Goal: Entertainment & Leisure: Browse casually

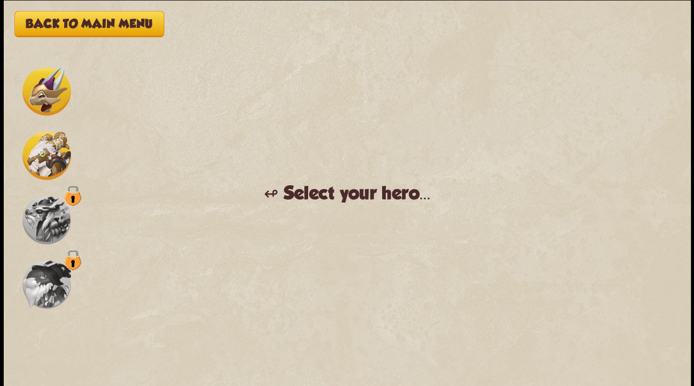
click at [36, 86] on img at bounding box center [46, 91] width 49 height 49
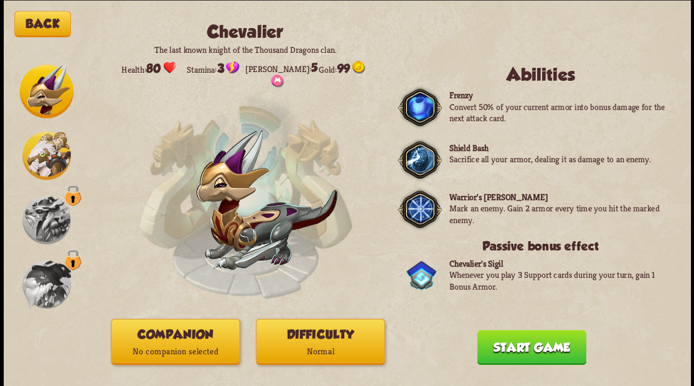
click at [294, 337] on button "Difficulty Normal" at bounding box center [320, 342] width 129 height 46
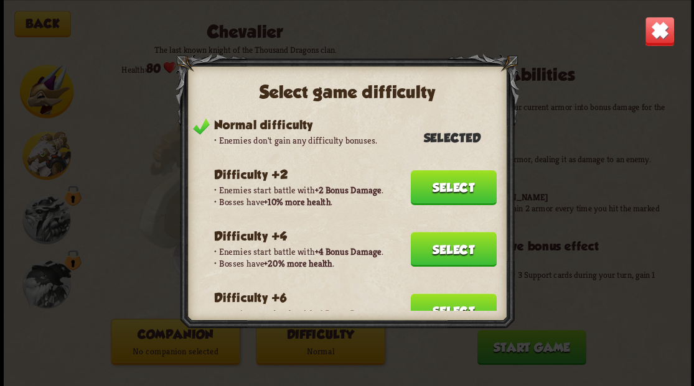
click at [665, 26] on img at bounding box center [659, 31] width 30 height 30
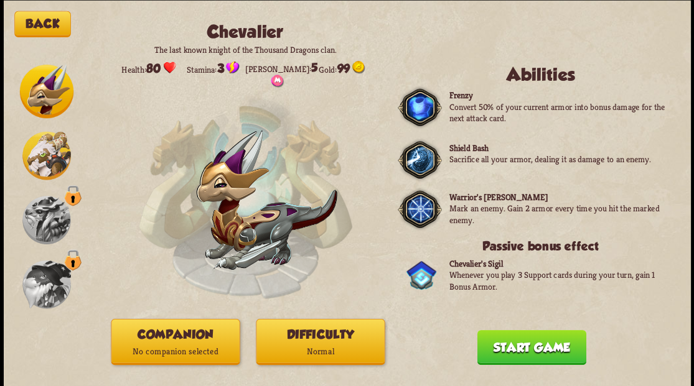
click at [140, 350] on p "No companion selected" at bounding box center [175, 351] width 128 height 17
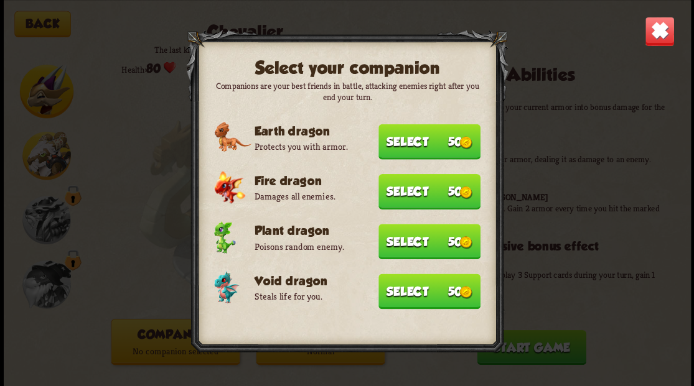
drag, startPoint x: 428, startPoint y: 288, endPoint x: 581, endPoint y: 183, distance: 185.7
click at [429, 287] on button "Select 50" at bounding box center [429, 291] width 102 height 35
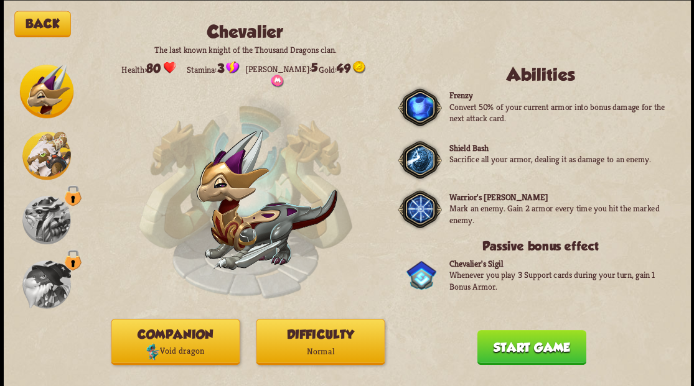
click at [533, 348] on button "Start game" at bounding box center [531, 347] width 109 height 35
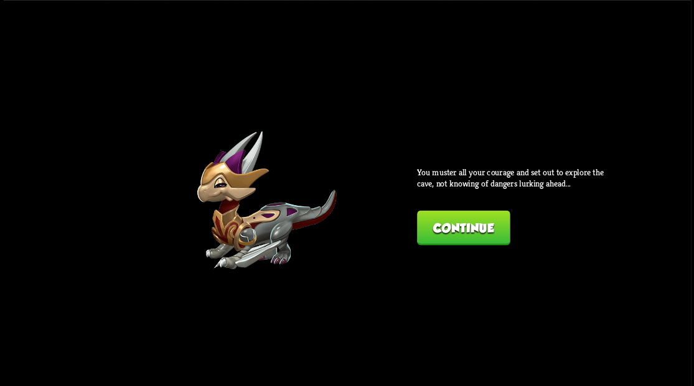
click at [465, 222] on button "Continue" at bounding box center [463, 227] width 93 height 35
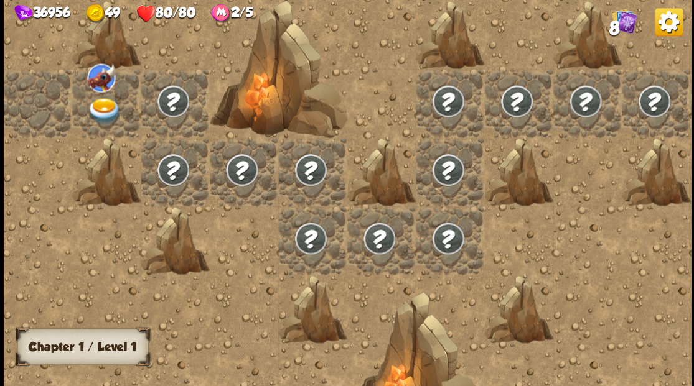
click at [108, 112] on img at bounding box center [104, 111] width 34 height 27
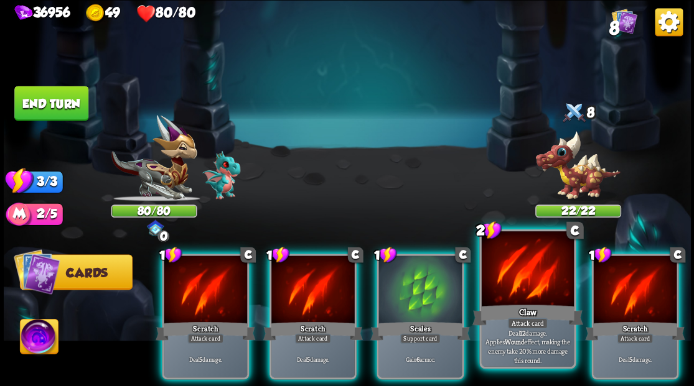
click at [518, 294] on div at bounding box center [527, 270] width 92 height 78
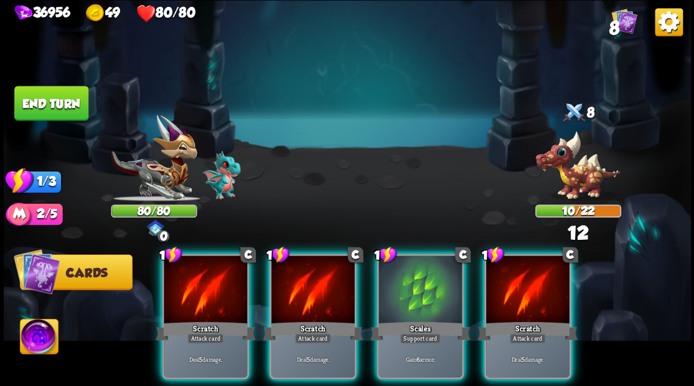
drag, startPoint x: 422, startPoint y: 282, endPoint x: 309, endPoint y: 226, distance: 126.3
click at [422, 281] on div at bounding box center [419, 291] width 83 height 70
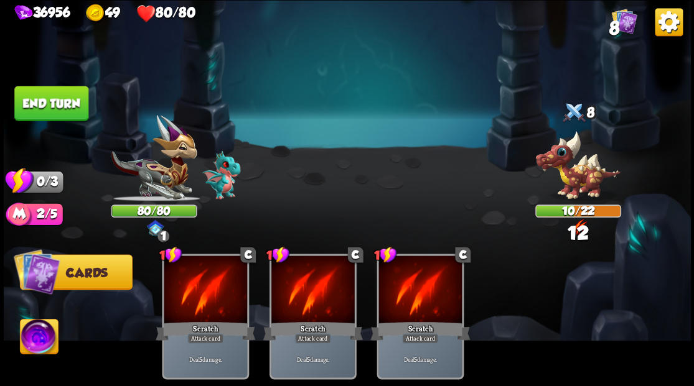
click at [60, 101] on button "End turn" at bounding box center [51, 103] width 74 height 35
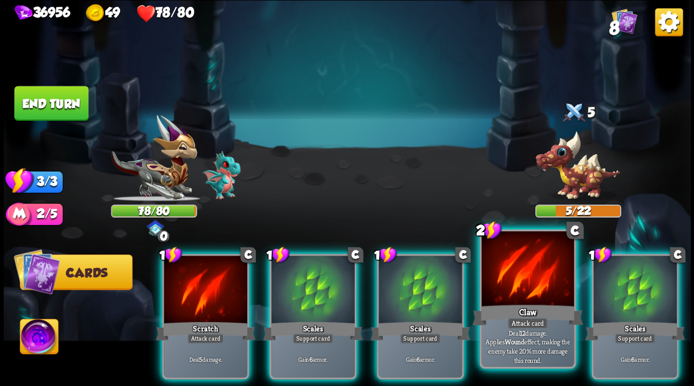
click at [494, 292] on div at bounding box center [527, 270] width 92 height 78
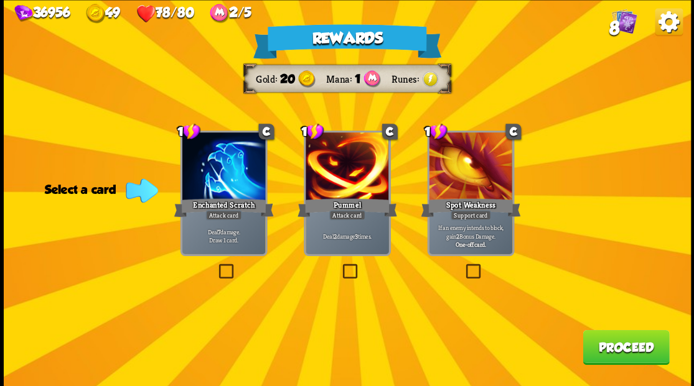
click at [216, 266] on label at bounding box center [216, 266] width 0 height 0
click at [0, 0] on input "checkbox" at bounding box center [0, 0] width 0 height 0
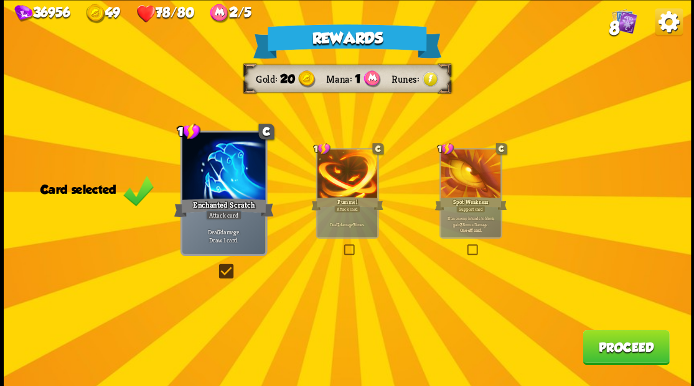
click at [605, 348] on button "Proceed" at bounding box center [625, 347] width 86 height 35
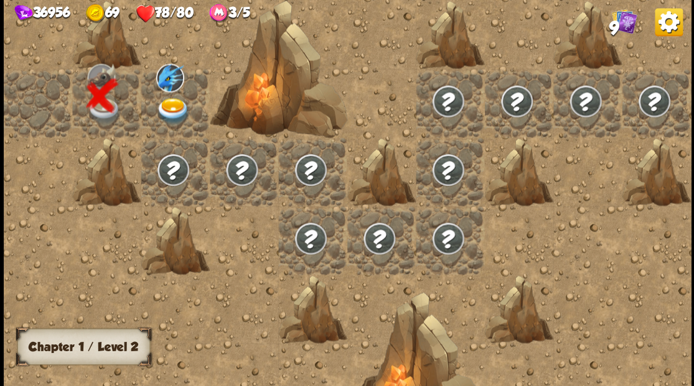
click at [166, 110] on img at bounding box center [173, 111] width 34 height 27
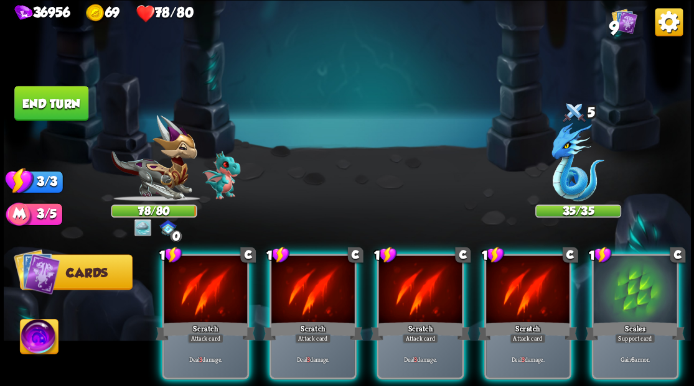
click at [565, 159] on div at bounding box center [577, 163] width 86 height 75
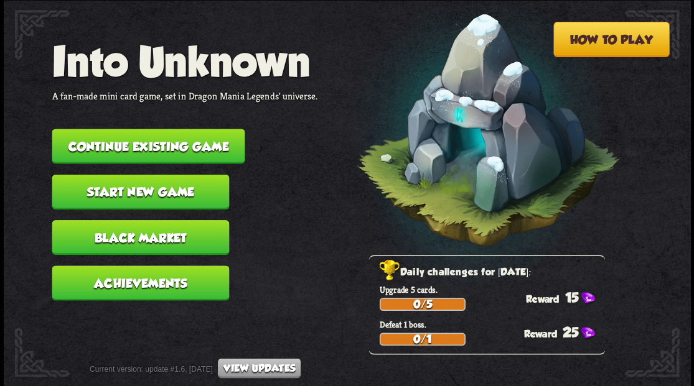
click at [212, 149] on button "Continue existing game" at bounding box center [148, 146] width 193 height 35
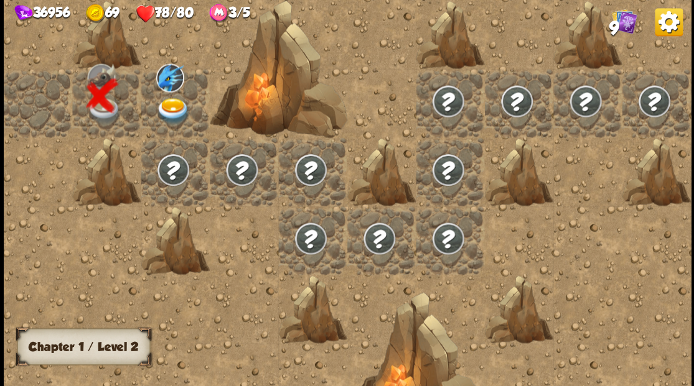
click at [164, 106] on img at bounding box center [173, 111] width 34 height 27
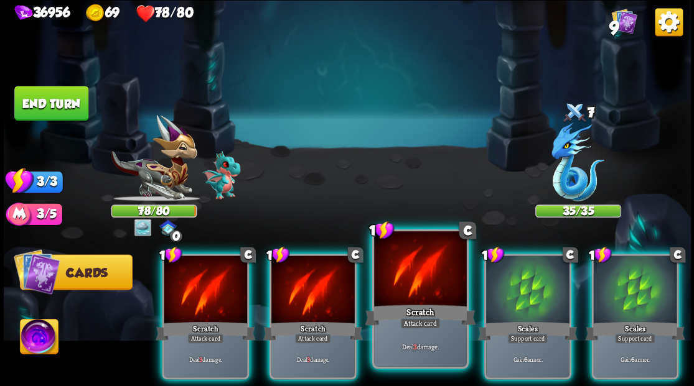
click at [413, 261] on div at bounding box center [420, 270] width 92 height 78
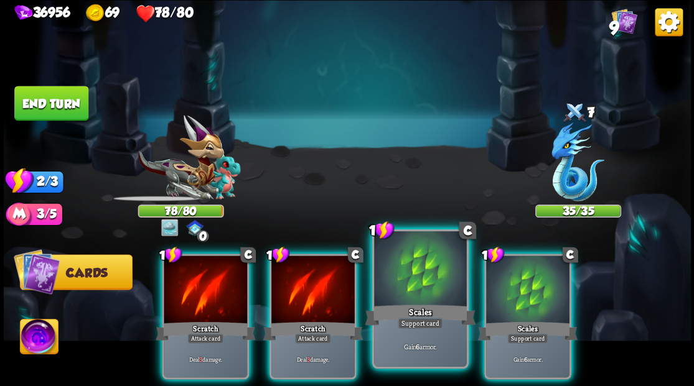
drag, startPoint x: 412, startPoint y: 261, endPoint x: 408, endPoint y: 255, distance: 6.7
click at [412, 260] on div at bounding box center [420, 270] width 92 height 78
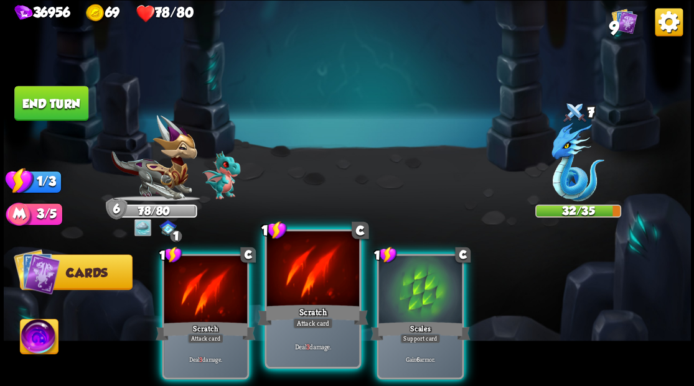
click at [301, 281] on div at bounding box center [312, 270] width 92 height 78
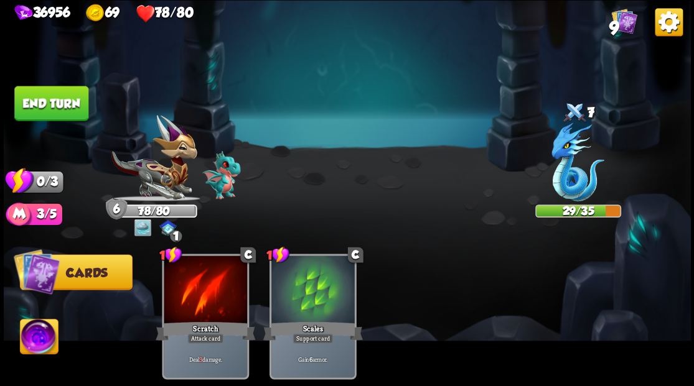
click at [77, 114] on button "End turn" at bounding box center [51, 103] width 74 height 35
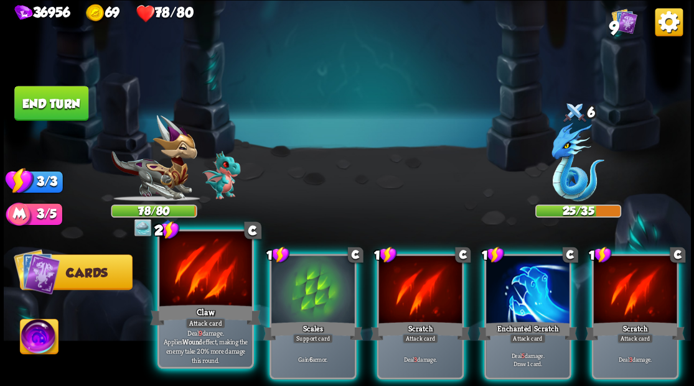
click at [207, 279] on div at bounding box center [205, 270] width 92 height 78
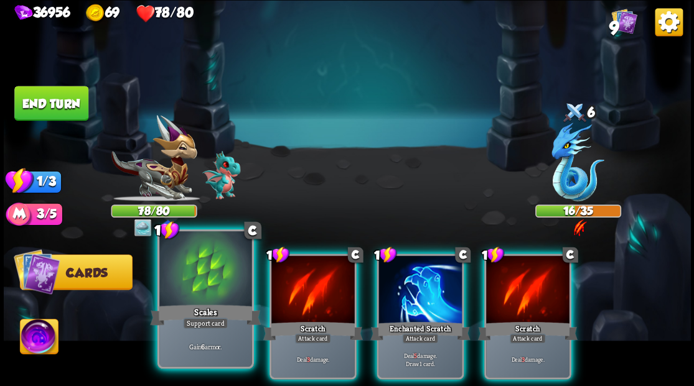
click at [208, 286] on div at bounding box center [205, 270] width 92 height 78
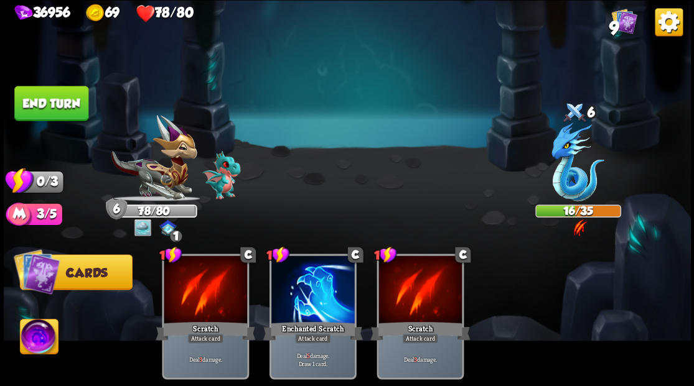
click at [15, 106] on button "End turn" at bounding box center [51, 103] width 74 height 35
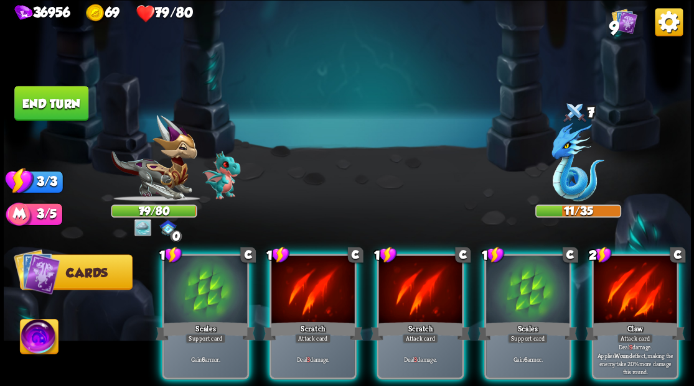
drag, startPoint x: 632, startPoint y: 298, endPoint x: 630, endPoint y: 292, distance: 6.7
click at [630, 293] on div at bounding box center [634, 291] width 83 height 70
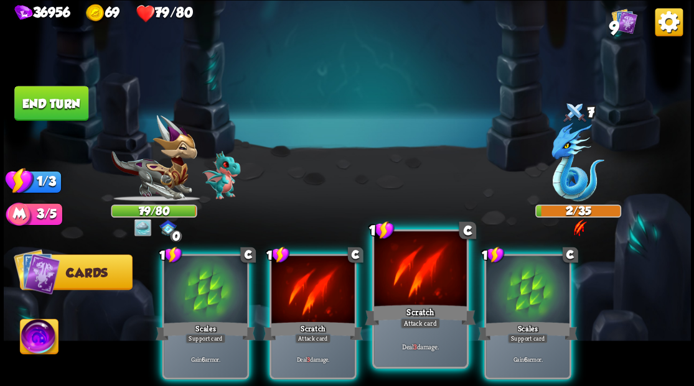
click at [400, 277] on div at bounding box center [420, 270] width 92 height 78
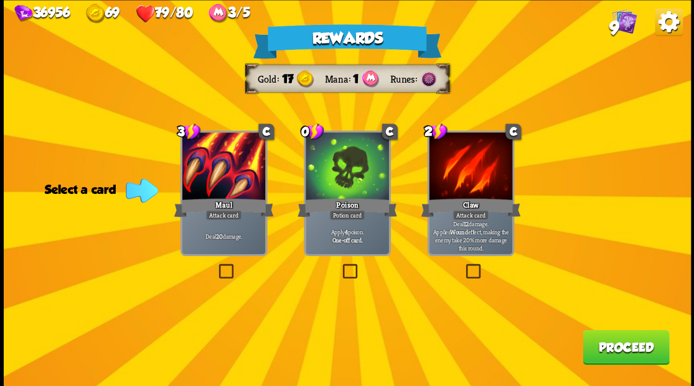
click at [342, 180] on div at bounding box center [347, 168] width 83 height 70
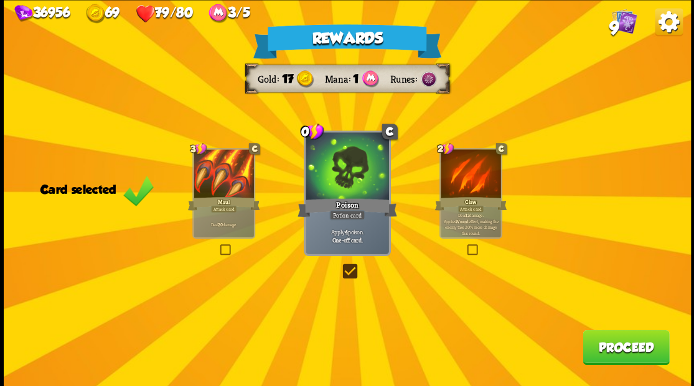
click at [610, 348] on button "Proceed" at bounding box center [625, 347] width 86 height 35
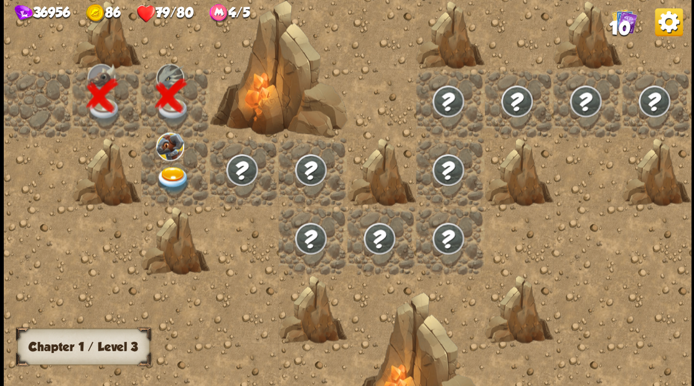
click at [178, 178] on img at bounding box center [173, 179] width 34 height 27
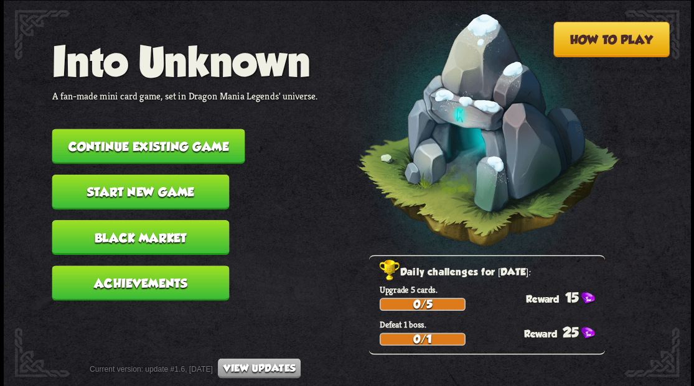
click at [194, 150] on button "Continue existing game" at bounding box center [148, 146] width 193 height 35
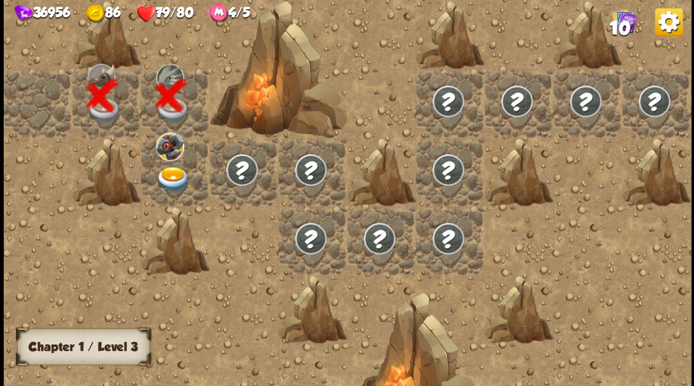
click at [178, 181] on img at bounding box center [173, 179] width 34 height 27
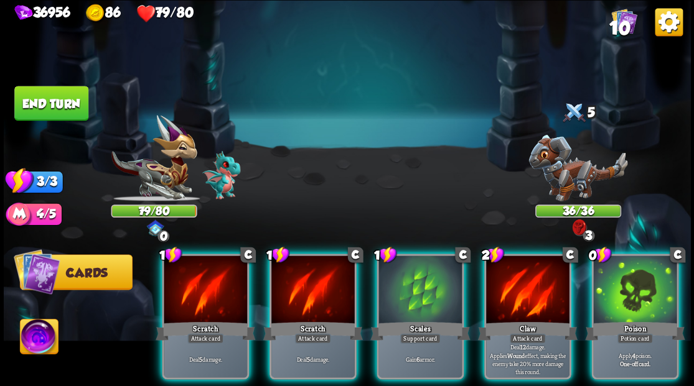
click at [606, 301] on div at bounding box center [634, 291] width 83 height 70
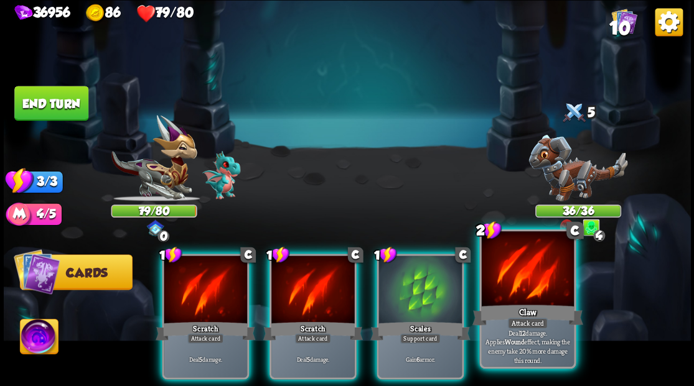
click at [531, 297] on div at bounding box center [527, 270] width 92 height 78
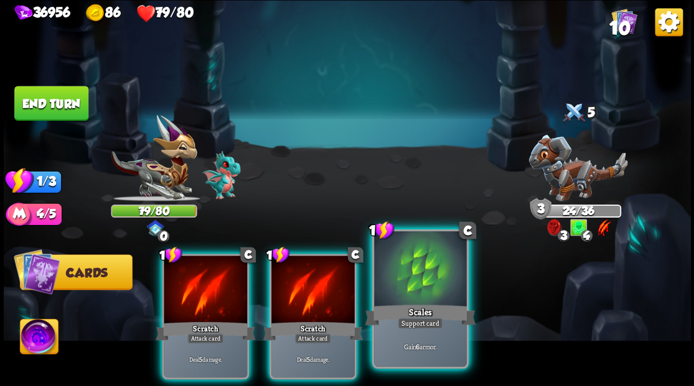
click at [427, 306] on div "Scales" at bounding box center [420, 314] width 111 height 25
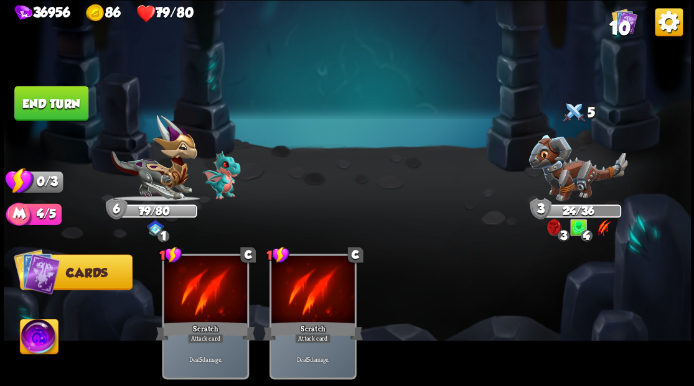
click at [44, 95] on button "End turn" at bounding box center [51, 103] width 74 height 35
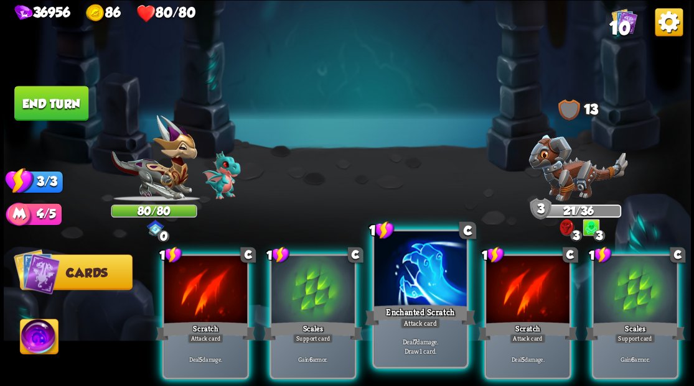
click at [404, 302] on div at bounding box center [420, 270] width 92 height 78
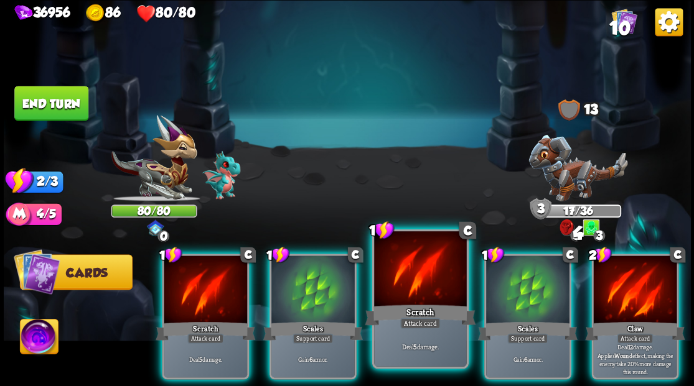
click at [399, 294] on div at bounding box center [420, 270] width 92 height 78
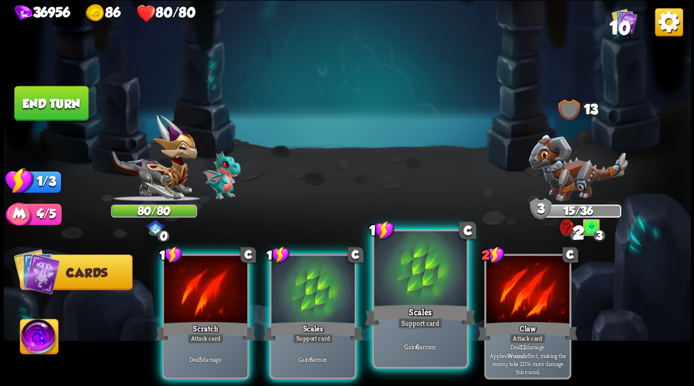
click at [403, 283] on div at bounding box center [420, 270] width 92 height 78
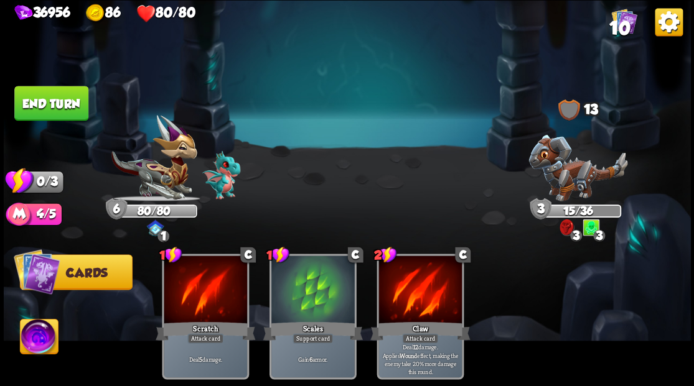
click at [70, 96] on button "End turn" at bounding box center [51, 103] width 74 height 35
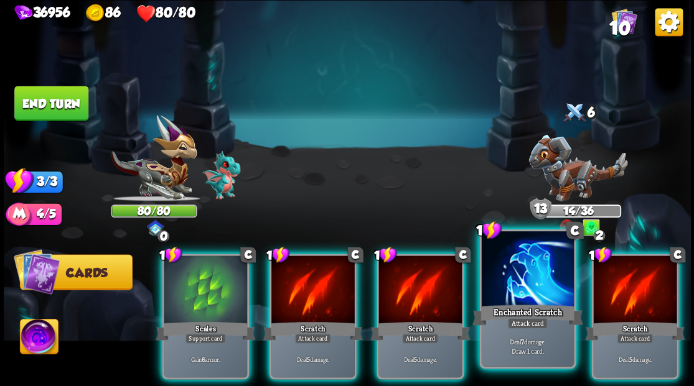
click at [495, 266] on div at bounding box center [527, 270] width 92 height 78
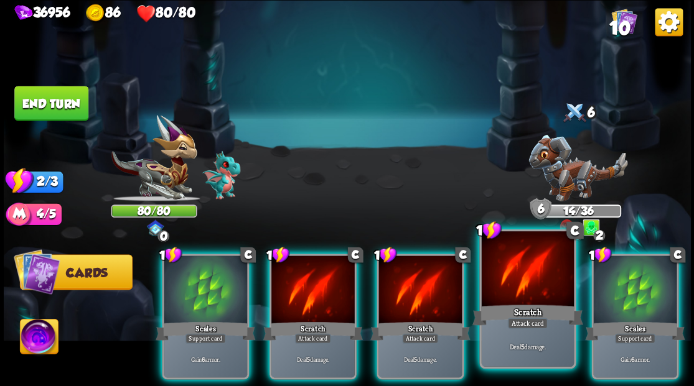
click at [503, 263] on div at bounding box center [527, 270] width 92 height 78
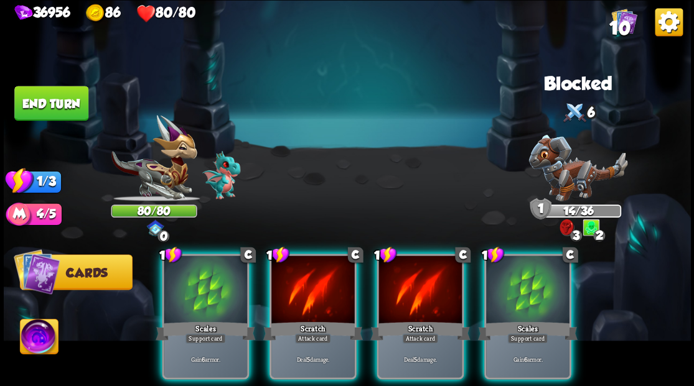
click at [503, 265] on div at bounding box center [527, 291] width 83 height 70
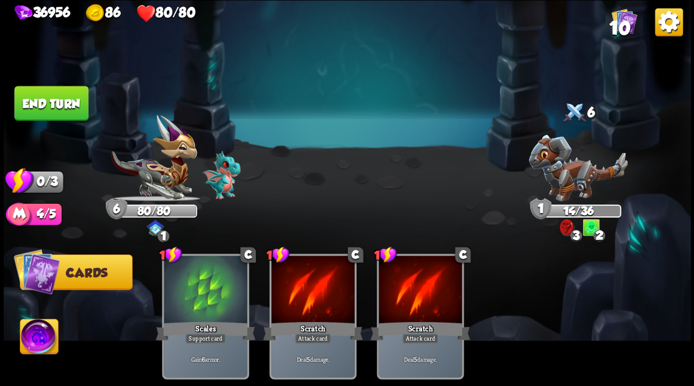
click at [45, 116] on button "End turn" at bounding box center [51, 103] width 74 height 35
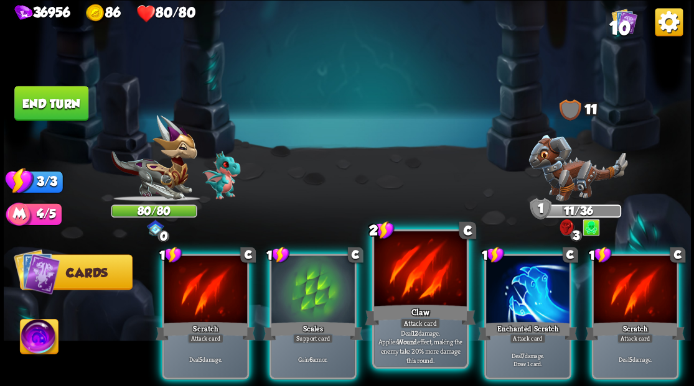
click at [414, 297] on div at bounding box center [420, 270] width 92 height 78
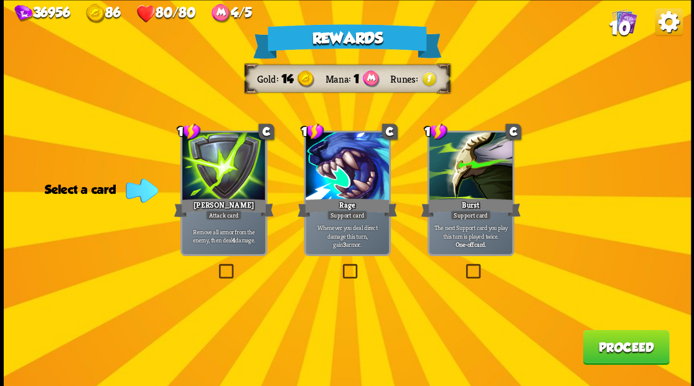
click at [216, 266] on label at bounding box center [216, 266] width 0 height 0
click at [0, 0] on input "checkbox" at bounding box center [0, 0] width 0 height 0
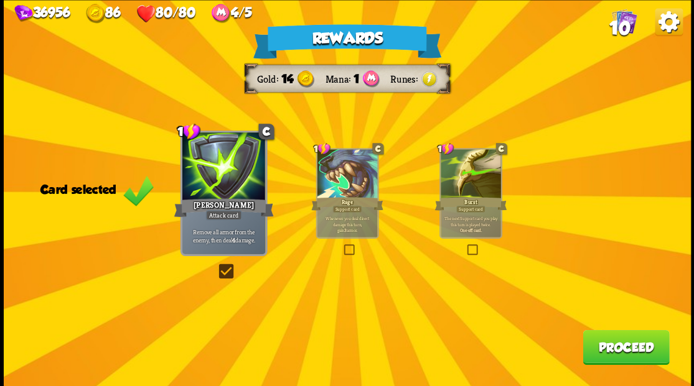
drag, startPoint x: 613, startPoint y: 348, endPoint x: 607, endPoint y: 338, distance: 11.2
click at [607, 338] on button "Proceed" at bounding box center [625, 347] width 86 height 35
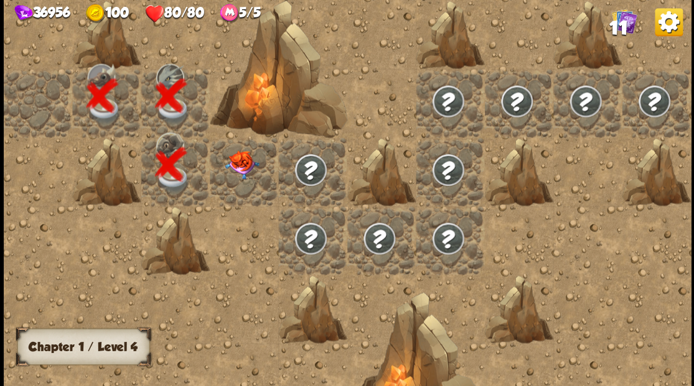
click at [229, 182] on div at bounding box center [244, 172] width 68 height 68
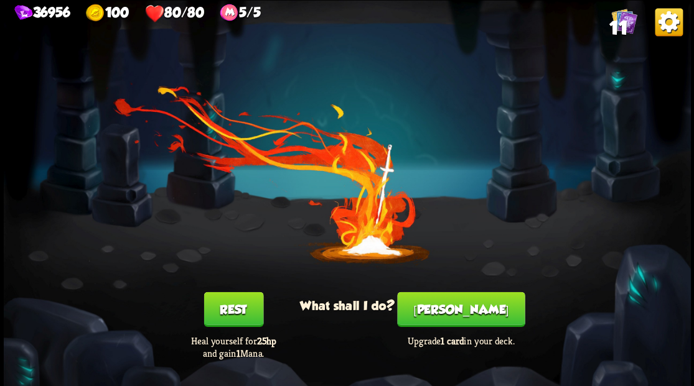
click at [470, 316] on button "Smith" at bounding box center [461, 309] width 128 height 35
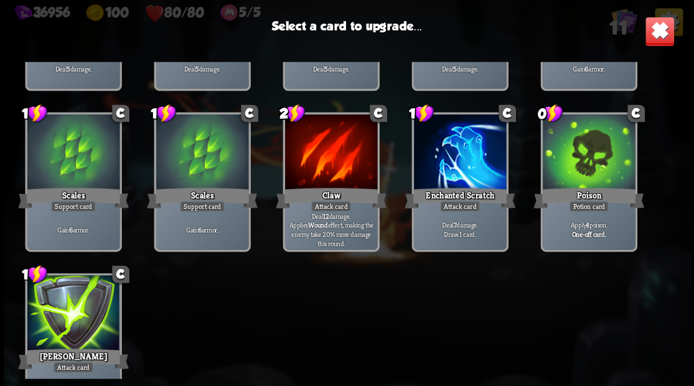
scroll to position [205, 0]
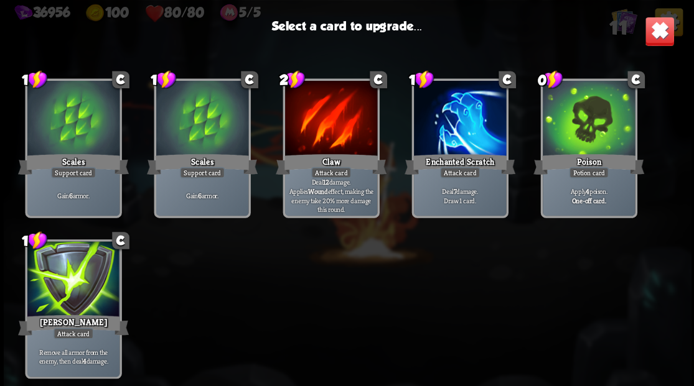
click at [451, 140] on div at bounding box center [459, 120] width 92 height 78
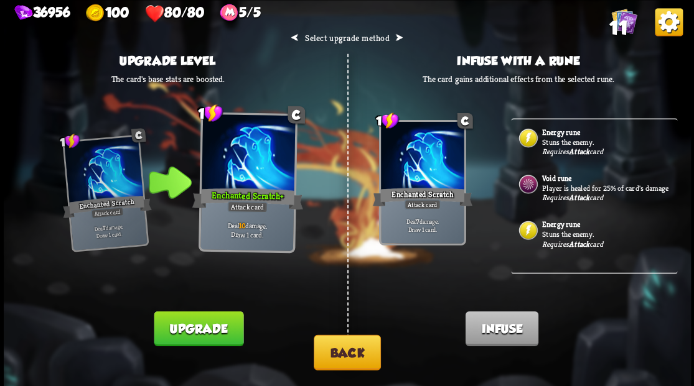
click at [340, 364] on button "Back" at bounding box center [347, 352] width 67 height 35
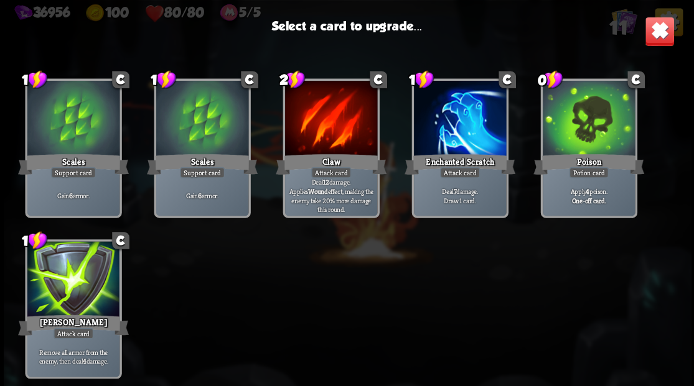
click at [60, 298] on div at bounding box center [73, 280] width 92 height 78
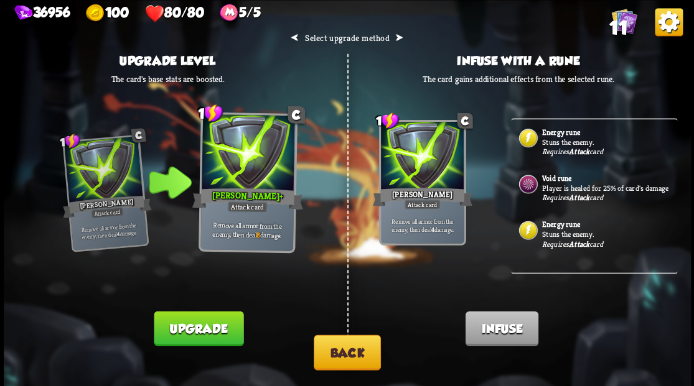
click at [184, 327] on button "Upgrade" at bounding box center [199, 328] width 90 height 35
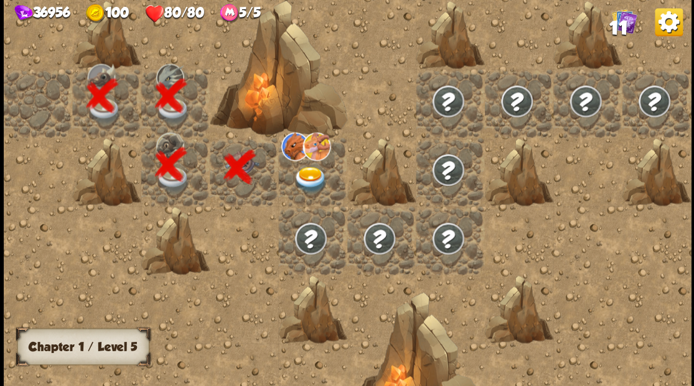
click at [310, 178] on img at bounding box center [310, 179] width 34 height 27
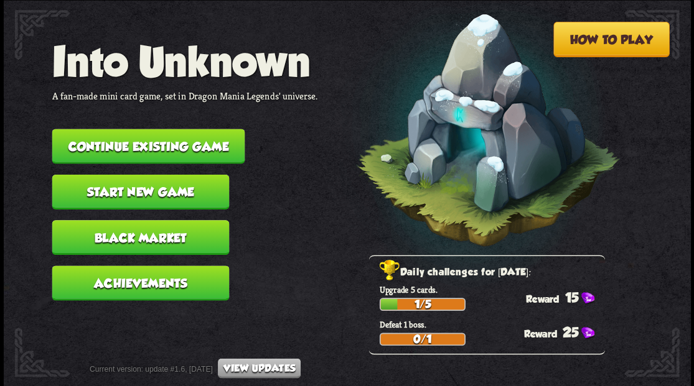
click at [145, 137] on button "Continue existing game" at bounding box center [148, 146] width 193 height 35
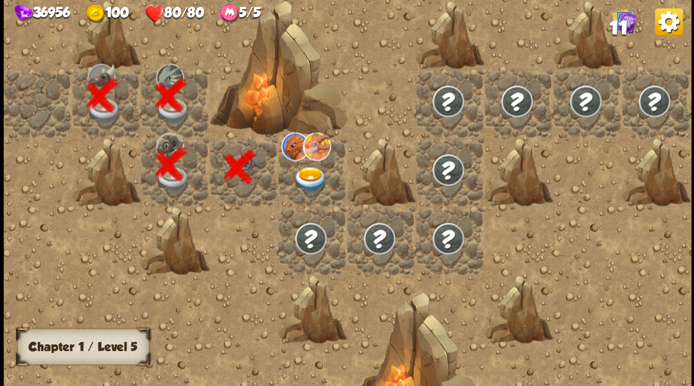
click at [304, 175] on img at bounding box center [310, 179] width 34 height 27
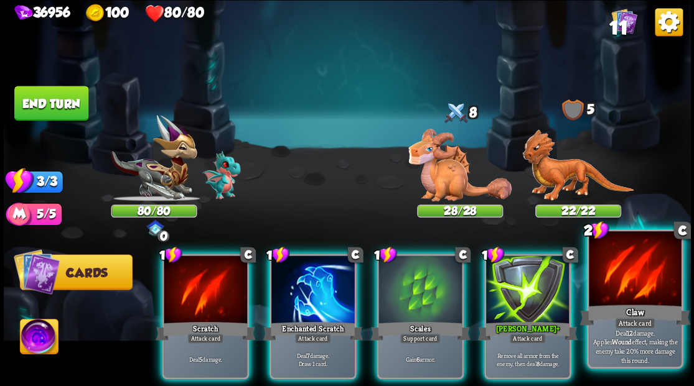
click at [627, 263] on div at bounding box center [635, 270] width 92 height 78
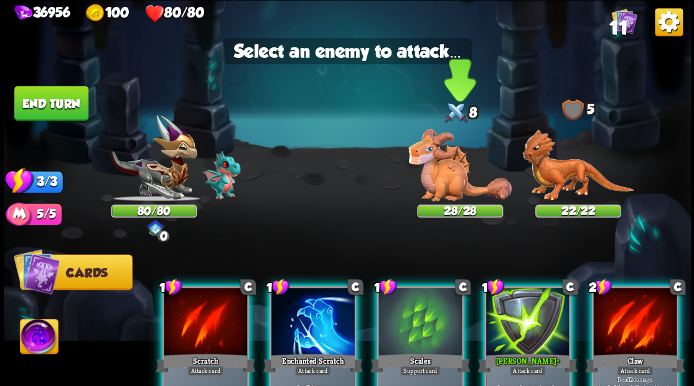
click at [445, 174] on img at bounding box center [459, 165] width 103 height 73
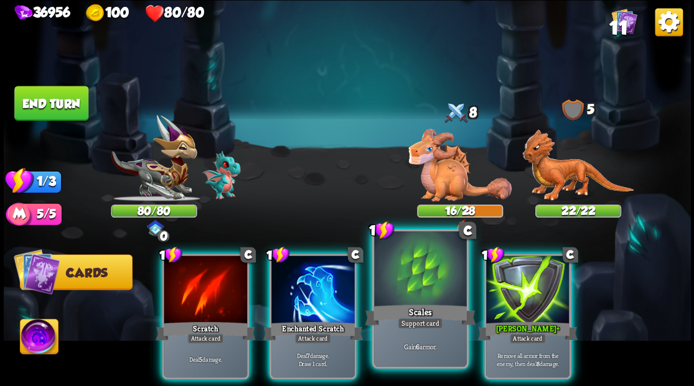
click at [414, 277] on div at bounding box center [420, 270] width 92 height 78
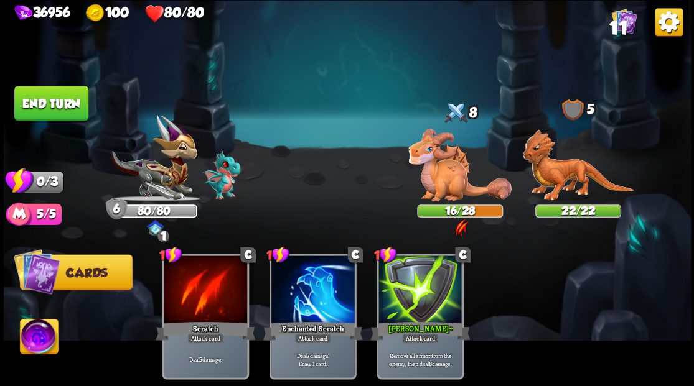
click at [67, 104] on button "End turn" at bounding box center [51, 103] width 75 height 35
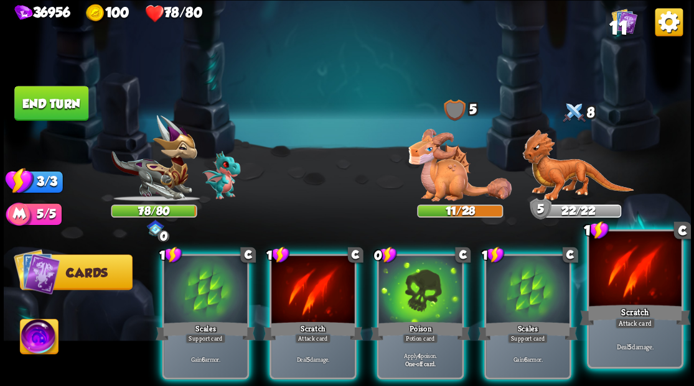
click at [617, 276] on div at bounding box center [635, 270] width 92 height 78
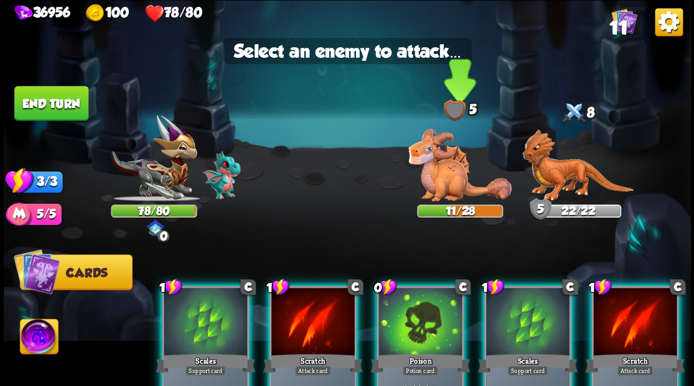
click at [436, 182] on img at bounding box center [459, 165] width 103 height 73
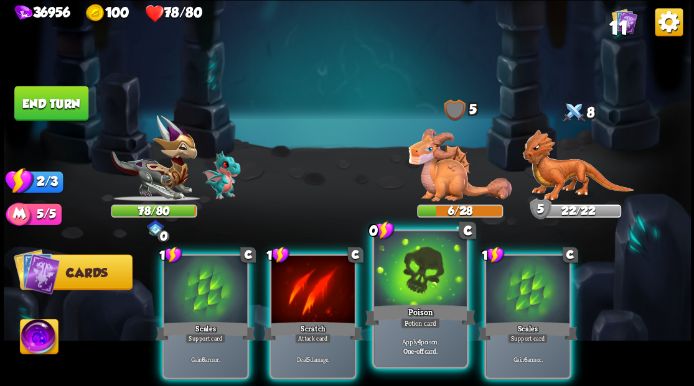
drag, startPoint x: 421, startPoint y: 282, endPoint x: 421, endPoint y: 274, distance: 8.1
click at [421, 276] on div at bounding box center [420, 270] width 92 height 78
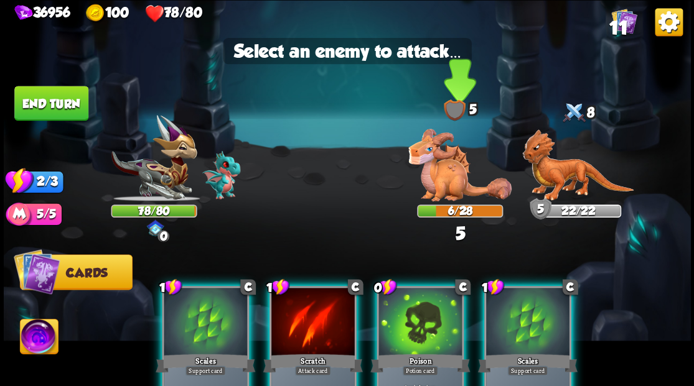
click at [442, 187] on img at bounding box center [459, 165] width 103 height 73
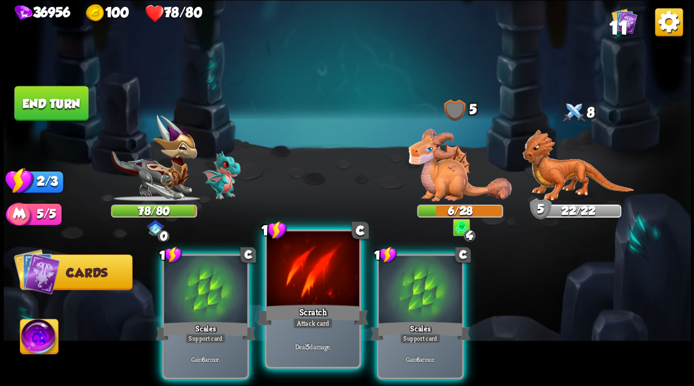
click at [312, 306] on div "Scratch" at bounding box center [312, 314] width 111 height 25
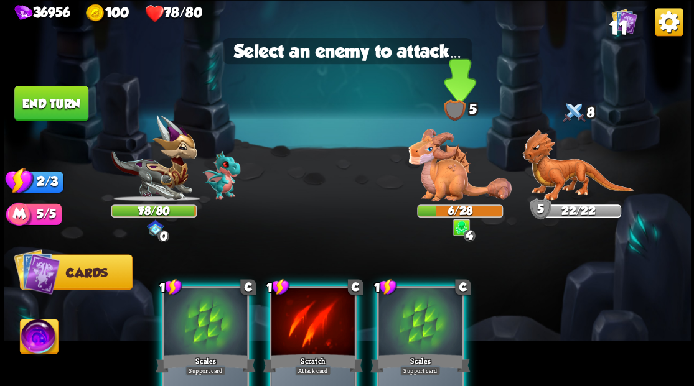
click at [439, 180] on img at bounding box center [459, 165] width 103 height 73
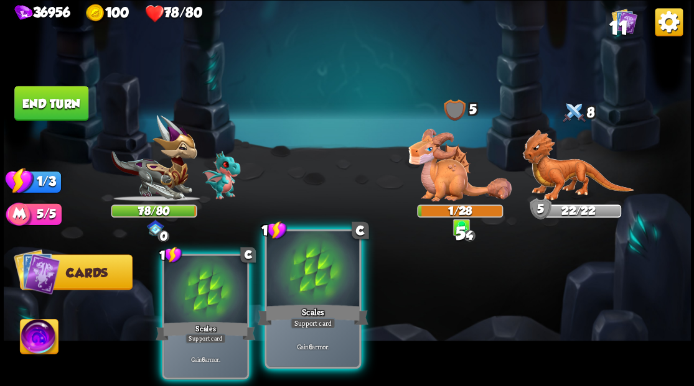
click at [326, 284] on div at bounding box center [312, 270] width 92 height 78
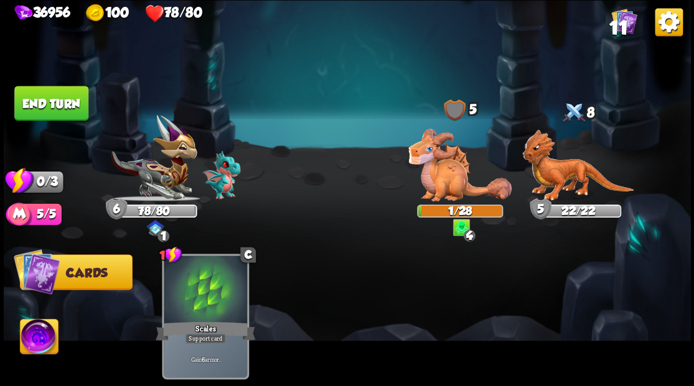
click at [62, 103] on button "End turn" at bounding box center [51, 103] width 74 height 35
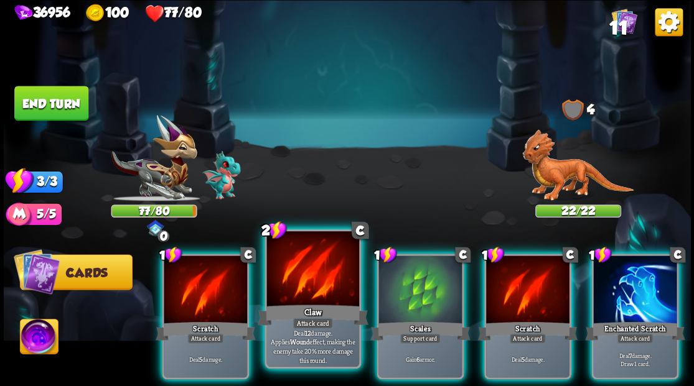
click at [310, 268] on div at bounding box center [312, 270] width 92 height 78
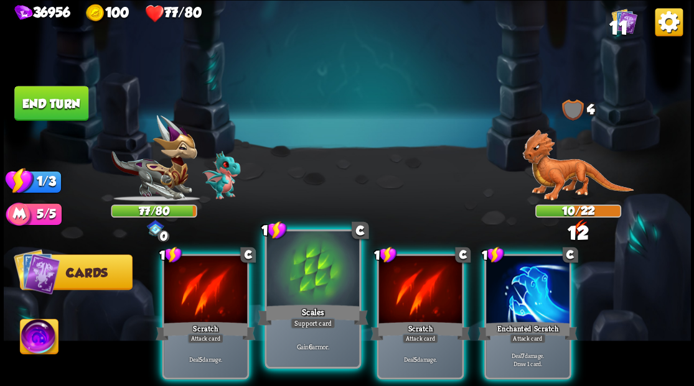
click at [307, 294] on div at bounding box center [312, 270] width 92 height 78
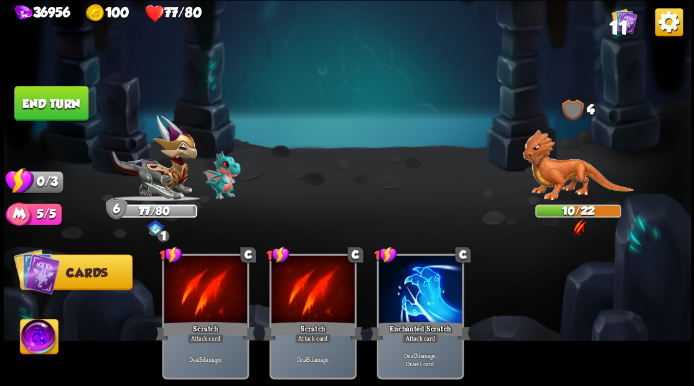
click at [47, 102] on button "End turn" at bounding box center [51, 102] width 76 height 35
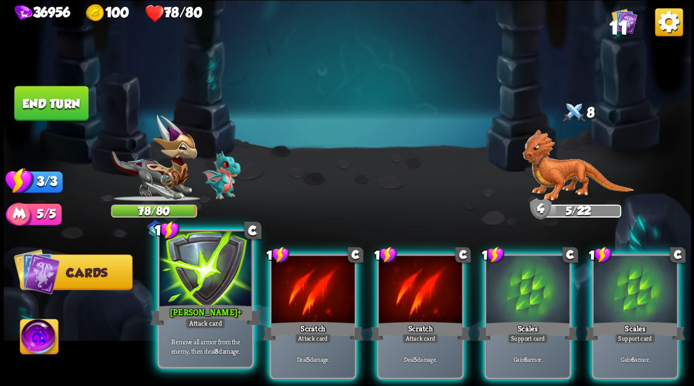
click at [208, 282] on div at bounding box center [205, 270] width 92 height 78
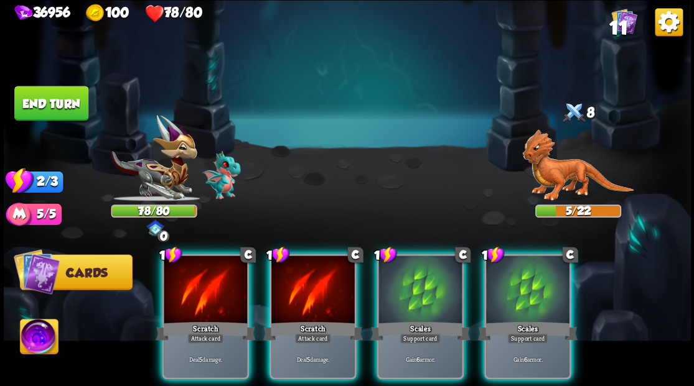
click at [208, 282] on div at bounding box center [205, 291] width 83 height 70
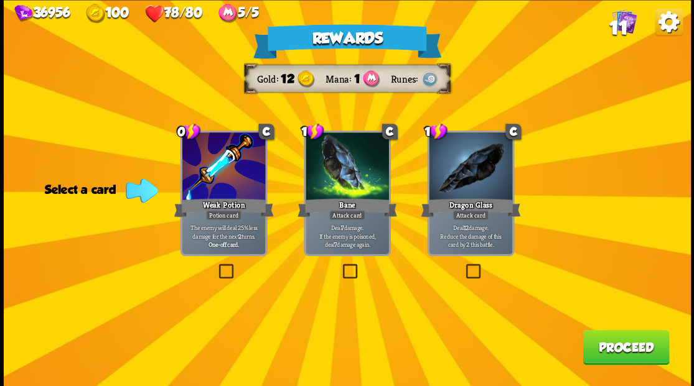
drag, startPoint x: 475, startPoint y: 271, endPoint x: 510, endPoint y: 288, distance: 38.1
click at [463, 266] on label at bounding box center [463, 266] width 0 height 0
click at [0, 0] on input "checkbox" at bounding box center [0, 0] width 0 height 0
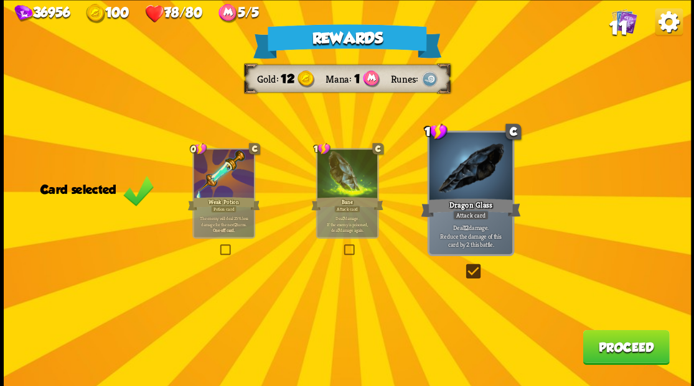
click at [624, 360] on button "Proceed" at bounding box center [625, 347] width 86 height 35
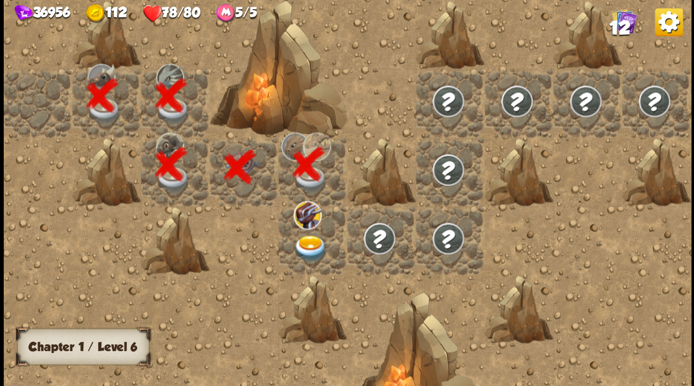
click at [306, 238] on img at bounding box center [310, 248] width 34 height 27
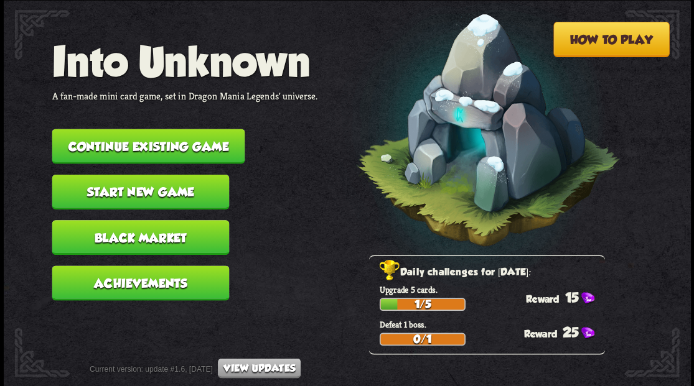
click at [124, 151] on button "Continue existing game" at bounding box center [148, 146] width 193 height 35
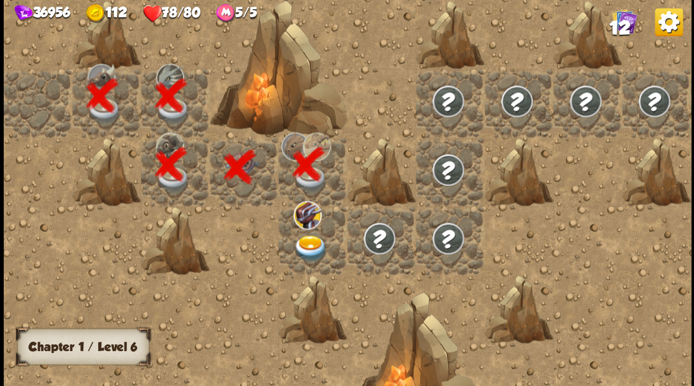
click at [306, 235] on img at bounding box center [310, 248] width 34 height 27
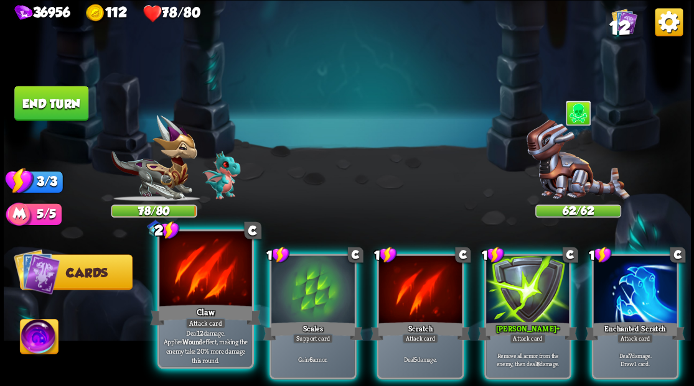
click at [195, 274] on div at bounding box center [205, 270] width 92 height 78
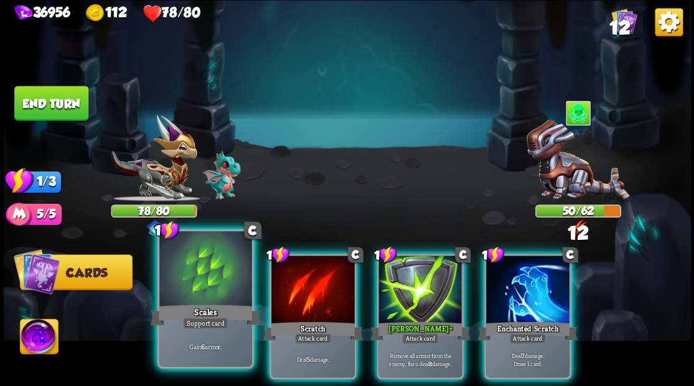
click at [198, 276] on div at bounding box center [205, 270] width 92 height 78
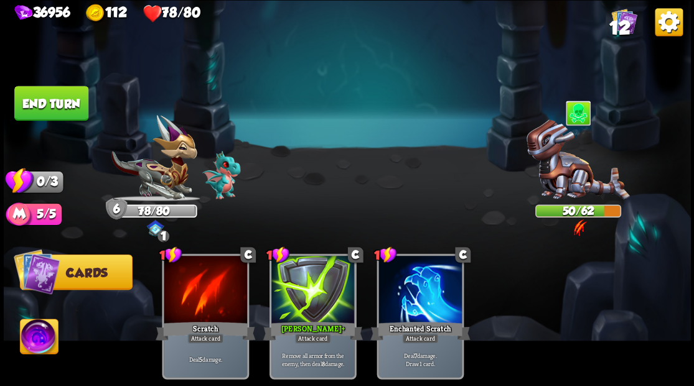
drag, startPoint x: 26, startPoint y: 96, endPoint x: 281, endPoint y: 151, distance: 260.8
click at [27, 97] on button "End turn" at bounding box center [51, 103] width 74 height 35
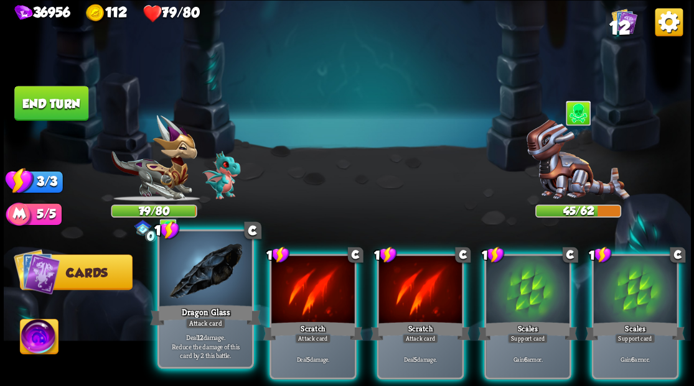
click at [200, 271] on div at bounding box center [205, 270] width 92 height 78
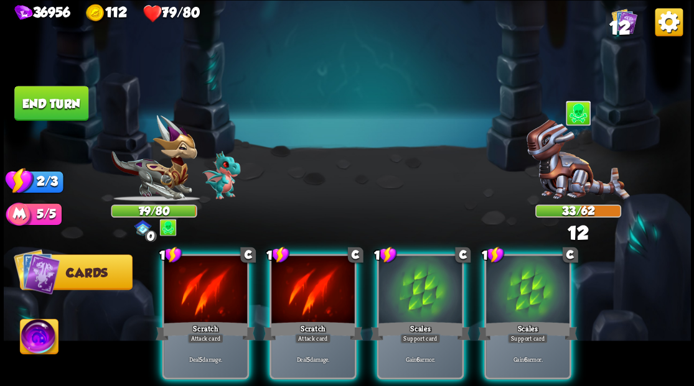
click at [200, 271] on div at bounding box center [205, 291] width 83 height 70
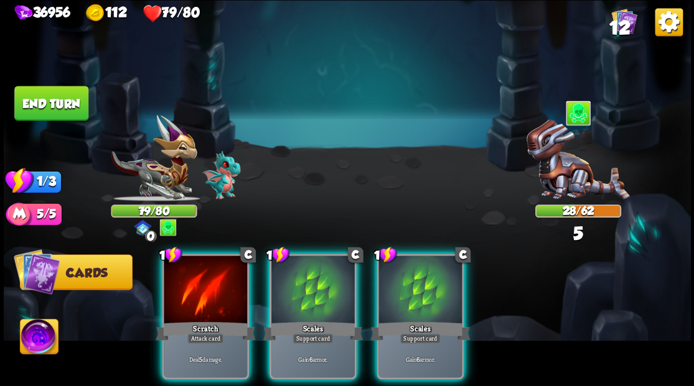
drag, startPoint x: 408, startPoint y: 299, endPoint x: 414, endPoint y: 290, distance: 11.2
click at [408, 297] on div at bounding box center [419, 291] width 83 height 70
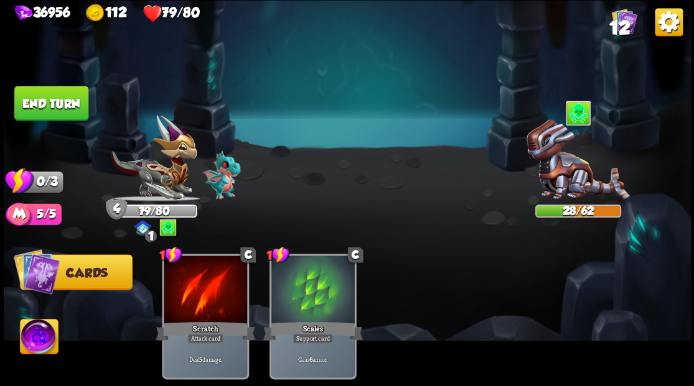
click at [38, 112] on button "End turn" at bounding box center [51, 103] width 74 height 35
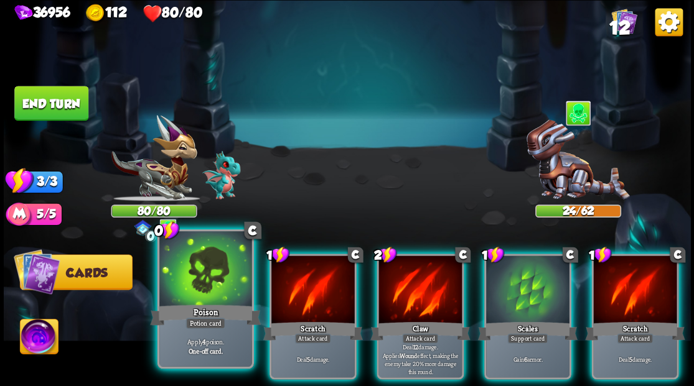
click at [183, 269] on div at bounding box center [205, 270] width 92 height 78
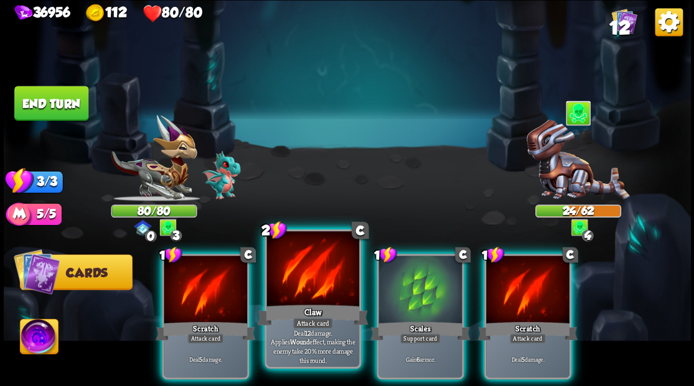
click at [280, 277] on div at bounding box center [312, 270] width 92 height 78
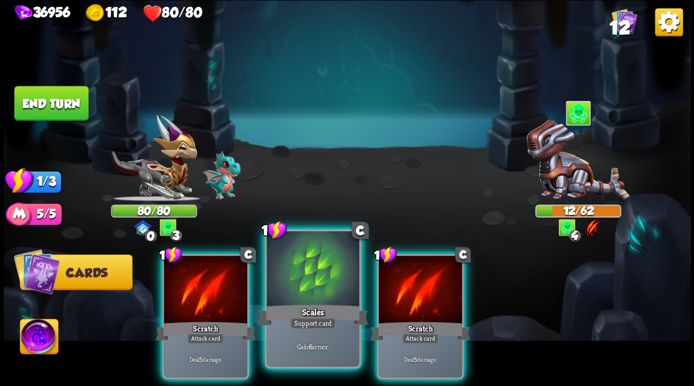
click at [312, 268] on div at bounding box center [312, 270] width 92 height 78
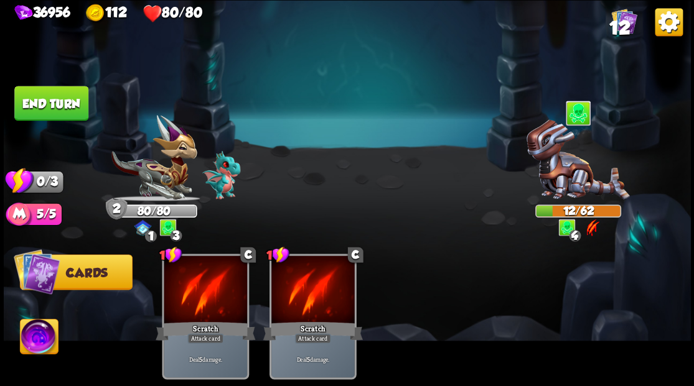
click at [68, 103] on button "End turn" at bounding box center [51, 103] width 74 height 35
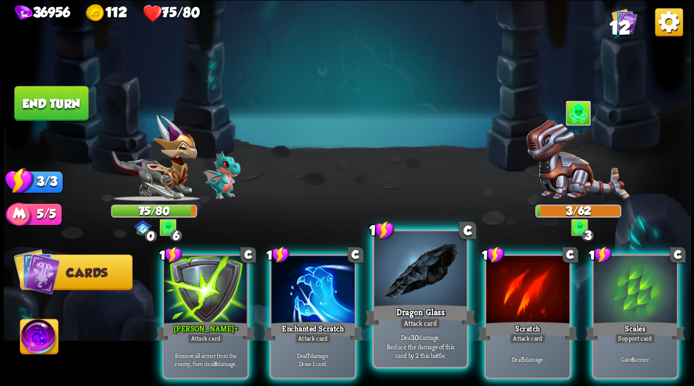
click at [407, 287] on div at bounding box center [420, 270] width 92 height 78
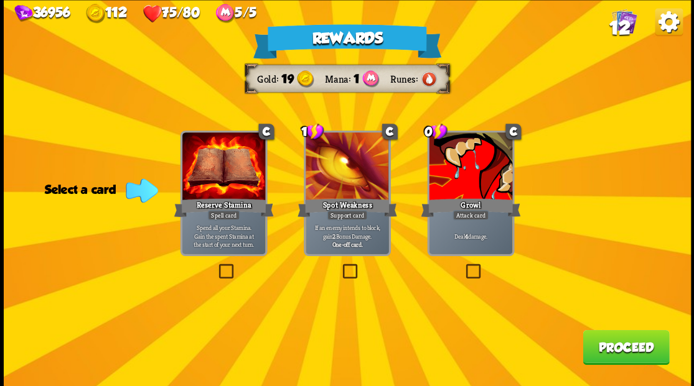
click at [463, 266] on label at bounding box center [463, 266] width 0 height 0
click at [0, 0] on input "checkbox" at bounding box center [0, 0] width 0 height 0
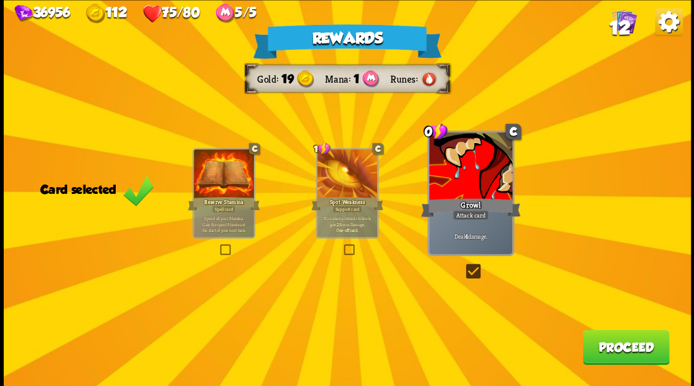
click at [628, 353] on button "Proceed" at bounding box center [625, 347] width 86 height 35
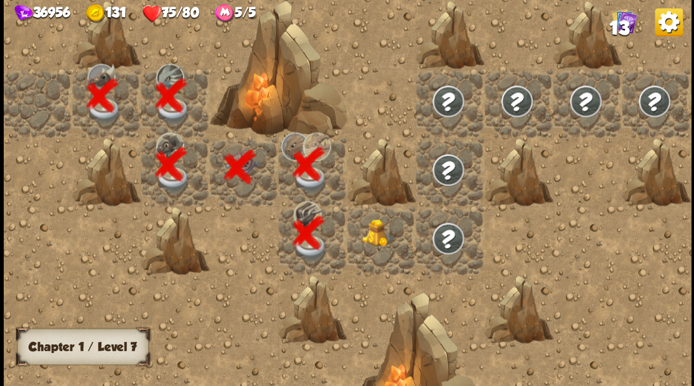
click at [373, 243] on div at bounding box center [381, 240] width 68 height 68
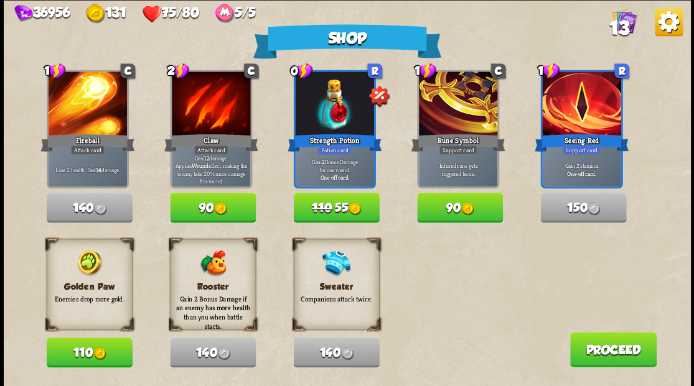
click at [68, 348] on button "110" at bounding box center [90, 353] width 86 height 30
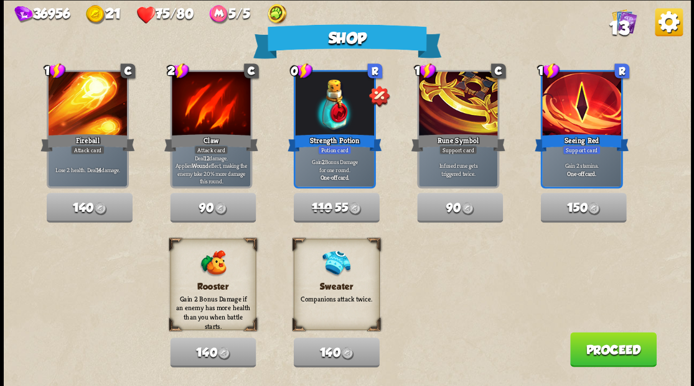
click at [627, 355] on button "Proceed" at bounding box center [612, 349] width 86 height 35
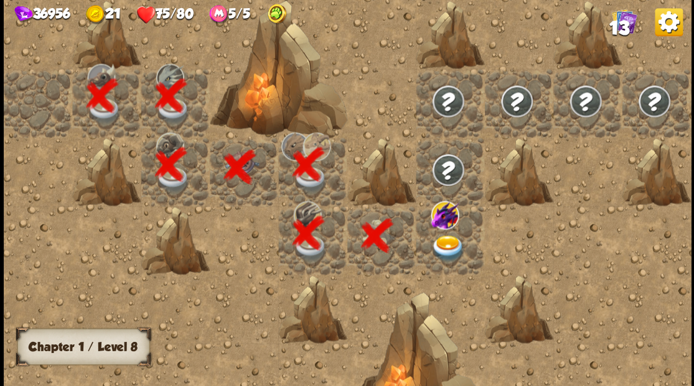
click at [449, 241] on img at bounding box center [448, 248] width 34 height 27
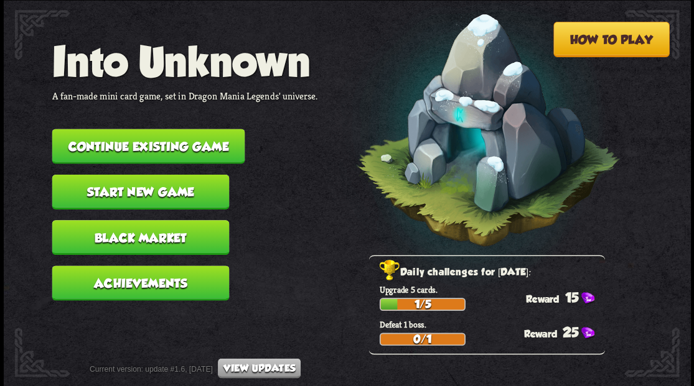
click at [179, 146] on button "Continue existing game" at bounding box center [148, 146] width 193 height 35
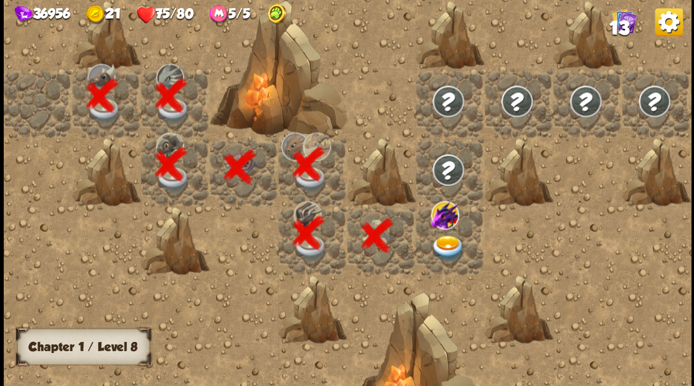
click at [439, 241] on img at bounding box center [448, 248] width 34 height 27
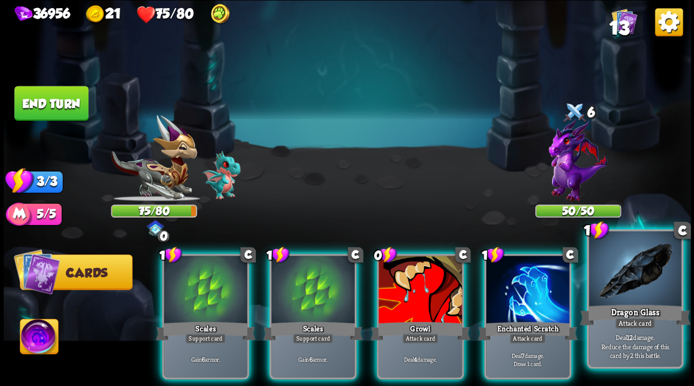
click at [618, 289] on div at bounding box center [635, 270] width 92 height 78
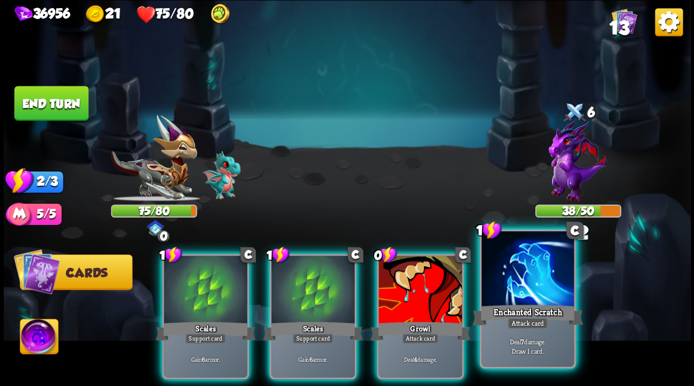
click at [540, 275] on div at bounding box center [527, 270] width 92 height 78
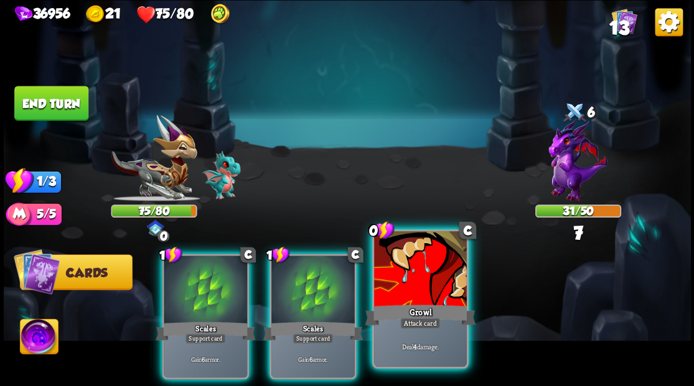
click at [428, 287] on div at bounding box center [420, 270] width 92 height 78
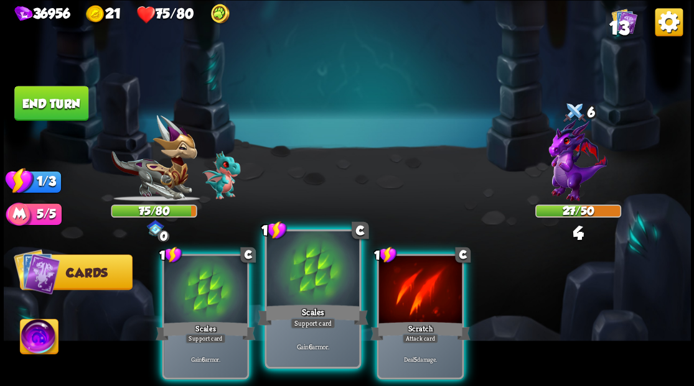
click at [324, 286] on div at bounding box center [312, 270] width 92 height 78
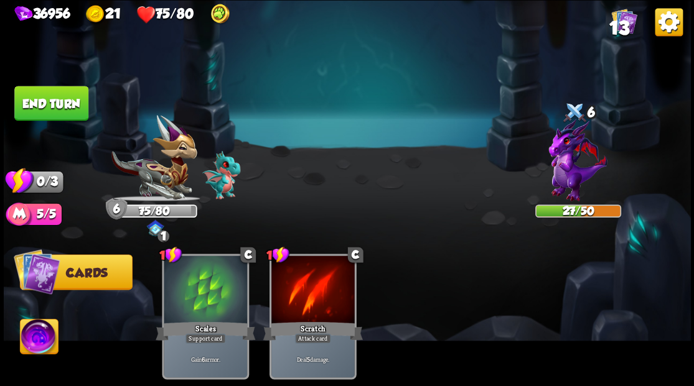
click at [42, 100] on button "End turn" at bounding box center [51, 103] width 74 height 35
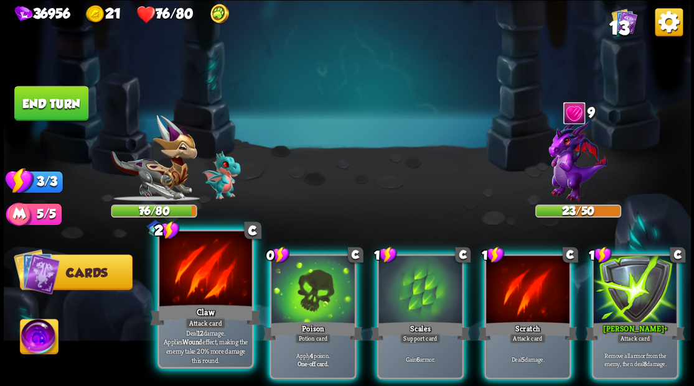
click at [210, 292] on div at bounding box center [205, 270] width 92 height 78
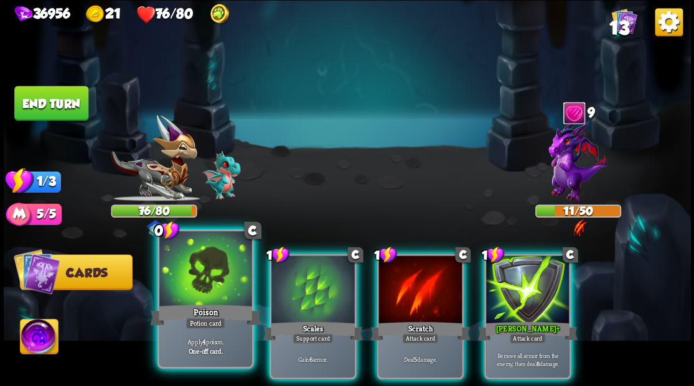
click at [200, 280] on div at bounding box center [205, 270] width 92 height 78
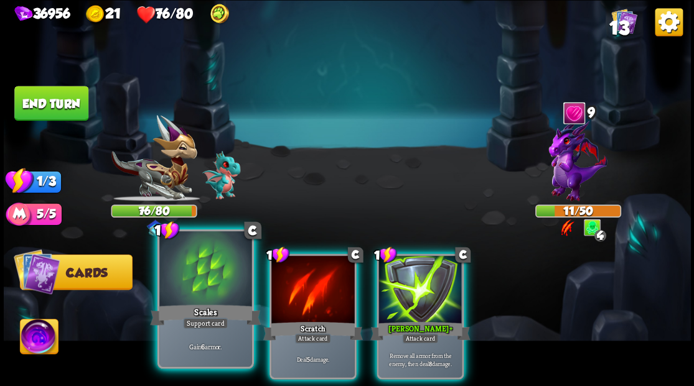
click at [218, 277] on div at bounding box center [205, 270] width 92 height 78
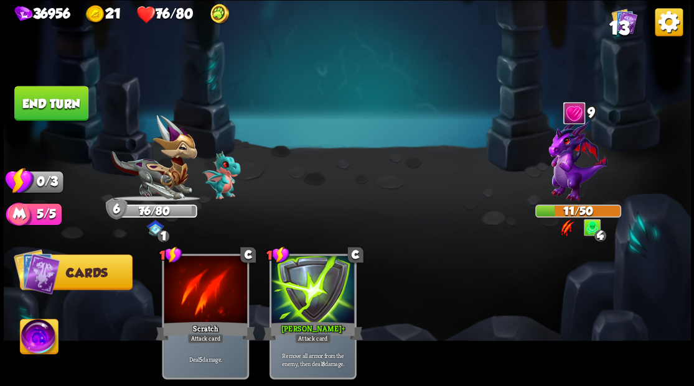
click at [33, 105] on button "End turn" at bounding box center [51, 102] width 75 height 35
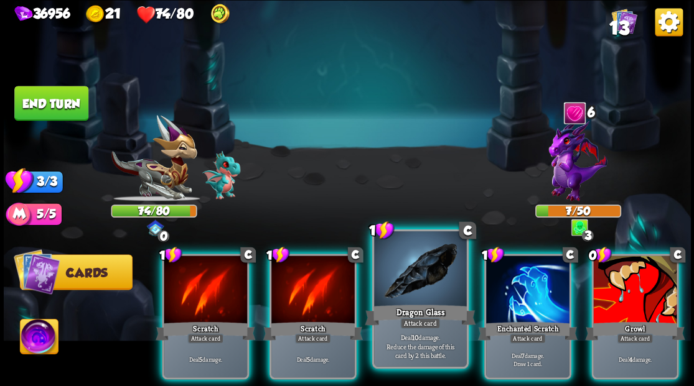
click at [402, 301] on div at bounding box center [420, 270] width 92 height 78
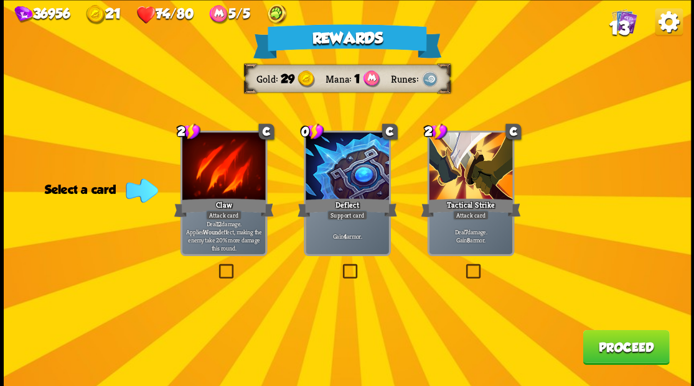
click at [314, 182] on div at bounding box center [347, 168] width 83 height 70
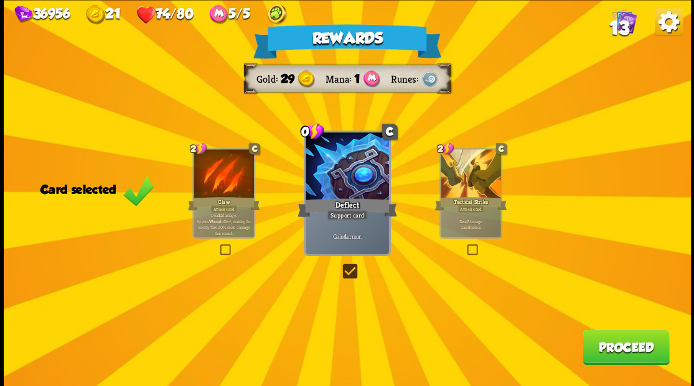
click at [603, 349] on button "Proceed" at bounding box center [625, 347] width 86 height 35
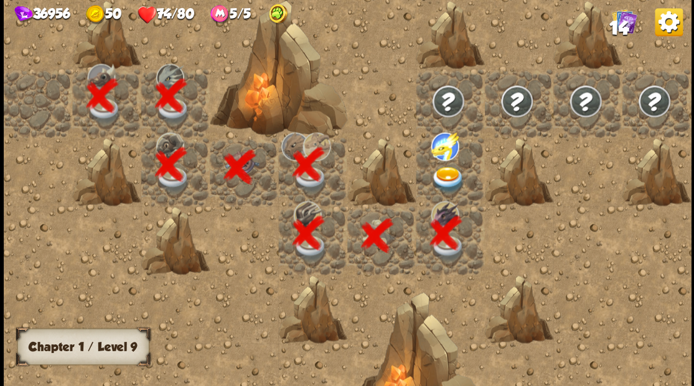
click at [445, 187] on img at bounding box center [448, 179] width 34 height 27
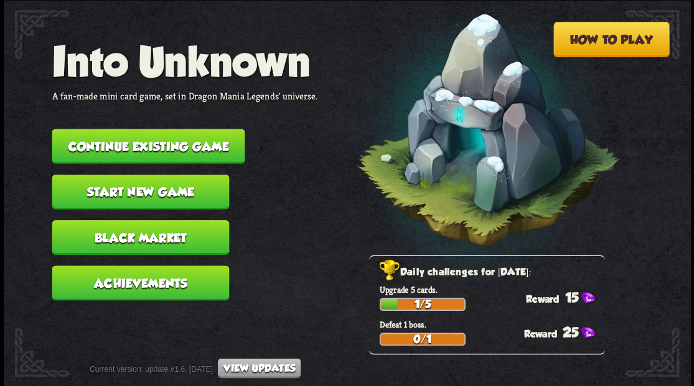
click at [152, 157] on button "Continue existing game" at bounding box center [148, 146] width 193 height 35
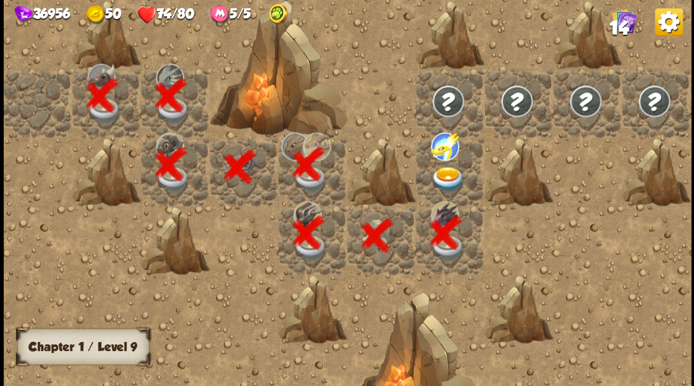
click at [447, 172] on img at bounding box center [448, 179] width 34 height 27
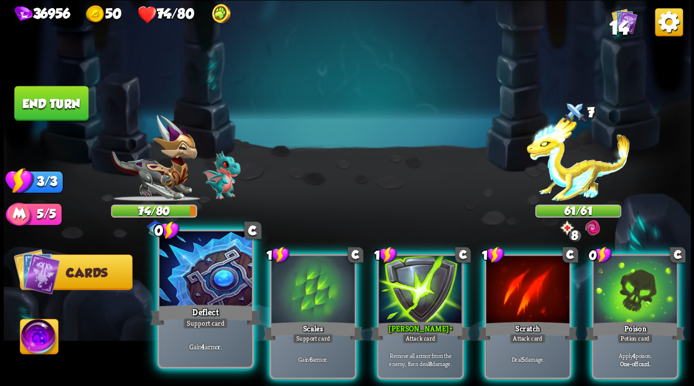
click at [210, 298] on div at bounding box center [205, 270] width 92 height 78
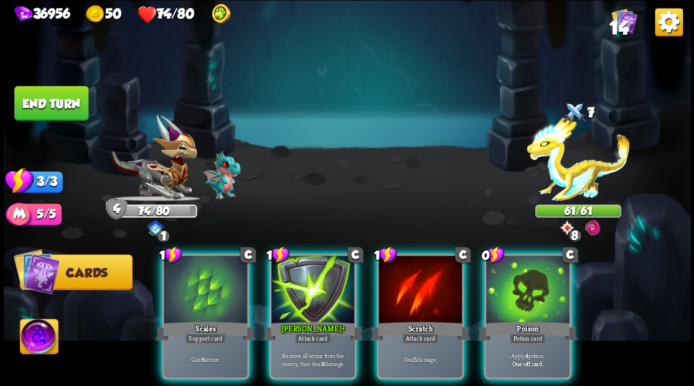
click at [210, 298] on div at bounding box center [205, 291] width 83 height 70
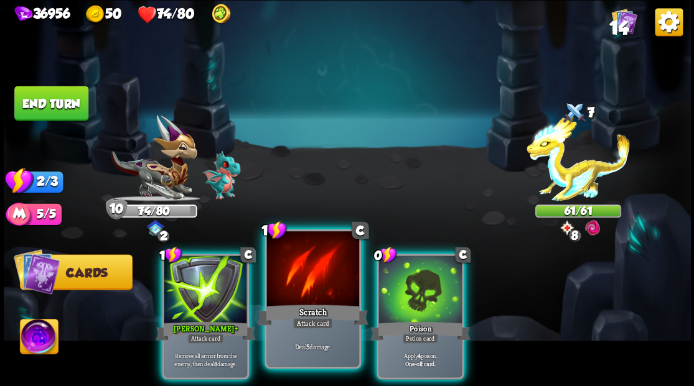
click at [319, 282] on div at bounding box center [312, 270] width 92 height 78
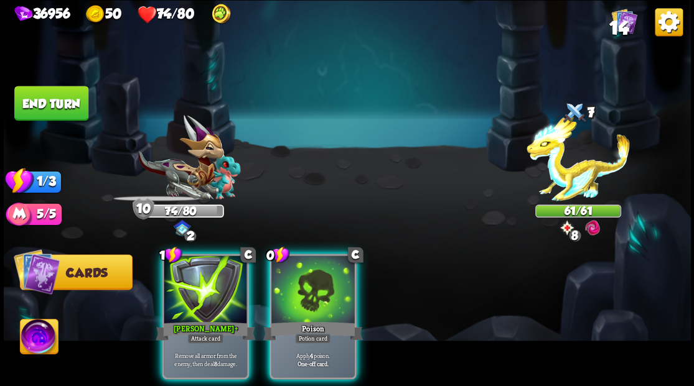
click at [319, 282] on div at bounding box center [312, 291] width 83 height 70
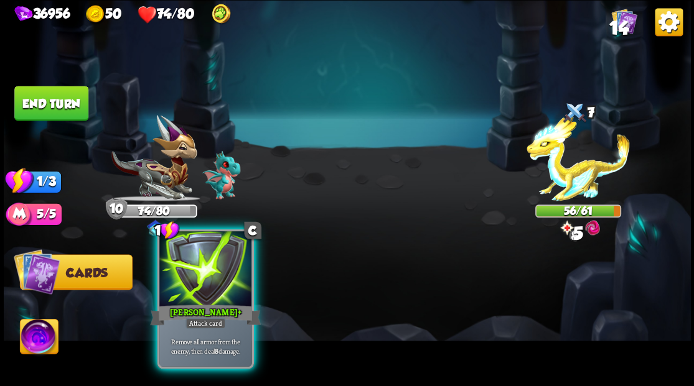
click at [172, 304] on div "[PERSON_NAME] +" at bounding box center [205, 314] width 111 height 25
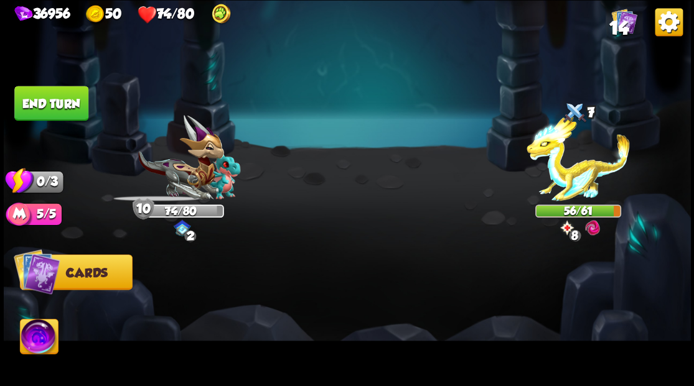
click at [49, 100] on button "End turn" at bounding box center [51, 102] width 76 height 35
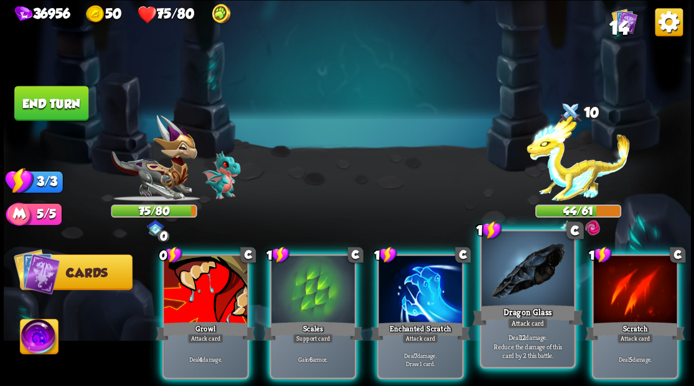
click at [506, 284] on div at bounding box center [527, 270] width 92 height 78
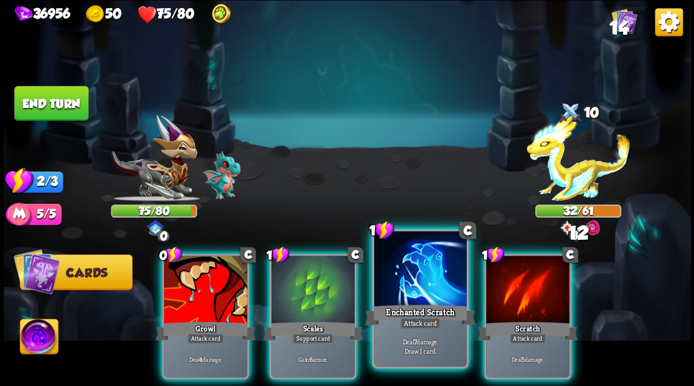
click at [409, 281] on div at bounding box center [420, 270] width 92 height 78
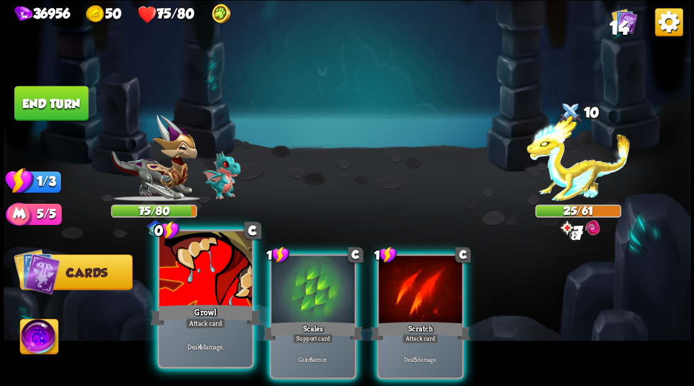
click at [213, 272] on div at bounding box center [205, 270] width 92 height 78
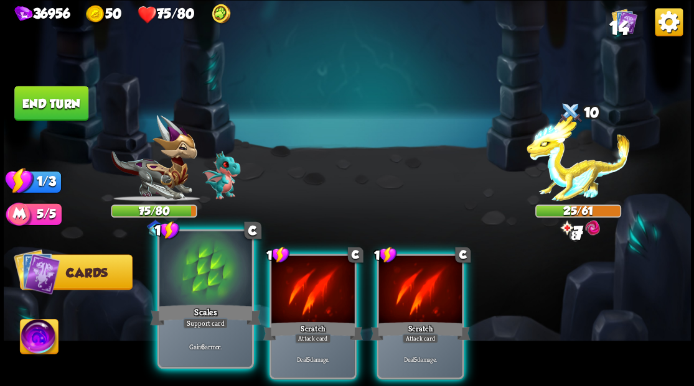
click at [213, 274] on div at bounding box center [205, 270] width 92 height 78
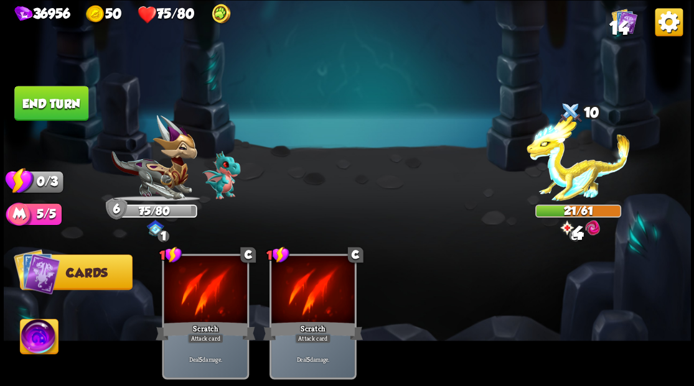
click at [54, 104] on button "End turn" at bounding box center [51, 103] width 74 height 35
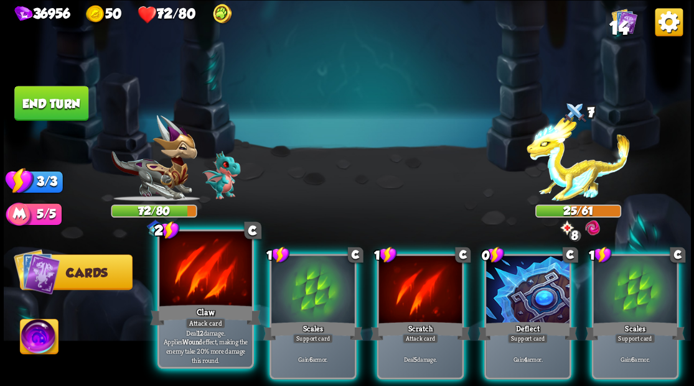
click at [193, 274] on div at bounding box center [205, 270] width 92 height 78
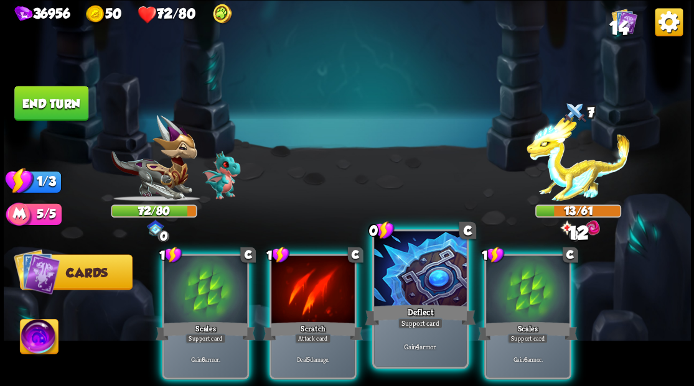
click at [411, 274] on div at bounding box center [420, 270] width 92 height 78
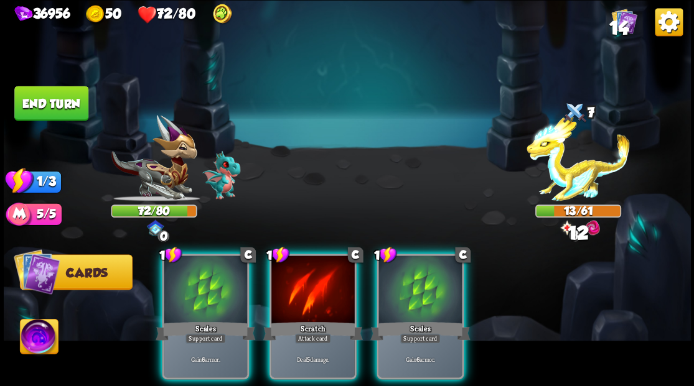
click at [411, 274] on div at bounding box center [419, 291] width 83 height 70
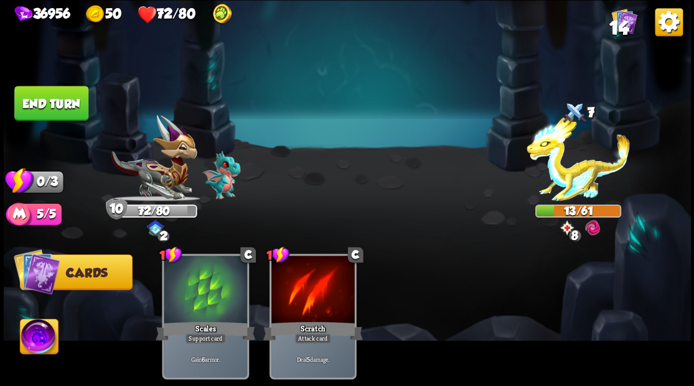
click at [52, 104] on button "End turn" at bounding box center [51, 103] width 74 height 35
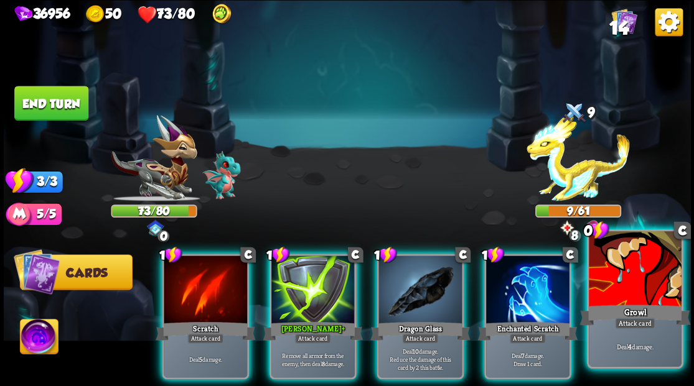
click at [649, 287] on div at bounding box center [635, 270] width 92 height 78
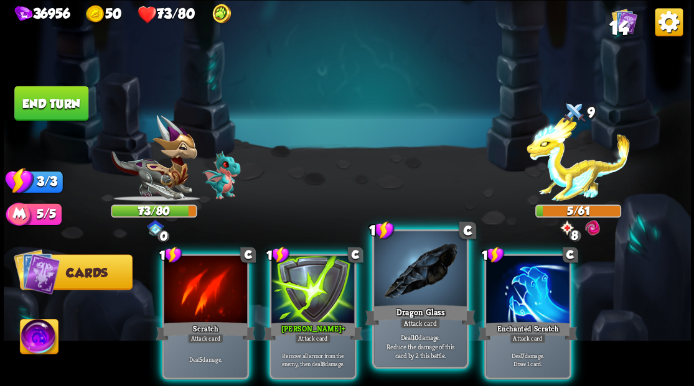
click at [403, 291] on div at bounding box center [420, 270] width 92 height 78
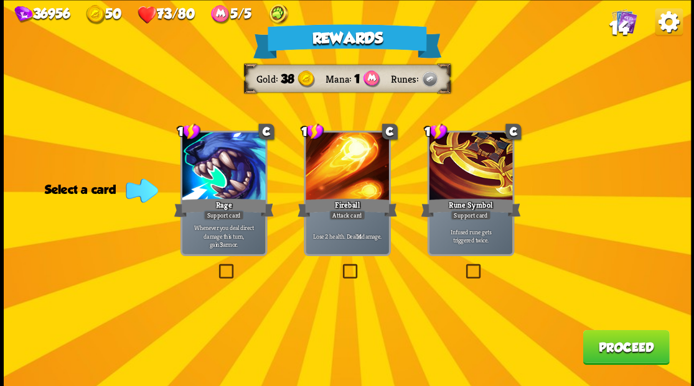
click at [627, 341] on button "Proceed" at bounding box center [625, 347] width 86 height 35
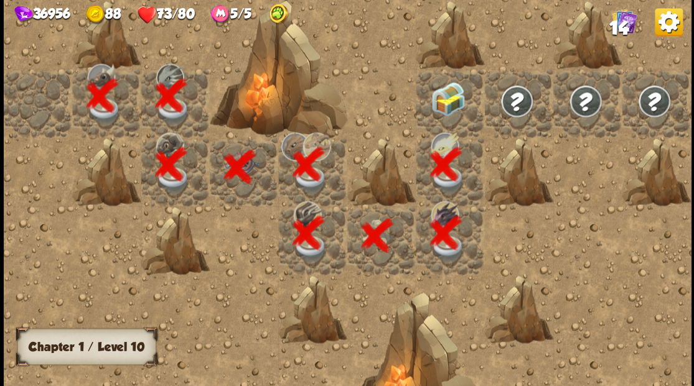
click at [446, 100] on div at bounding box center [450, 102] width 68 height 68
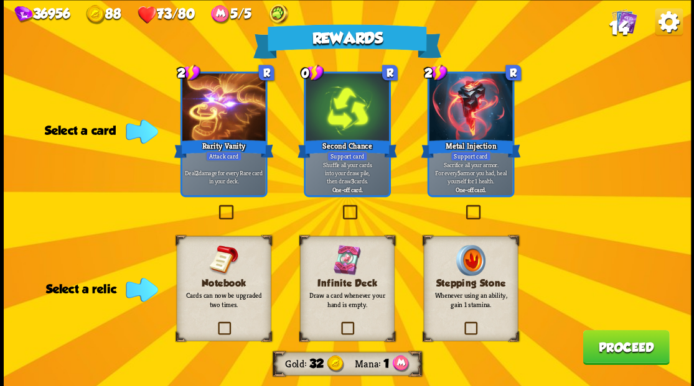
click at [340, 207] on label at bounding box center [340, 207] width 0 height 0
click at [0, 0] on input "checkbox" at bounding box center [0, 0] width 0 height 0
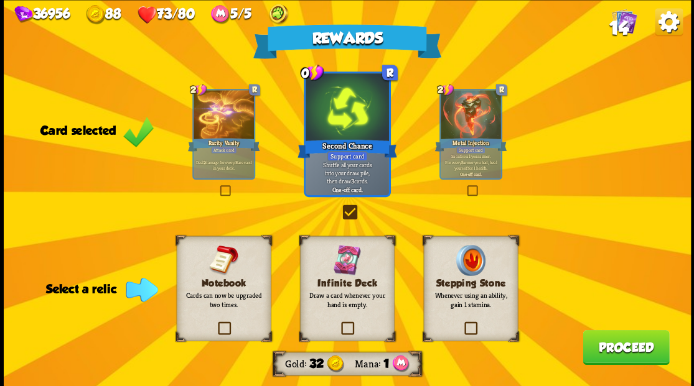
click at [215, 324] on label at bounding box center [215, 324] width 0 height 0
click at [0, 0] on input "checkbox" at bounding box center [0, 0] width 0 height 0
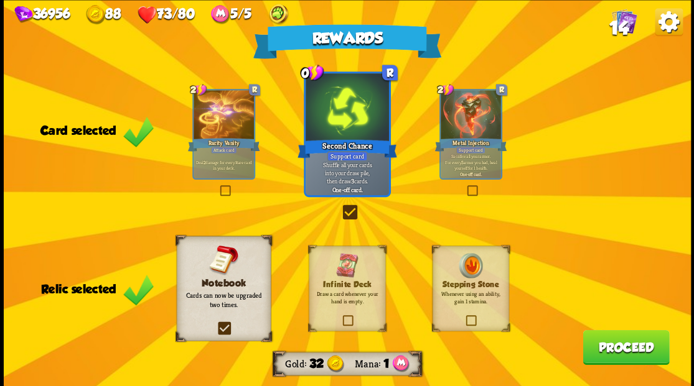
click at [620, 347] on button "Proceed" at bounding box center [625, 347] width 86 height 35
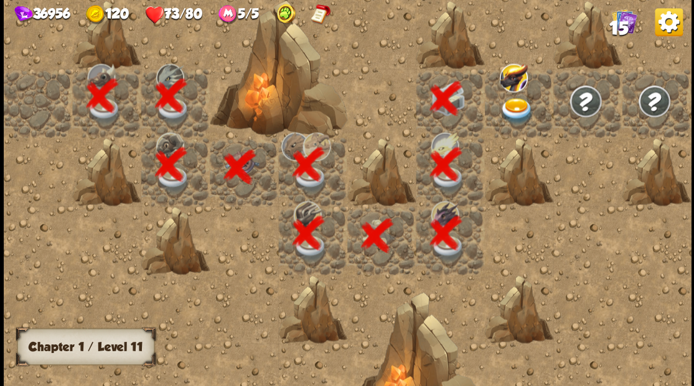
scroll to position [0, 239]
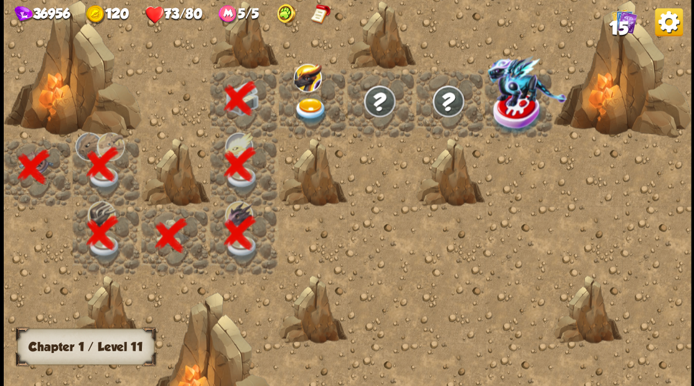
click at [314, 108] on img at bounding box center [310, 111] width 34 height 27
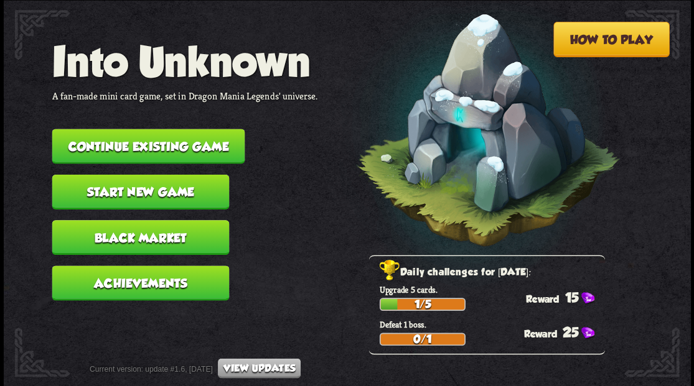
click at [133, 146] on button "Continue existing game" at bounding box center [148, 146] width 193 height 35
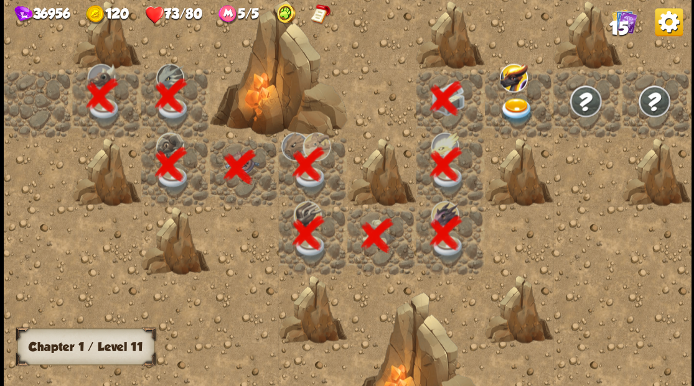
scroll to position [0, 239]
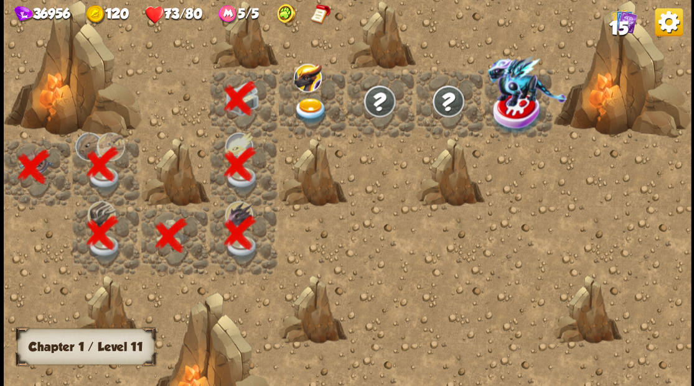
click at [304, 109] on img at bounding box center [310, 111] width 34 height 27
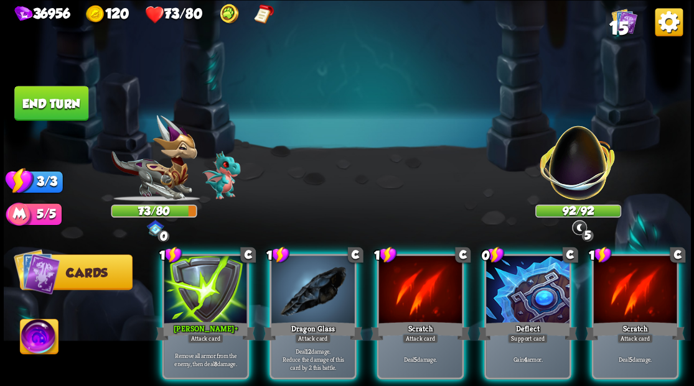
drag, startPoint x: 511, startPoint y: 263, endPoint x: 490, endPoint y: 200, distance: 65.5
click at [511, 261] on div at bounding box center [527, 291] width 83 height 70
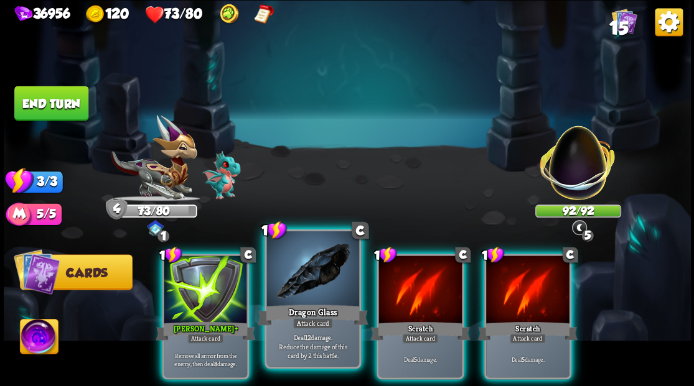
click at [299, 279] on div at bounding box center [312, 270] width 92 height 78
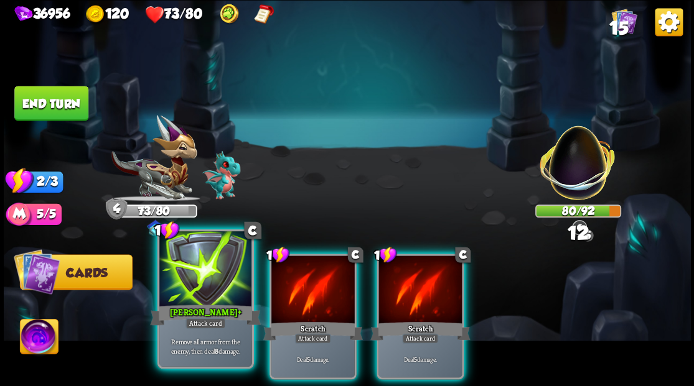
click at [218, 301] on div at bounding box center [205, 270] width 92 height 78
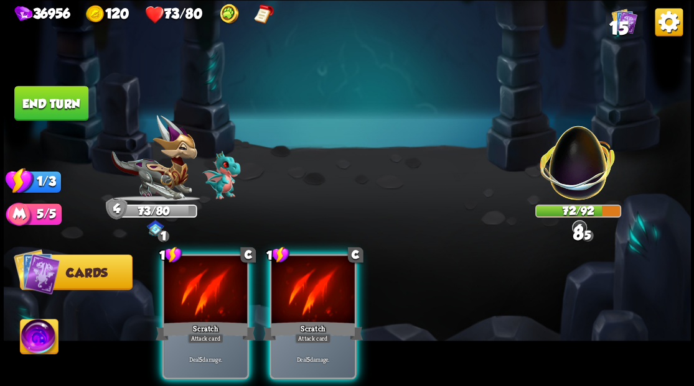
click at [218, 301] on div at bounding box center [205, 291] width 83 height 70
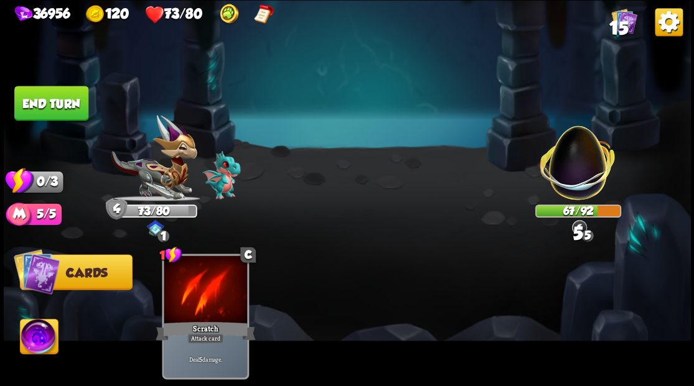
drag, startPoint x: 42, startPoint y: 106, endPoint x: 285, endPoint y: 144, distance: 245.7
click at [42, 106] on button "End turn" at bounding box center [51, 103] width 74 height 35
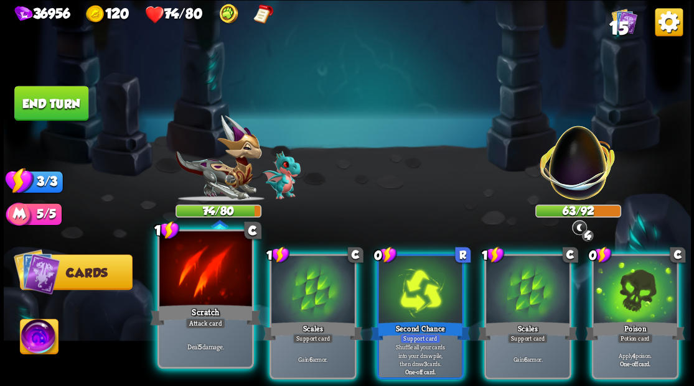
click at [208, 286] on div at bounding box center [205, 270] width 92 height 78
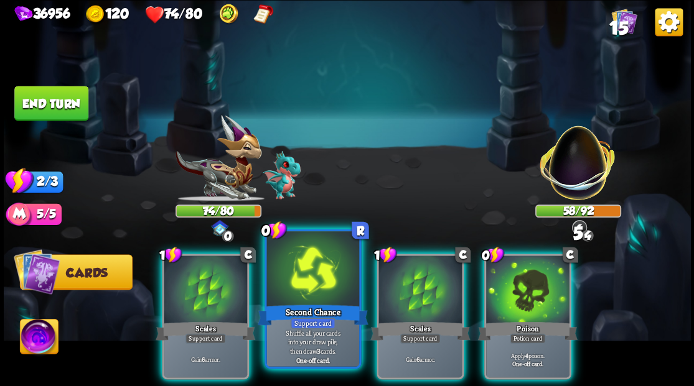
click at [283, 292] on div at bounding box center [312, 270] width 92 height 78
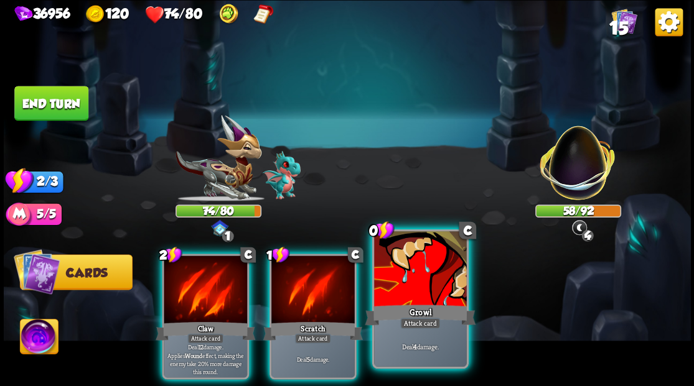
click at [394, 289] on div at bounding box center [420, 270] width 92 height 78
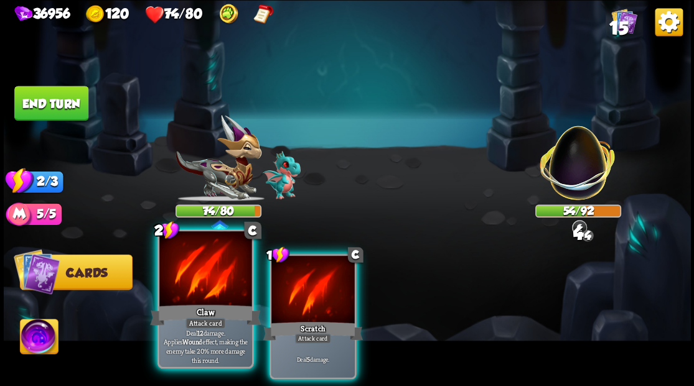
click at [203, 280] on div at bounding box center [205, 270] width 92 height 78
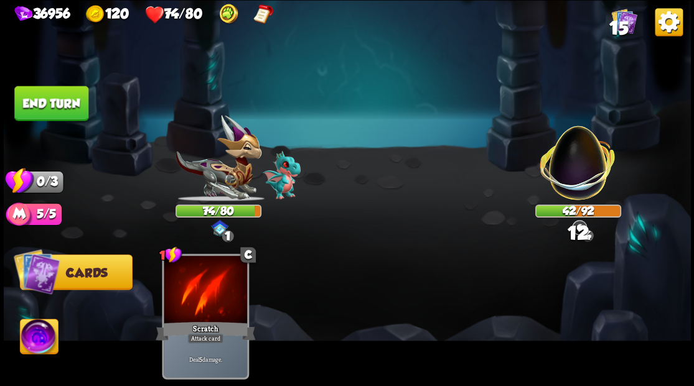
click at [41, 94] on button "End turn" at bounding box center [51, 103] width 74 height 35
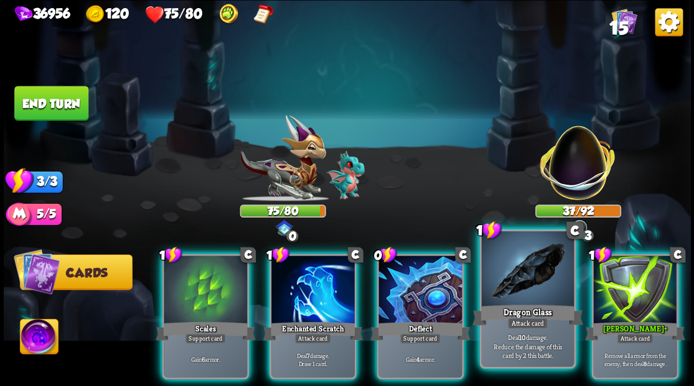
click at [544, 260] on div at bounding box center [527, 270] width 92 height 78
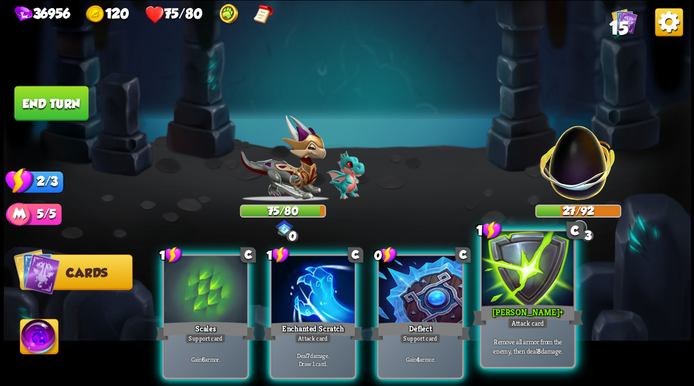
click at [488, 291] on div at bounding box center [527, 270] width 92 height 78
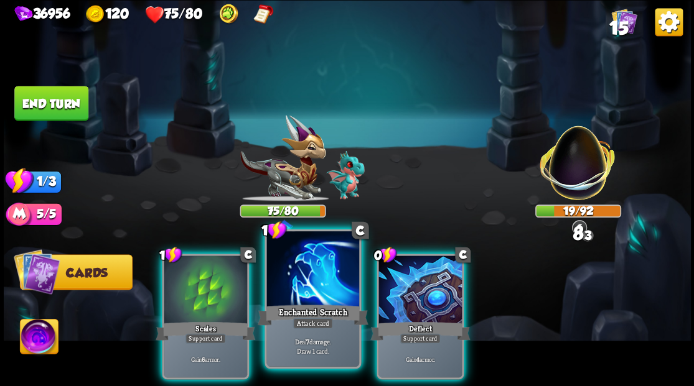
click at [314, 276] on div at bounding box center [312, 270] width 92 height 78
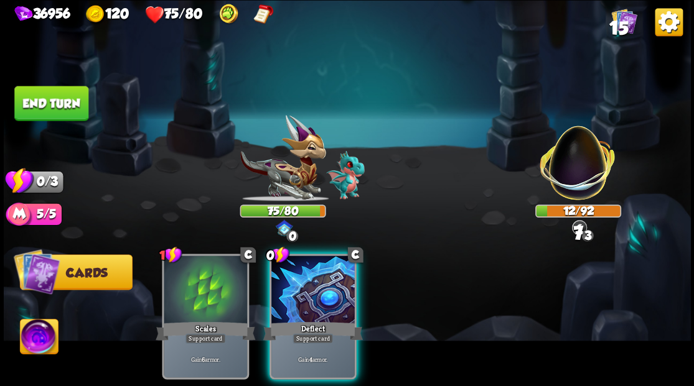
click at [314, 276] on div at bounding box center [312, 291] width 83 height 70
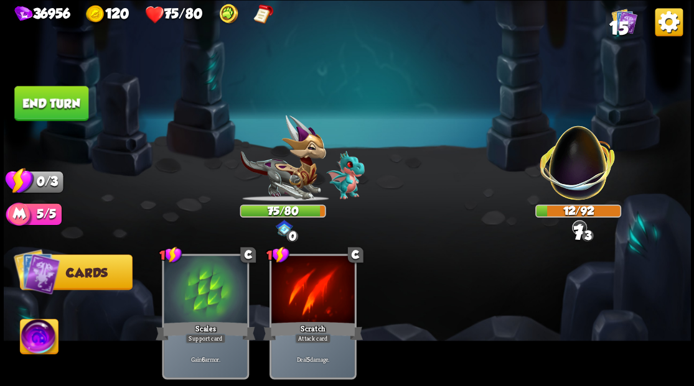
click at [47, 110] on button "End turn" at bounding box center [51, 103] width 74 height 35
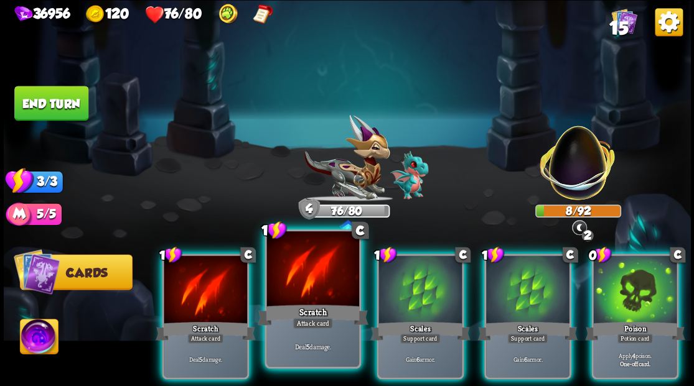
click at [320, 289] on div at bounding box center [312, 270] width 92 height 78
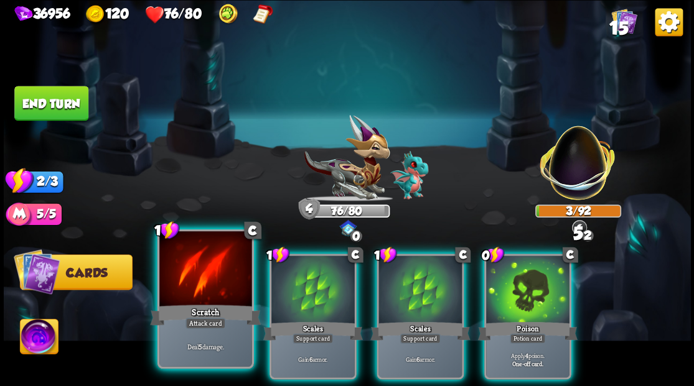
click at [230, 287] on div at bounding box center [205, 270] width 92 height 78
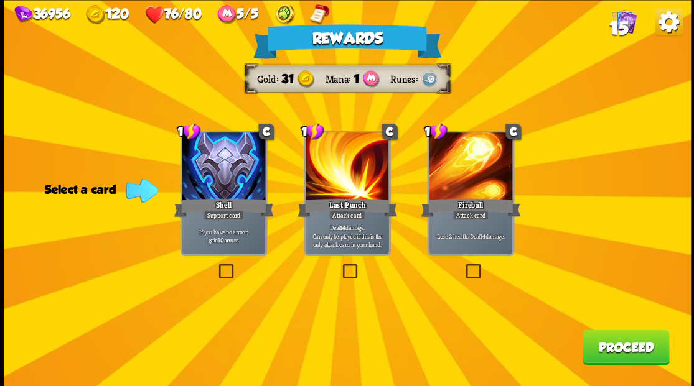
click at [620, 352] on button "Proceed" at bounding box center [625, 347] width 86 height 35
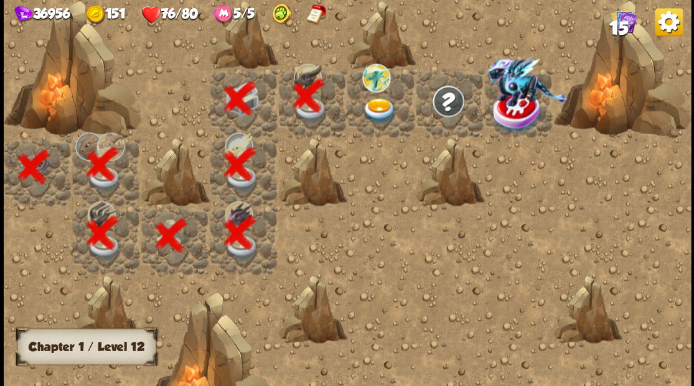
click at [376, 106] on img at bounding box center [379, 111] width 34 height 27
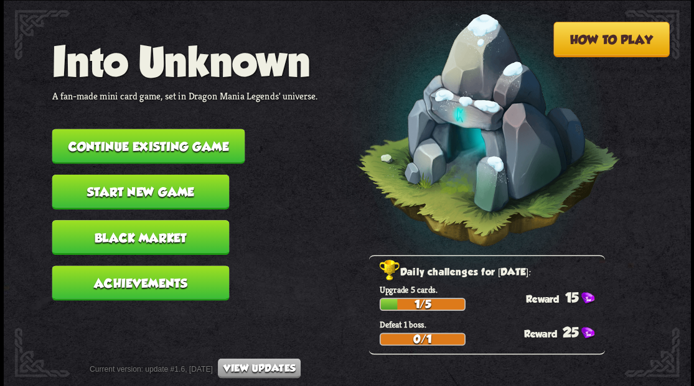
click at [158, 149] on button "Continue existing game" at bounding box center [148, 146] width 193 height 35
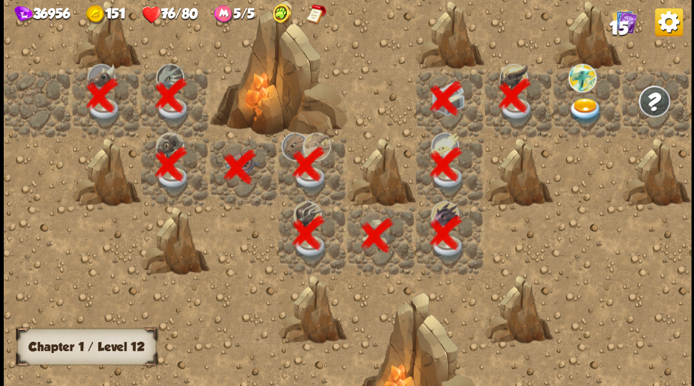
scroll to position [0, 239]
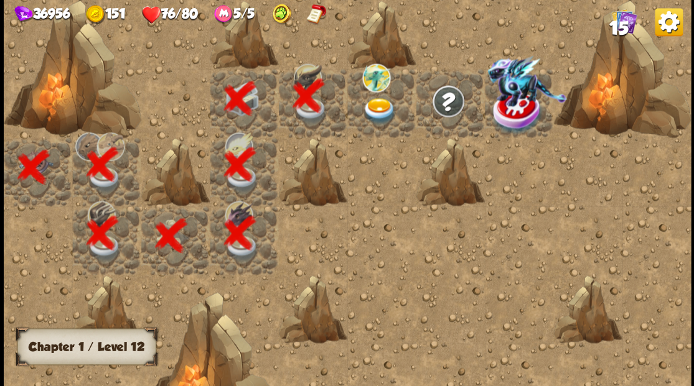
click at [373, 106] on img at bounding box center [379, 111] width 34 height 27
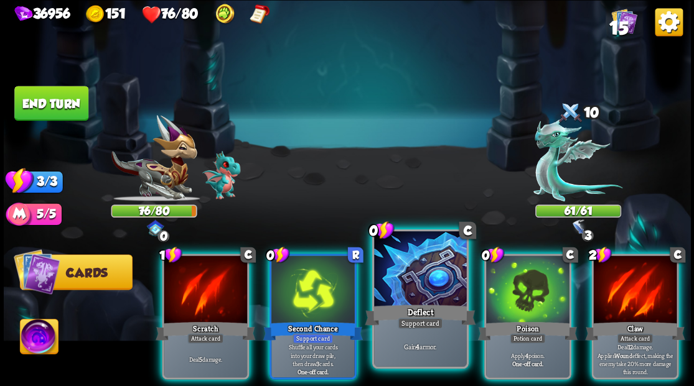
click at [415, 276] on div at bounding box center [420, 270] width 92 height 78
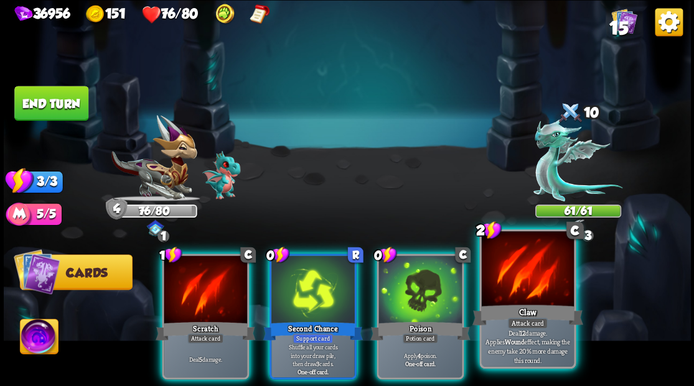
click at [512, 291] on div at bounding box center [527, 270] width 92 height 78
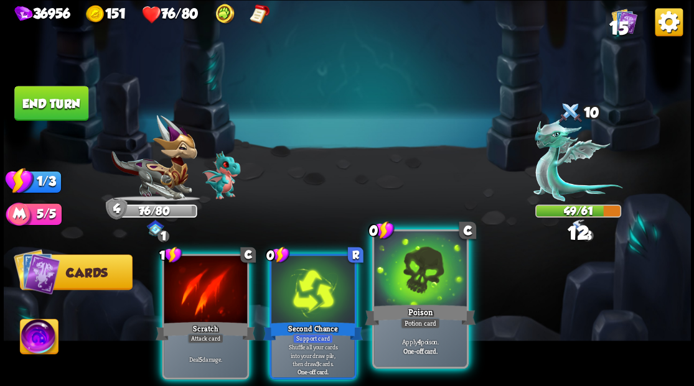
drag, startPoint x: 443, startPoint y: 284, endPoint x: 441, endPoint y: 266, distance: 18.1
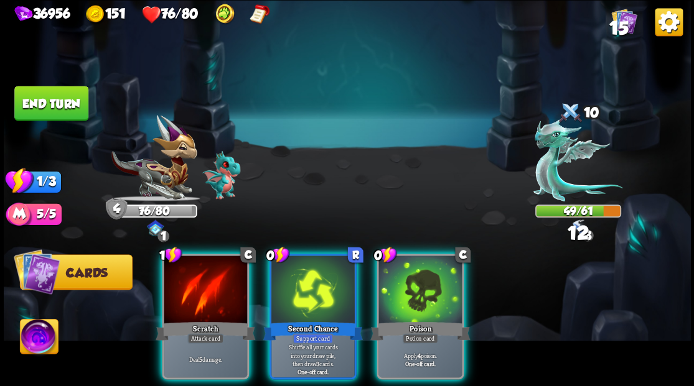
click at [442, 282] on div at bounding box center [419, 291] width 83 height 70
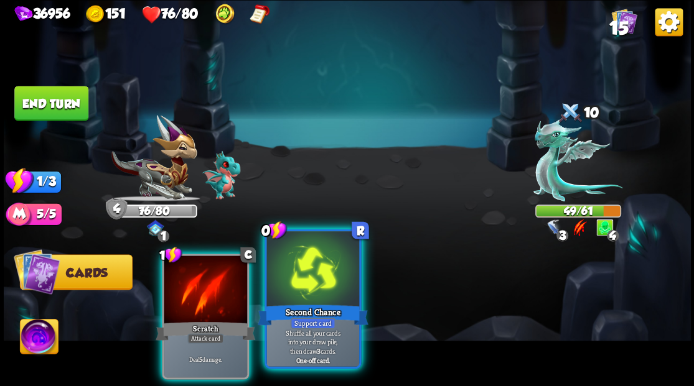
click at [302, 284] on div at bounding box center [312, 270] width 92 height 78
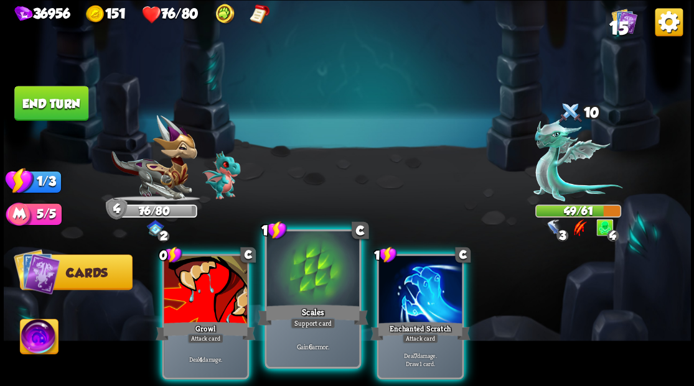
click at [315, 266] on div at bounding box center [312, 270] width 92 height 78
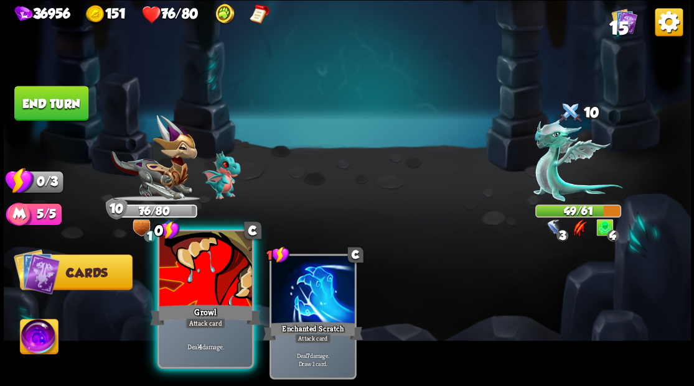
click at [205, 279] on div at bounding box center [205, 270] width 92 height 78
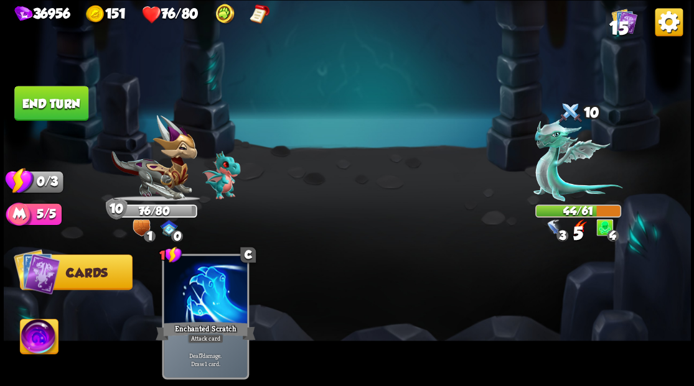
click at [77, 110] on button "End turn" at bounding box center [51, 103] width 74 height 35
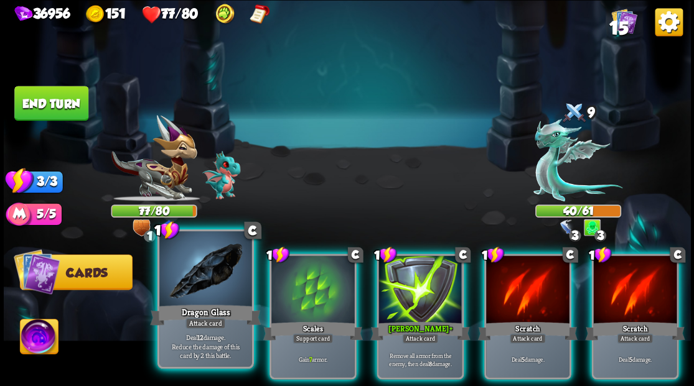
click at [184, 287] on div at bounding box center [205, 270] width 92 height 78
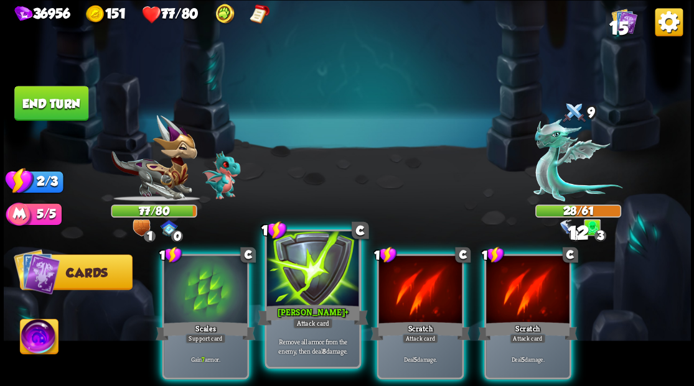
click at [309, 282] on div at bounding box center [312, 270] width 92 height 78
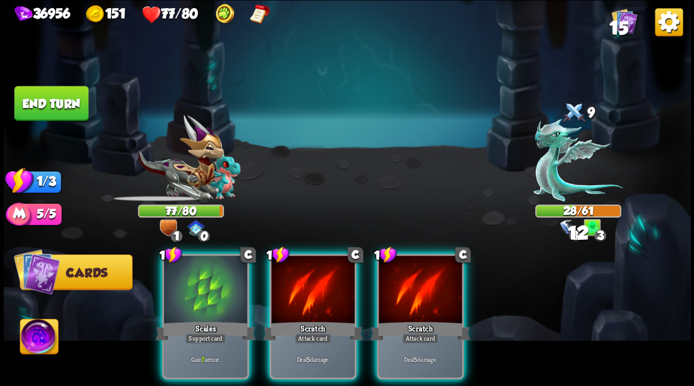
drag, startPoint x: 222, startPoint y: 283, endPoint x: 158, endPoint y: 197, distance: 107.6
click at [222, 282] on div at bounding box center [205, 291] width 83 height 70
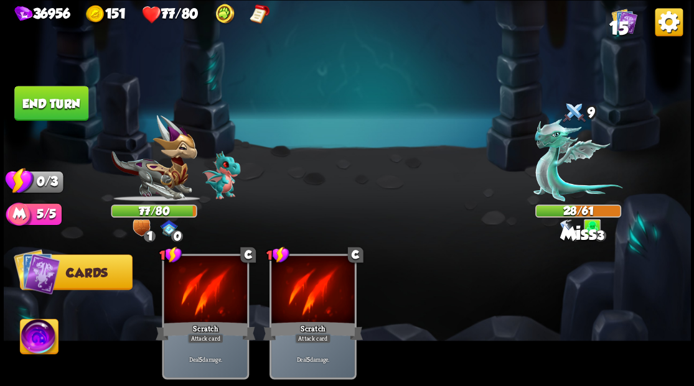
click at [58, 98] on button "End turn" at bounding box center [51, 103] width 75 height 35
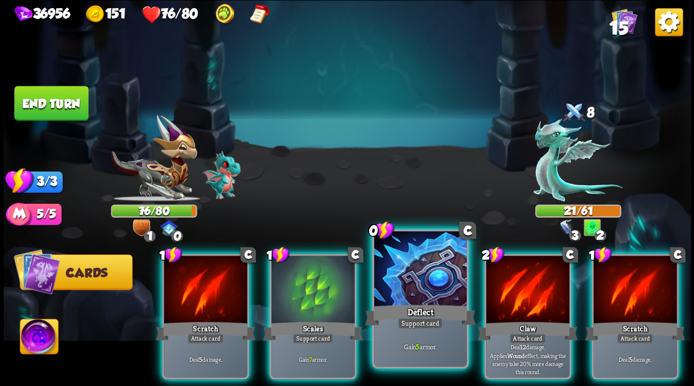
click at [426, 255] on div at bounding box center [420, 270] width 92 height 78
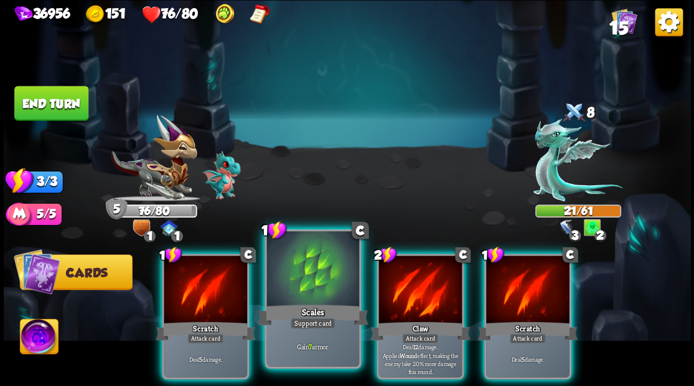
click at [306, 274] on div at bounding box center [312, 270] width 92 height 78
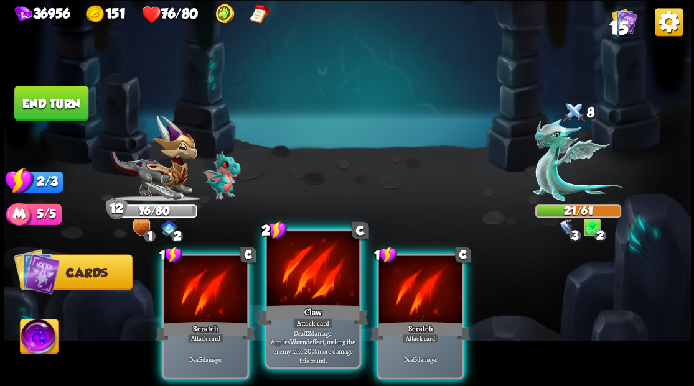
click at [306, 280] on div at bounding box center [312, 270] width 92 height 78
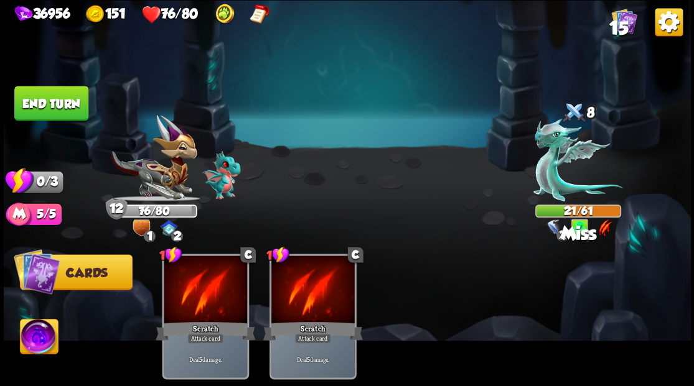
click at [19, 101] on button "End turn" at bounding box center [51, 103] width 74 height 35
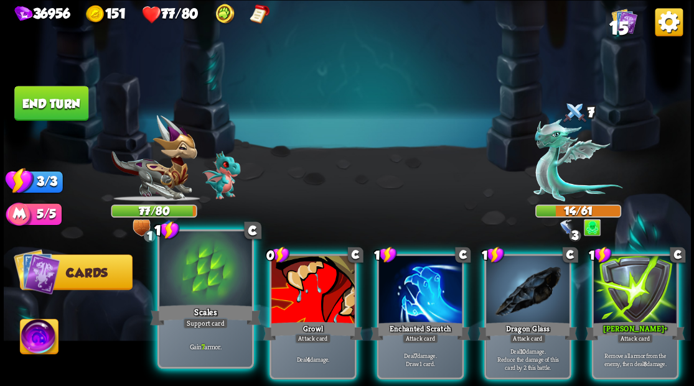
click at [194, 298] on div at bounding box center [205, 270] width 92 height 78
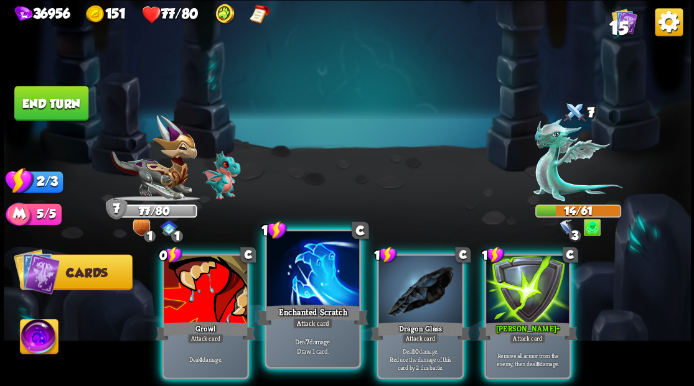
click at [284, 291] on div at bounding box center [312, 270] width 92 height 78
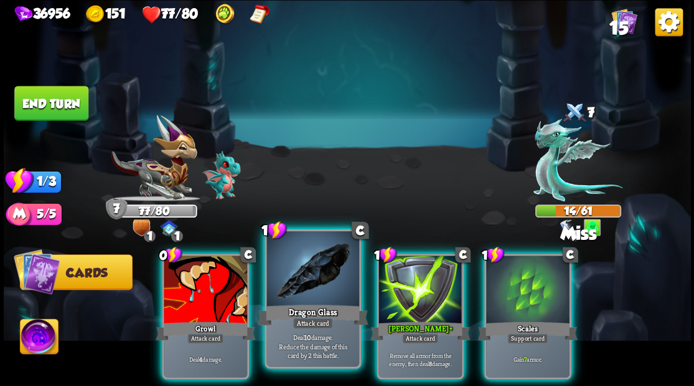
click at [297, 283] on div at bounding box center [312, 270] width 92 height 78
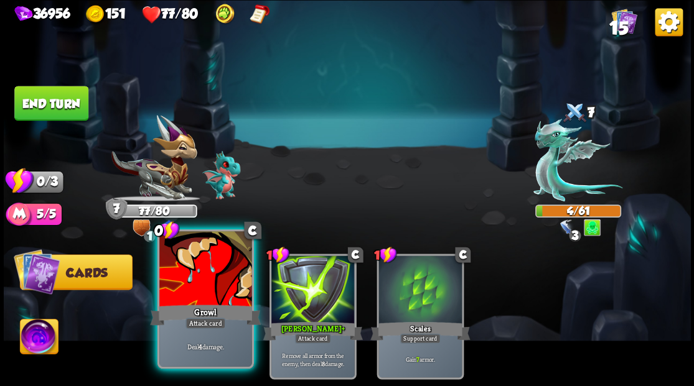
click at [182, 291] on div at bounding box center [205, 270] width 92 height 78
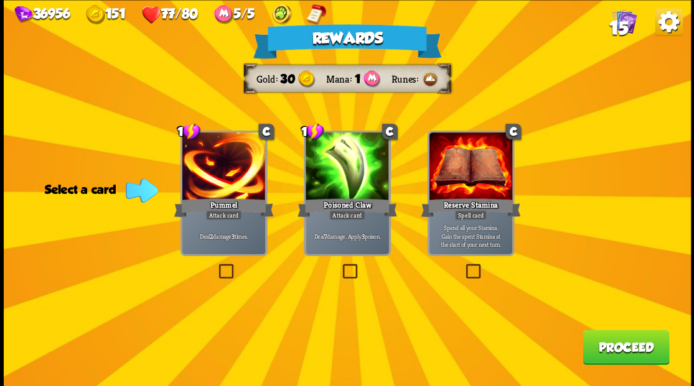
click at [216, 266] on label at bounding box center [216, 266] width 0 height 0
click at [0, 0] on input "checkbox" at bounding box center [0, 0] width 0 height 0
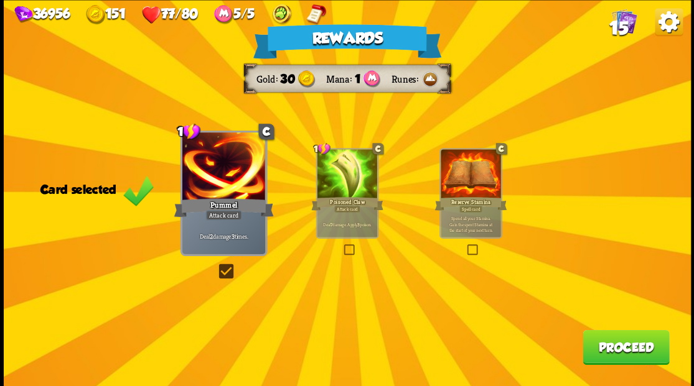
click at [622, 347] on button "Proceed" at bounding box center [625, 347] width 86 height 35
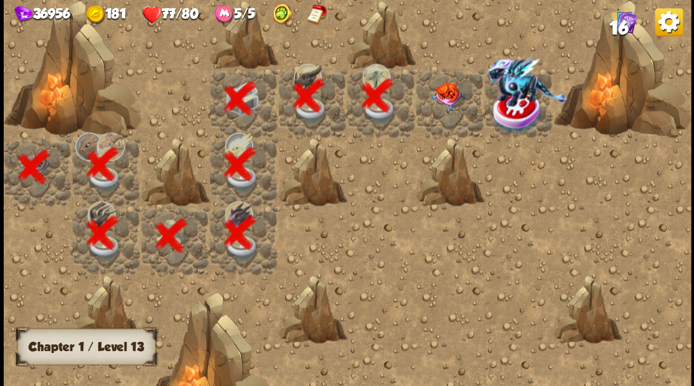
click at [443, 98] on img at bounding box center [448, 96] width 34 height 29
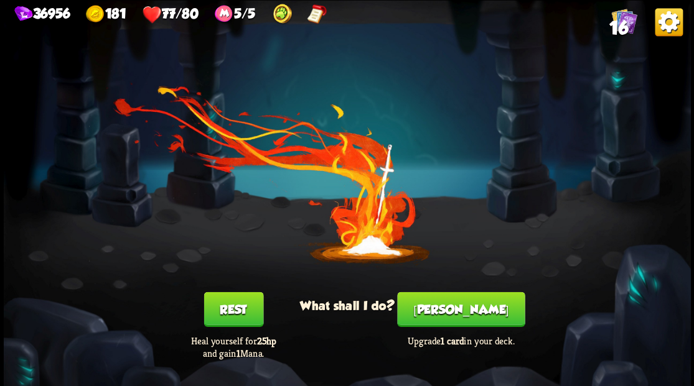
click at [459, 308] on button "Smith" at bounding box center [461, 309] width 128 height 35
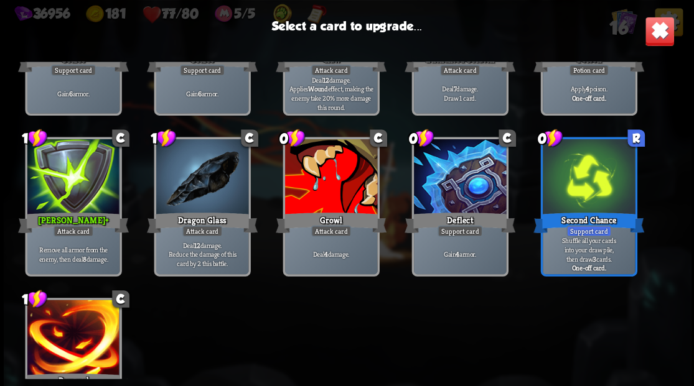
scroll to position [332, 0]
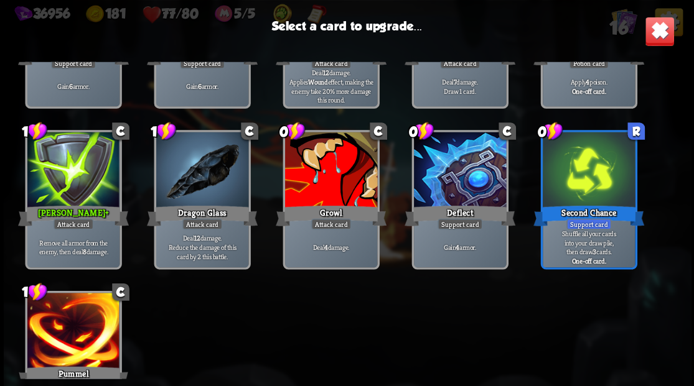
click at [317, 200] on div at bounding box center [330, 171] width 92 height 78
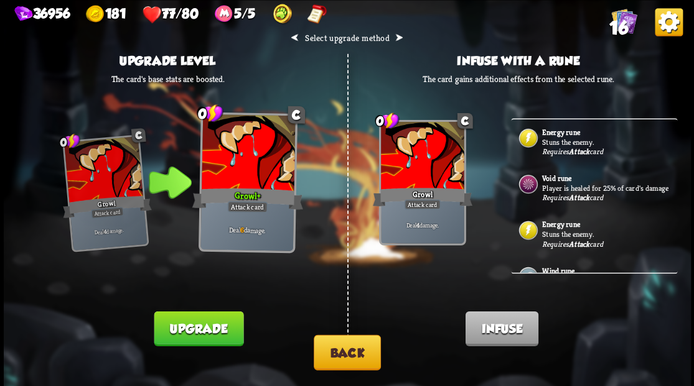
click at [565, 137] on p "Stuns the enemy." at bounding box center [608, 142] width 133 height 10
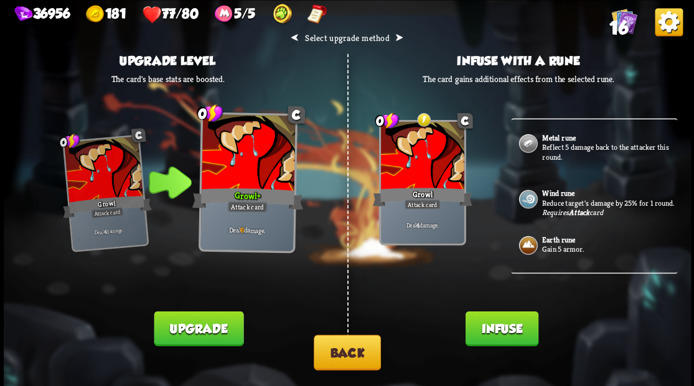
scroll to position [350, 0]
click at [498, 332] on button "Infuse" at bounding box center [501, 328] width 73 height 35
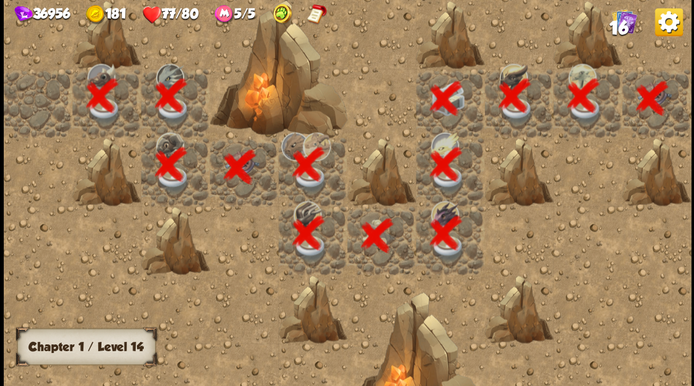
scroll to position [0, 239]
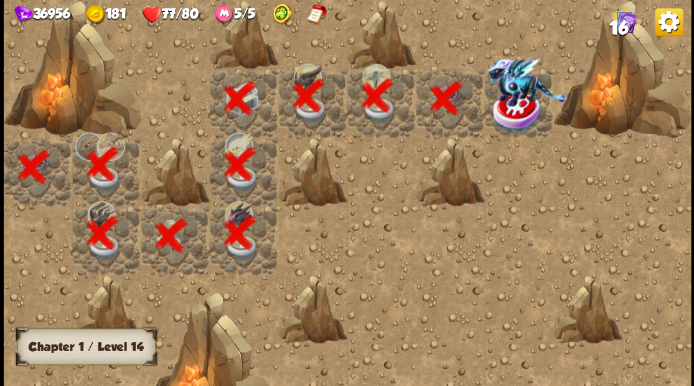
click at [507, 111] on img at bounding box center [518, 112] width 52 height 45
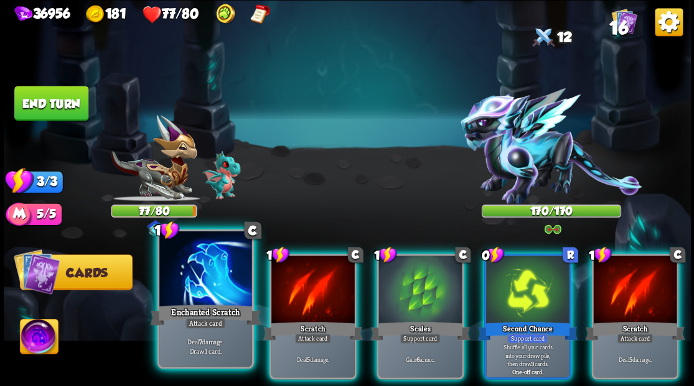
click at [209, 264] on div at bounding box center [205, 270] width 92 height 78
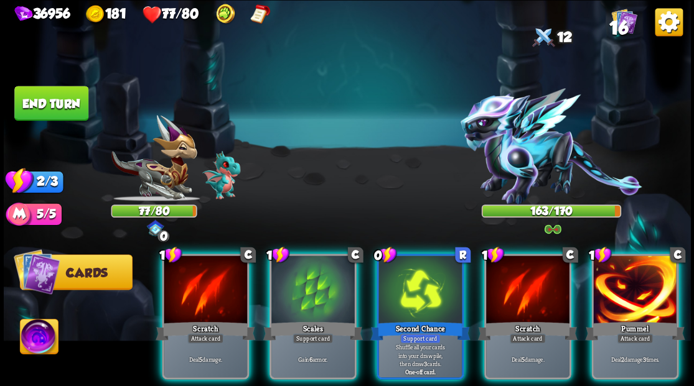
click at [39, 336] on img at bounding box center [39, 338] width 38 height 39
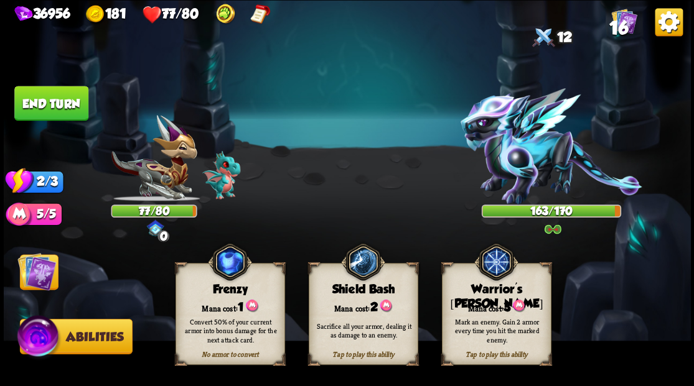
drag, startPoint x: 496, startPoint y: 311, endPoint x: 307, endPoint y: 302, distance: 188.7
click at [495, 310] on div "Mark an enemy. Gain 2 armor every time you hit the marked enemy." at bounding box center [497, 330] width 110 height 43
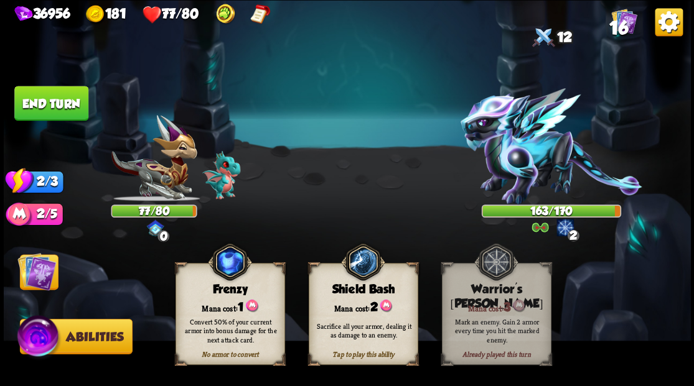
click at [26, 268] on img at bounding box center [36, 271] width 39 height 39
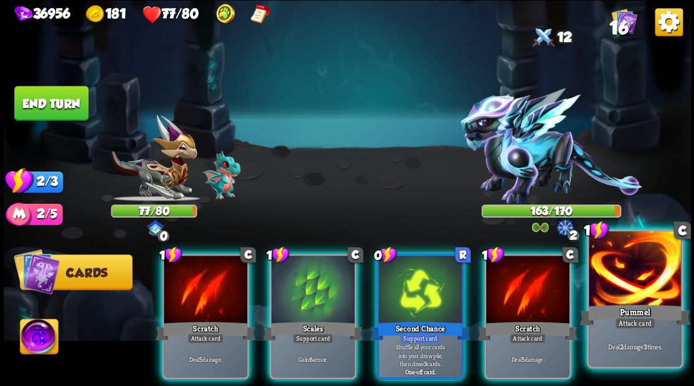
click at [624, 294] on div at bounding box center [635, 270] width 92 height 78
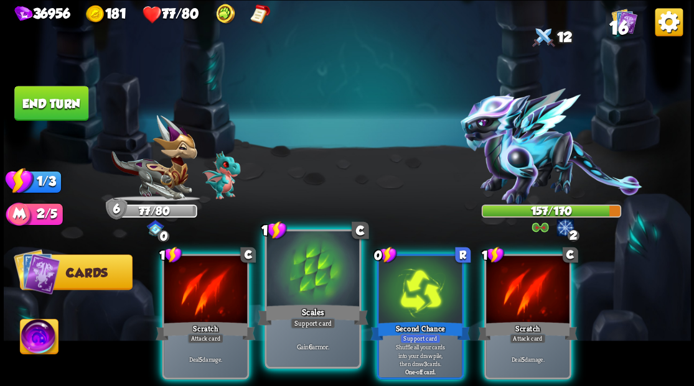
click at [319, 287] on div at bounding box center [312, 270] width 92 height 78
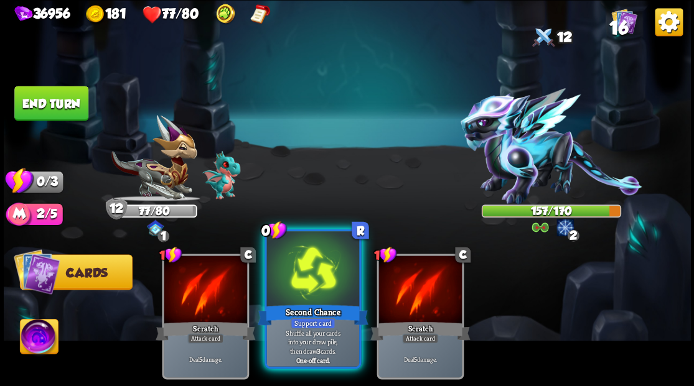
click at [314, 290] on div at bounding box center [312, 270] width 92 height 78
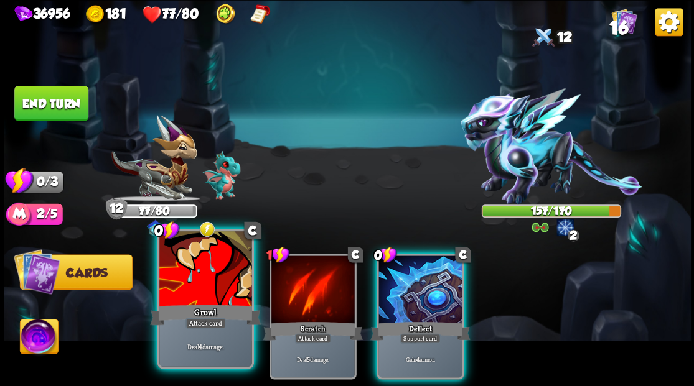
click at [209, 287] on div at bounding box center [205, 270] width 92 height 78
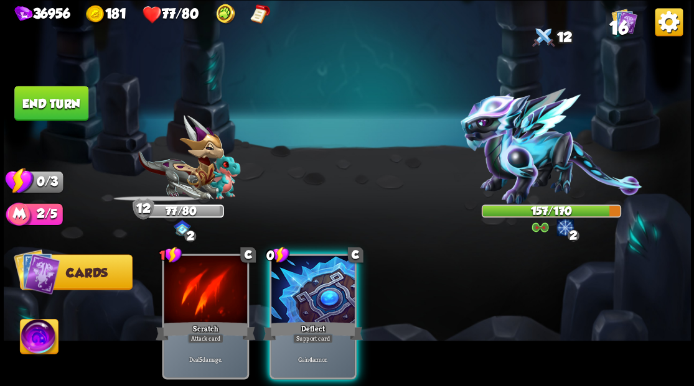
click at [209, 287] on div at bounding box center [205, 291] width 83 height 70
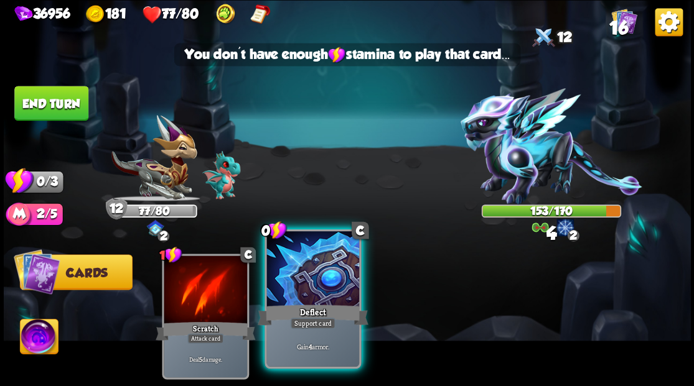
click at [289, 305] on div "0 C Deflect Support card Gain 4 armor." at bounding box center [312, 298] width 96 height 139
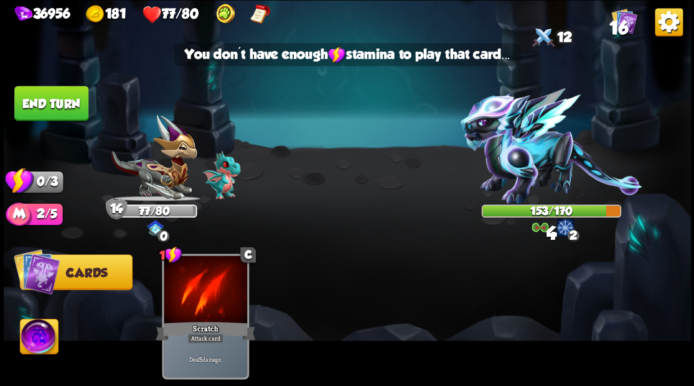
click at [61, 101] on button "End turn" at bounding box center [51, 103] width 74 height 35
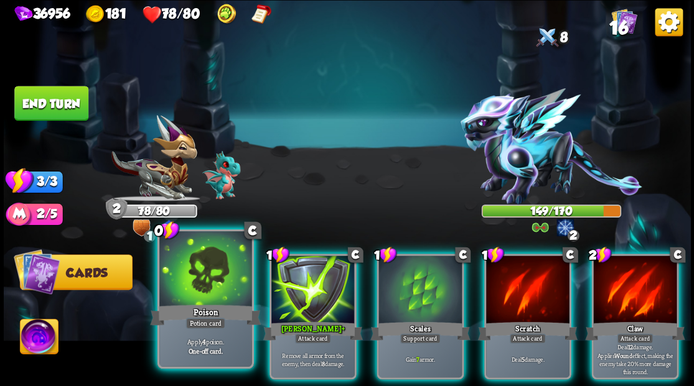
click at [205, 278] on div at bounding box center [205, 270] width 92 height 78
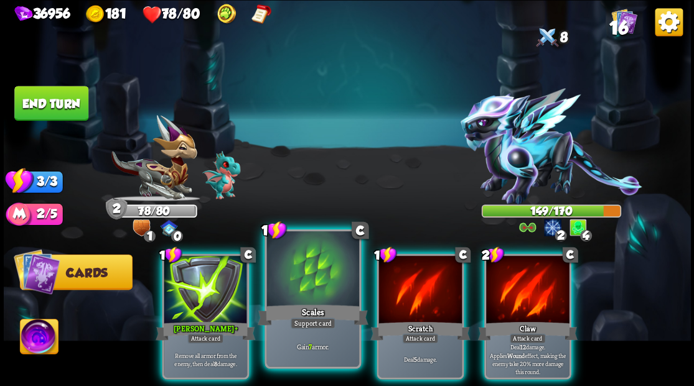
click at [310, 283] on div at bounding box center [312, 270] width 92 height 78
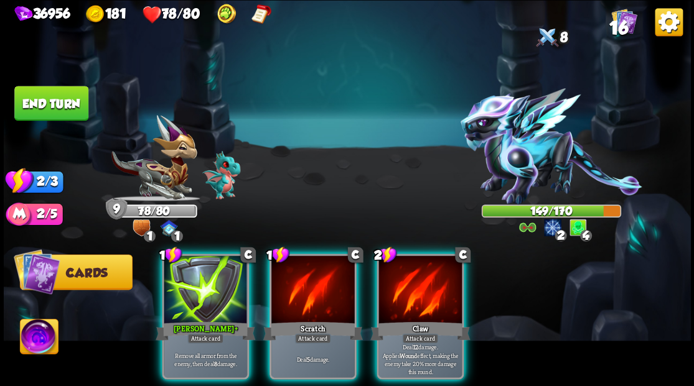
click at [409, 273] on div at bounding box center [419, 291] width 83 height 70
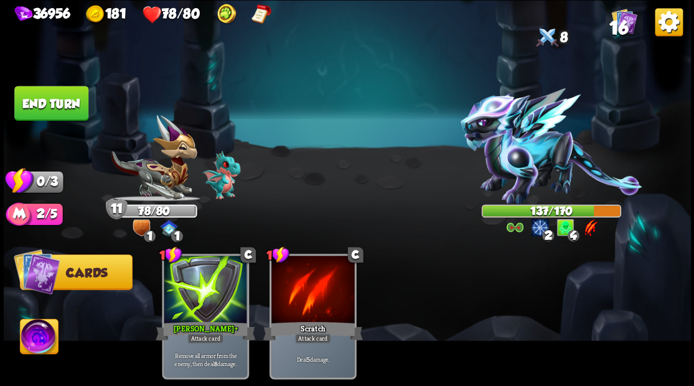
click at [49, 107] on button "End turn" at bounding box center [51, 103] width 74 height 35
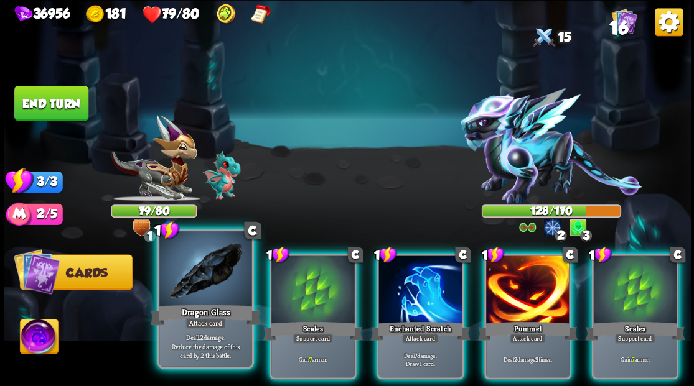
click at [201, 299] on div at bounding box center [205, 270] width 92 height 78
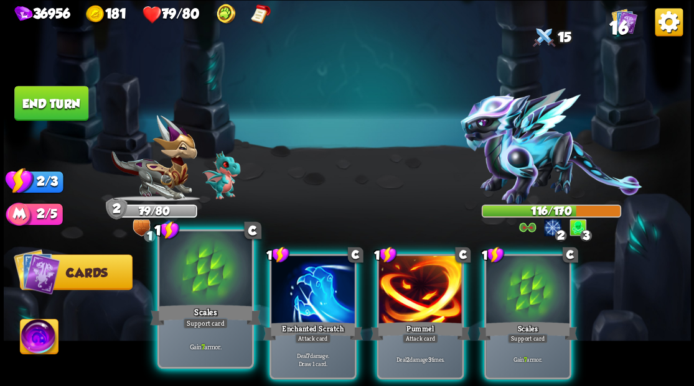
click at [198, 264] on div at bounding box center [205, 270] width 92 height 78
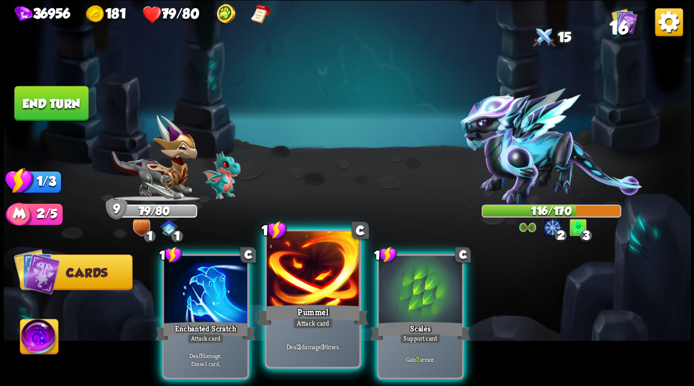
click at [306, 282] on div at bounding box center [312, 270] width 92 height 78
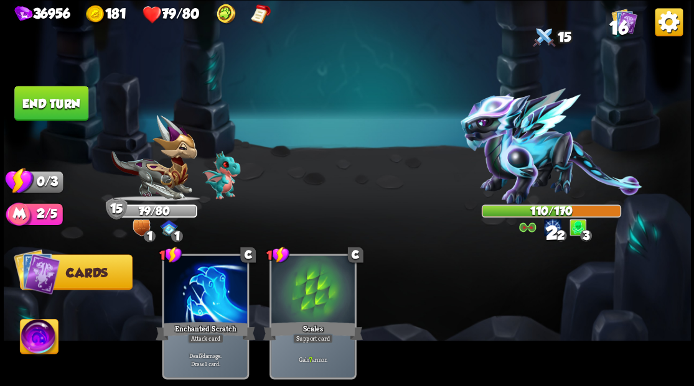
click at [29, 95] on button "End turn" at bounding box center [51, 103] width 74 height 35
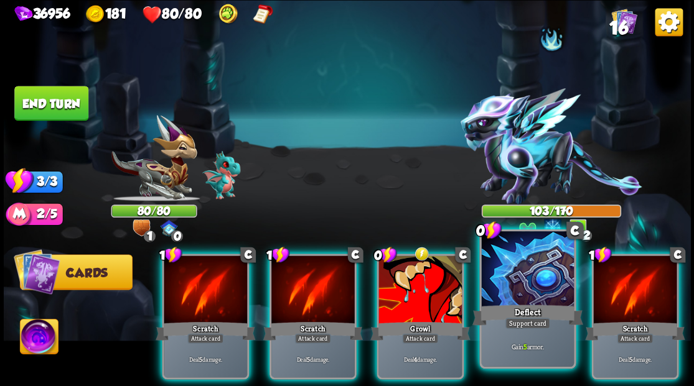
click at [511, 290] on div at bounding box center [527, 270] width 92 height 78
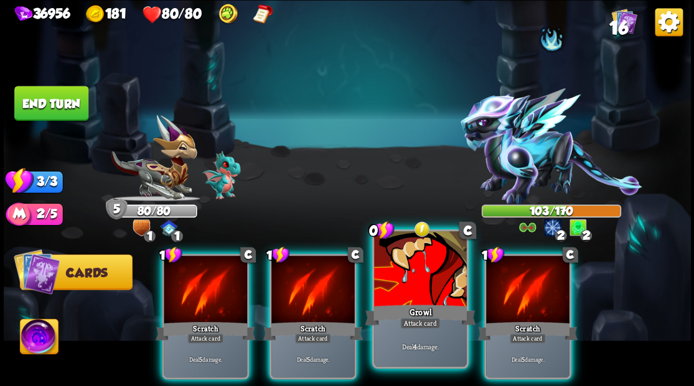
click at [422, 290] on div at bounding box center [420, 270] width 92 height 78
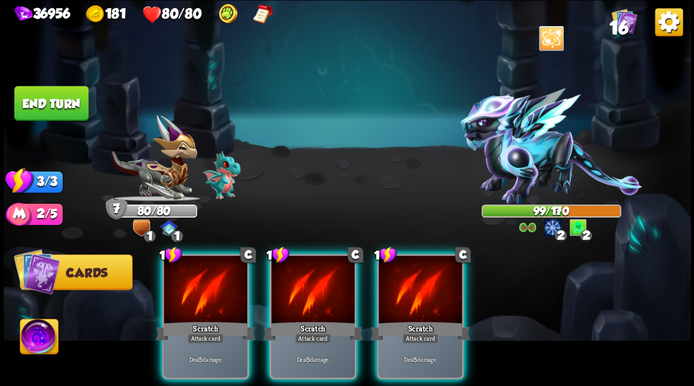
click at [520, 164] on img at bounding box center [551, 146] width 182 height 116
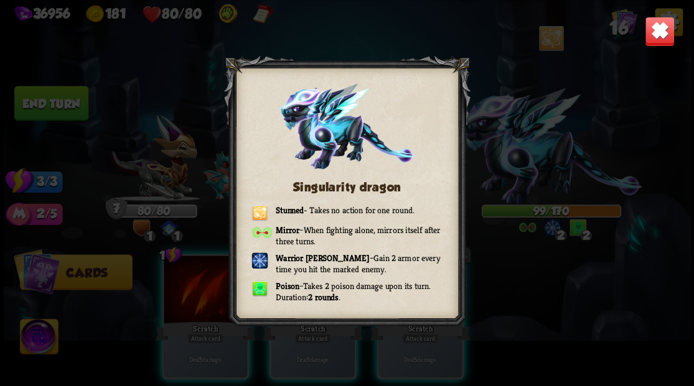
click at [656, 36] on img at bounding box center [659, 31] width 30 height 30
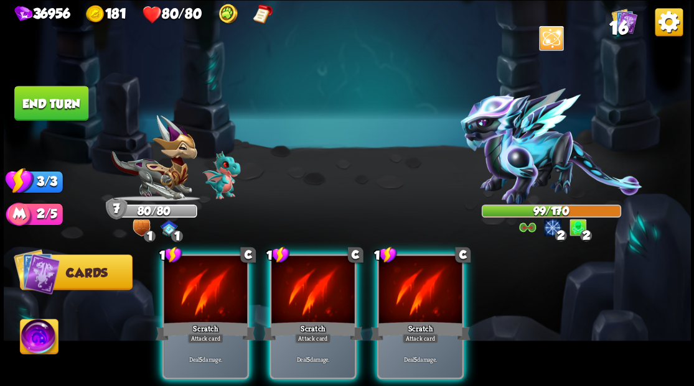
click at [612, 32] on span "16" at bounding box center [618, 27] width 19 height 21
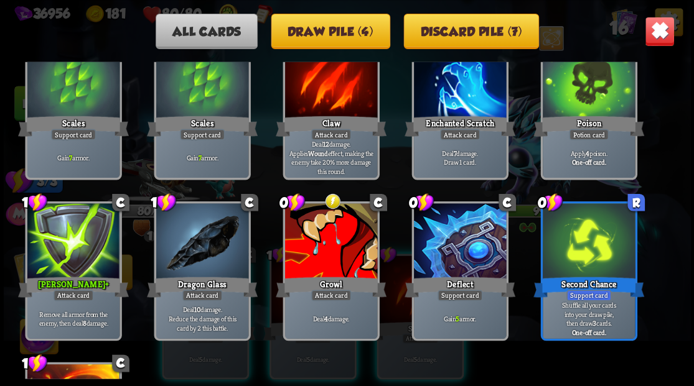
scroll to position [290, 0]
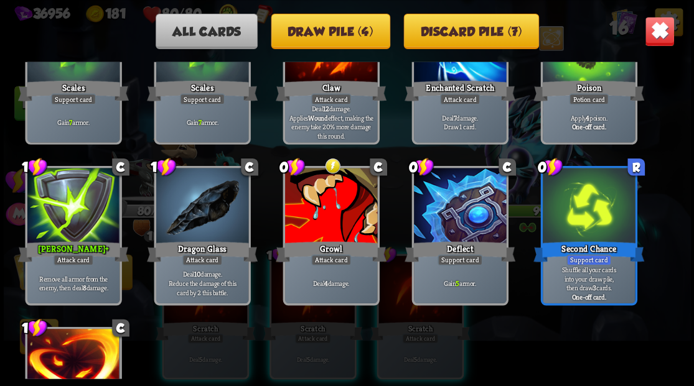
click at [652, 39] on img at bounding box center [659, 31] width 30 height 30
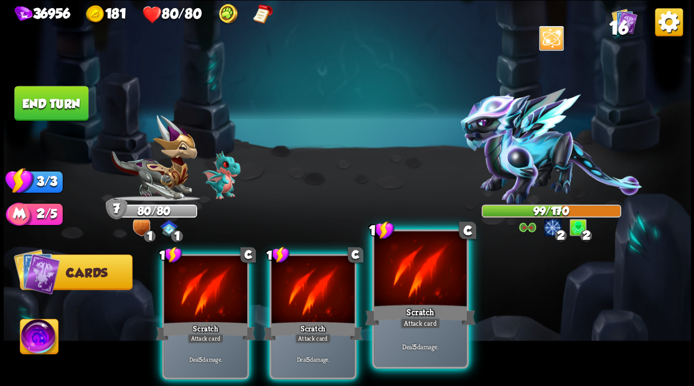
click at [416, 304] on div "Scratch" at bounding box center [420, 314] width 111 height 25
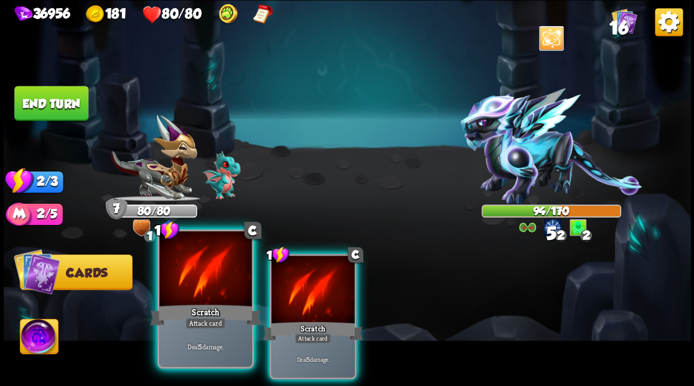
drag, startPoint x: 327, startPoint y: 297, endPoint x: 200, endPoint y: 289, distance: 127.2
click at [271, 292] on div at bounding box center [312, 291] width 83 height 70
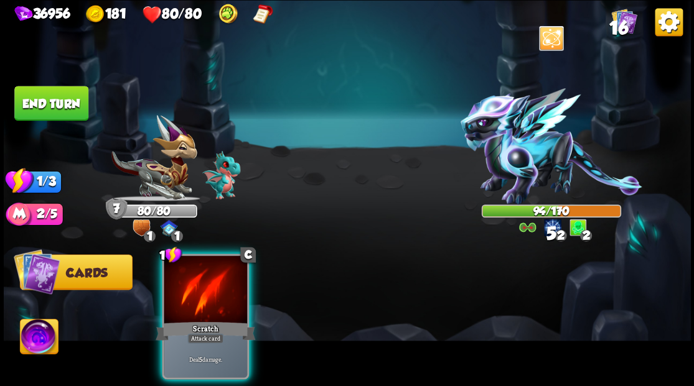
drag, startPoint x: 198, startPoint y: 287, endPoint x: 210, endPoint y: 276, distance: 16.3
click at [198, 286] on div at bounding box center [205, 291] width 83 height 70
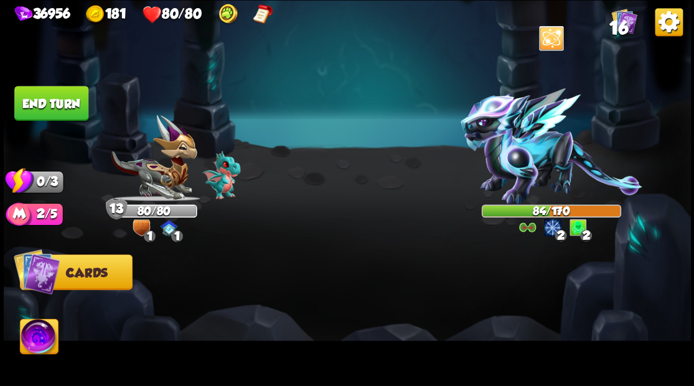
click at [505, 167] on img at bounding box center [551, 146] width 182 height 116
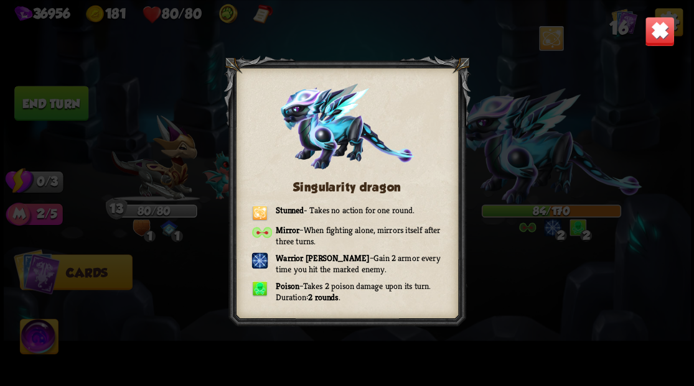
click at [658, 34] on img at bounding box center [659, 31] width 30 height 30
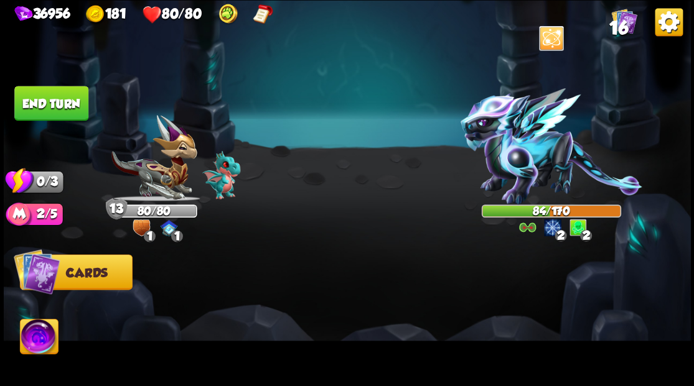
click at [47, 99] on button "End turn" at bounding box center [51, 103] width 74 height 35
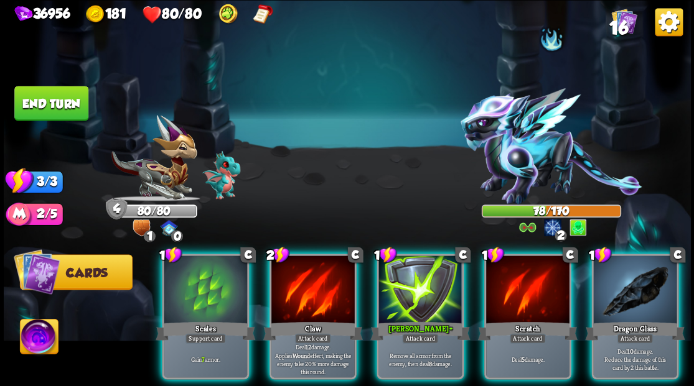
click at [521, 166] on img at bounding box center [551, 146] width 182 height 116
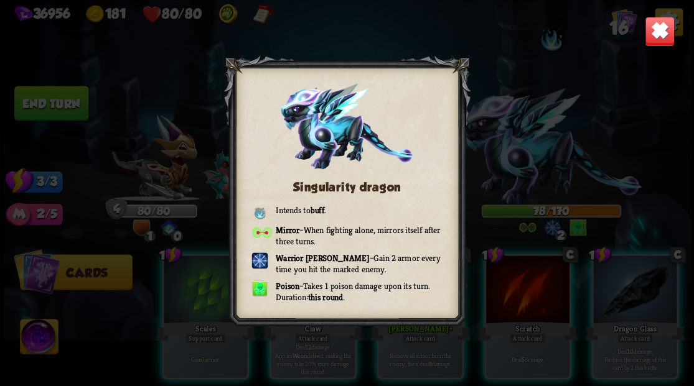
click at [655, 37] on img at bounding box center [659, 31] width 30 height 30
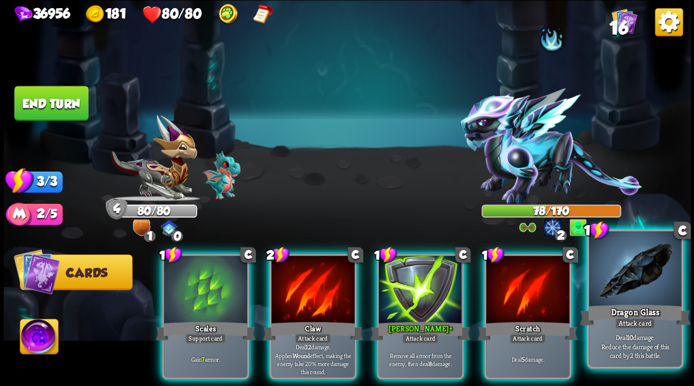
click at [636, 279] on div at bounding box center [635, 270] width 92 height 78
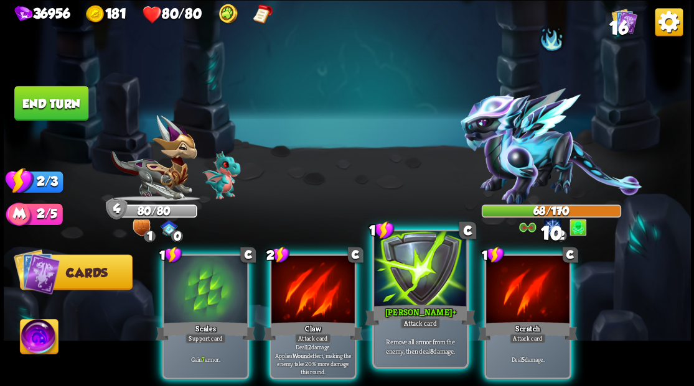
click at [419, 275] on div at bounding box center [420, 270] width 92 height 78
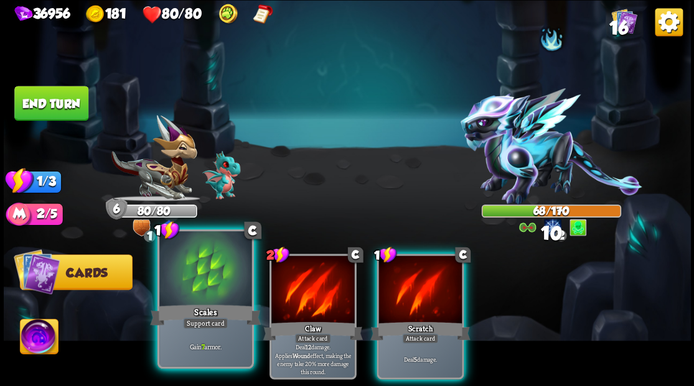
click at [202, 294] on div at bounding box center [205, 270] width 92 height 78
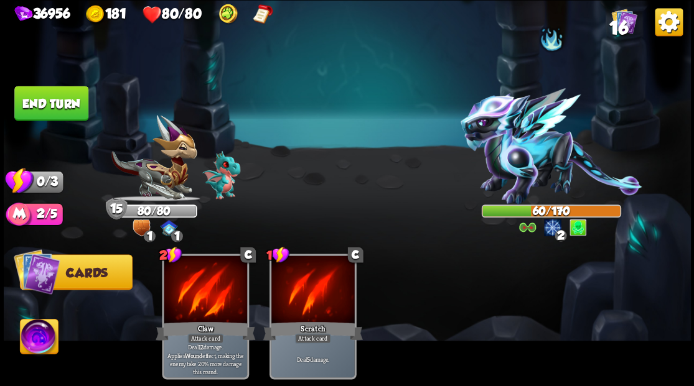
drag, startPoint x: 58, startPoint y: 106, endPoint x: 381, endPoint y: 148, distance: 325.7
click at [62, 106] on button "End turn" at bounding box center [51, 103] width 74 height 35
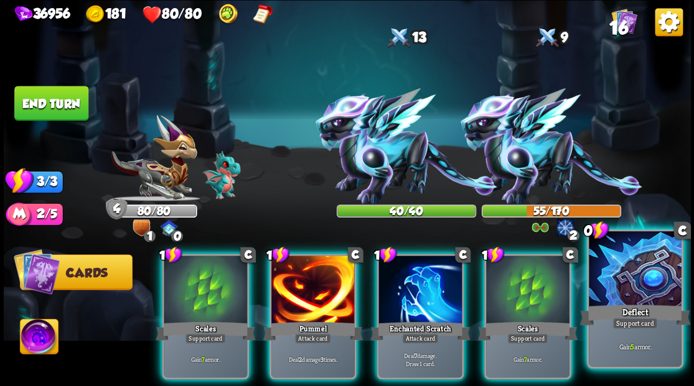
click at [650, 259] on div at bounding box center [635, 270] width 92 height 78
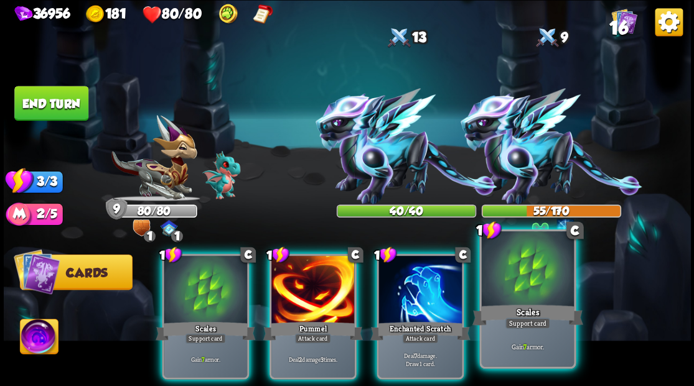
click at [536, 276] on div at bounding box center [527, 270] width 92 height 78
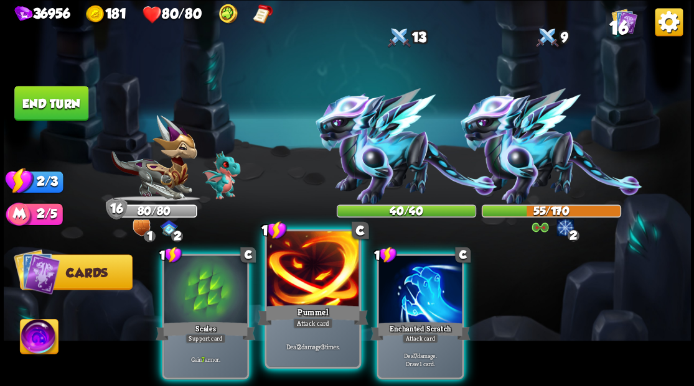
click at [296, 290] on div at bounding box center [312, 270] width 92 height 78
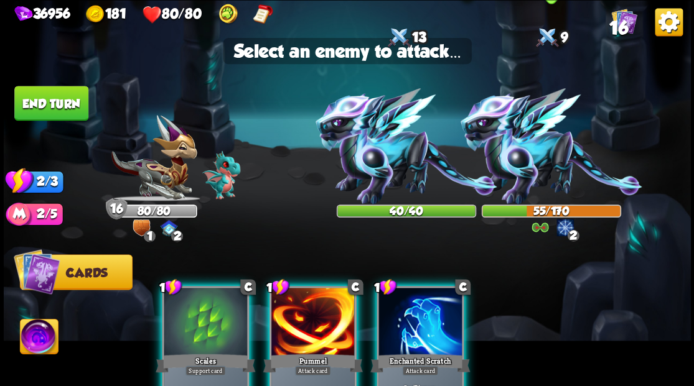
click at [517, 179] on img at bounding box center [551, 146] width 182 height 116
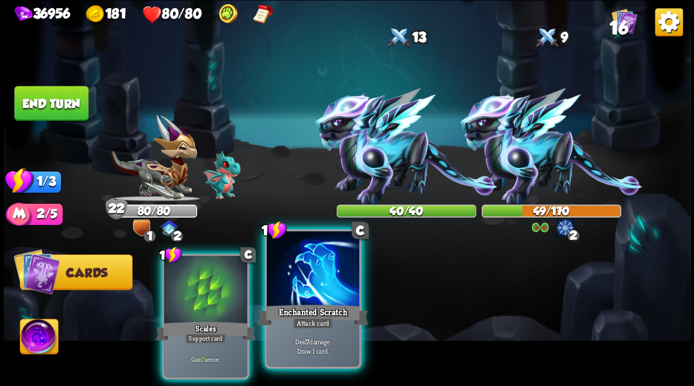
click at [297, 289] on div at bounding box center [312, 270] width 92 height 78
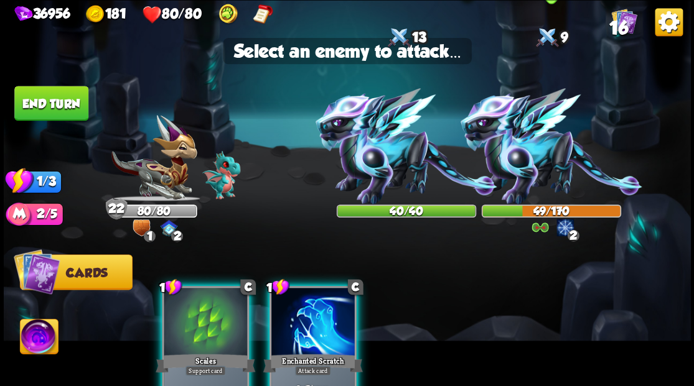
click at [540, 155] on img at bounding box center [551, 146] width 182 height 116
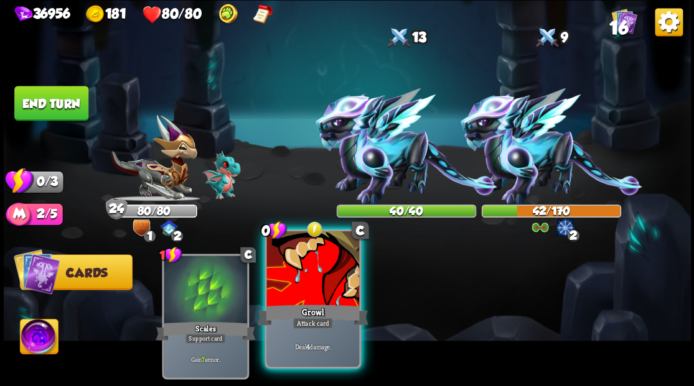
click at [309, 278] on div at bounding box center [312, 270] width 92 height 78
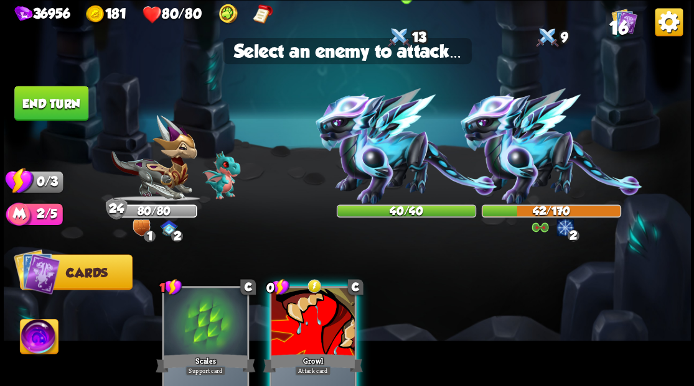
click at [385, 154] on img at bounding box center [406, 146] width 182 height 116
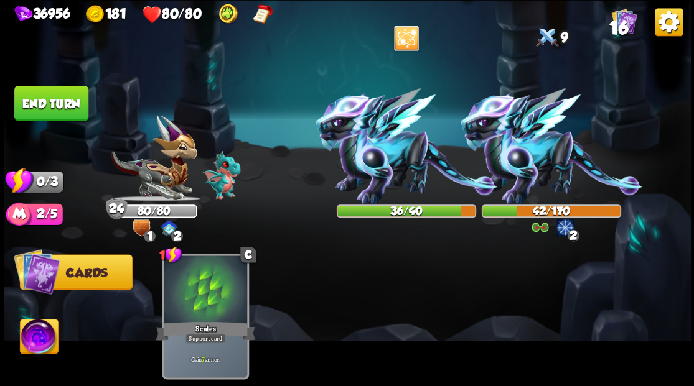
click at [42, 111] on button "End turn" at bounding box center [51, 103] width 74 height 35
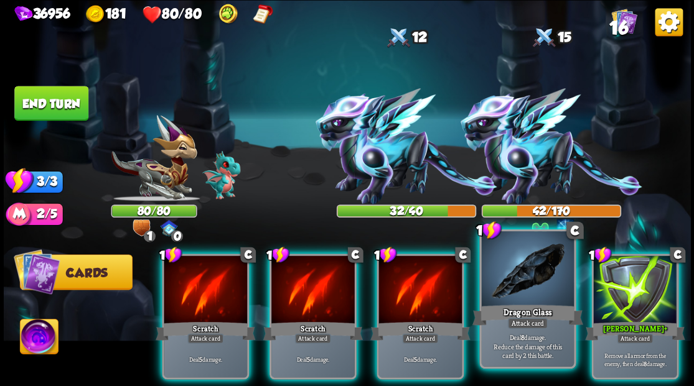
click at [513, 295] on div at bounding box center [527, 270] width 92 height 78
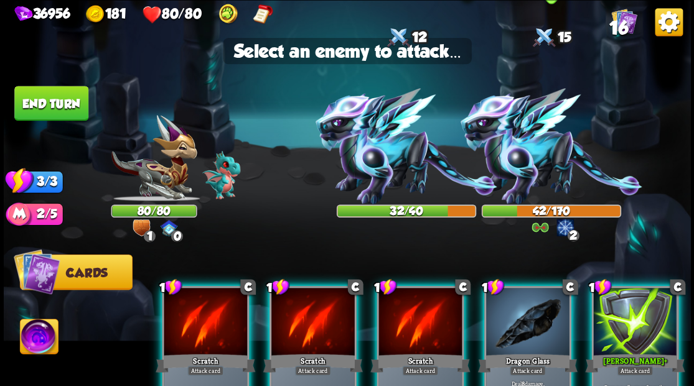
click at [518, 156] on img at bounding box center [551, 146] width 182 height 116
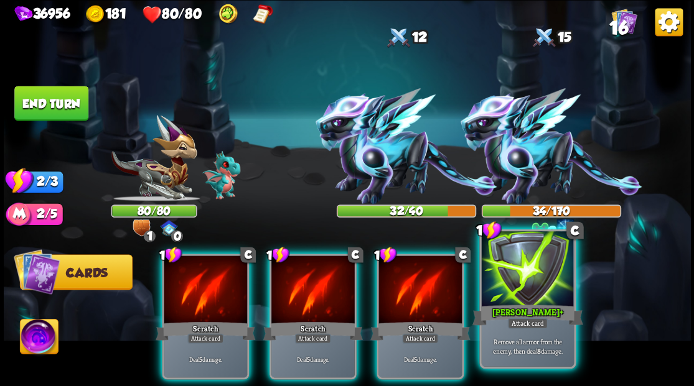
click at [524, 297] on div at bounding box center [527, 270] width 92 height 78
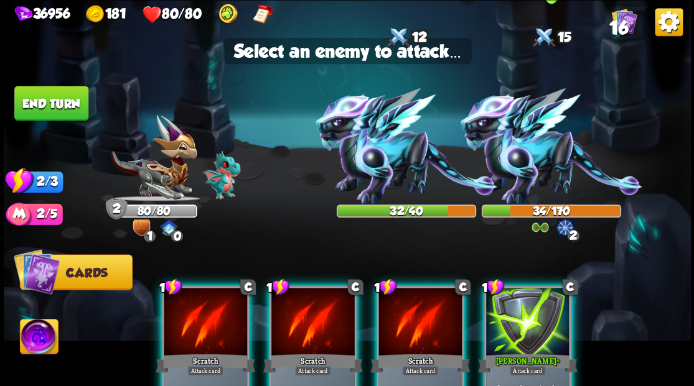
click at [521, 159] on img at bounding box center [551, 146] width 182 height 116
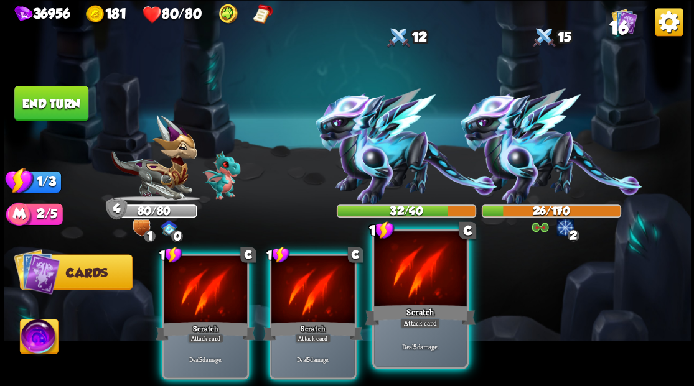
click at [431, 302] on div "Scratch" at bounding box center [420, 314] width 111 height 25
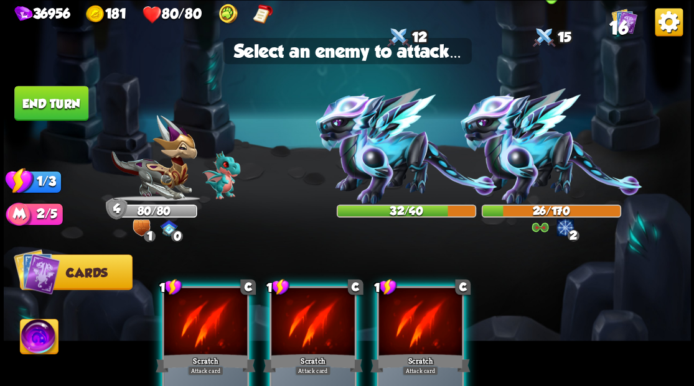
click at [539, 159] on img at bounding box center [551, 146] width 182 height 116
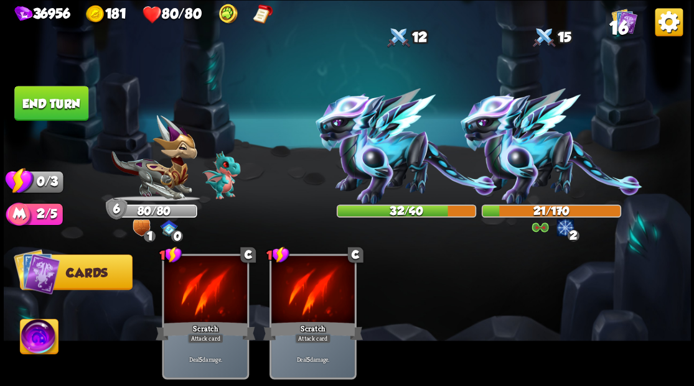
click at [57, 99] on button "End turn" at bounding box center [51, 103] width 74 height 35
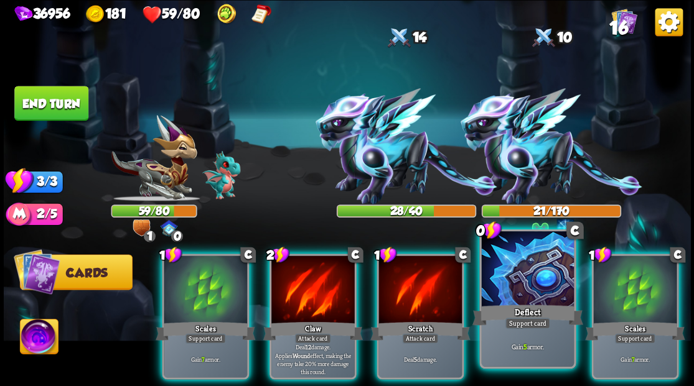
click at [502, 281] on div at bounding box center [527, 270] width 92 height 78
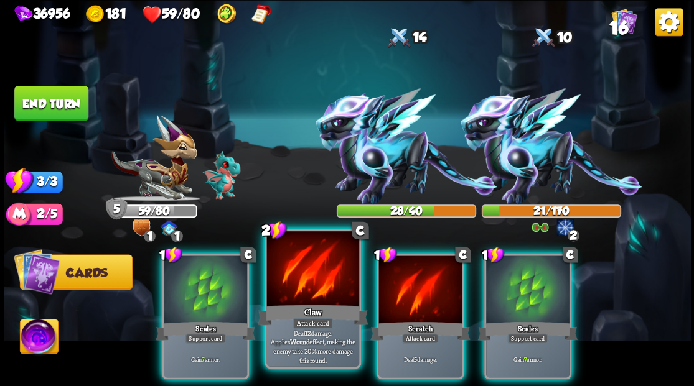
click at [294, 278] on div at bounding box center [312, 270] width 92 height 78
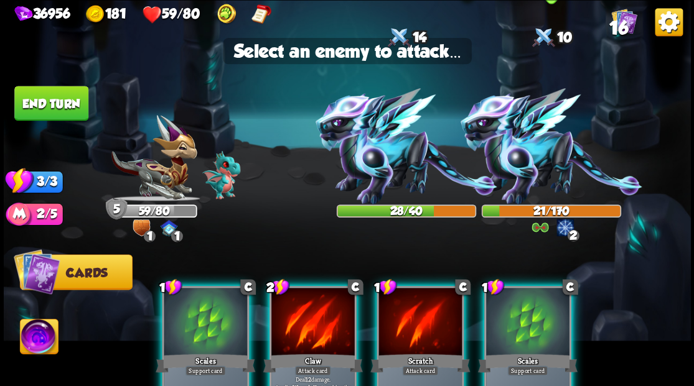
click at [518, 147] on img at bounding box center [551, 146] width 182 height 116
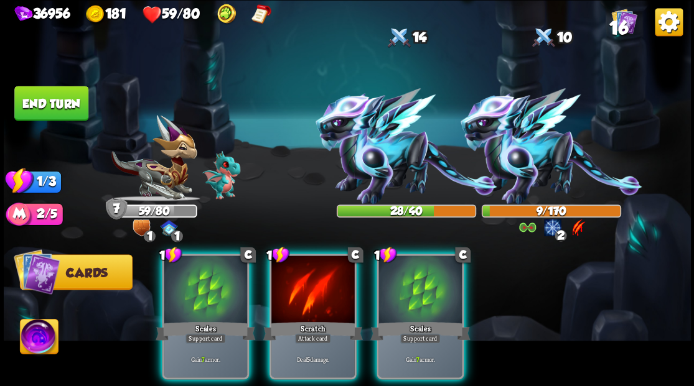
click at [416, 286] on div at bounding box center [419, 291] width 83 height 70
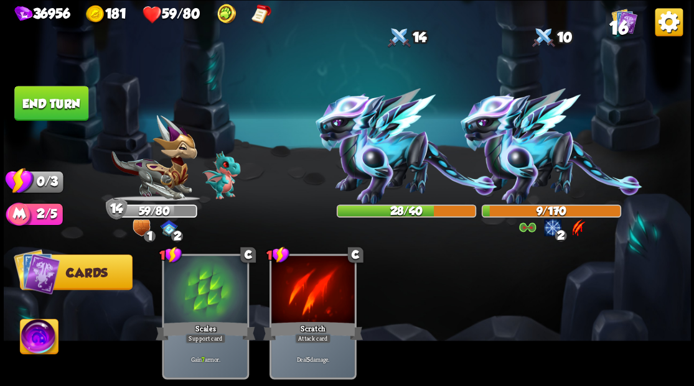
click at [37, 102] on button "End turn" at bounding box center [51, 103] width 74 height 35
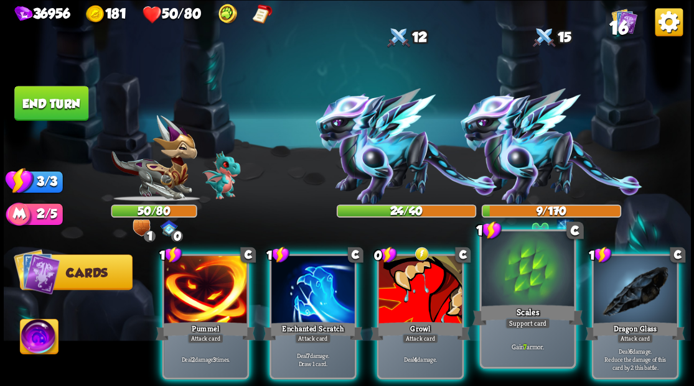
click at [523, 280] on div at bounding box center [527, 270] width 92 height 78
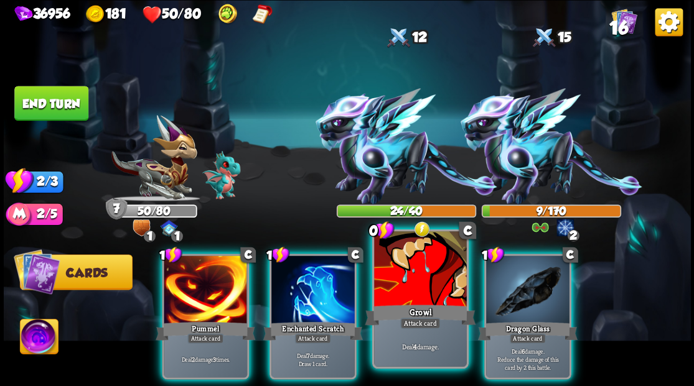
click at [404, 318] on div "Attack card" at bounding box center [419, 323] width 40 height 11
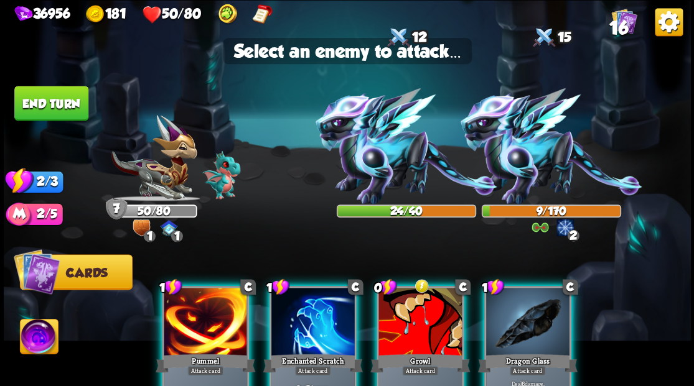
click at [414, 319] on div at bounding box center [419, 323] width 83 height 70
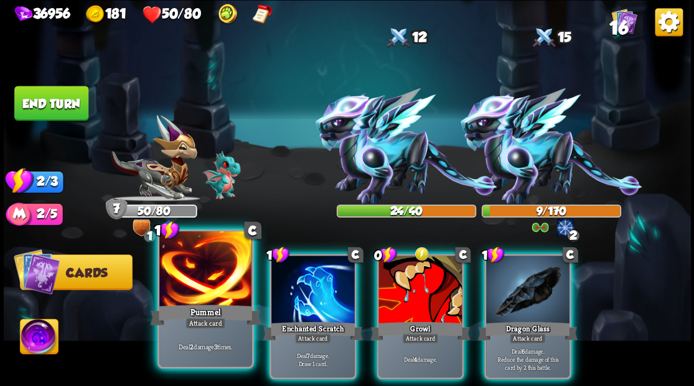
click at [207, 289] on div at bounding box center [205, 270] width 92 height 78
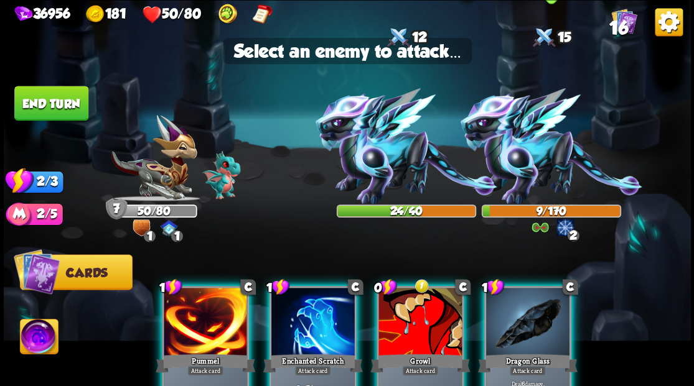
click at [512, 167] on img at bounding box center [551, 146] width 182 height 116
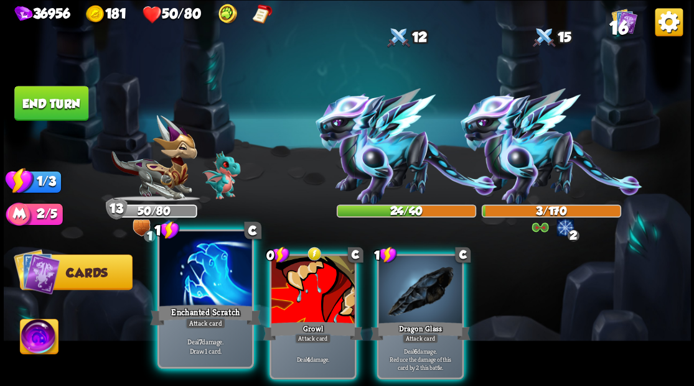
drag, startPoint x: 197, startPoint y: 281, endPoint x: 202, endPoint y: 258, distance: 24.2
click at [195, 279] on div at bounding box center [205, 270] width 92 height 78
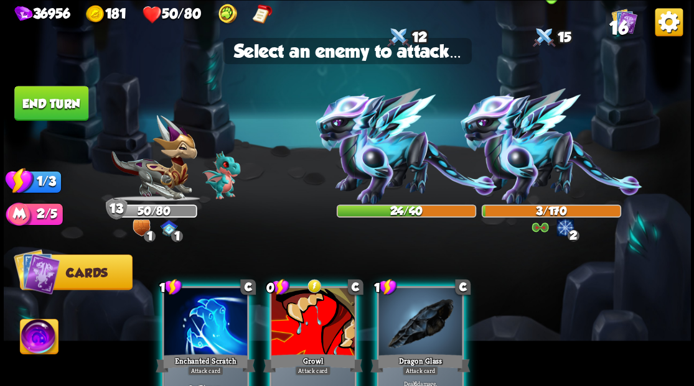
click at [523, 150] on img at bounding box center [551, 146] width 182 height 116
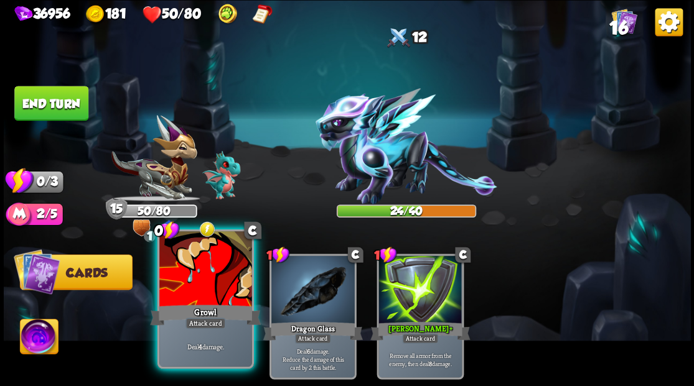
click at [187, 297] on div at bounding box center [205, 270] width 92 height 78
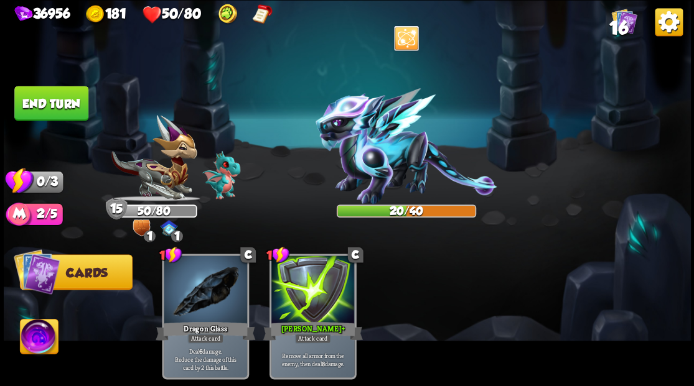
click at [65, 97] on button "End turn" at bounding box center [51, 103] width 74 height 35
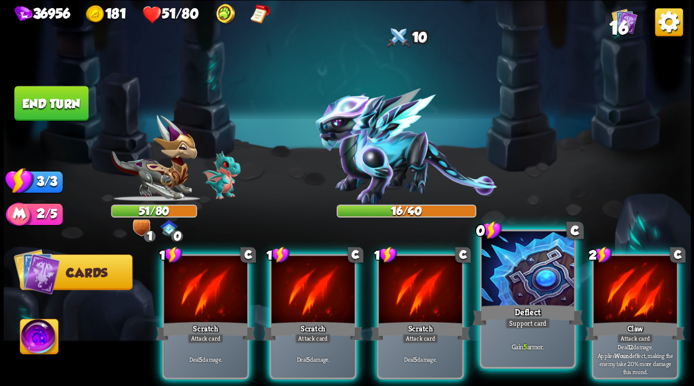
click at [527, 258] on div at bounding box center [527, 270] width 92 height 78
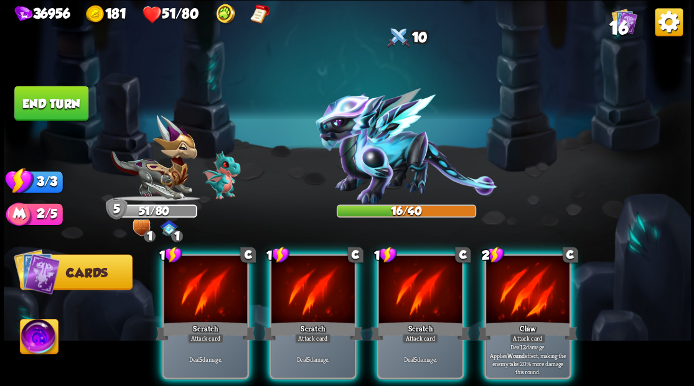
click at [525, 264] on div at bounding box center [527, 291] width 83 height 70
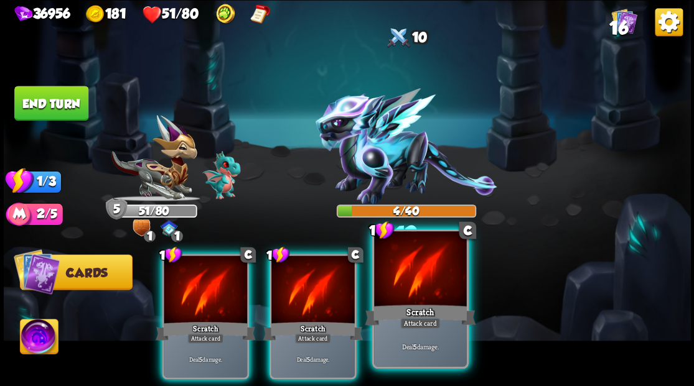
click at [434, 276] on div at bounding box center [420, 270] width 92 height 78
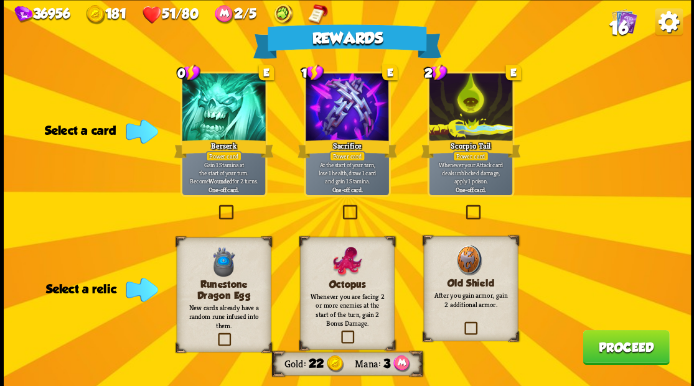
click at [338, 332] on label at bounding box center [338, 332] width 0 height 0
click at [0, 0] on input "checkbox" at bounding box center [0, 0] width 0 height 0
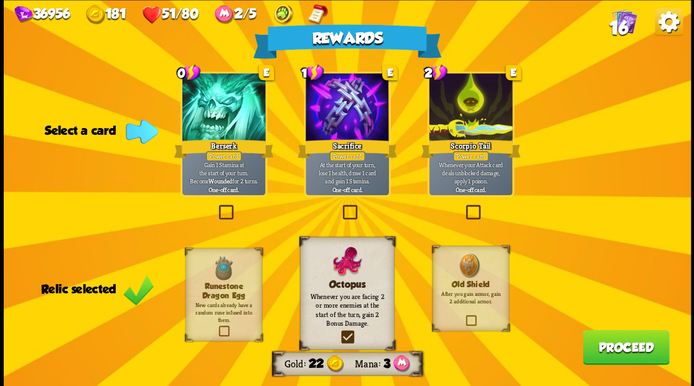
click at [614, 348] on button "Proceed" at bounding box center [625, 347] width 86 height 35
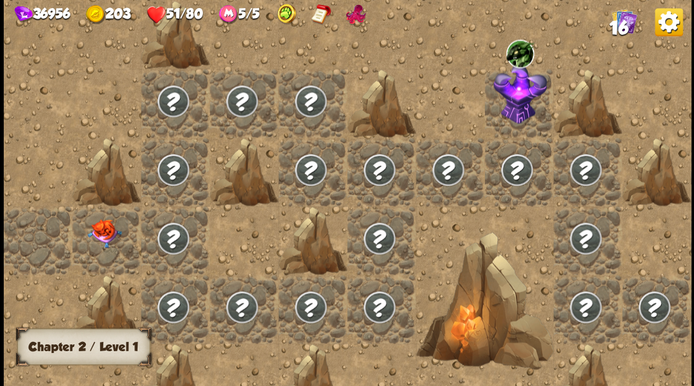
click at [101, 225] on img at bounding box center [104, 233] width 34 height 29
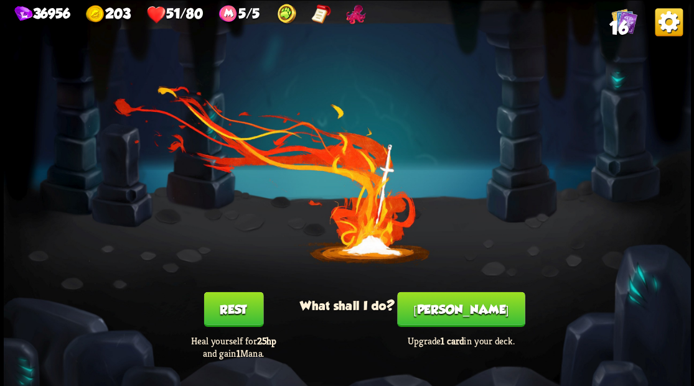
click at [448, 310] on button "Smith" at bounding box center [461, 309] width 128 height 35
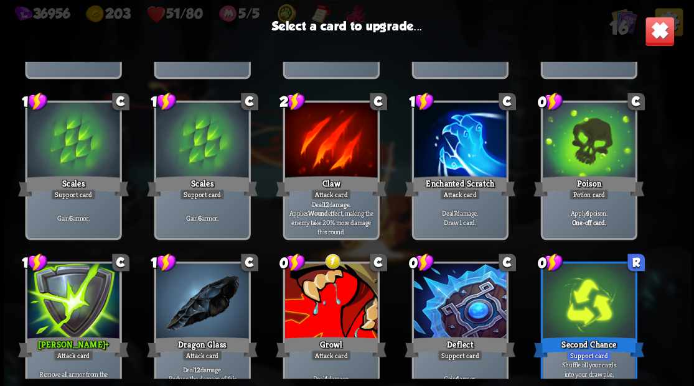
scroll to position [143, 0]
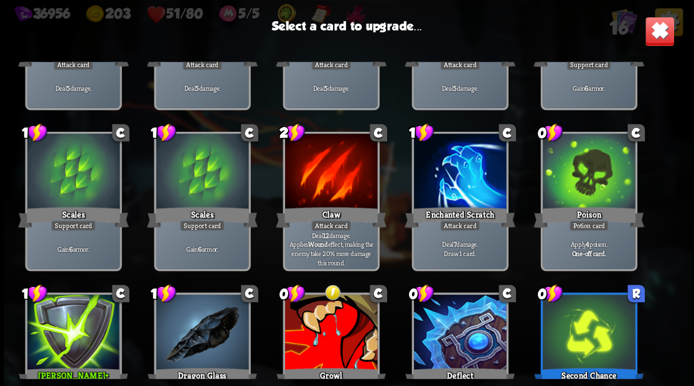
click at [455, 167] on div at bounding box center [459, 173] width 92 height 78
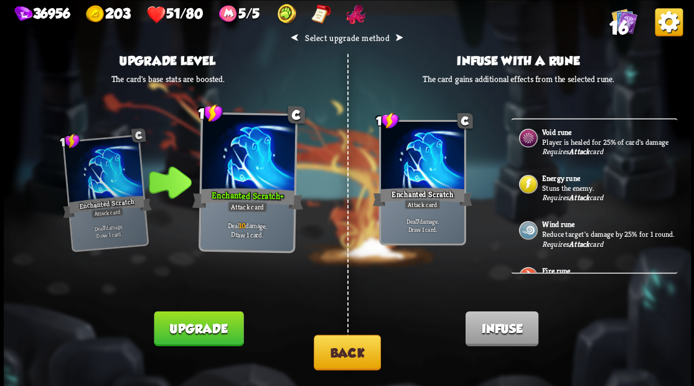
click at [335, 352] on button "Back" at bounding box center [347, 352] width 67 height 35
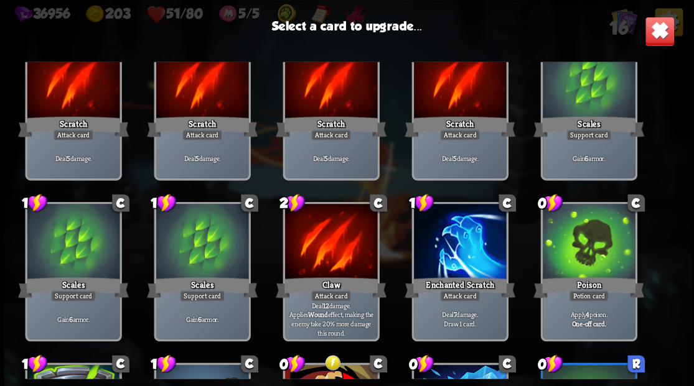
scroll to position [60, 0]
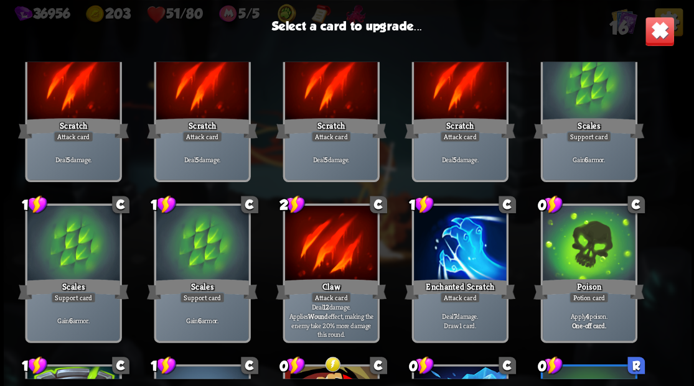
click at [447, 245] on div at bounding box center [459, 244] width 92 height 78
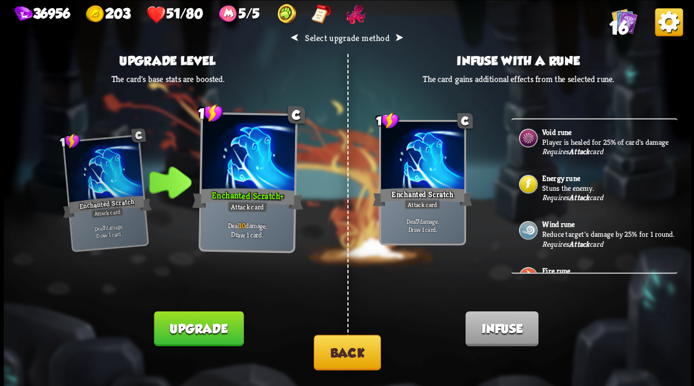
click at [564, 239] on p "Reduce target's damage by 25% for 1 round." at bounding box center [608, 234] width 133 height 10
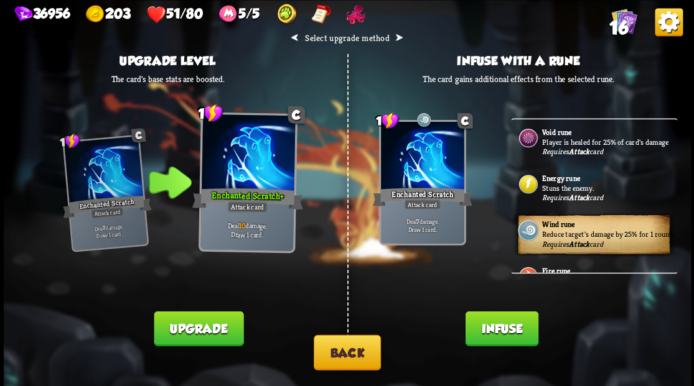
click at [493, 326] on button "Infuse" at bounding box center [501, 328] width 73 height 35
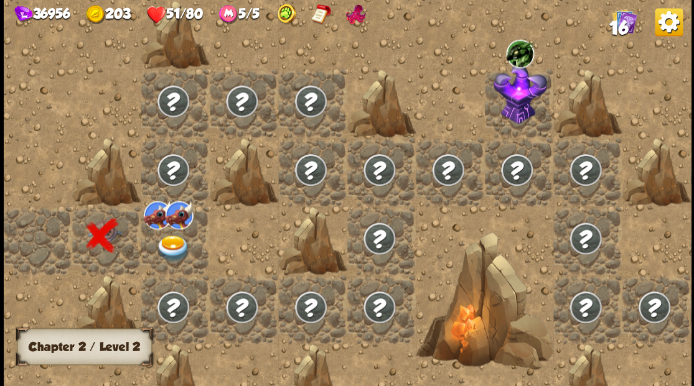
click at [166, 245] on img at bounding box center [173, 248] width 34 height 27
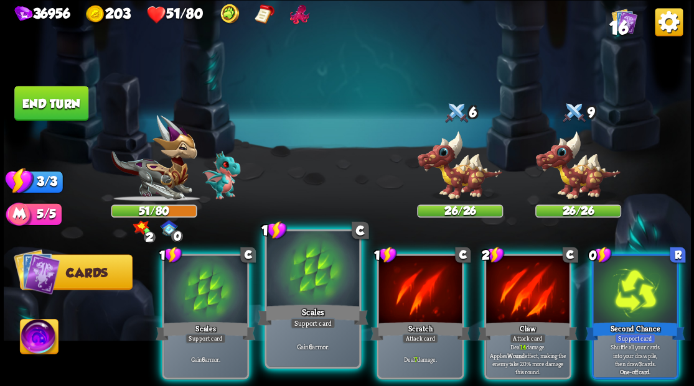
click at [296, 277] on div at bounding box center [312, 270] width 92 height 78
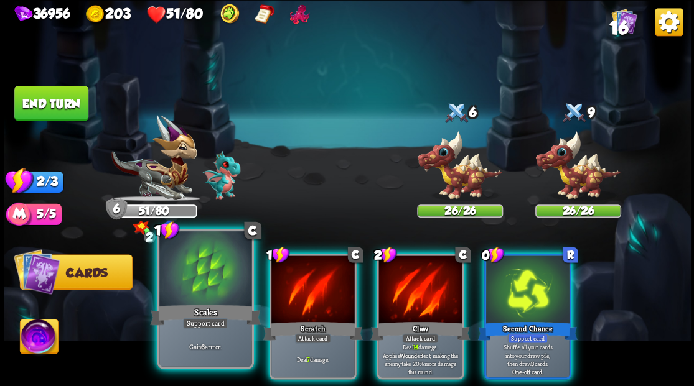
click at [211, 289] on div at bounding box center [205, 270] width 92 height 78
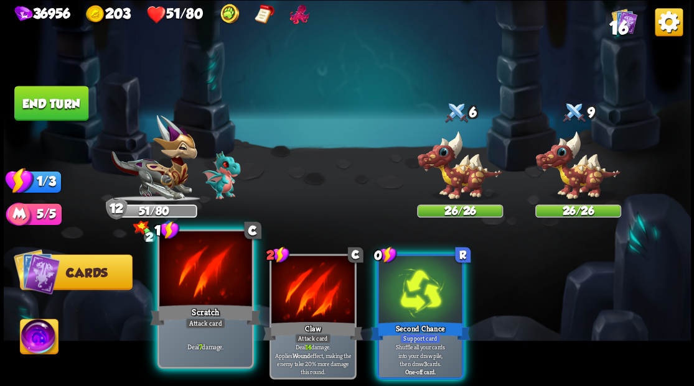
click at [197, 270] on div at bounding box center [205, 270] width 92 height 78
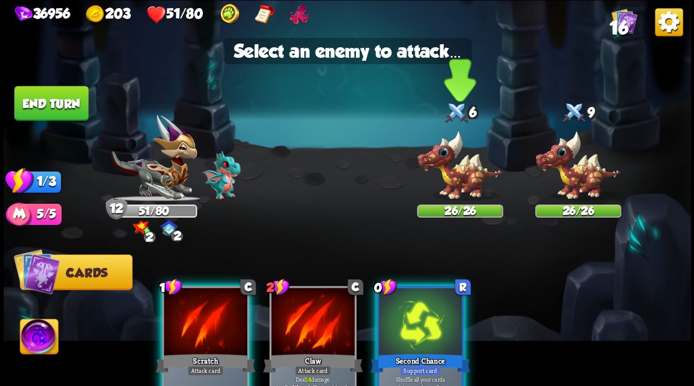
click at [458, 174] on img at bounding box center [460, 165] width 86 height 71
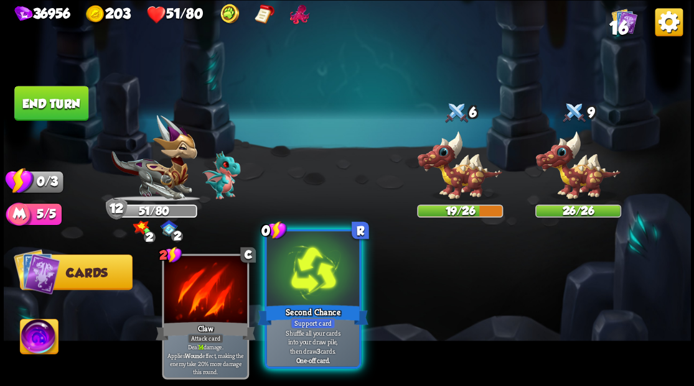
click at [317, 278] on div at bounding box center [312, 270] width 92 height 78
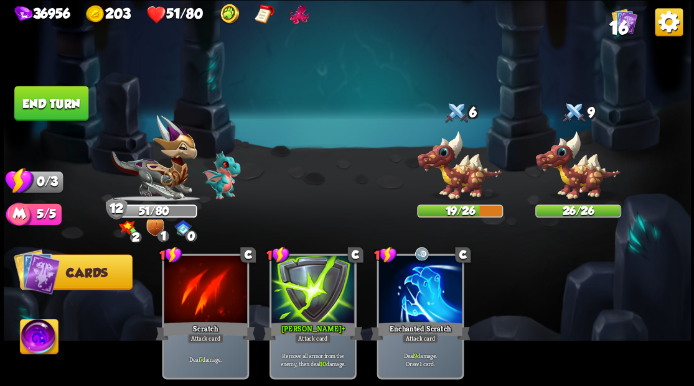
click at [66, 109] on button "End turn" at bounding box center [51, 103] width 74 height 35
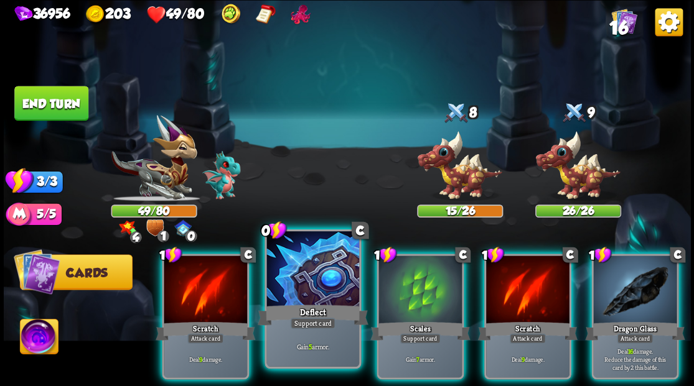
click at [318, 274] on div at bounding box center [312, 270] width 92 height 78
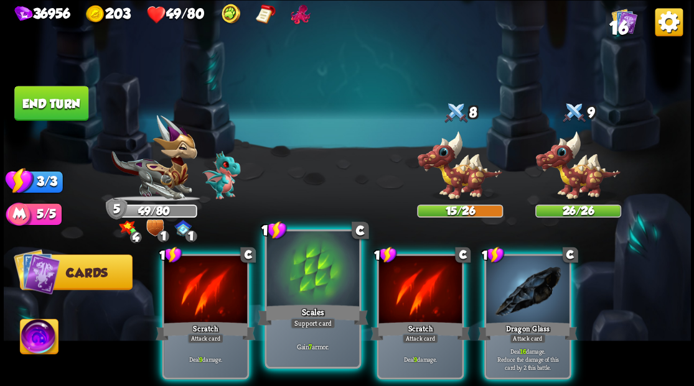
click at [315, 272] on div at bounding box center [312, 270] width 92 height 78
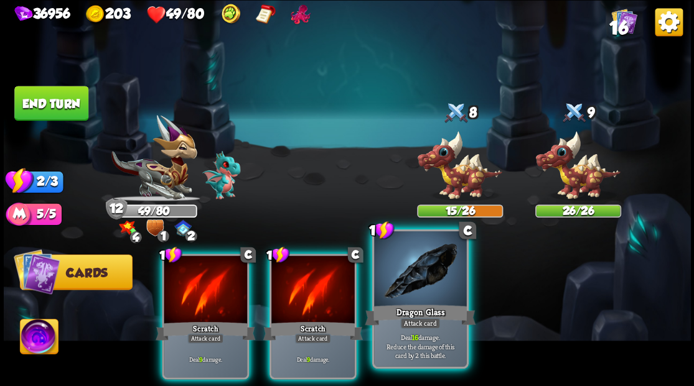
click at [413, 296] on div at bounding box center [420, 270] width 92 height 78
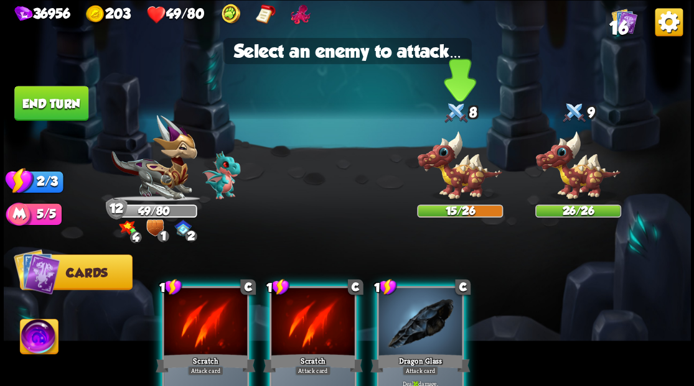
click at [454, 185] on img at bounding box center [460, 165] width 86 height 71
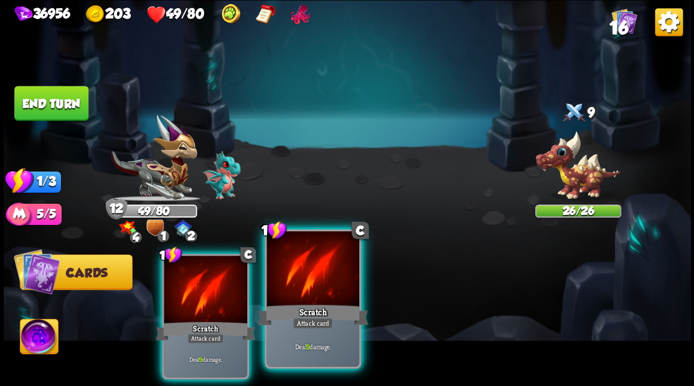
drag, startPoint x: 316, startPoint y: 310, endPoint x: 326, endPoint y: 299, distance: 15.0
click at [316, 310] on div "Scratch" at bounding box center [312, 314] width 111 height 25
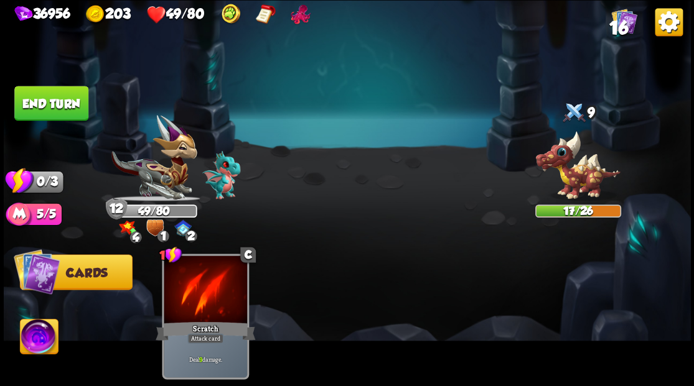
click at [56, 98] on button "End turn" at bounding box center [51, 103] width 74 height 35
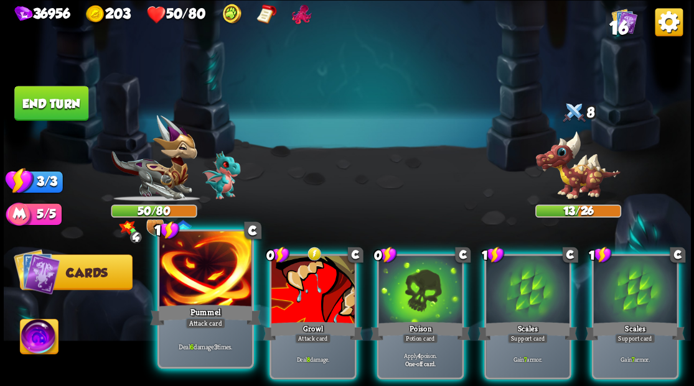
click at [197, 291] on div at bounding box center [205, 270] width 92 height 78
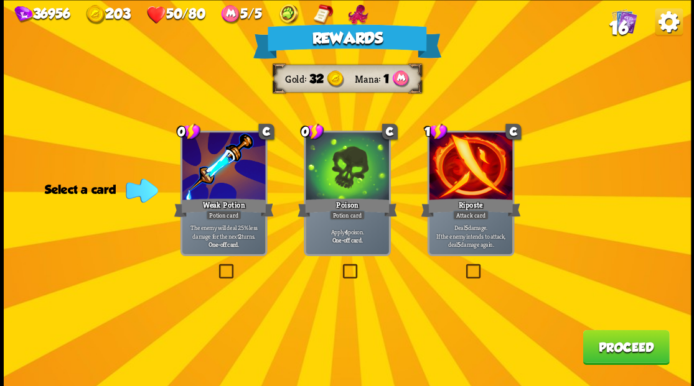
drag, startPoint x: 474, startPoint y: 271, endPoint x: 558, endPoint y: 302, distance: 89.0
click at [463, 266] on label at bounding box center [463, 266] width 0 height 0
click at [0, 0] on input "checkbox" at bounding box center [0, 0] width 0 height 0
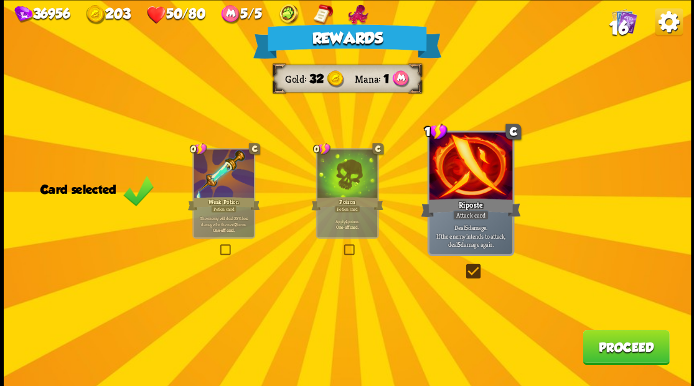
click at [626, 354] on button "Proceed" at bounding box center [625, 347] width 86 height 35
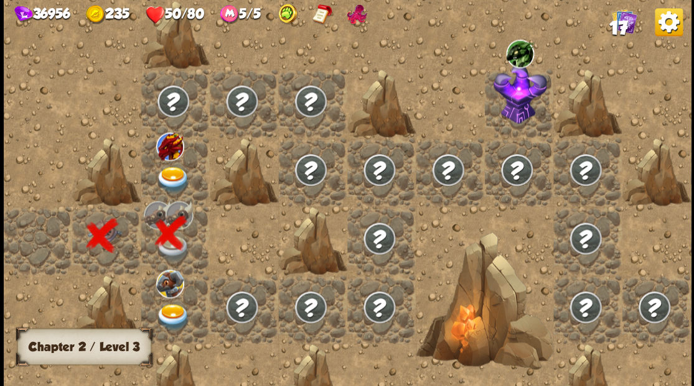
click at [170, 177] on img at bounding box center [173, 179] width 34 height 27
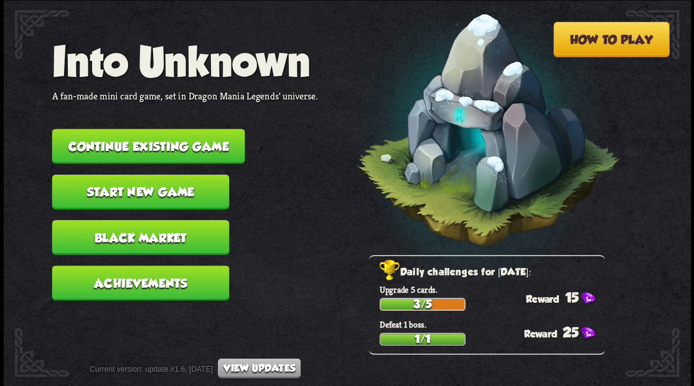
click at [176, 141] on button "Continue existing game" at bounding box center [148, 146] width 193 height 35
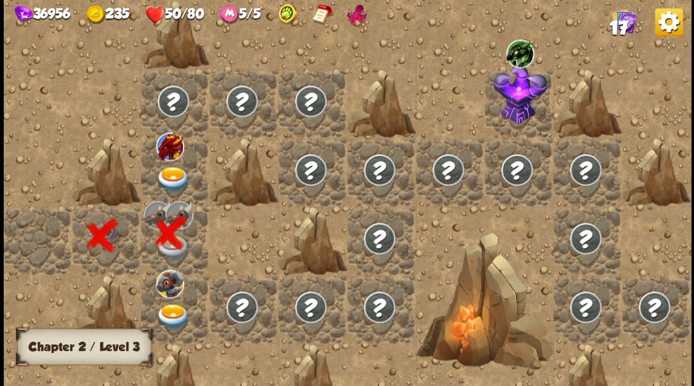
click at [172, 177] on img at bounding box center [173, 179] width 34 height 27
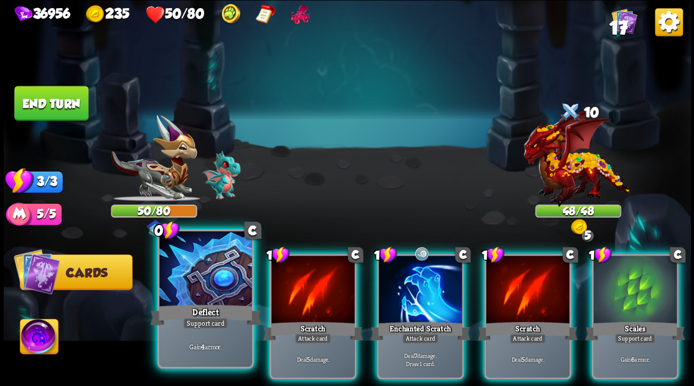
click at [197, 262] on div at bounding box center [205, 270] width 92 height 78
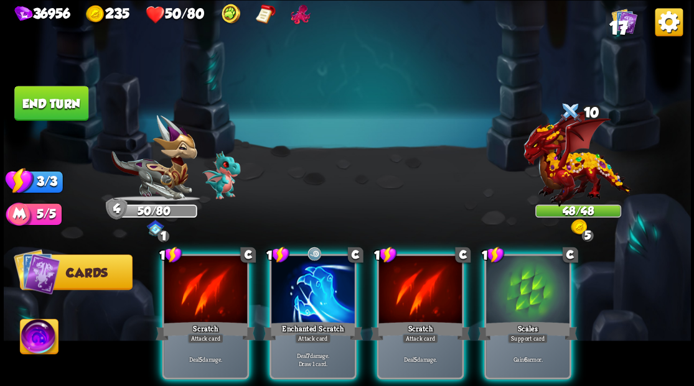
drag, startPoint x: 523, startPoint y: 269, endPoint x: 518, endPoint y: 236, distance: 32.7
click at [523, 261] on div at bounding box center [527, 291] width 83 height 70
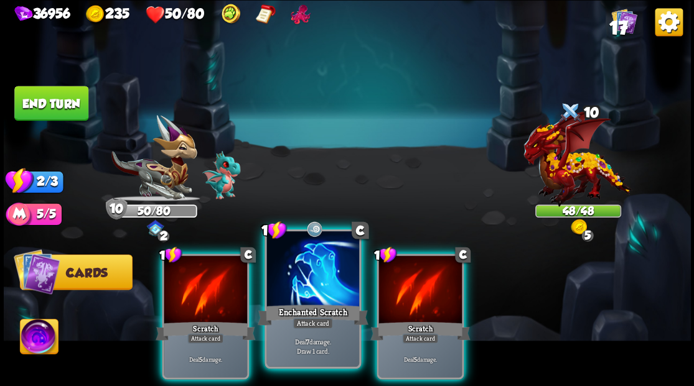
click at [326, 285] on div at bounding box center [312, 270] width 92 height 78
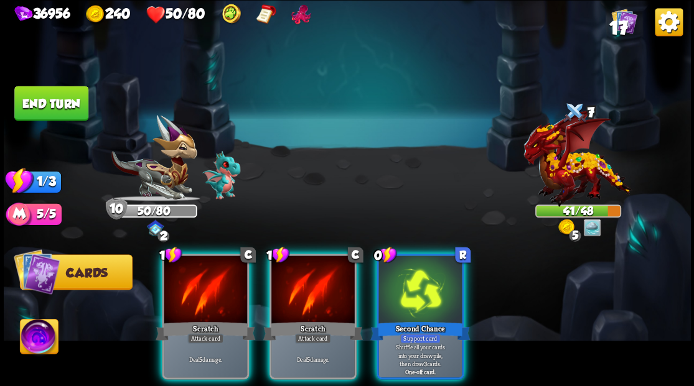
click at [402, 295] on div at bounding box center [419, 291] width 83 height 70
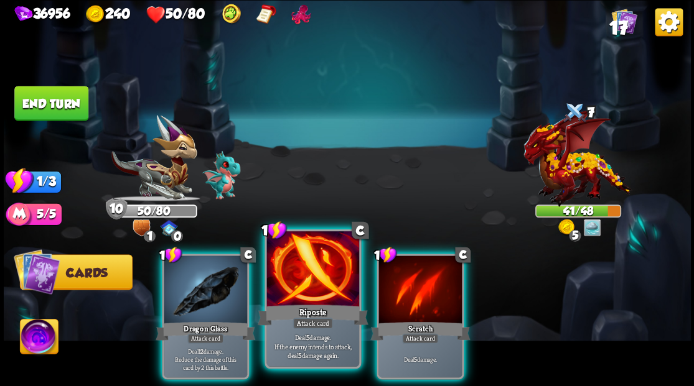
click at [309, 291] on div at bounding box center [312, 270] width 92 height 78
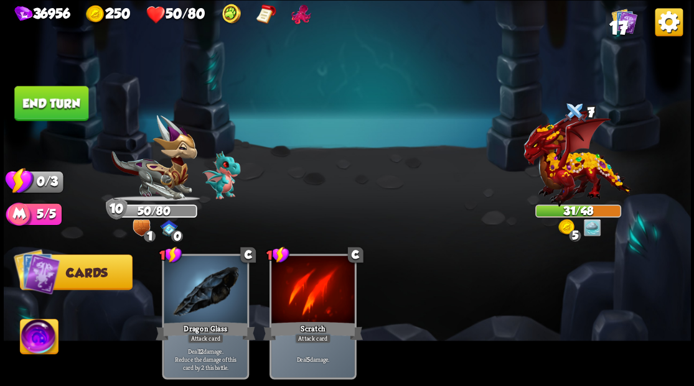
click at [77, 101] on button "End turn" at bounding box center [51, 103] width 74 height 35
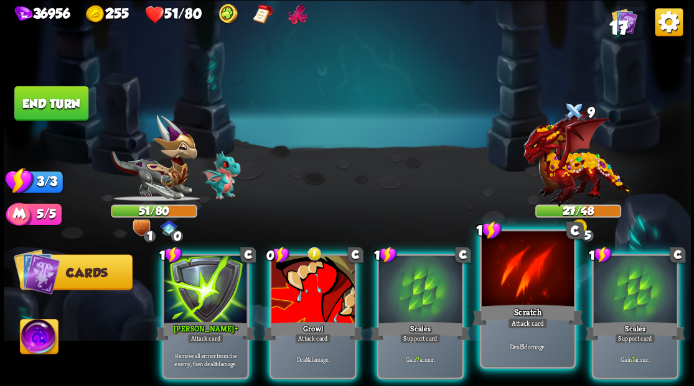
click at [515, 285] on div at bounding box center [527, 270] width 92 height 78
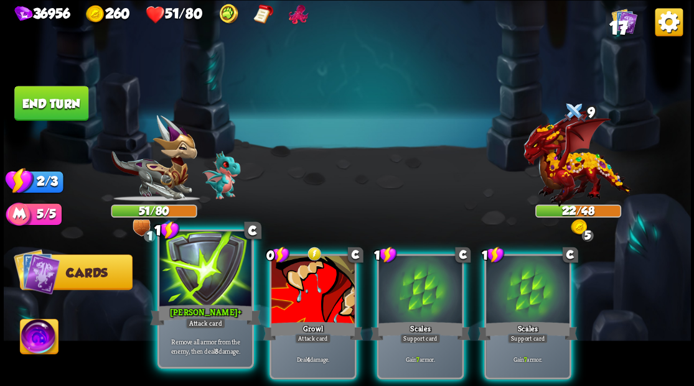
click at [208, 309] on div "[PERSON_NAME] +" at bounding box center [205, 314] width 111 height 25
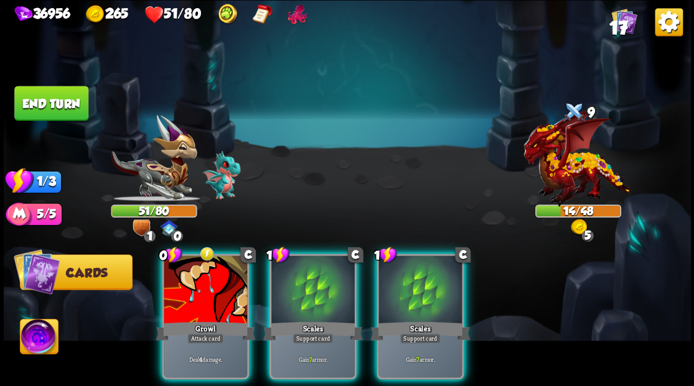
click at [208, 320] on div "Growl" at bounding box center [206, 331] width 100 height 22
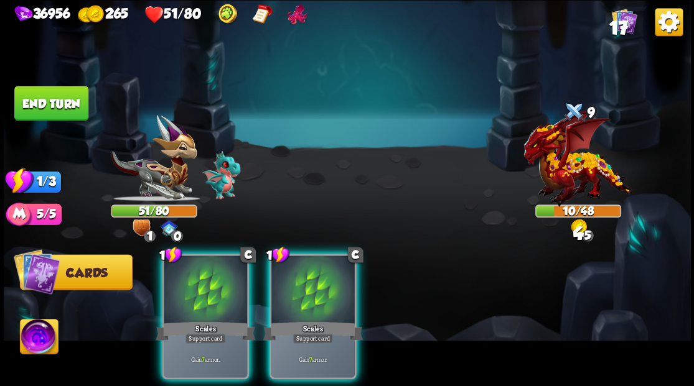
click at [208, 320] on div "Scales" at bounding box center [206, 331] width 100 height 22
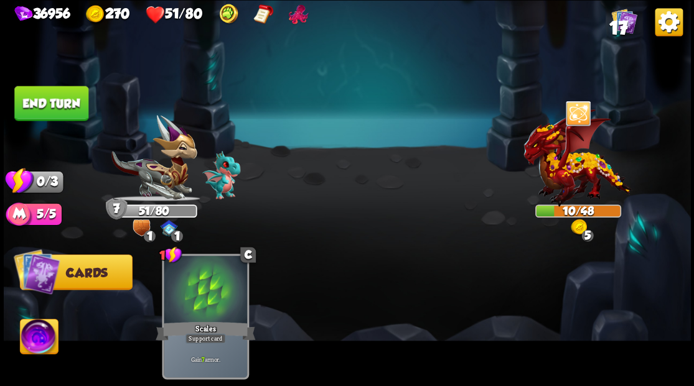
click at [51, 103] on button "End turn" at bounding box center [51, 103] width 74 height 35
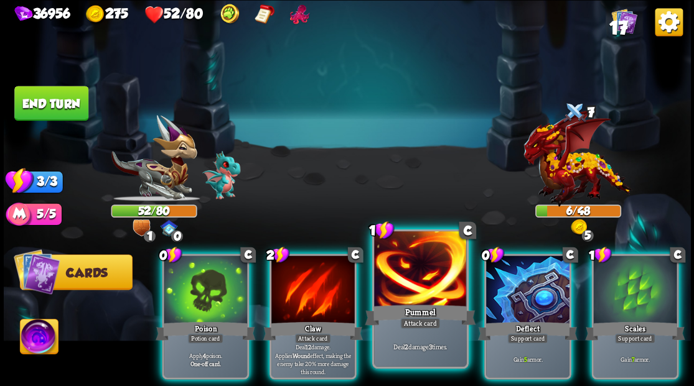
click at [396, 267] on div at bounding box center [420, 270] width 92 height 78
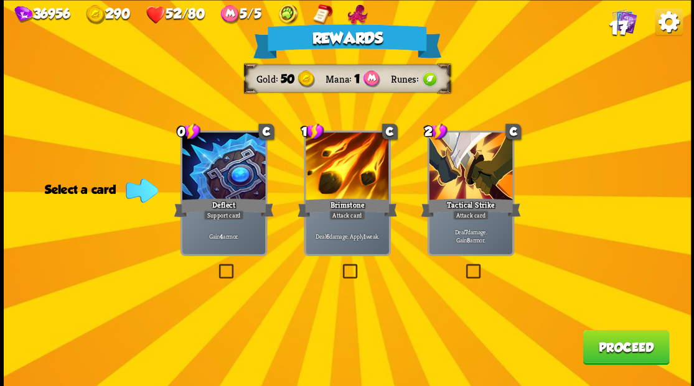
click at [340, 266] on label at bounding box center [340, 266] width 0 height 0
click at [0, 0] on input "checkbox" at bounding box center [0, 0] width 0 height 0
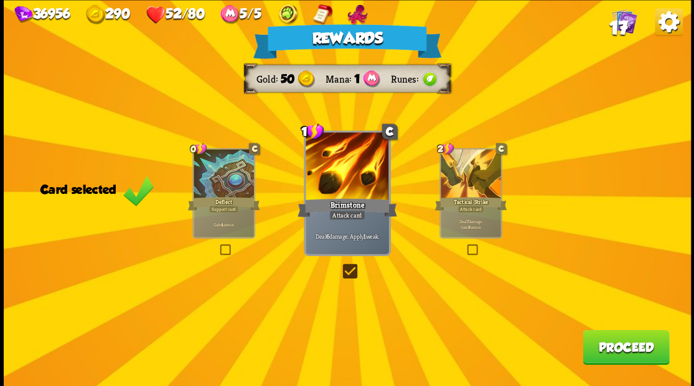
click at [615, 342] on button "Proceed" at bounding box center [625, 347] width 86 height 35
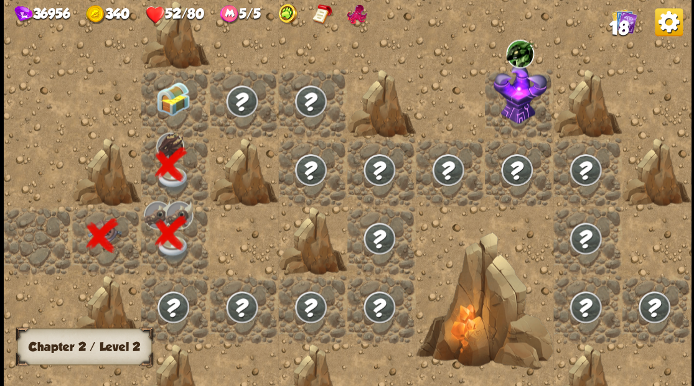
click at [173, 107] on img at bounding box center [173, 99] width 34 height 34
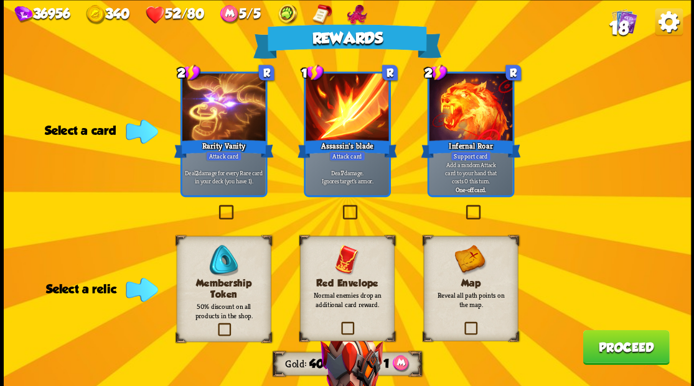
click at [340, 207] on label at bounding box center [340, 207] width 0 height 0
click at [0, 0] on input "checkbox" at bounding box center [0, 0] width 0 height 0
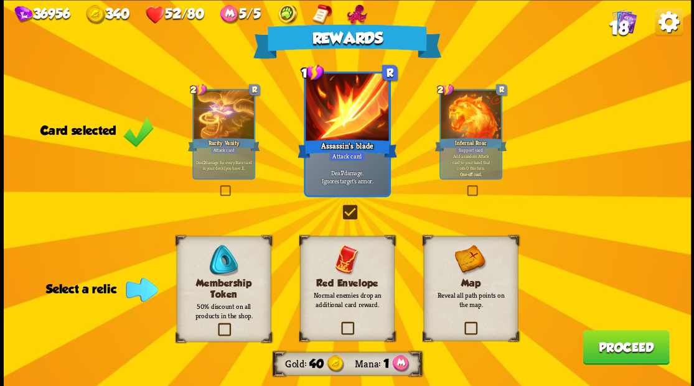
click at [215, 324] on label at bounding box center [215, 324] width 0 height 0
click at [0, 0] on input "checkbox" at bounding box center [0, 0] width 0 height 0
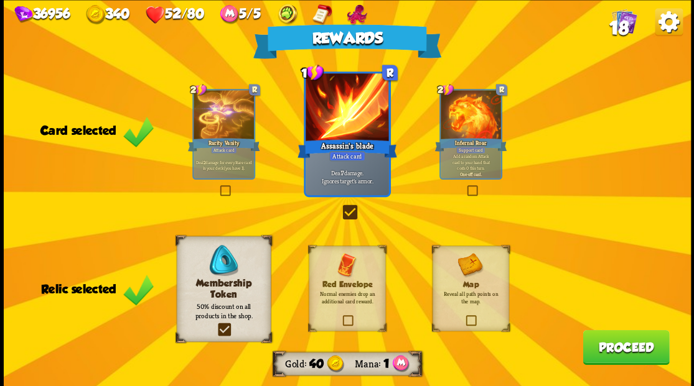
drag, startPoint x: 612, startPoint y: 351, endPoint x: 615, endPoint y: 345, distance: 6.7
click at [615, 345] on button "Proceed" at bounding box center [625, 347] width 86 height 35
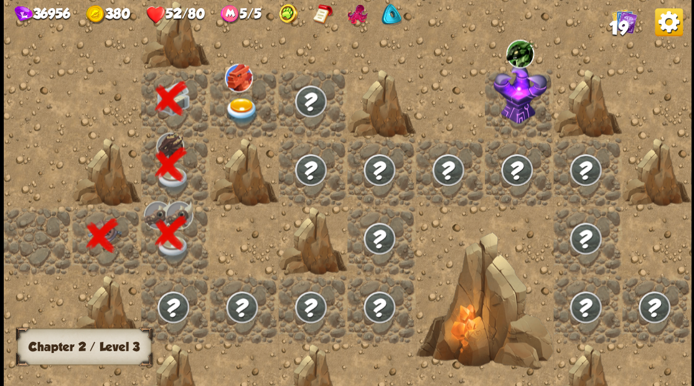
click at [239, 116] on img at bounding box center [242, 111] width 34 height 27
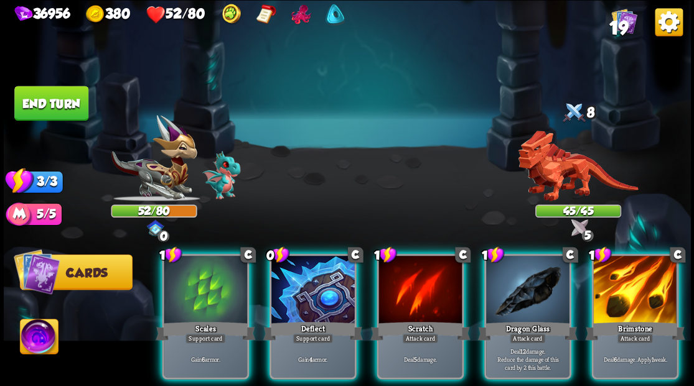
click at [572, 154] on div at bounding box center [577, 163] width 86 height 75
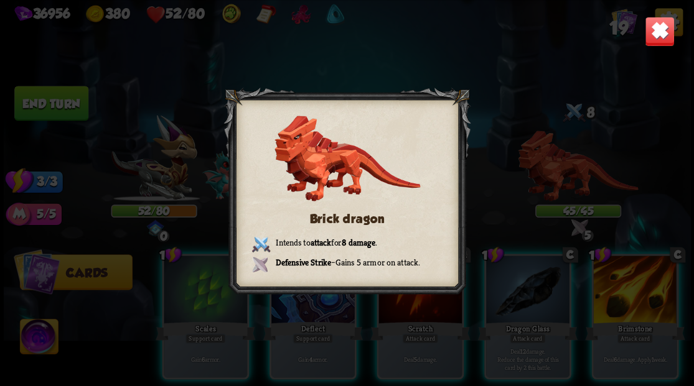
click at [352, 236] on b "8 damage" at bounding box center [358, 241] width 34 height 11
click at [660, 34] on img at bounding box center [659, 31] width 30 height 30
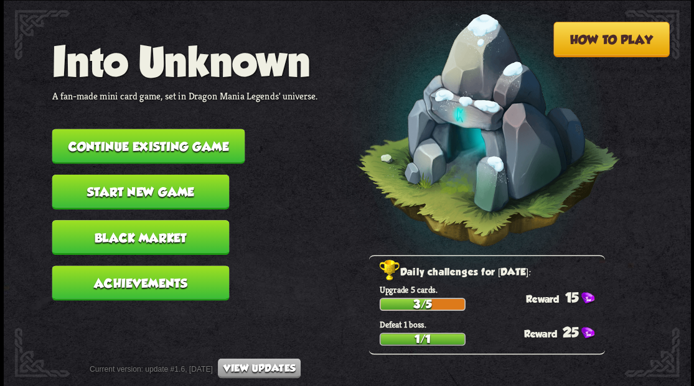
click at [137, 151] on button "Continue existing game" at bounding box center [148, 146] width 193 height 35
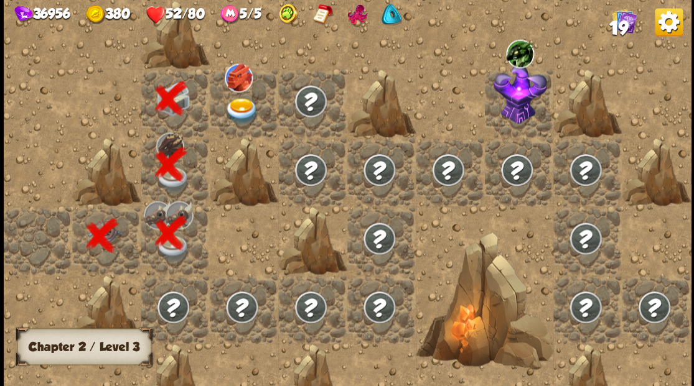
click at [235, 105] on img at bounding box center [242, 111] width 34 height 27
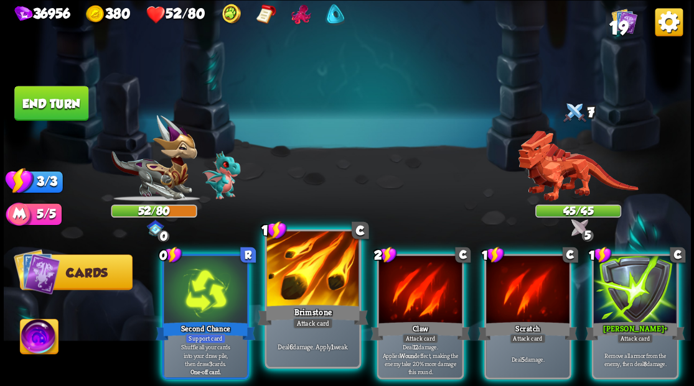
click at [312, 269] on div at bounding box center [312, 270] width 92 height 78
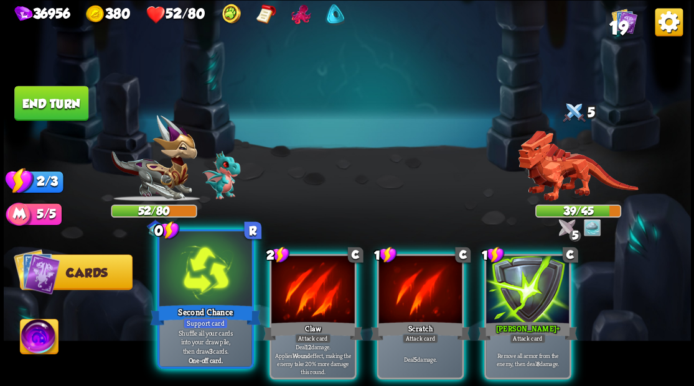
click at [195, 286] on div at bounding box center [205, 270] width 92 height 78
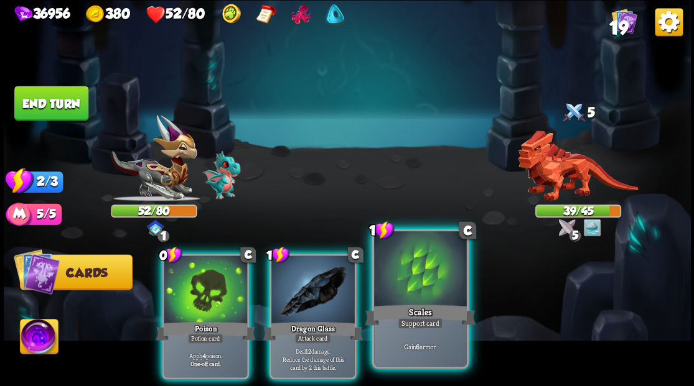
click at [434, 264] on div at bounding box center [420, 270] width 92 height 78
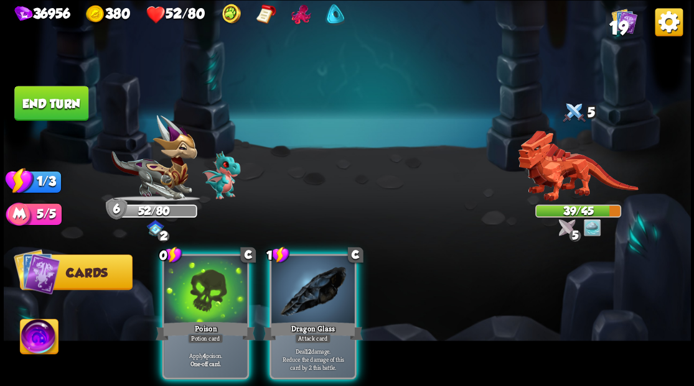
click at [294, 288] on div at bounding box center [312, 291] width 83 height 70
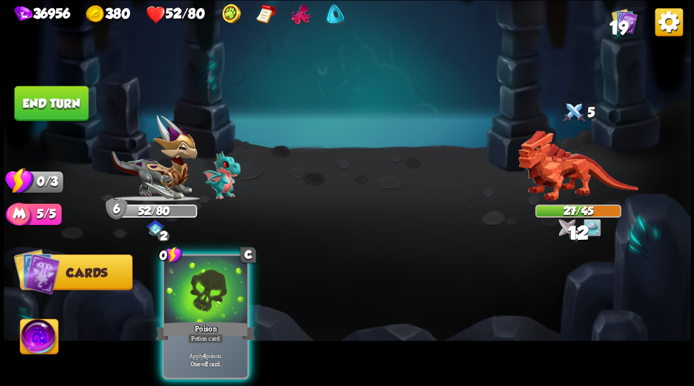
click at [217, 286] on div at bounding box center [205, 291] width 83 height 70
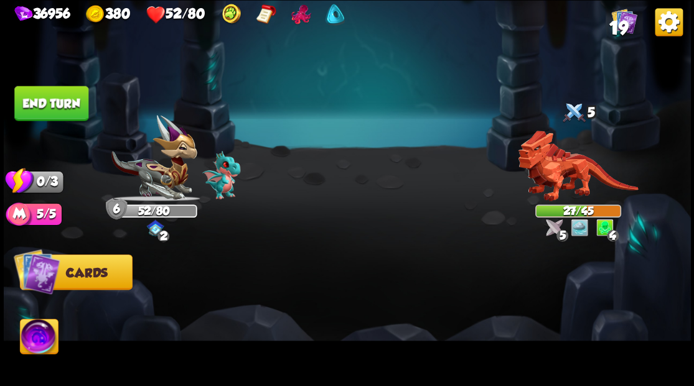
click at [73, 105] on button "End turn" at bounding box center [51, 103] width 74 height 35
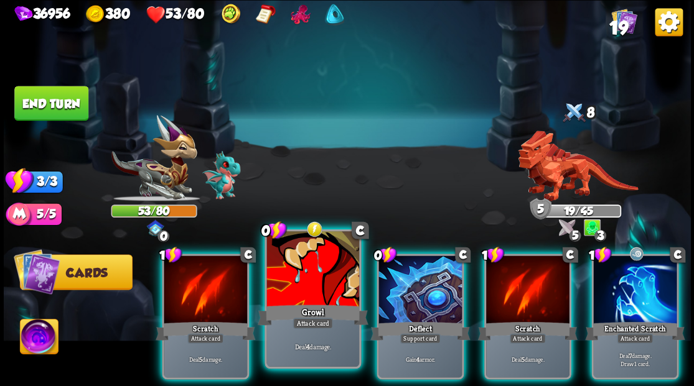
click at [317, 268] on div at bounding box center [312, 270] width 92 height 78
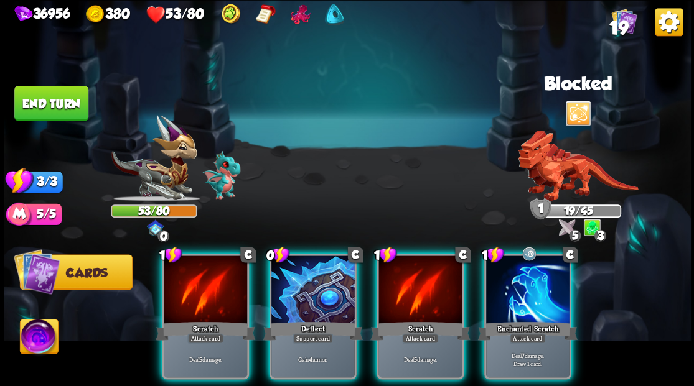
click at [528, 293] on div at bounding box center [527, 291] width 83 height 70
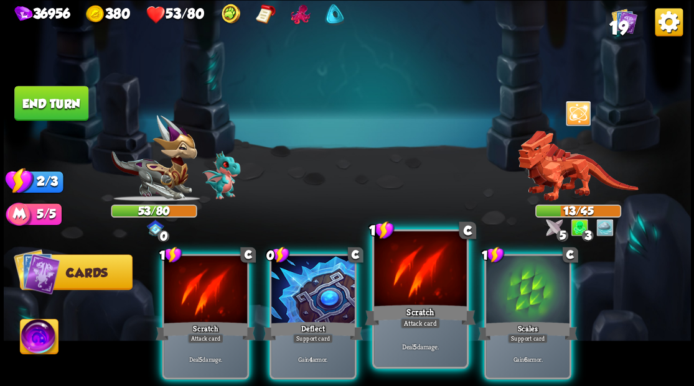
click at [418, 284] on div at bounding box center [420, 270] width 92 height 78
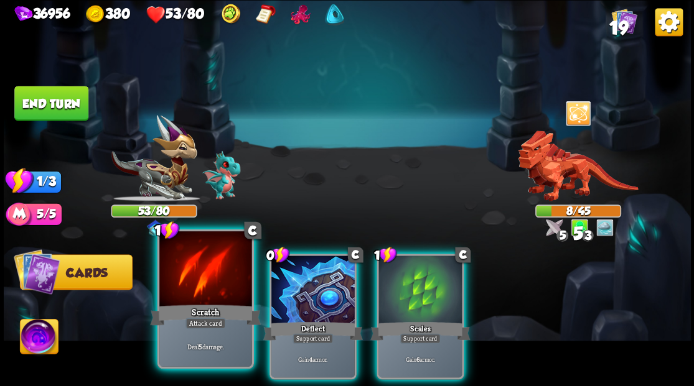
click at [203, 291] on div at bounding box center [205, 270] width 92 height 78
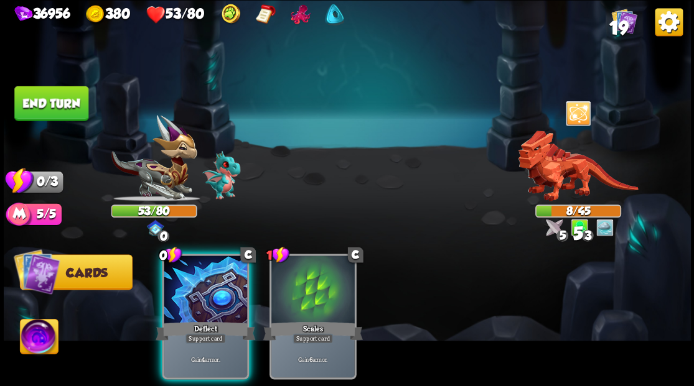
click at [203, 291] on div at bounding box center [205, 291] width 83 height 70
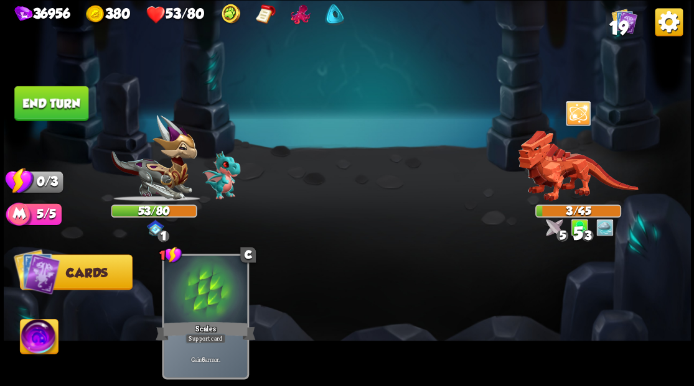
drag, startPoint x: 57, startPoint y: 107, endPoint x: 228, endPoint y: 149, distance: 175.5
click at [58, 107] on button "End turn" at bounding box center [51, 103] width 74 height 35
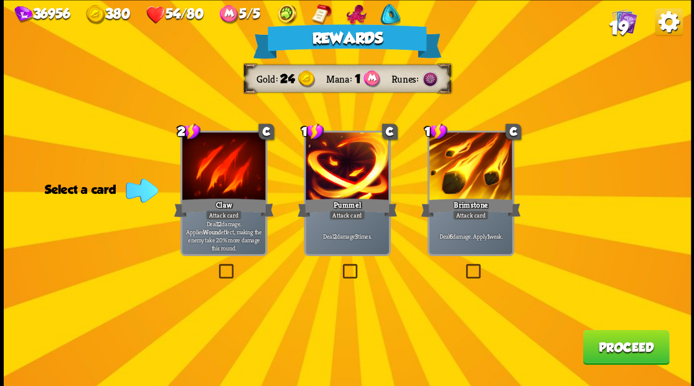
click at [627, 345] on button "Proceed" at bounding box center [625, 347] width 86 height 35
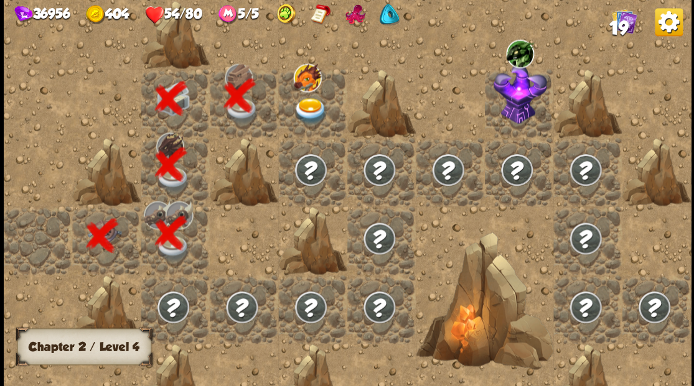
click at [299, 112] on img at bounding box center [310, 111] width 34 height 27
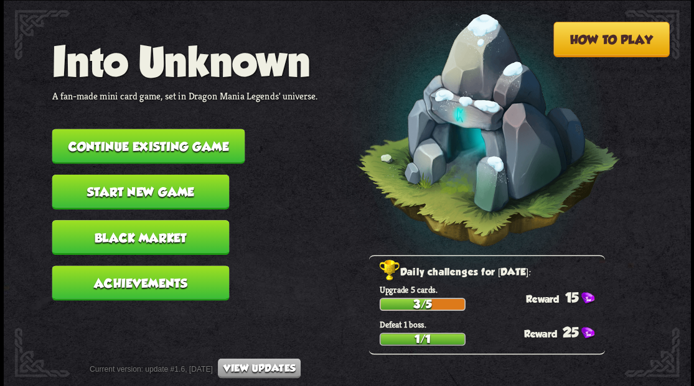
click at [175, 147] on button "Continue existing game" at bounding box center [148, 146] width 193 height 35
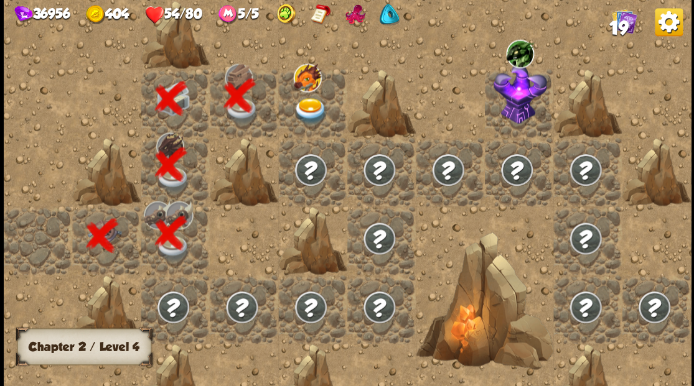
click at [306, 103] on img at bounding box center [310, 111] width 34 height 27
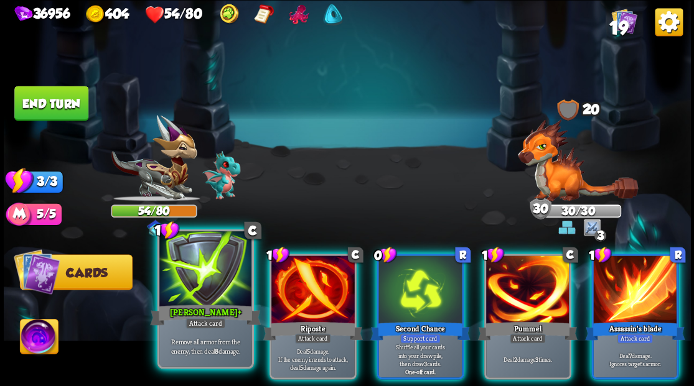
click at [208, 270] on div at bounding box center [205, 270] width 92 height 78
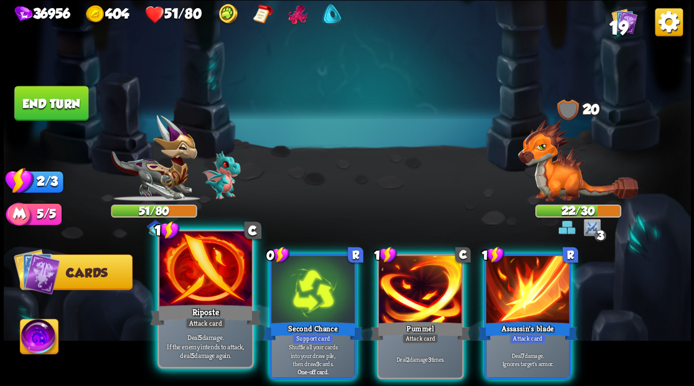
click at [210, 282] on div at bounding box center [205, 270] width 92 height 78
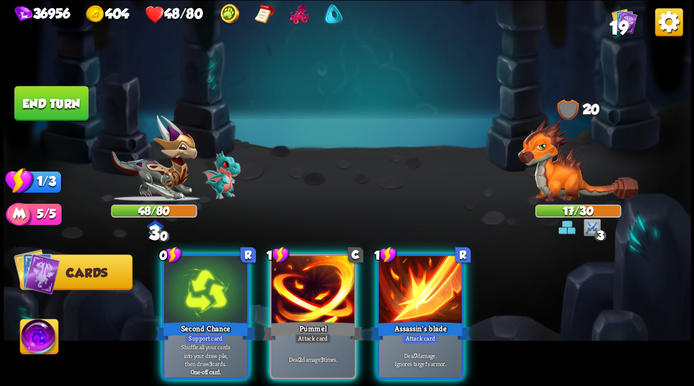
click at [210, 282] on div at bounding box center [205, 291] width 83 height 70
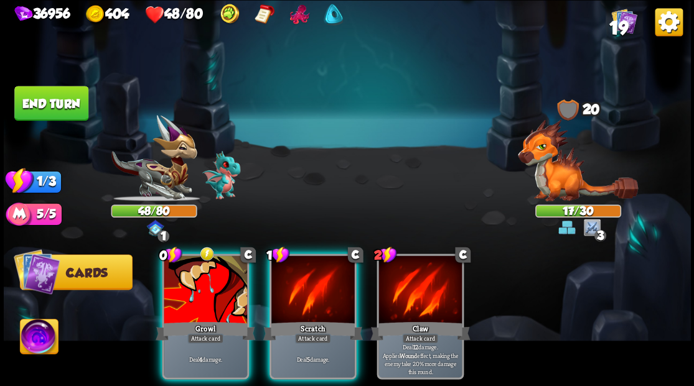
click at [65, 105] on button "End turn" at bounding box center [51, 103] width 74 height 35
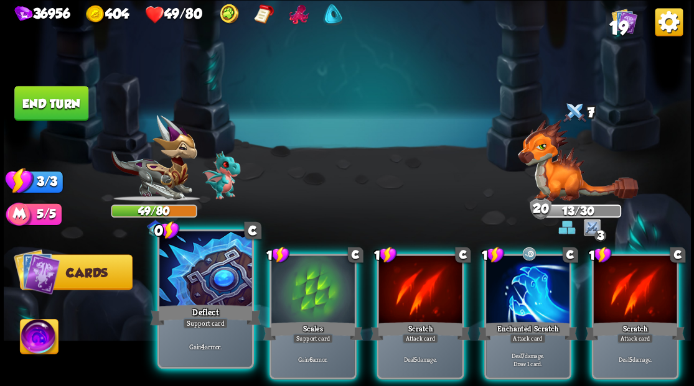
click at [205, 276] on div at bounding box center [205, 270] width 92 height 78
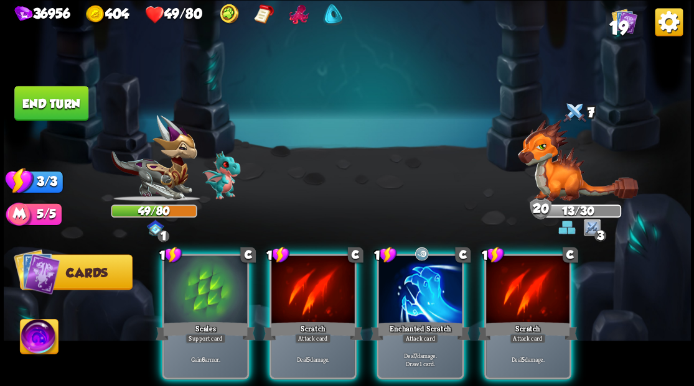
click at [205, 276] on div at bounding box center [205, 291] width 83 height 70
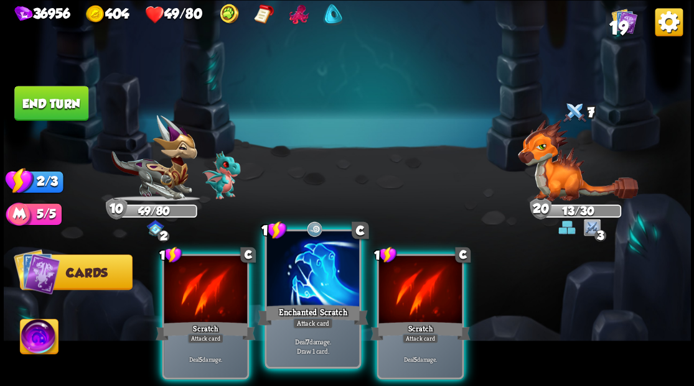
click at [295, 276] on div at bounding box center [312, 270] width 92 height 78
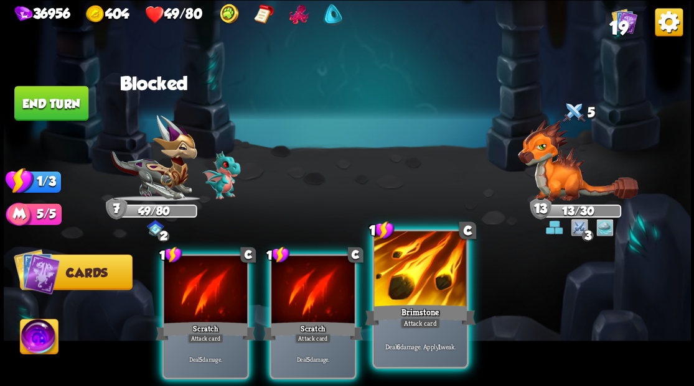
click at [401, 286] on div at bounding box center [420, 270] width 92 height 78
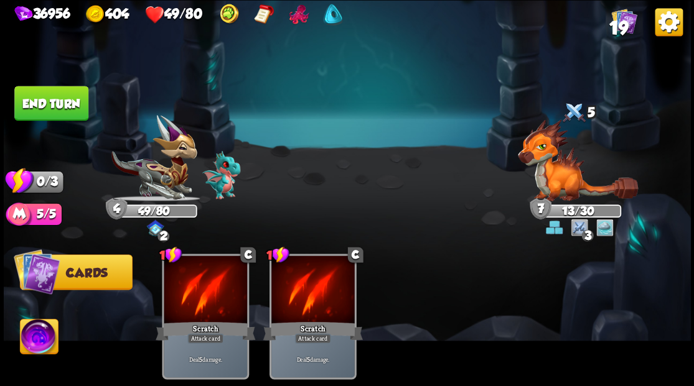
click at [69, 97] on button "End turn" at bounding box center [51, 102] width 75 height 35
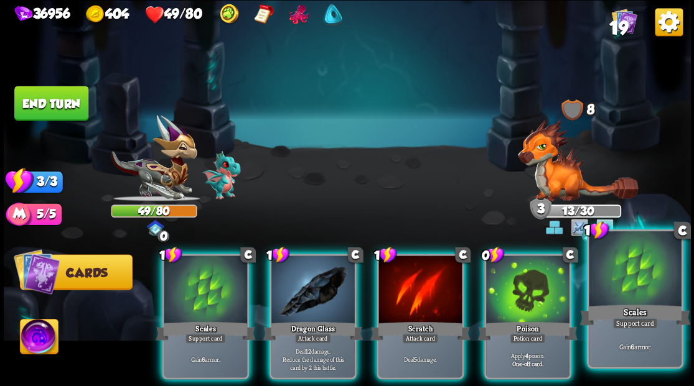
click at [630, 275] on div at bounding box center [635, 270] width 92 height 78
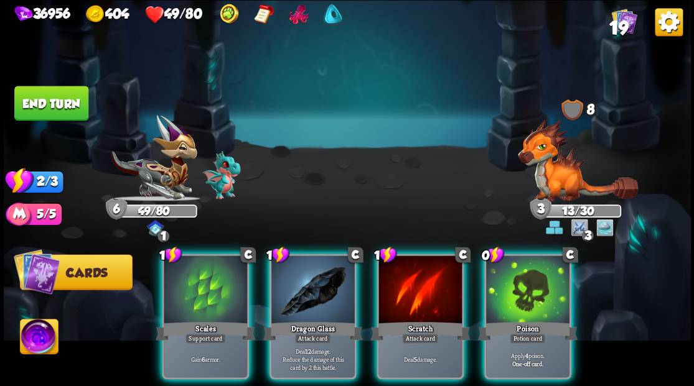
click at [564, 172] on img at bounding box center [578, 160] width 120 height 82
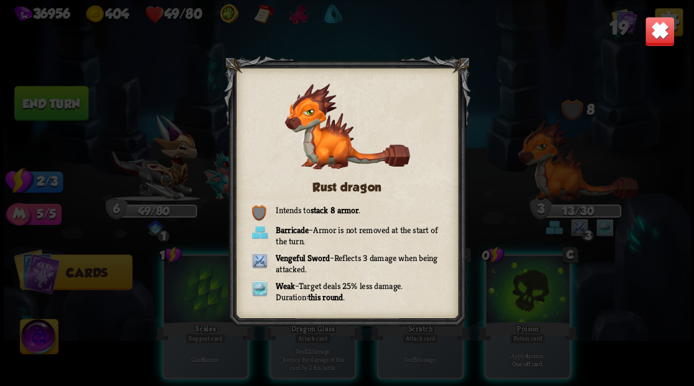
click at [658, 32] on img at bounding box center [659, 31] width 30 height 30
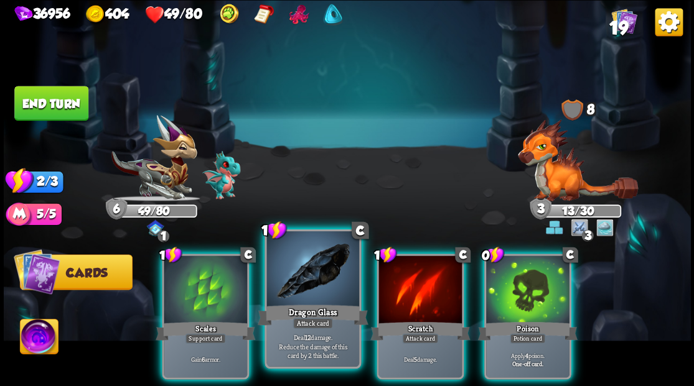
click at [310, 276] on div at bounding box center [312, 270] width 92 height 78
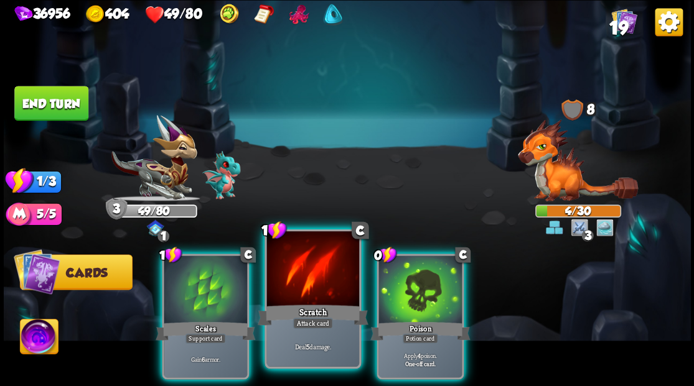
click at [311, 281] on div at bounding box center [312, 270] width 92 height 78
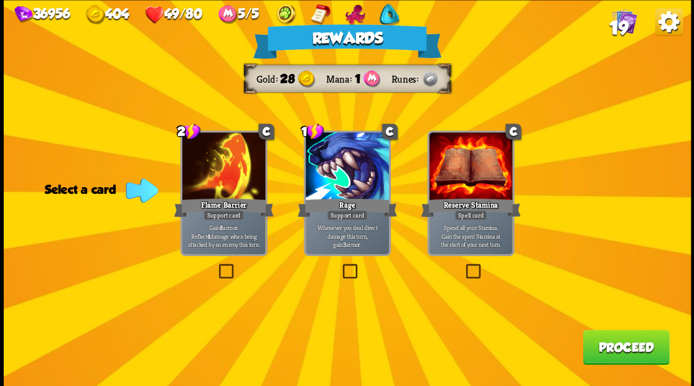
click at [603, 355] on button "Proceed" at bounding box center [625, 347] width 86 height 35
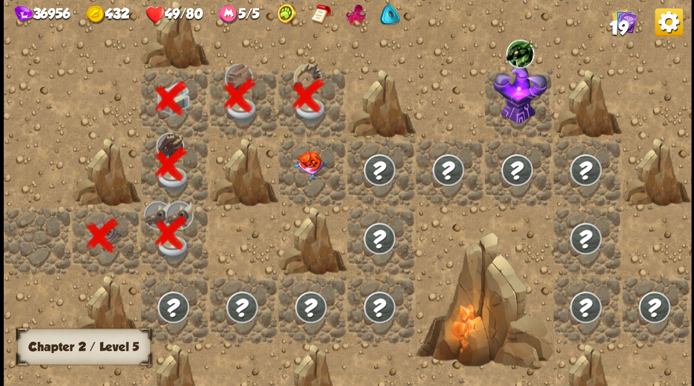
click at [304, 166] on img at bounding box center [310, 165] width 34 height 29
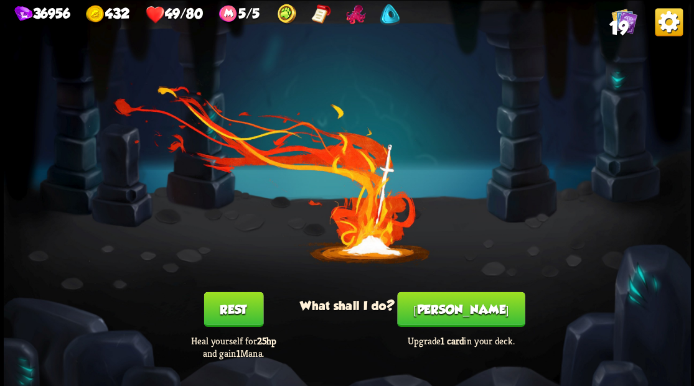
click at [448, 319] on button "[PERSON_NAME]" at bounding box center [461, 309] width 128 height 35
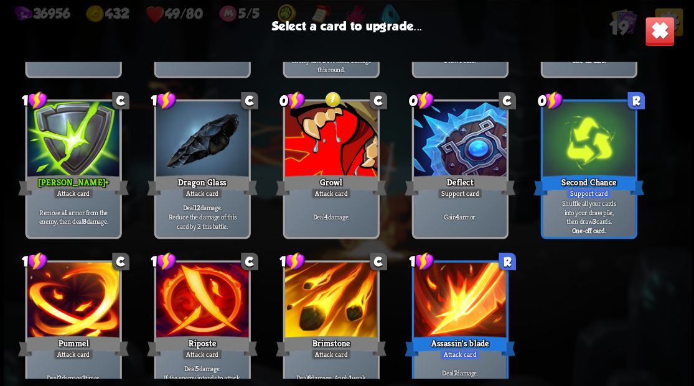
scroll to position [391, 0]
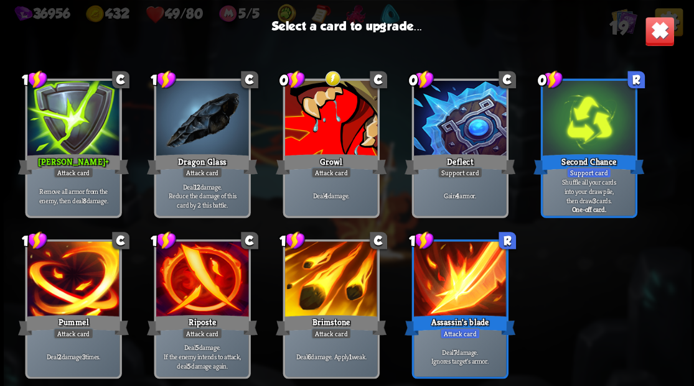
click at [322, 285] on div at bounding box center [330, 280] width 92 height 78
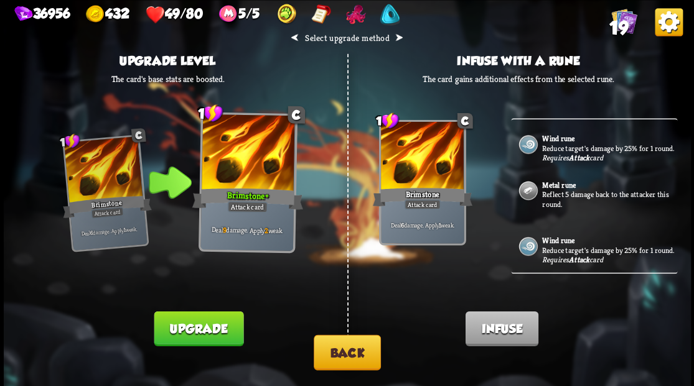
scroll to position [166, 0]
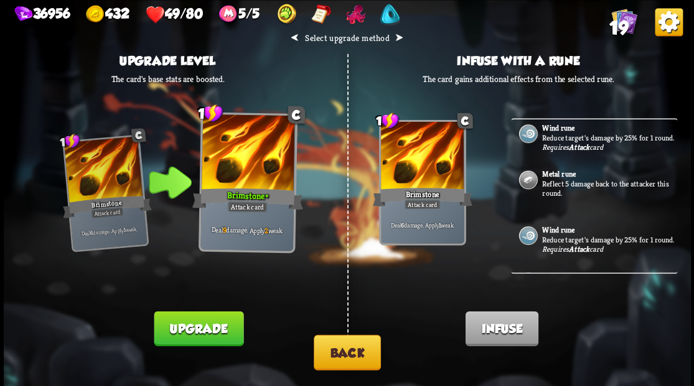
click at [562, 194] on p "Reflect 5 damage back to the attacker this round." at bounding box center [608, 188] width 133 height 19
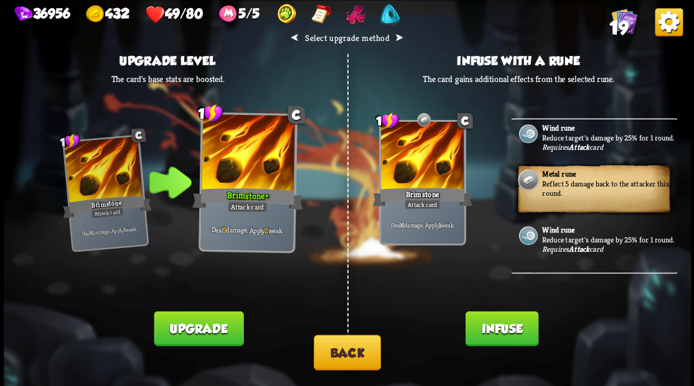
click at [487, 331] on button "Infuse" at bounding box center [501, 328] width 73 height 35
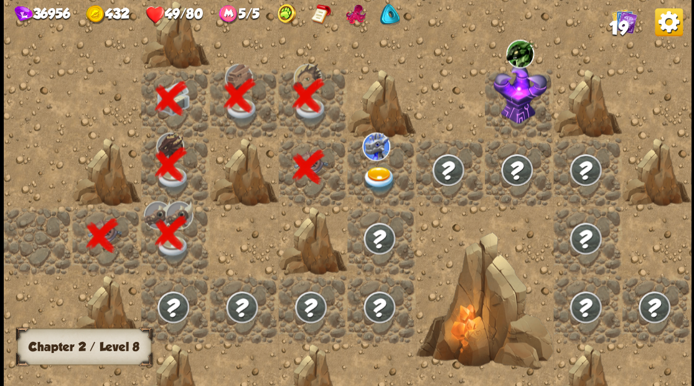
click at [373, 180] on img at bounding box center [379, 179] width 34 height 27
click at [381, 177] on img at bounding box center [379, 179] width 34 height 27
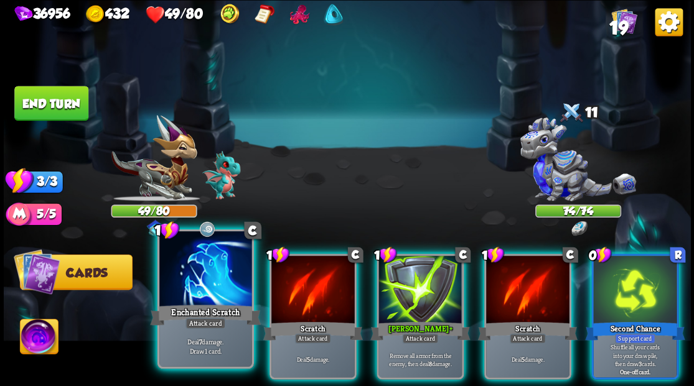
click at [212, 265] on div at bounding box center [205, 270] width 92 height 78
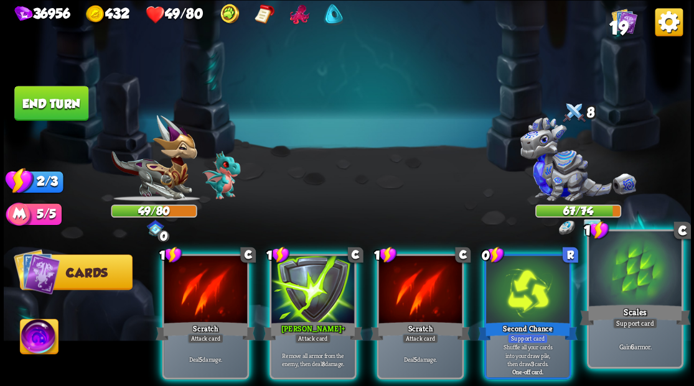
click at [660, 293] on div at bounding box center [635, 270] width 92 height 78
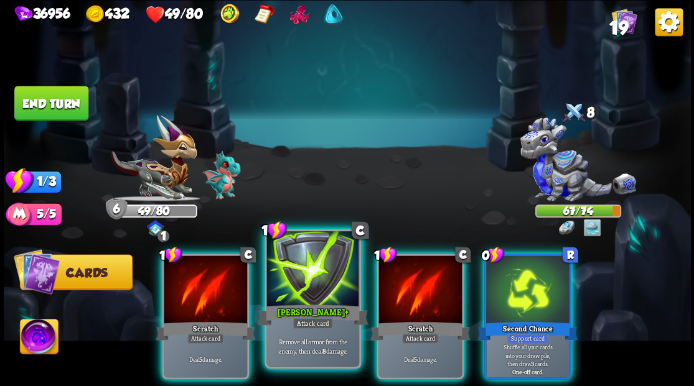
click at [320, 279] on div at bounding box center [312, 270] width 92 height 78
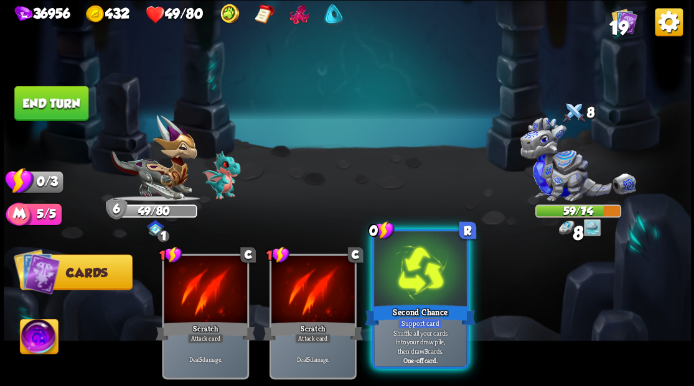
click at [416, 282] on div at bounding box center [420, 270] width 92 height 78
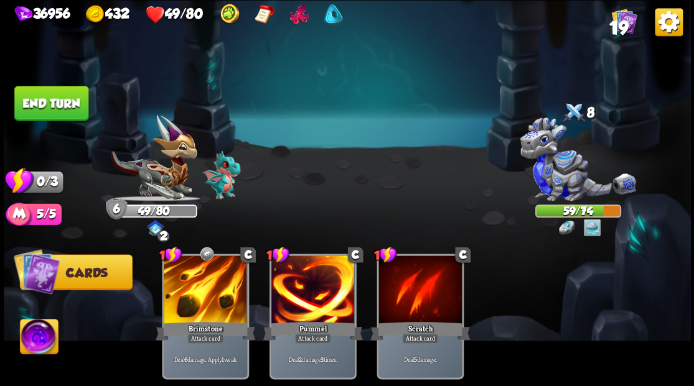
drag, startPoint x: 34, startPoint y: 105, endPoint x: 370, endPoint y: 208, distance: 351.5
click at [35, 105] on button "End turn" at bounding box center [51, 103] width 74 height 35
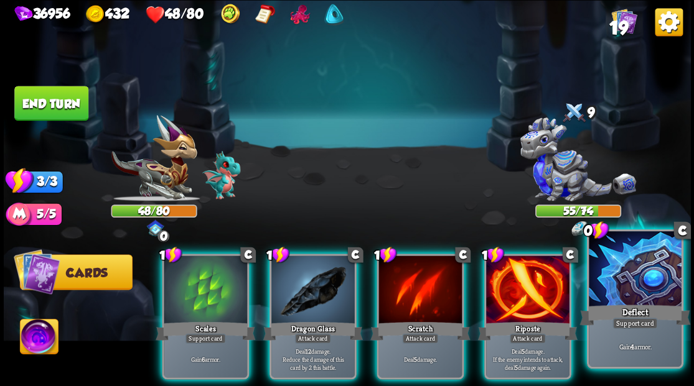
click at [637, 287] on div at bounding box center [635, 270] width 92 height 78
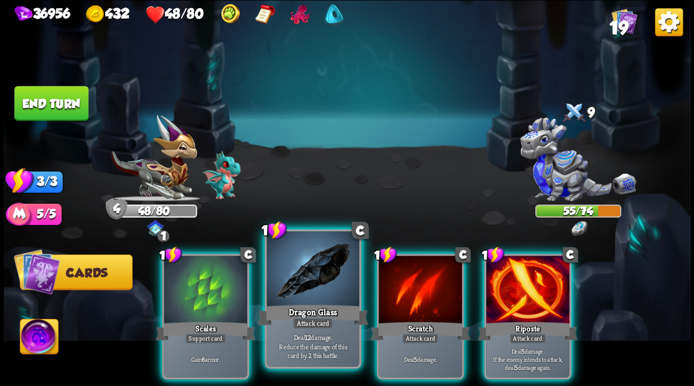
click at [324, 280] on div at bounding box center [312, 270] width 92 height 78
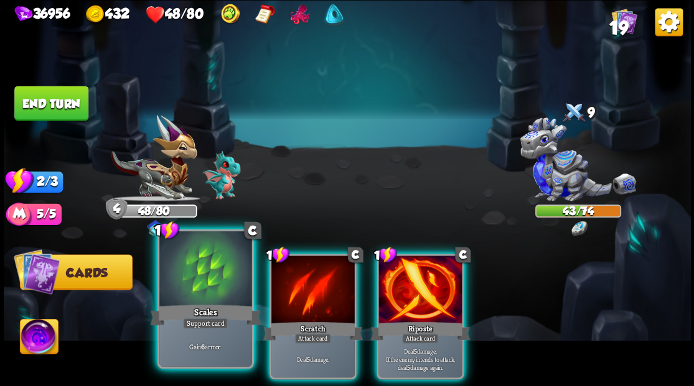
click at [220, 278] on div at bounding box center [205, 270] width 92 height 78
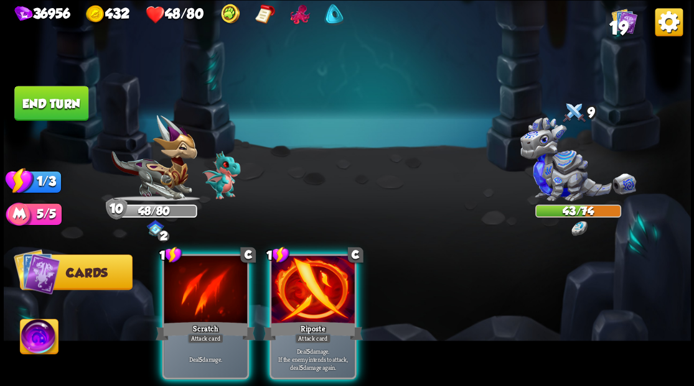
click at [307, 287] on div at bounding box center [312, 291] width 83 height 70
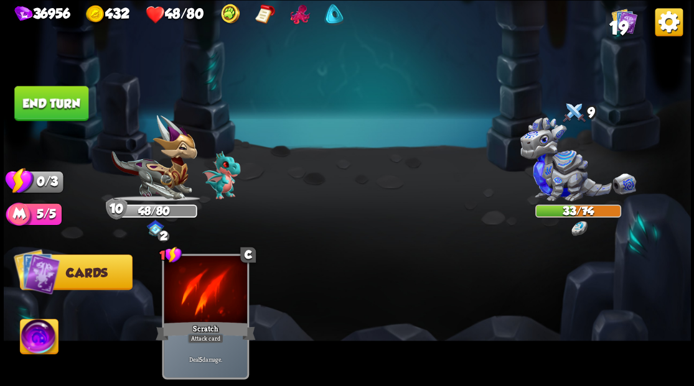
click at [37, 111] on button "End turn" at bounding box center [51, 103] width 74 height 35
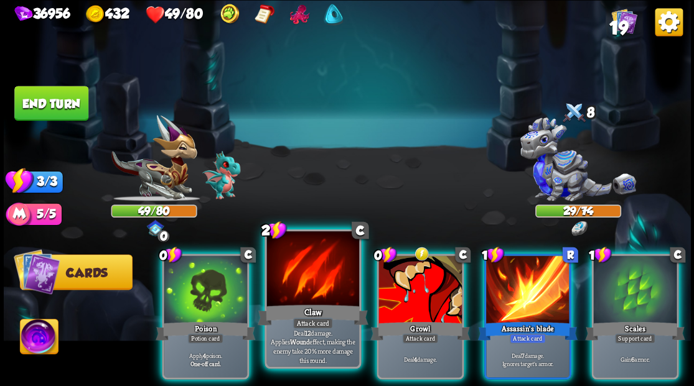
click at [300, 283] on div at bounding box center [312, 270] width 92 height 78
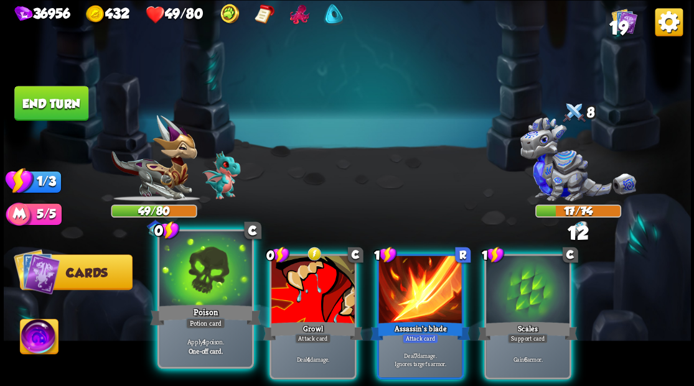
click at [207, 295] on div at bounding box center [205, 270] width 92 height 78
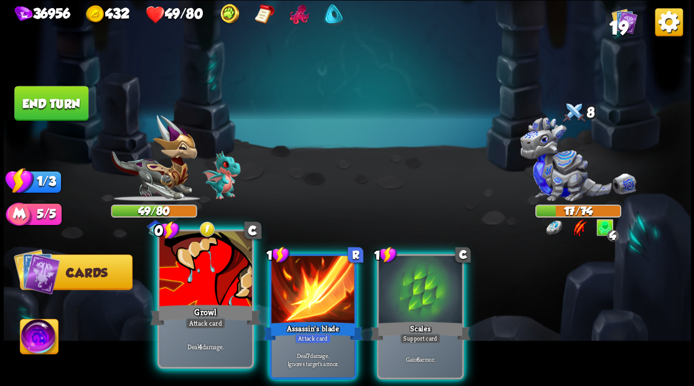
click at [222, 287] on div at bounding box center [205, 270] width 92 height 78
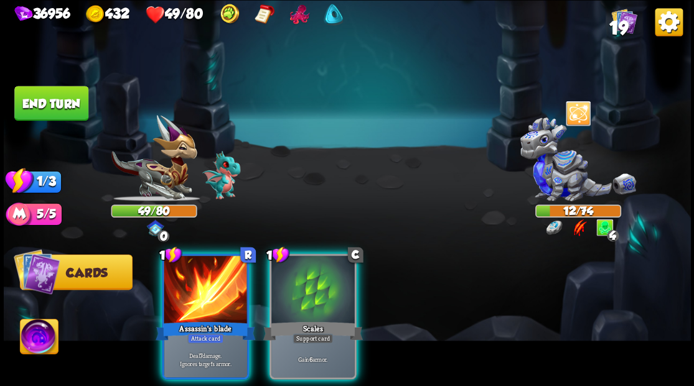
click at [222, 287] on div at bounding box center [205, 291] width 83 height 70
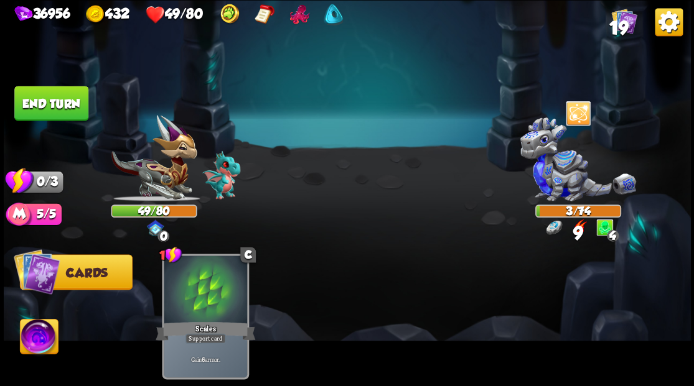
click at [47, 103] on button "End turn" at bounding box center [51, 103] width 74 height 35
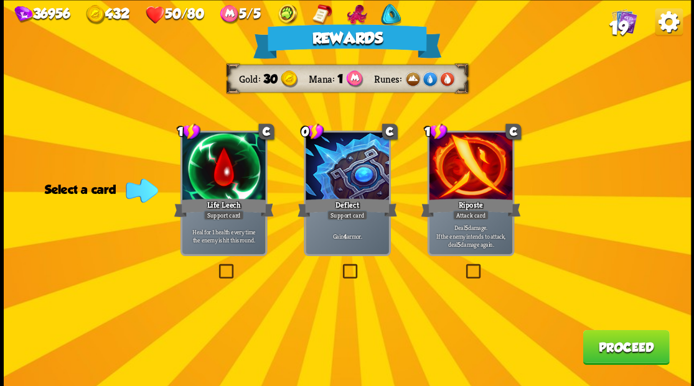
drag, startPoint x: 639, startPoint y: 346, endPoint x: 632, endPoint y: 339, distance: 9.7
click at [632, 339] on button "Proceed" at bounding box center [625, 347] width 86 height 35
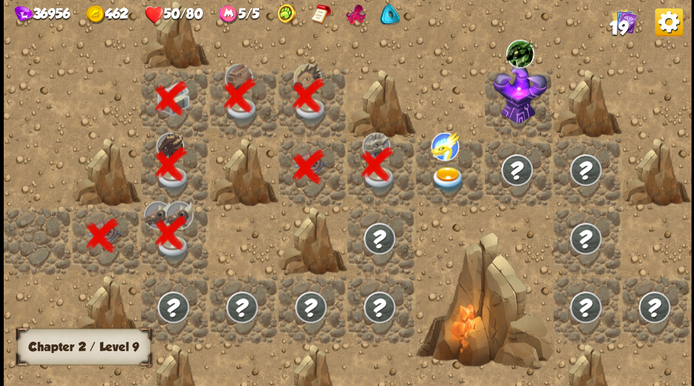
click at [443, 175] on img at bounding box center [448, 179] width 34 height 27
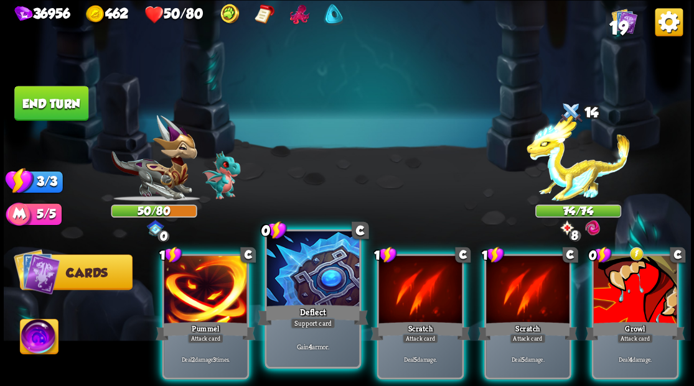
click at [301, 278] on div at bounding box center [312, 270] width 92 height 78
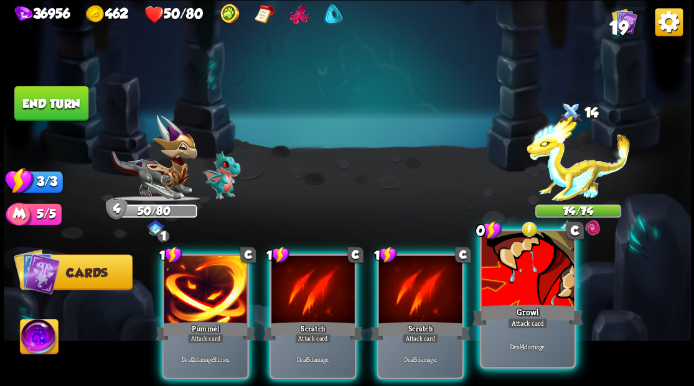
click at [534, 287] on div at bounding box center [527, 270] width 92 height 78
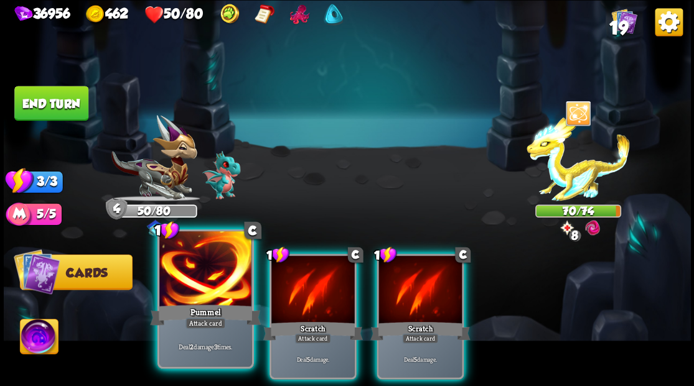
click at [204, 270] on div at bounding box center [205, 270] width 92 height 78
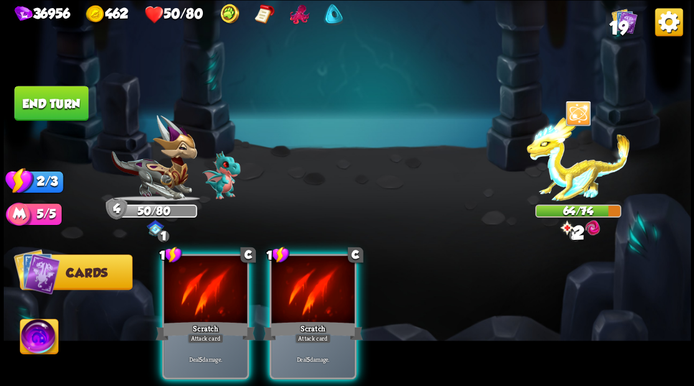
click at [204, 270] on div at bounding box center [205, 291] width 83 height 70
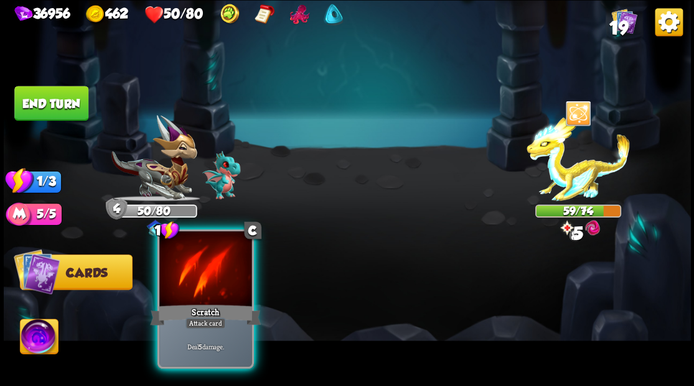
click at [228, 266] on div at bounding box center [205, 270] width 92 height 78
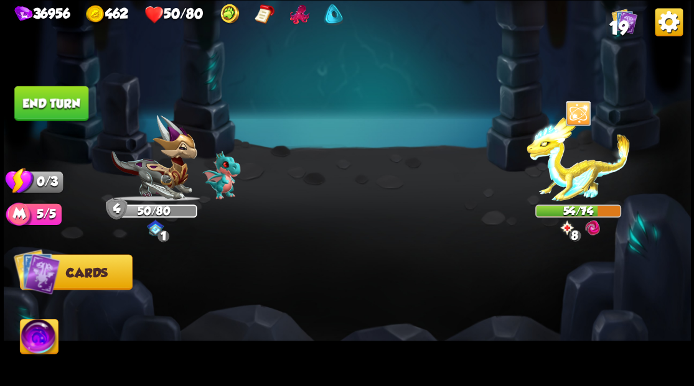
drag, startPoint x: 34, startPoint y: 97, endPoint x: 443, endPoint y: 121, distance: 410.1
click at [37, 97] on button "End turn" at bounding box center [51, 103] width 74 height 35
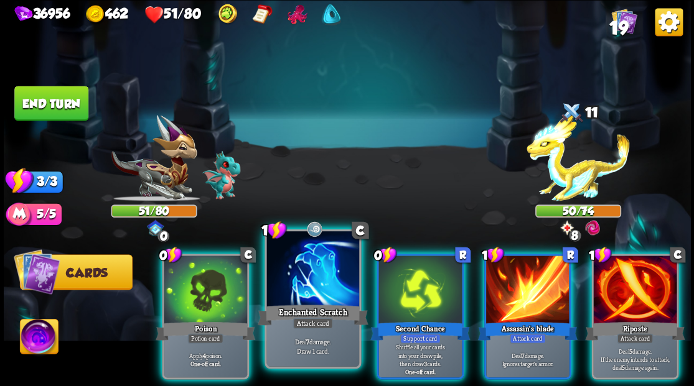
click at [299, 287] on div at bounding box center [312, 270] width 92 height 78
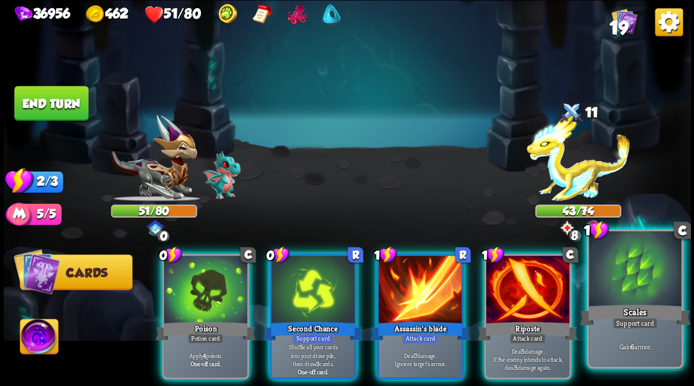
click at [640, 288] on div at bounding box center [635, 270] width 92 height 78
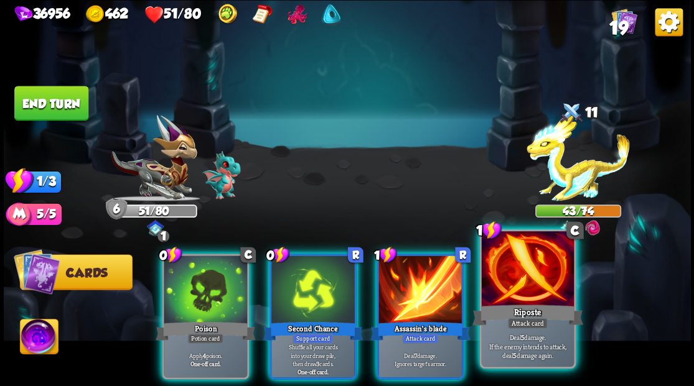
click at [531, 289] on div at bounding box center [527, 270] width 92 height 78
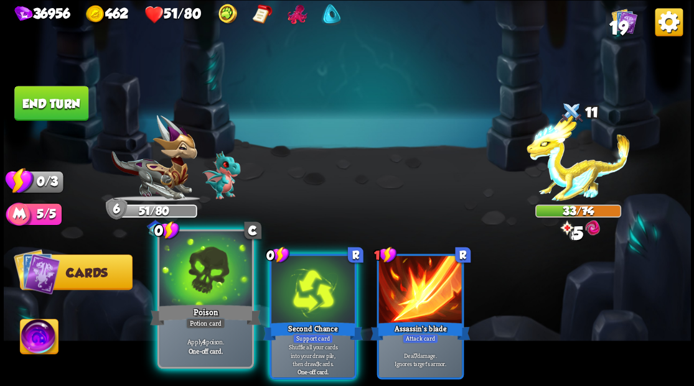
click at [192, 280] on div at bounding box center [205, 270] width 92 height 78
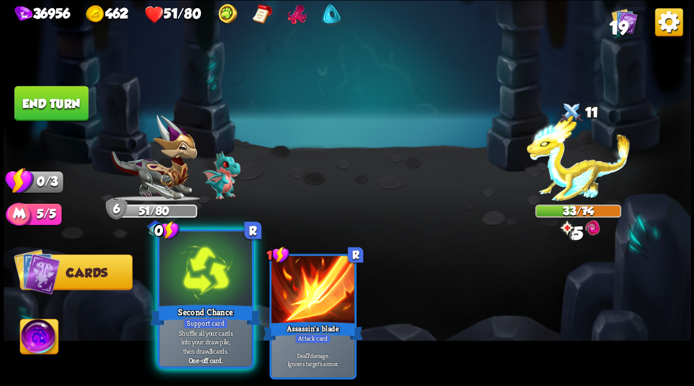
click at [198, 281] on div at bounding box center [205, 270] width 92 height 78
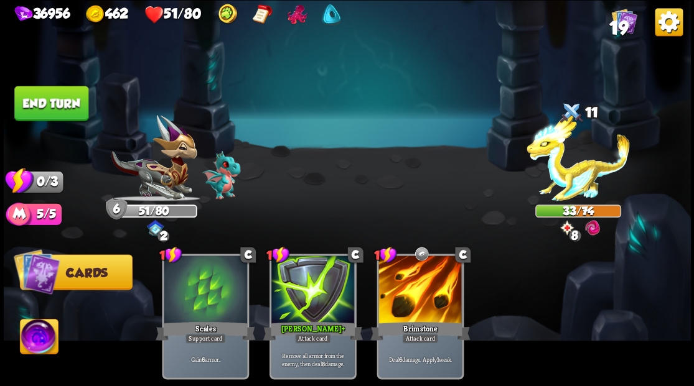
click at [67, 113] on button "End turn" at bounding box center [51, 103] width 74 height 35
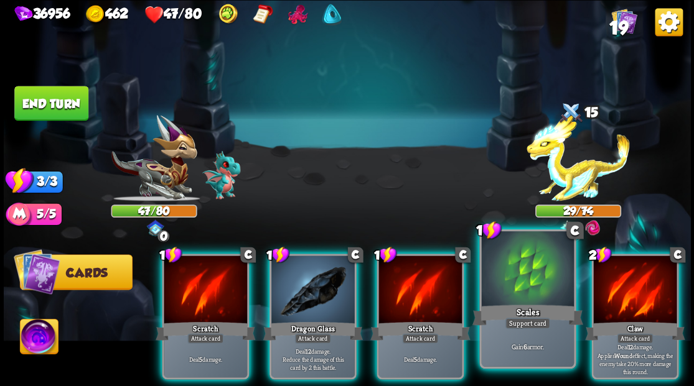
click at [510, 282] on div at bounding box center [527, 270] width 92 height 78
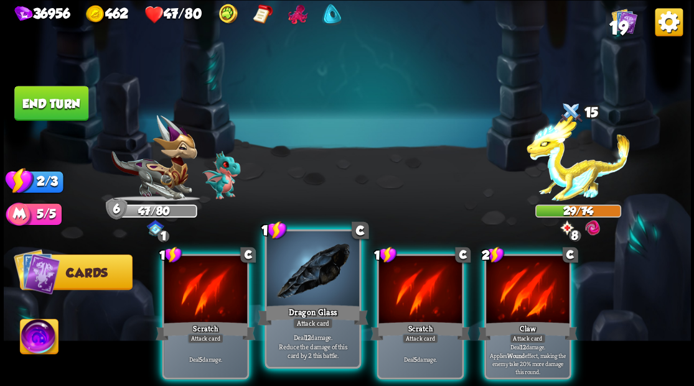
click at [306, 280] on div at bounding box center [312, 270] width 92 height 78
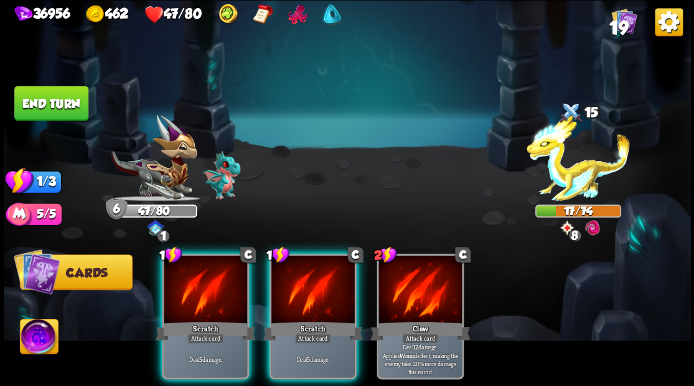
click at [306, 280] on div at bounding box center [312, 291] width 83 height 70
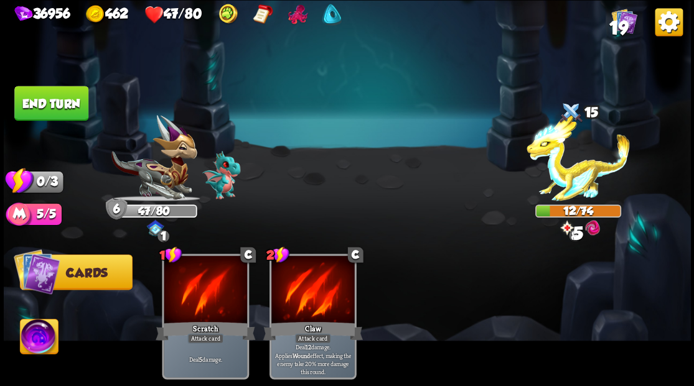
click at [50, 98] on button "End turn" at bounding box center [51, 103] width 74 height 35
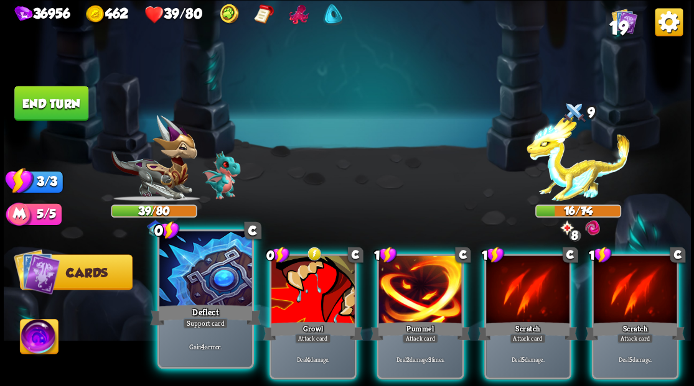
click at [216, 278] on div at bounding box center [205, 270] width 92 height 78
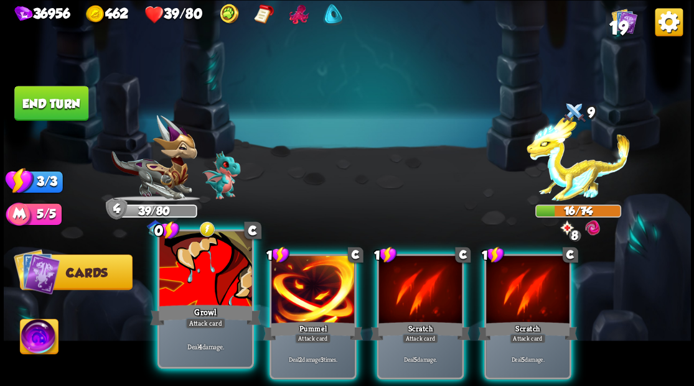
click at [215, 276] on div at bounding box center [205, 270] width 92 height 78
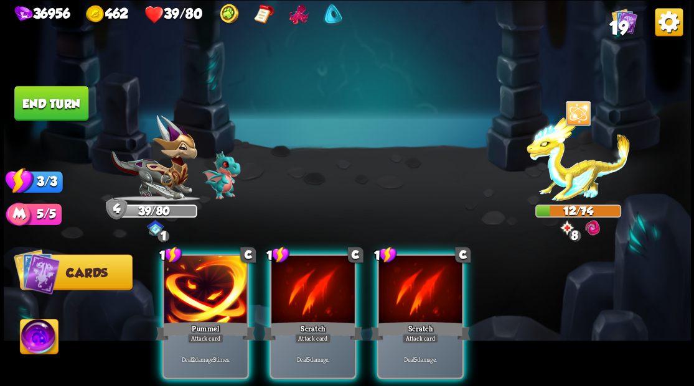
click at [215, 276] on div at bounding box center [205, 291] width 83 height 70
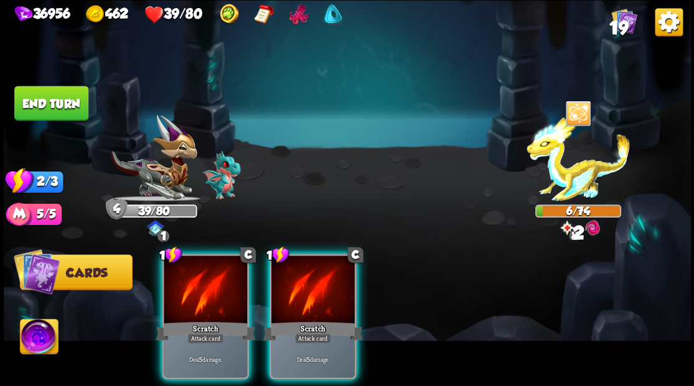
click at [215, 276] on div at bounding box center [205, 291] width 83 height 70
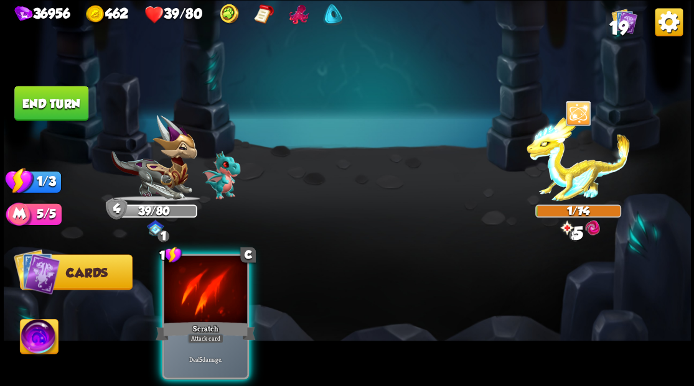
click at [215, 276] on div at bounding box center [205, 291] width 83 height 70
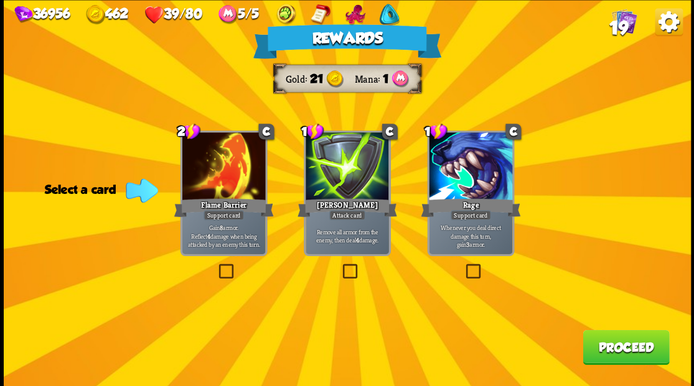
click at [621, 355] on button "Proceed" at bounding box center [625, 347] width 86 height 35
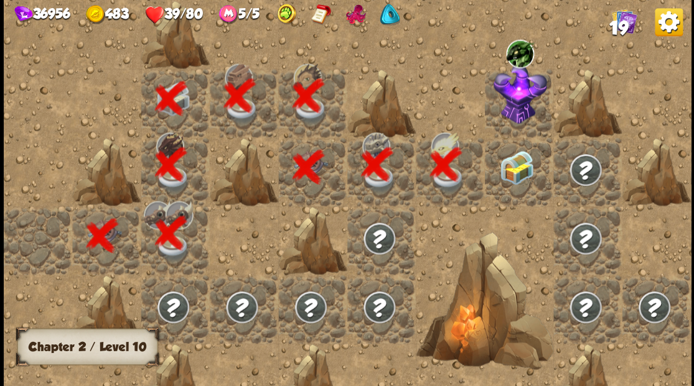
click at [523, 167] on img at bounding box center [516, 168] width 34 height 34
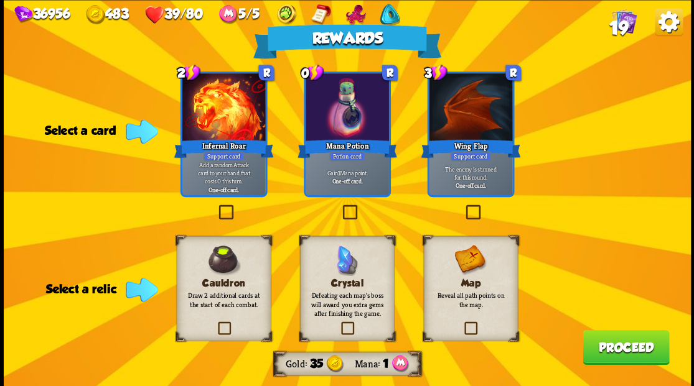
click at [340, 207] on label at bounding box center [340, 207] width 0 height 0
click at [0, 0] on input "checkbox" at bounding box center [0, 0] width 0 height 0
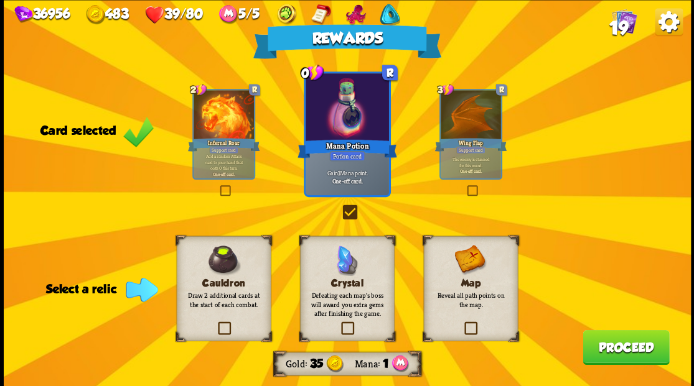
click at [215, 324] on label at bounding box center [215, 324] width 0 height 0
click at [0, 0] on input "checkbox" at bounding box center [0, 0] width 0 height 0
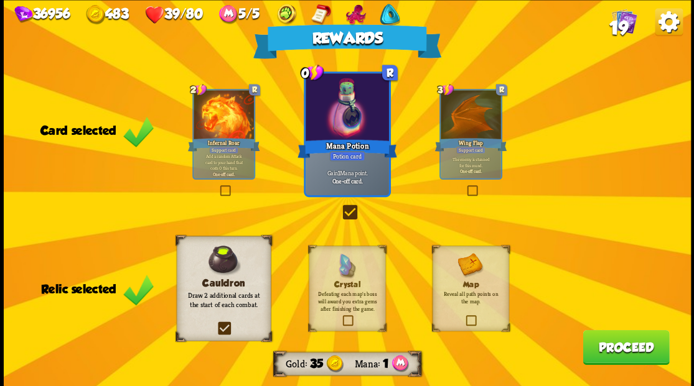
click at [622, 349] on button "Proceed" at bounding box center [625, 347] width 86 height 35
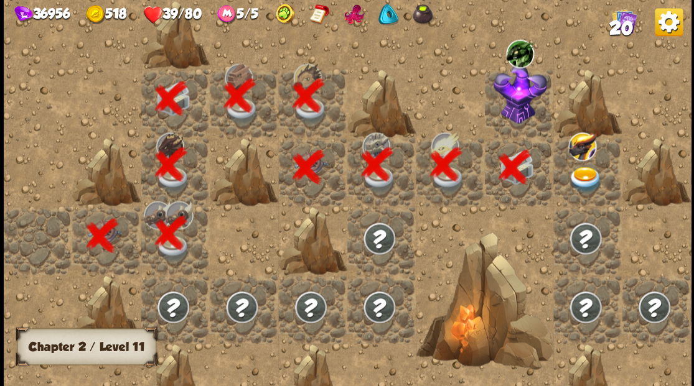
scroll to position [0, 239]
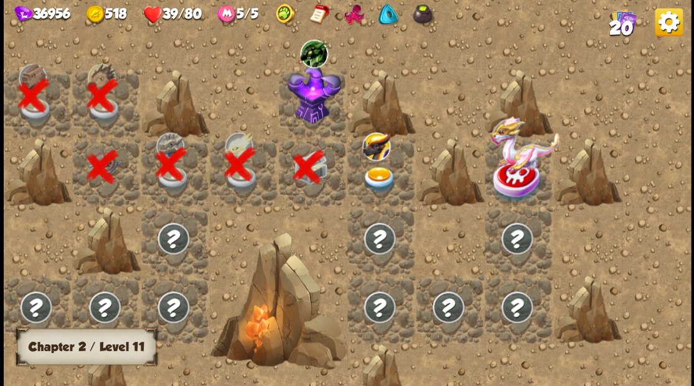
click at [310, 106] on div at bounding box center [312, 102] width 68 height 68
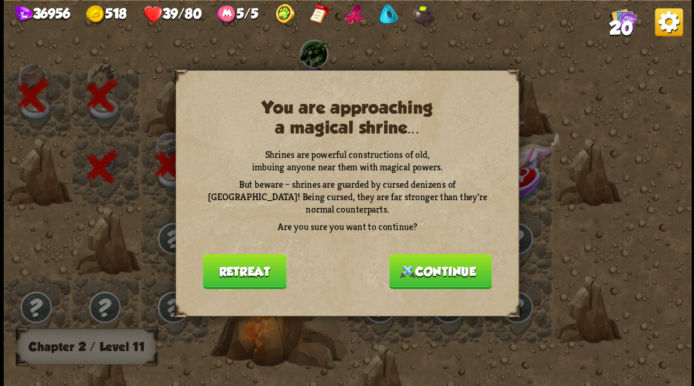
click at [417, 262] on button "Continue" at bounding box center [440, 271] width 103 height 35
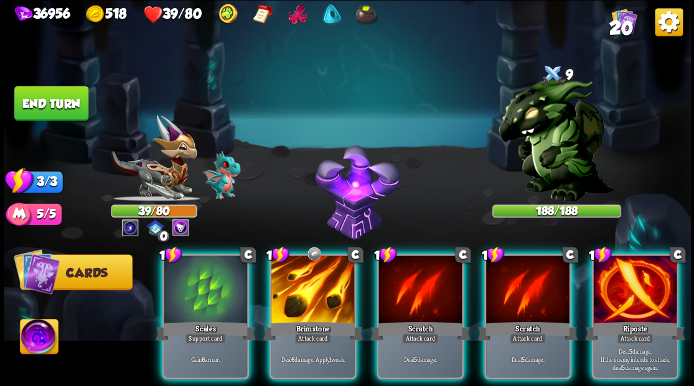
click at [32, 340] on img at bounding box center [39, 338] width 38 height 39
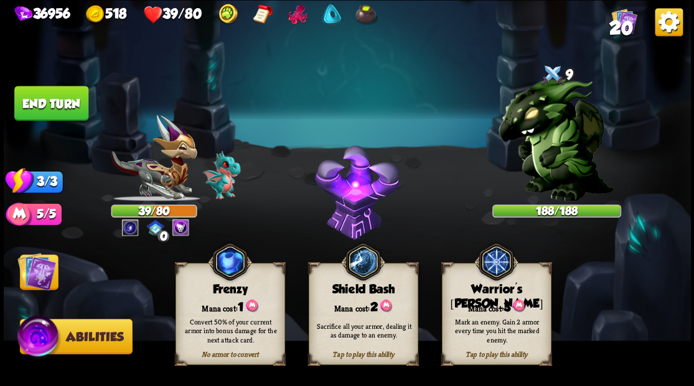
click at [34, 269] on img at bounding box center [36, 271] width 39 height 39
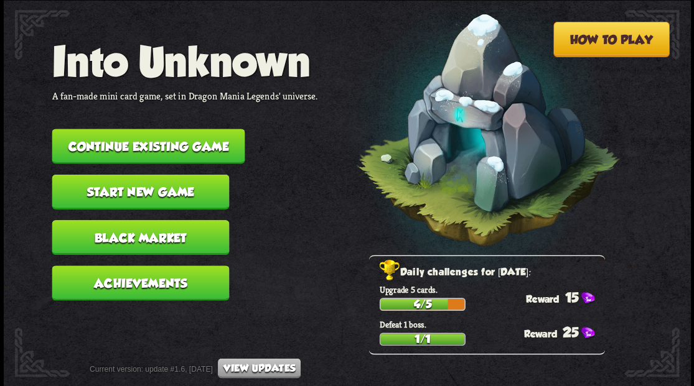
click at [164, 136] on button "Continue existing game" at bounding box center [148, 146] width 193 height 35
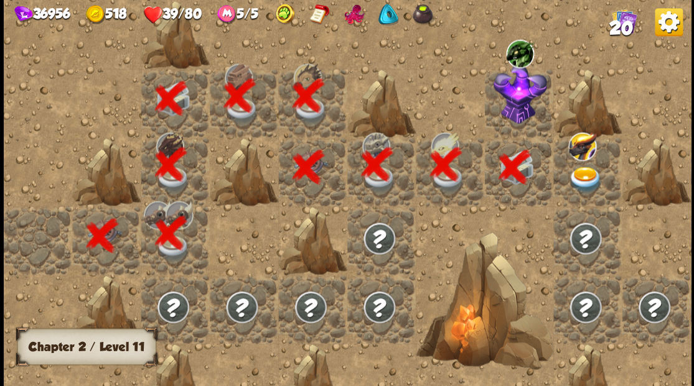
scroll to position [0, 239]
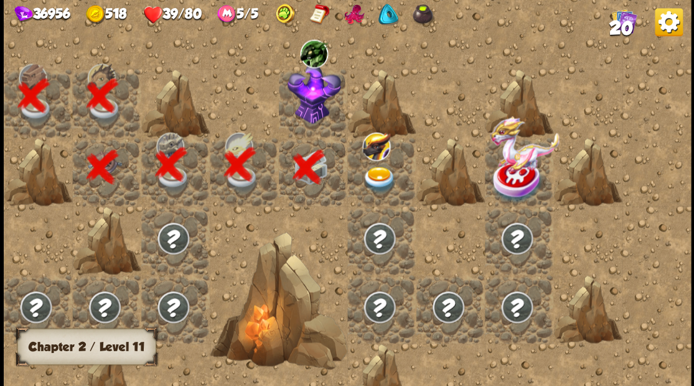
click at [310, 113] on img at bounding box center [314, 93] width 54 height 60
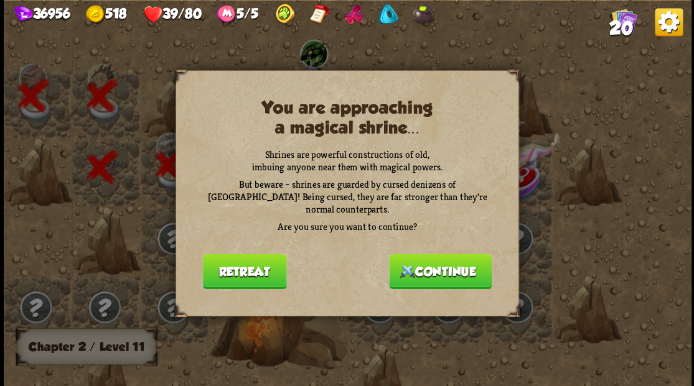
click at [424, 269] on button "Continue" at bounding box center [440, 271] width 103 height 35
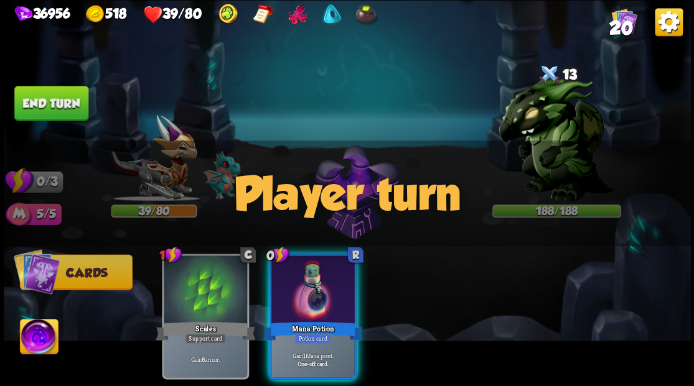
click at [40, 340] on img at bounding box center [39, 338] width 38 height 39
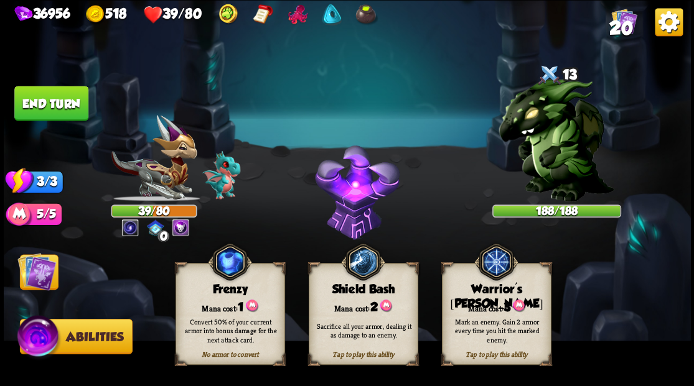
click at [502, 289] on div "Warrior's [PERSON_NAME]" at bounding box center [496, 296] width 108 height 29
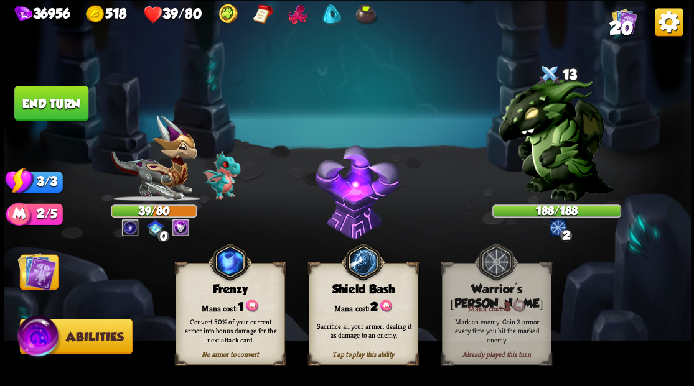
click at [44, 269] on img at bounding box center [36, 271] width 39 height 39
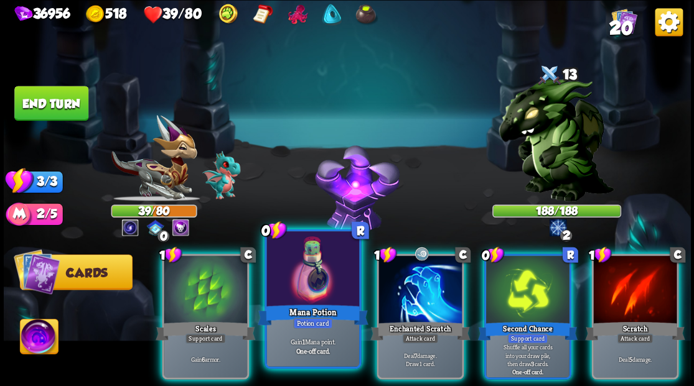
click at [315, 282] on div at bounding box center [312, 270] width 92 height 78
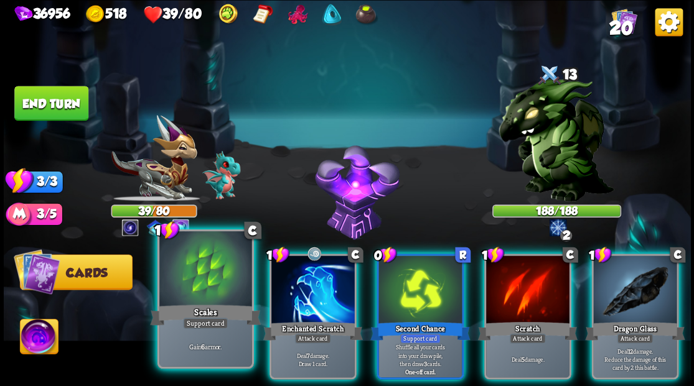
click at [208, 271] on div at bounding box center [205, 270] width 92 height 78
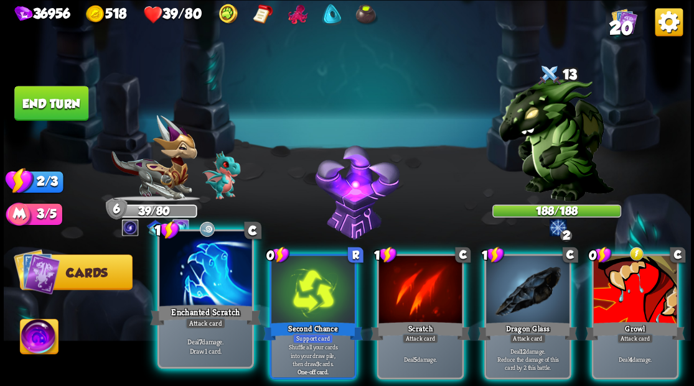
click at [204, 270] on div at bounding box center [205, 270] width 92 height 78
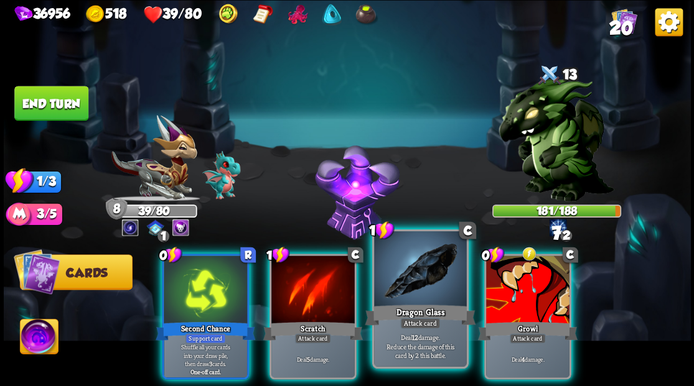
click at [411, 290] on div at bounding box center [420, 270] width 92 height 78
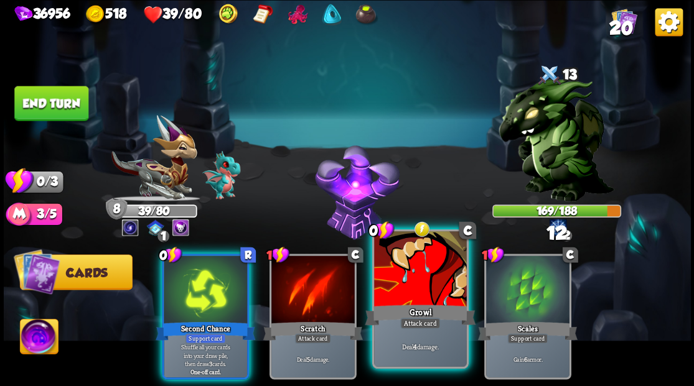
click at [408, 287] on div at bounding box center [420, 270] width 92 height 78
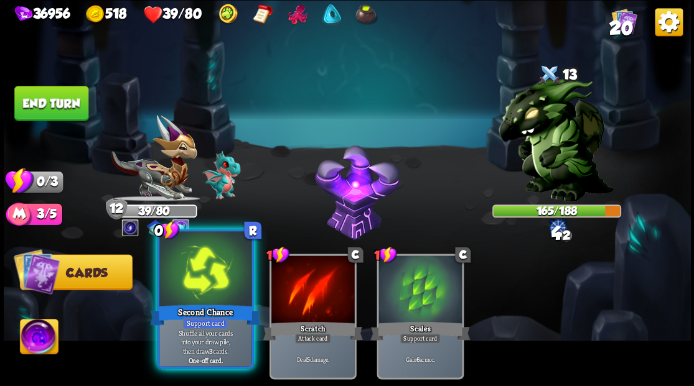
click at [184, 274] on div at bounding box center [205, 270] width 92 height 78
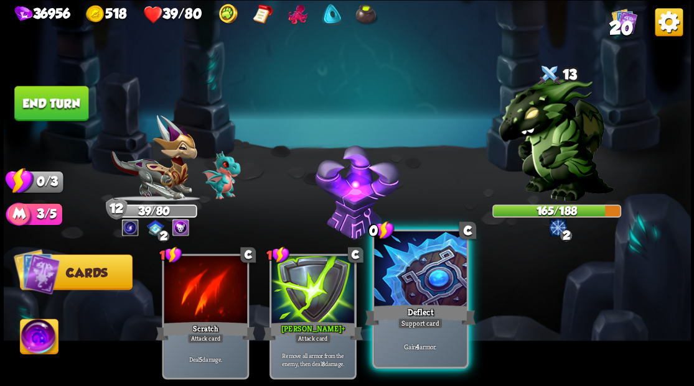
click at [409, 285] on div at bounding box center [420, 270] width 92 height 78
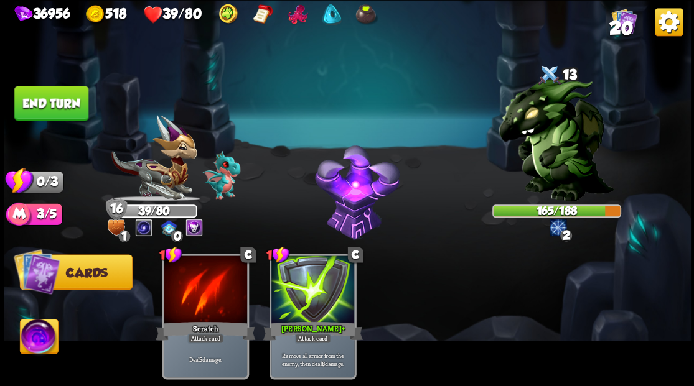
click at [57, 101] on button "End turn" at bounding box center [51, 103] width 74 height 35
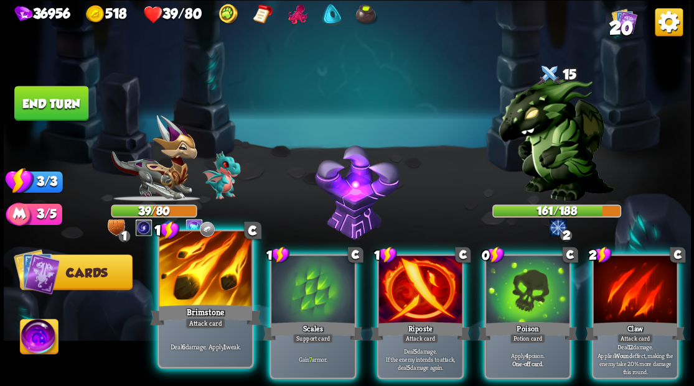
click at [206, 289] on div at bounding box center [205, 270] width 92 height 78
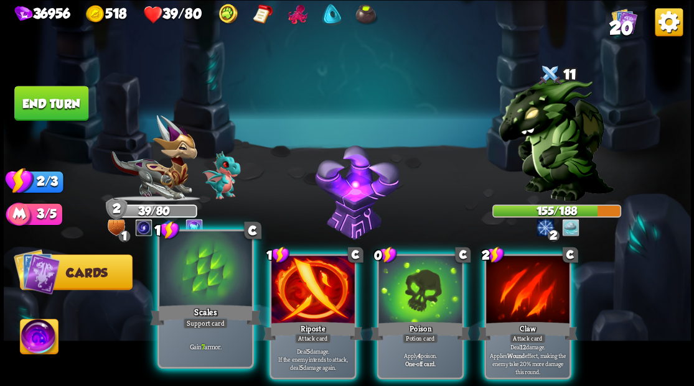
click at [205, 279] on div at bounding box center [205, 270] width 92 height 78
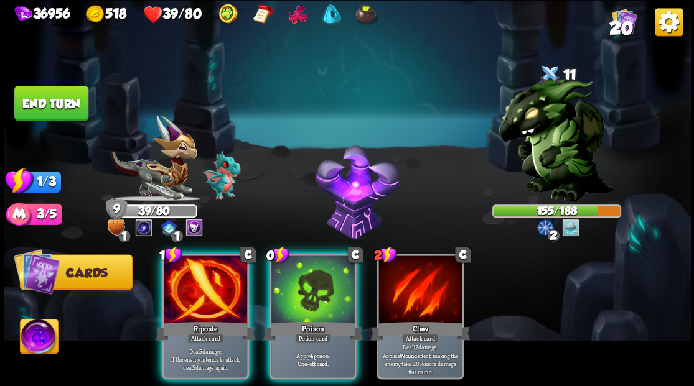
click at [205, 279] on div at bounding box center [205, 291] width 83 height 70
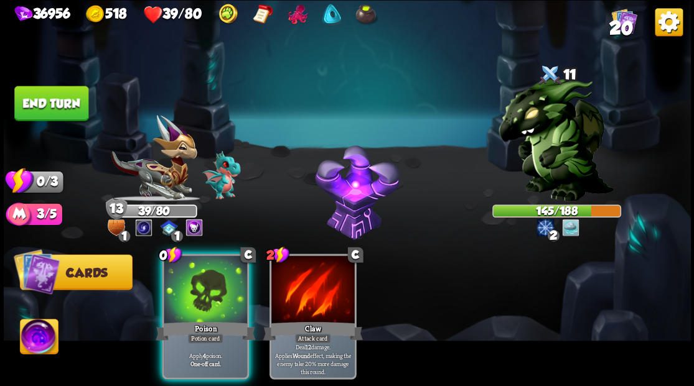
click at [205, 279] on div at bounding box center [205, 291] width 83 height 70
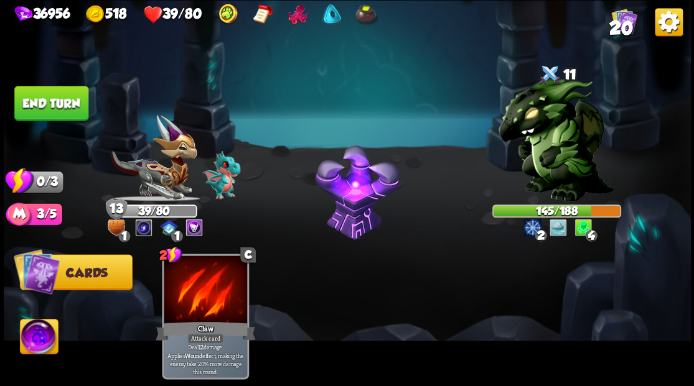
click at [57, 106] on button "End turn" at bounding box center [51, 103] width 74 height 35
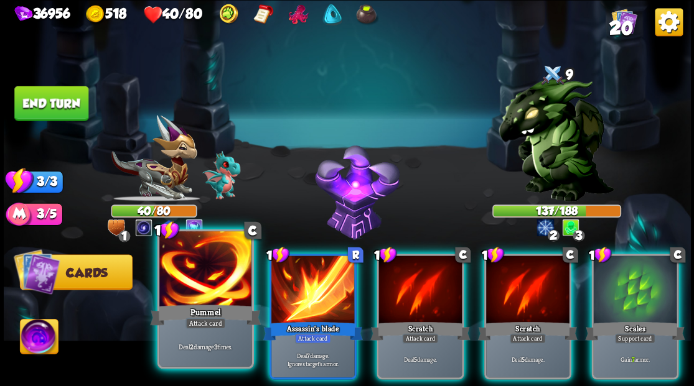
click at [202, 282] on div at bounding box center [205, 270] width 92 height 78
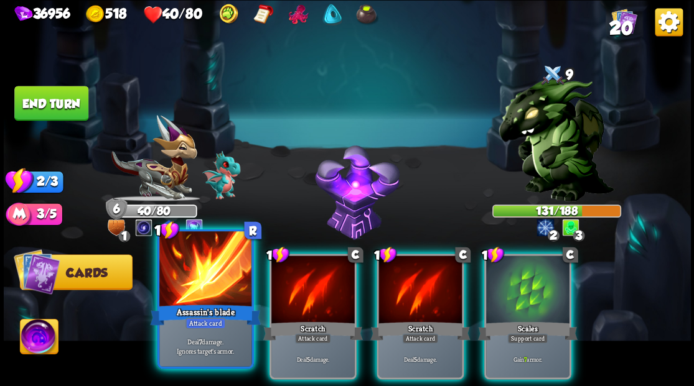
click at [198, 289] on div at bounding box center [205, 270] width 92 height 78
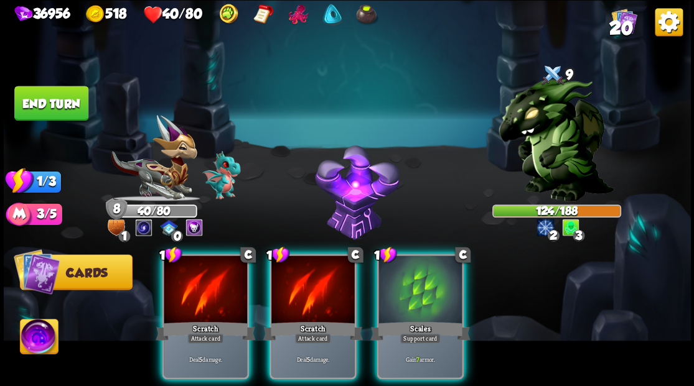
click at [198, 289] on div at bounding box center [205, 291] width 83 height 70
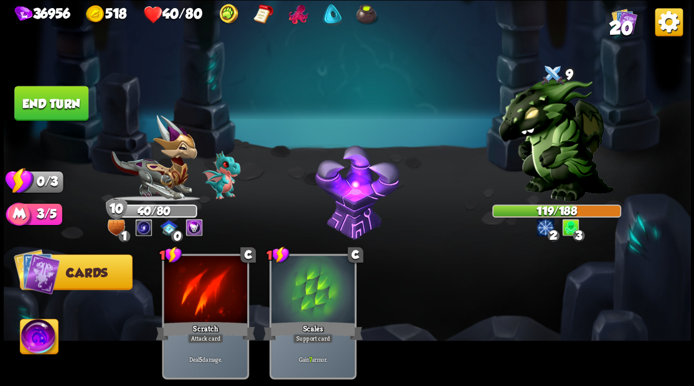
click at [77, 109] on button "End turn" at bounding box center [51, 103] width 74 height 35
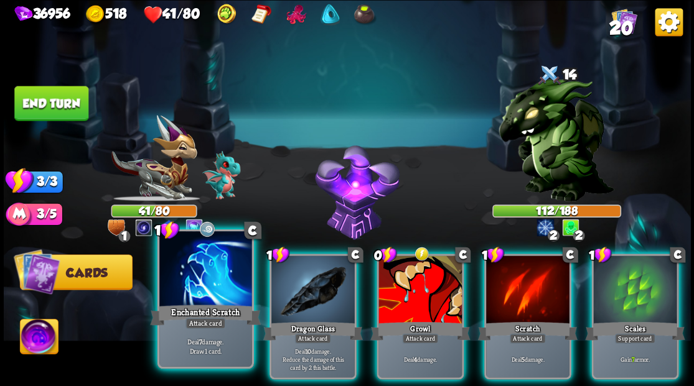
click at [206, 306] on div "Enchanted Scratch" at bounding box center [205, 314] width 111 height 25
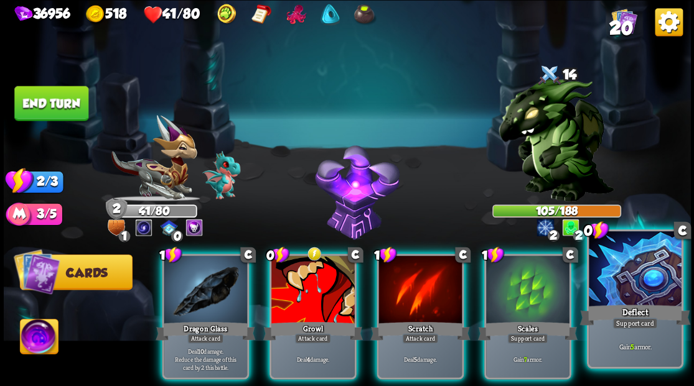
click at [636, 283] on div at bounding box center [635, 270] width 92 height 78
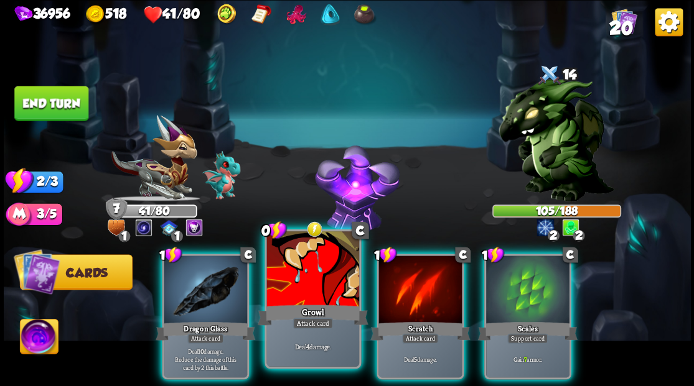
click at [319, 287] on div at bounding box center [312, 270] width 92 height 78
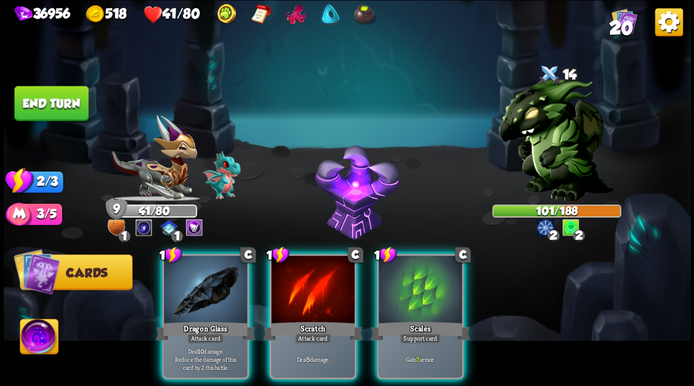
click at [544, 156] on img at bounding box center [555, 139] width 115 height 124
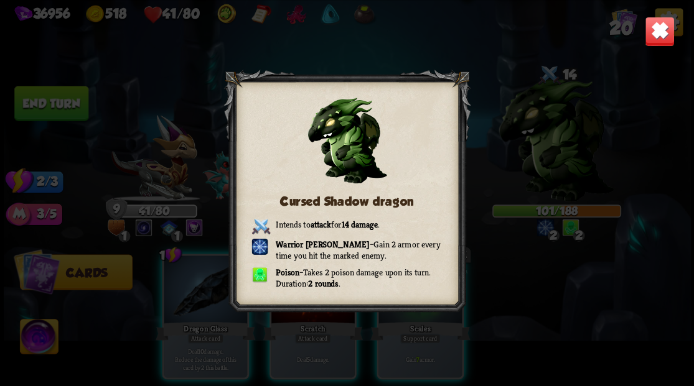
click at [648, 29] on img at bounding box center [659, 31] width 30 height 30
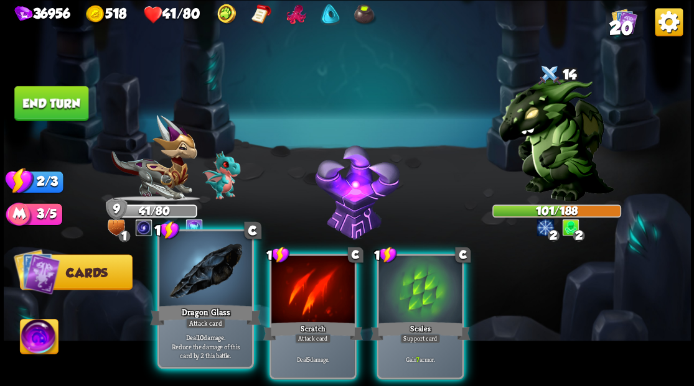
click at [205, 284] on div at bounding box center [205, 270] width 92 height 78
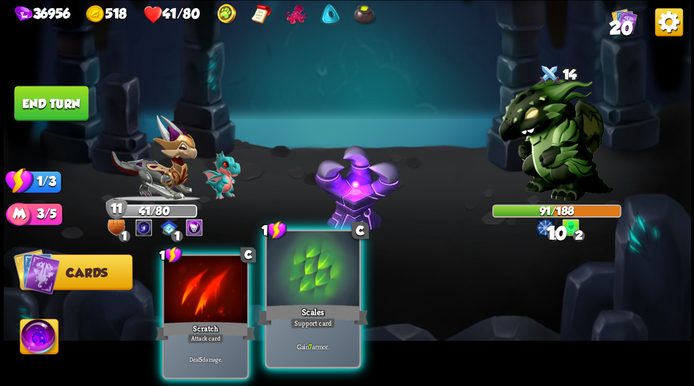
click at [296, 284] on div at bounding box center [312, 270] width 92 height 78
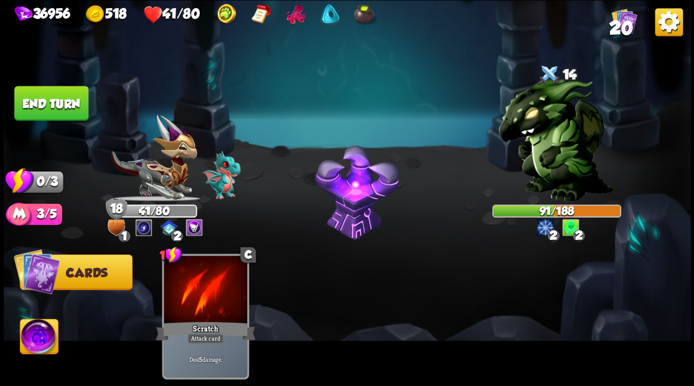
click at [75, 111] on button "End turn" at bounding box center [51, 103] width 74 height 35
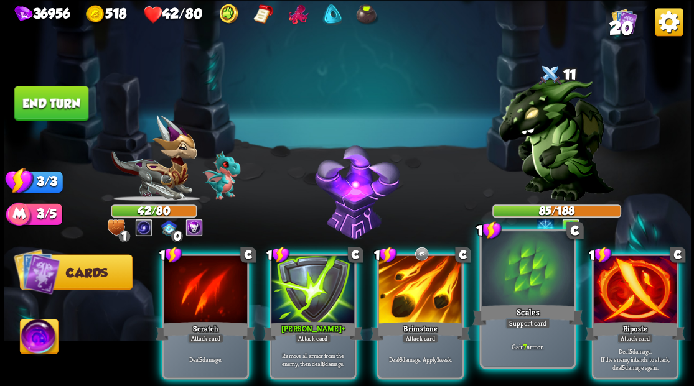
click at [514, 282] on div at bounding box center [527, 270] width 92 height 78
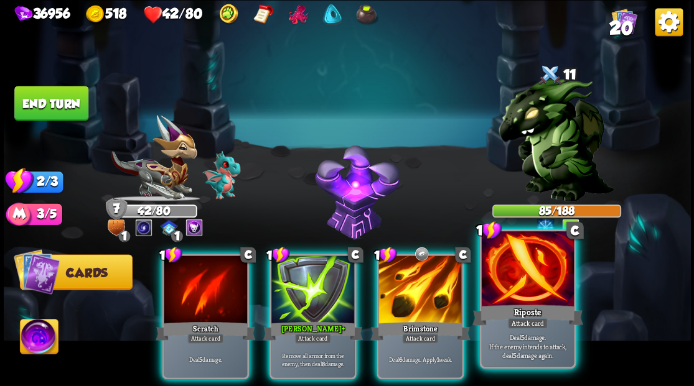
click at [513, 280] on div at bounding box center [527, 270] width 92 height 78
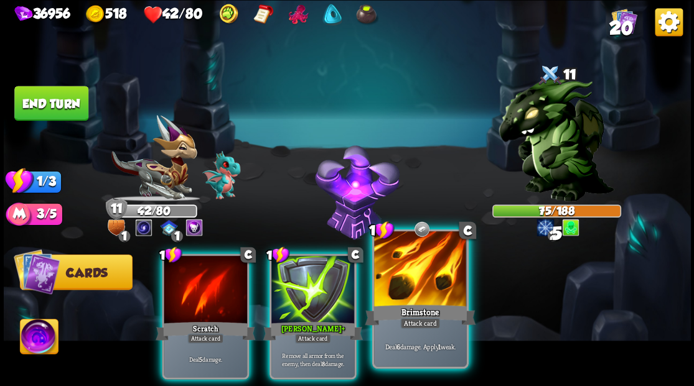
click at [409, 272] on div at bounding box center [420, 270] width 92 height 78
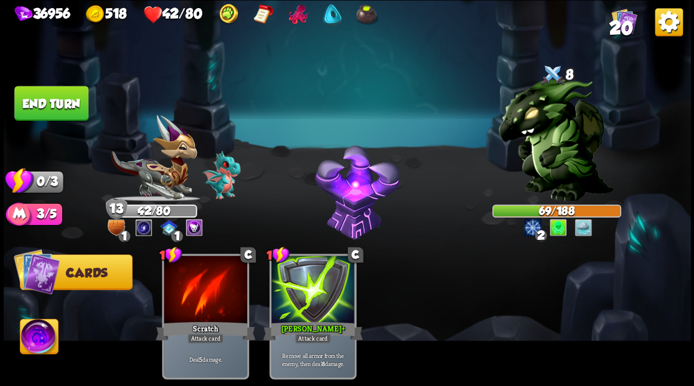
click at [50, 106] on button "End turn" at bounding box center [51, 103] width 74 height 35
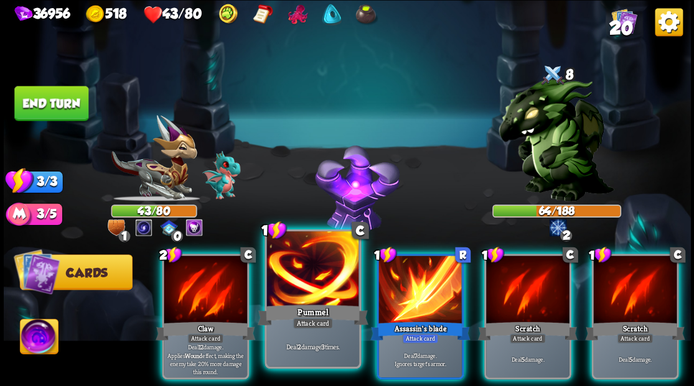
click at [304, 274] on div at bounding box center [312, 270] width 92 height 78
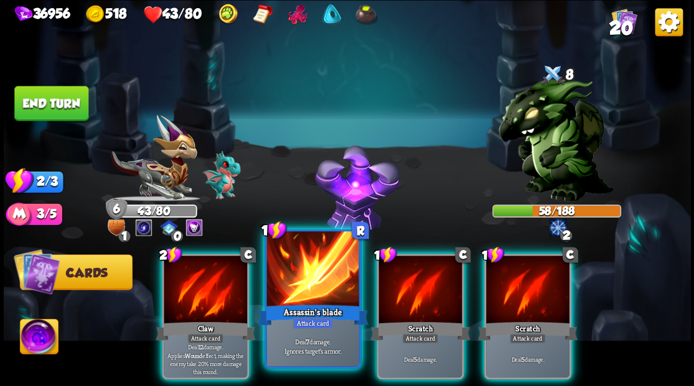
click at [291, 286] on div at bounding box center [312, 270] width 92 height 78
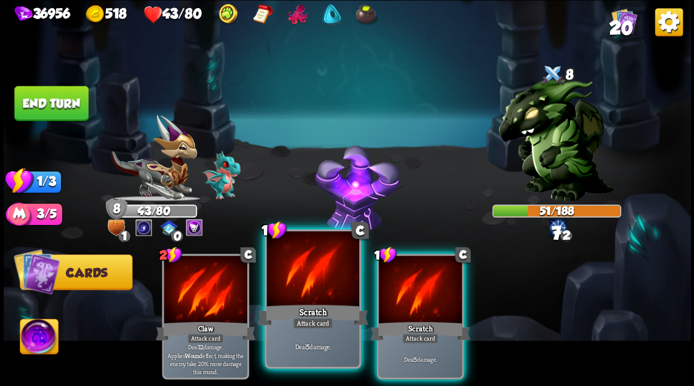
click at [295, 282] on div at bounding box center [312, 270] width 92 height 78
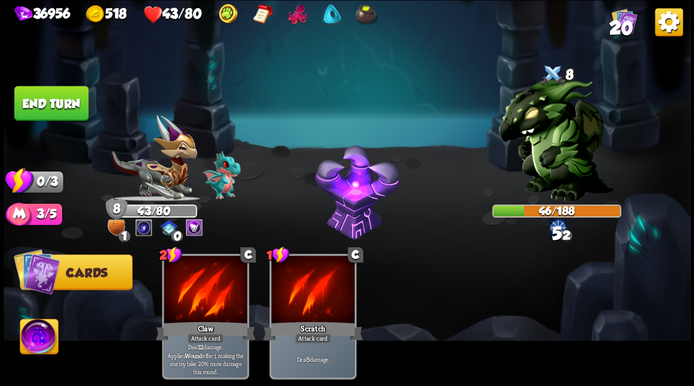
click at [66, 106] on button "End turn" at bounding box center [51, 103] width 74 height 35
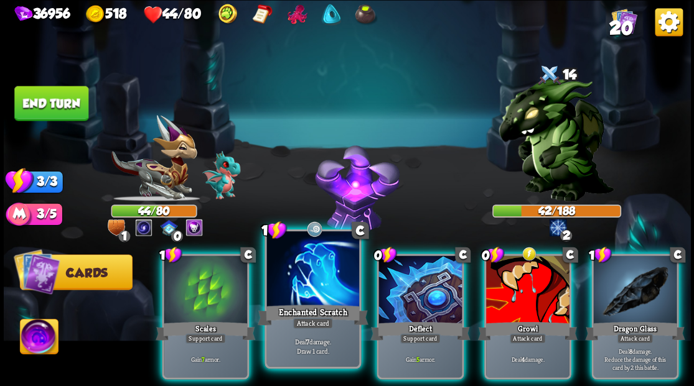
click at [296, 283] on div at bounding box center [312, 270] width 92 height 78
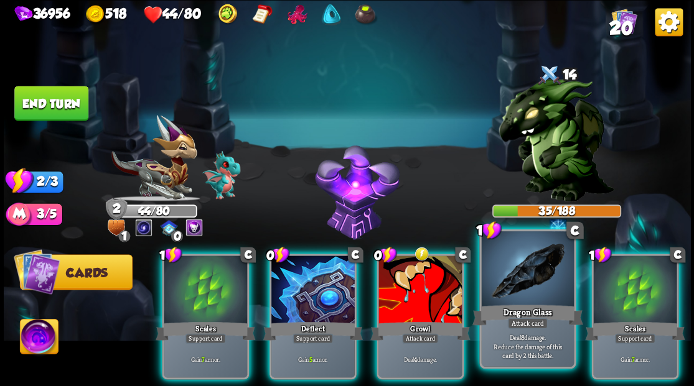
click at [529, 284] on div at bounding box center [527, 270] width 92 height 78
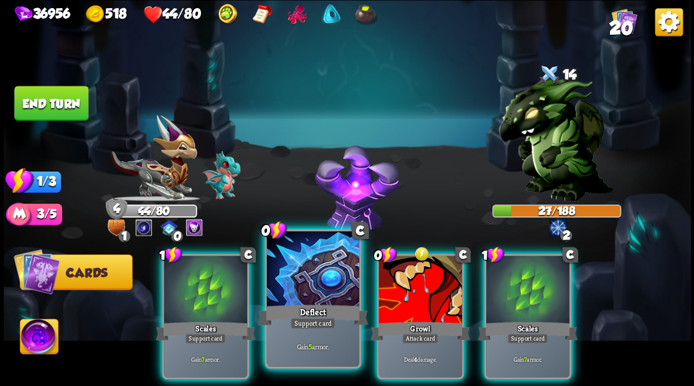
click at [292, 277] on div at bounding box center [312, 270] width 92 height 78
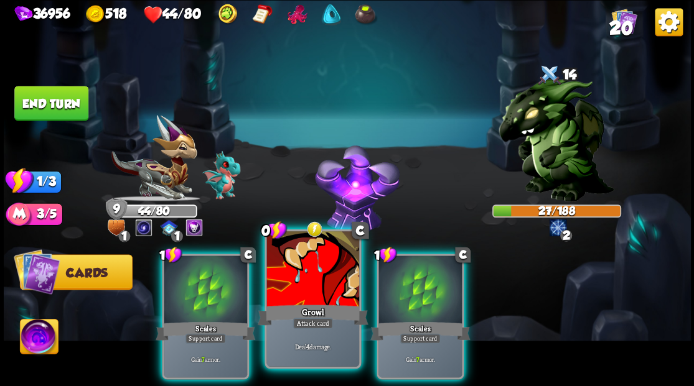
click at [291, 275] on div at bounding box center [312, 270] width 92 height 78
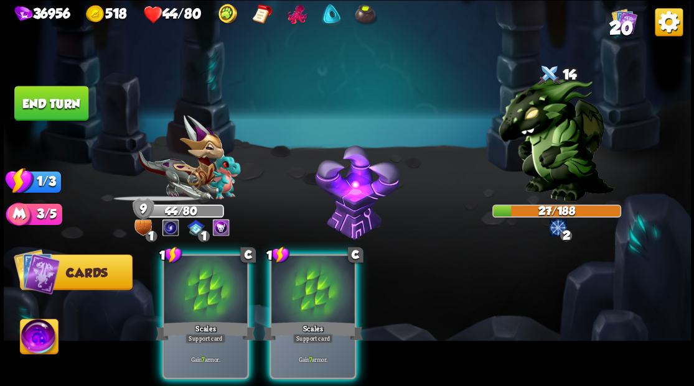
click at [291, 275] on div at bounding box center [312, 291] width 83 height 70
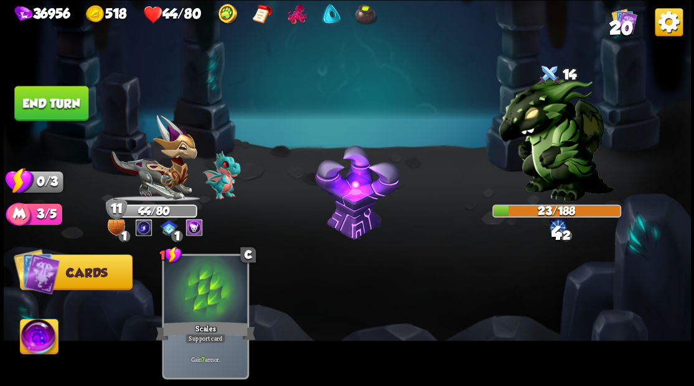
click at [86, 103] on button "End turn" at bounding box center [51, 103] width 74 height 35
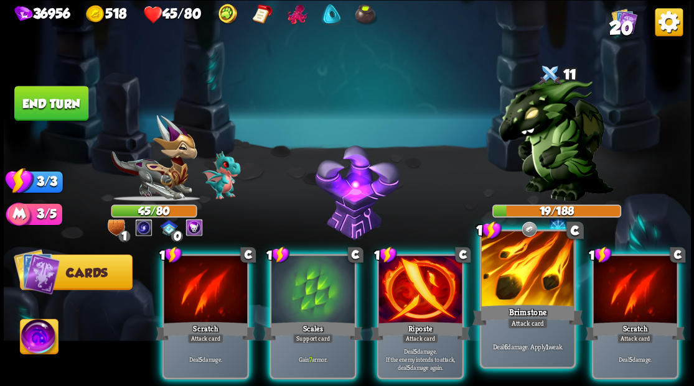
click at [509, 281] on div at bounding box center [527, 270] width 92 height 78
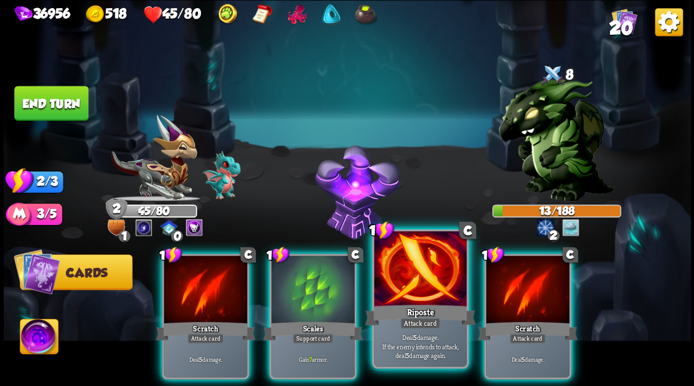
click at [409, 276] on div at bounding box center [420, 270] width 92 height 78
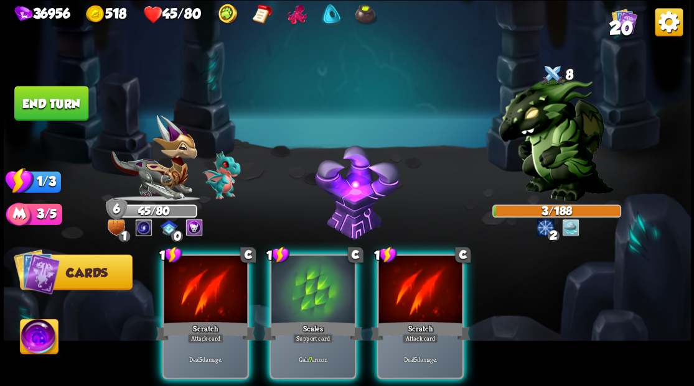
drag, startPoint x: 416, startPoint y: 280, endPoint x: 418, endPoint y: 191, distance: 89.0
click at [416, 280] on div at bounding box center [419, 291] width 83 height 70
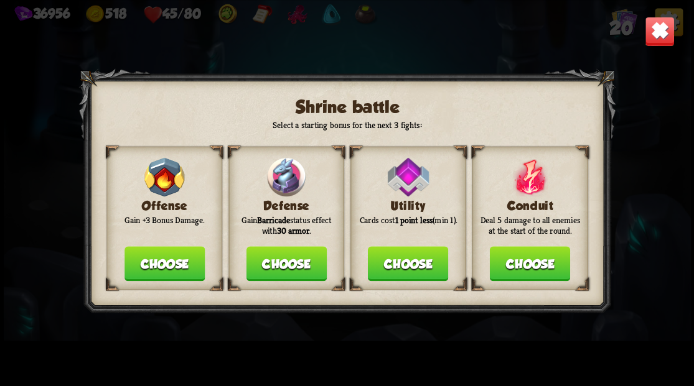
click at [272, 269] on button "Choose" at bounding box center [286, 263] width 80 height 35
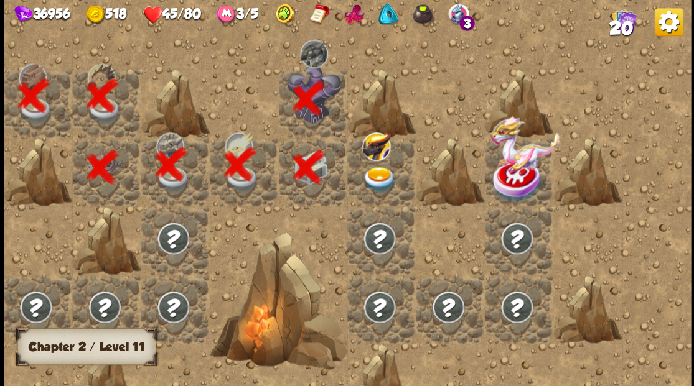
click at [377, 177] on img at bounding box center [379, 179] width 34 height 27
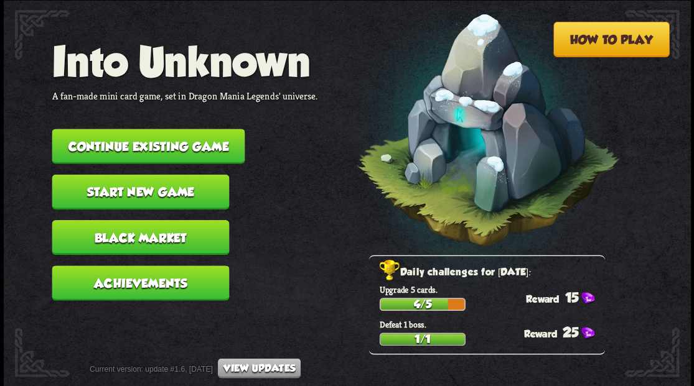
click at [184, 148] on button "Continue existing game" at bounding box center [148, 146] width 193 height 35
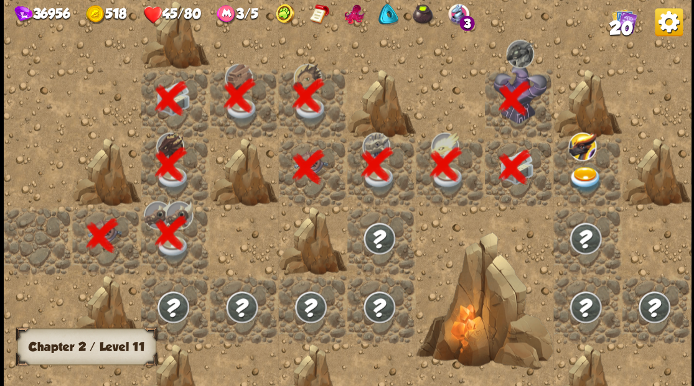
scroll to position [0, 239]
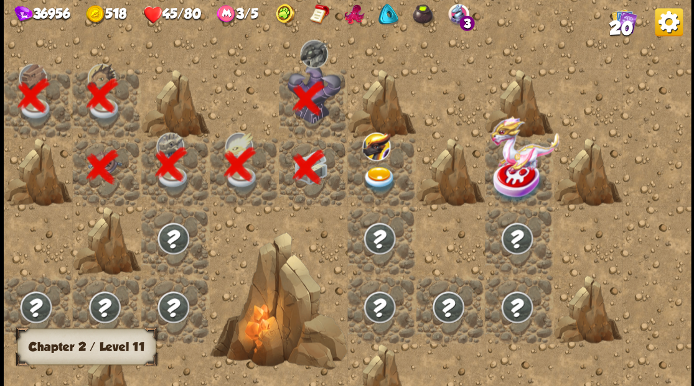
click at [375, 174] on img at bounding box center [379, 179] width 34 height 27
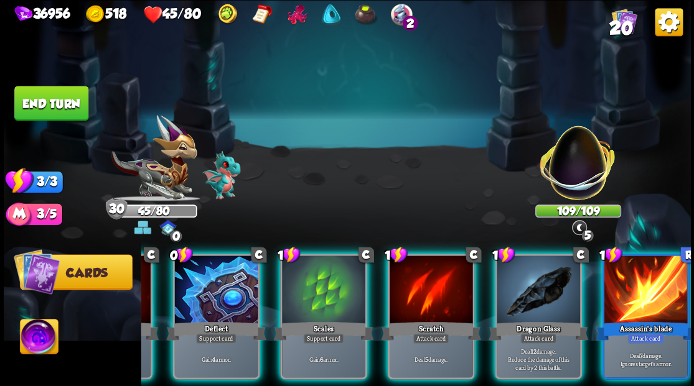
scroll to position [0, 242]
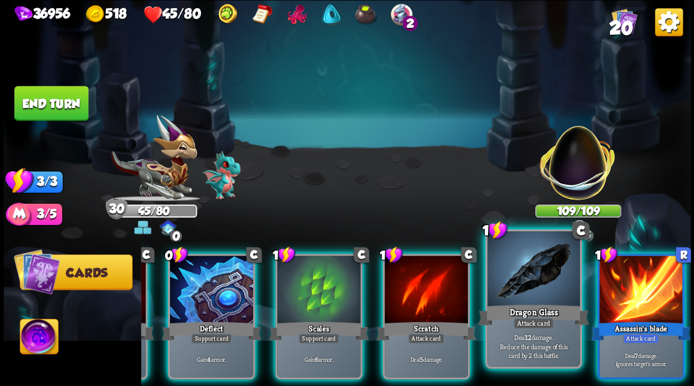
click at [533, 319] on div "Attack card" at bounding box center [533, 323] width 40 height 11
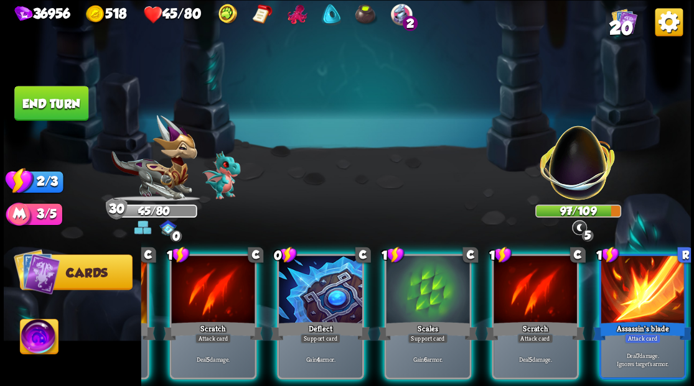
scroll to position [0, 118]
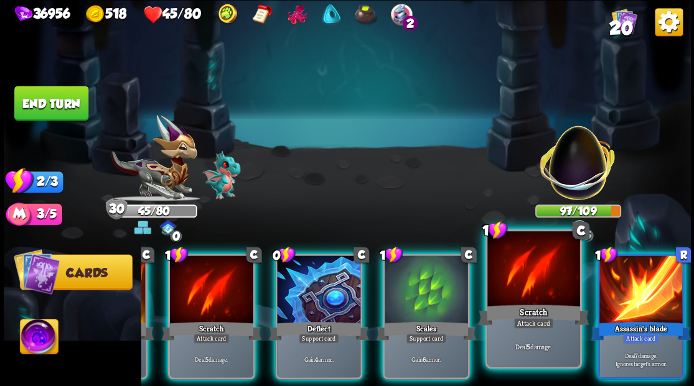
click at [646, 297] on div at bounding box center [640, 291] width 83 height 70
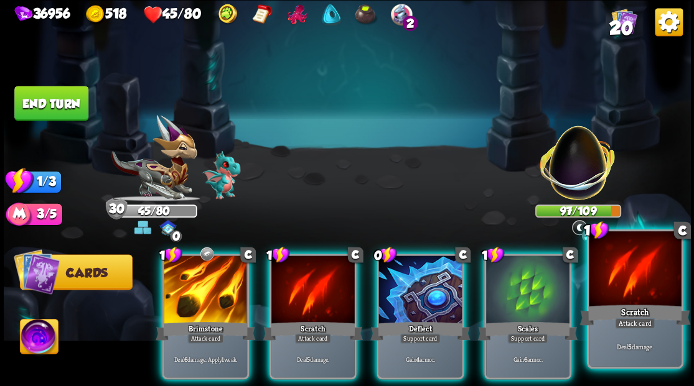
scroll to position [0, 0]
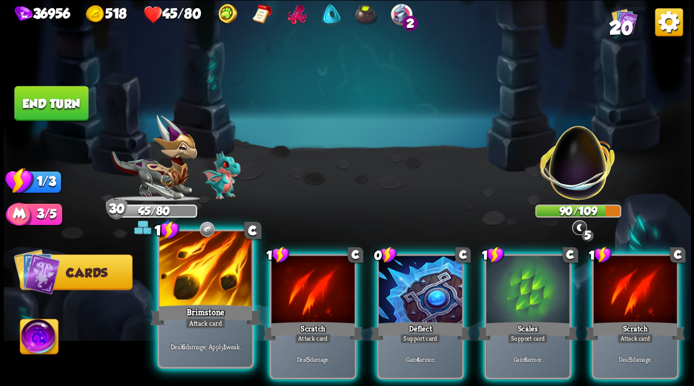
click at [199, 297] on div at bounding box center [205, 270] width 92 height 78
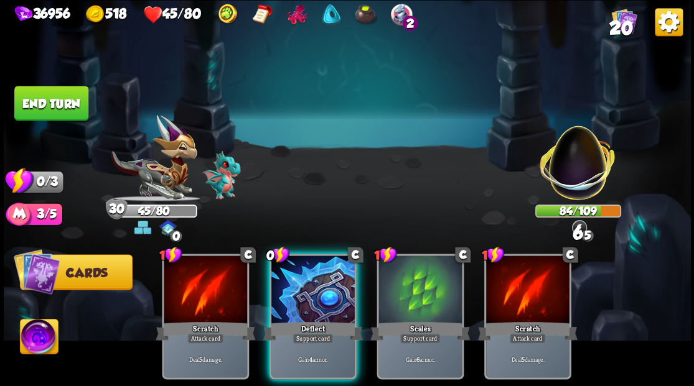
click at [307, 278] on div at bounding box center [312, 291] width 83 height 70
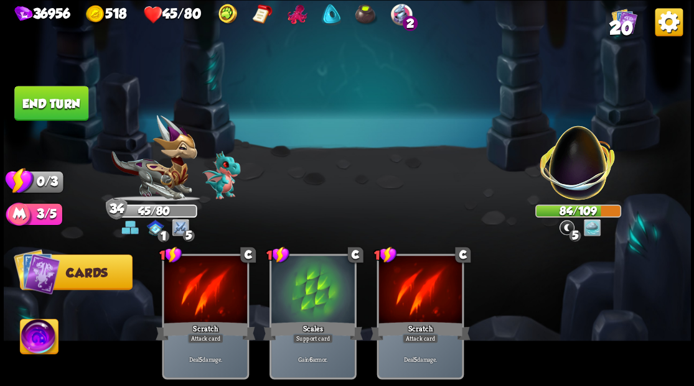
drag, startPoint x: 36, startPoint y: 96, endPoint x: 412, endPoint y: 124, distance: 376.9
click at [37, 96] on button "End turn" at bounding box center [51, 103] width 75 height 35
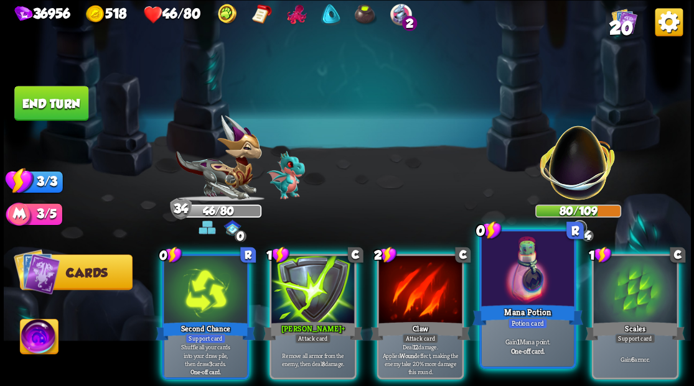
click at [509, 289] on div at bounding box center [527, 270] width 92 height 78
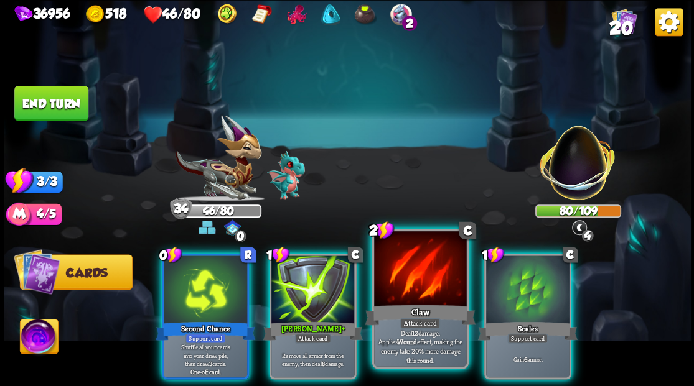
click at [401, 279] on div at bounding box center [420, 270] width 92 height 78
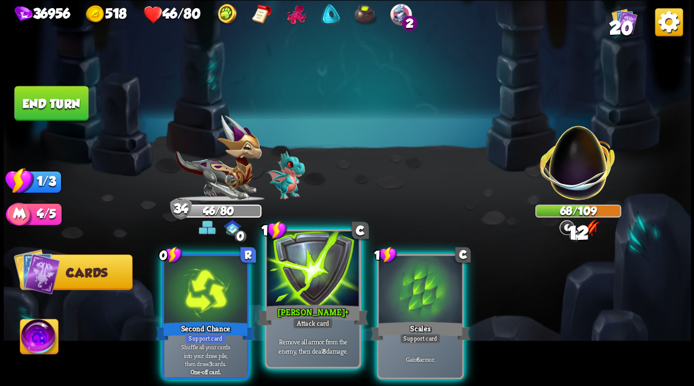
click at [324, 269] on div at bounding box center [312, 270] width 92 height 78
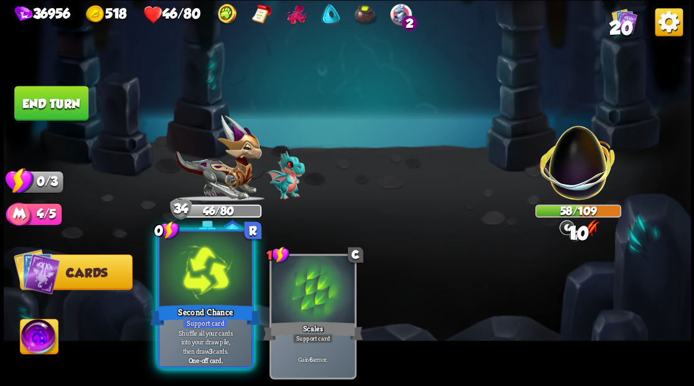
click at [204, 275] on div at bounding box center [205, 270] width 92 height 78
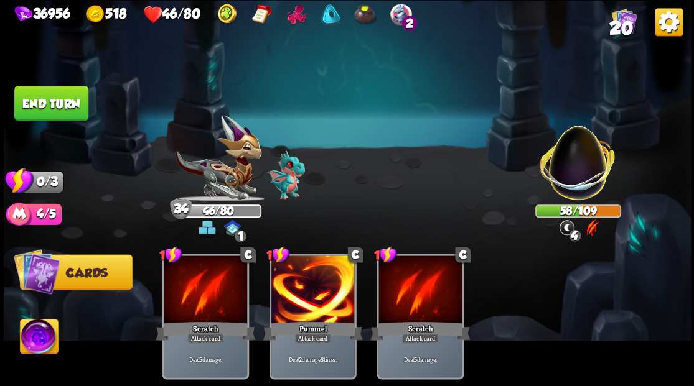
click at [67, 106] on button "End turn" at bounding box center [51, 103] width 74 height 35
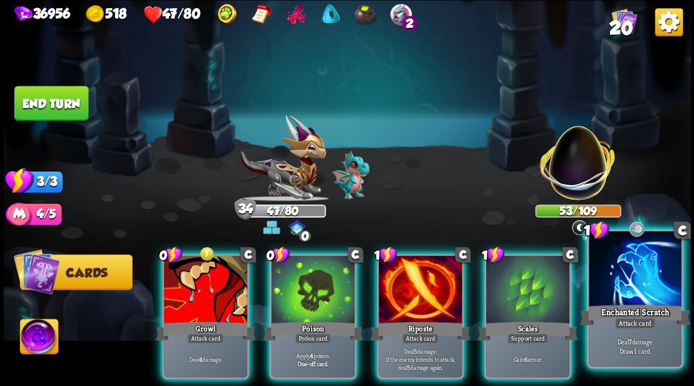
click at [633, 284] on div at bounding box center [635, 270] width 92 height 78
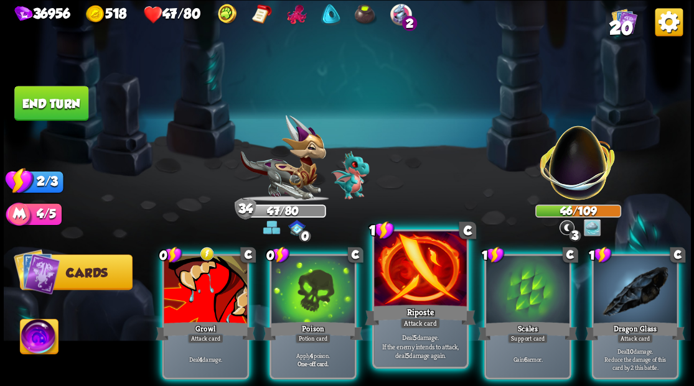
click at [421, 268] on div at bounding box center [420, 270] width 92 height 78
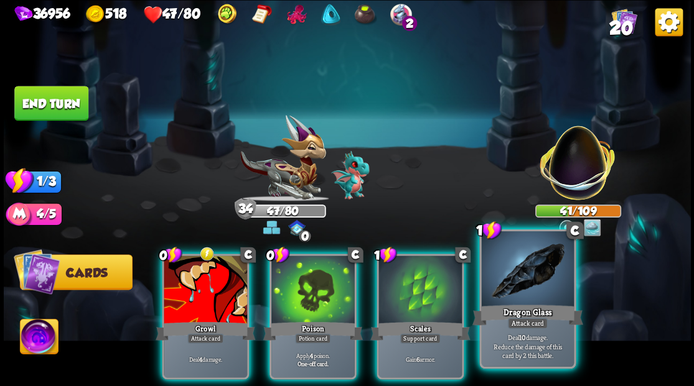
click at [528, 286] on div at bounding box center [527, 270] width 92 height 78
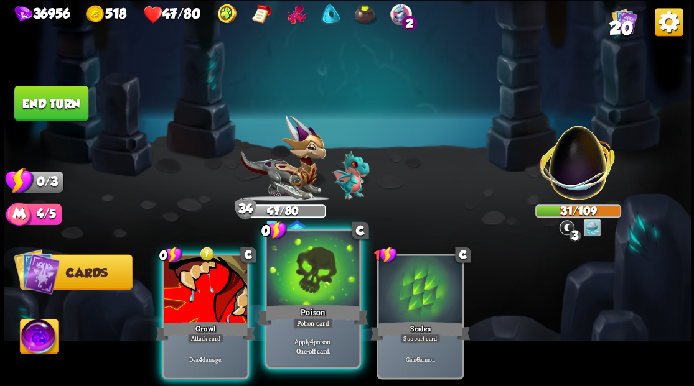
click at [322, 287] on div at bounding box center [312, 270] width 92 height 78
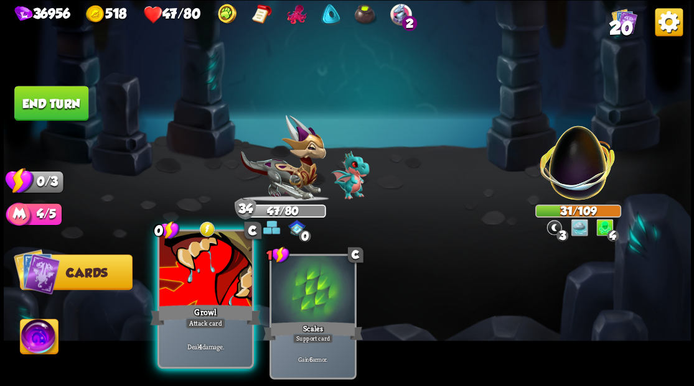
click at [220, 274] on div at bounding box center [205, 270] width 92 height 78
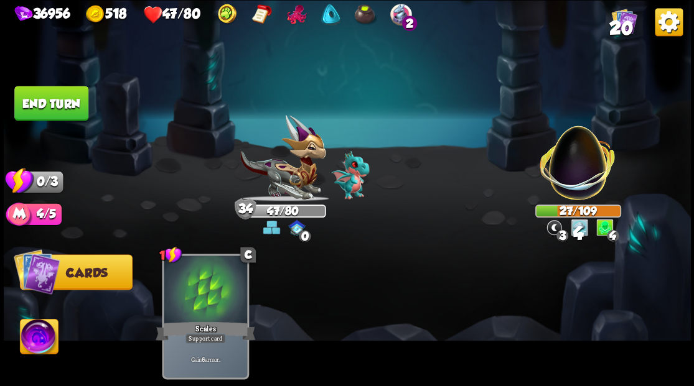
click at [59, 100] on button "End turn" at bounding box center [51, 103] width 74 height 35
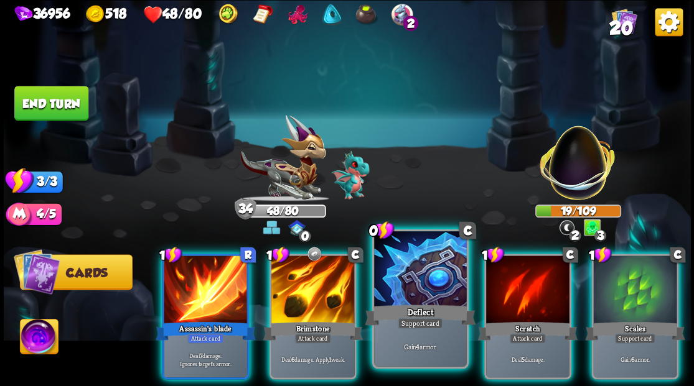
click at [403, 281] on div at bounding box center [420, 270] width 92 height 78
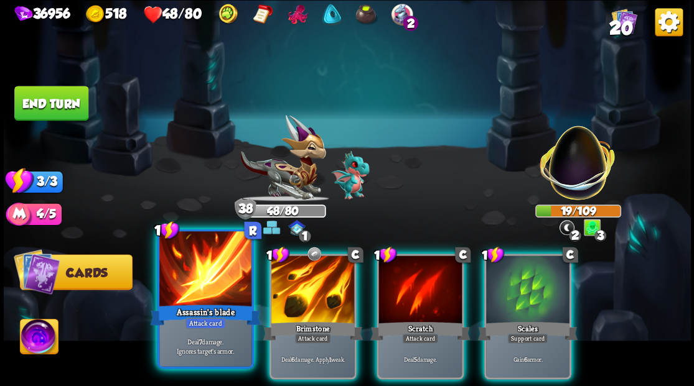
click at [218, 263] on div at bounding box center [205, 270] width 92 height 78
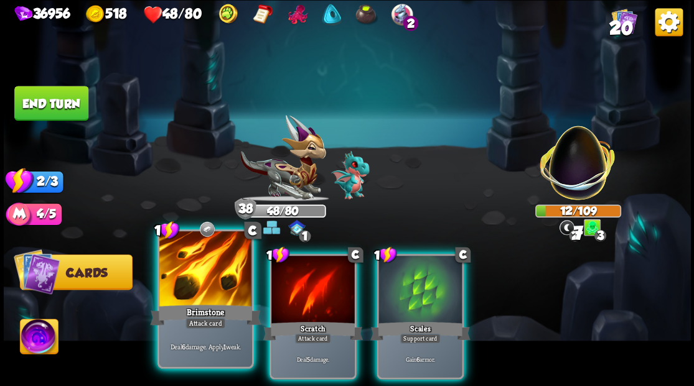
click at [205, 261] on div at bounding box center [205, 270] width 92 height 78
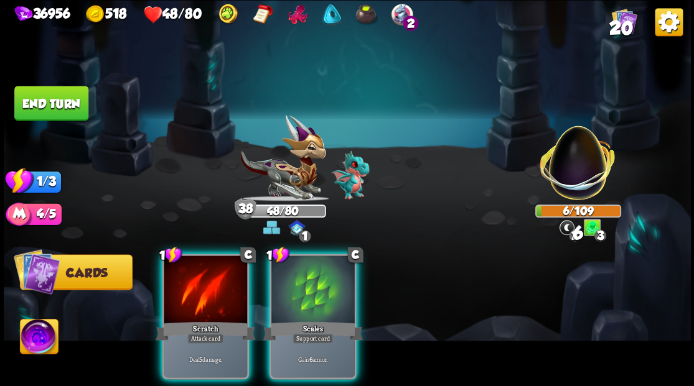
click at [205, 261] on div at bounding box center [205, 291] width 83 height 70
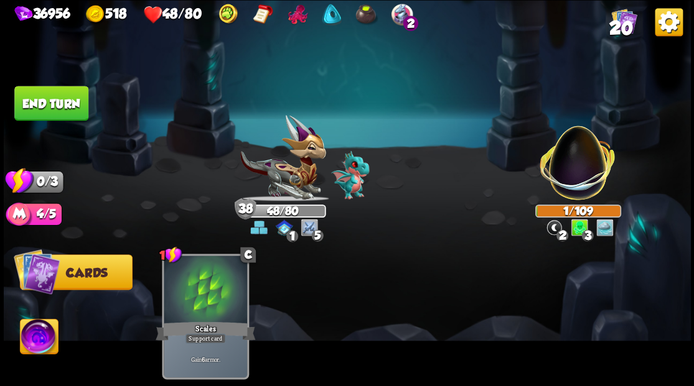
click at [40, 92] on button "End turn" at bounding box center [51, 103] width 74 height 35
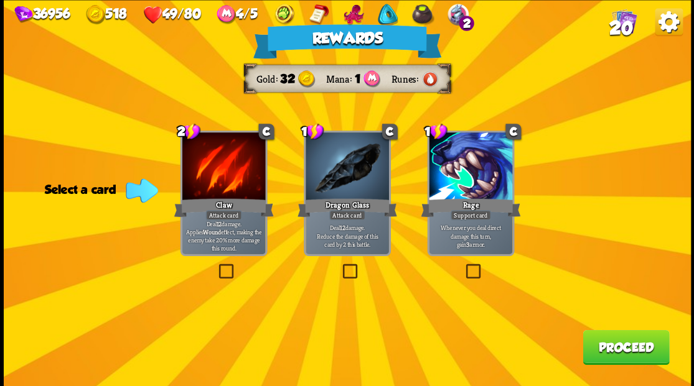
click at [615, 353] on button "Proceed" at bounding box center [625, 347] width 86 height 35
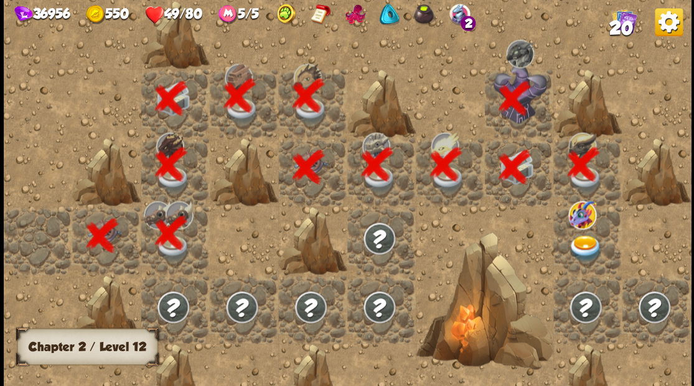
scroll to position [0, 239]
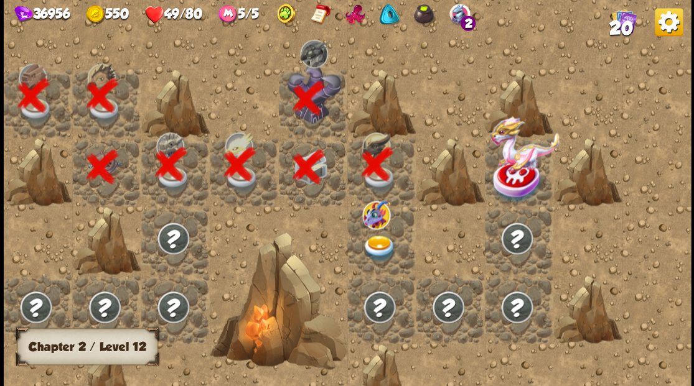
click at [378, 253] on img at bounding box center [379, 248] width 34 height 27
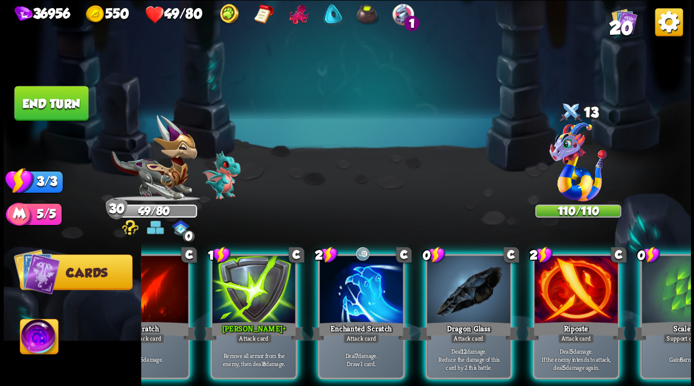
scroll to position [0, 242]
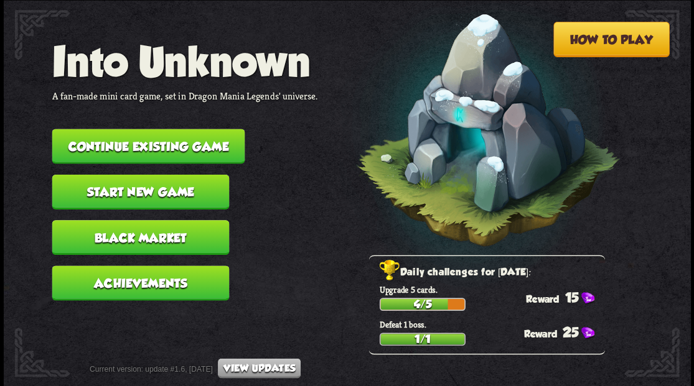
click at [183, 142] on button "Continue existing game" at bounding box center [148, 146] width 193 height 35
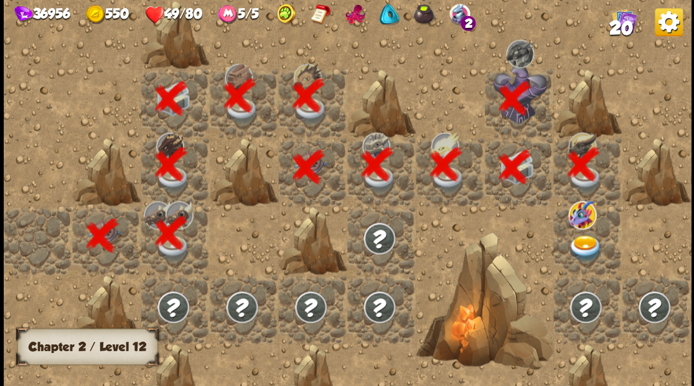
scroll to position [0, 239]
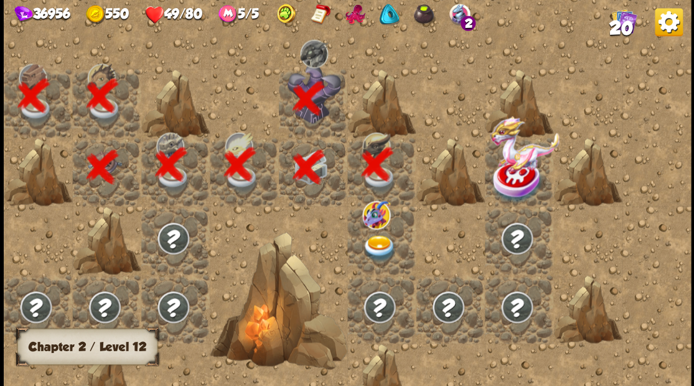
click at [382, 245] on img at bounding box center [379, 248] width 34 height 27
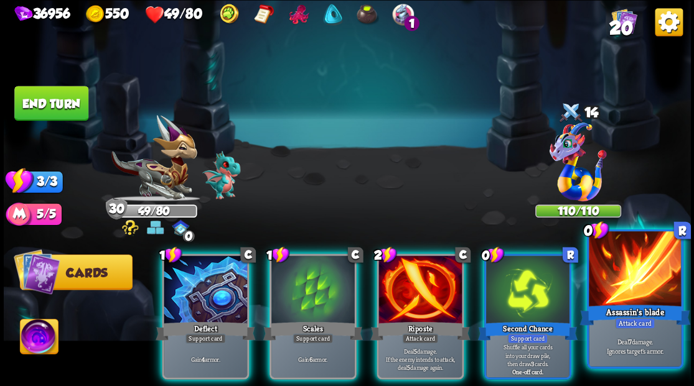
click at [643, 290] on div at bounding box center [635, 270] width 92 height 78
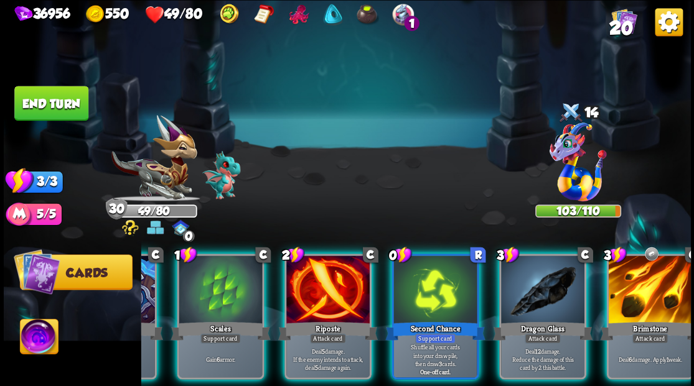
scroll to position [0, 0]
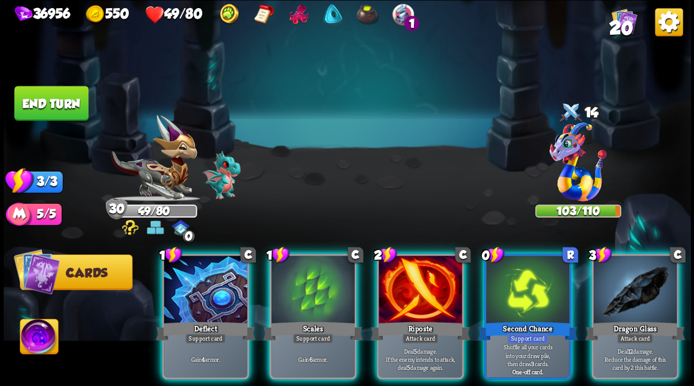
click at [41, 332] on img at bounding box center [39, 338] width 38 height 39
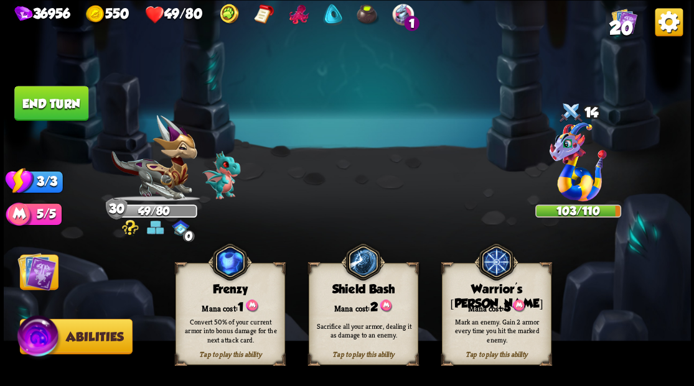
click at [482, 292] on div "Warrior's [PERSON_NAME]" at bounding box center [496, 296] width 108 height 29
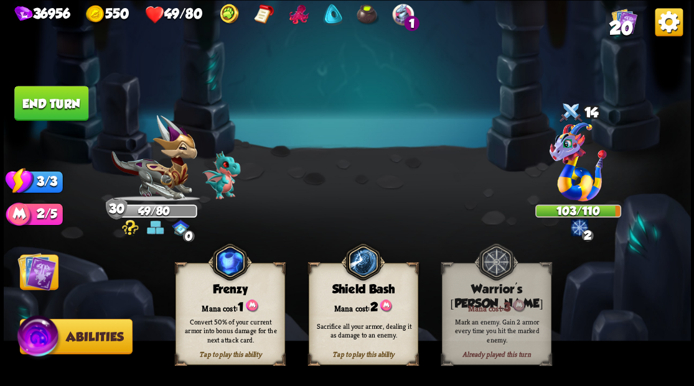
click at [34, 264] on img at bounding box center [36, 271] width 39 height 39
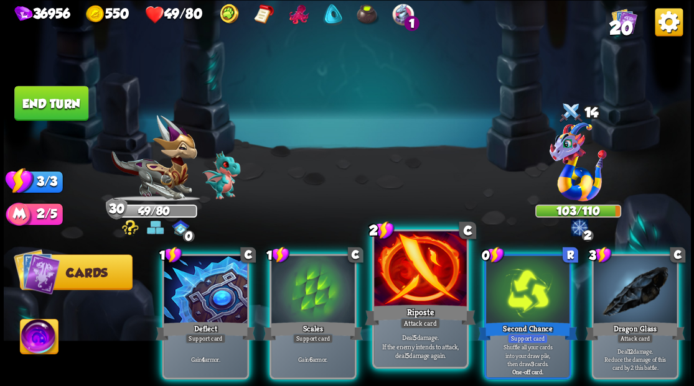
click at [426, 291] on div at bounding box center [420, 270] width 92 height 78
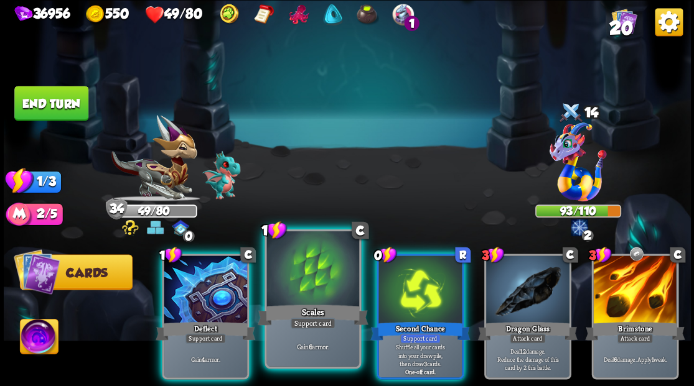
click at [312, 278] on div at bounding box center [312, 270] width 92 height 78
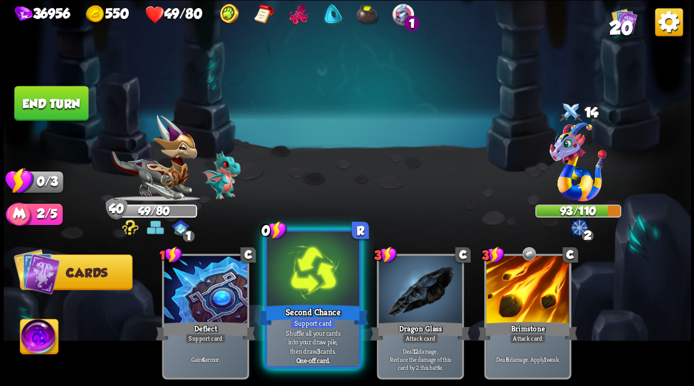
click at [296, 301] on div at bounding box center [312, 270] width 92 height 78
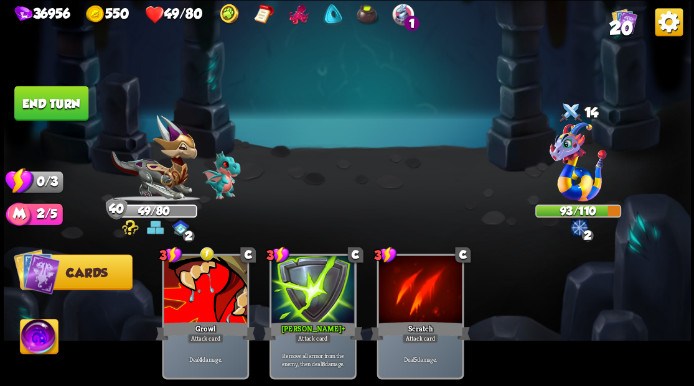
click at [65, 90] on button "End turn" at bounding box center [51, 103] width 74 height 35
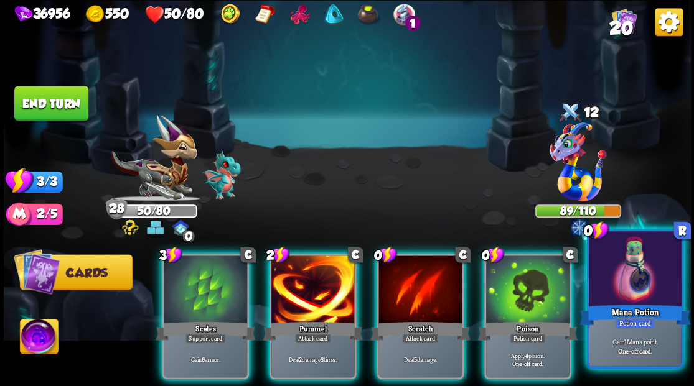
click at [611, 296] on div at bounding box center [635, 270] width 92 height 78
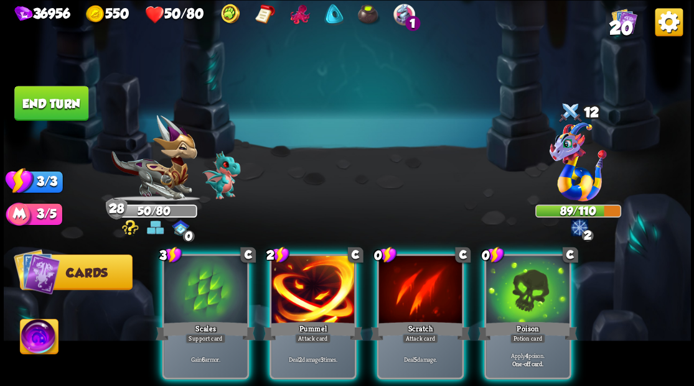
drag, startPoint x: 514, startPoint y: 284, endPoint x: 494, endPoint y: 282, distance: 19.9
click at [514, 284] on div at bounding box center [527, 291] width 83 height 70
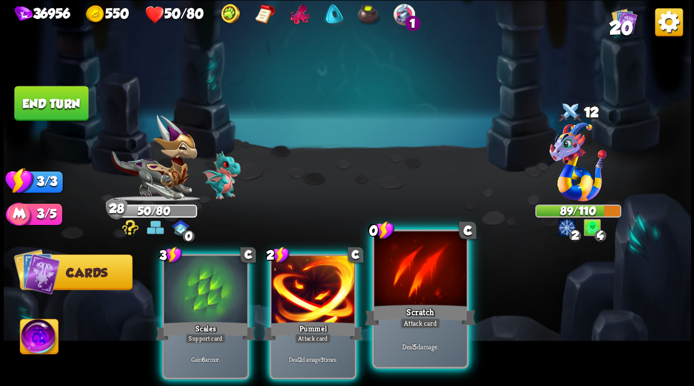
click at [429, 282] on div at bounding box center [420, 270] width 92 height 78
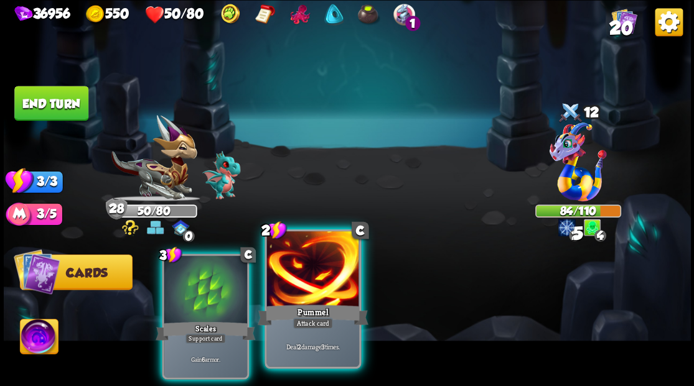
click at [306, 276] on div at bounding box center [312, 270] width 92 height 78
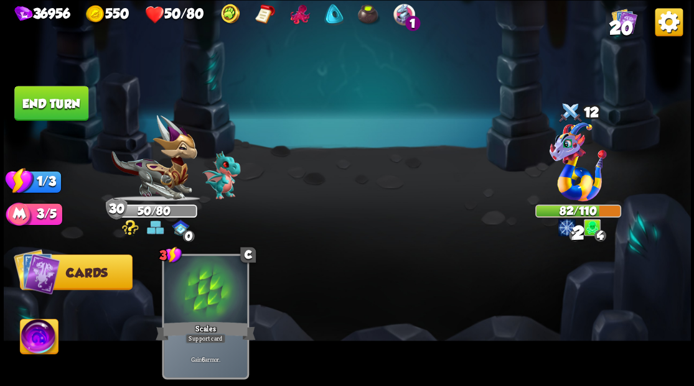
click at [54, 102] on button "End turn" at bounding box center [51, 103] width 74 height 35
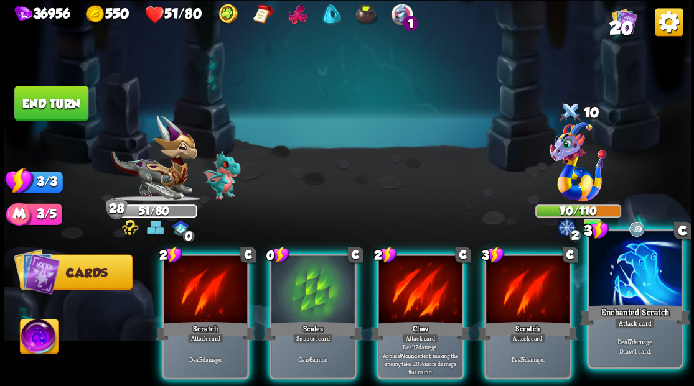
click at [622, 271] on div at bounding box center [635, 270] width 92 height 78
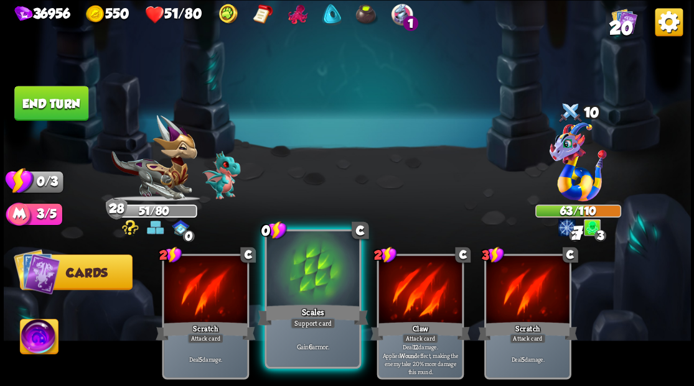
click at [309, 276] on div at bounding box center [312, 270] width 92 height 78
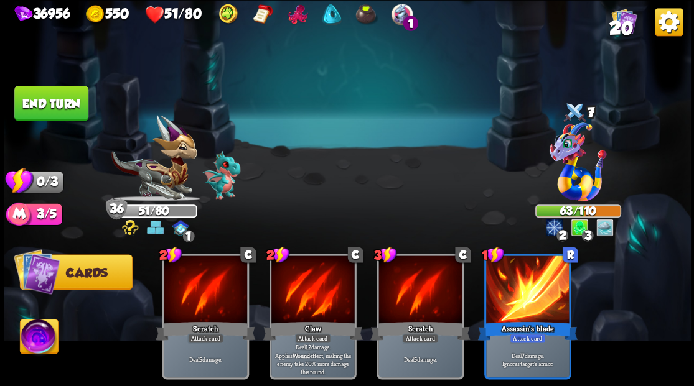
click at [70, 113] on button "End turn" at bounding box center [51, 102] width 75 height 35
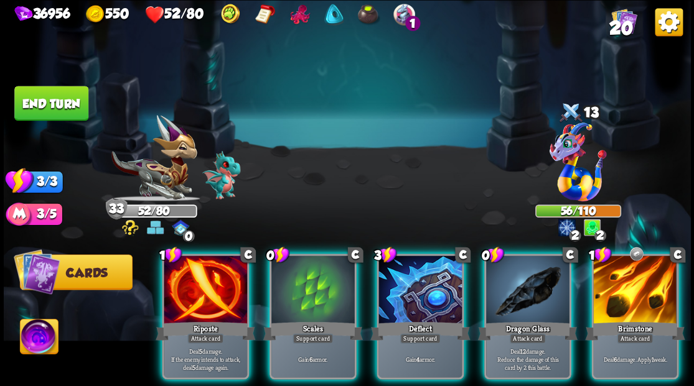
drag, startPoint x: 314, startPoint y: 265, endPoint x: 346, endPoint y: 202, distance: 71.2
click at [314, 263] on div at bounding box center [312, 291] width 83 height 70
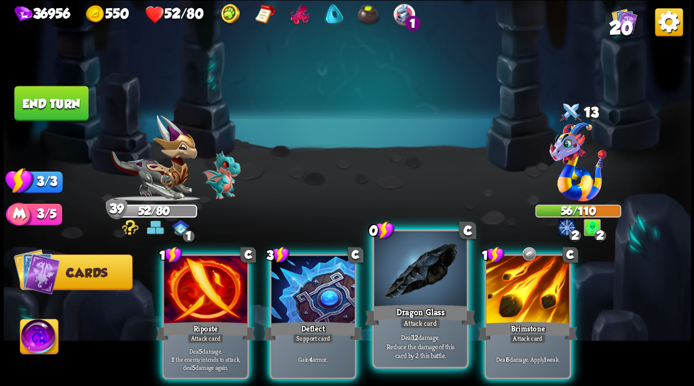
click at [402, 269] on div at bounding box center [420, 270] width 92 height 78
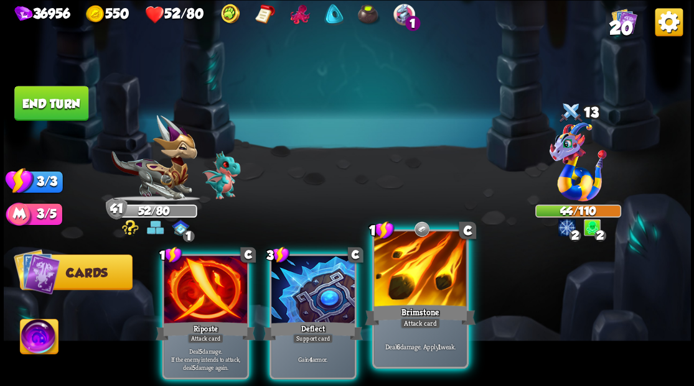
click at [408, 272] on div at bounding box center [420, 270] width 92 height 78
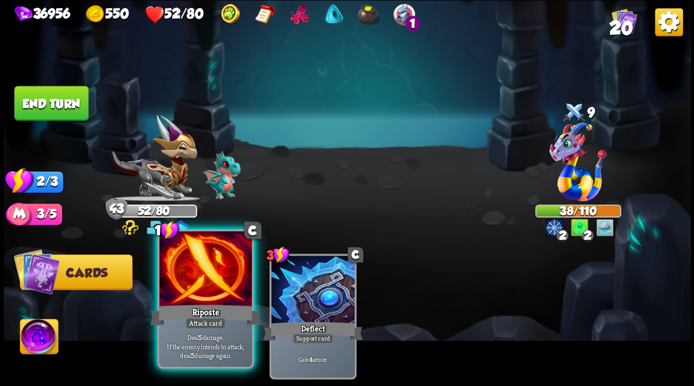
click at [208, 270] on div at bounding box center [205, 270] width 92 height 78
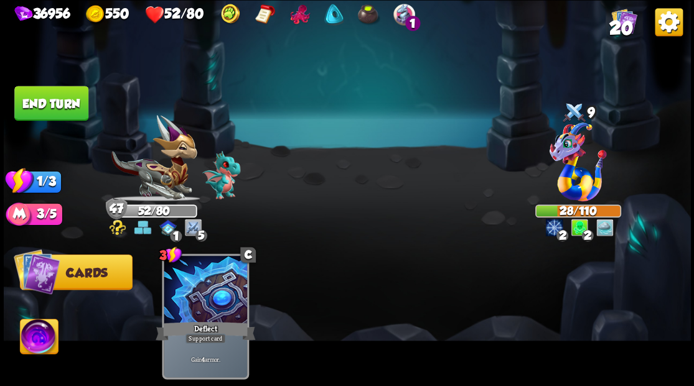
click at [54, 112] on button "End turn" at bounding box center [51, 103] width 74 height 35
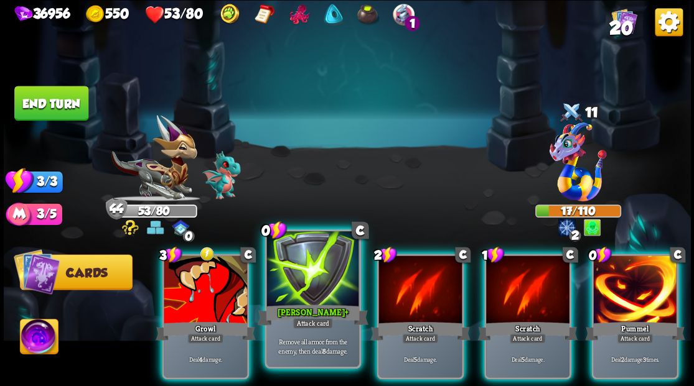
click at [305, 272] on div at bounding box center [312, 270] width 92 height 78
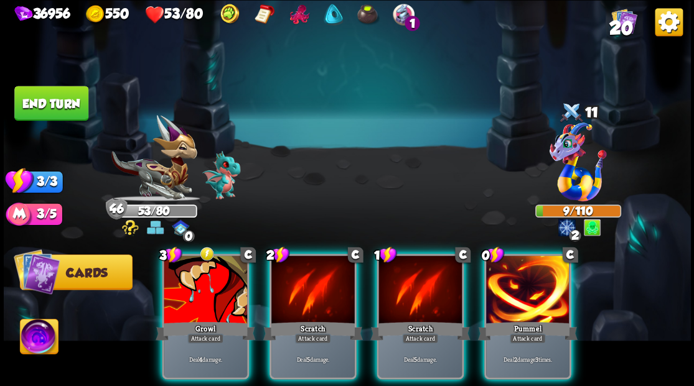
click at [531, 286] on div at bounding box center [527, 291] width 83 height 70
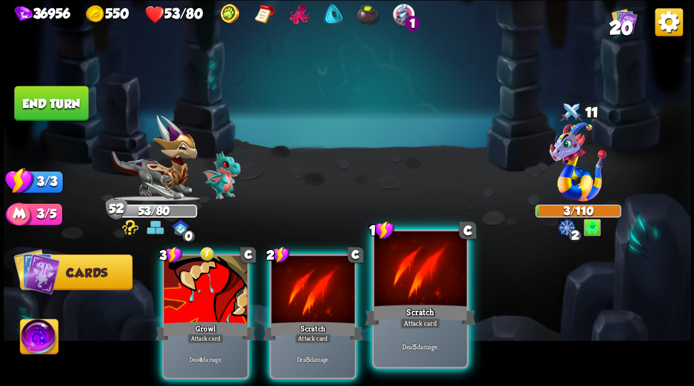
click at [387, 280] on div at bounding box center [420, 270] width 92 height 78
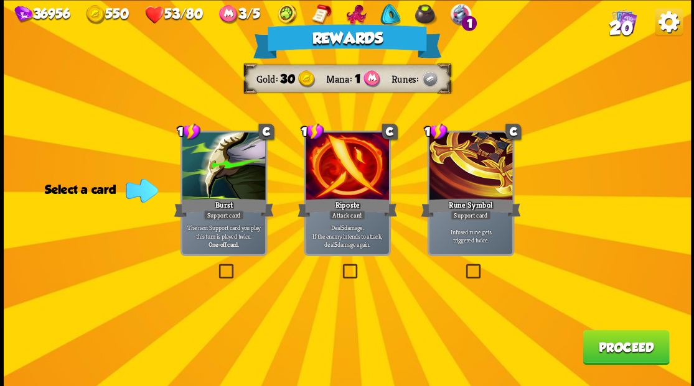
click at [611, 356] on button "Proceed" at bounding box center [625, 347] width 86 height 35
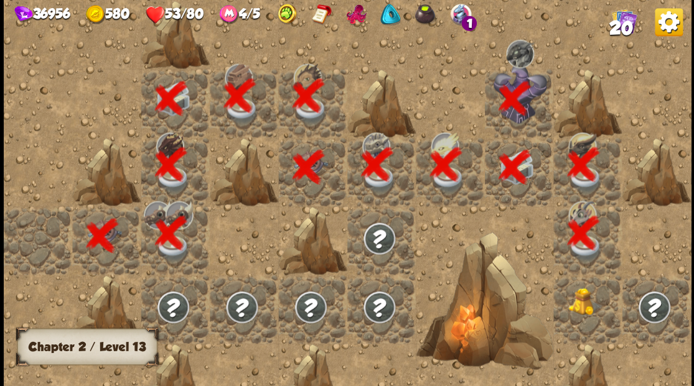
scroll to position [0, 239]
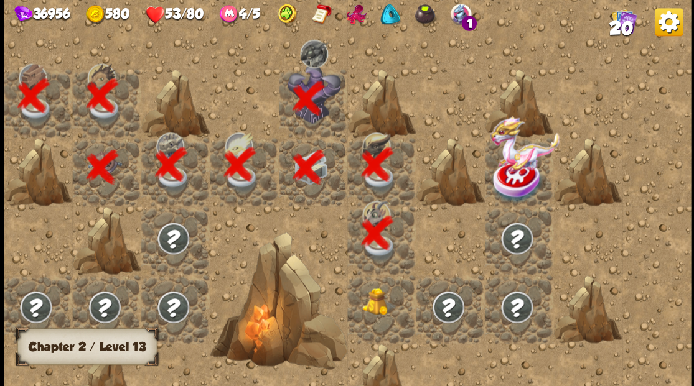
click at [390, 301] on div at bounding box center [381, 309] width 68 height 68
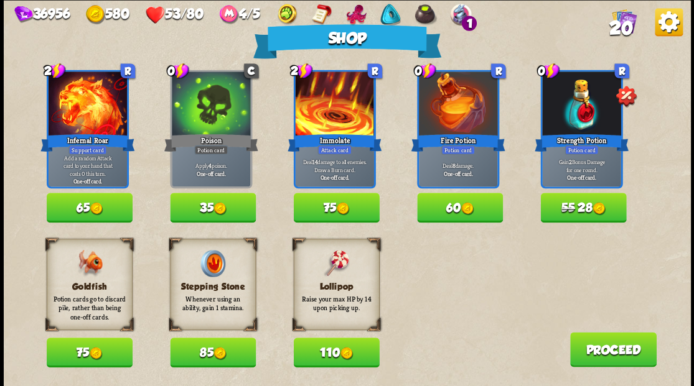
click at [68, 356] on button "75" at bounding box center [90, 353] width 86 height 30
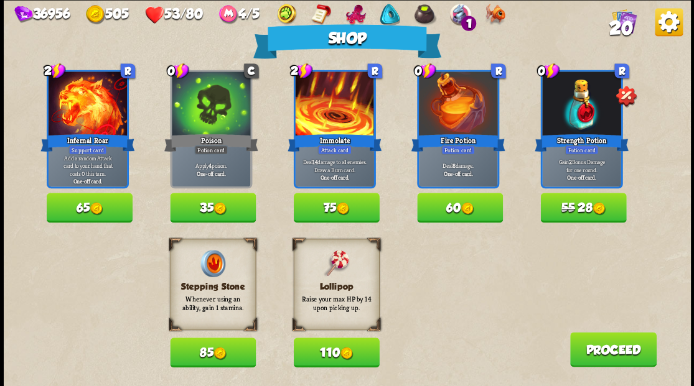
click at [320, 343] on button "110" at bounding box center [336, 353] width 86 height 30
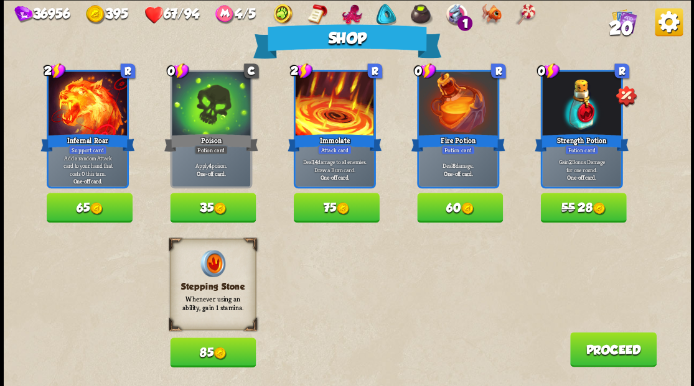
click at [586, 211] on button "55 28" at bounding box center [583, 208] width 86 height 30
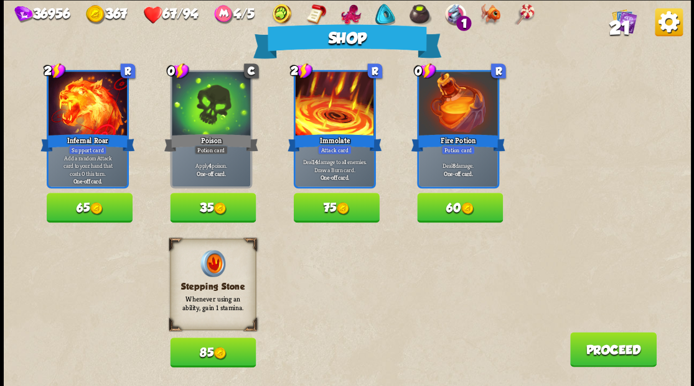
click at [604, 352] on button "Proceed" at bounding box center [612, 349] width 86 height 35
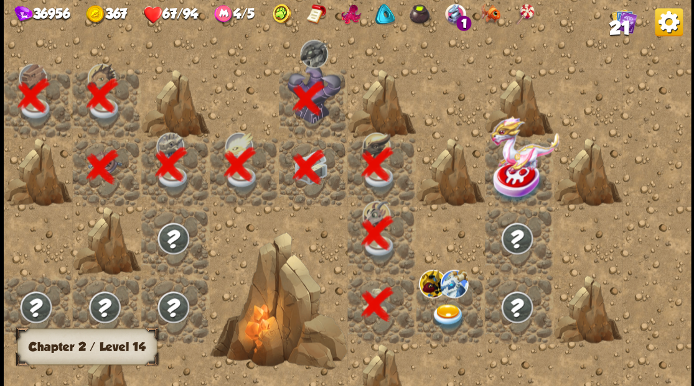
click at [442, 319] on img at bounding box center [448, 317] width 34 height 27
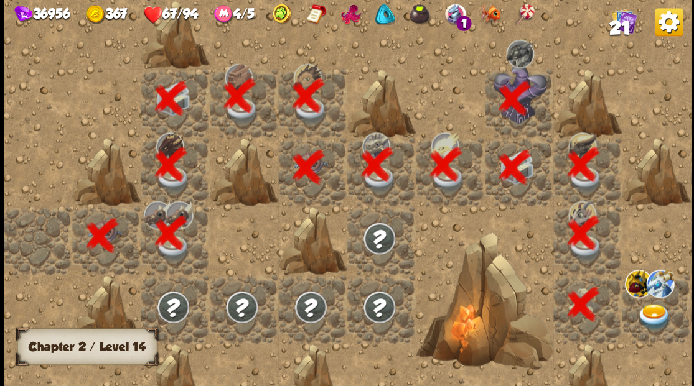
scroll to position [0, 239]
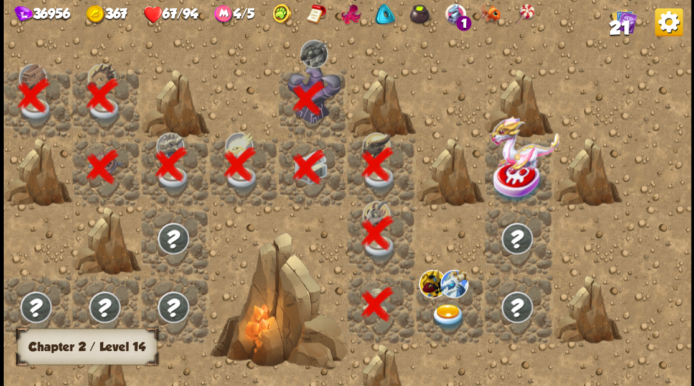
click at [446, 315] on img at bounding box center [448, 317] width 34 height 27
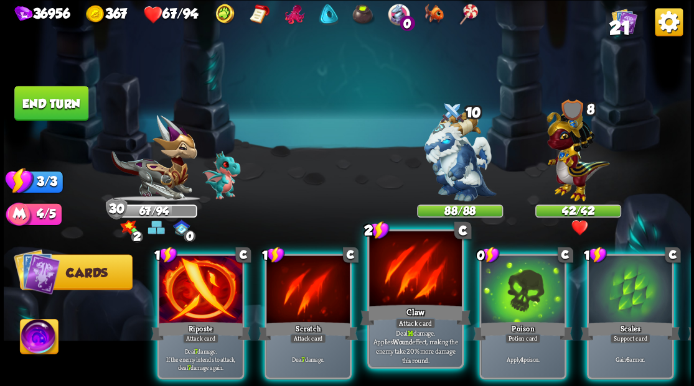
scroll to position [0, 2]
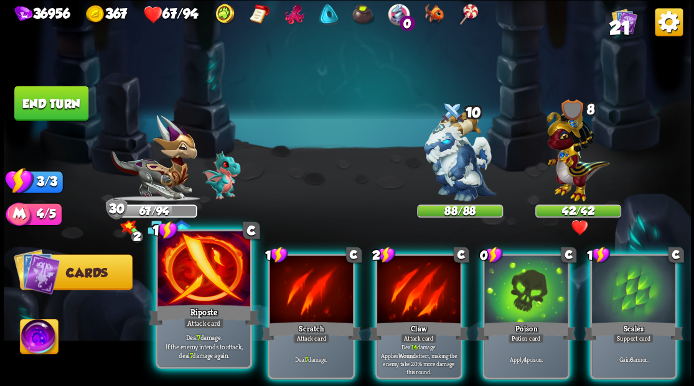
click at [205, 296] on div at bounding box center [203, 270] width 92 height 78
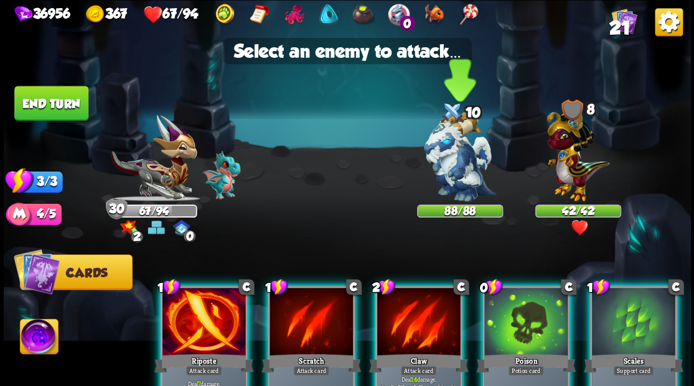
click at [461, 174] on img at bounding box center [460, 156] width 72 height 90
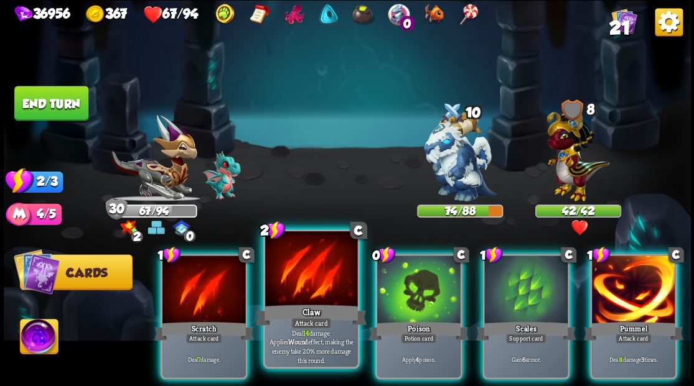
click at [304, 289] on div at bounding box center [311, 270] width 92 height 78
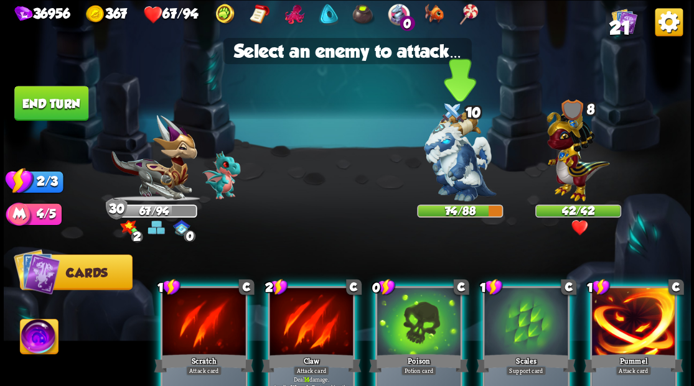
click at [477, 163] on img at bounding box center [460, 156] width 72 height 90
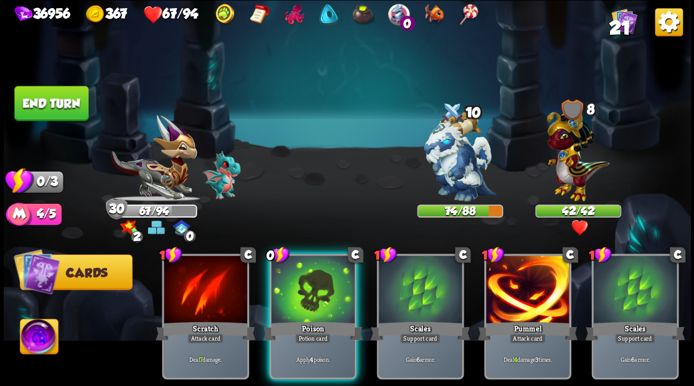
scroll to position [0, 0]
drag, startPoint x: 310, startPoint y: 291, endPoint x: 407, endPoint y: 205, distance: 129.2
click at [310, 290] on div at bounding box center [312, 291] width 83 height 70
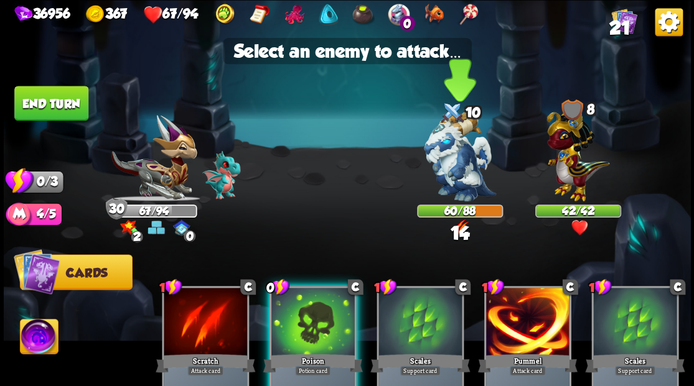
click at [444, 172] on img at bounding box center [460, 156] width 72 height 90
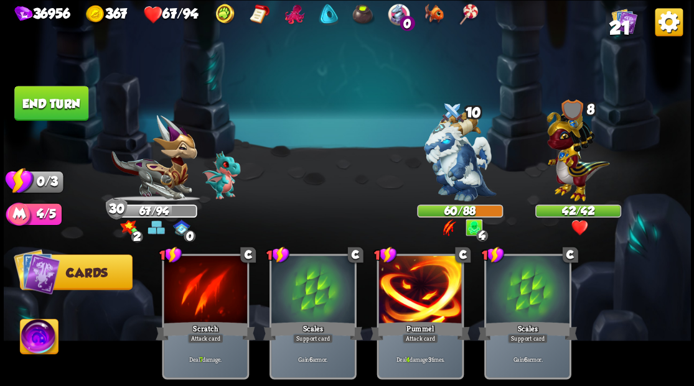
click at [58, 100] on button "End turn" at bounding box center [51, 103] width 74 height 35
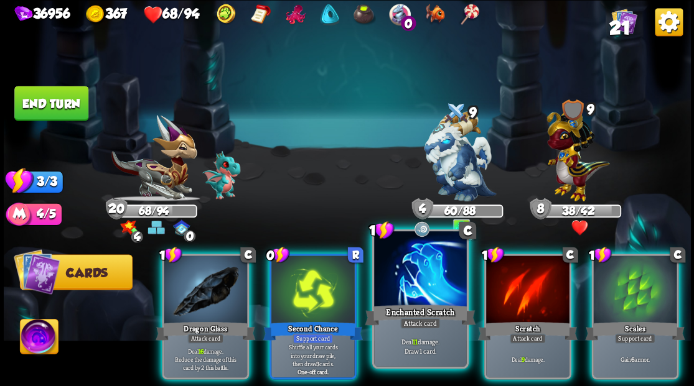
click at [423, 271] on div at bounding box center [420, 270] width 92 height 78
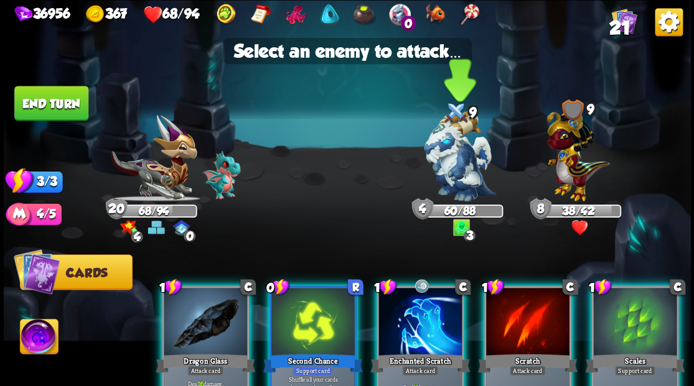
click at [449, 165] on img at bounding box center [460, 156] width 72 height 90
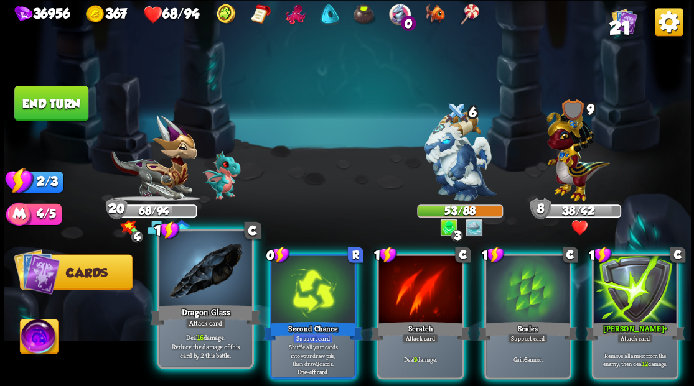
click at [190, 301] on div at bounding box center [205, 270] width 92 height 78
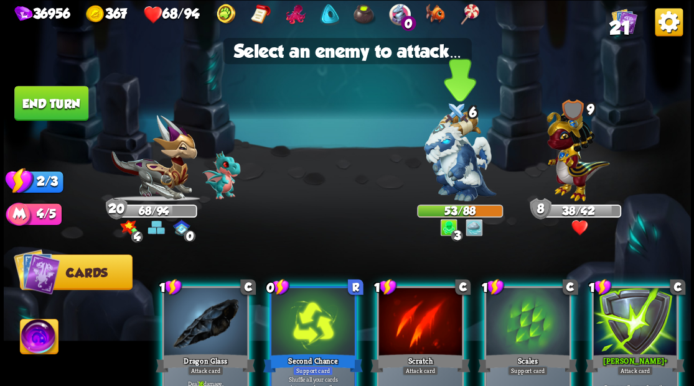
click at [467, 172] on img at bounding box center [460, 156] width 72 height 90
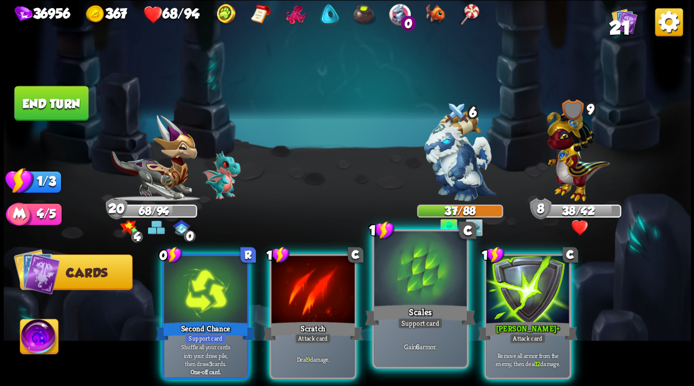
click at [411, 281] on div at bounding box center [420, 270] width 92 height 78
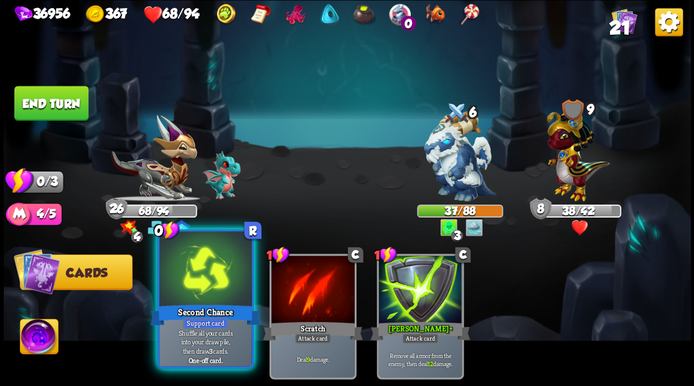
click at [204, 282] on div at bounding box center [205, 270] width 92 height 78
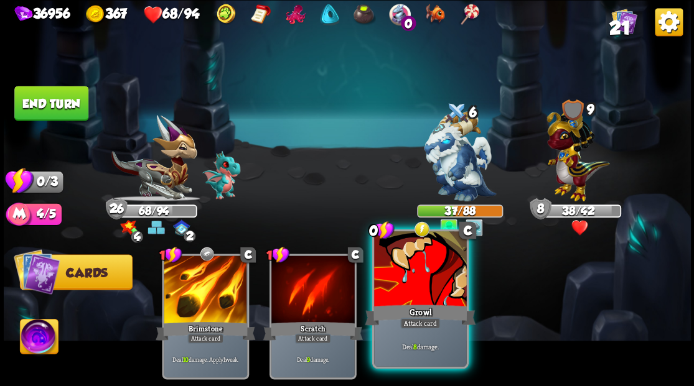
drag, startPoint x: 439, startPoint y: 300, endPoint x: 443, endPoint y: 253, distance: 47.4
click at [439, 290] on div at bounding box center [420, 270] width 92 height 78
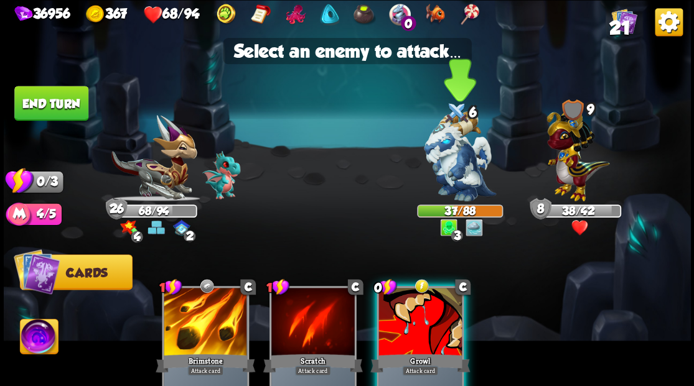
click at [467, 149] on img at bounding box center [460, 156] width 72 height 90
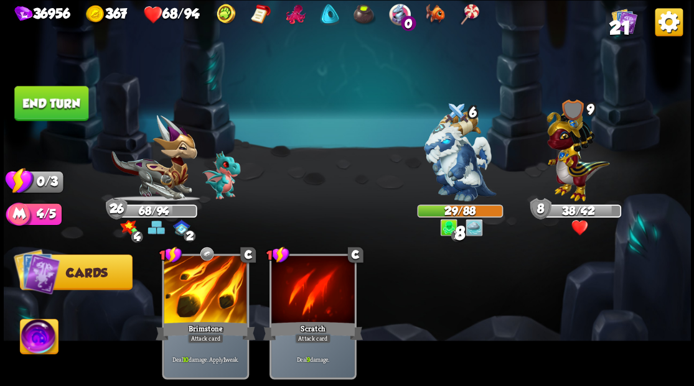
click at [60, 101] on button "End turn" at bounding box center [51, 103] width 74 height 35
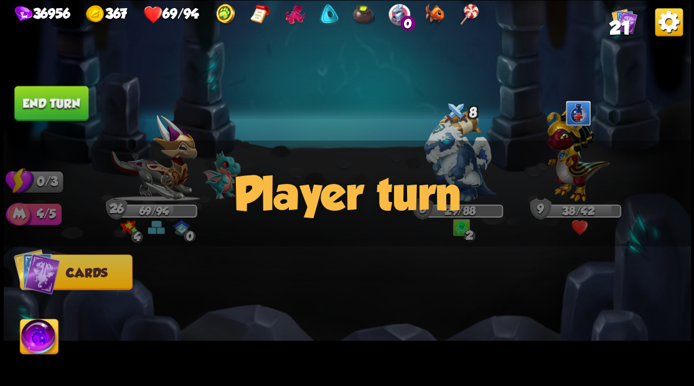
click at [325, 305] on div at bounding box center [415, 301] width 549 height 172
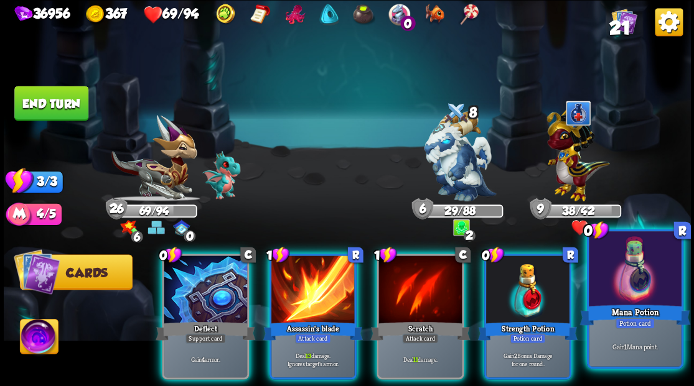
click at [648, 278] on div at bounding box center [635, 270] width 92 height 78
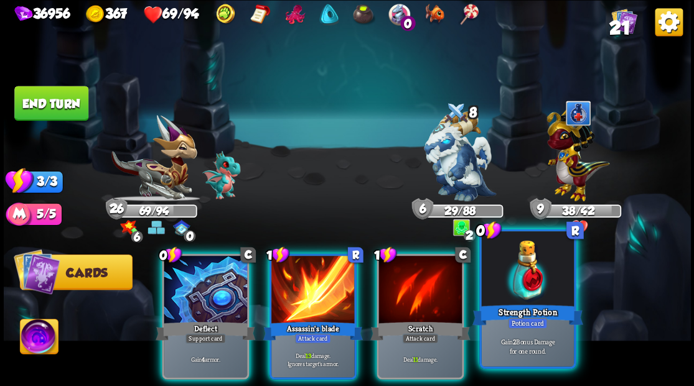
click at [539, 282] on div at bounding box center [527, 270] width 92 height 78
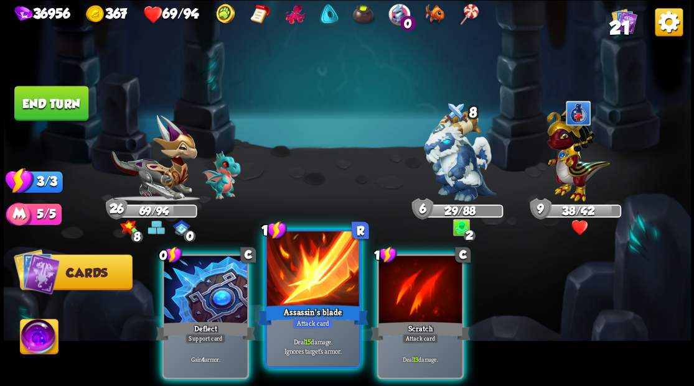
click at [297, 291] on div at bounding box center [312, 270] width 92 height 78
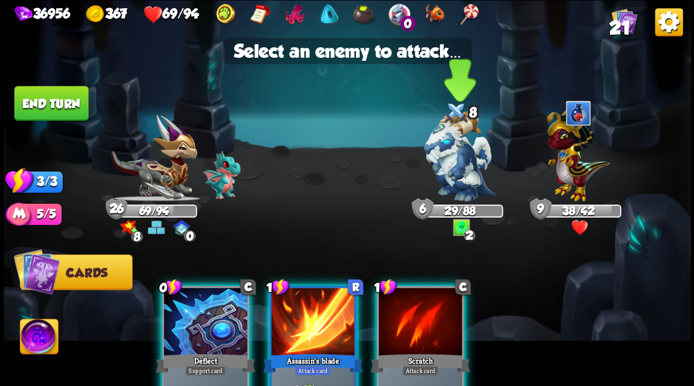
click at [449, 170] on img at bounding box center [460, 156] width 72 height 90
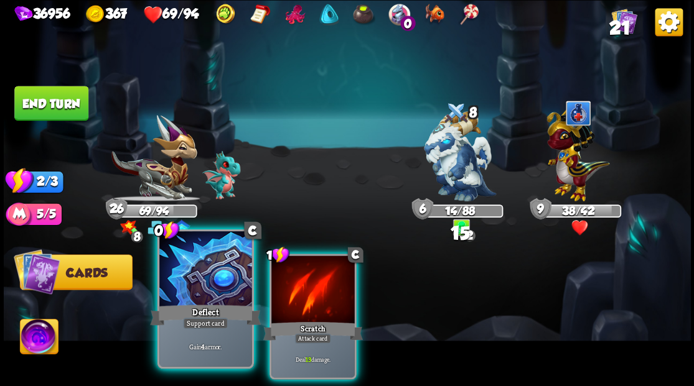
click at [204, 281] on div at bounding box center [205, 270] width 92 height 78
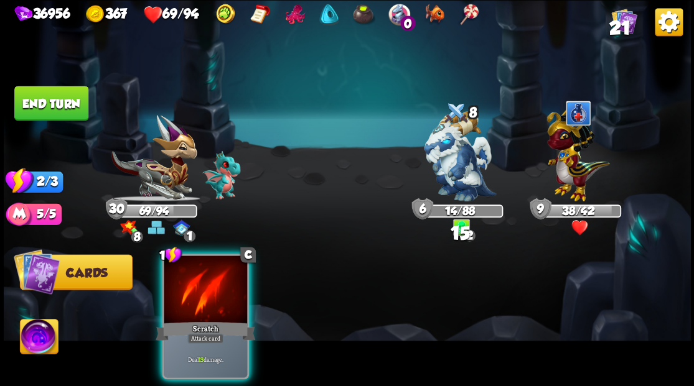
click at [204, 281] on div at bounding box center [205, 291] width 83 height 70
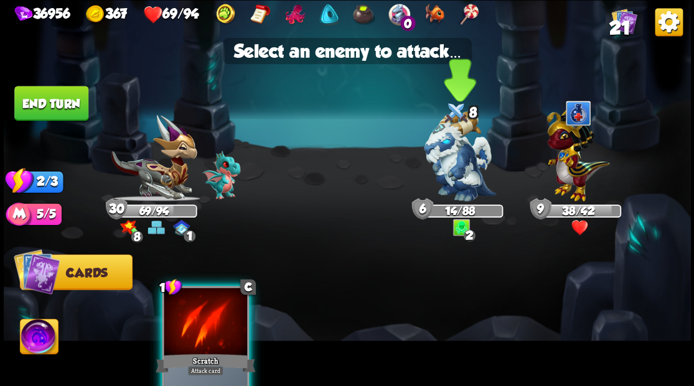
click at [464, 164] on img at bounding box center [460, 156] width 72 height 90
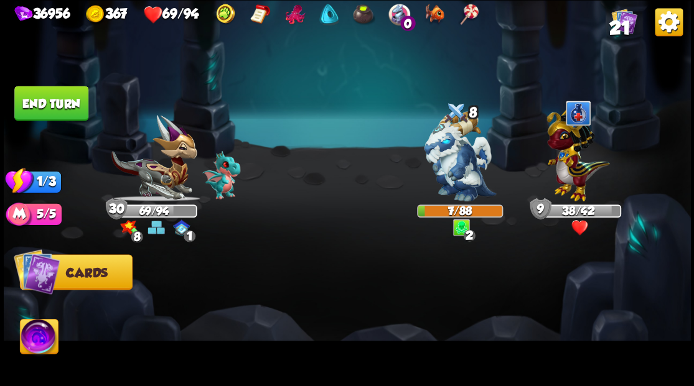
click at [54, 100] on button "End turn" at bounding box center [51, 103] width 74 height 35
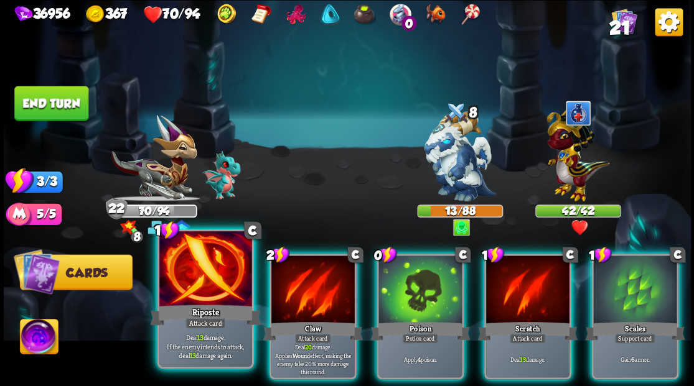
click at [210, 286] on div at bounding box center [205, 270] width 92 height 78
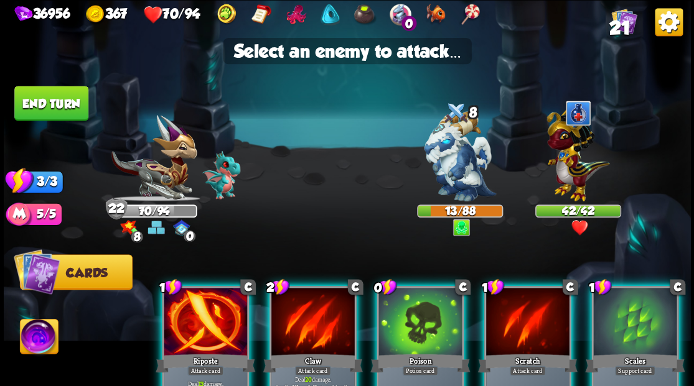
click at [201, 315] on div at bounding box center [205, 323] width 83 height 70
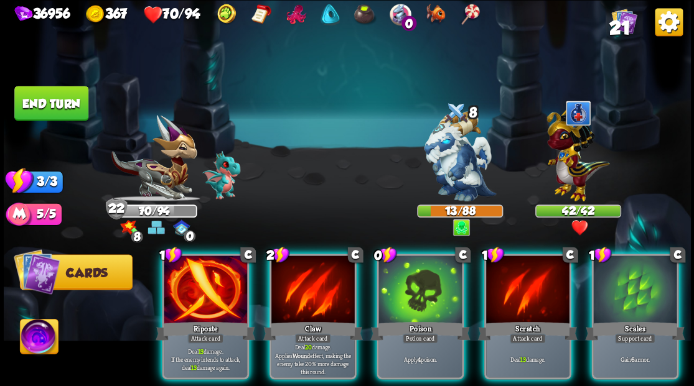
drag, startPoint x: 506, startPoint y: 286, endPoint x: 480, endPoint y: 236, distance: 56.5
click at [505, 280] on div at bounding box center [527, 291] width 83 height 70
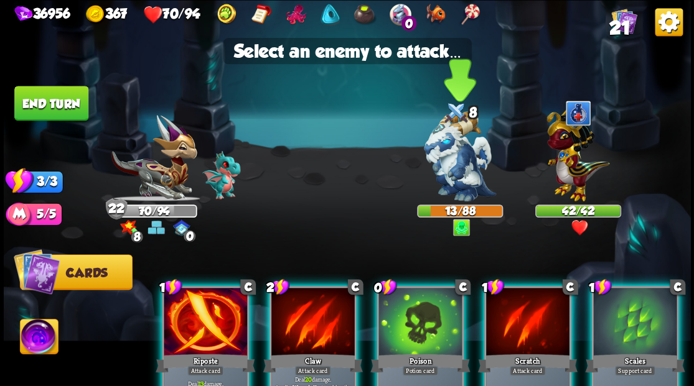
click at [458, 184] on img at bounding box center [460, 156] width 72 height 90
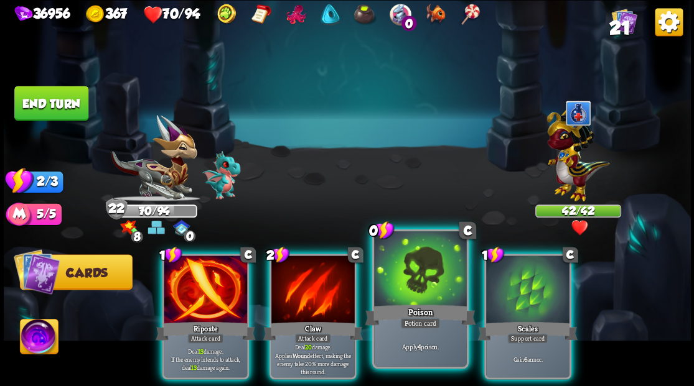
click at [414, 291] on div at bounding box center [420, 270] width 92 height 78
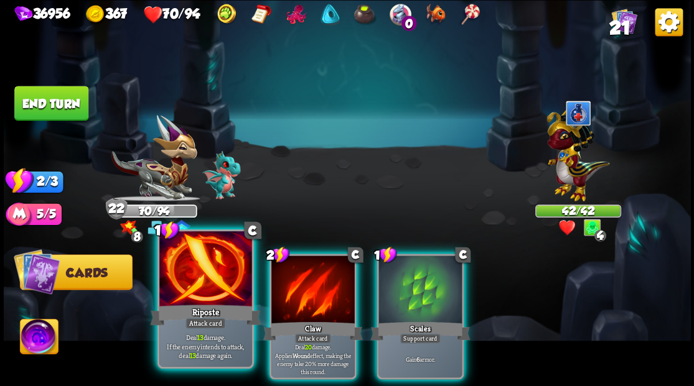
click at [192, 301] on div at bounding box center [205, 270] width 92 height 78
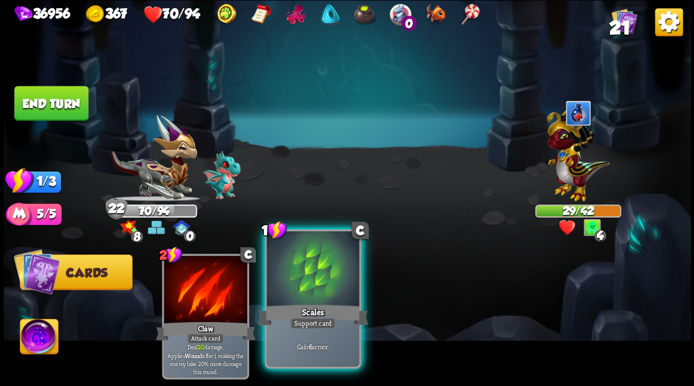
click at [305, 294] on div at bounding box center [312, 270] width 92 height 78
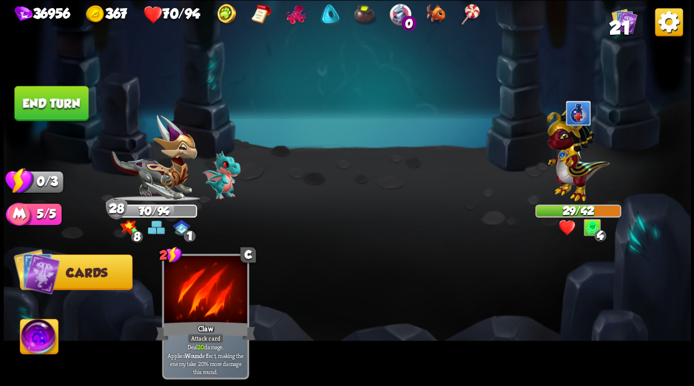
click at [35, 113] on button "End turn" at bounding box center [51, 103] width 74 height 35
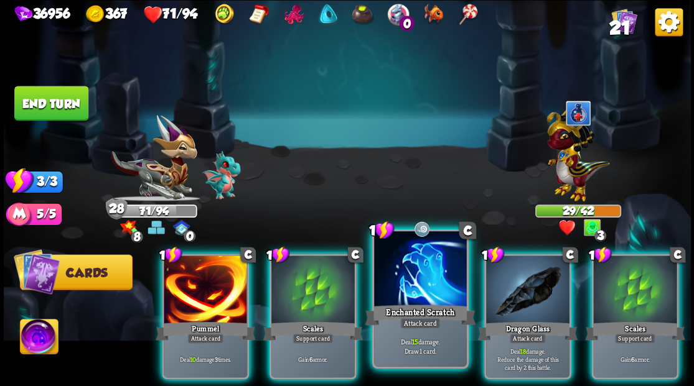
click at [407, 286] on div at bounding box center [420, 270] width 92 height 78
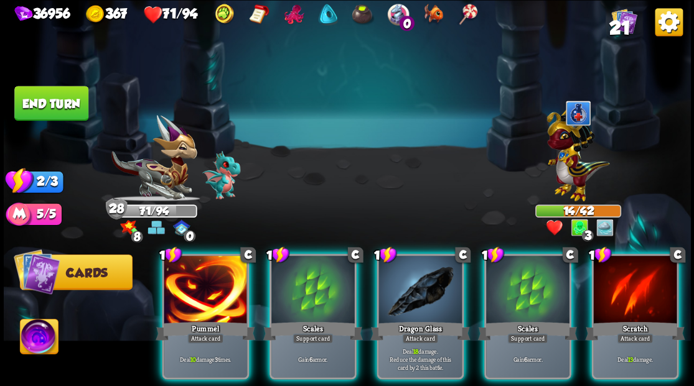
click at [407, 286] on div at bounding box center [419, 291] width 83 height 70
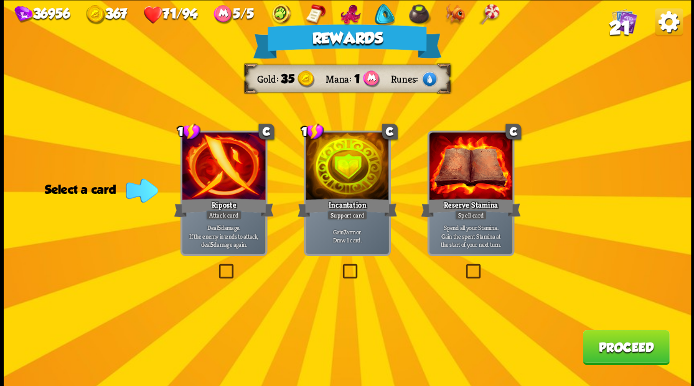
click at [340, 266] on label at bounding box center [340, 266] width 0 height 0
click at [0, 0] on input "checkbox" at bounding box center [0, 0] width 0 height 0
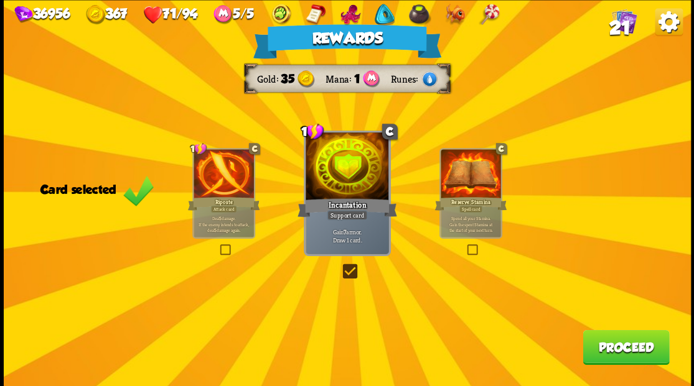
click at [610, 348] on button "Proceed" at bounding box center [625, 347] width 86 height 35
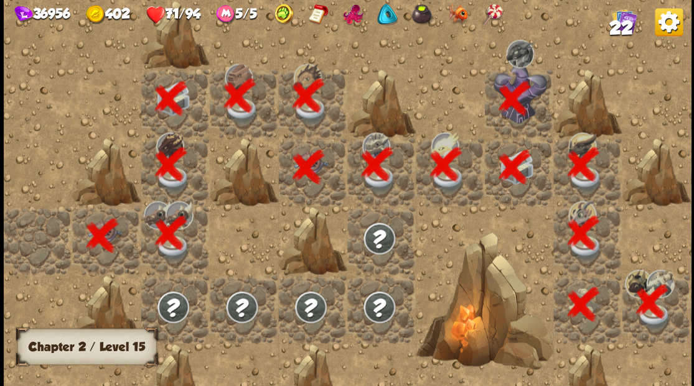
scroll to position [0, 239]
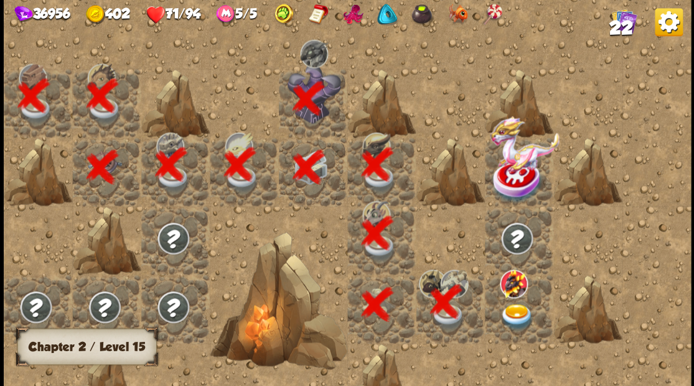
click at [511, 315] on img at bounding box center [516, 317] width 34 height 27
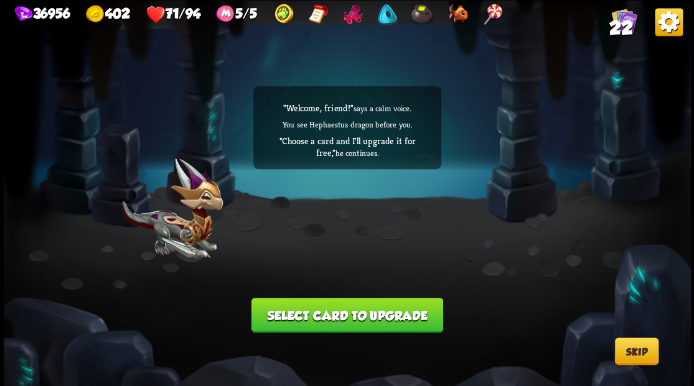
click at [330, 315] on button "Select card to upgrade" at bounding box center [347, 315] width 192 height 35
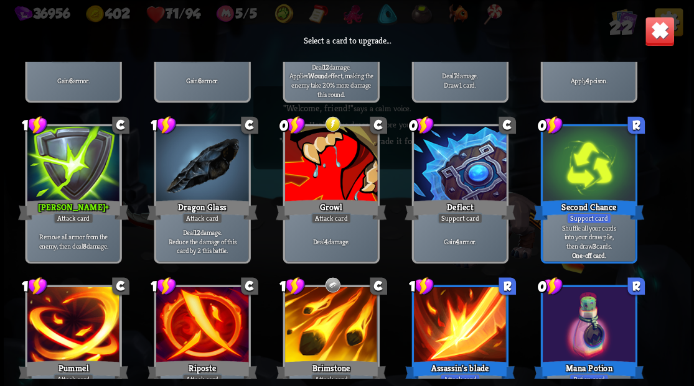
scroll to position [329, 0]
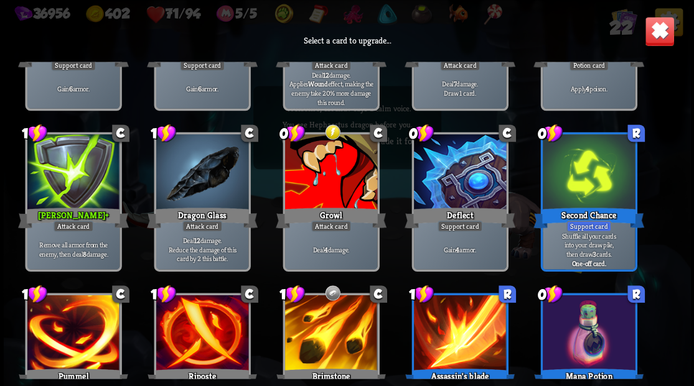
click at [68, 194] on div at bounding box center [73, 173] width 92 height 78
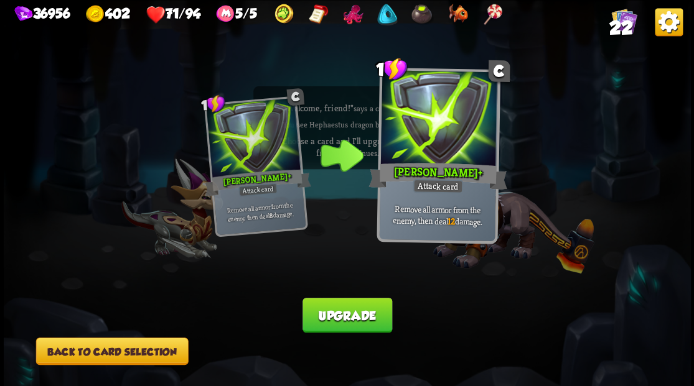
click at [116, 352] on button "Back to card selection" at bounding box center [111, 351] width 152 height 27
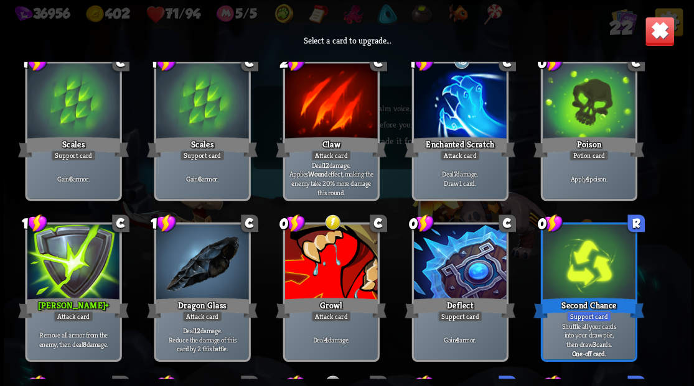
scroll to position [249, 0]
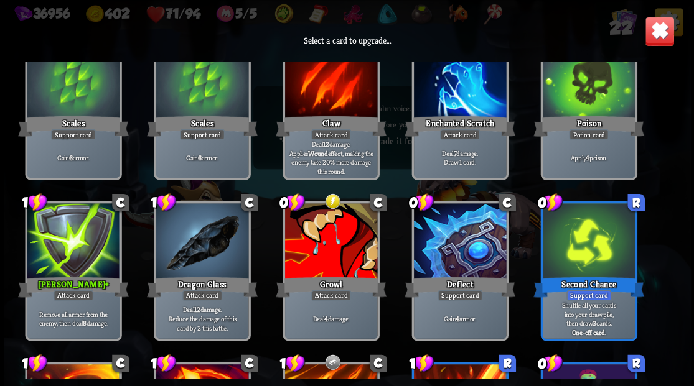
click at [336, 255] on div at bounding box center [330, 242] width 92 height 78
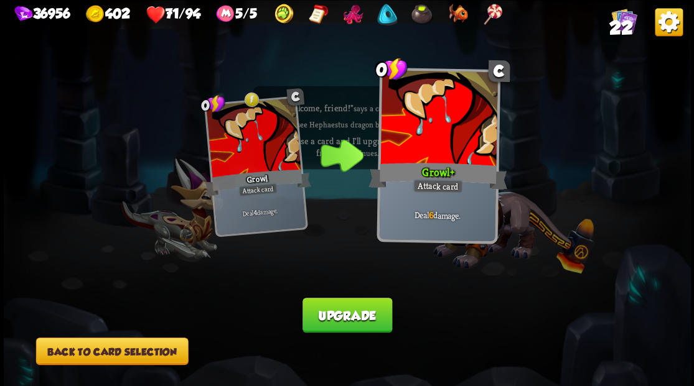
click at [113, 352] on button "Back to card selection" at bounding box center [111, 351] width 152 height 27
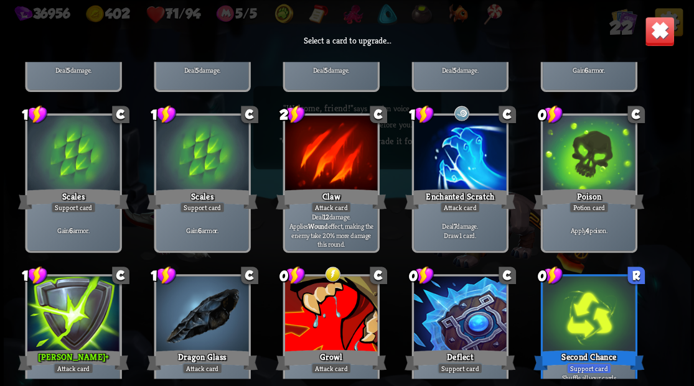
scroll to position [166, 0]
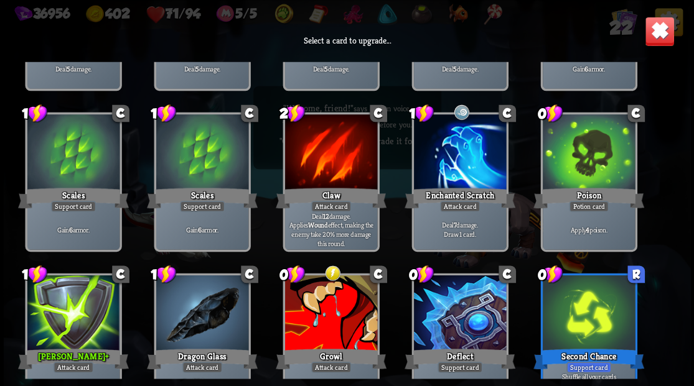
click at [447, 166] on div at bounding box center [459, 153] width 92 height 78
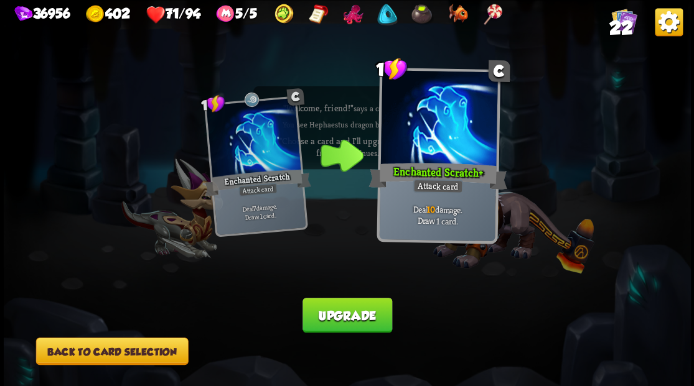
click at [113, 347] on button "Back to card selection" at bounding box center [111, 351] width 152 height 27
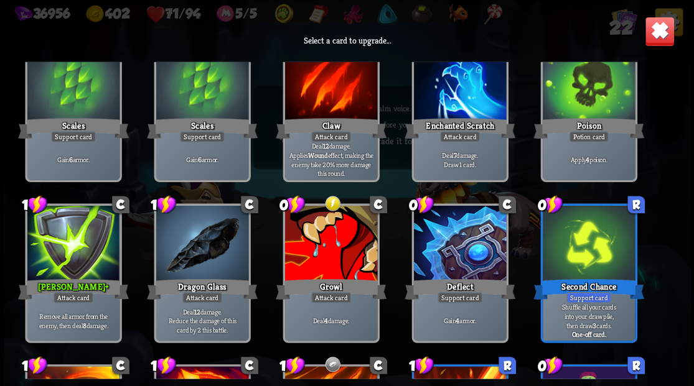
scroll to position [249, 0]
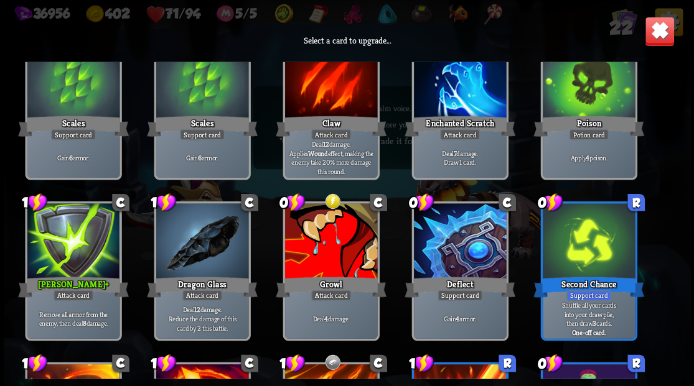
click at [63, 252] on div at bounding box center [73, 242] width 92 height 78
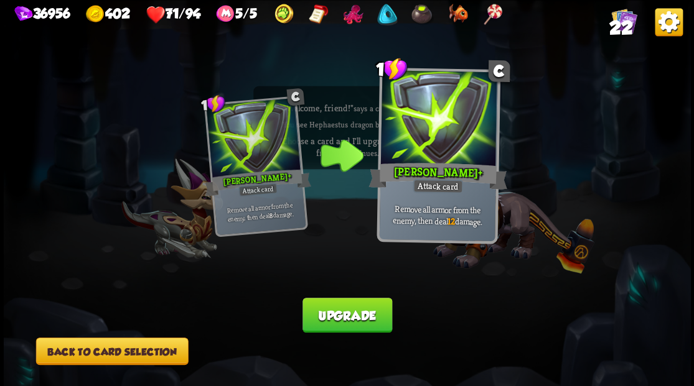
click at [337, 320] on button "Upgrade" at bounding box center [347, 315] width 90 height 35
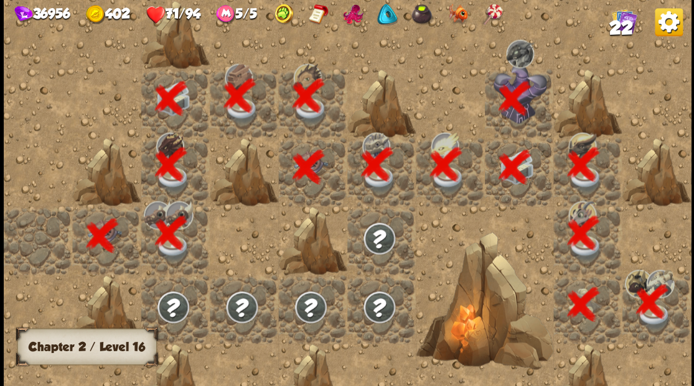
scroll to position [0, 239]
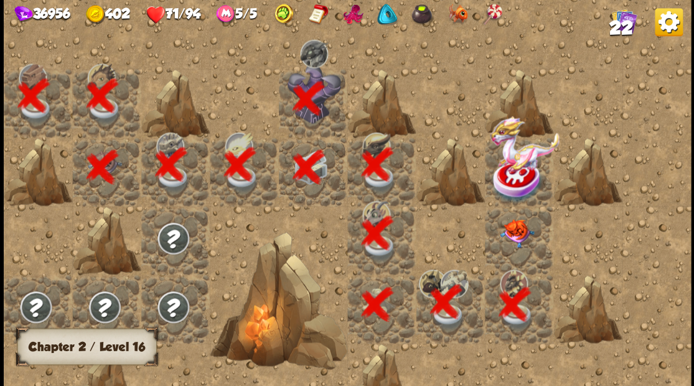
click at [520, 241] on img at bounding box center [516, 233] width 34 height 29
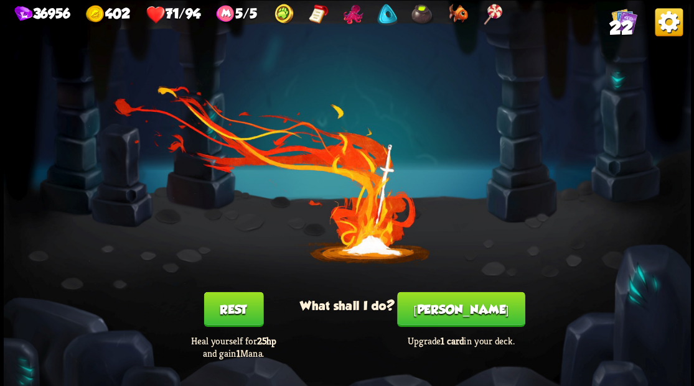
click at [448, 311] on button "Smith" at bounding box center [461, 309] width 128 height 35
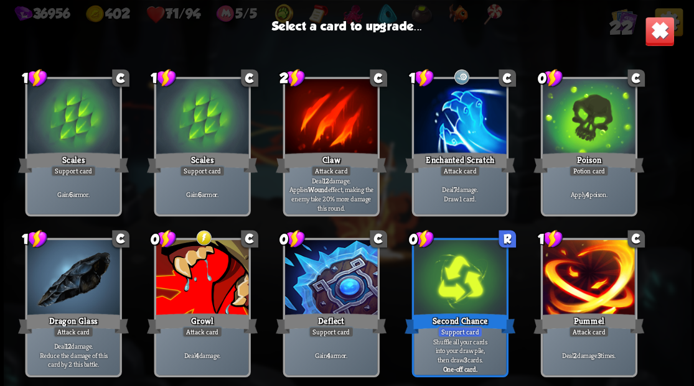
scroll to position [205, 0]
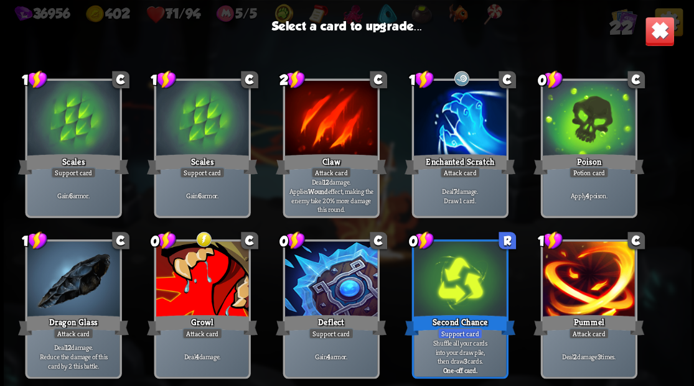
click at [73, 300] on div at bounding box center [73, 280] width 92 height 78
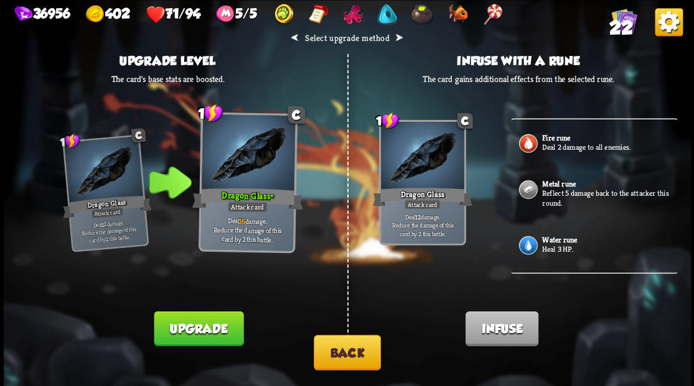
scroll to position [677, 0]
click at [354, 348] on button "Back" at bounding box center [347, 352] width 67 height 35
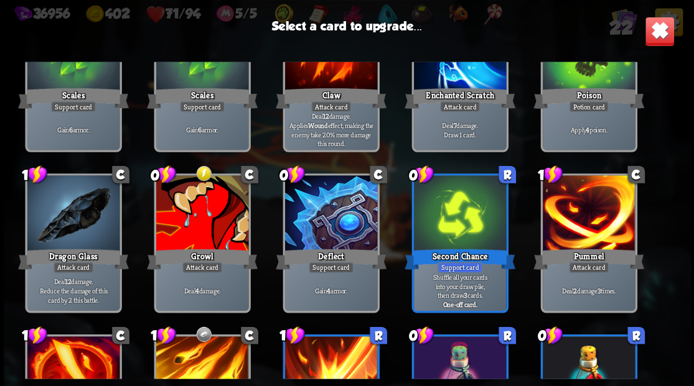
scroll to position [246, 0]
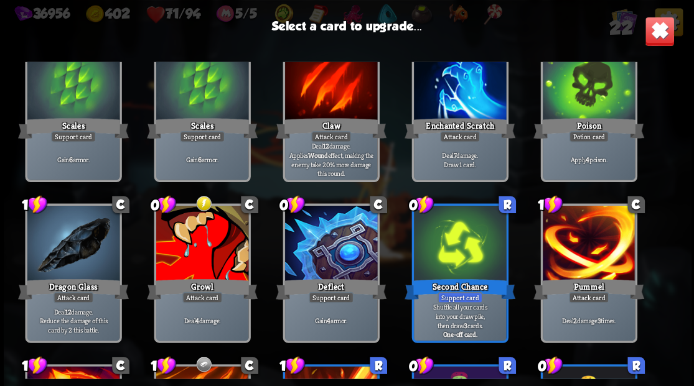
click at [315, 237] on div at bounding box center [330, 244] width 92 height 78
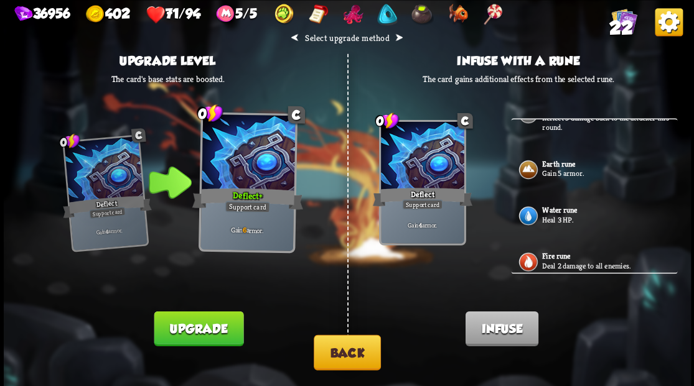
scroll to position [498, 0]
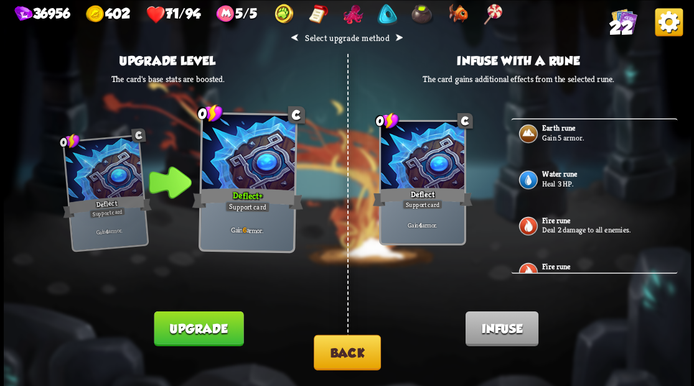
click at [569, 189] on p "Heal 3 HP." at bounding box center [608, 184] width 133 height 10
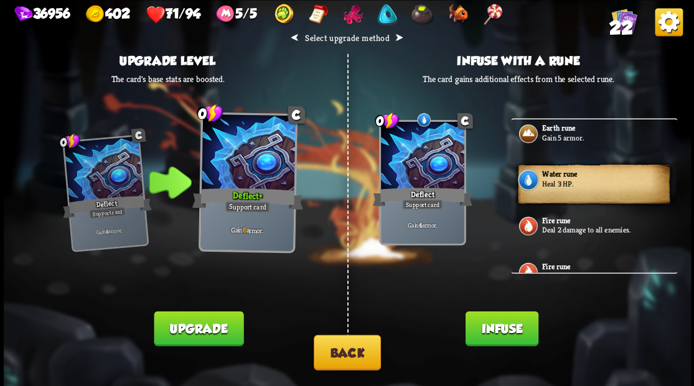
drag, startPoint x: 494, startPoint y: 327, endPoint x: 465, endPoint y: 274, distance: 60.7
click at [494, 325] on button "Infuse" at bounding box center [501, 328] width 73 height 35
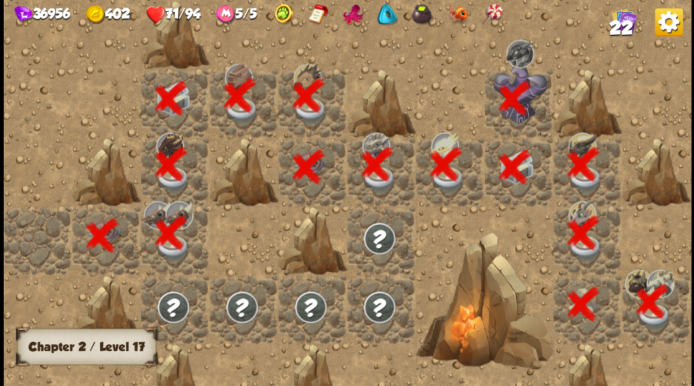
scroll to position [0, 239]
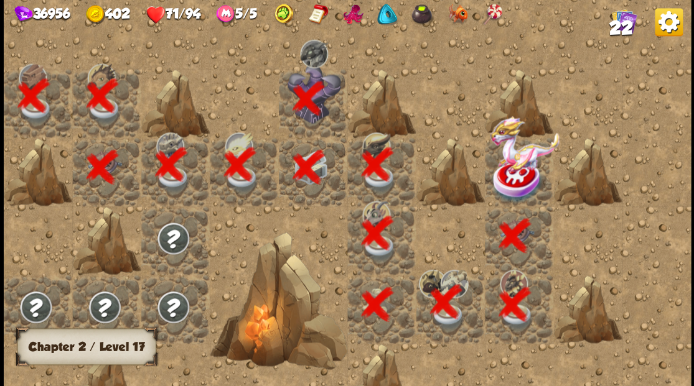
click at [513, 170] on img at bounding box center [524, 143] width 68 height 55
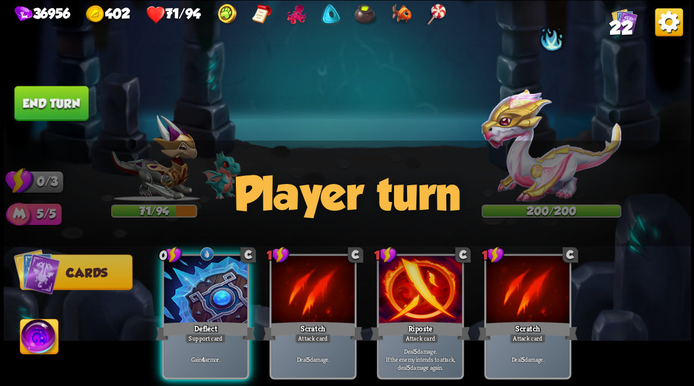
click at [34, 339] on img at bounding box center [39, 338] width 38 height 39
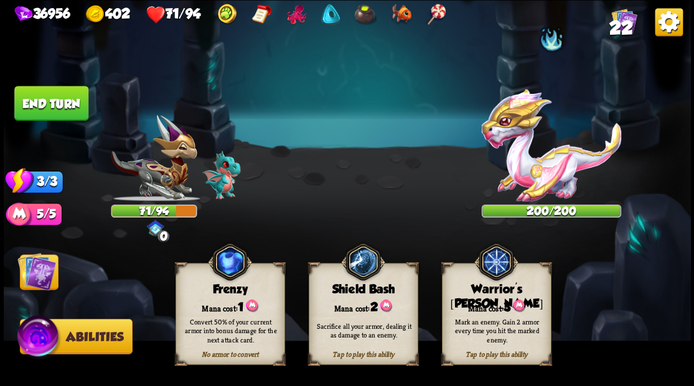
click at [482, 303] on div "Mana cost: 3" at bounding box center [496, 307] width 108 height 16
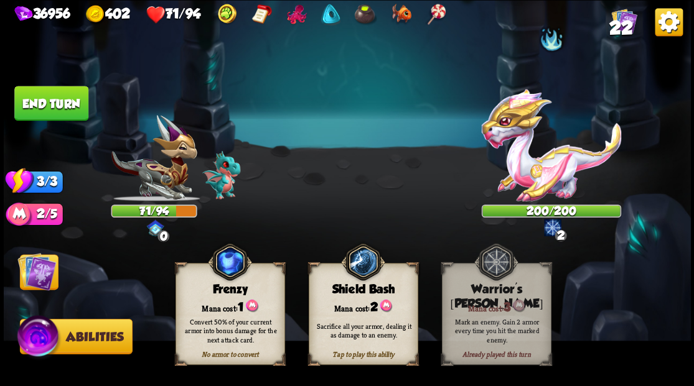
click at [32, 261] on img at bounding box center [36, 271] width 39 height 39
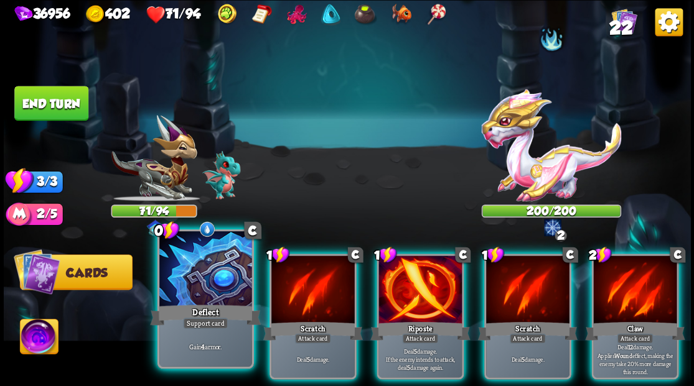
click at [218, 264] on div at bounding box center [205, 270] width 92 height 78
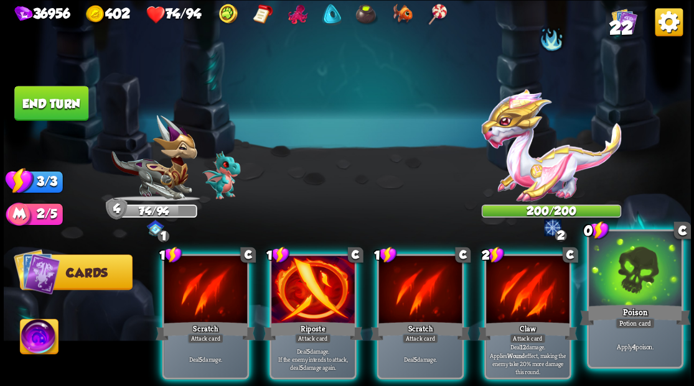
click at [627, 271] on div at bounding box center [635, 270] width 92 height 78
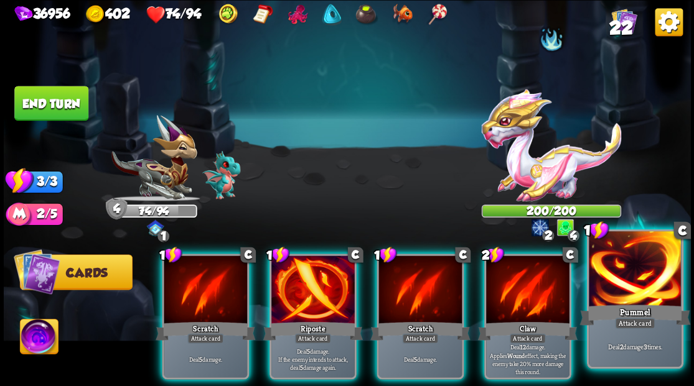
click at [633, 289] on div at bounding box center [635, 270] width 92 height 78
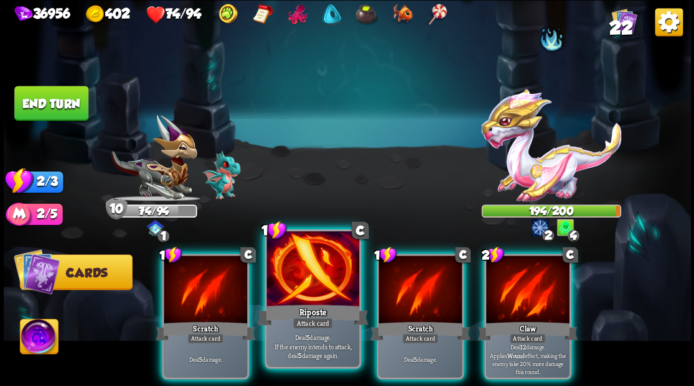
click at [297, 282] on div at bounding box center [312, 270] width 92 height 78
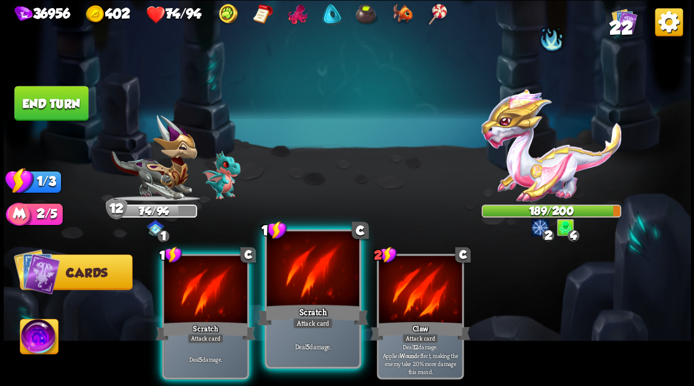
click at [290, 281] on div at bounding box center [312, 270] width 92 height 78
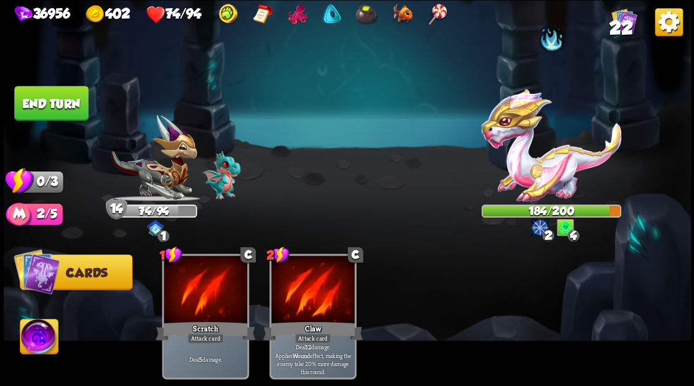
click at [55, 106] on button "End turn" at bounding box center [51, 103] width 74 height 35
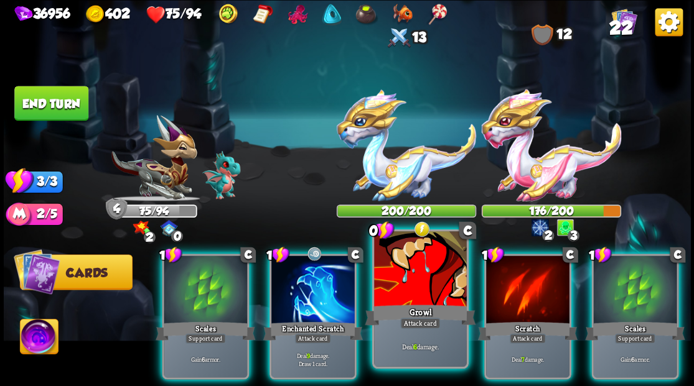
click at [412, 286] on div at bounding box center [420, 270] width 92 height 78
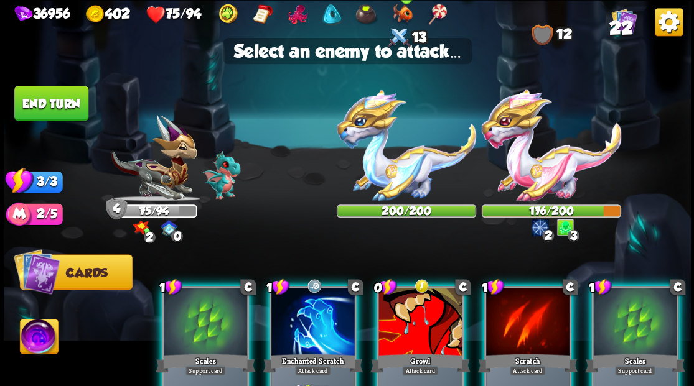
click at [406, 156] on div at bounding box center [405, 126] width 139 height 151
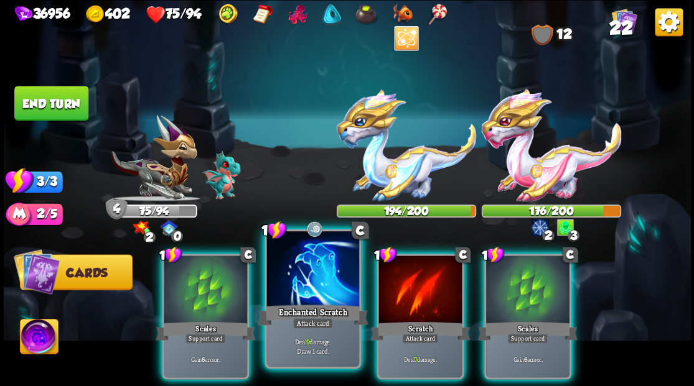
click at [309, 281] on div at bounding box center [312, 270] width 92 height 78
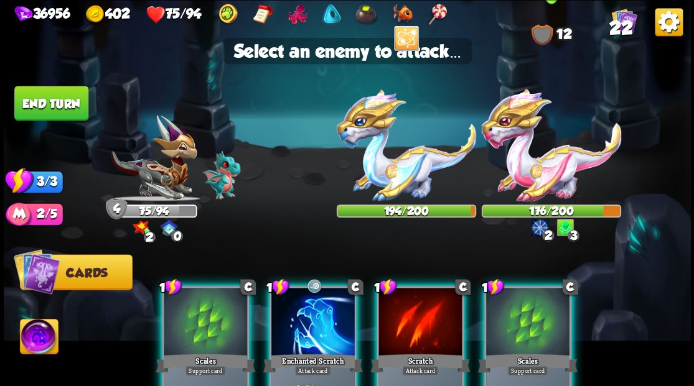
click at [527, 172] on img at bounding box center [550, 145] width 139 height 112
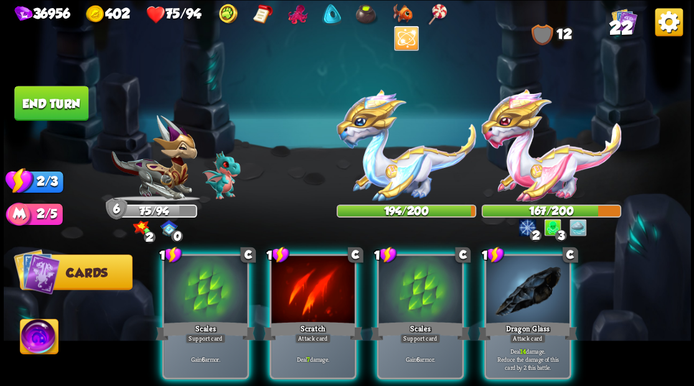
click at [521, 170] on img at bounding box center [550, 145] width 139 height 112
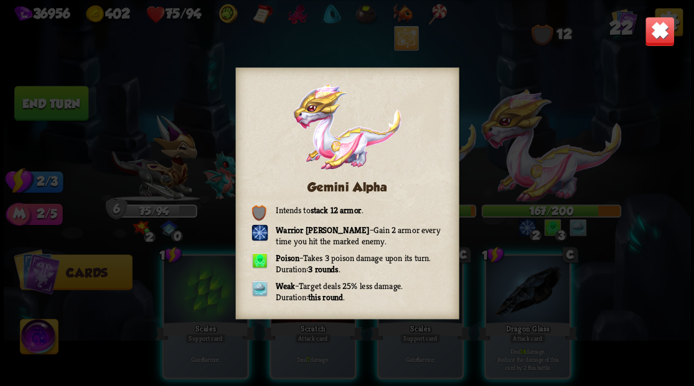
click at [652, 36] on img at bounding box center [659, 31] width 30 height 30
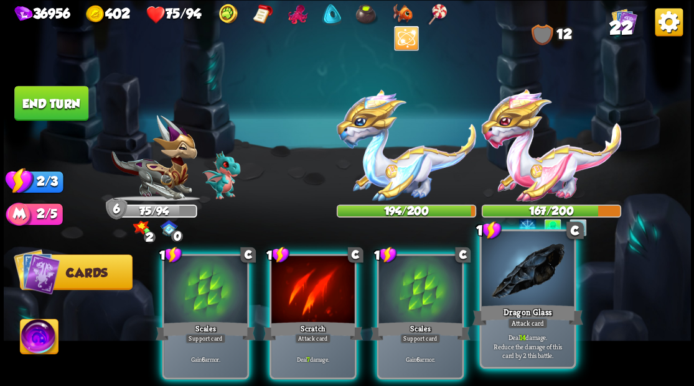
click at [513, 285] on div at bounding box center [527, 270] width 92 height 78
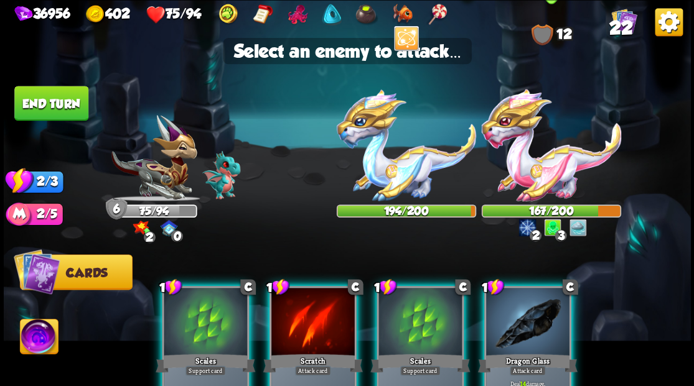
click at [535, 171] on img at bounding box center [550, 145] width 139 height 112
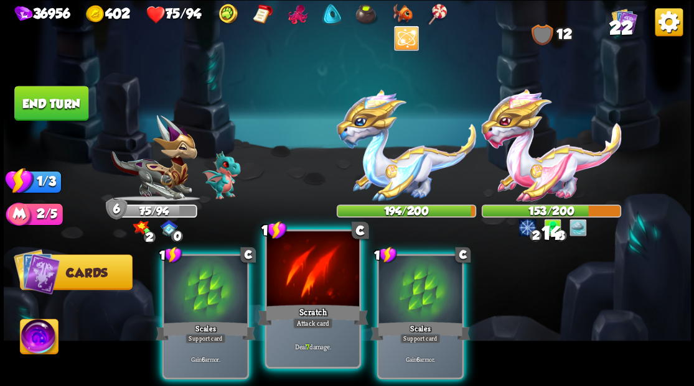
click at [315, 268] on div at bounding box center [312, 270] width 92 height 78
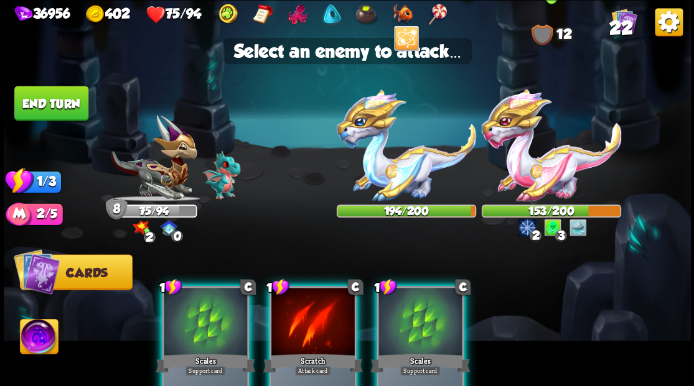
click at [525, 167] on img at bounding box center [550, 145] width 139 height 112
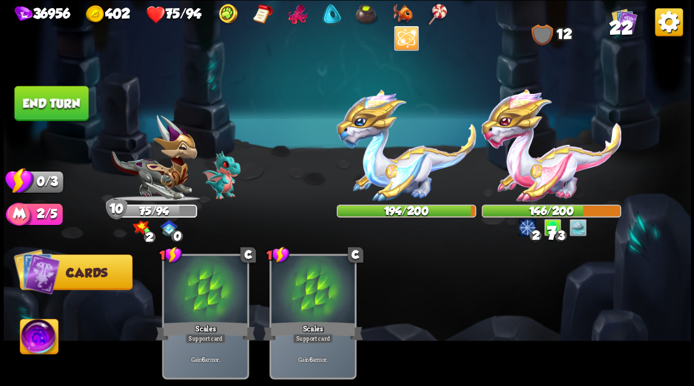
click at [68, 101] on button "End turn" at bounding box center [51, 103] width 74 height 35
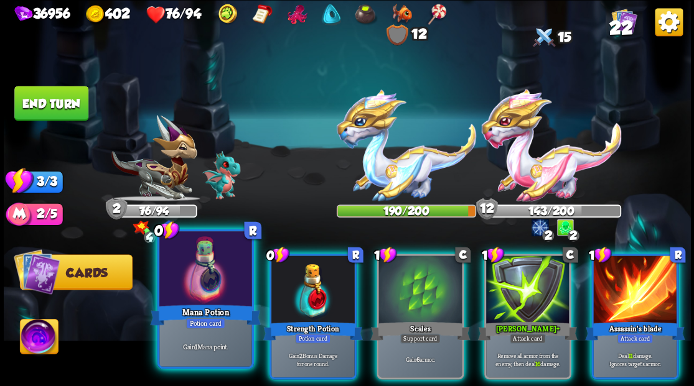
click at [210, 270] on div at bounding box center [205, 270] width 92 height 78
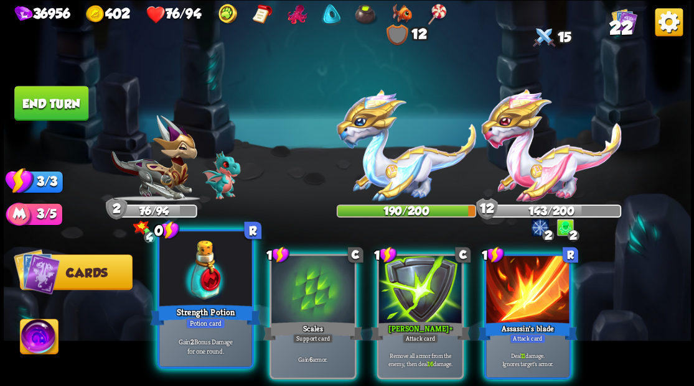
click at [208, 269] on div at bounding box center [205, 270] width 92 height 78
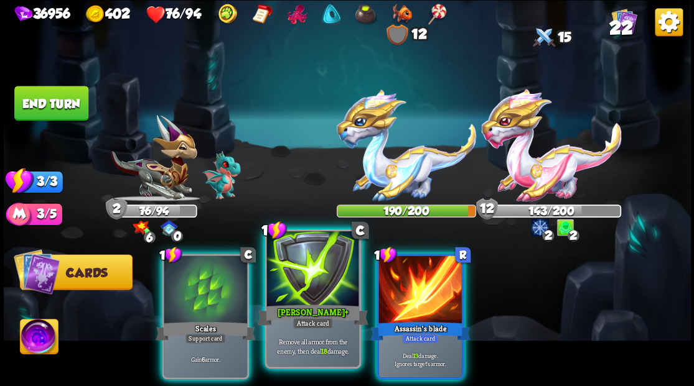
click at [300, 294] on div at bounding box center [312, 270] width 92 height 78
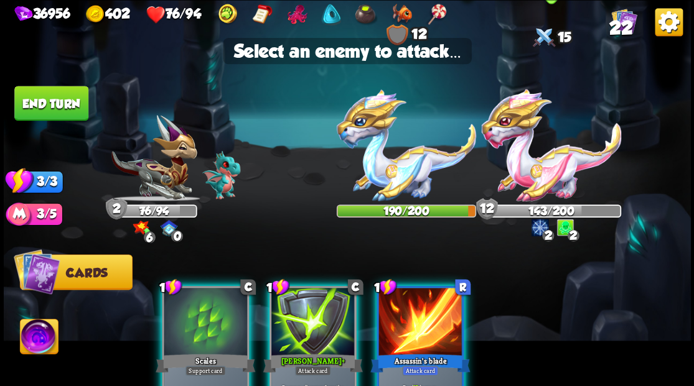
click at [539, 169] on img at bounding box center [550, 145] width 139 height 112
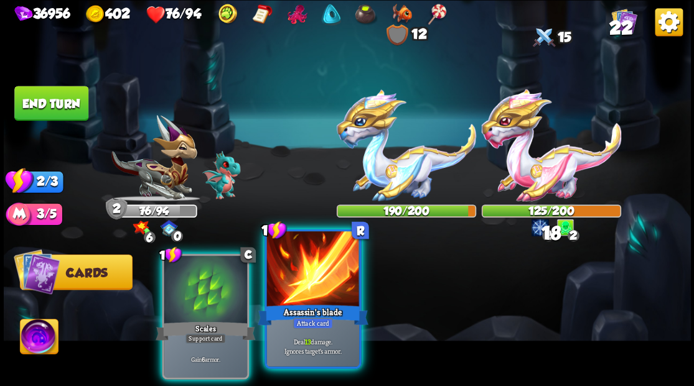
click at [309, 285] on div at bounding box center [312, 270] width 92 height 78
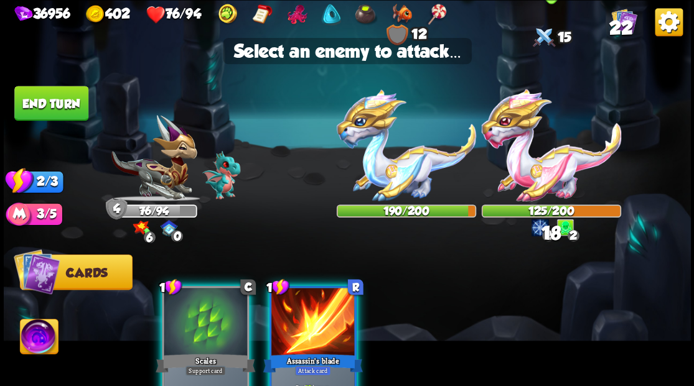
click at [550, 163] on img at bounding box center [550, 145] width 139 height 112
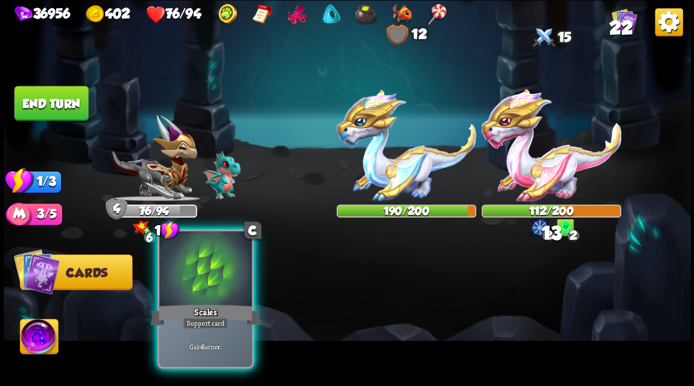
click at [212, 282] on div at bounding box center [205, 270] width 92 height 78
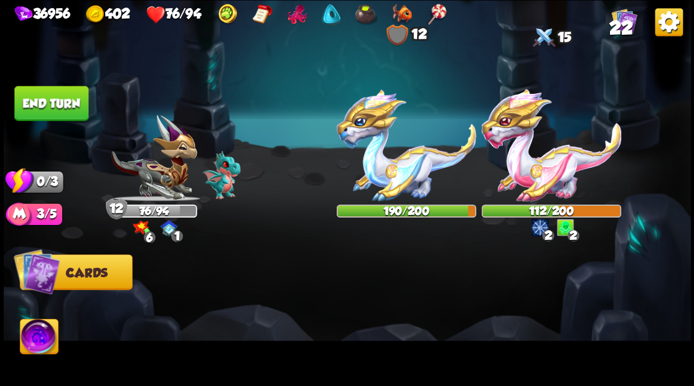
drag, startPoint x: 52, startPoint y: 103, endPoint x: 342, endPoint y: 262, distance: 330.0
click at [52, 103] on button "End turn" at bounding box center [51, 103] width 74 height 35
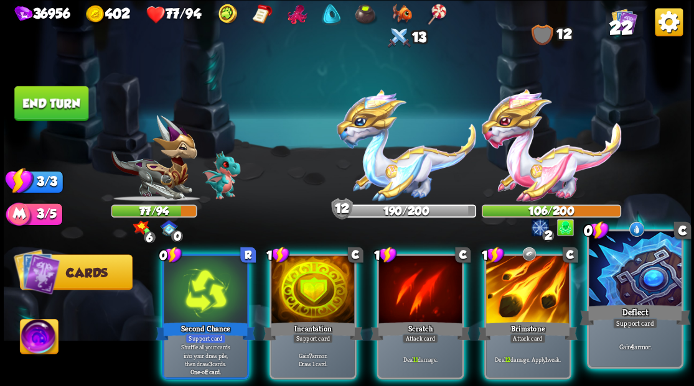
click at [615, 286] on div at bounding box center [635, 270] width 92 height 78
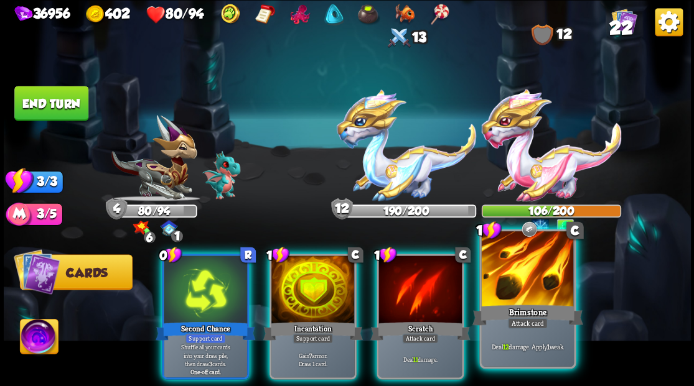
click at [517, 278] on div at bounding box center [527, 270] width 92 height 78
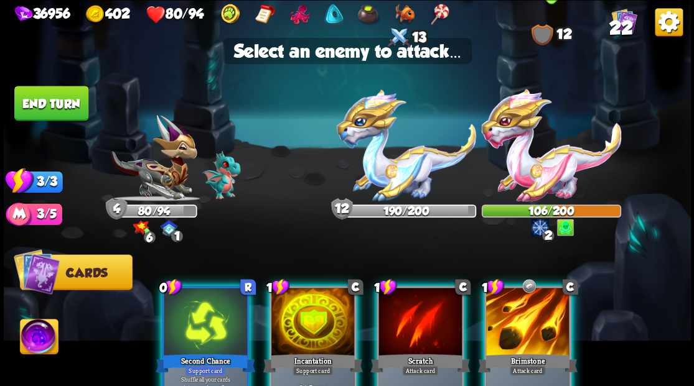
click at [521, 162] on img at bounding box center [550, 145] width 139 height 112
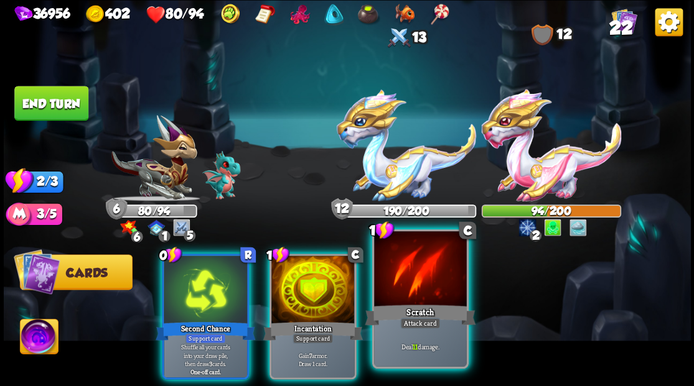
click at [414, 274] on div at bounding box center [420, 270] width 92 height 78
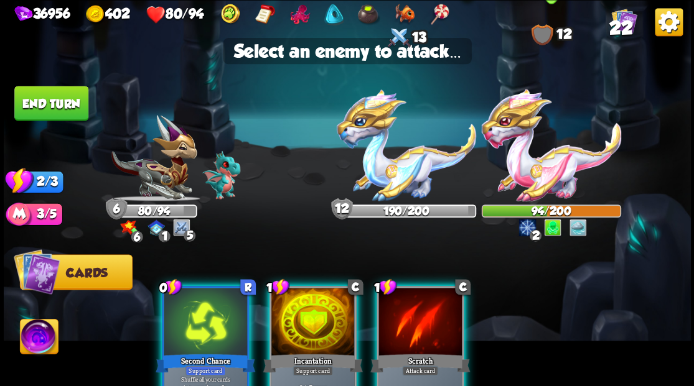
click at [533, 176] on img at bounding box center [550, 145] width 139 height 112
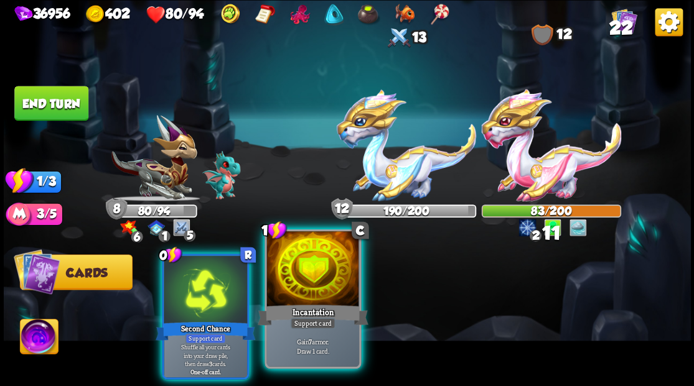
click at [316, 295] on div at bounding box center [312, 270] width 92 height 78
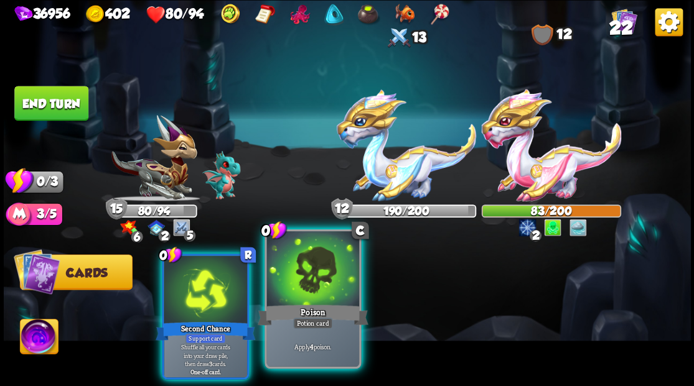
click at [309, 291] on div at bounding box center [312, 270] width 92 height 78
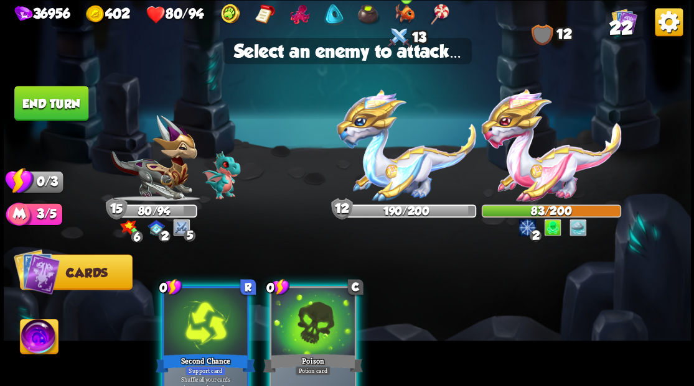
click at [417, 162] on img at bounding box center [405, 145] width 139 height 112
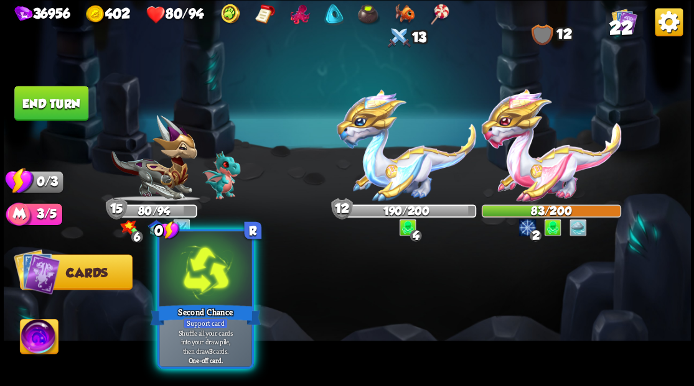
click at [225, 270] on div at bounding box center [205, 270] width 92 height 78
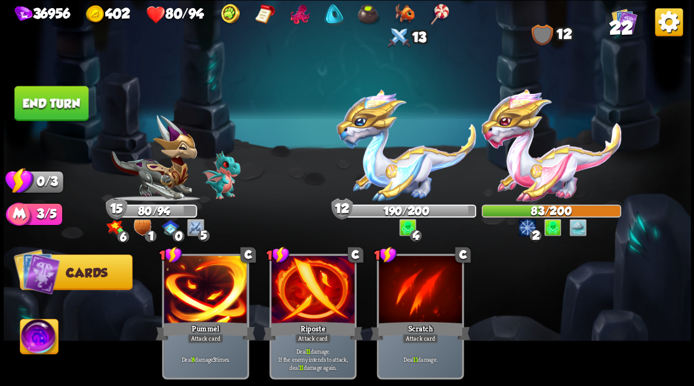
drag, startPoint x: 52, startPoint y: 111, endPoint x: 452, endPoint y: 276, distance: 432.4
click at [52, 111] on button "End turn" at bounding box center [51, 103] width 74 height 35
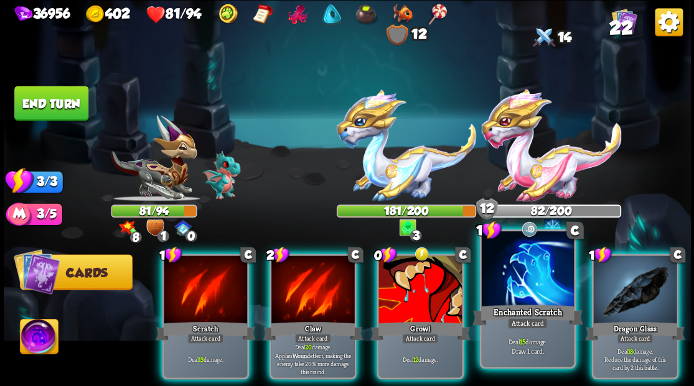
click at [539, 282] on div at bounding box center [527, 270] width 92 height 78
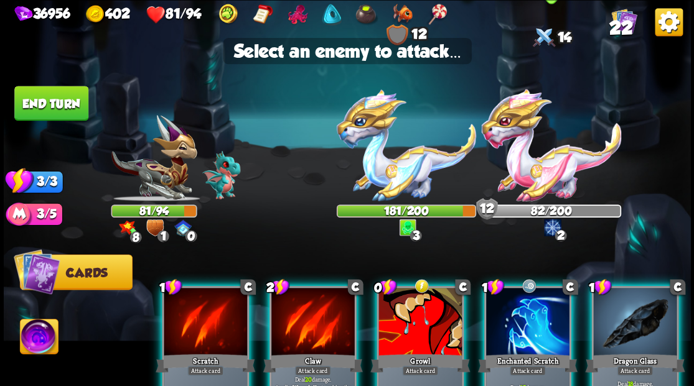
click at [546, 179] on img at bounding box center [550, 145] width 139 height 112
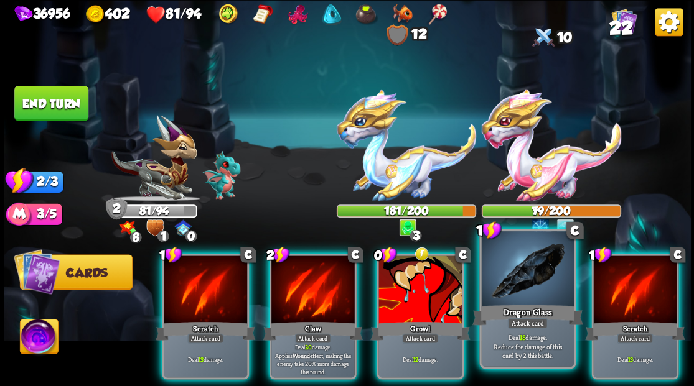
click at [520, 287] on div at bounding box center [527, 270] width 92 height 78
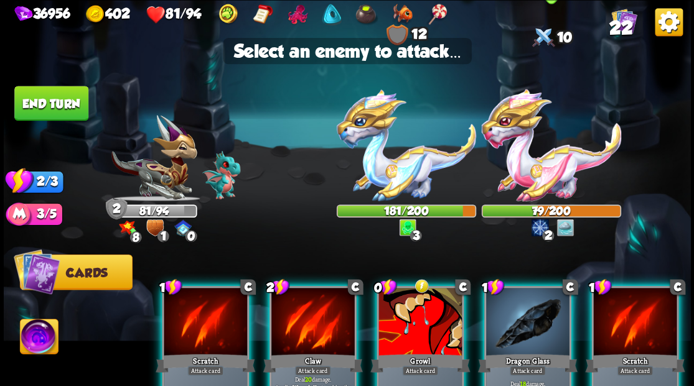
click at [544, 167] on img at bounding box center [550, 145] width 139 height 112
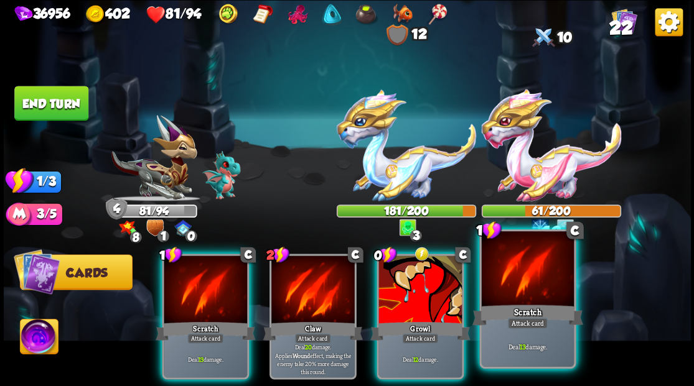
click at [523, 282] on div at bounding box center [527, 270] width 92 height 78
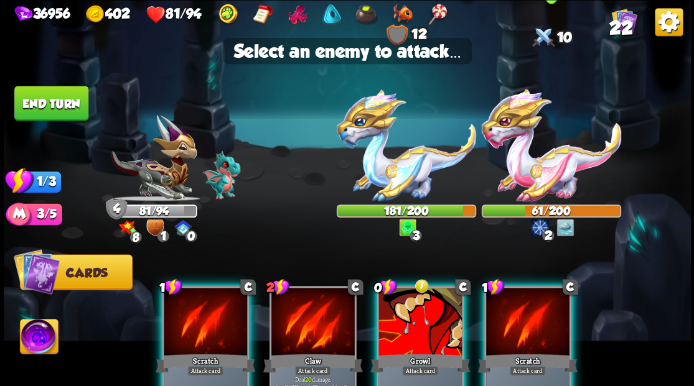
click at [536, 175] on img at bounding box center [550, 145] width 139 height 112
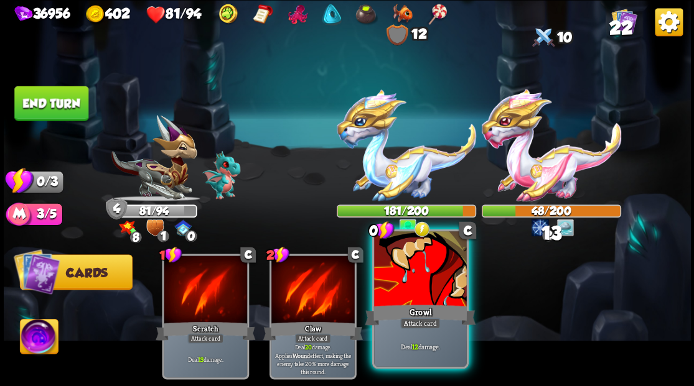
click at [407, 291] on div at bounding box center [420, 270] width 92 height 78
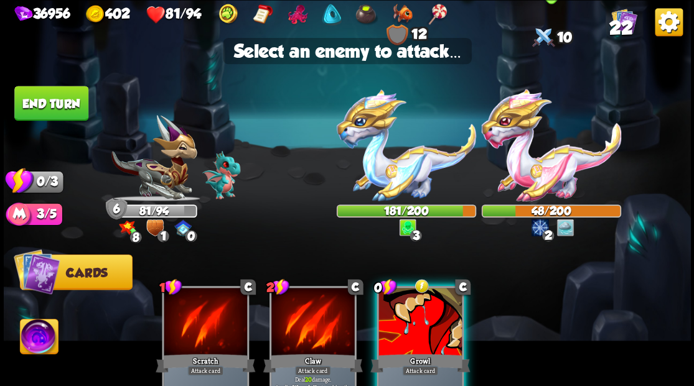
click at [523, 172] on img at bounding box center [550, 145] width 139 height 112
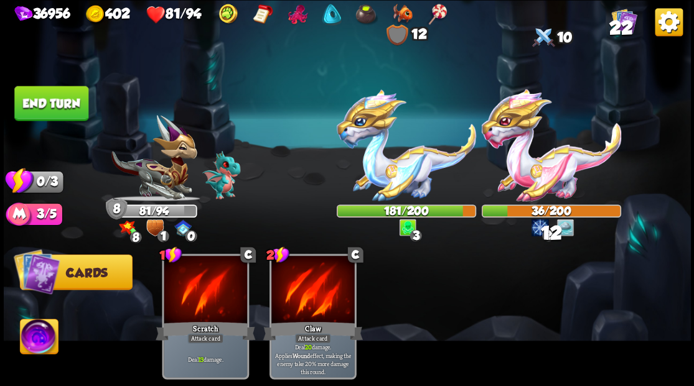
click at [65, 111] on button "End turn" at bounding box center [51, 103] width 74 height 35
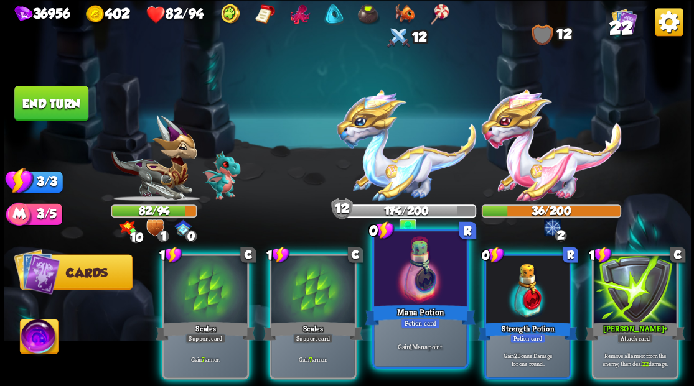
click at [447, 290] on div at bounding box center [420, 270] width 92 height 78
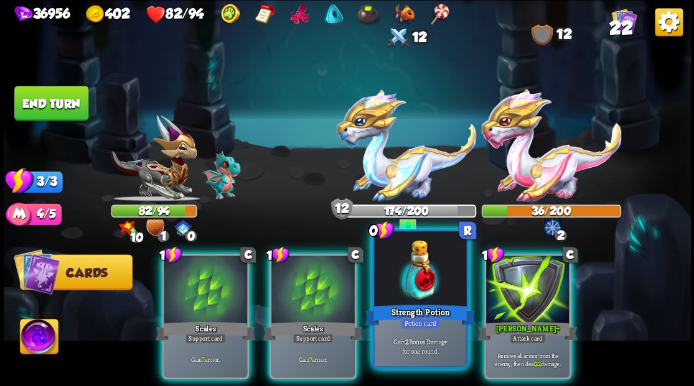
click at [447, 290] on div at bounding box center [420, 270] width 92 height 78
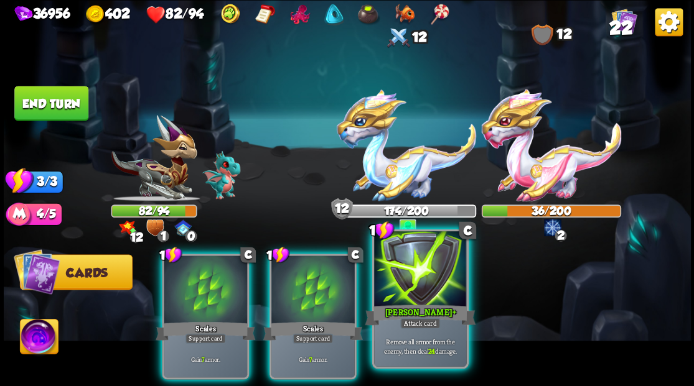
click at [431, 289] on div at bounding box center [420, 270] width 92 height 78
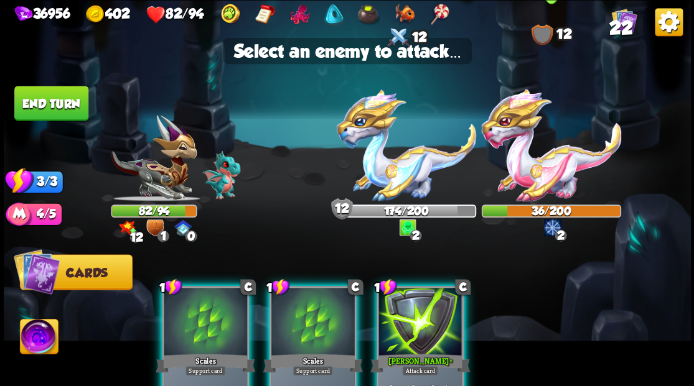
click at [543, 175] on img at bounding box center [550, 145] width 139 height 112
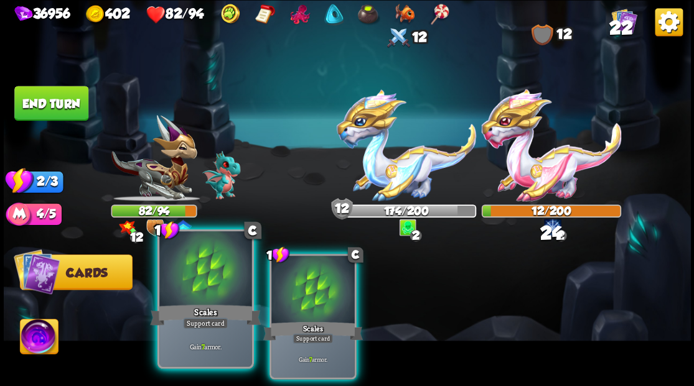
drag, startPoint x: 319, startPoint y: 291, endPoint x: 242, endPoint y: 296, distance: 76.7
click at [312, 291] on div at bounding box center [312, 291] width 83 height 70
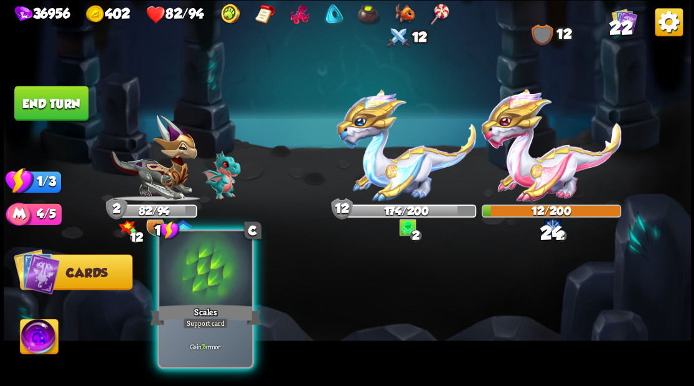
click at [215, 294] on div at bounding box center [205, 270] width 92 height 78
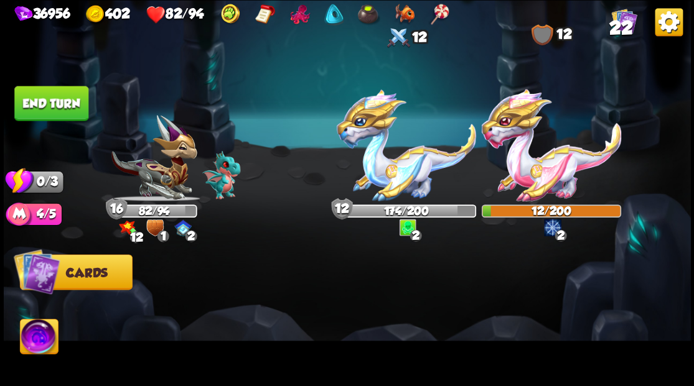
click at [63, 113] on button "End turn" at bounding box center [51, 103] width 74 height 35
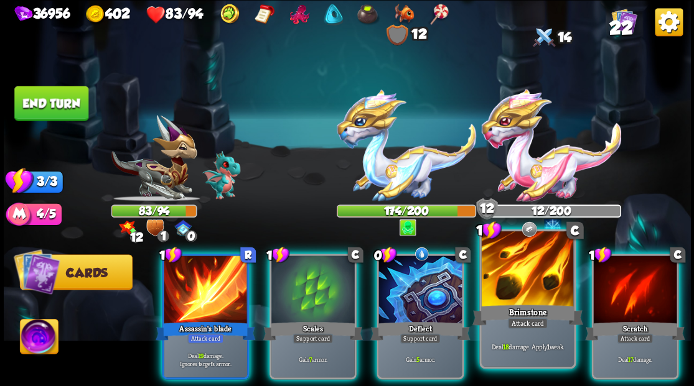
click at [487, 301] on div at bounding box center [527, 270] width 92 height 78
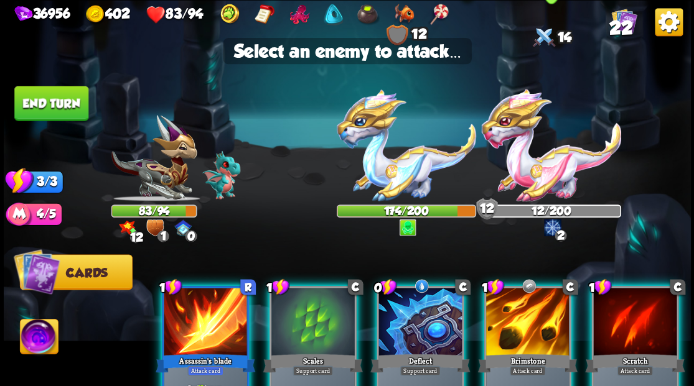
click at [522, 163] on img at bounding box center [550, 145] width 139 height 112
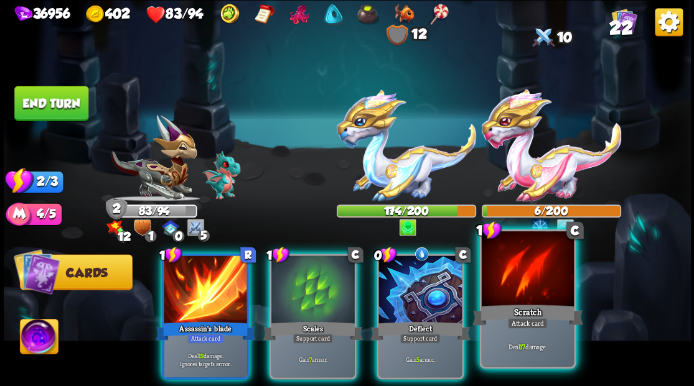
click at [535, 295] on div at bounding box center [527, 270] width 92 height 78
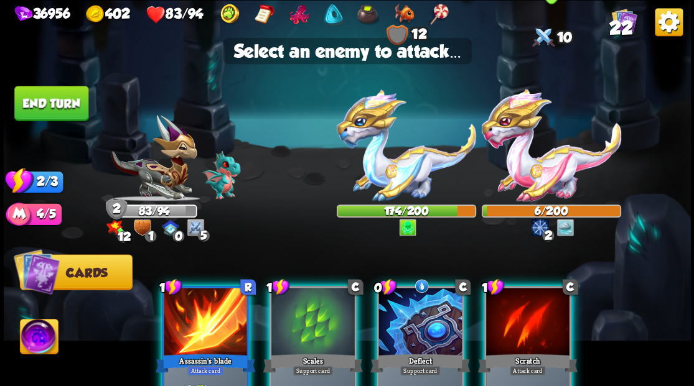
click at [540, 167] on img at bounding box center [550, 145] width 139 height 112
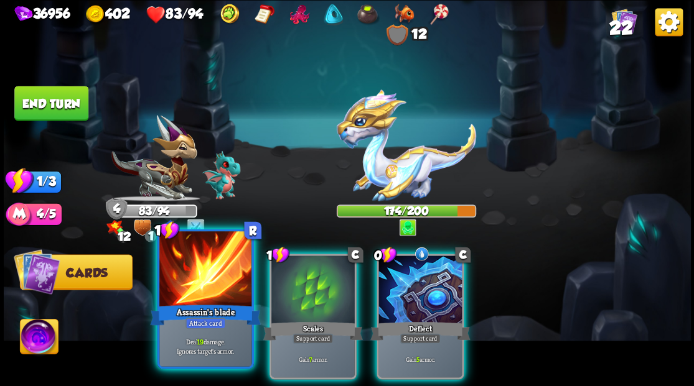
click at [209, 284] on div at bounding box center [205, 270] width 92 height 78
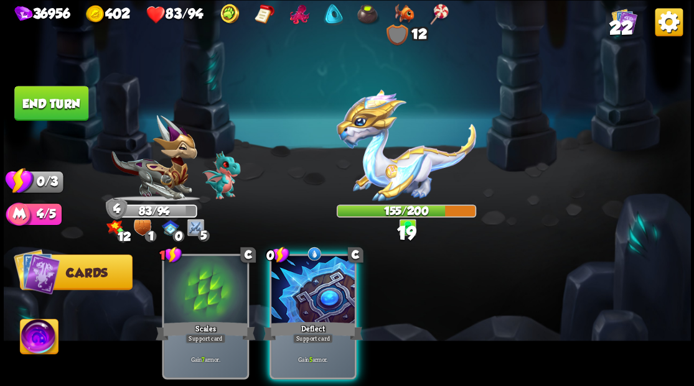
drag, startPoint x: 309, startPoint y: 294, endPoint x: 296, endPoint y: 286, distance: 15.4
click at [309, 295] on div at bounding box center [312, 291] width 83 height 70
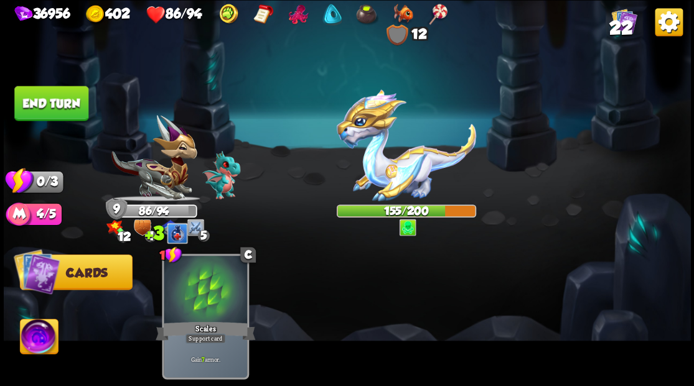
click at [27, 104] on button "End turn" at bounding box center [51, 103] width 74 height 35
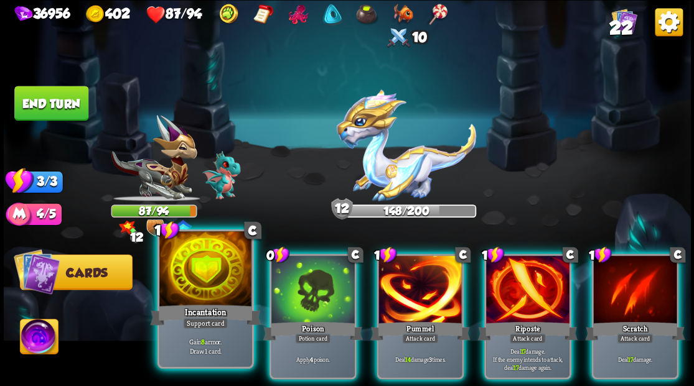
click at [213, 302] on div "Incantation" at bounding box center [205, 314] width 111 height 25
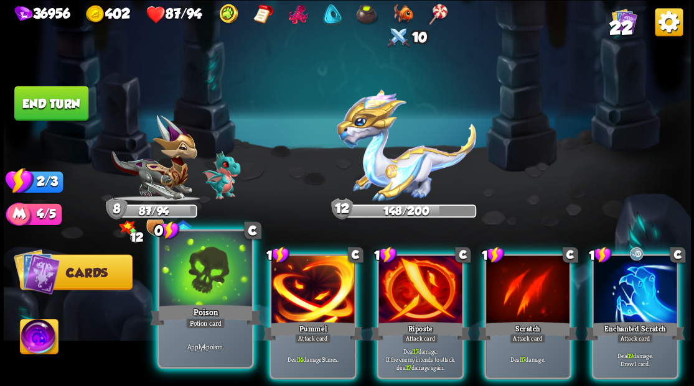
click at [210, 271] on div at bounding box center [205, 270] width 92 height 78
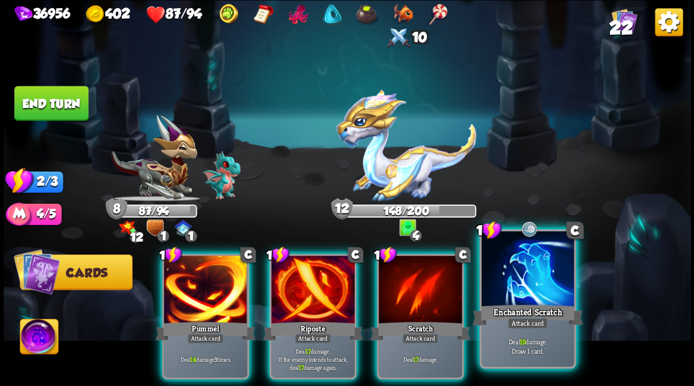
click at [508, 307] on div "Enchanted Scratch" at bounding box center [527, 314] width 111 height 25
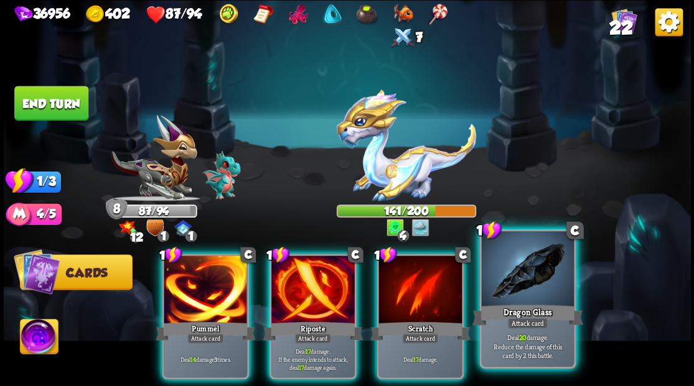
click at [538, 289] on div at bounding box center [527, 270] width 92 height 78
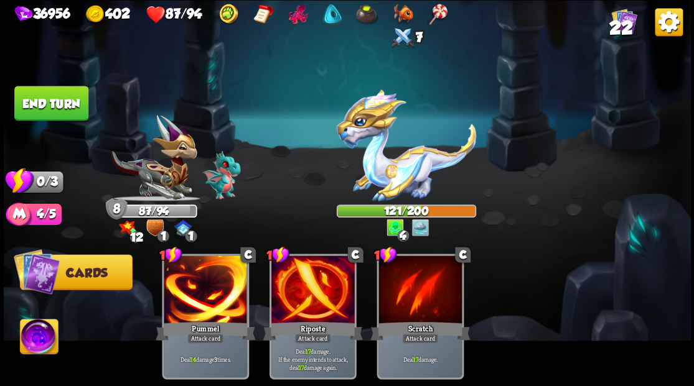
click at [58, 105] on button "End turn" at bounding box center [51, 103] width 74 height 35
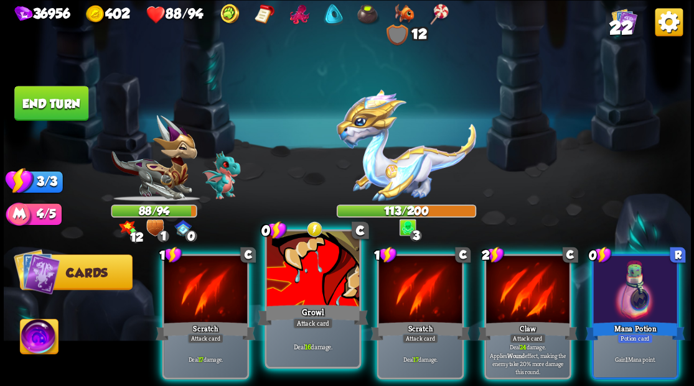
click at [309, 286] on div at bounding box center [312, 270] width 92 height 78
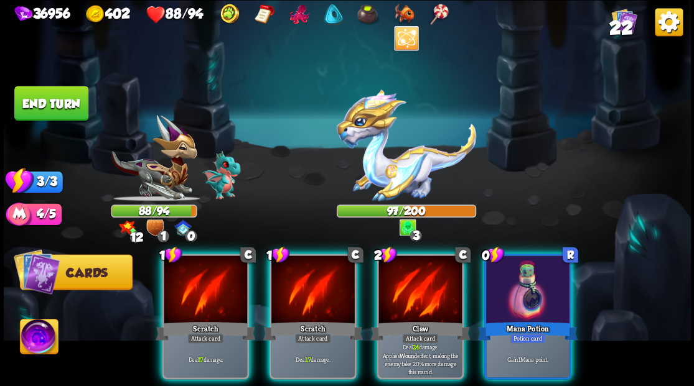
click at [510, 296] on div at bounding box center [527, 291] width 83 height 70
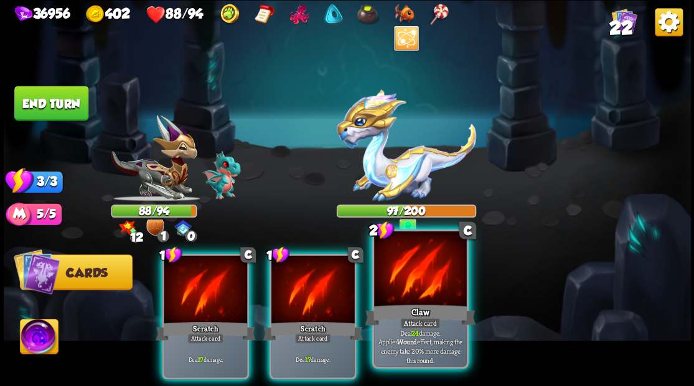
click at [426, 287] on div at bounding box center [420, 270] width 92 height 78
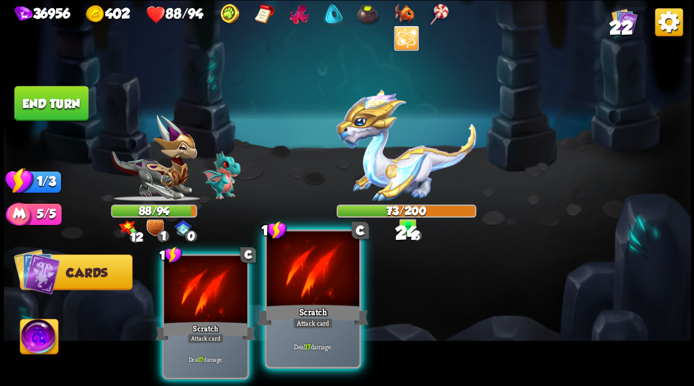
click at [322, 286] on div at bounding box center [312, 270] width 92 height 78
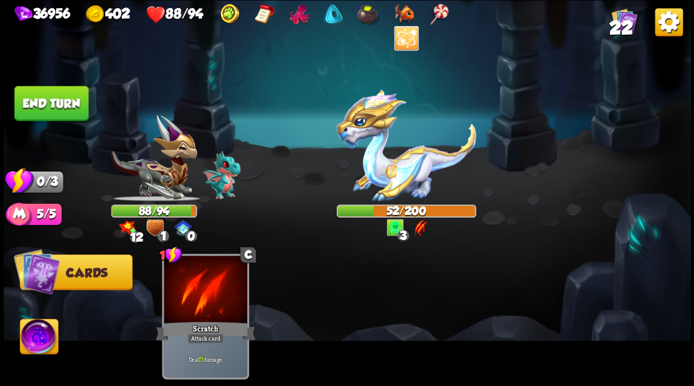
click at [45, 104] on button "End turn" at bounding box center [51, 103] width 74 height 35
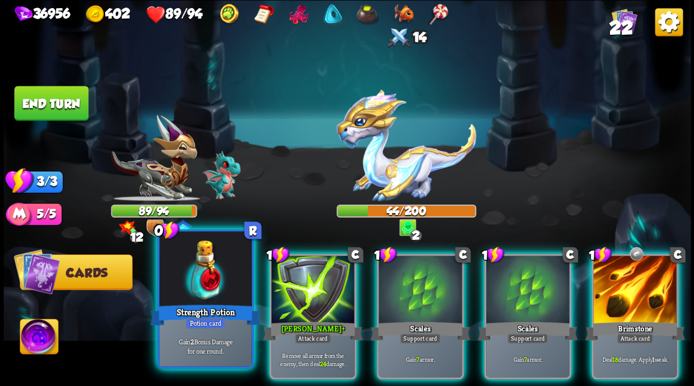
click at [208, 271] on div at bounding box center [205, 270] width 92 height 78
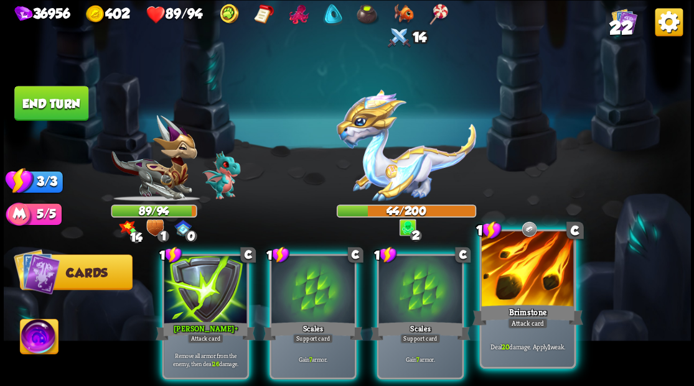
click at [508, 292] on div at bounding box center [527, 270] width 92 height 78
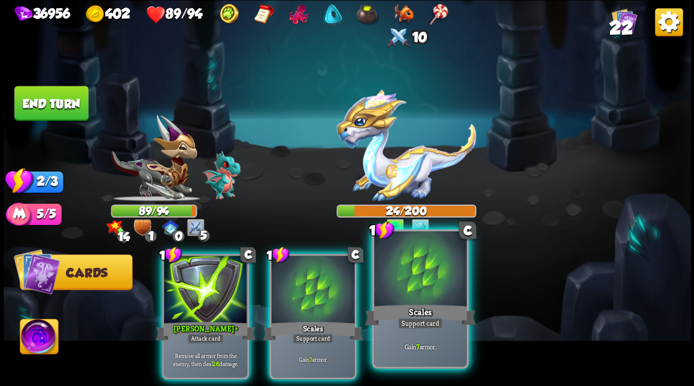
click at [403, 296] on div at bounding box center [420, 270] width 92 height 78
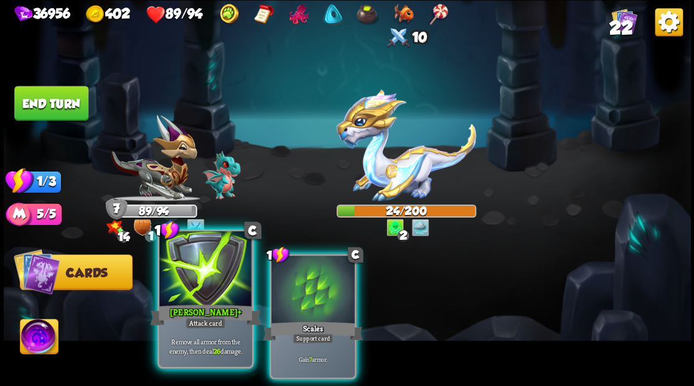
click at [202, 286] on div at bounding box center [205, 270] width 92 height 78
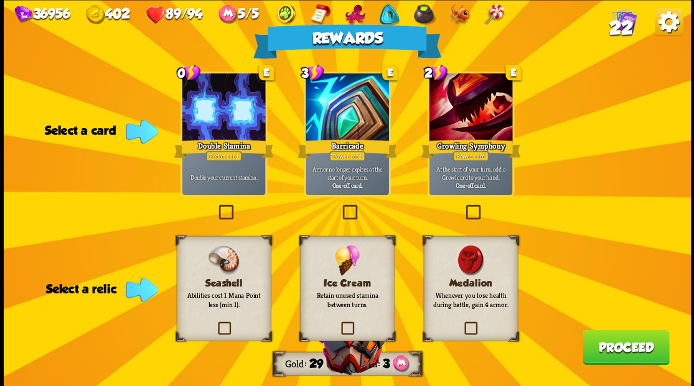
click at [340, 207] on label at bounding box center [340, 207] width 0 height 0
click at [0, 0] on input "checkbox" at bounding box center [0, 0] width 0 height 0
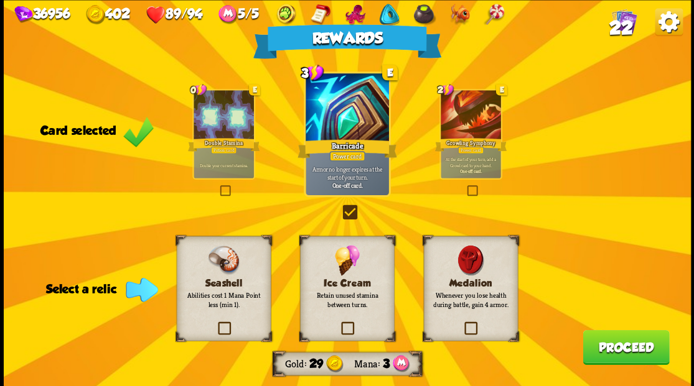
click at [338, 324] on label at bounding box center [338, 324] width 0 height 0
click at [0, 0] on input "checkbox" at bounding box center [0, 0] width 0 height 0
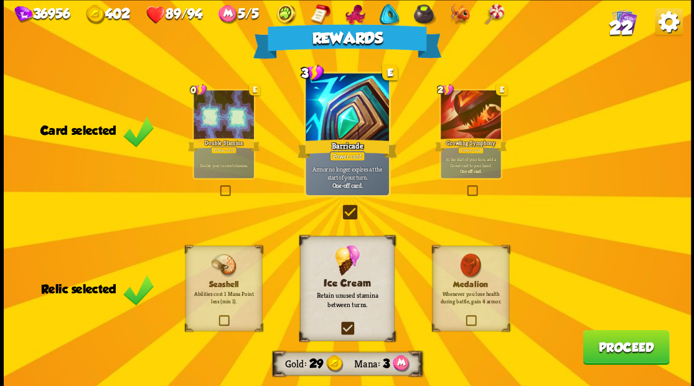
click at [602, 348] on button "Proceed" at bounding box center [625, 347] width 86 height 35
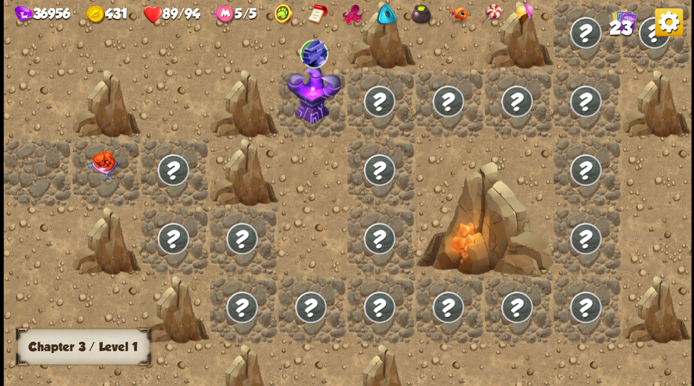
click at [105, 172] on img at bounding box center [104, 165] width 34 height 29
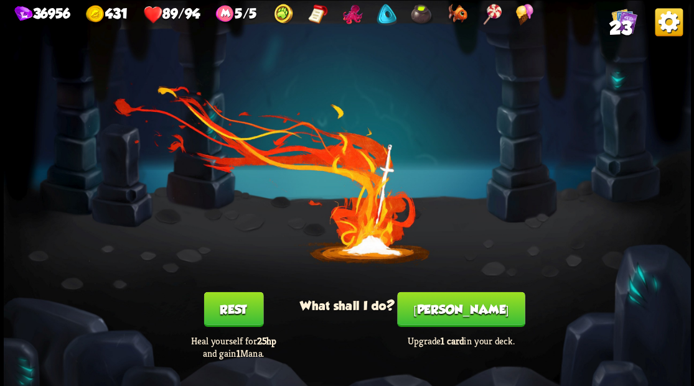
click at [463, 305] on button "Smith" at bounding box center [461, 309] width 128 height 35
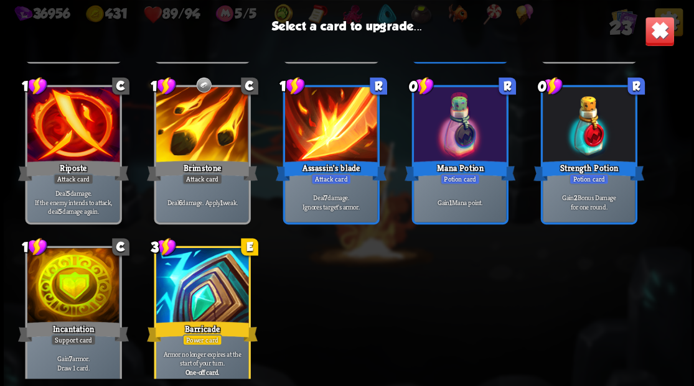
scroll to position [578, 0]
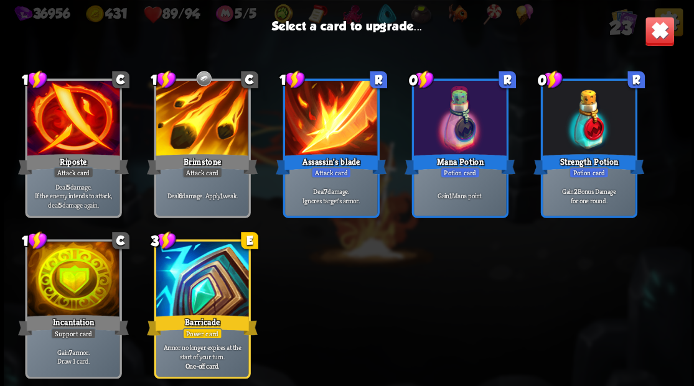
click at [225, 277] on div at bounding box center [202, 280] width 92 height 78
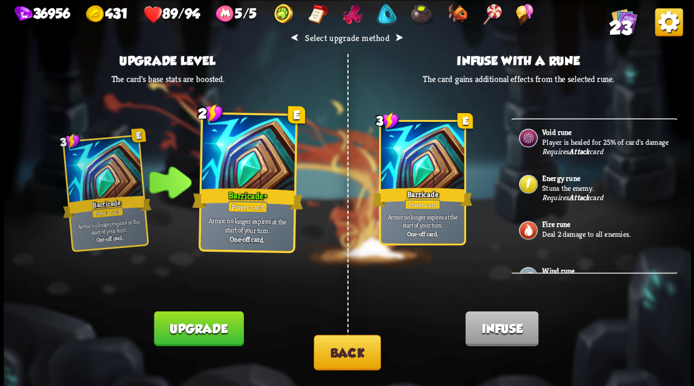
click at [212, 329] on button "Upgrade" at bounding box center [199, 328] width 90 height 35
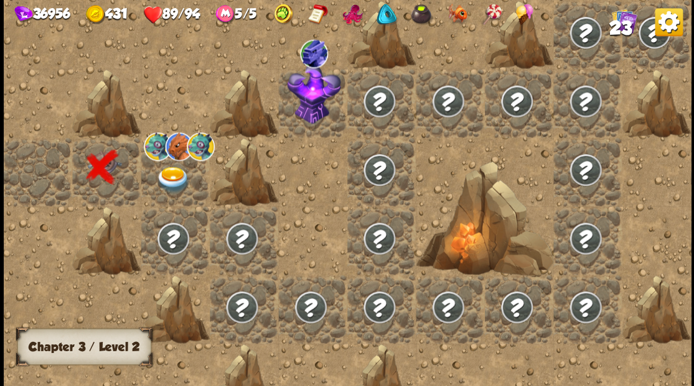
click at [174, 174] on img at bounding box center [173, 179] width 34 height 27
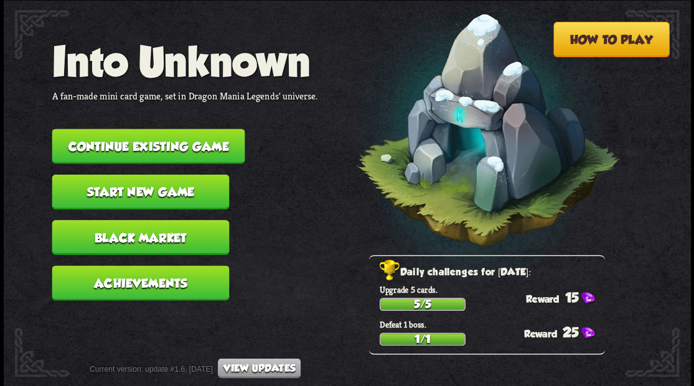
click at [146, 142] on button "Continue existing game" at bounding box center [148, 146] width 193 height 35
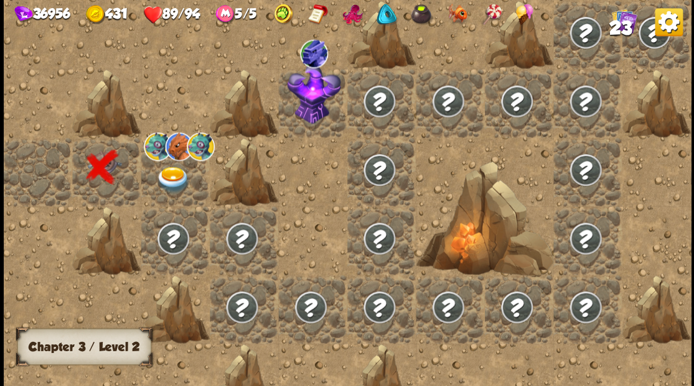
click at [167, 179] on img at bounding box center [173, 179] width 34 height 27
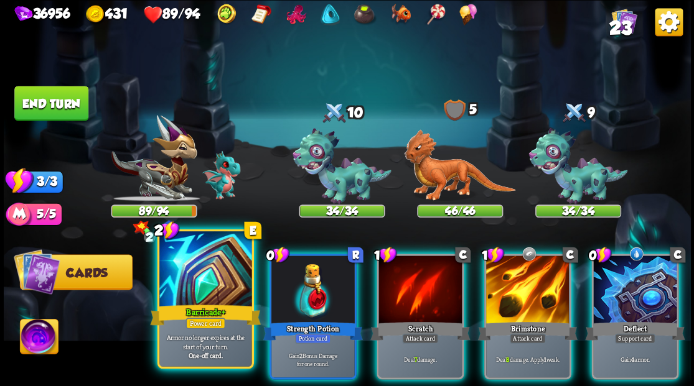
click at [183, 292] on div at bounding box center [205, 270] width 92 height 78
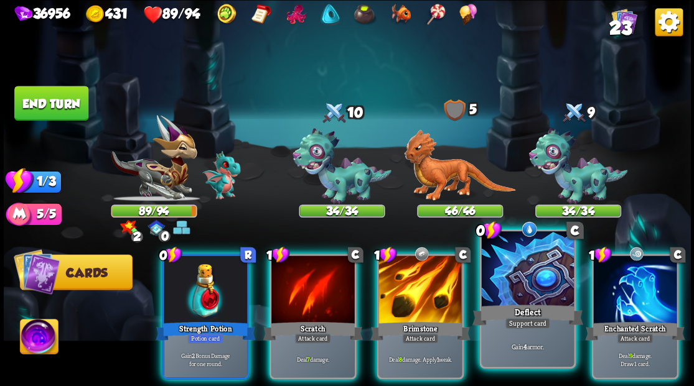
click at [534, 279] on div at bounding box center [527, 270] width 92 height 78
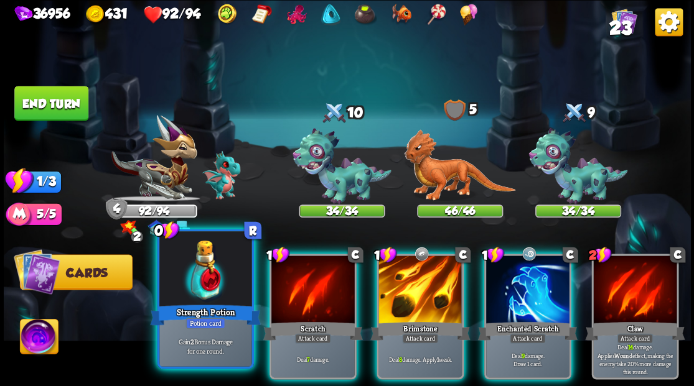
click at [211, 273] on div at bounding box center [205, 270] width 92 height 78
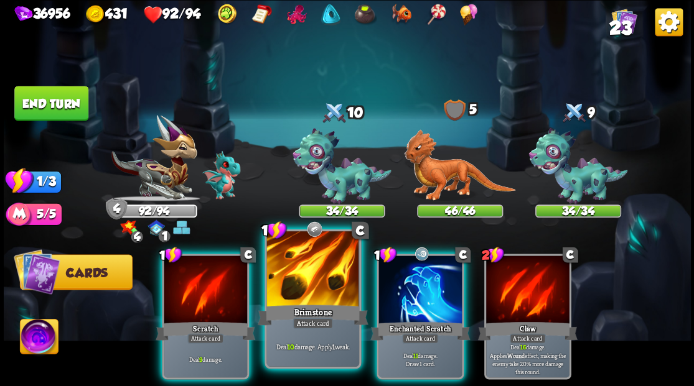
click at [301, 294] on div at bounding box center [312, 270] width 92 height 78
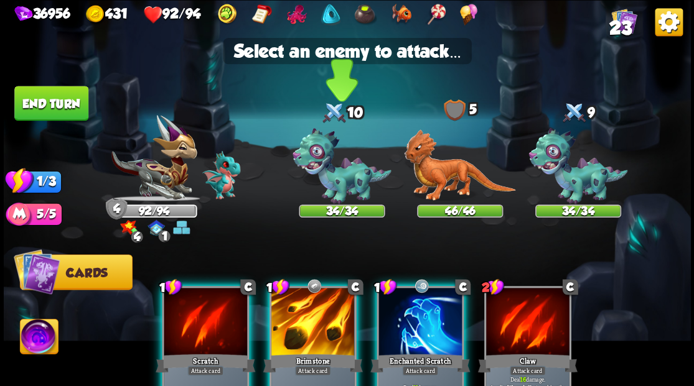
click at [330, 176] on img at bounding box center [341, 166] width 99 height 77
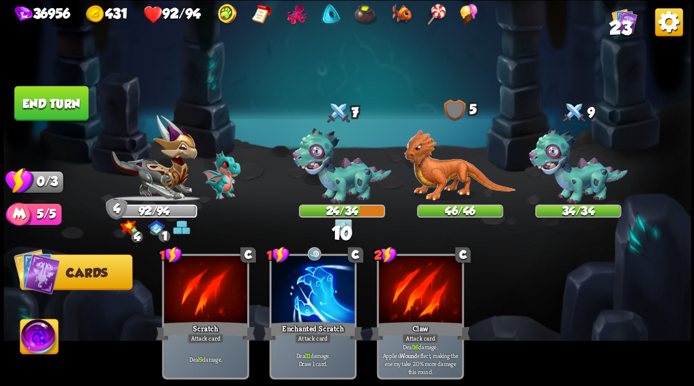
click at [64, 106] on button "End turn" at bounding box center [51, 103] width 74 height 35
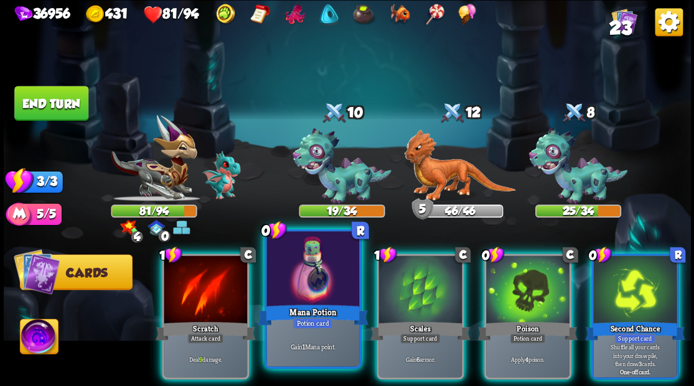
click at [313, 306] on div "Mana Potion" at bounding box center [312, 314] width 111 height 25
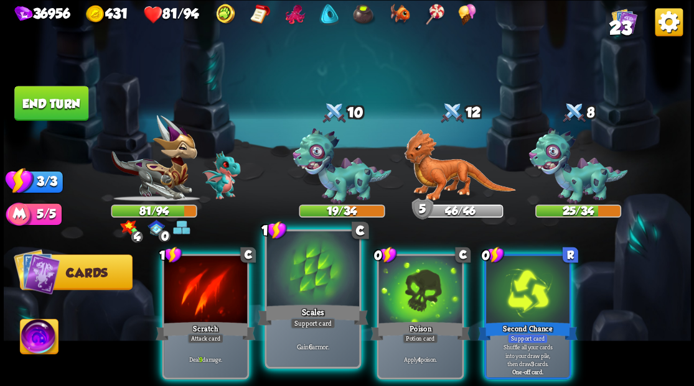
click at [322, 275] on div at bounding box center [312, 270] width 92 height 78
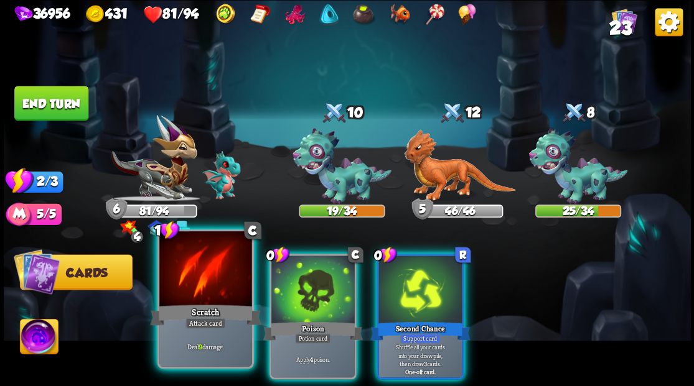
drag, startPoint x: 198, startPoint y: 270, endPoint x: 230, endPoint y: 248, distance: 39.4
click at [198, 269] on div at bounding box center [205, 270] width 92 height 78
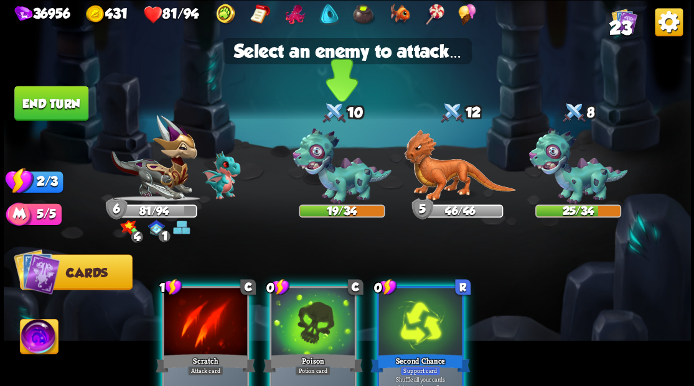
click at [331, 169] on img at bounding box center [341, 166] width 99 height 77
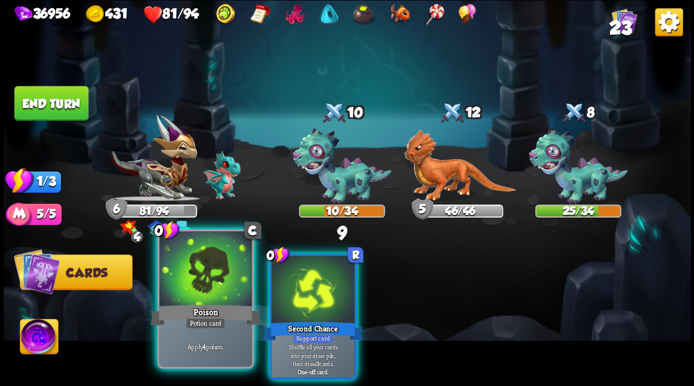
drag, startPoint x: 187, startPoint y: 278, endPoint x: 187, endPoint y: 267, distance: 10.6
click at [187, 275] on div at bounding box center [205, 270] width 92 height 78
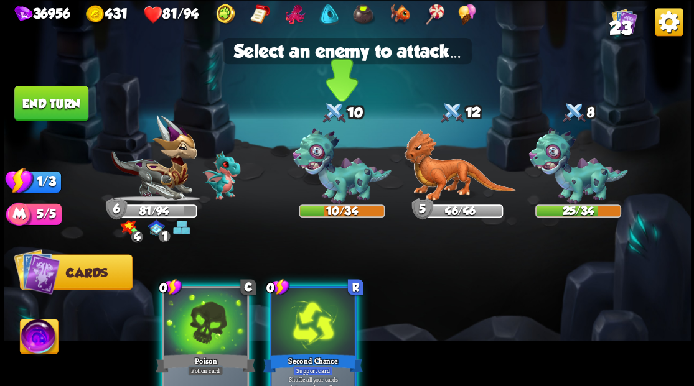
click at [325, 167] on img at bounding box center [341, 166] width 99 height 77
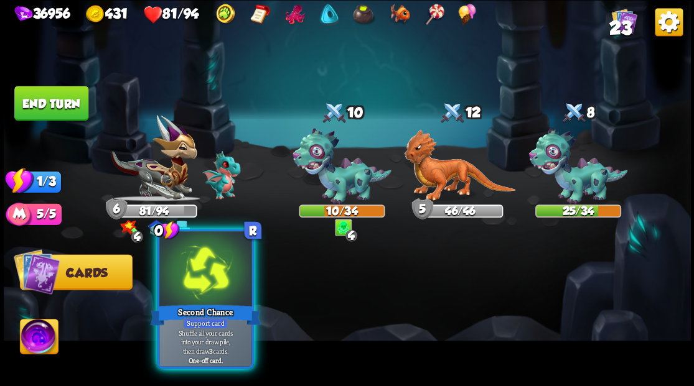
click at [207, 284] on div at bounding box center [205, 270] width 92 height 78
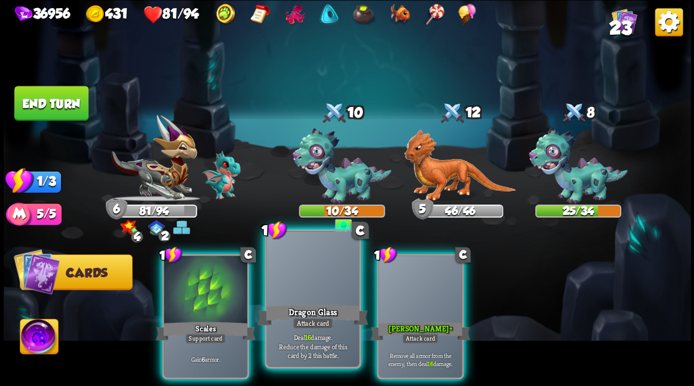
click at [300, 282] on div at bounding box center [312, 270] width 92 height 78
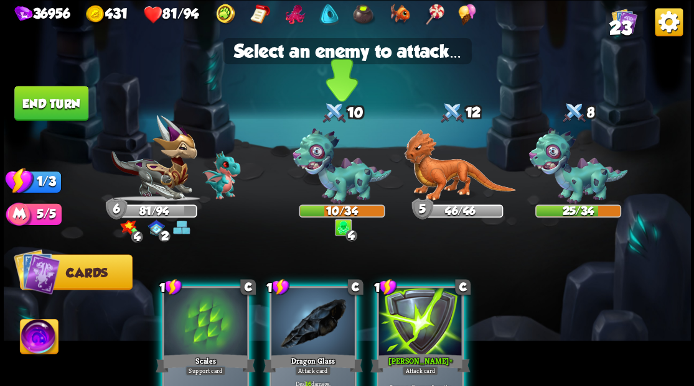
click at [330, 168] on img at bounding box center [341, 166] width 99 height 77
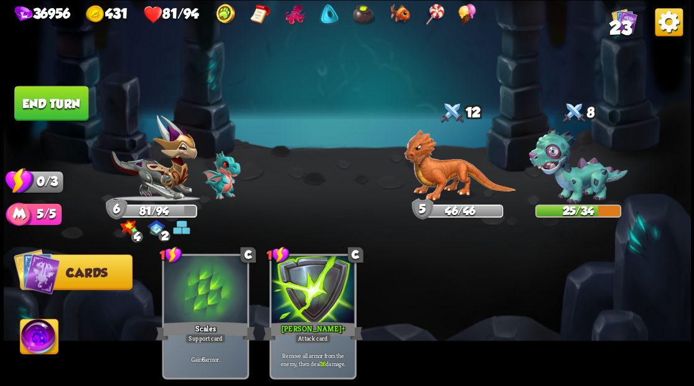
click at [60, 106] on button "End turn" at bounding box center [51, 103] width 74 height 35
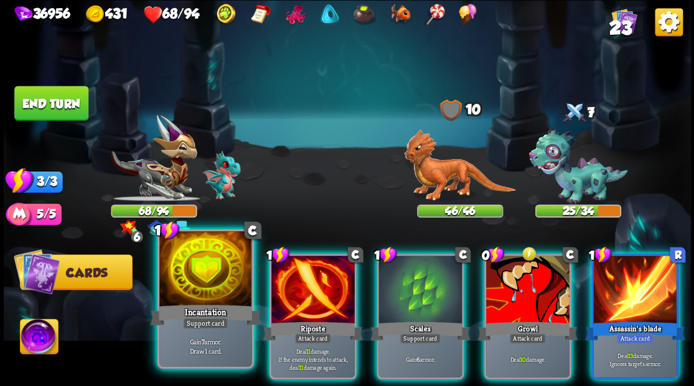
click at [197, 304] on div "Incantation" at bounding box center [205, 314] width 111 height 25
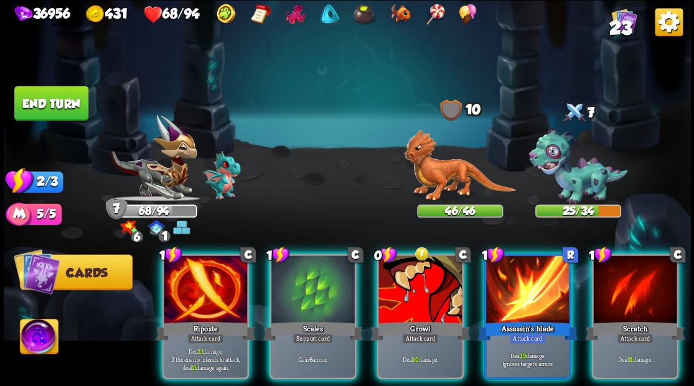
click at [197, 320] on div "Riposte" at bounding box center [206, 331] width 100 height 22
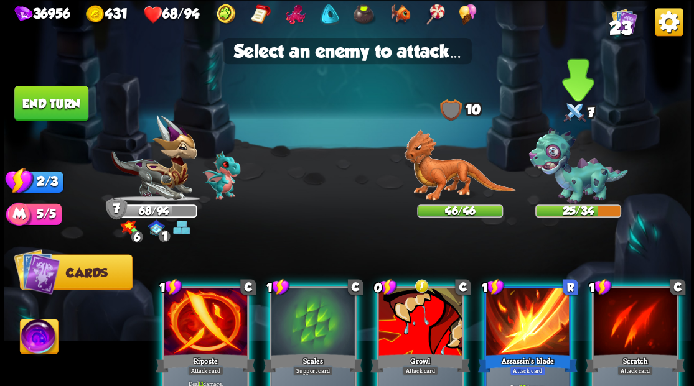
click at [582, 191] on img at bounding box center [577, 166] width 99 height 77
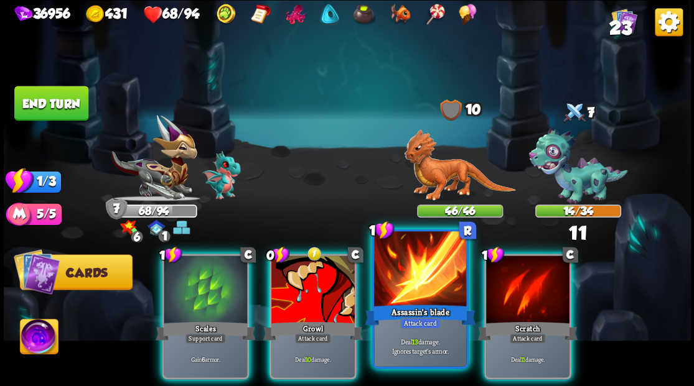
click at [421, 297] on div at bounding box center [420, 270] width 92 height 78
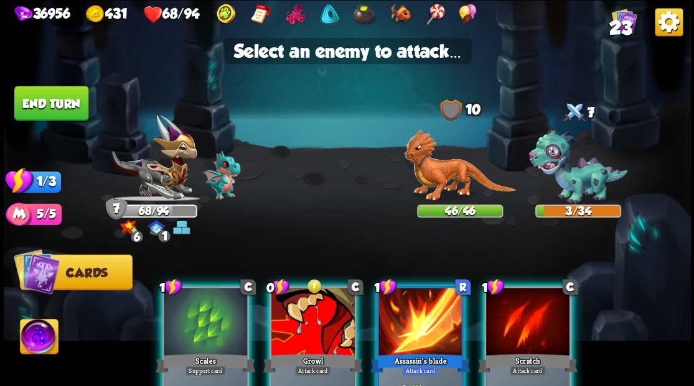
click at [394, 331] on div at bounding box center [419, 323] width 83 height 70
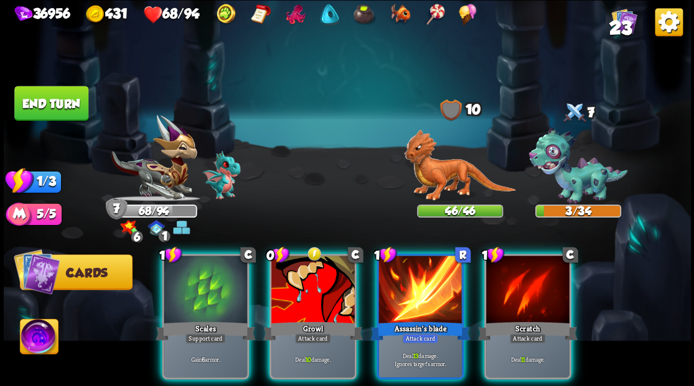
click at [562, 185] on img at bounding box center [577, 166] width 99 height 77
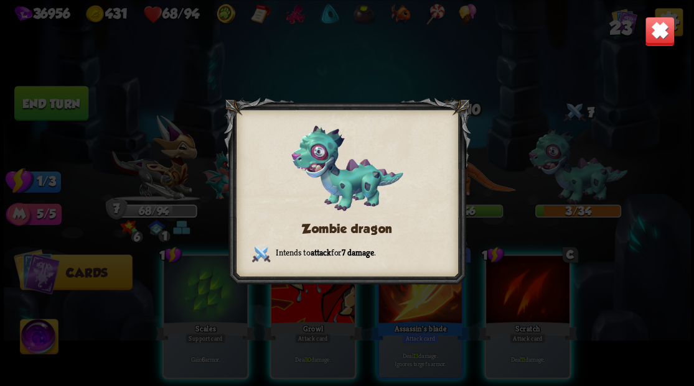
click at [650, 39] on img at bounding box center [659, 31] width 30 height 30
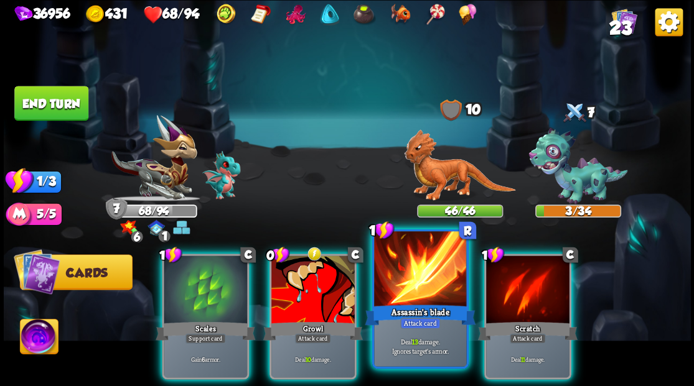
click at [401, 290] on div at bounding box center [420, 270] width 92 height 78
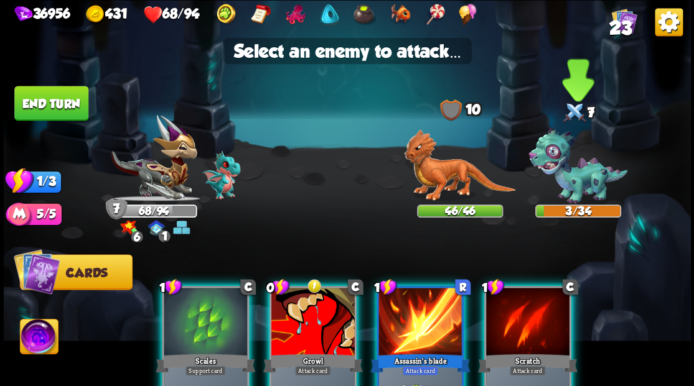
click at [562, 178] on img at bounding box center [577, 166] width 99 height 77
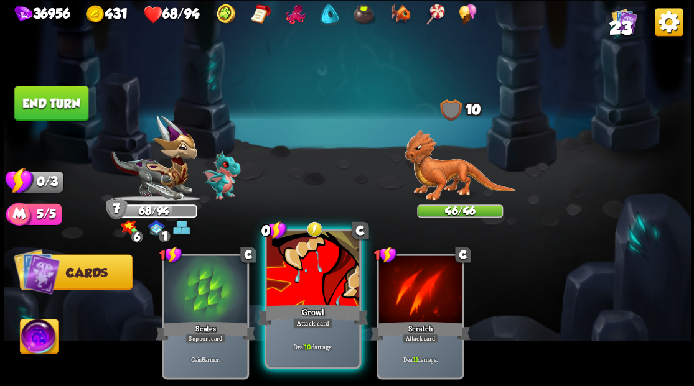
click at [304, 279] on div at bounding box center [312, 270] width 92 height 78
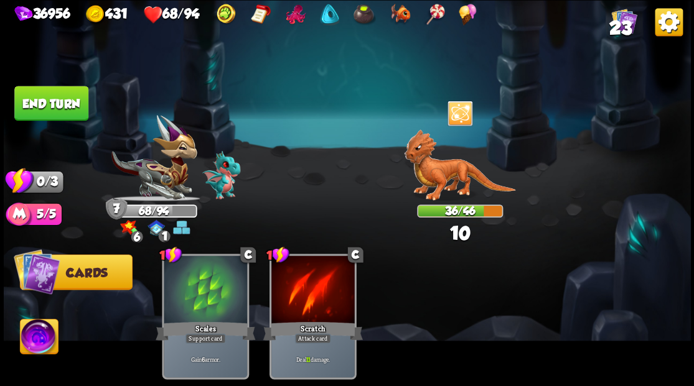
click at [60, 113] on button "End turn" at bounding box center [51, 103] width 74 height 35
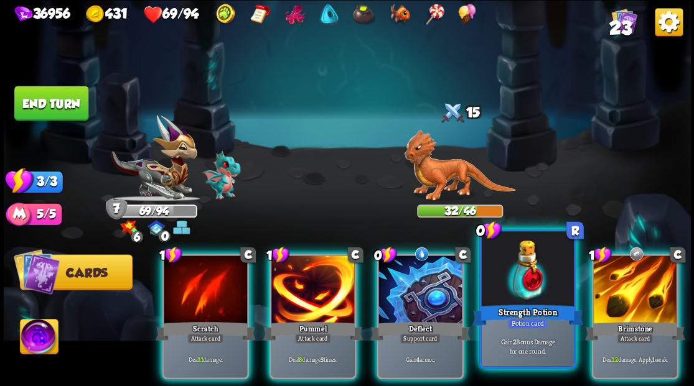
click at [513, 287] on div at bounding box center [527, 270] width 92 height 78
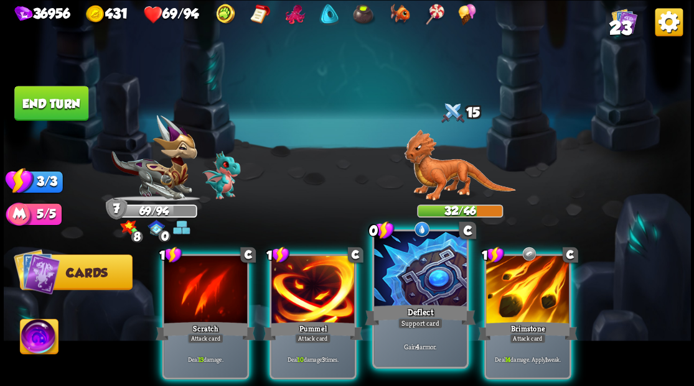
click at [417, 272] on div at bounding box center [420, 270] width 92 height 78
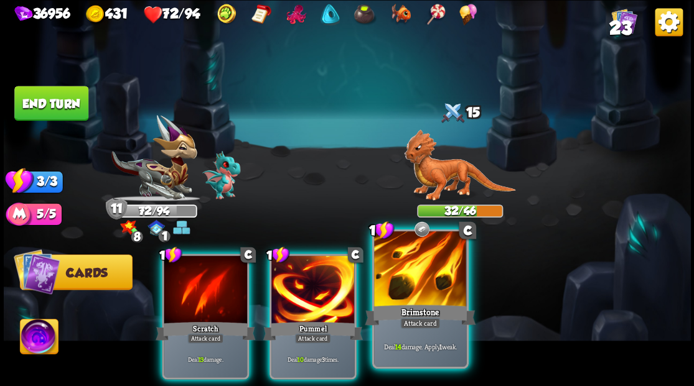
click at [423, 266] on div at bounding box center [420, 270] width 92 height 78
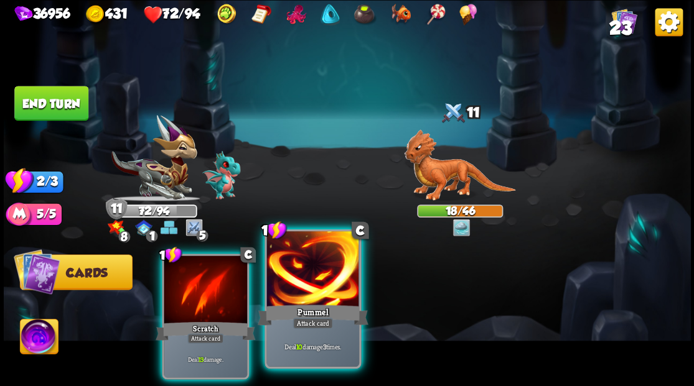
click at [305, 287] on div at bounding box center [312, 270] width 92 height 78
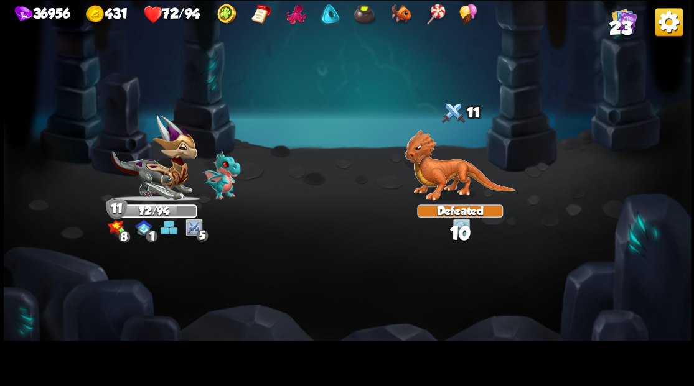
click at [193, 285] on div "Select an enemy to attack... You don't have enough stamina to play that card...…" at bounding box center [347, 193] width 687 height 386
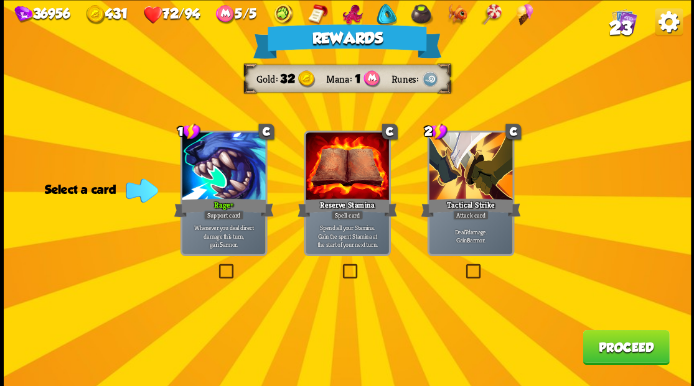
click at [622, 351] on button "Proceed" at bounding box center [625, 347] width 86 height 35
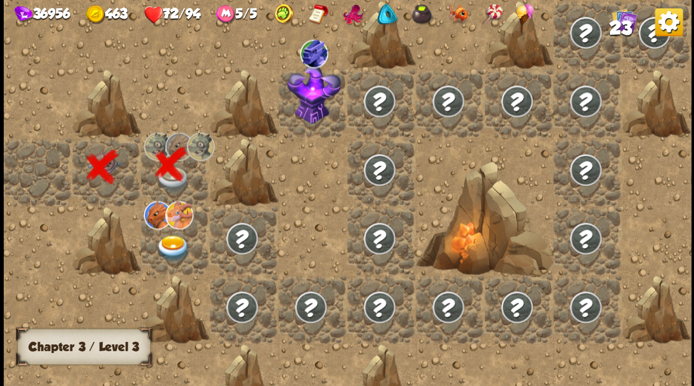
click at [169, 249] on img at bounding box center [173, 248] width 34 height 27
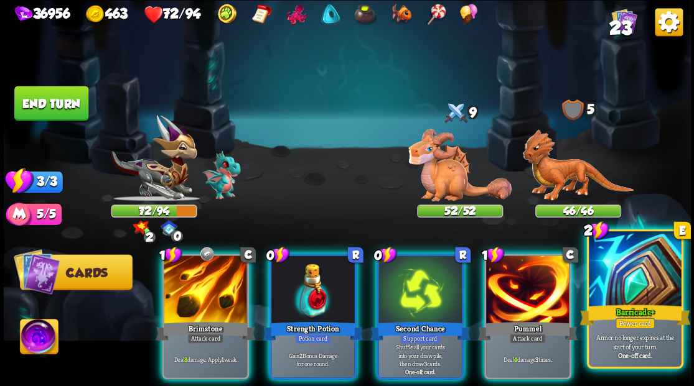
click at [622, 275] on div at bounding box center [635, 270] width 92 height 78
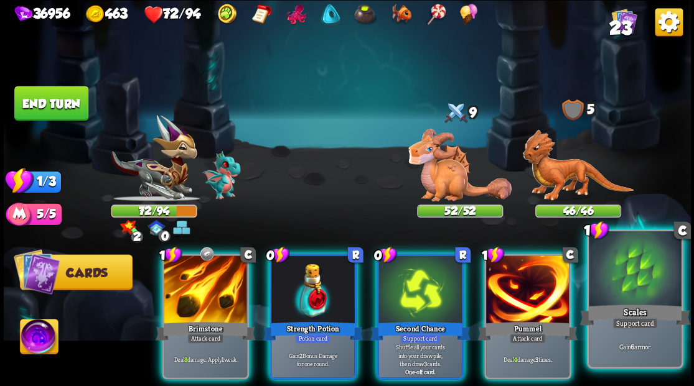
click at [624, 280] on div at bounding box center [635, 270] width 92 height 78
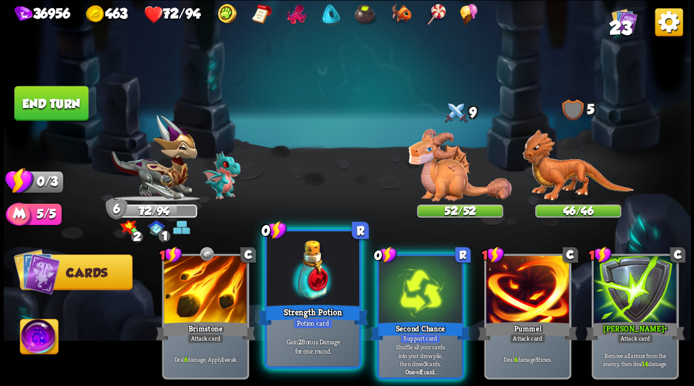
click at [297, 269] on div at bounding box center [312, 270] width 92 height 78
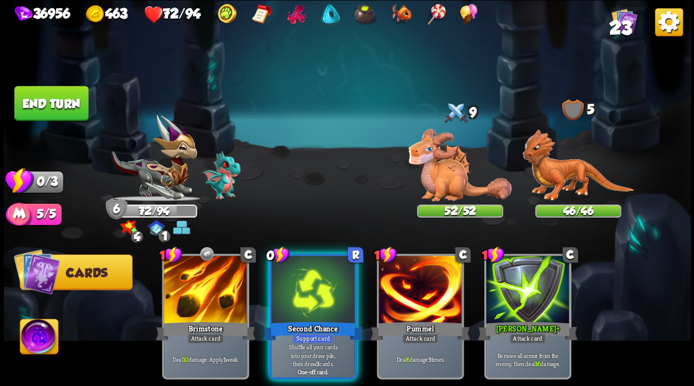
click at [297, 269] on div at bounding box center [312, 291] width 83 height 70
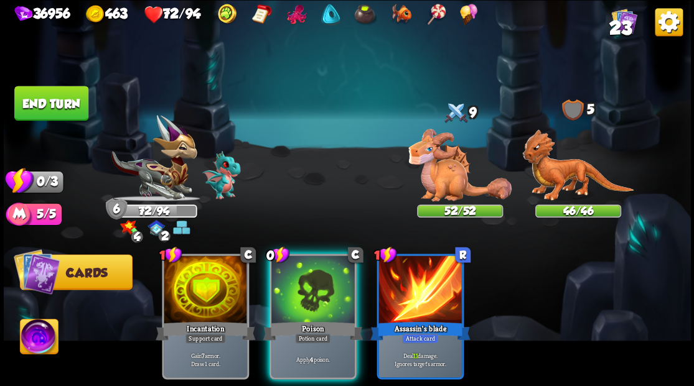
drag, startPoint x: 310, startPoint y: 290, endPoint x: 391, endPoint y: 241, distance: 93.8
click at [310, 289] on div at bounding box center [312, 291] width 83 height 70
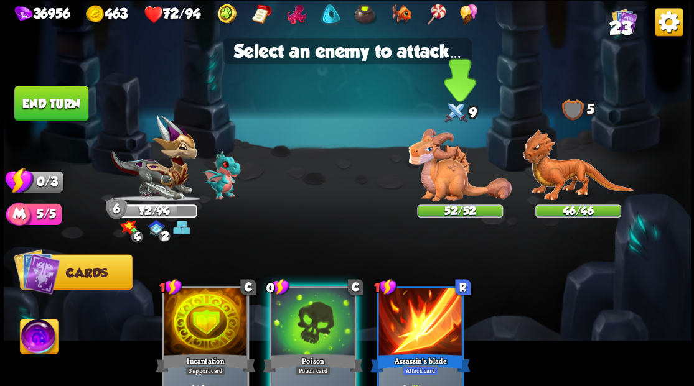
click at [449, 182] on img at bounding box center [459, 165] width 103 height 73
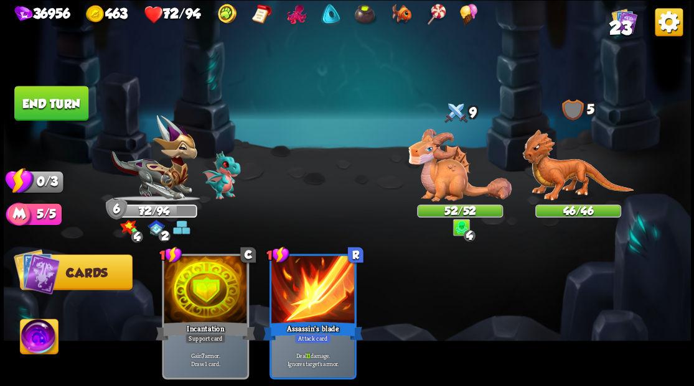
click at [77, 103] on button "End turn" at bounding box center [51, 103] width 75 height 35
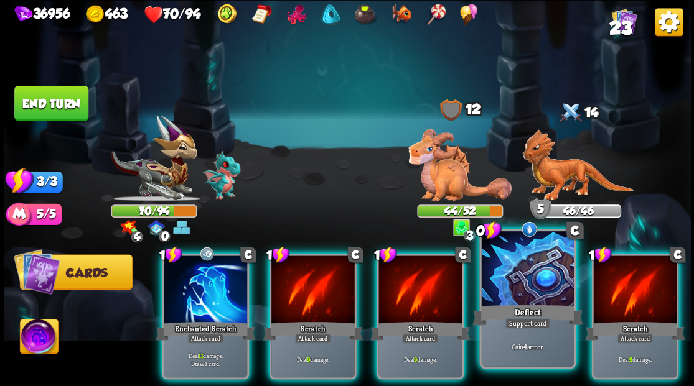
click at [531, 289] on div at bounding box center [527, 270] width 92 height 78
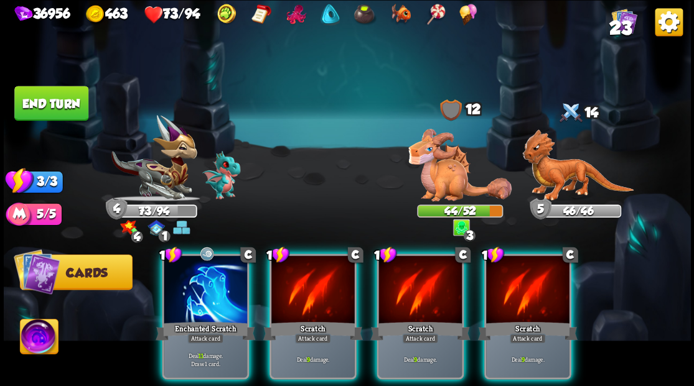
click at [43, 335] on img at bounding box center [39, 338] width 38 height 39
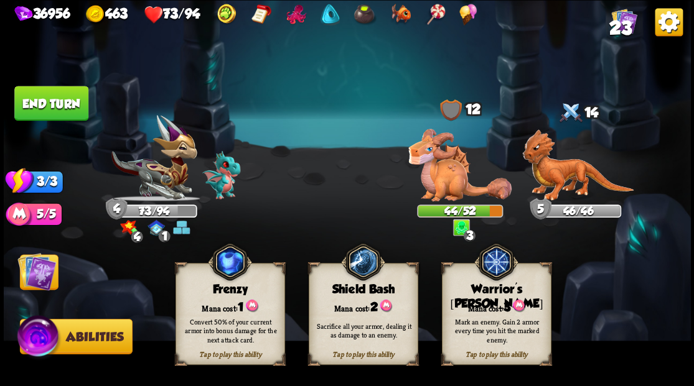
drag, startPoint x: 491, startPoint y: 315, endPoint x: 477, endPoint y: 299, distance: 21.6
click at [489, 312] on div "Mark an enemy. Gain 2 armor every time you hit the marked enemy." at bounding box center [497, 330] width 110 height 43
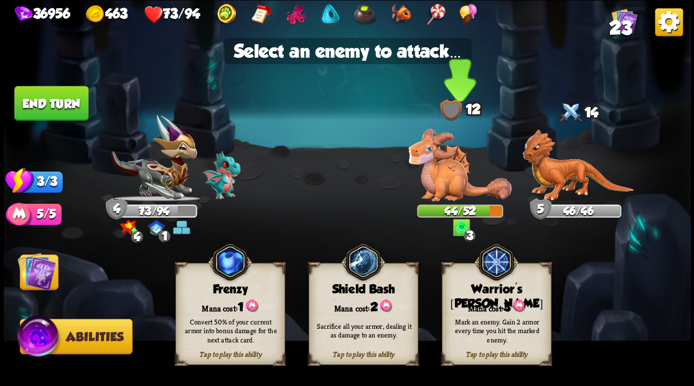
click at [444, 174] on img at bounding box center [459, 165] width 103 height 73
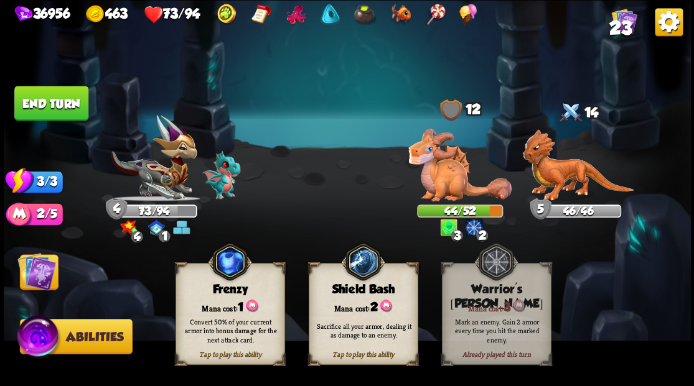
click at [31, 270] on img at bounding box center [36, 271] width 39 height 39
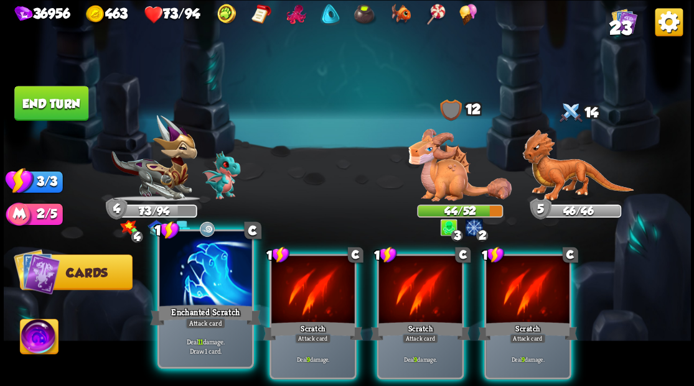
click at [190, 300] on div at bounding box center [205, 270] width 92 height 78
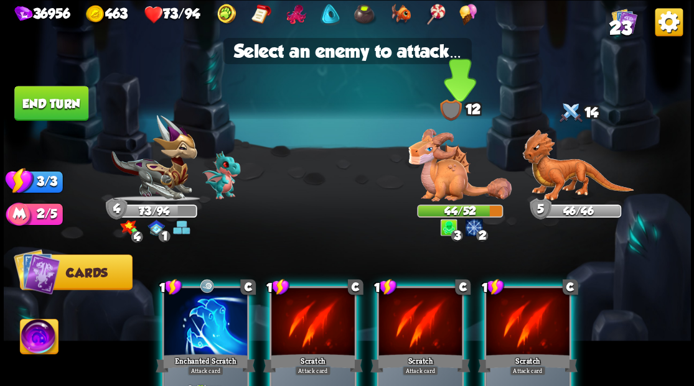
click at [437, 179] on img at bounding box center [459, 165] width 103 height 73
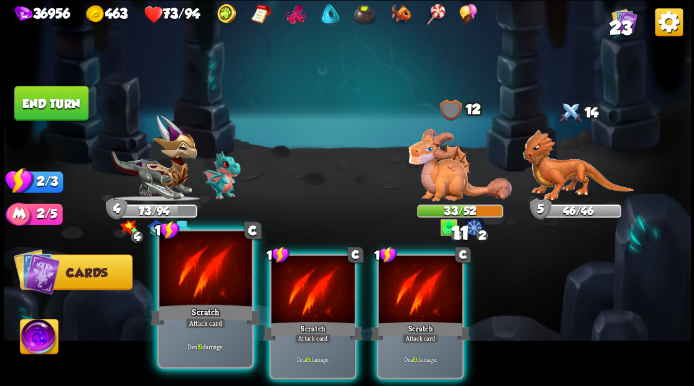
click at [198, 280] on div at bounding box center [205, 270] width 92 height 78
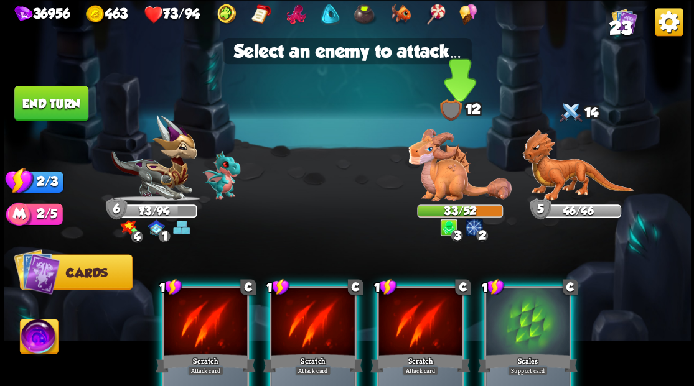
click at [452, 166] on img at bounding box center [459, 165] width 103 height 73
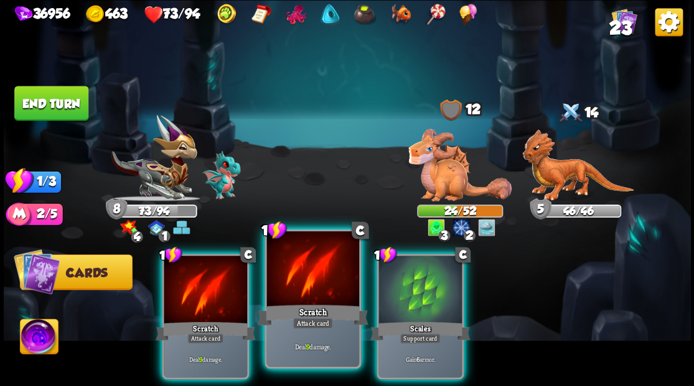
click at [320, 266] on div at bounding box center [312, 270] width 92 height 78
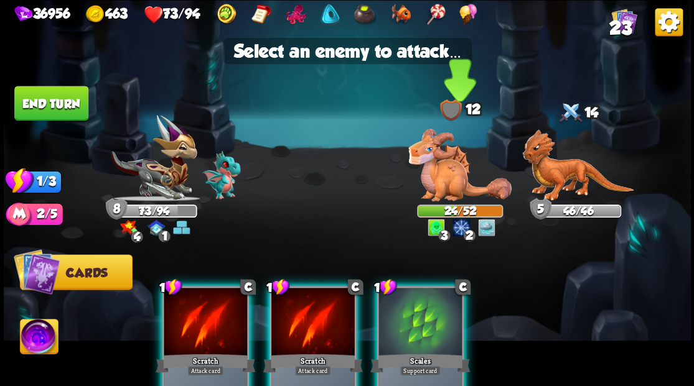
click at [435, 182] on img at bounding box center [459, 165] width 103 height 73
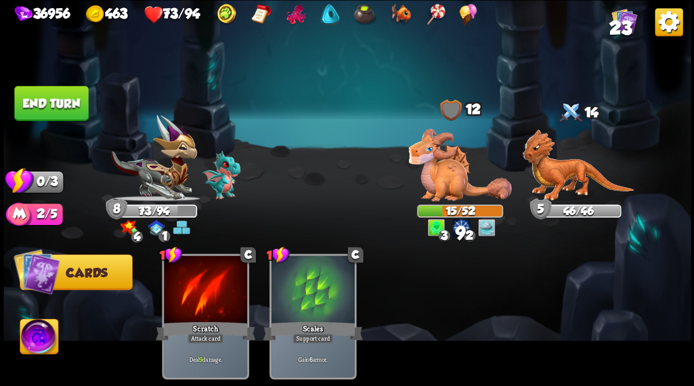
click at [71, 106] on button "End turn" at bounding box center [51, 103] width 74 height 35
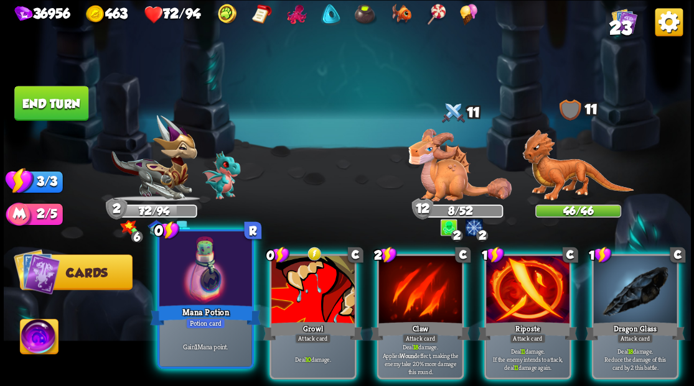
click at [179, 289] on div at bounding box center [205, 270] width 92 height 78
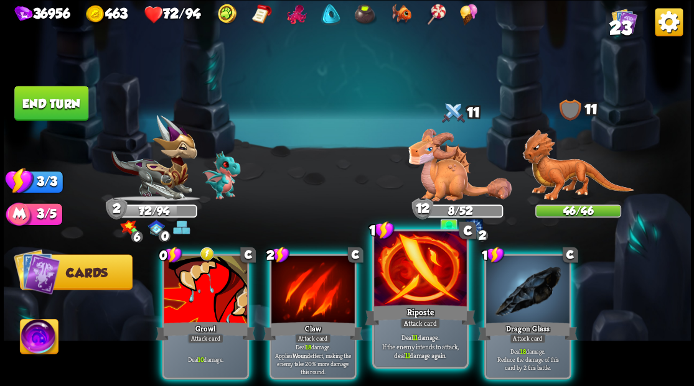
click at [412, 291] on div at bounding box center [420, 270] width 92 height 78
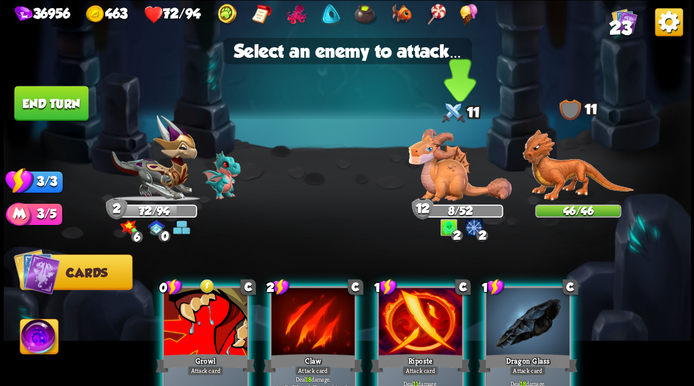
click at [434, 185] on img at bounding box center [459, 165] width 103 height 73
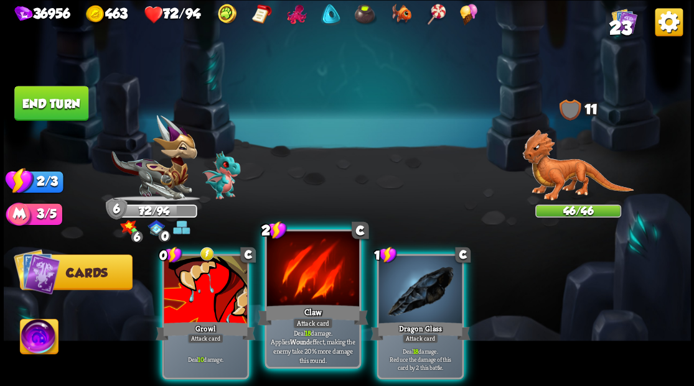
click at [322, 295] on div at bounding box center [312, 270] width 92 height 78
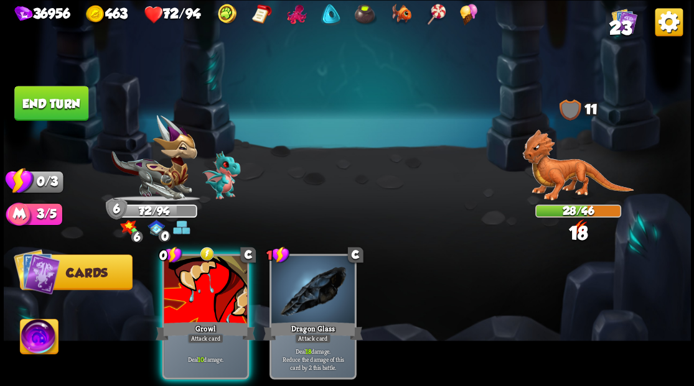
drag, startPoint x: 200, startPoint y: 278, endPoint x: 174, endPoint y: 208, distance: 74.4
click at [200, 268] on div at bounding box center [205, 291] width 83 height 70
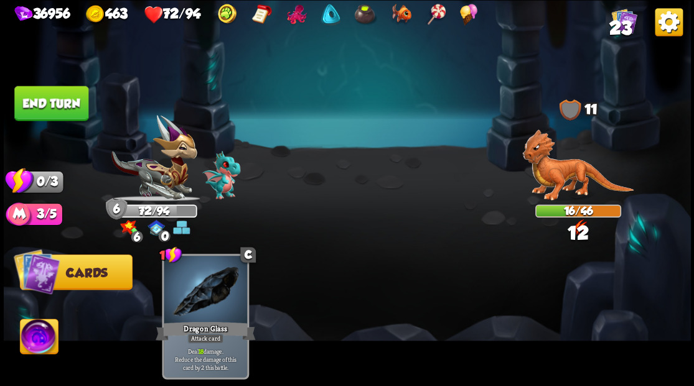
drag, startPoint x: 54, startPoint y: 113, endPoint x: 425, endPoint y: 373, distance: 453.8
click at [56, 113] on button "End turn" at bounding box center [51, 103] width 74 height 35
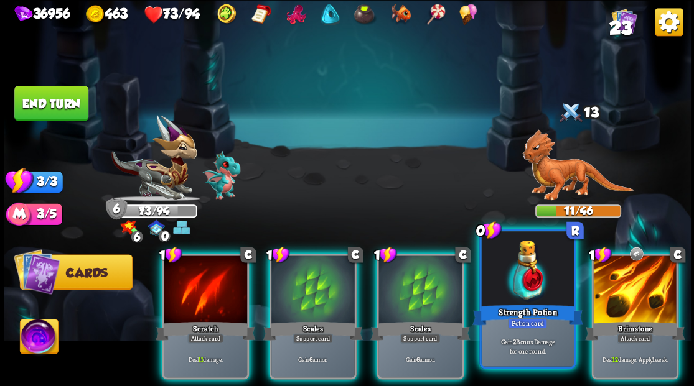
click at [499, 285] on div at bounding box center [527, 270] width 92 height 78
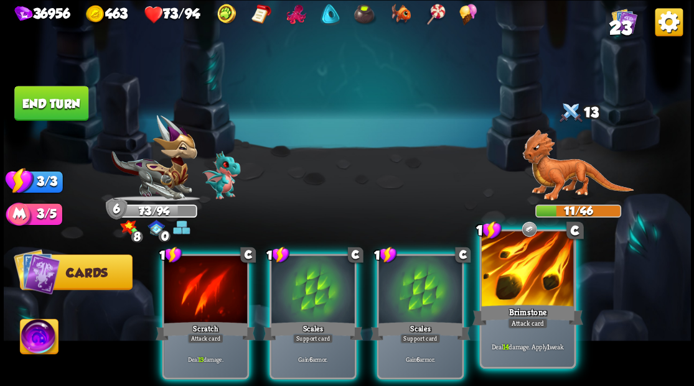
click at [512, 278] on div at bounding box center [527, 270] width 92 height 78
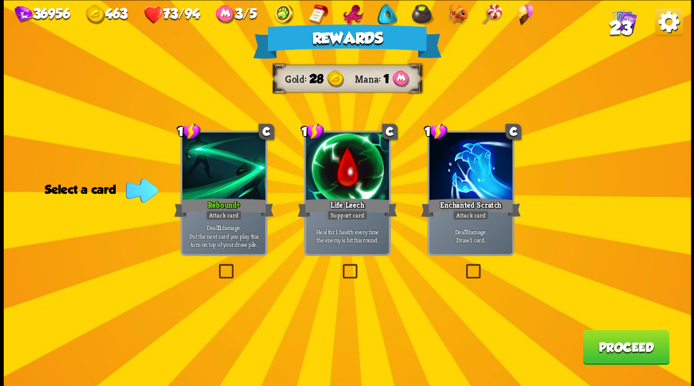
click at [619, 348] on button "Proceed" at bounding box center [625, 347] width 86 height 35
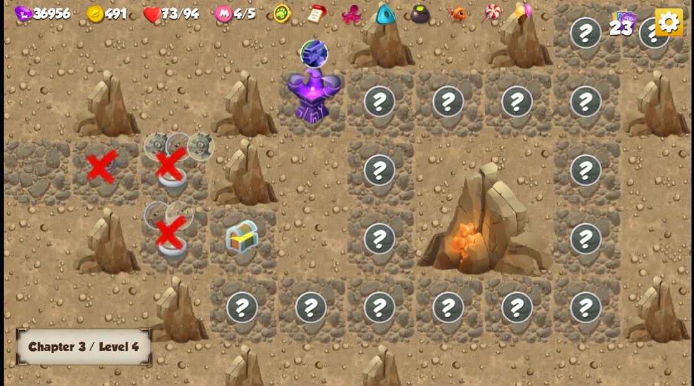
click at [240, 236] on img at bounding box center [242, 236] width 34 height 34
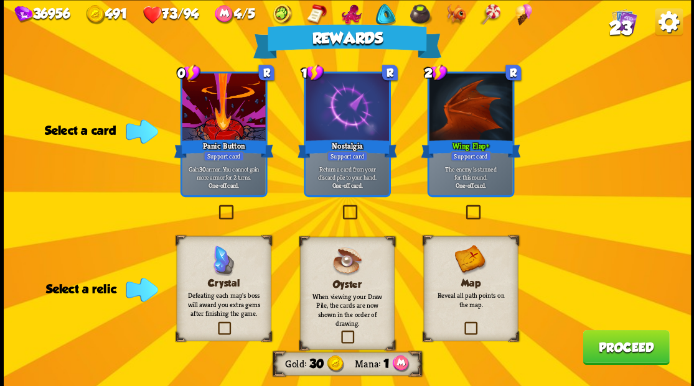
click at [611, 345] on button "Proceed" at bounding box center [625, 347] width 86 height 35
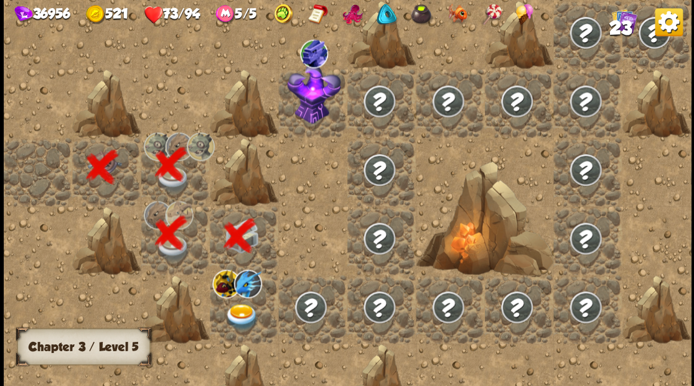
click at [233, 320] on img at bounding box center [242, 317] width 34 height 27
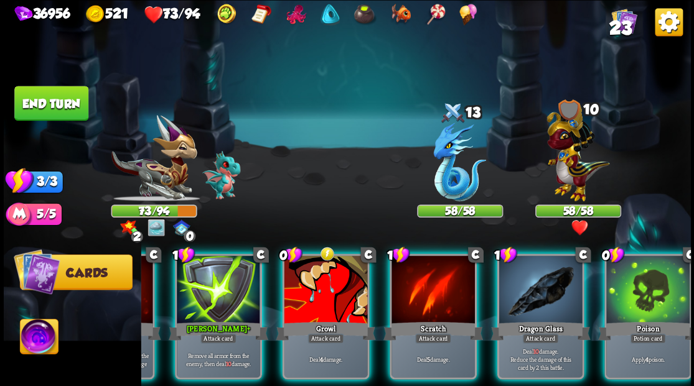
scroll to position [0, 238]
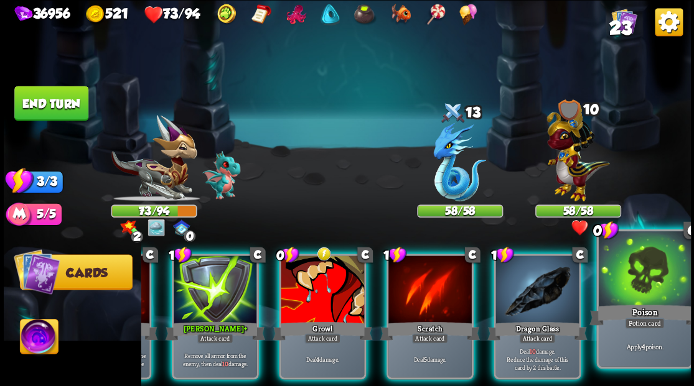
click at [641, 292] on div at bounding box center [644, 270] width 92 height 78
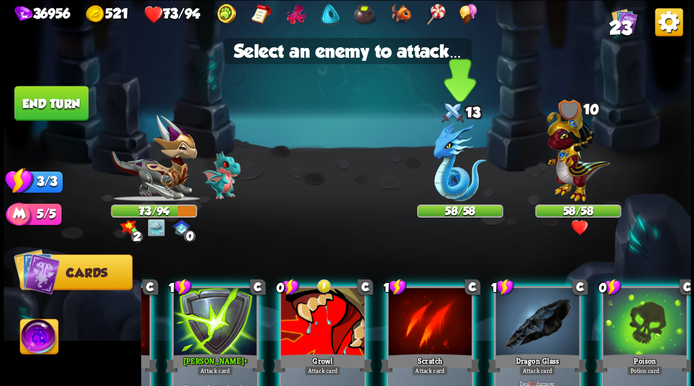
click at [446, 179] on img at bounding box center [459, 162] width 53 height 79
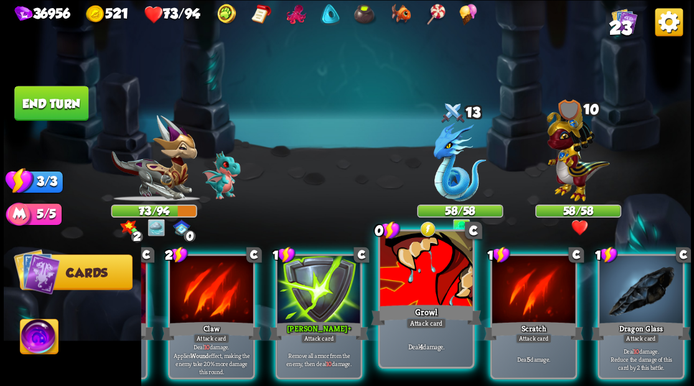
click at [432, 299] on div at bounding box center [426, 270] width 92 height 78
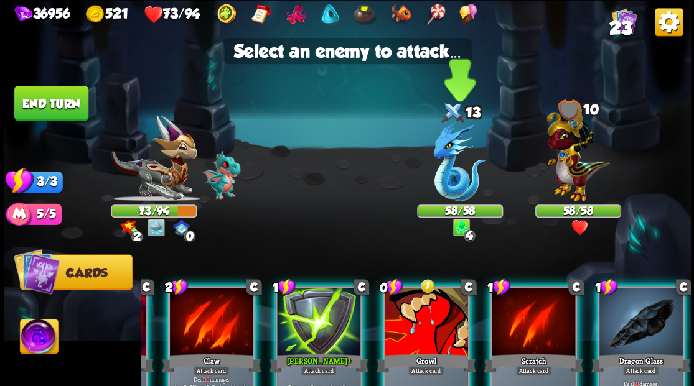
click at [445, 174] on img at bounding box center [459, 162] width 53 height 79
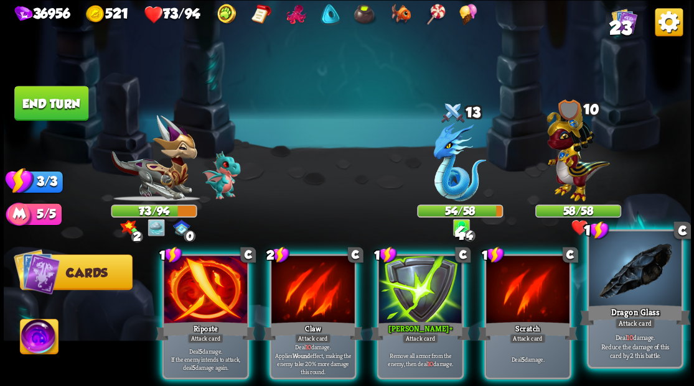
click at [632, 292] on div at bounding box center [635, 270] width 92 height 78
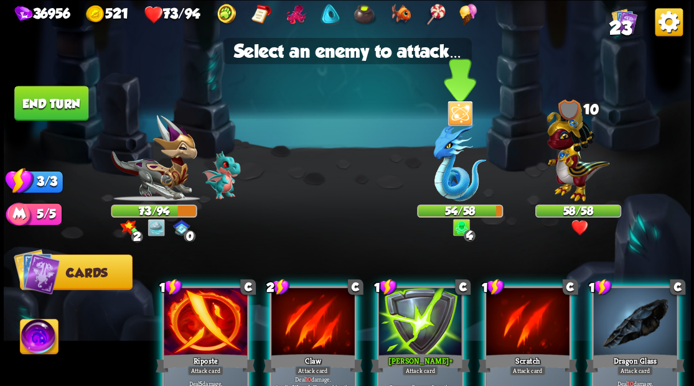
click at [446, 179] on img at bounding box center [459, 162] width 53 height 79
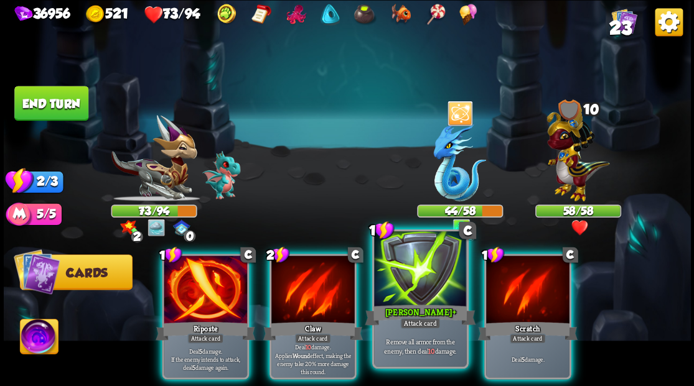
click at [426, 291] on div at bounding box center [420, 270] width 92 height 78
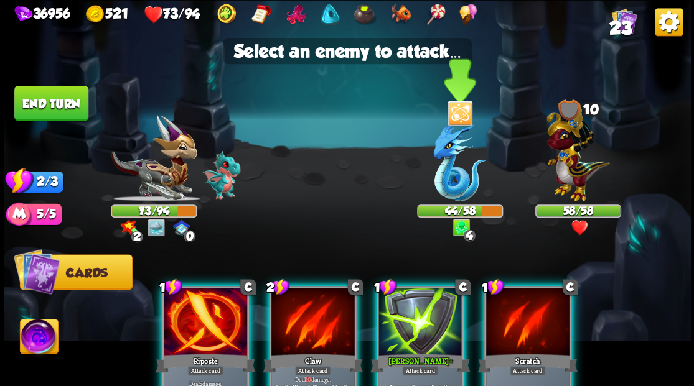
click at [452, 189] on img at bounding box center [459, 162] width 53 height 79
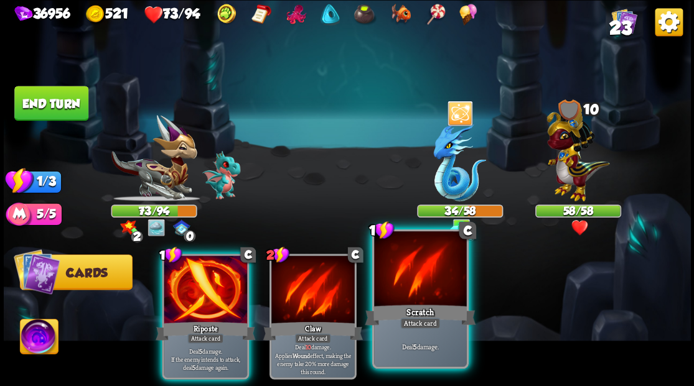
click at [395, 289] on div at bounding box center [420, 270] width 92 height 78
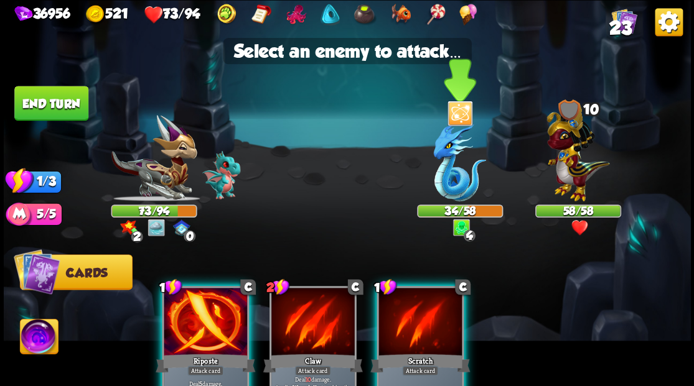
click at [449, 167] on img at bounding box center [459, 162] width 53 height 79
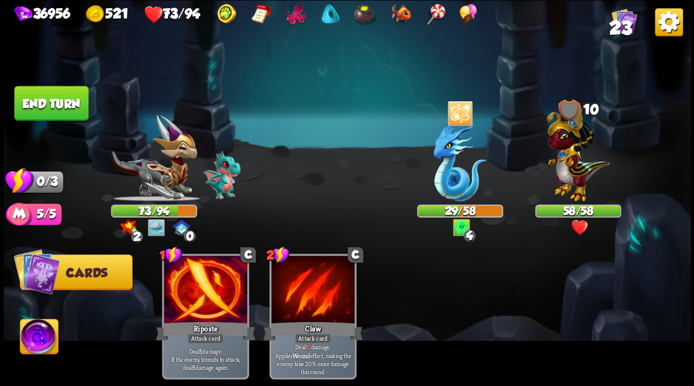
click at [45, 107] on button "End turn" at bounding box center [51, 103] width 74 height 35
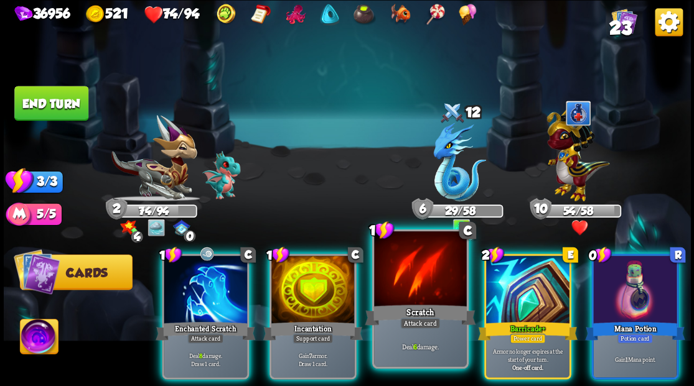
drag, startPoint x: 541, startPoint y: 283, endPoint x: 442, endPoint y: 260, distance: 101.0
click at [538, 282] on div at bounding box center [527, 291] width 83 height 70
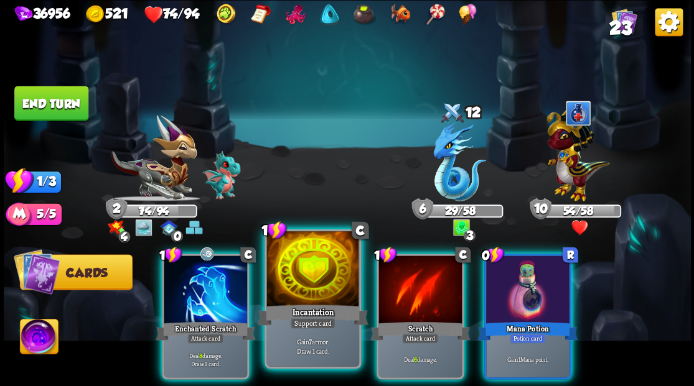
click at [317, 265] on div at bounding box center [312, 270] width 92 height 78
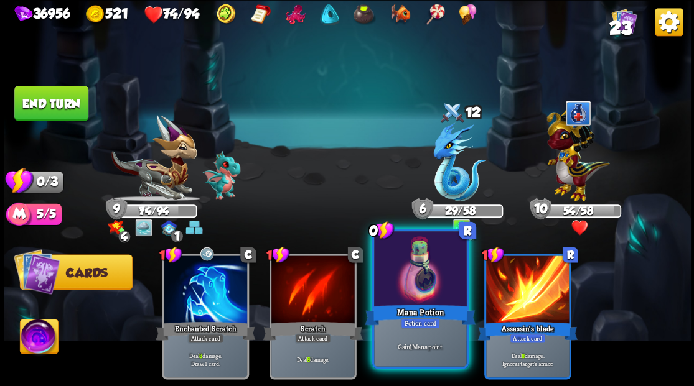
click at [429, 290] on div at bounding box center [420, 270] width 92 height 78
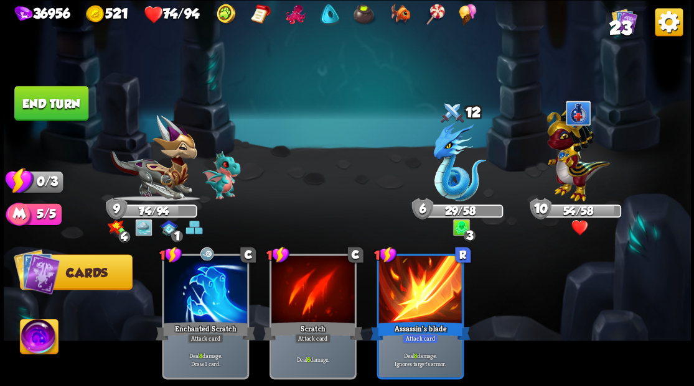
click at [47, 100] on button "End turn" at bounding box center [51, 103] width 74 height 35
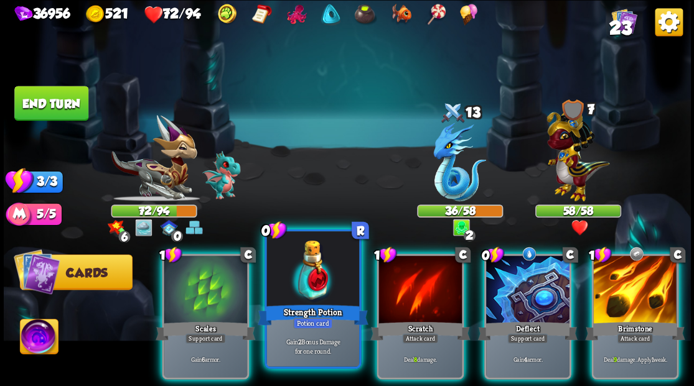
click at [295, 280] on div at bounding box center [312, 270] width 92 height 78
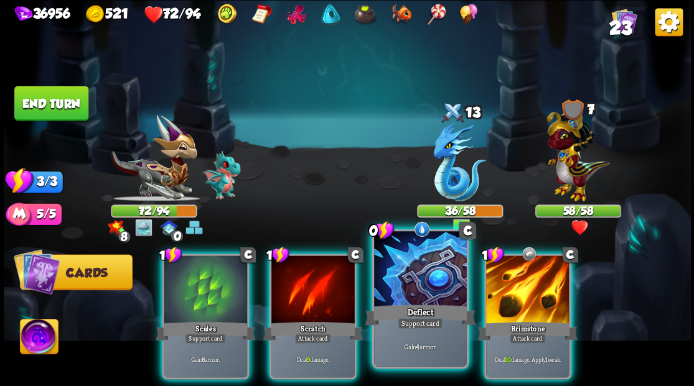
click at [393, 294] on div at bounding box center [420, 270] width 92 height 78
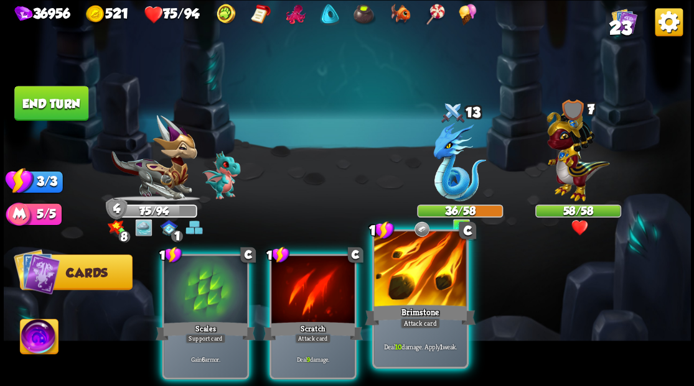
click at [404, 296] on div at bounding box center [420, 270] width 92 height 78
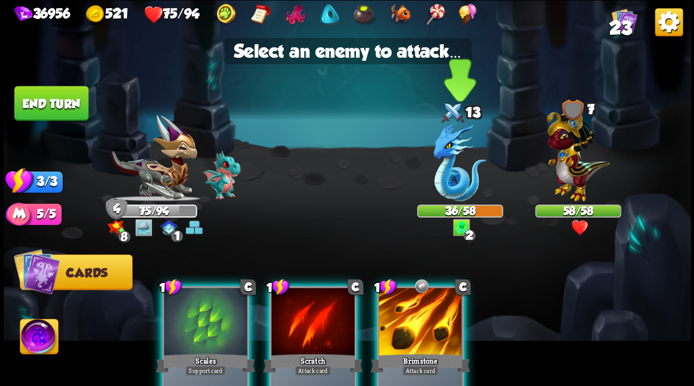
click at [448, 180] on img at bounding box center [459, 162] width 53 height 79
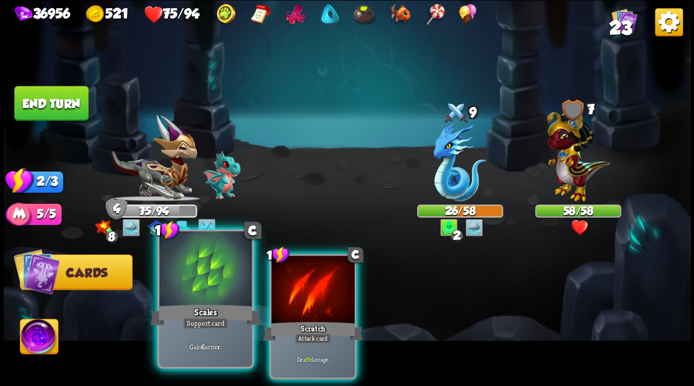
click at [198, 287] on div at bounding box center [205, 270] width 92 height 78
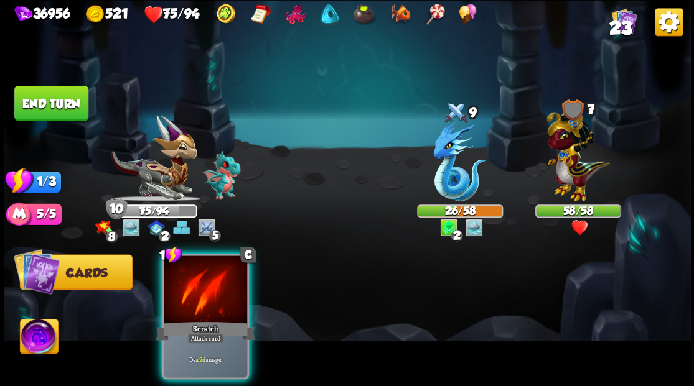
click at [198, 287] on div at bounding box center [205, 291] width 83 height 70
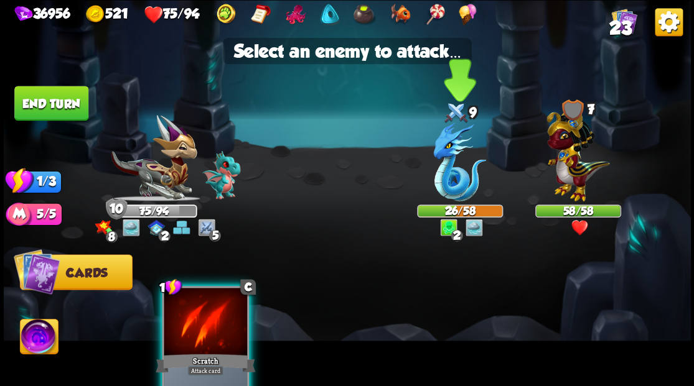
click at [444, 175] on img at bounding box center [459, 162] width 53 height 79
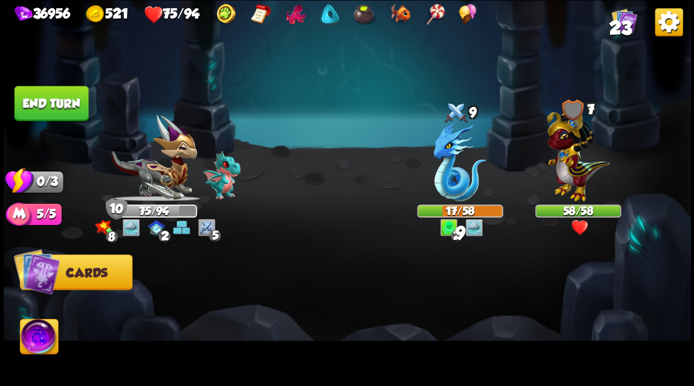
click at [51, 110] on button "End turn" at bounding box center [51, 103] width 74 height 35
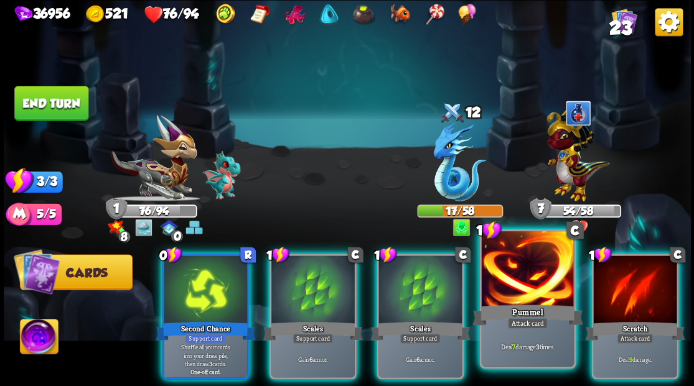
drag, startPoint x: 505, startPoint y: 305, endPoint x: 495, endPoint y: 292, distance: 16.4
click at [505, 304] on div "Pummel" at bounding box center [527, 314] width 111 height 25
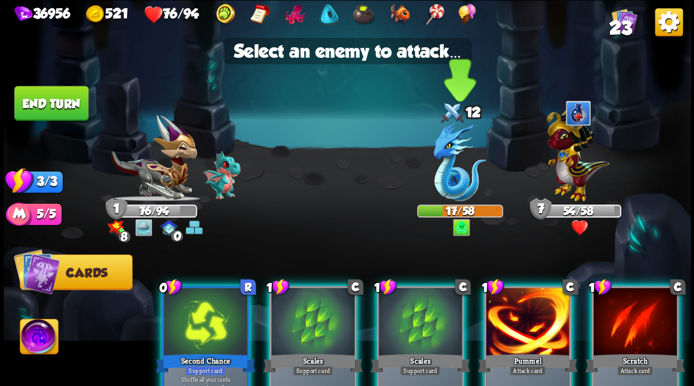
click at [441, 182] on img at bounding box center [459, 162] width 53 height 79
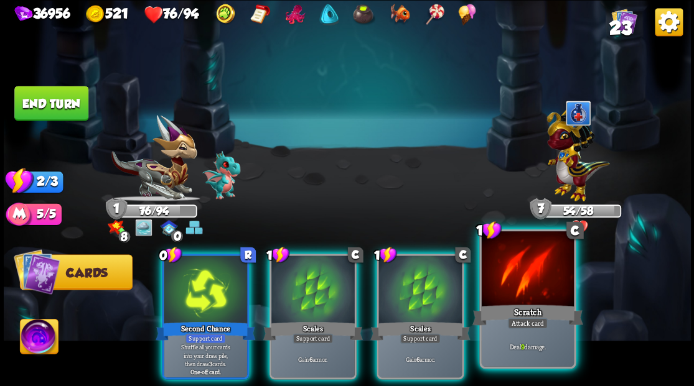
click at [511, 287] on div at bounding box center [527, 270] width 92 height 78
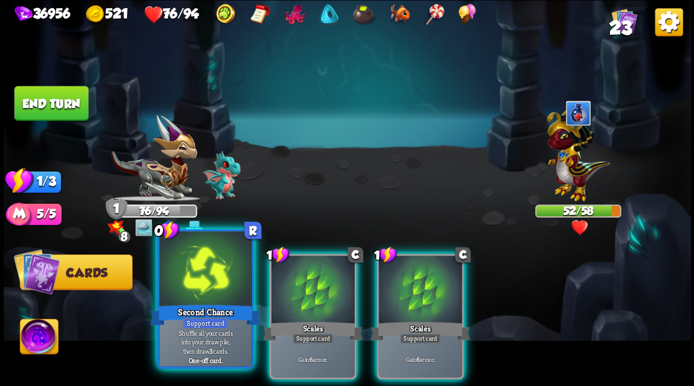
click at [184, 284] on div at bounding box center [205, 270] width 92 height 78
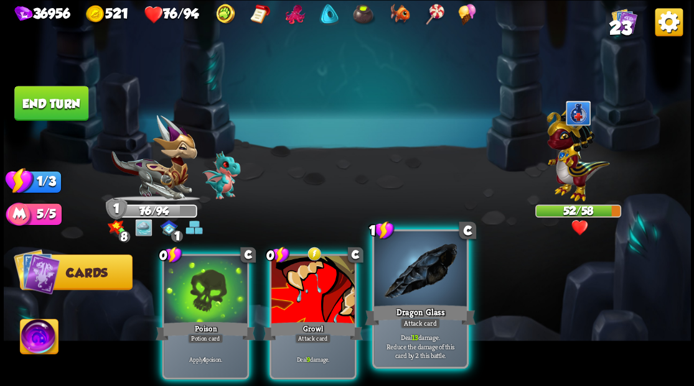
click at [407, 296] on div at bounding box center [420, 270] width 92 height 78
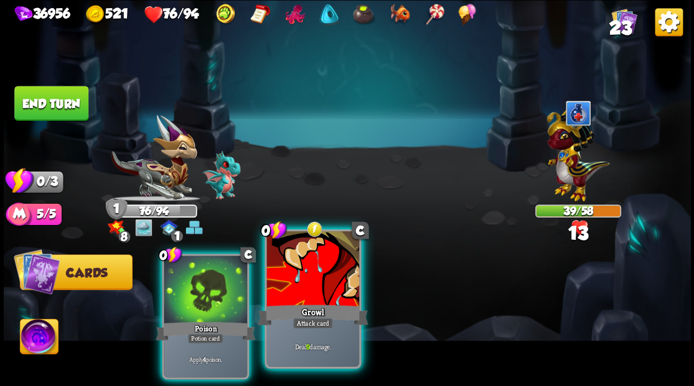
click at [288, 302] on div at bounding box center [312, 270] width 92 height 78
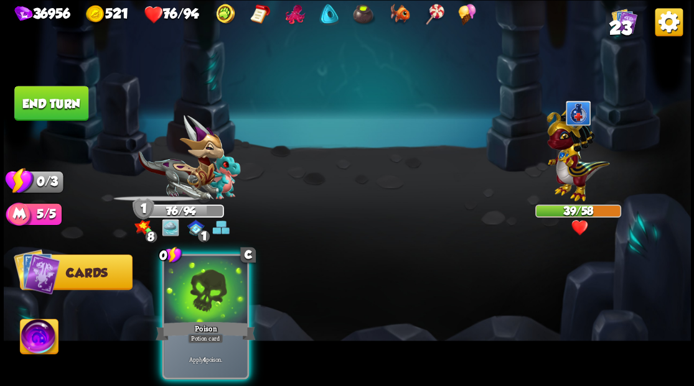
drag, startPoint x: 190, startPoint y: 276, endPoint x: 133, endPoint y: 202, distance: 94.1
click at [170, 258] on div at bounding box center [205, 291] width 83 height 70
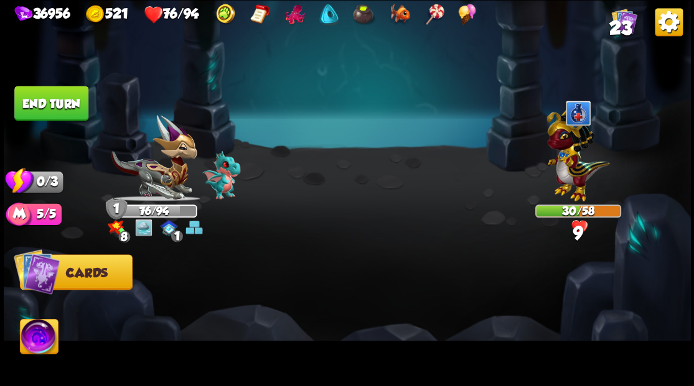
drag, startPoint x: 38, startPoint y: 98, endPoint x: 346, endPoint y: 264, distance: 349.6
click at [39, 98] on button "End turn" at bounding box center [51, 103] width 74 height 35
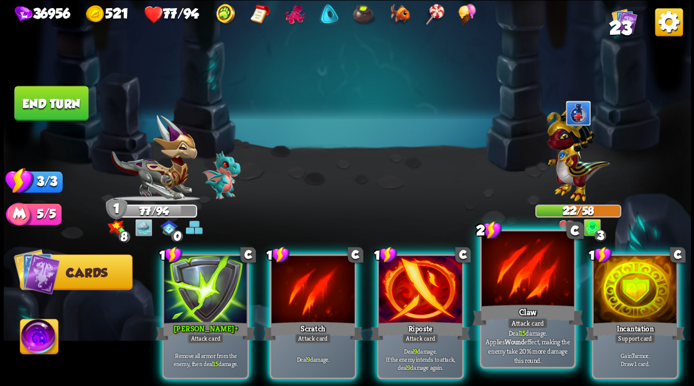
click at [508, 280] on div at bounding box center [527, 270] width 92 height 78
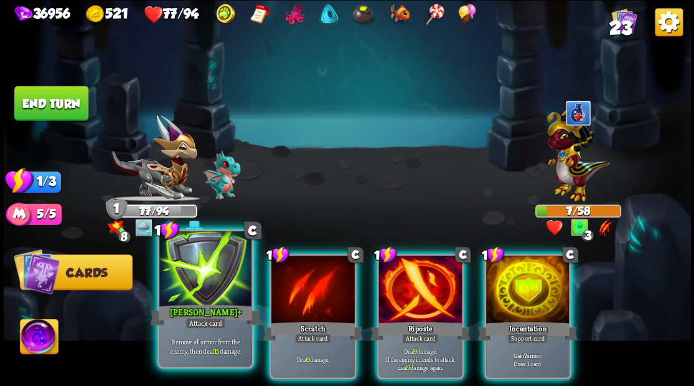
click at [195, 290] on div at bounding box center [205, 270] width 92 height 78
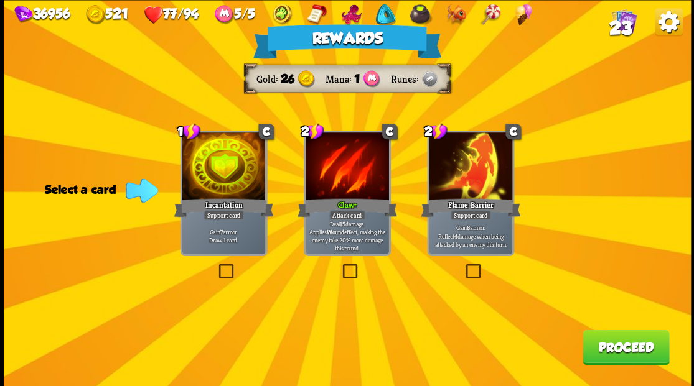
click at [595, 353] on button "Proceed" at bounding box center [625, 347] width 86 height 35
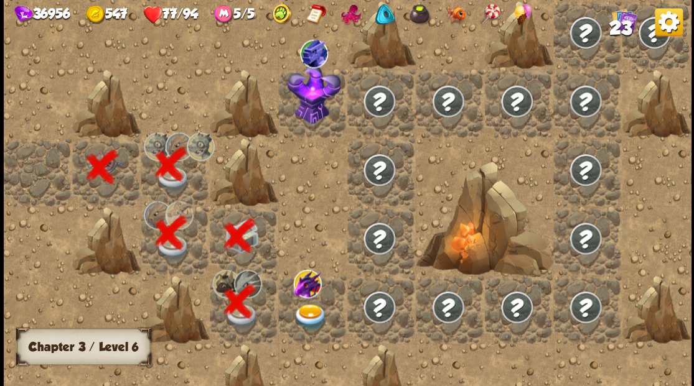
click at [314, 310] on img at bounding box center [310, 317] width 34 height 27
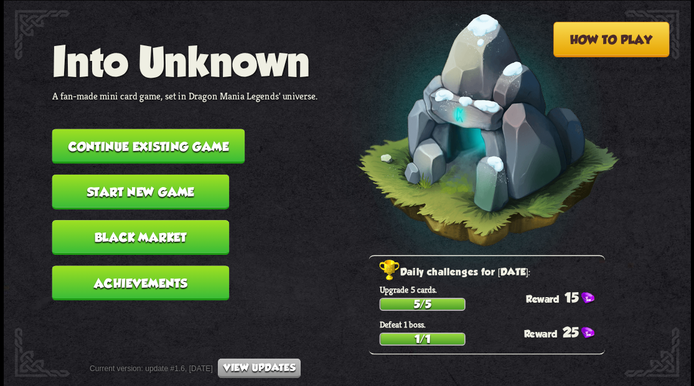
click at [149, 142] on button "Continue existing game" at bounding box center [148, 146] width 193 height 35
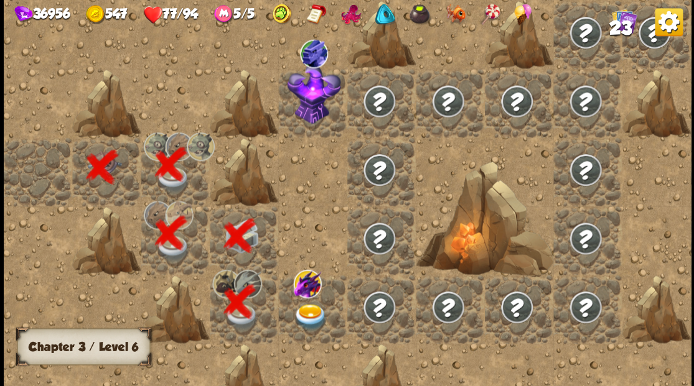
click at [317, 312] on img at bounding box center [310, 317] width 34 height 27
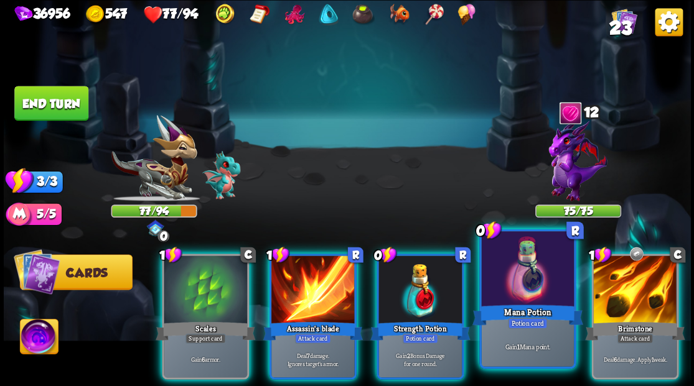
click at [513, 271] on div at bounding box center [527, 270] width 92 height 78
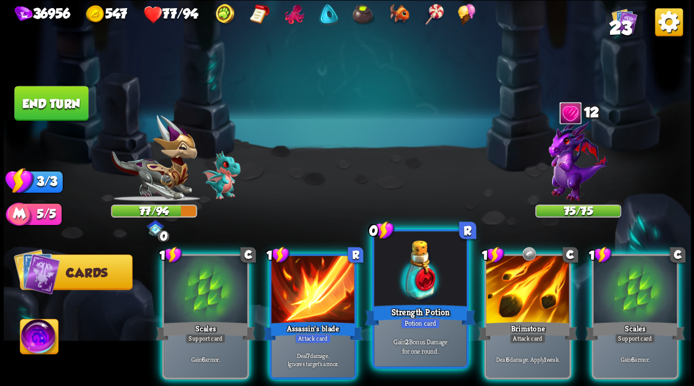
click at [406, 278] on div at bounding box center [420, 270] width 92 height 78
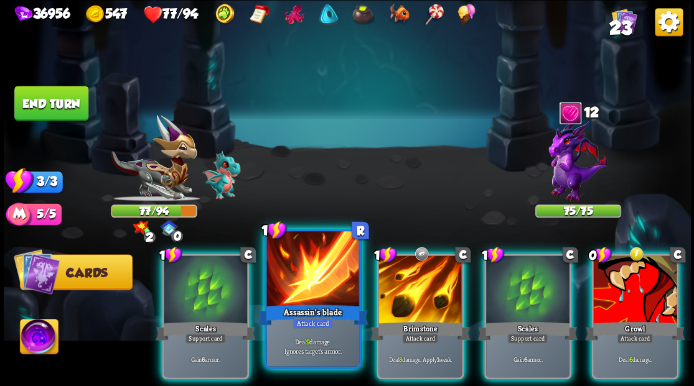
click at [311, 273] on div at bounding box center [312, 270] width 92 height 78
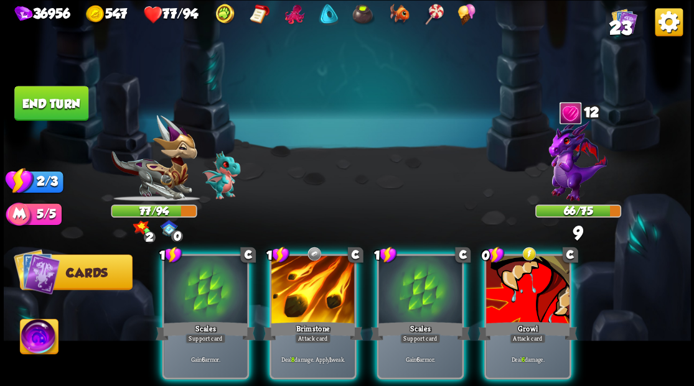
click at [311, 273] on div at bounding box center [312, 291] width 83 height 70
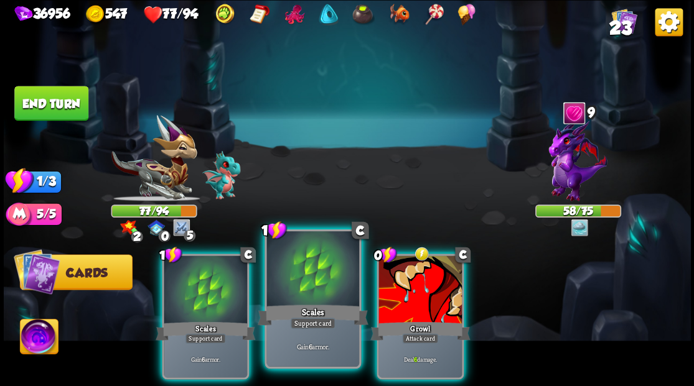
click at [310, 281] on div at bounding box center [312, 270] width 92 height 78
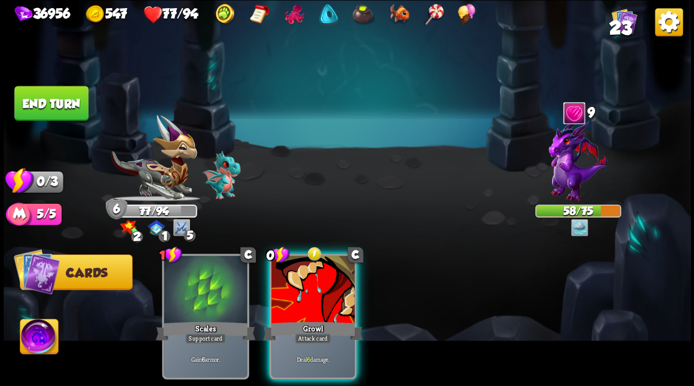
click at [309, 281] on div at bounding box center [312, 291] width 83 height 70
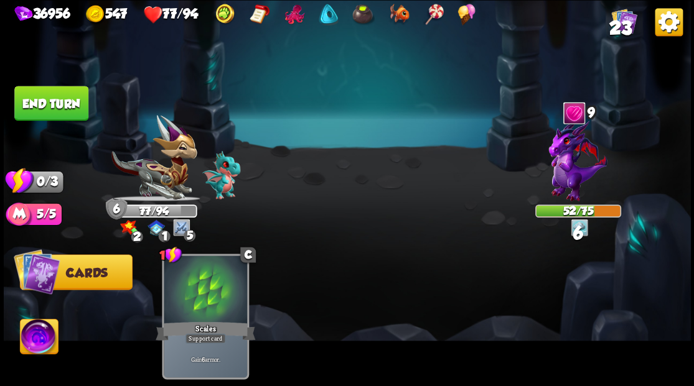
click at [44, 97] on button "End turn" at bounding box center [51, 103] width 74 height 35
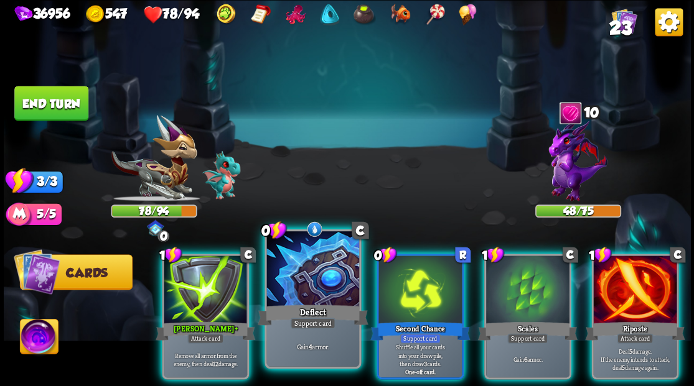
click at [297, 295] on div at bounding box center [312, 270] width 92 height 78
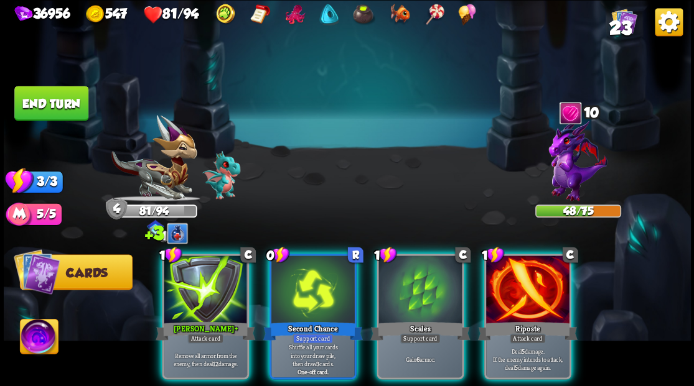
drag, startPoint x: 523, startPoint y: 276, endPoint x: 521, endPoint y: 258, distance: 18.7
click at [524, 272] on div at bounding box center [527, 291] width 83 height 70
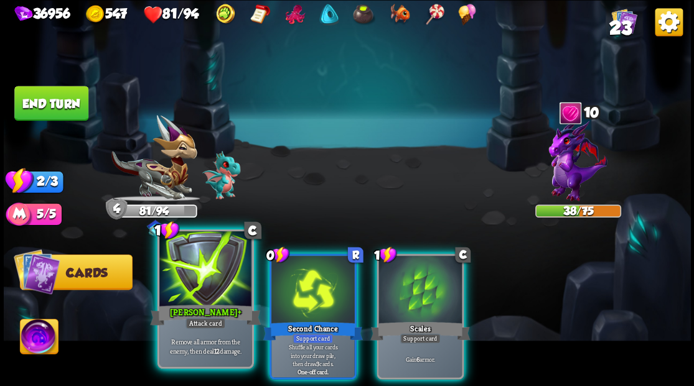
click at [203, 289] on div at bounding box center [205, 270] width 92 height 78
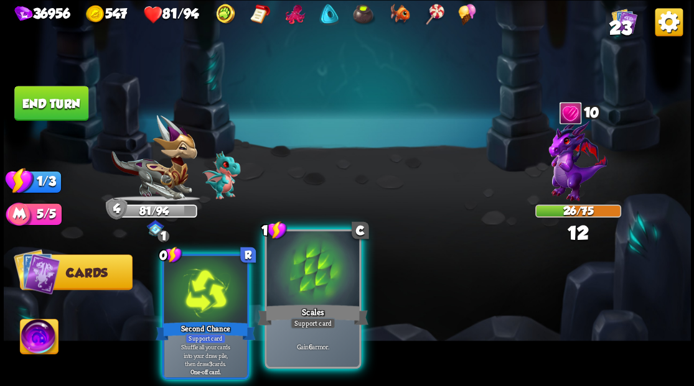
click at [296, 294] on div at bounding box center [312, 270] width 92 height 78
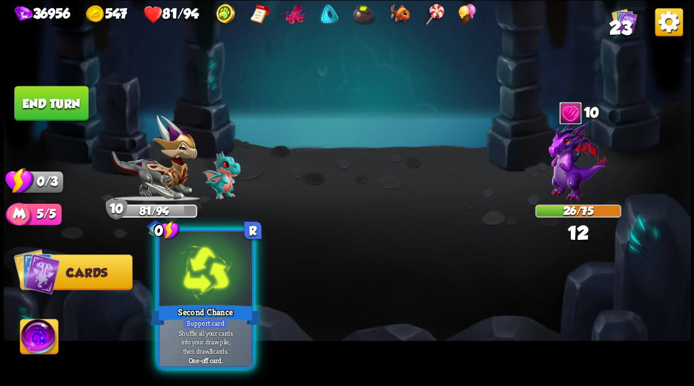
click at [203, 281] on div at bounding box center [205, 270] width 92 height 78
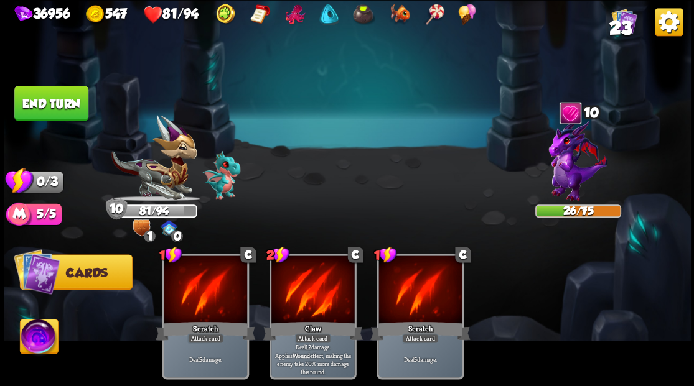
click at [65, 105] on button "End turn" at bounding box center [51, 103] width 74 height 35
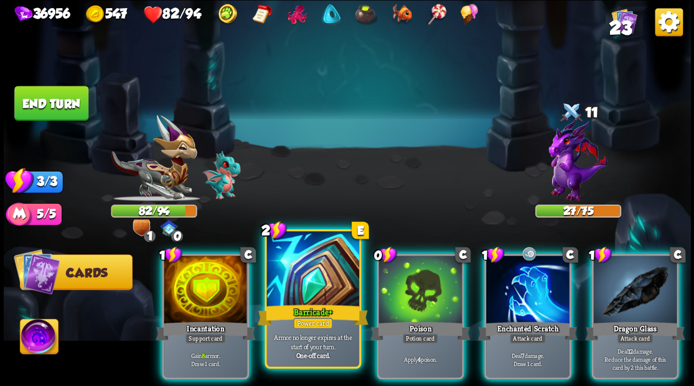
drag, startPoint x: 315, startPoint y: 282, endPoint x: 259, endPoint y: 291, distance: 57.2
click at [315, 282] on div at bounding box center [312, 270] width 92 height 78
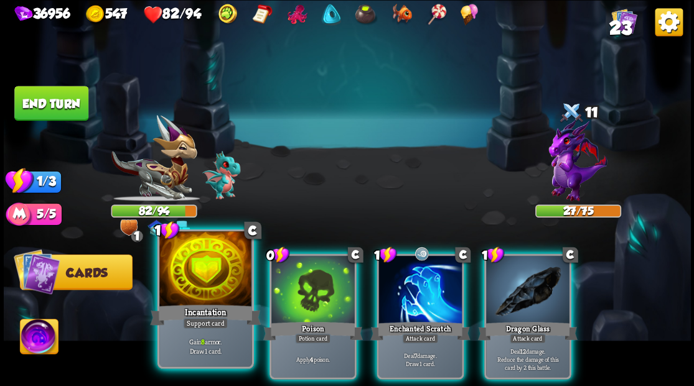
click at [195, 287] on div at bounding box center [205, 270] width 92 height 78
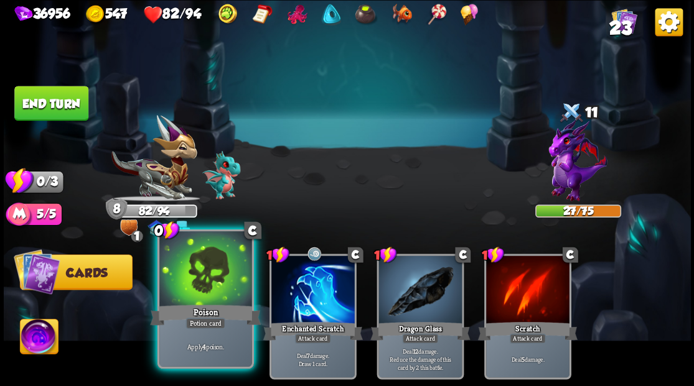
click at [194, 279] on div at bounding box center [205, 270] width 92 height 78
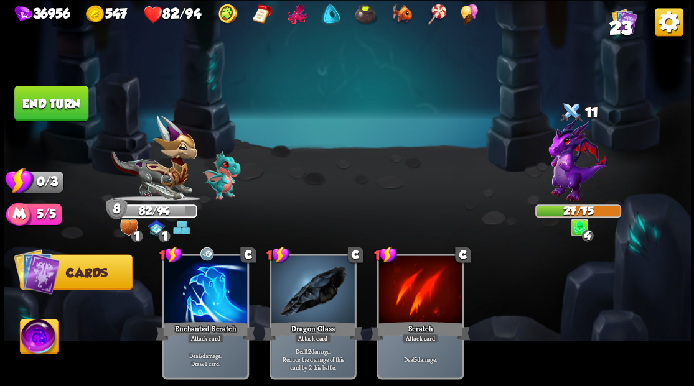
click at [36, 107] on button "End turn" at bounding box center [51, 103] width 74 height 35
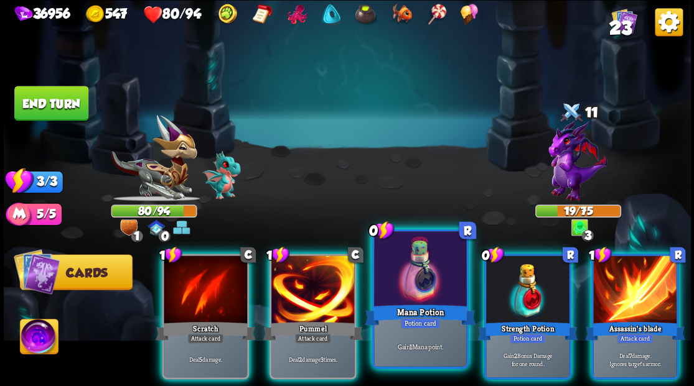
click at [416, 296] on div at bounding box center [420, 270] width 92 height 78
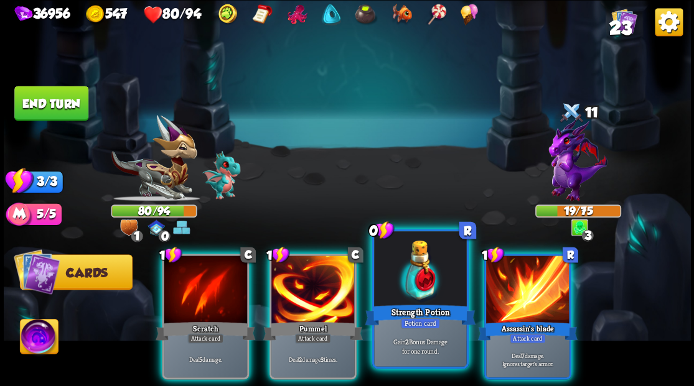
click at [416, 290] on div at bounding box center [420, 270] width 92 height 78
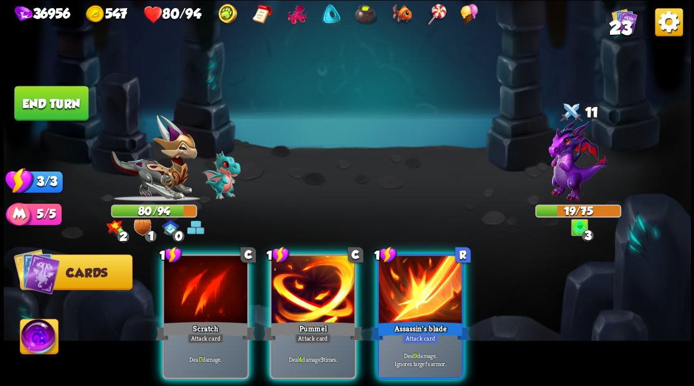
click at [417, 291] on div at bounding box center [419, 291] width 83 height 70
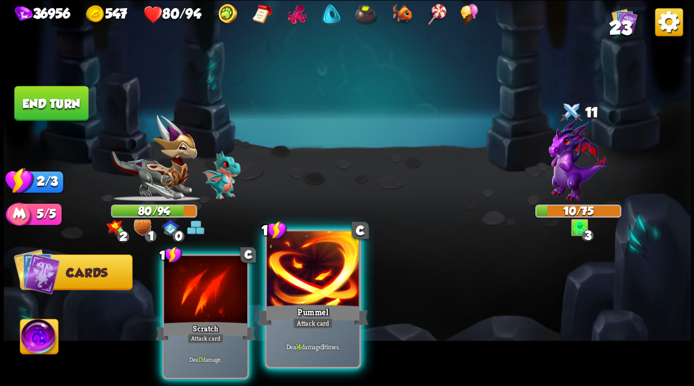
click at [306, 302] on div "Pummel" at bounding box center [312, 314] width 111 height 25
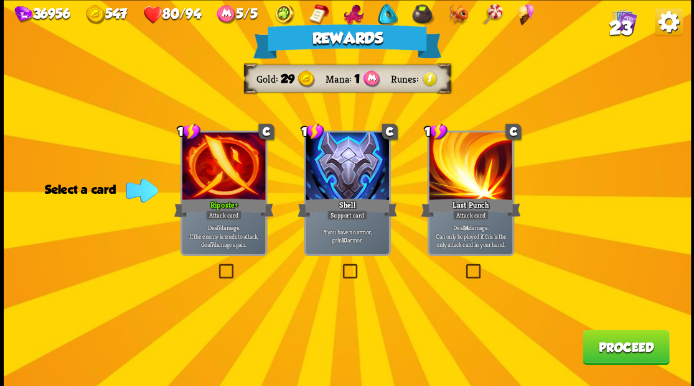
click at [618, 351] on button "Proceed" at bounding box center [625, 347] width 86 height 35
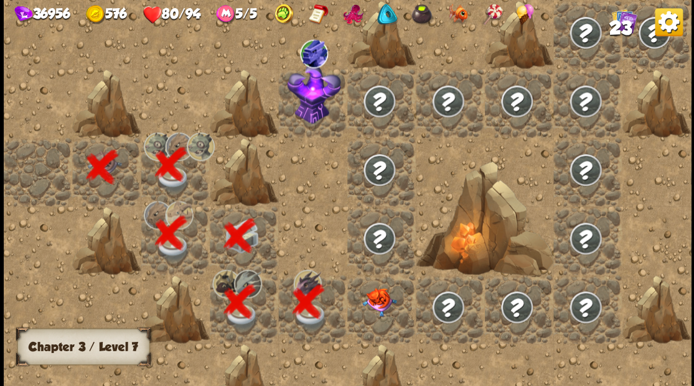
click at [382, 305] on img at bounding box center [379, 301] width 34 height 29
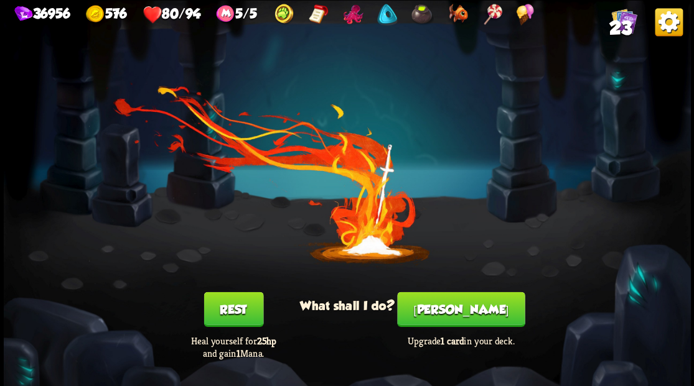
click at [455, 319] on button "[PERSON_NAME]" at bounding box center [461, 309] width 128 height 35
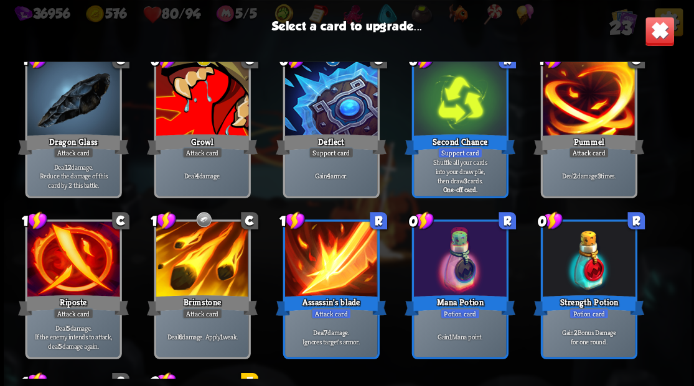
scroll to position [456, 0]
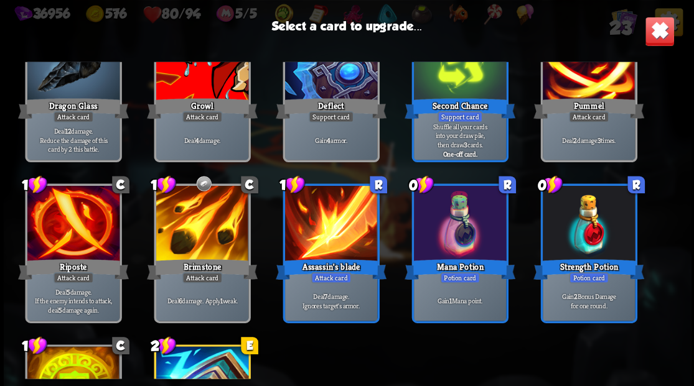
click at [210, 232] on div at bounding box center [202, 225] width 92 height 78
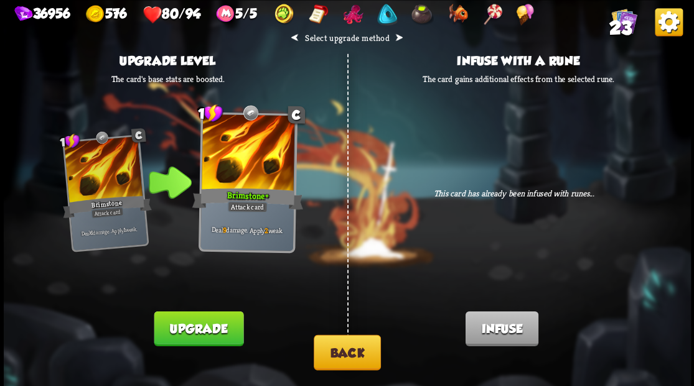
click at [194, 329] on button "Upgrade" at bounding box center [199, 328] width 90 height 35
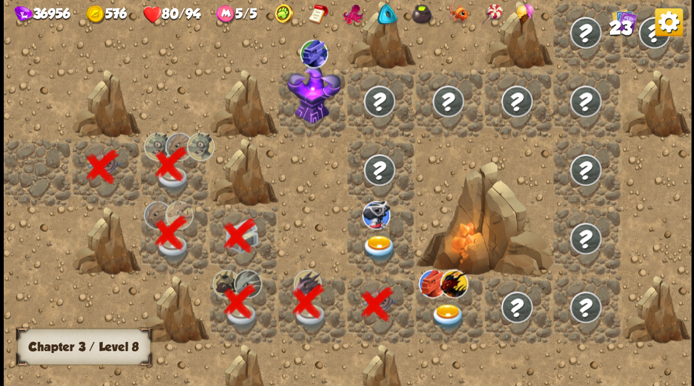
click at [372, 248] on img at bounding box center [379, 248] width 34 height 27
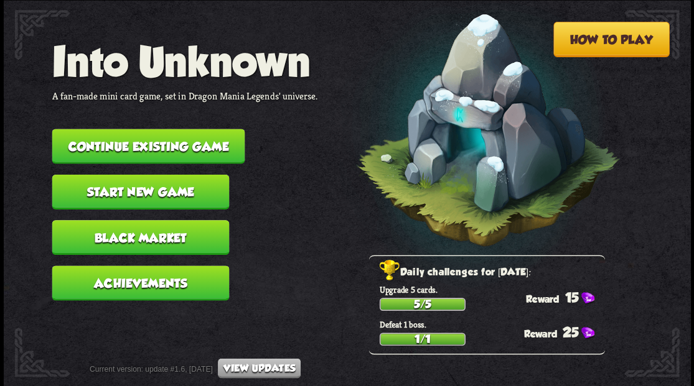
click at [187, 139] on button "Continue existing game" at bounding box center [148, 146] width 193 height 35
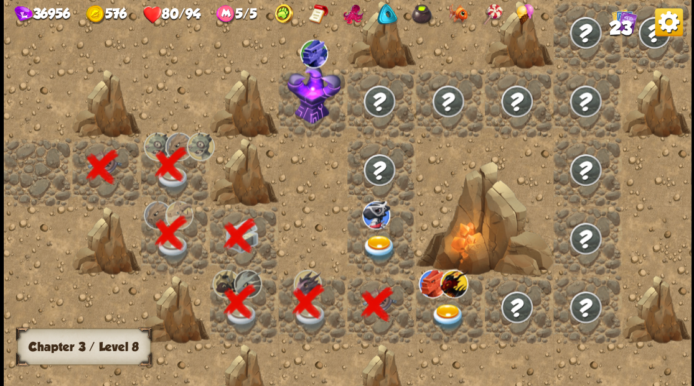
click at [374, 235] on img at bounding box center [379, 248] width 34 height 27
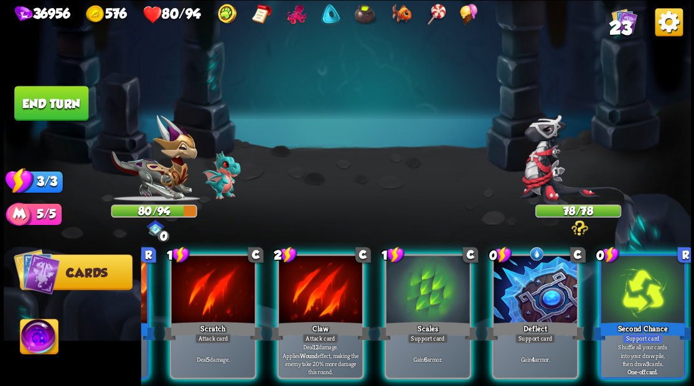
scroll to position [0, 242]
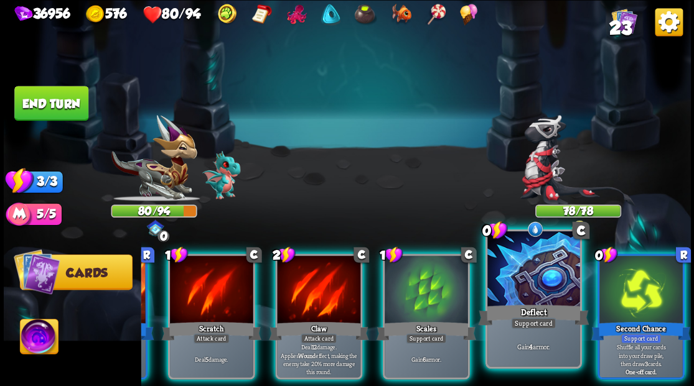
click at [533, 266] on div at bounding box center [533, 270] width 92 height 78
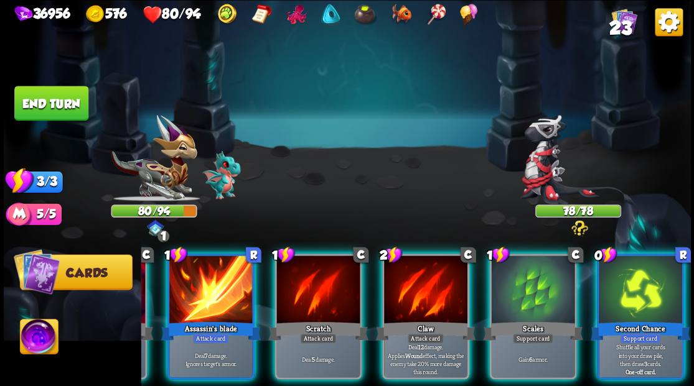
scroll to position [0, 118]
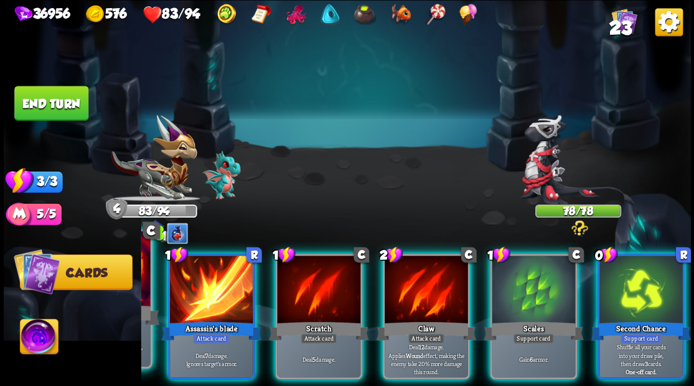
click at [194, 284] on div at bounding box center [211, 291] width 83 height 70
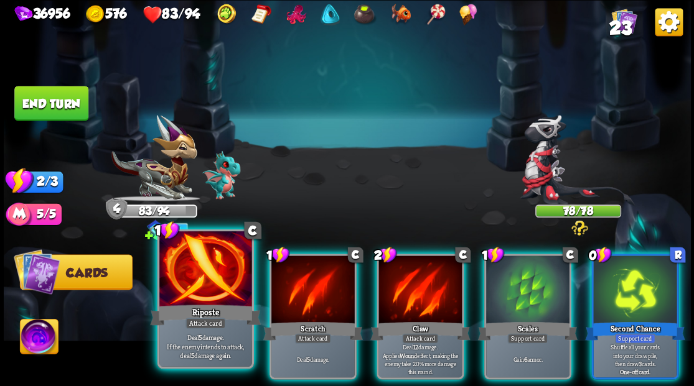
scroll to position [0, 0]
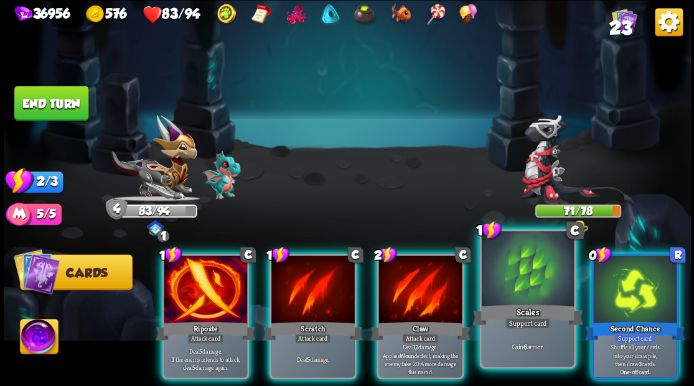
click at [541, 291] on div at bounding box center [527, 270] width 92 height 78
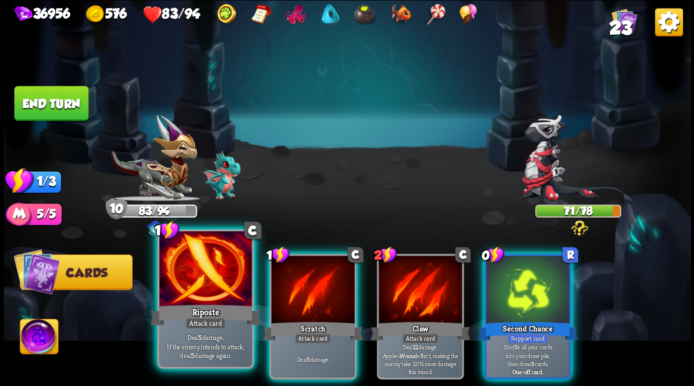
click at [202, 279] on div at bounding box center [205, 270] width 92 height 78
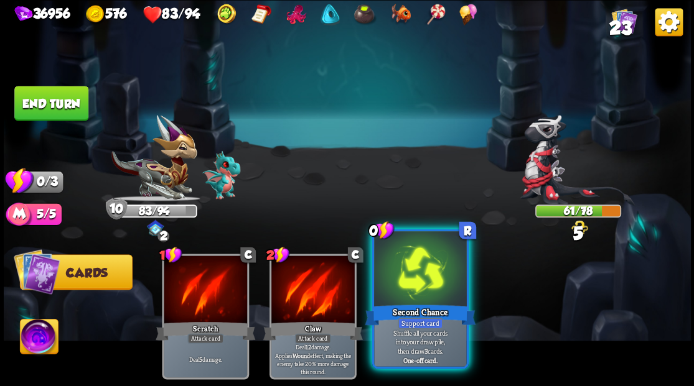
click at [399, 285] on div at bounding box center [420, 270] width 92 height 78
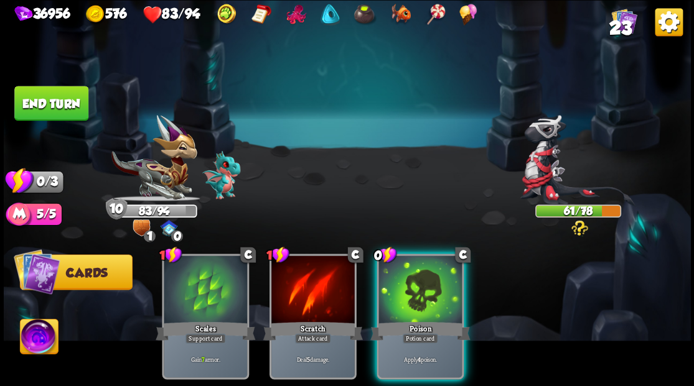
click at [398, 289] on div at bounding box center [419, 291] width 83 height 70
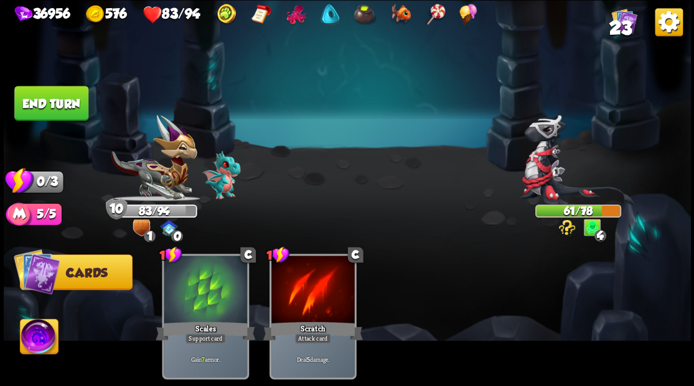
click at [78, 112] on button "End turn" at bounding box center [51, 103] width 74 height 35
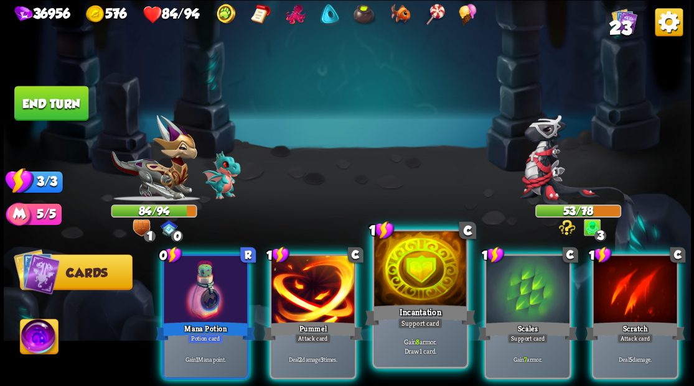
click at [416, 286] on div at bounding box center [420, 270] width 92 height 78
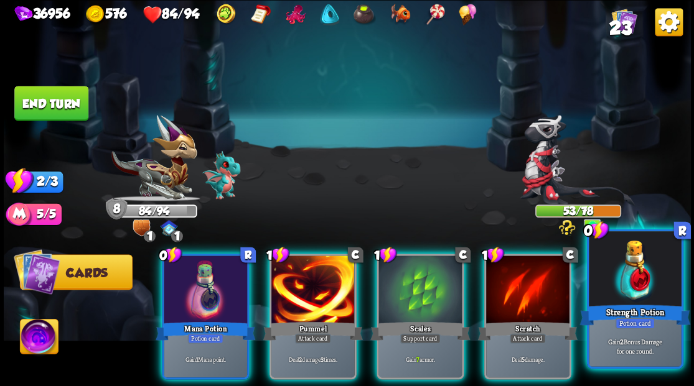
click at [630, 282] on div at bounding box center [635, 270] width 92 height 78
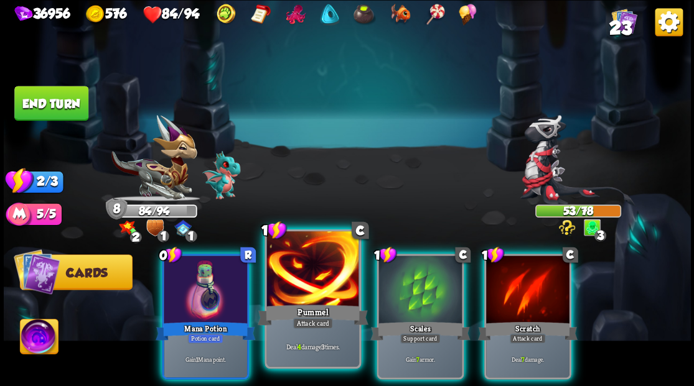
click at [323, 292] on div at bounding box center [312, 270] width 92 height 78
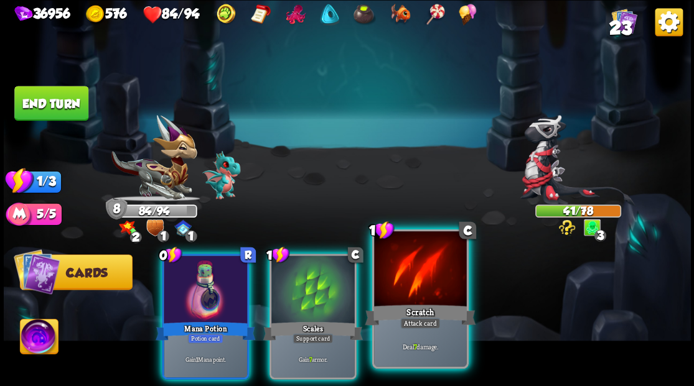
click at [421, 281] on div at bounding box center [420, 270] width 92 height 78
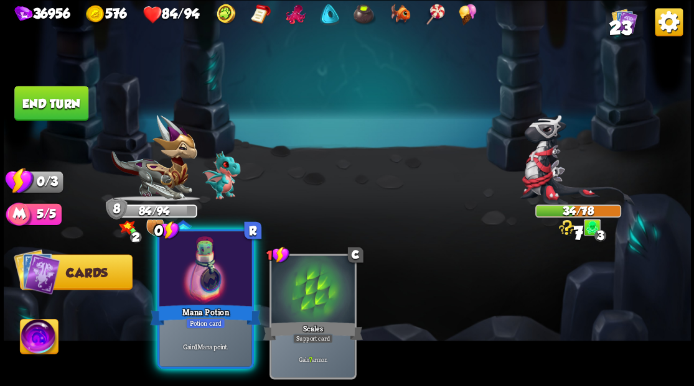
click at [217, 273] on div at bounding box center [205, 270] width 92 height 78
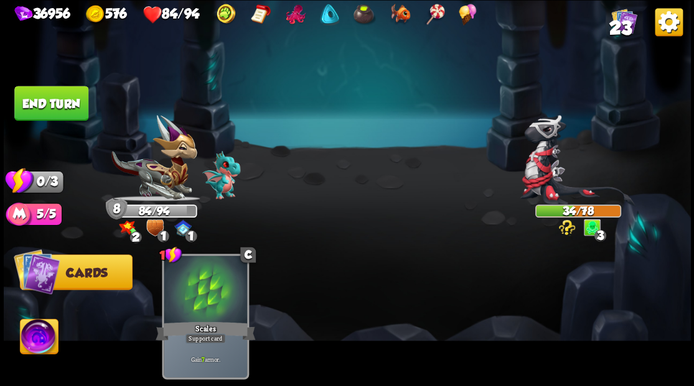
click at [31, 114] on button "End turn" at bounding box center [51, 103] width 74 height 35
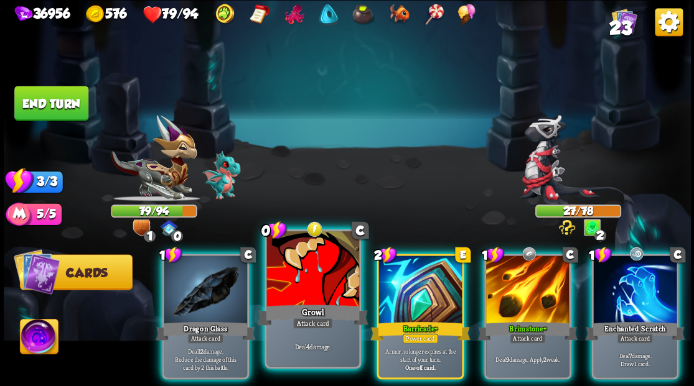
click at [306, 287] on div at bounding box center [312, 270] width 92 height 78
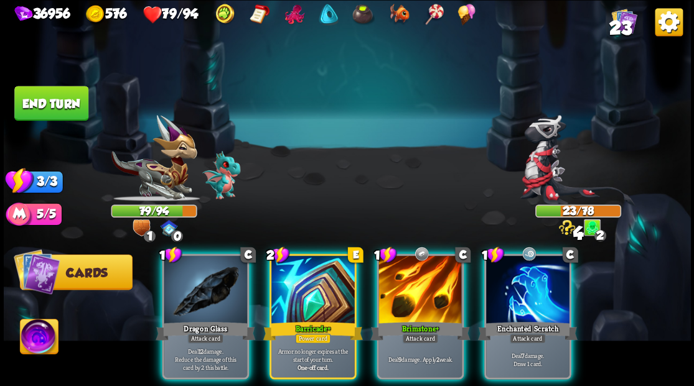
click at [306, 287] on div at bounding box center [312, 291] width 83 height 70
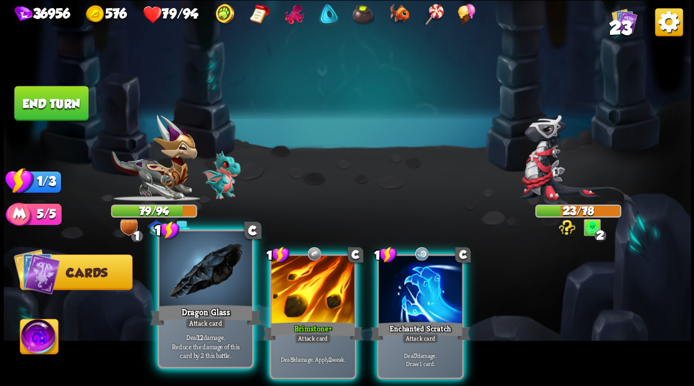
click at [197, 304] on div "Dragon Glass" at bounding box center [205, 314] width 111 height 25
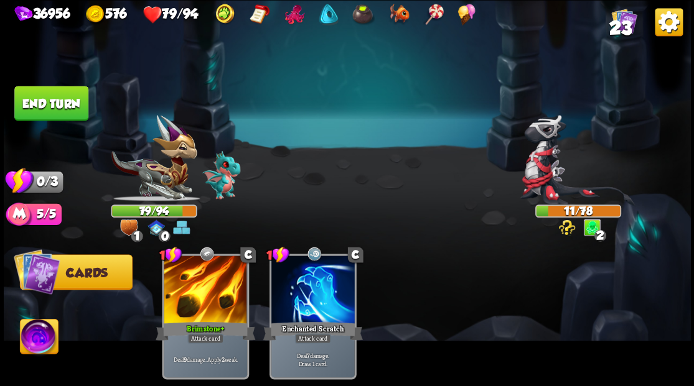
click at [49, 104] on button "End turn" at bounding box center [51, 103] width 74 height 35
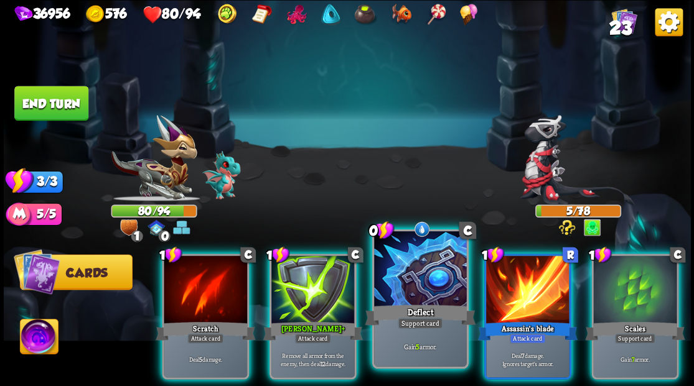
click at [409, 267] on div at bounding box center [420, 270] width 92 height 78
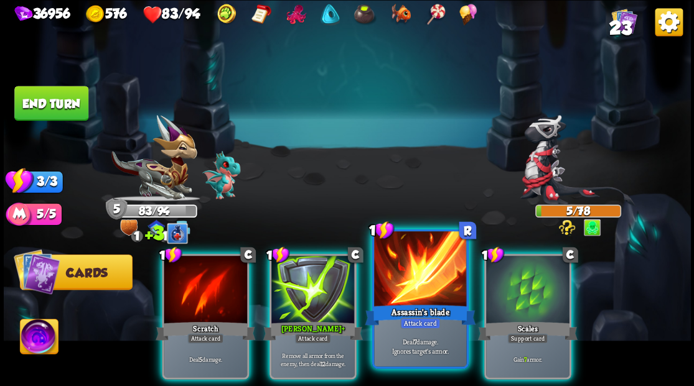
click at [411, 259] on div at bounding box center [420, 270] width 92 height 78
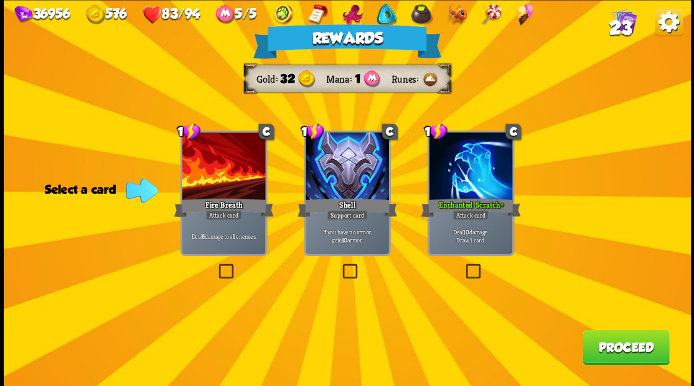
click at [216, 266] on label at bounding box center [216, 266] width 0 height 0
click at [0, 0] on input "checkbox" at bounding box center [0, 0] width 0 height 0
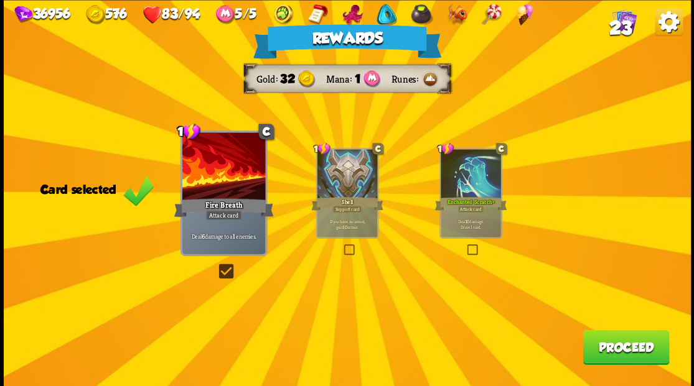
click at [618, 350] on button "Proceed" at bounding box center [625, 347] width 86 height 35
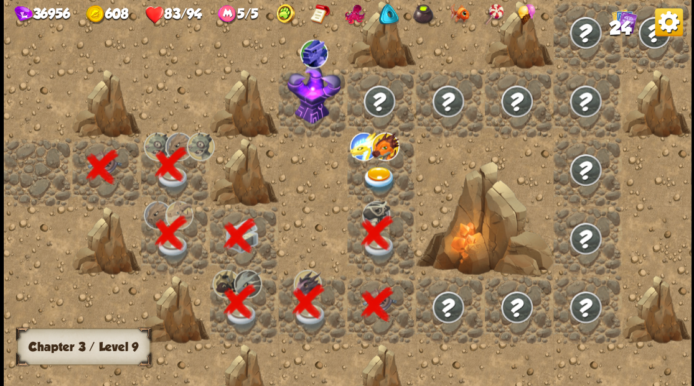
click at [376, 168] on img at bounding box center [379, 179] width 34 height 27
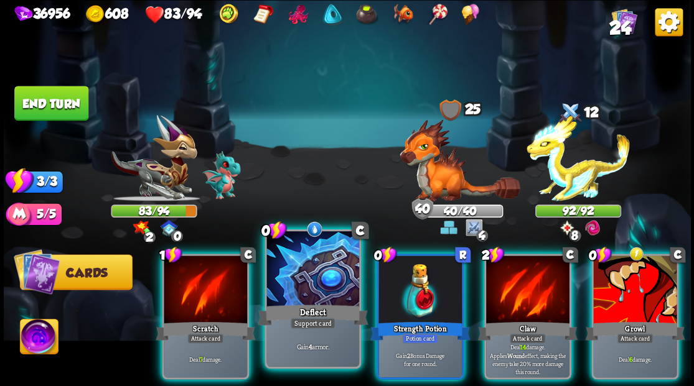
click at [306, 271] on div at bounding box center [312, 270] width 92 height 78
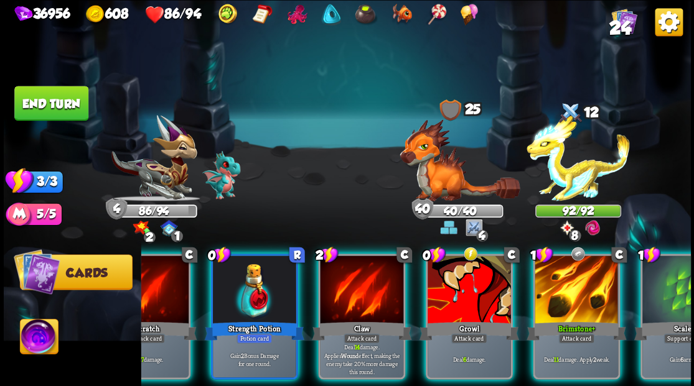
scroll to position [0, 118]
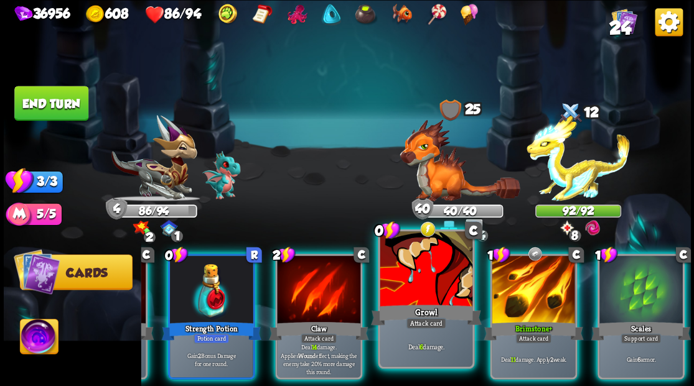
click at [414, 294] on div at bounding box center [426, 270] width 92 height 78
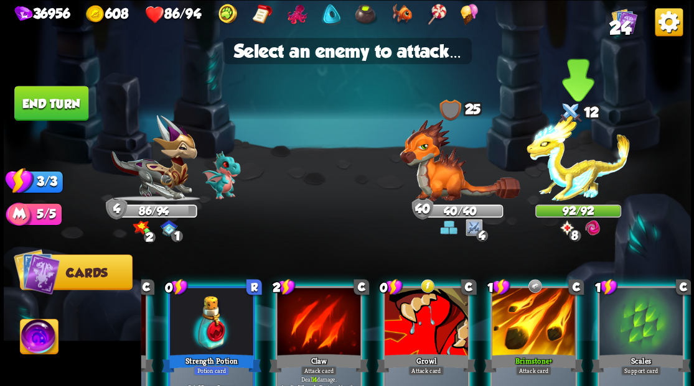
click at [570, 168] on img at bounding box center [577, 158] width 103 height 86
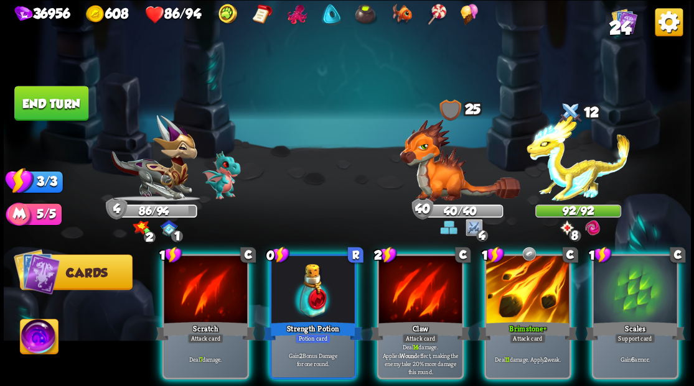
scroll to position [0, 0]
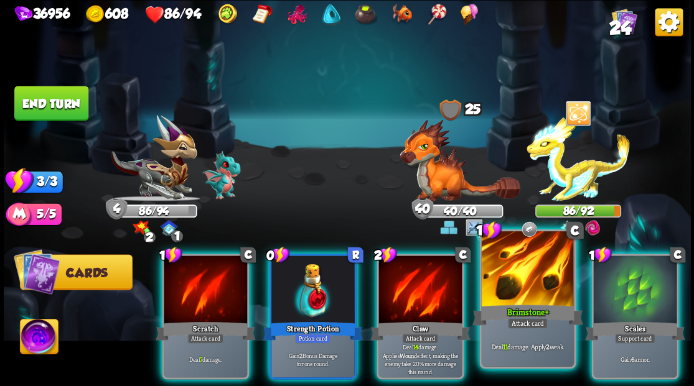
click at [540, 294] on div at bounding box center [527, 270] width 92 height 78
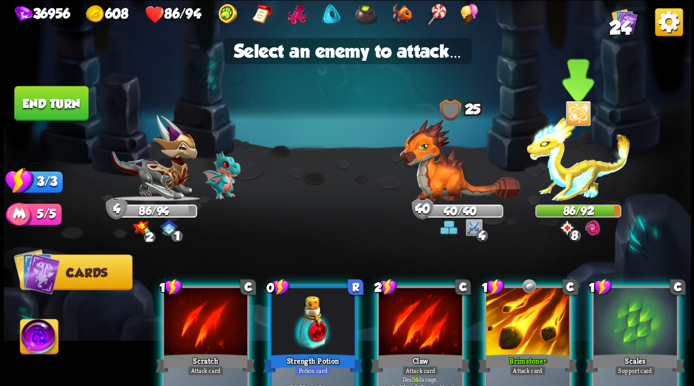
click at [580, 185] on img at bounding box center [577, 158] width 103 height 86
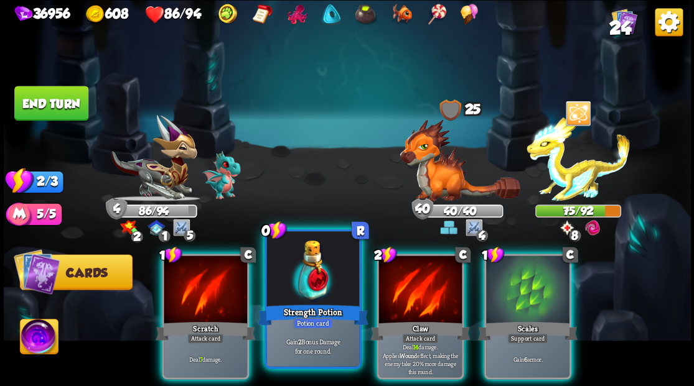
click at [295, 280] on div at bounding box center [312, 270] width 92 height 78
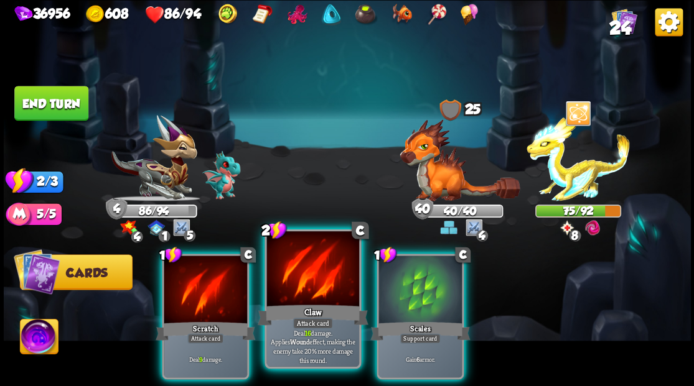
click at [307, 287] on div at bounding box center [312, 270] width 92 height 78
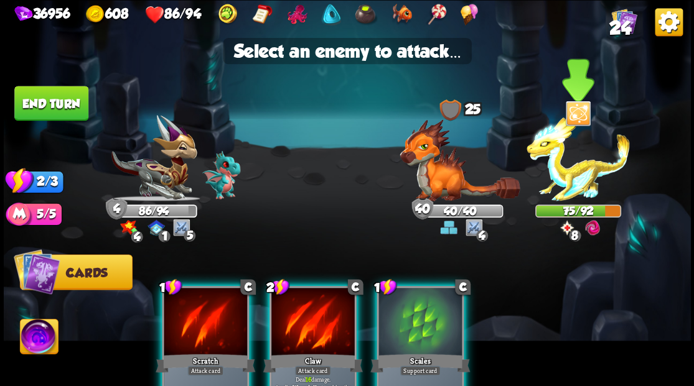
click at [581, 166] on img at bounding box center [577, 158] width 103 height 86
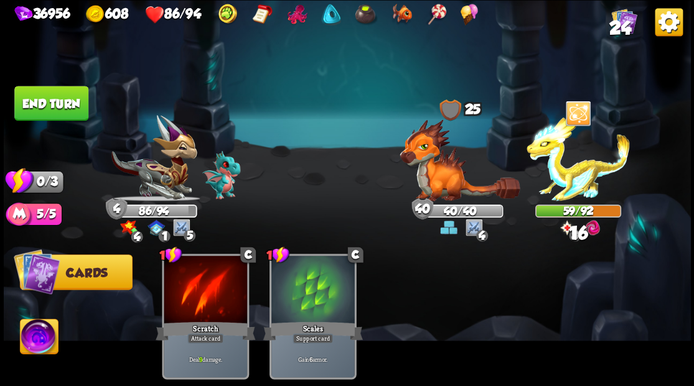
click at [39, 108] on button "End turn" at bounding box center [51, 103] width 74 height 35
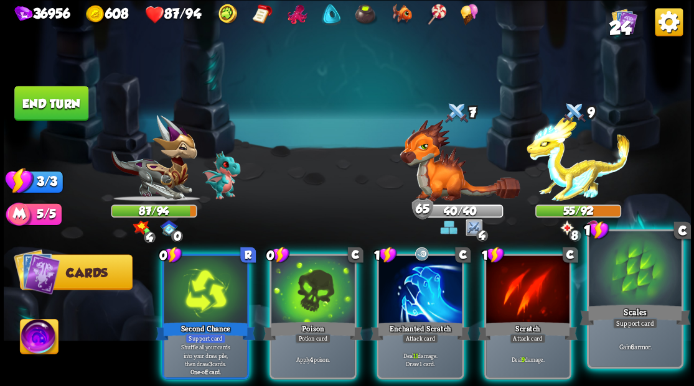
click at [637, 285] on div at bounding box center [635, 270] width 92 height 78
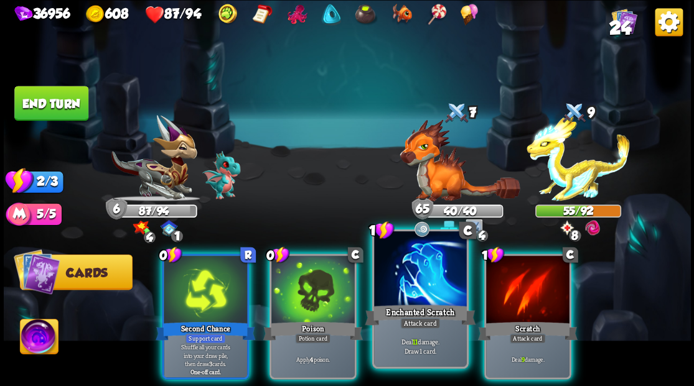
click at [419, 287] on div at bounding box center [420, 270] width 92 height 78
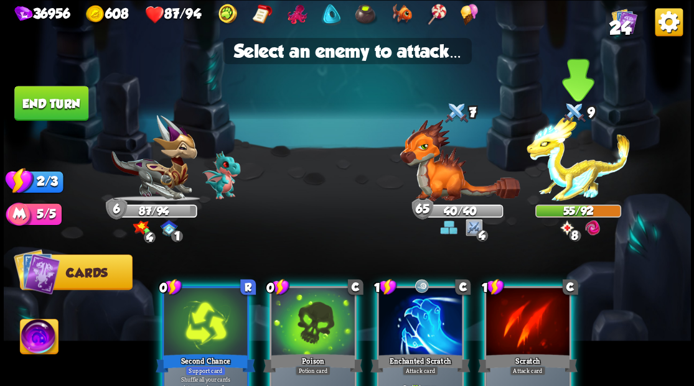
click at [572, 185] on img at bounding box center [577, 158] width 103 height 86
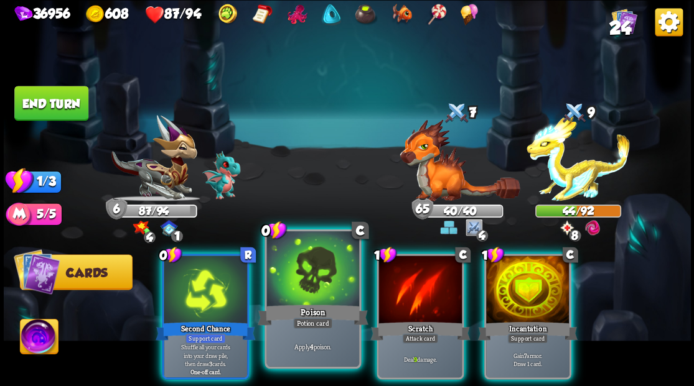
click at [304, 281] on div at bounding box center [312, 270] width 92 height 78
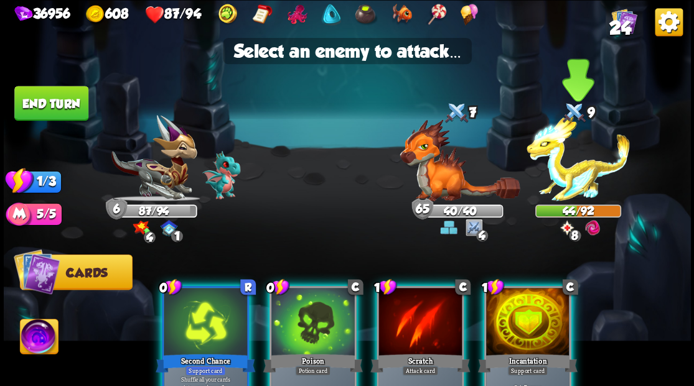
click at [567, 184] on img at bounding box center [577, 158] width 103 height 86
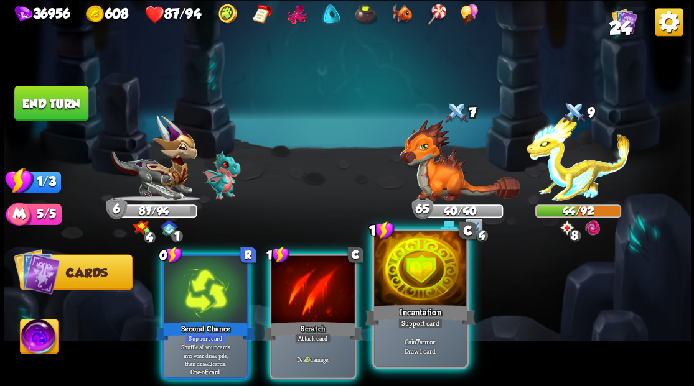
click at [421, 296] on div at bounding box center [420, 270] width 92 height 78
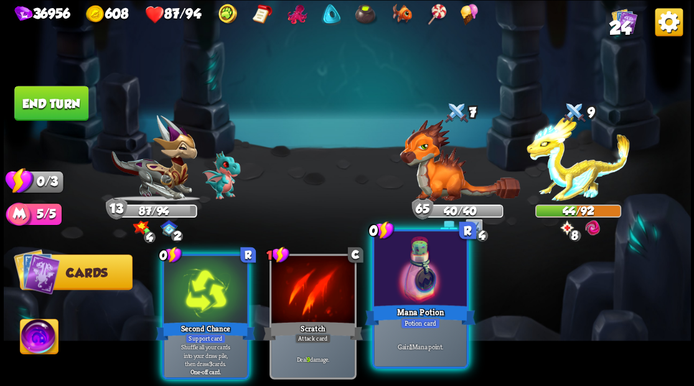
click at [426, 281] on div at bounding box center [420, 270] width 92 height 78
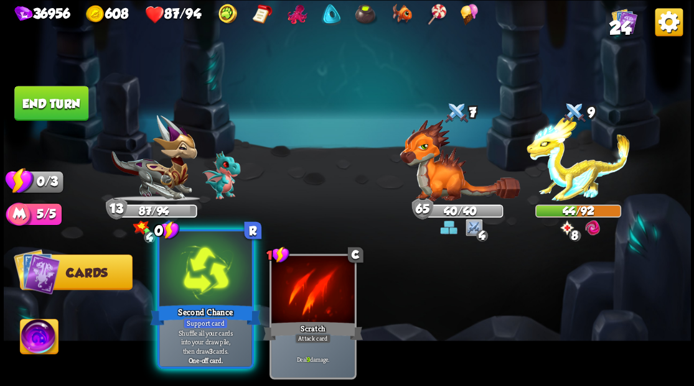
click at [212, 269] on div at bounding box center [205, 270] width 92 height 78
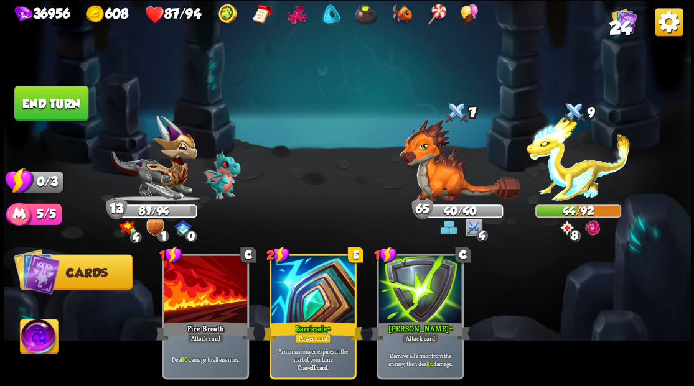
click at [50, 106] on button "End turn" at bounding box center [51, 103] width 74 height 35
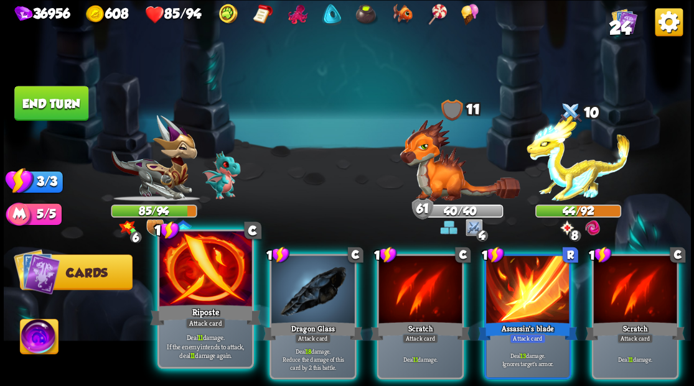
click at [215, 295] on div at bounding box center [205, 270] width 92 height 78
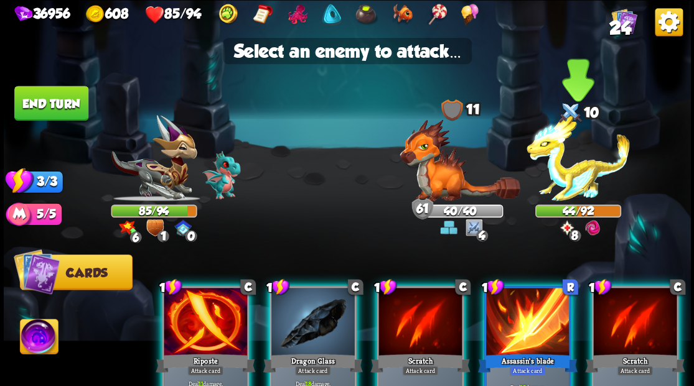
click at [561, 172] on img at bounding box center [577, 158] width 103 height 86
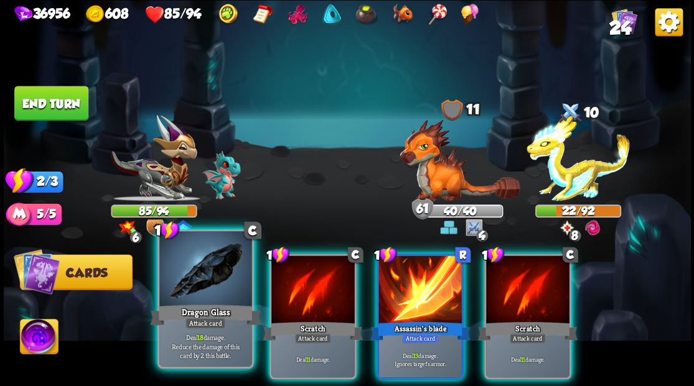
click at [205, 278] on div at bounding box center [205, 270] width 92 height 78
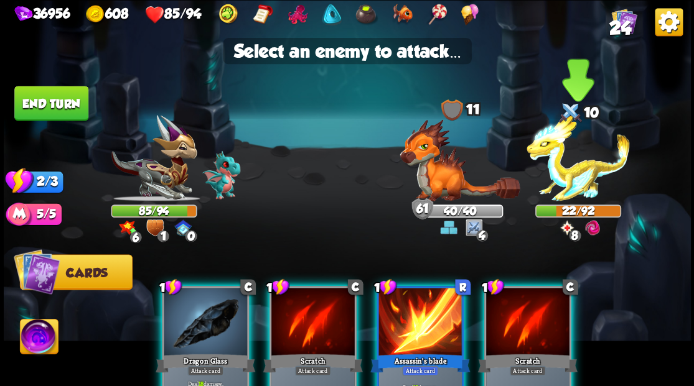
click at [570, 177] on img at bounding box center [577, 158] width 103 height 86
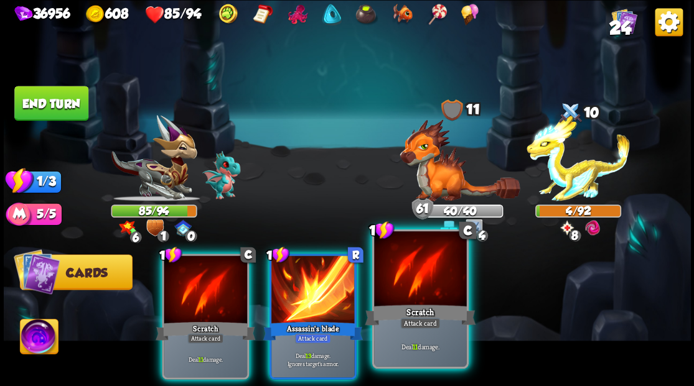
click at [436, 284] on div at bounding box center [420, 270] width 92 height 78
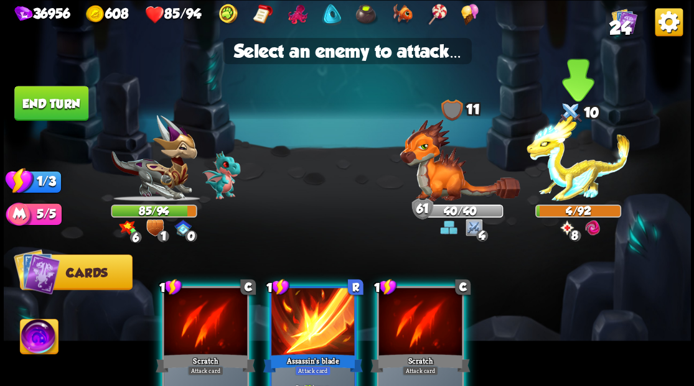
click at [558, 174] on img at bounding box center [577, 158] width 103 height 86
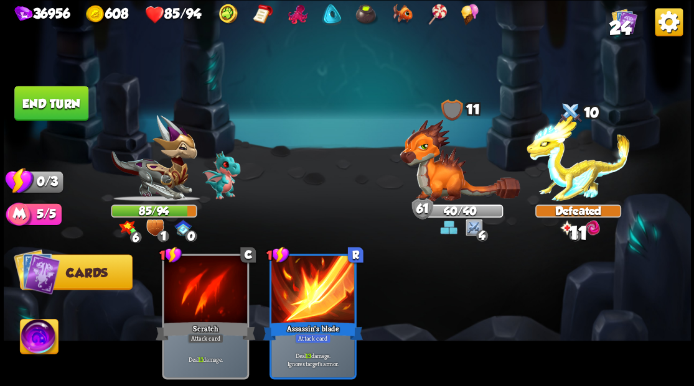
click at [85, 116] on button "End turn" at bounding box center [51, 103] width 74 height 35
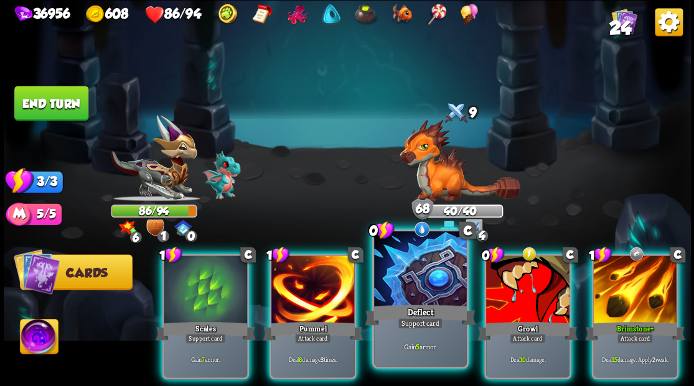
click at [415, 275] on div at bounding box center [420, 270] width 92 height 78
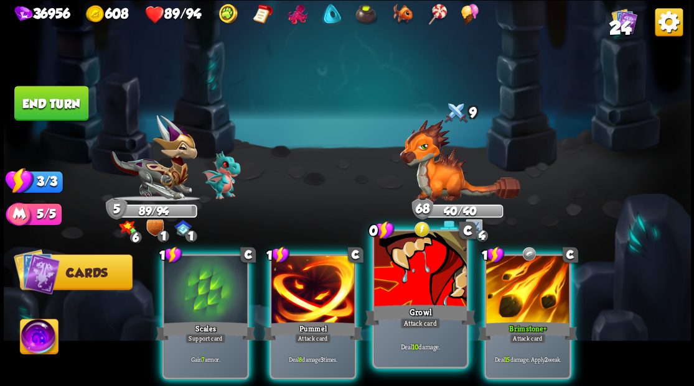
click at [402, 287] on div at bounding box center [420, 270] width 92 height 78
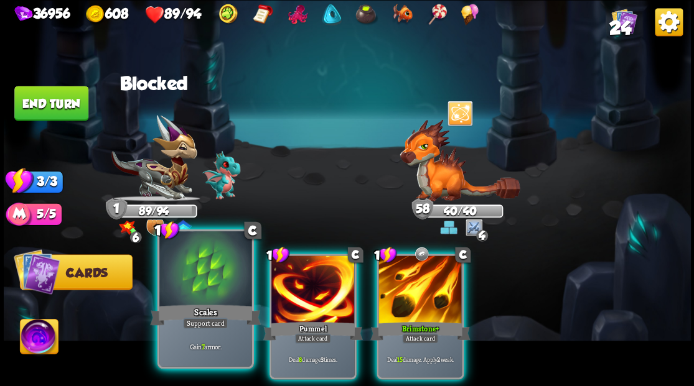
click at [204, 271] on div at bounding box center [205, 270] width 92 height 78
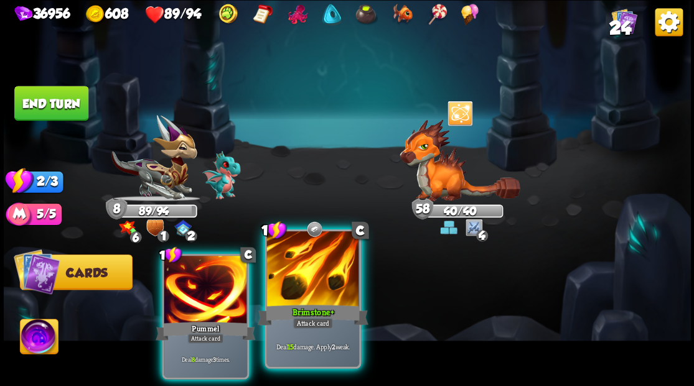
click at [338, 282] on div at bounding box center [312, 270] width 92 height 78
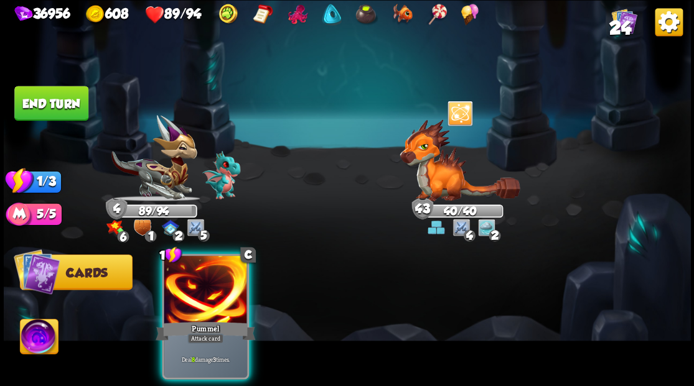
click at [68, 109] on button "End turn" at bounding box center [51, 103] width 74 height 35
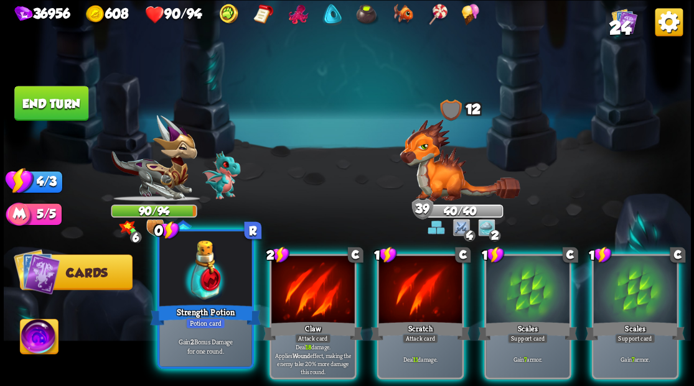
click at [200, 291] on div at bounding box center [205, 270] width 92 height 78
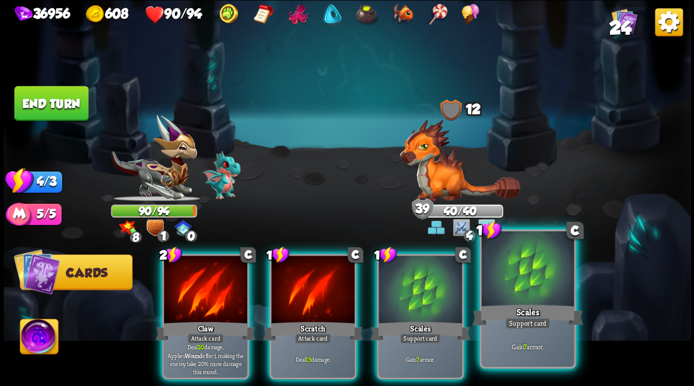
click at [515, 281] on div at bounding box center [527, 270] width 92 height 78
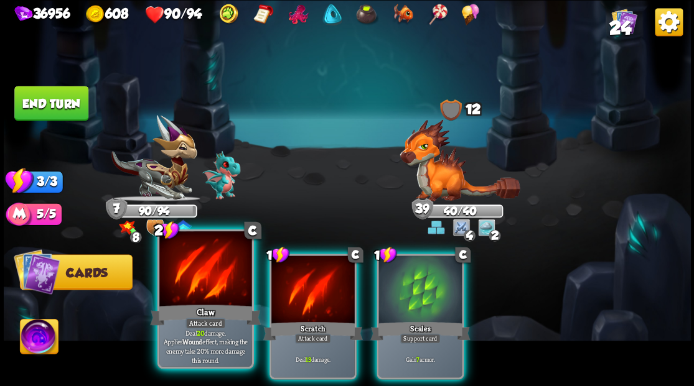
click at [185, 274] on div at bounding box center [205, 270] width 92 height 78
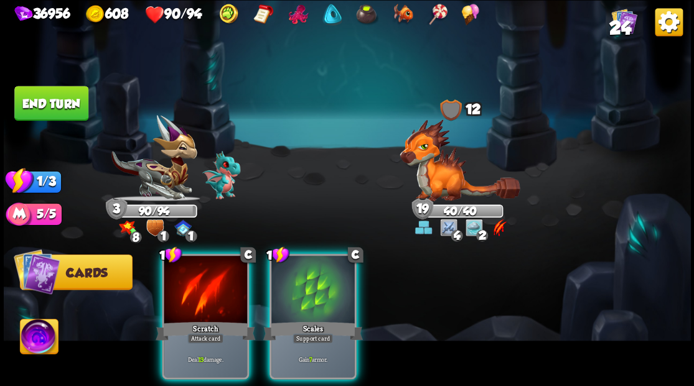
click at [441, 184] on img at bounding box center [459, 160] width 120 height 82
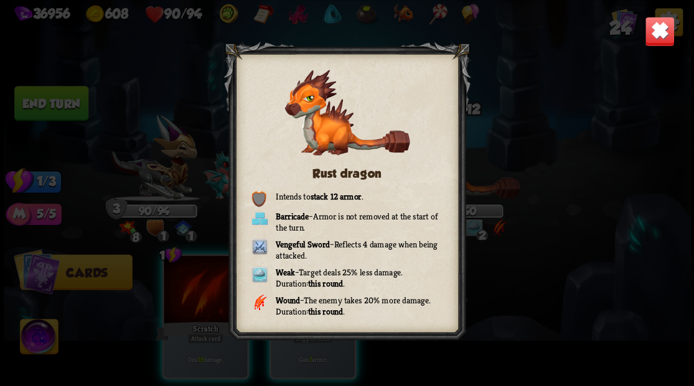
click at [663, 26] on img at bounding box center [659, 31] width 30 height 30
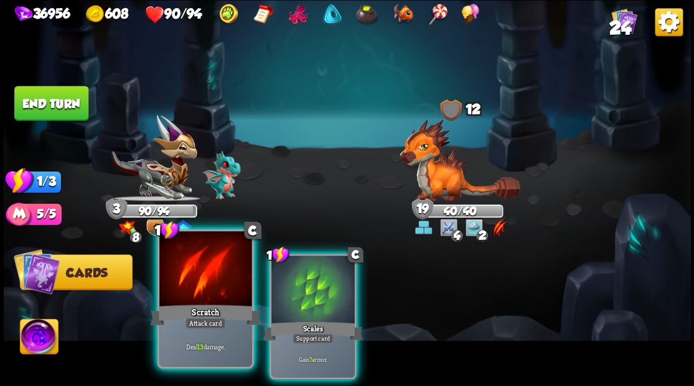
click at [208, 282] on div at bounding box center [205, 270] width 92 height 78
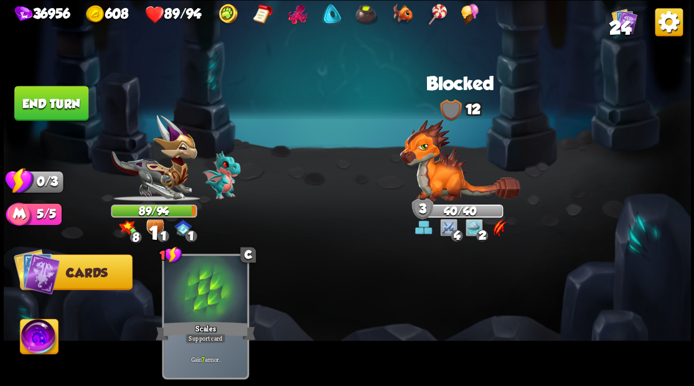
click at [37, 101] on button "End turn" at bounding box center [51, 103] width 74 height 35
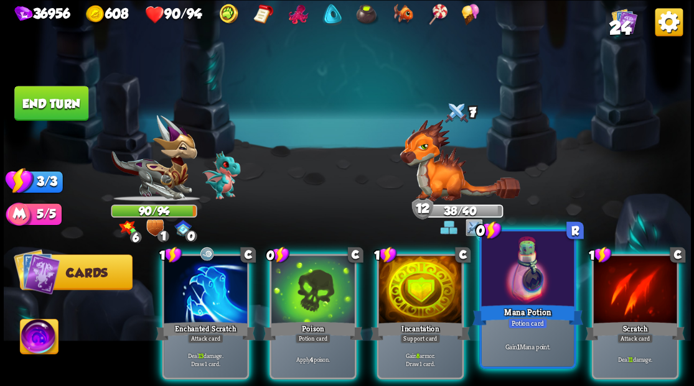
click at [525, 275] on div at bounding box center [527, 270] width 92 height 78
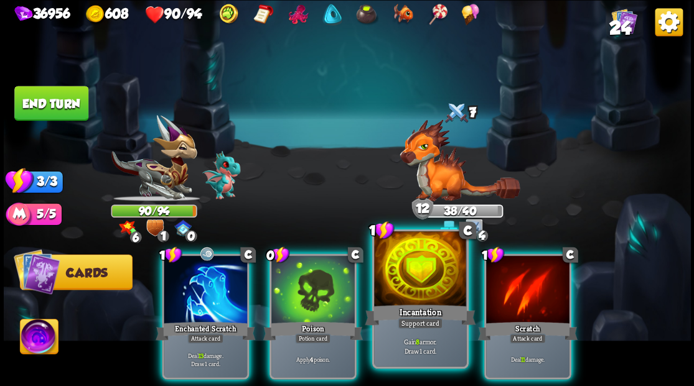
click at [418, 284] on div at bounding box center [420, 270] width 92 height 78
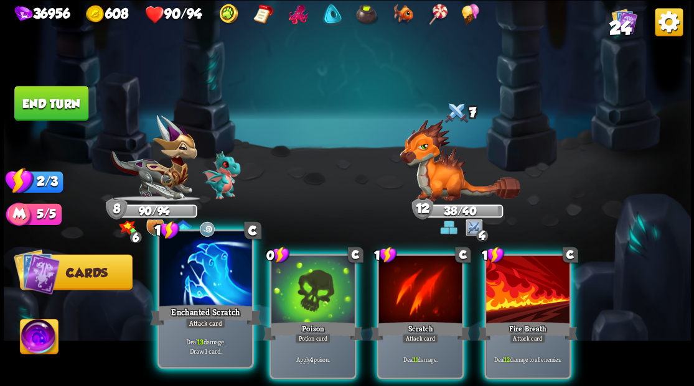
click at [198, 281] on div at bounding box center [205, 270] width 92 height 78
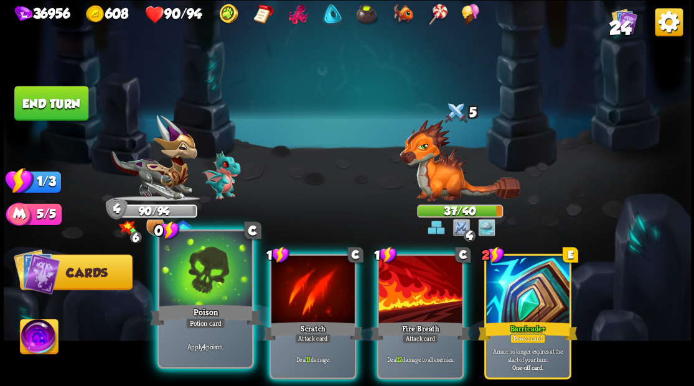
click at [192, 287] on div at bounding box center [205, 270] width 92 height 78
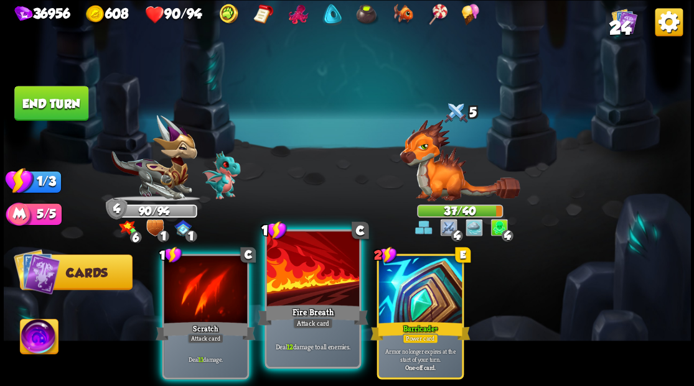
click at [312, 290] on div at bounding box center [312, 270] width 92 height 78
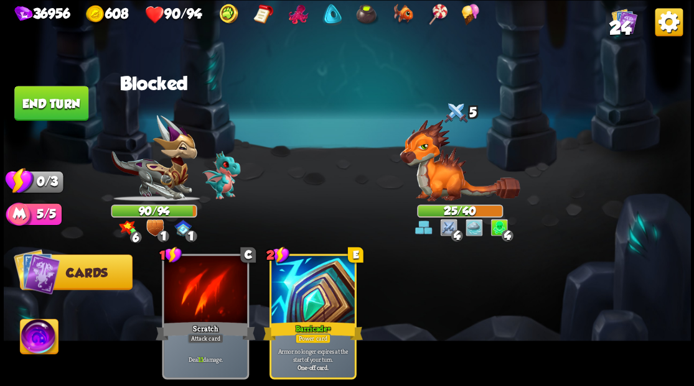
click at [68, 101] on button "End turn" at bounding box center [51, 103] width 74 height 35
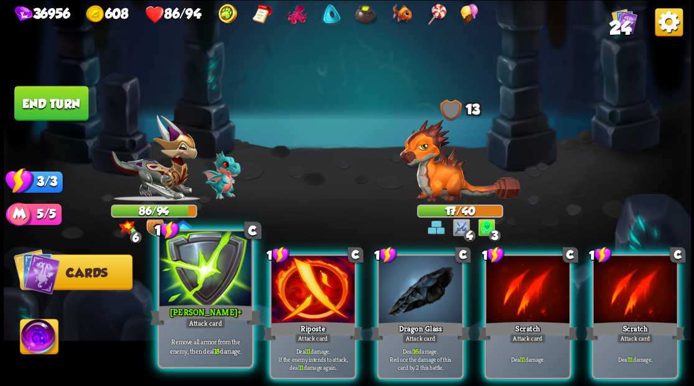
click at [200, 287] on div at bounding box center [205, 270] width 92 height 78
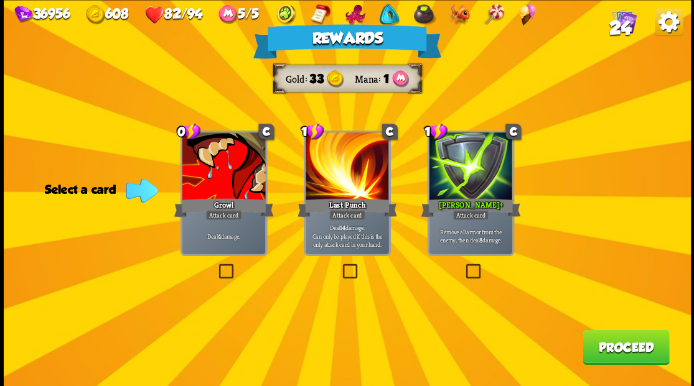
click at [463, 266] on label at bounding box center [463, 266] width 0 height 0
click at [0, 0] on input "checkbox" at bounding box center [0, 0] width 0 height 0
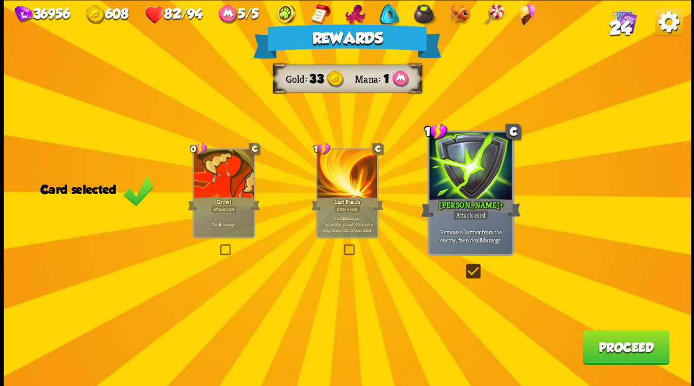
click at [601, 350] on button "Proceed" at bounding box center [625, 347] width 86 height 35
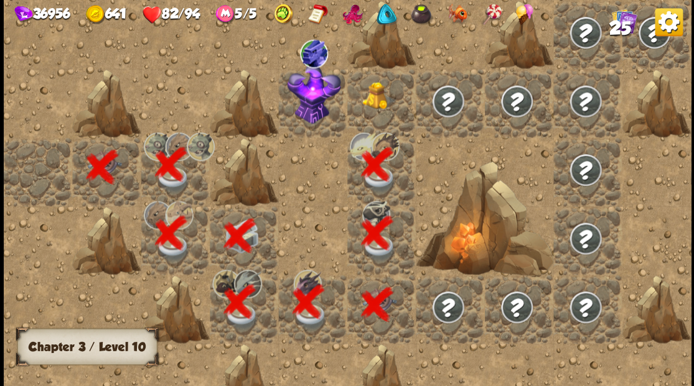
click at [373, 103] on img at bounding box center [379, 96] width 34 height 28
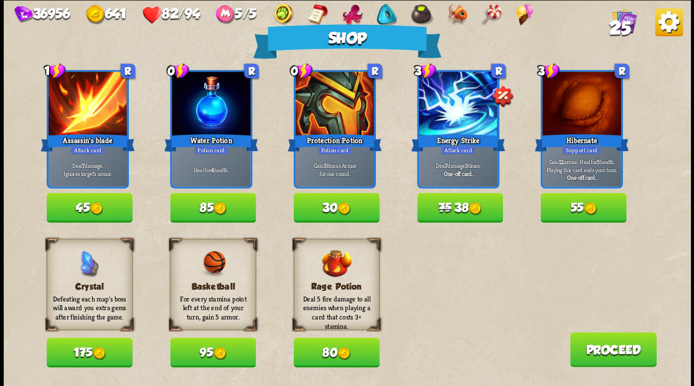
click at [197, 208] on button "85" at bounding box center [213, 208] width 86 height 30
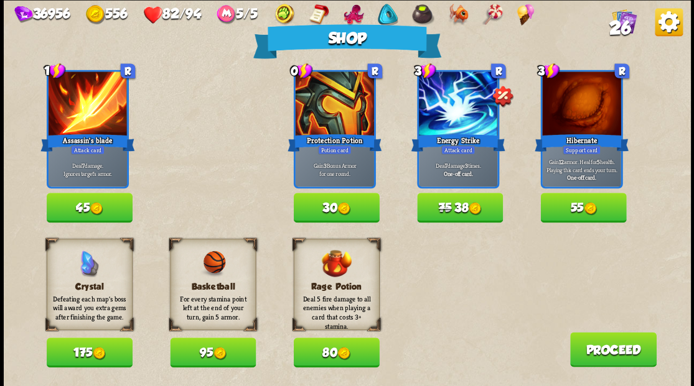
click at [91, 212] on img at bounding box center [96, 208] width 13 height 13
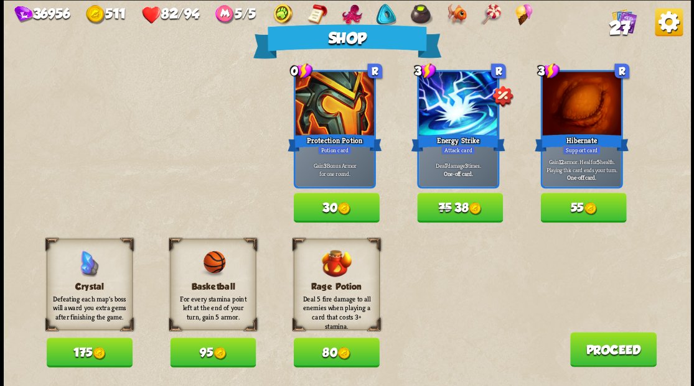
click at [594, 348] on button "Proceed" at bounding box center [612, 349] width 86 height 35
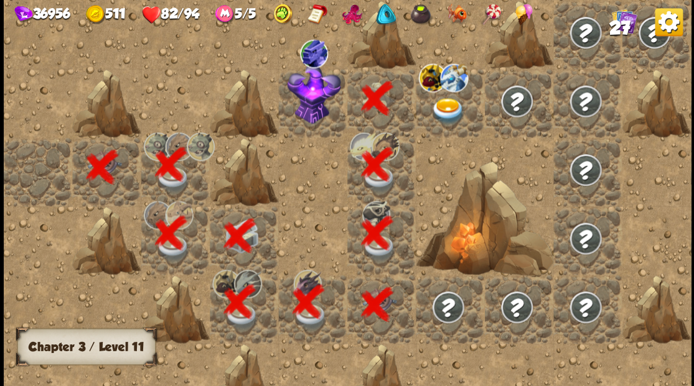
scroll to position [0, 239]
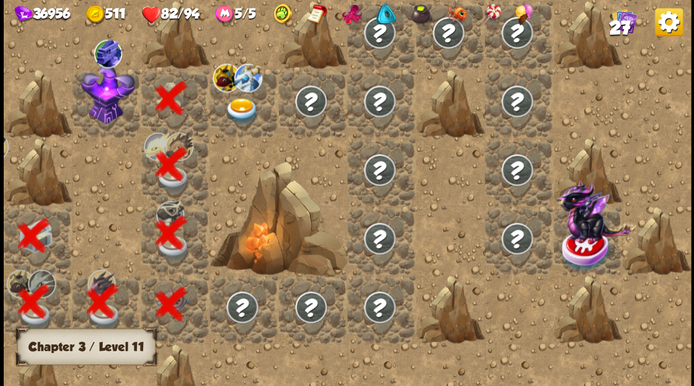
click at [100, 99] on img at bounding box center [108, 93] width 54 height 60
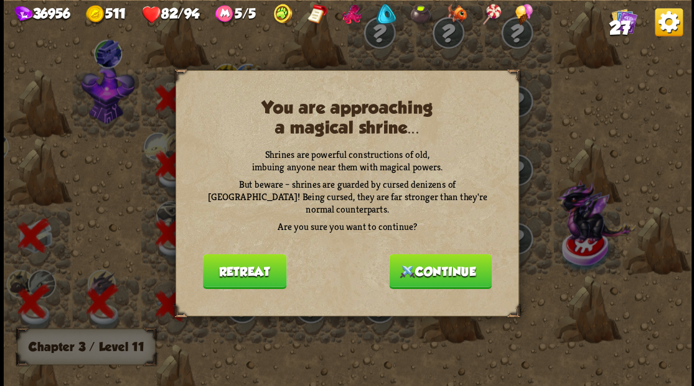
click at [434, 271] on button "Continue" at bounding box center [440, 271] width 103 height 35
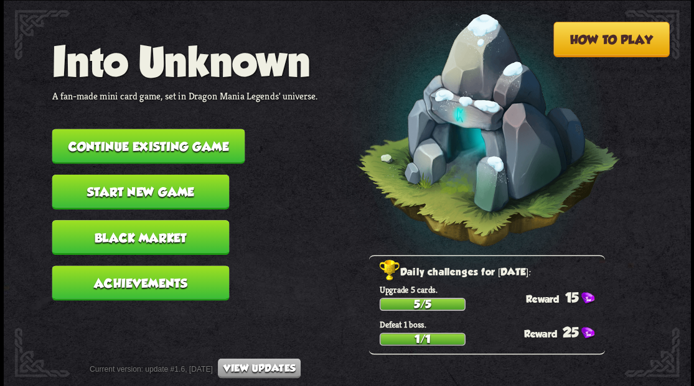
click at [143, 147] on button "Continue existing game" at bounding box center [148, 146] width 193 height 35
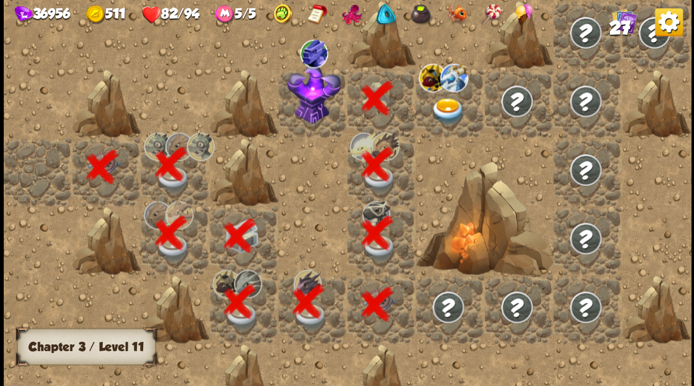
scroll to position [0, 239]
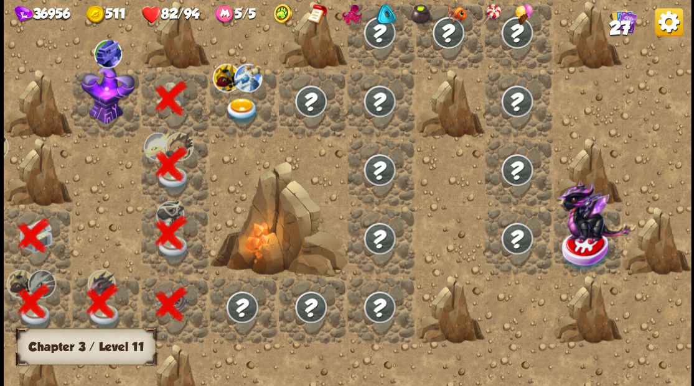
click at [99, 108] on img at bounding box center [108, 93] width 54 height 60
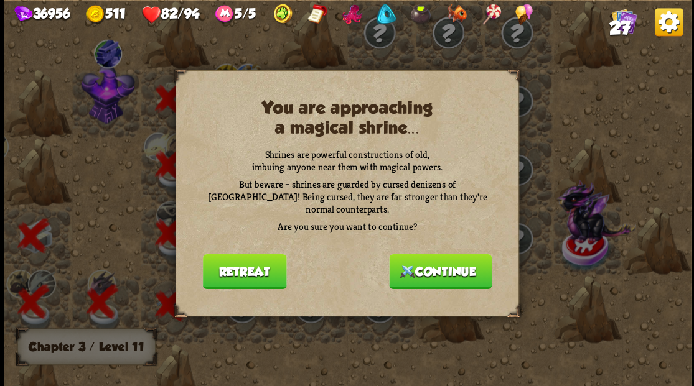
click at [442, 264] on button "Continue" at bounding box center [440, 271] width 103 height 35
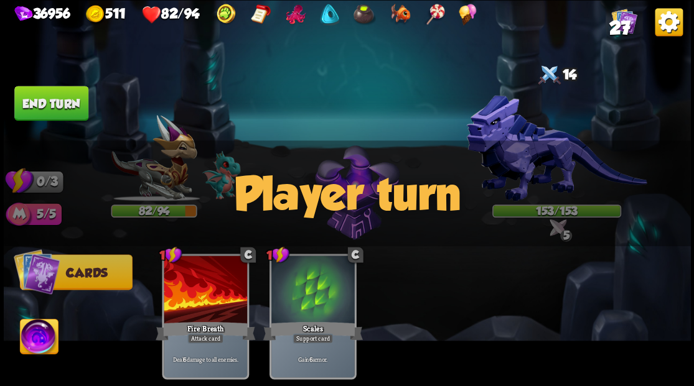
click at [35, 342] on img at bounding box center [39, 338] width 38 height 39
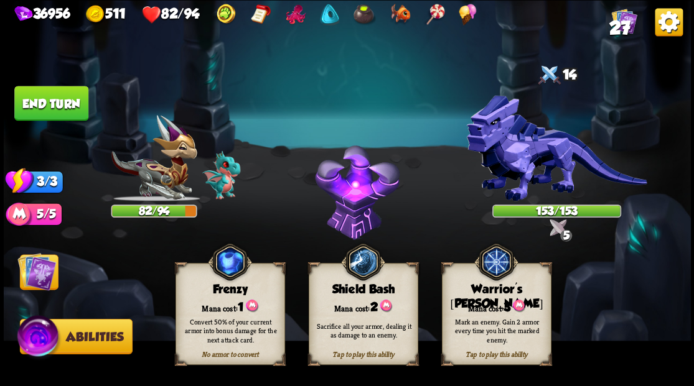
click at [474, 291] on div "Warrior's [PERSON_NAME]" at bounding box center [496, 296] width 108 height 29
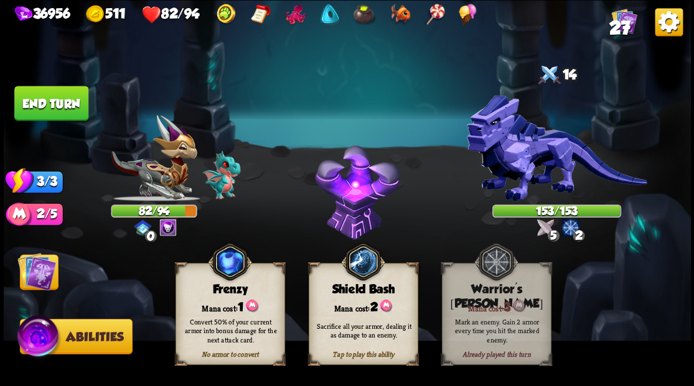
click at [58, 266] on span "Cards" at bounding box center [41, 273] width 42 height 14
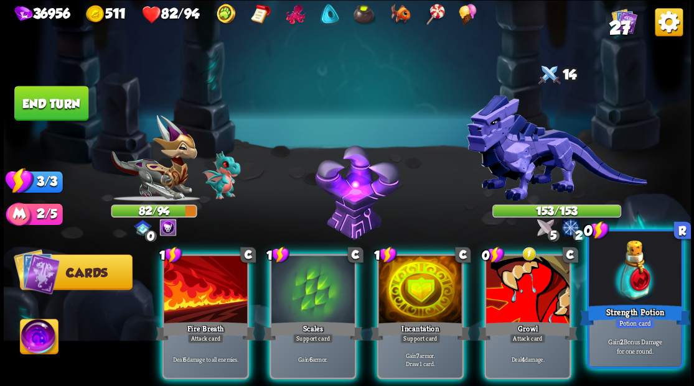
click at [619, 281] on div at bounding box center [635, 270] width 92 height 78
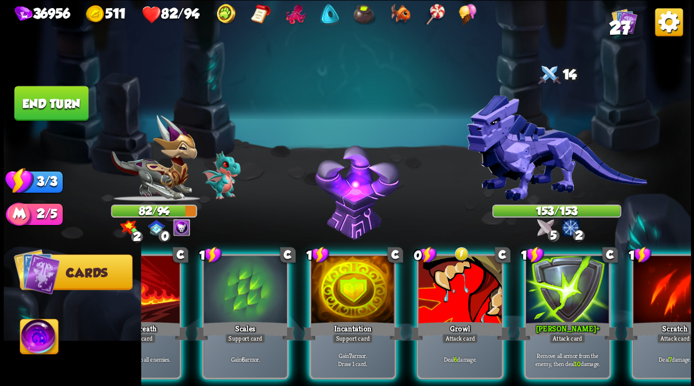
scroll to position [0, 71]
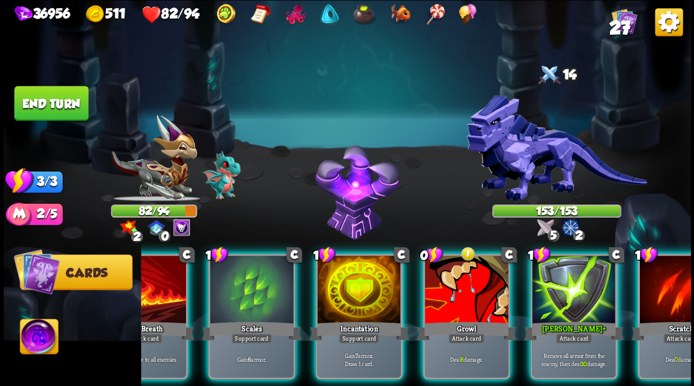
click at [539, 165] on img at bounding box center [556, 148] width 180 height 106
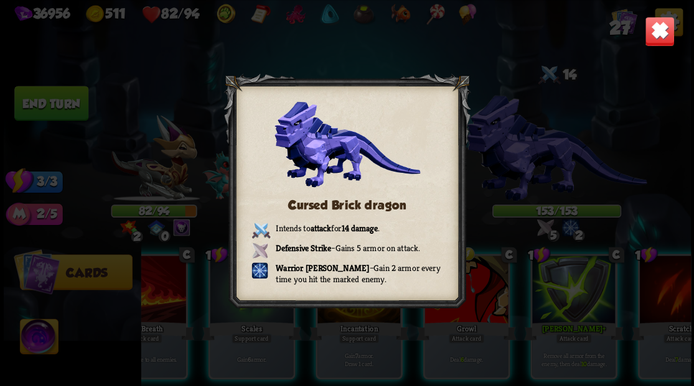
click at [653, 36] on img at bounding box center [659, 31] width 30 height 30
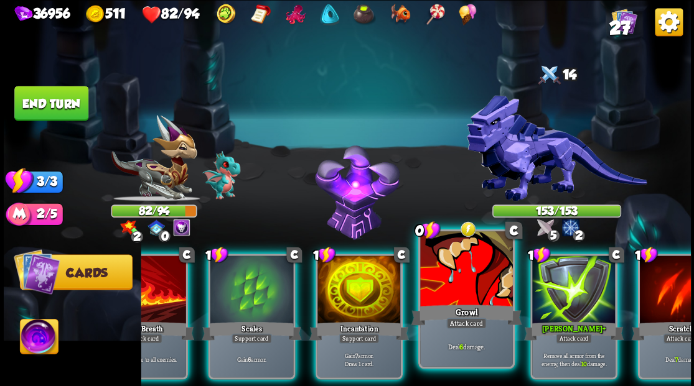
click at [468, 276] on div at bounding box center [466, 270] width 92 height 78
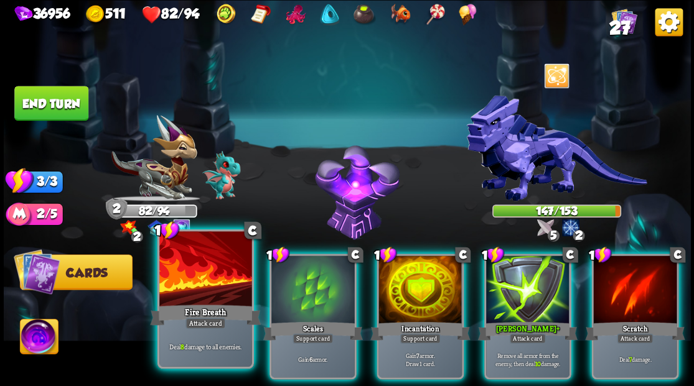
click at [192, 283] on div at bounding box center [205, 270] width 92 height 78
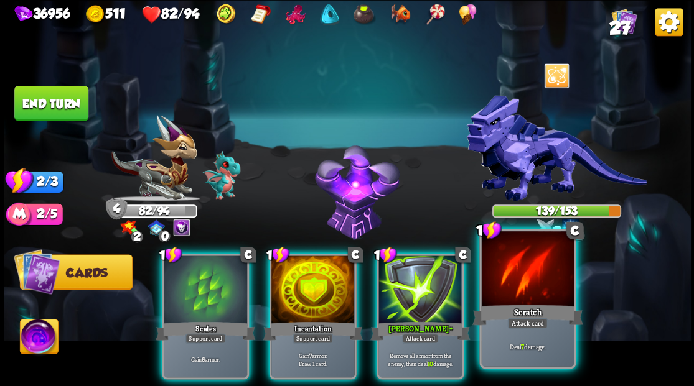
click at [534, 286] on div at bounding box center [527, 270] width 92 height 78
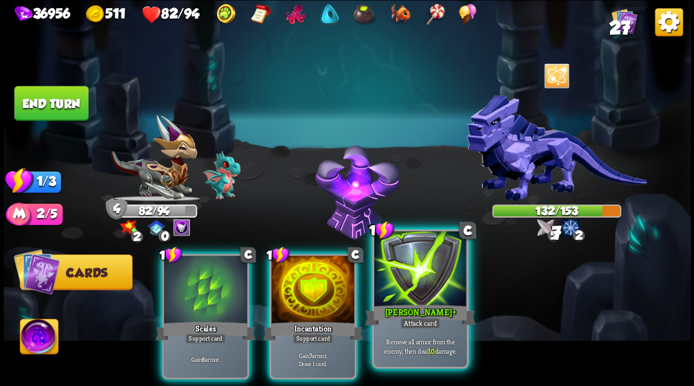
click at [419, 294] on div at bounding box center [420, 270] width 92 height 78
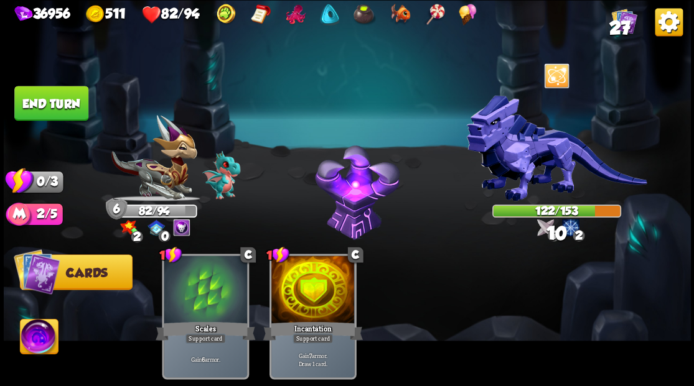
click at [63, 112] on button "End turn" at bounding box center [52, 102] width 76 height 35
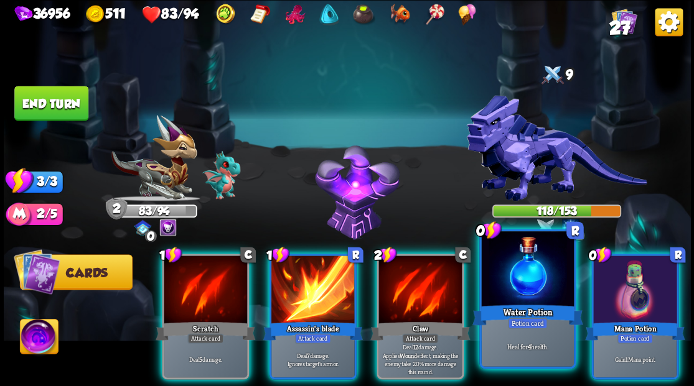
click at [518, 297] on div at bounding box center [527, 270] width 92 height 78
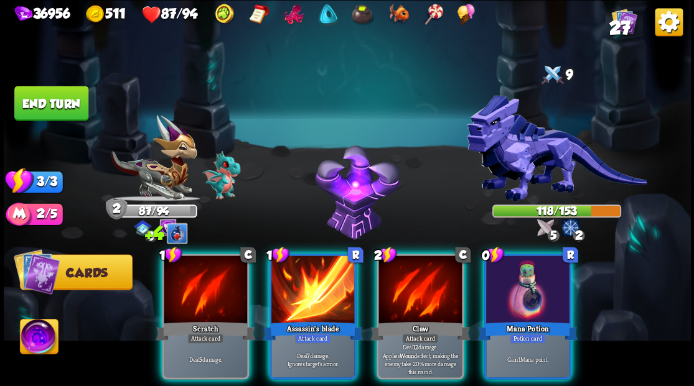
click at [516, 301] on div at bounding box center [527, 291] width 83 height 70
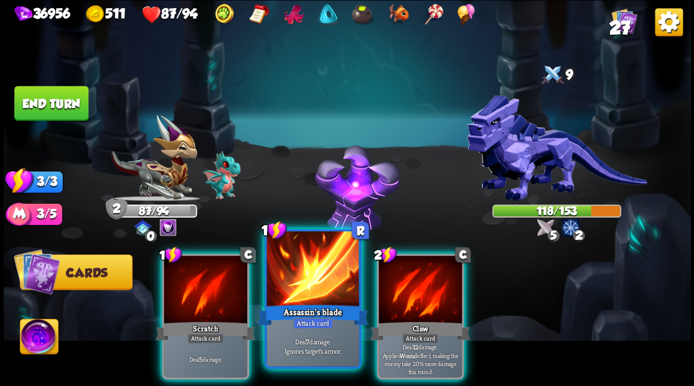
click at [305, 310] on div "Assassin's blade" at bounding box center [312, 314] width 111 height 25
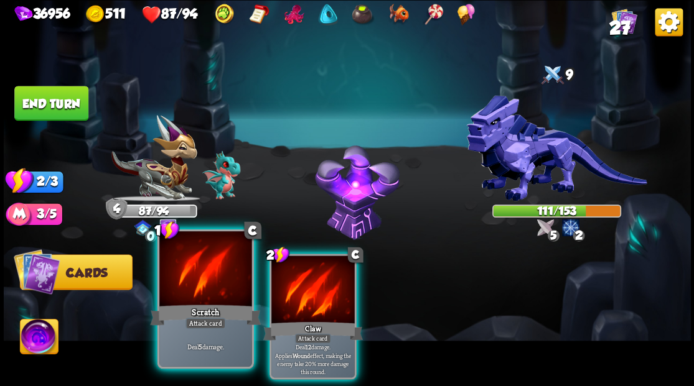
click at [192, 299] on div at bounding box center [205, 270] width 92 height 78
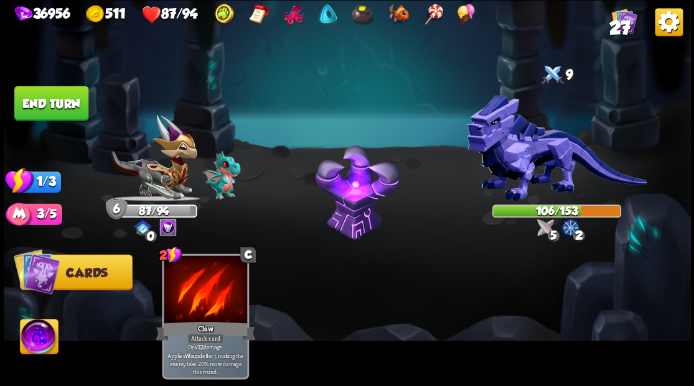
click at [56, 108] on button "End turn" at bounding box center [51, 103] width 74 height 35
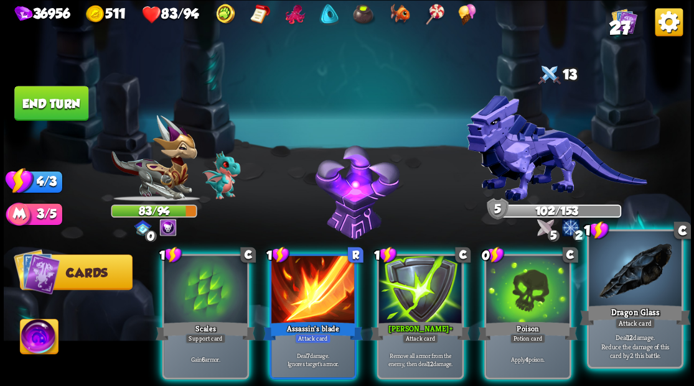
click at [612, 289] on div at bounding box center [635, 270] width 92 height 78
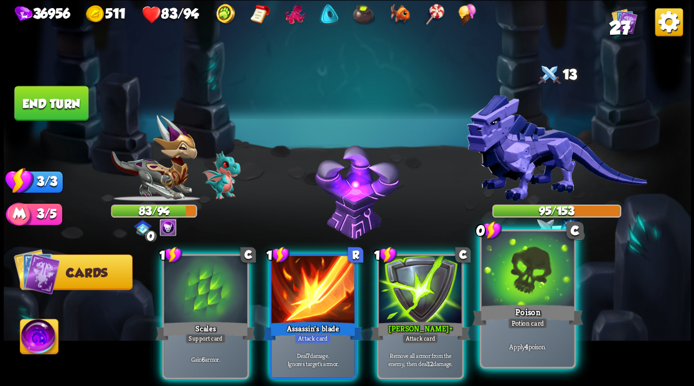
click at [515, 287] on div at bounding box center [527, 270] width 92 height 78
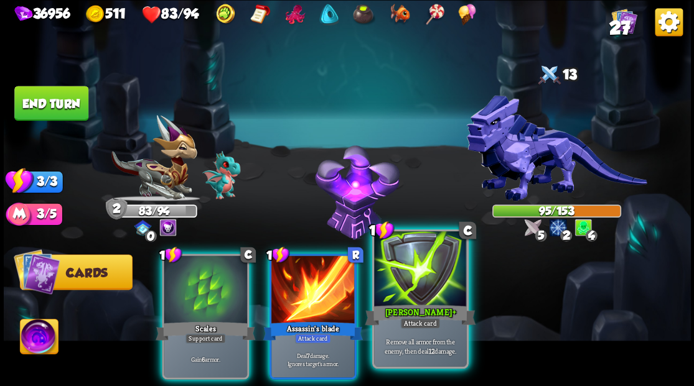
click at [409, 275] on div at bounding box center [420, 270] width 92 height 78
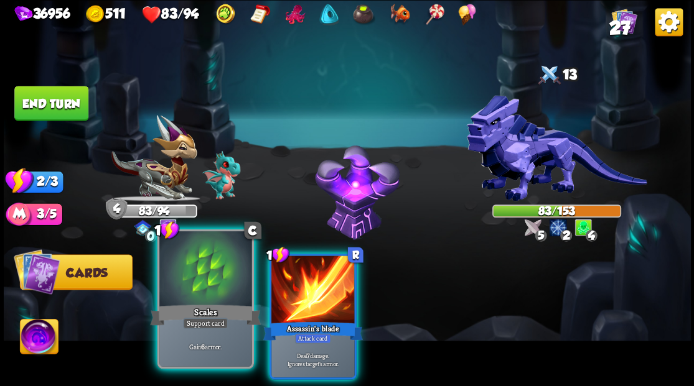
click at [203, 279] on div at bounding box center [205, 270] width 92 height 78
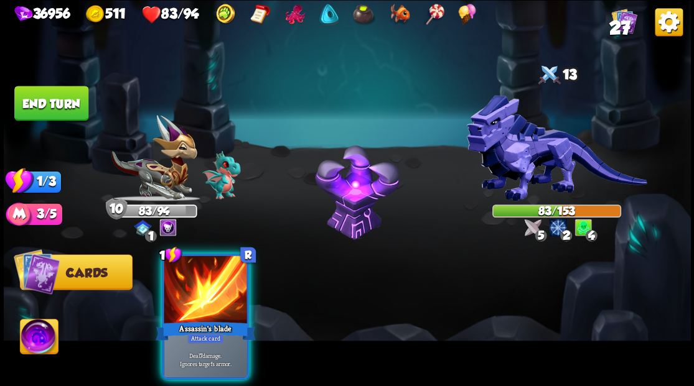
drag, startPoint x: 53, startPoint y: 95, endPoint x: 319, endPoint y: 85, distance: 266.5
click at [54, 95] on button "End turn" at bounding box center [51, 103] width 75 height 35
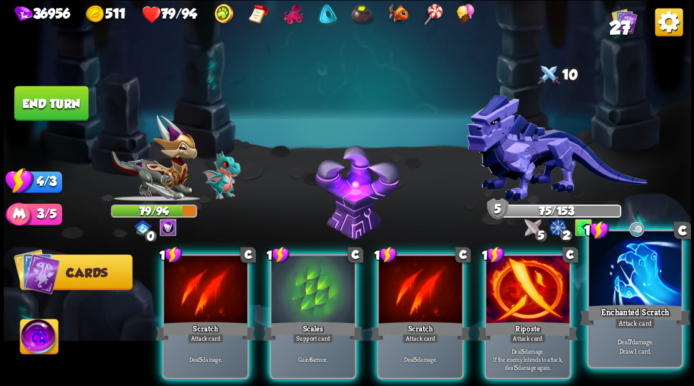
click at [625, 285] on div at bounding box center [635, 270] width 92 height 78
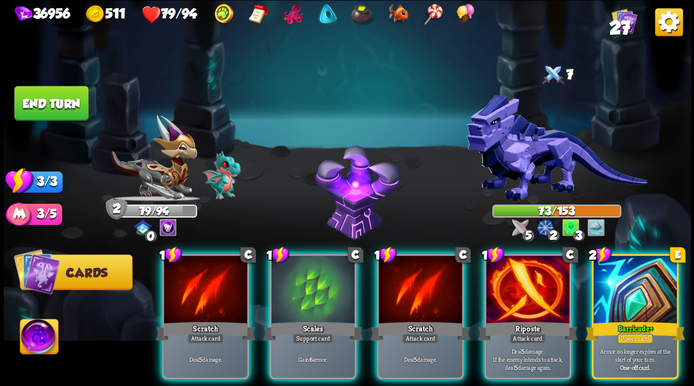
click at [637, 281] on div at bounding box center [634, 291] width 83 height 70
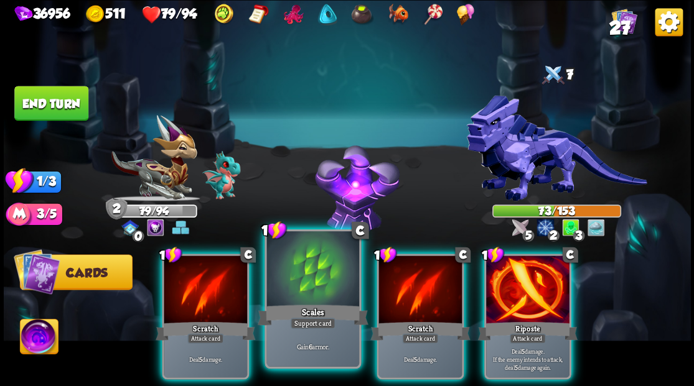
click at [303, 271] on div at bounding box center [312, 270] width 92 height 78
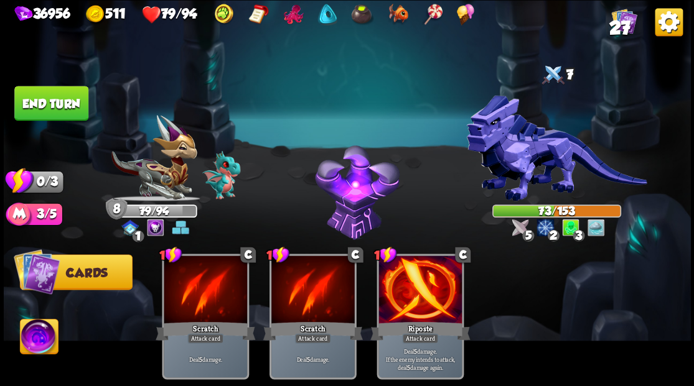
drag, startPoint x: 65, startPoint y: 109, endPoint x: 467, endPoint y: 136, distance: 402.3
click at [70, 110] on button "End turn" at bounding box center [51, 103] width 74 height 35
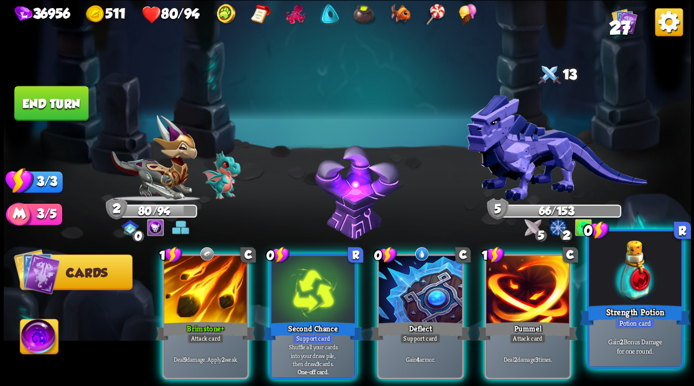
click at [645, 262] on div at bounding box center [635, 270] width 92 height 78
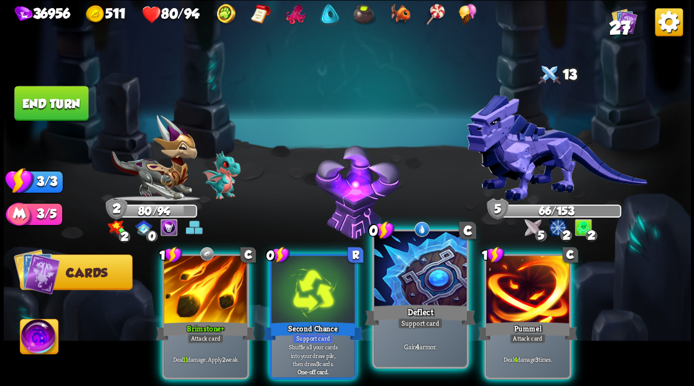
click at [408, 292] on div at bounding box center [420, 270] width 92 height 78
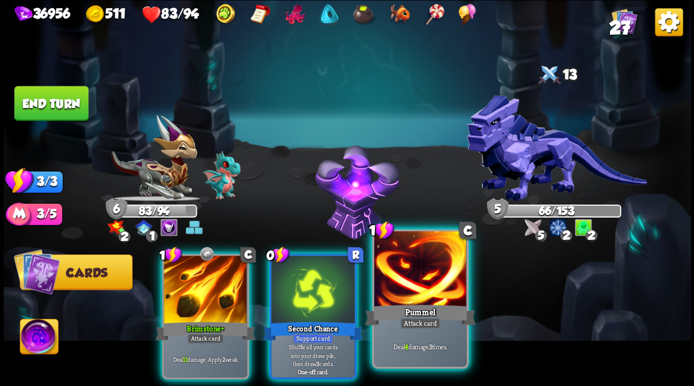
click at [414, 285] on div at bounding box center [420, 270] width 92 height 78
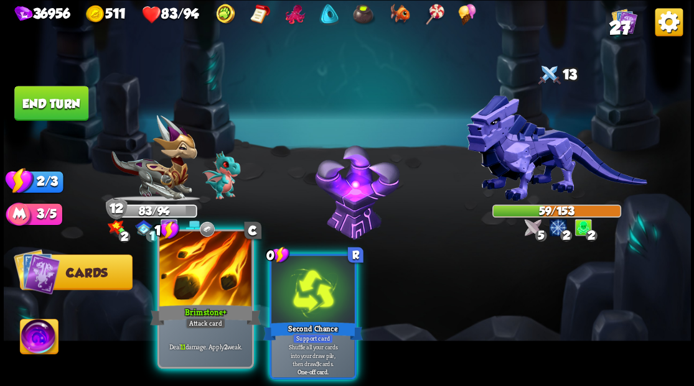
click at [209, 258] on div at bounding box center [205, 270] width 92 height 78
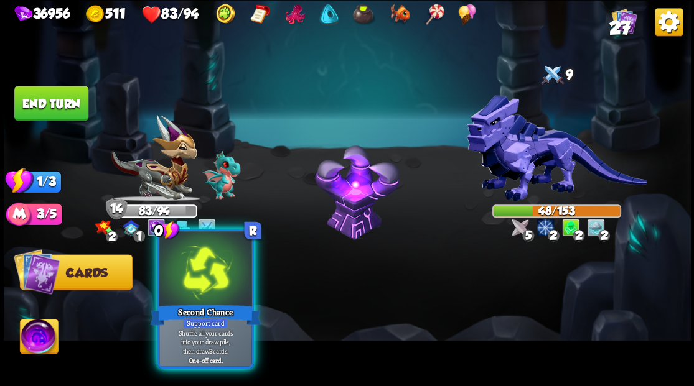
click at [204, 253] on div at bounding box center [205, 270] width 92 height 78
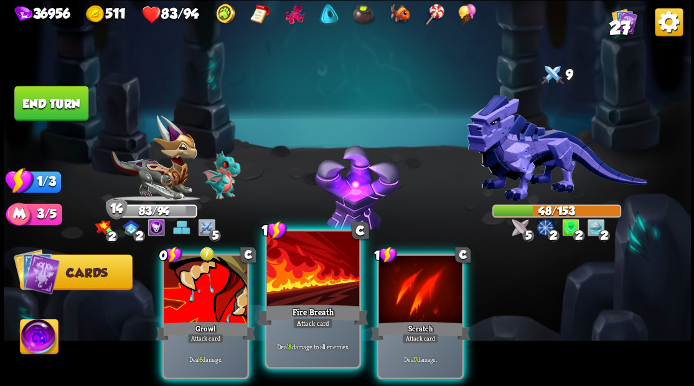
click at [312, 269] on div at bounding box center [312, 270] width 92 height 78
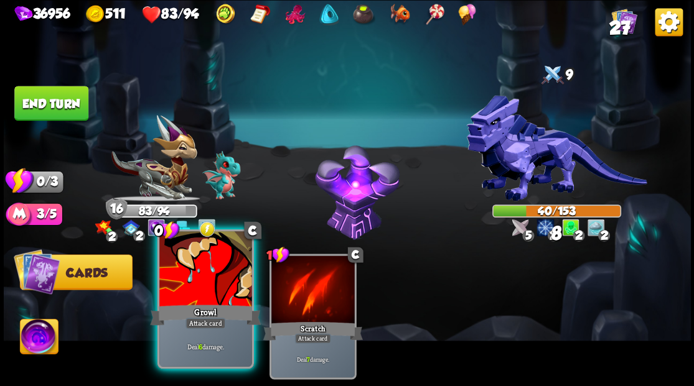
click at [163, 292] on div at bounding box center [205, 270] width 92 height 78
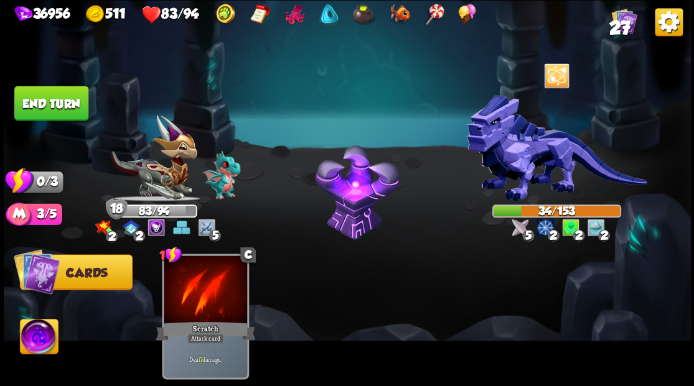
click at [55, 106] on button "End turn" at bounding box center [51, 103] width 75 height 35
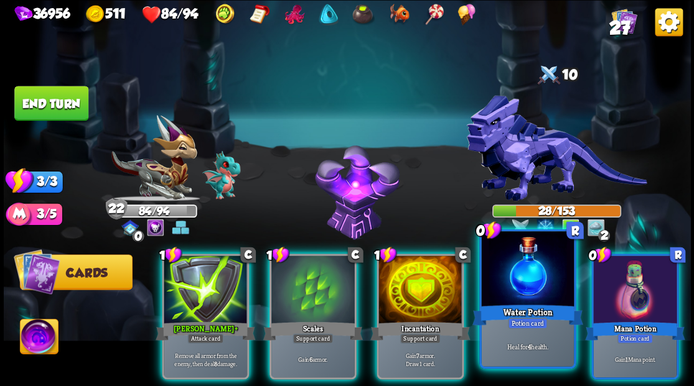
click at [545, 283] on div at bounding box center [527, 270] width 92 height 78
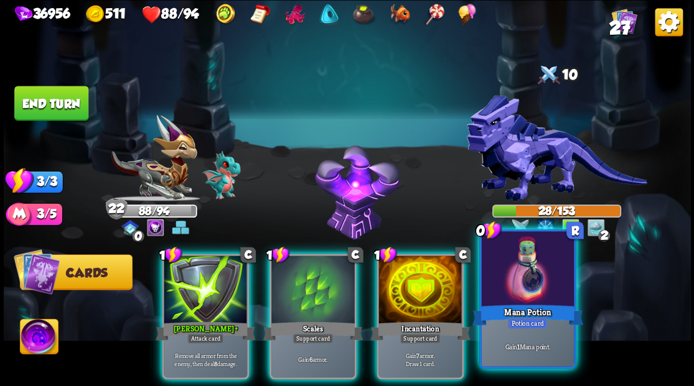
click at [541, 281] on div at bounding box center [527, 270] width 92 height 78
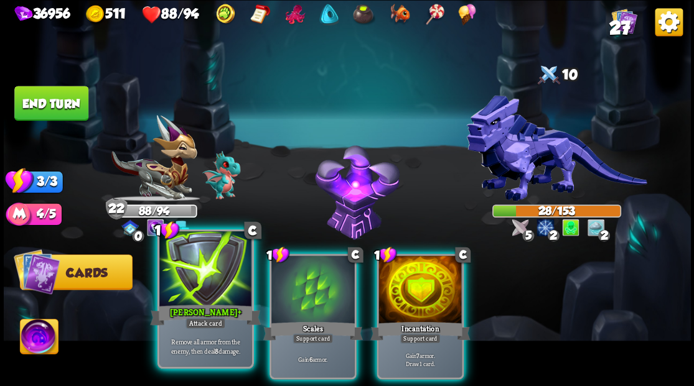
click at [200, 278] on div at bounding box center [205, 270] width 92 height 78
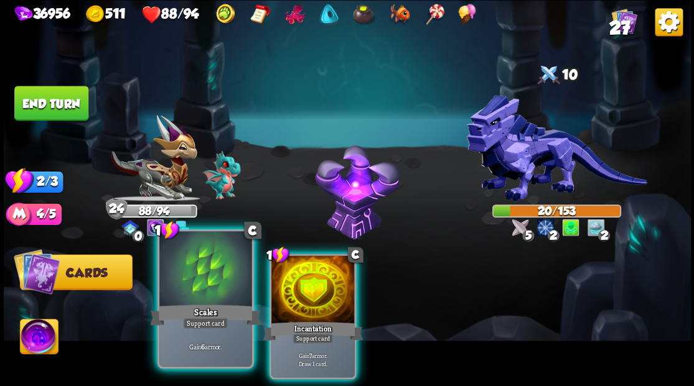
click at [212, 281] on div at bounding box center [205, 270] width 92 height 78
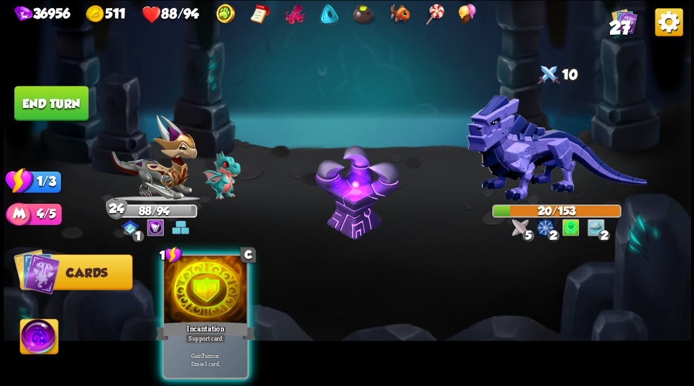
click at [212, 281] on div at bounding box center [205, 291] width 83 height 70
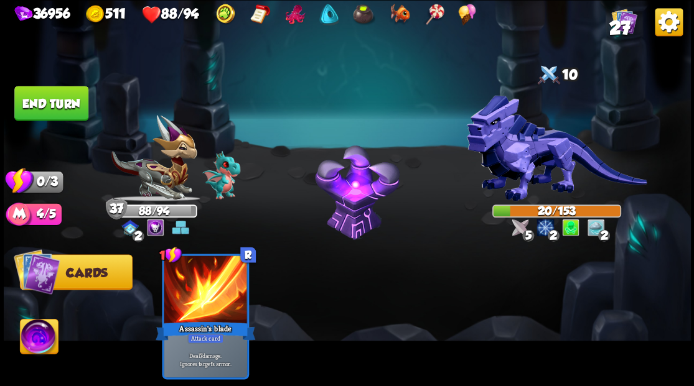
click at [46, 111] on button "End turn" at bounding box center [51, 103] width 75 height 35
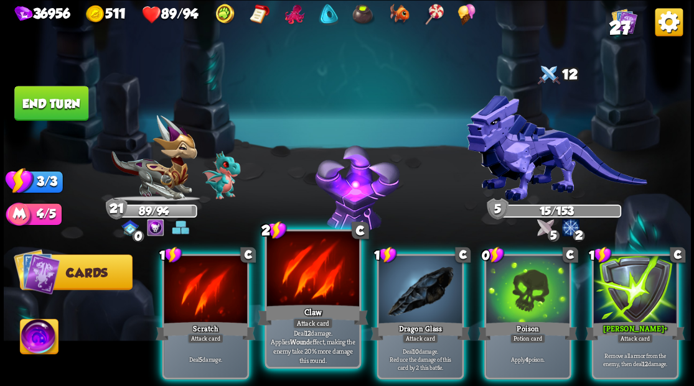
click at [294, 287] on div at bounding box center [312, 270] width 92 height 78
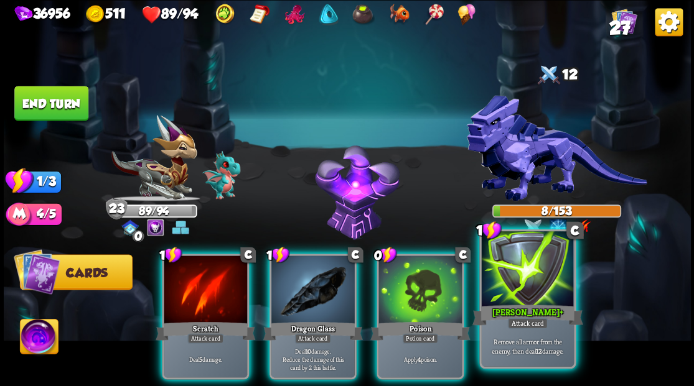
click at [540, 286] on div at bounding box center [527, 270] width 92 height 78
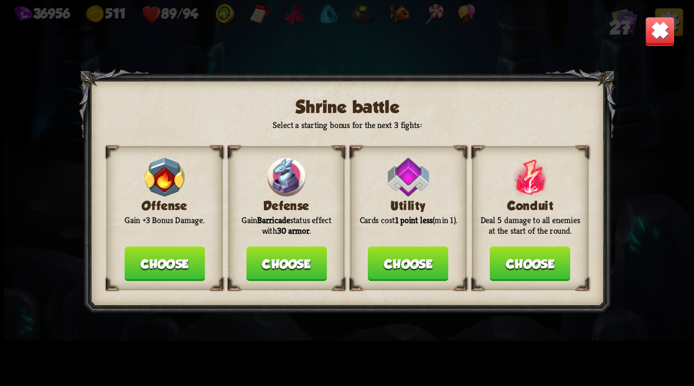
click at [265, 267] on button "Choose" at bounding box center [286, 263] width 80 height 35
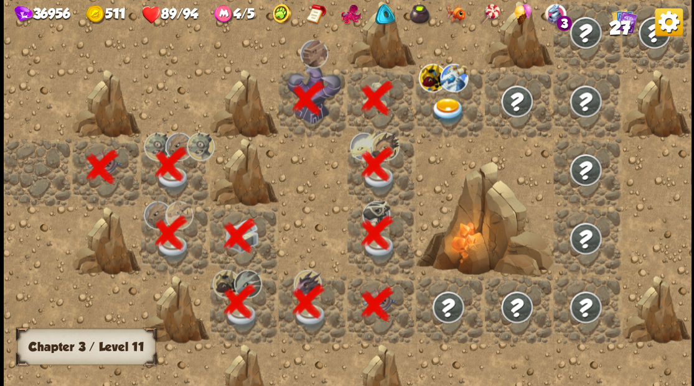
scroll to position [0, 239]
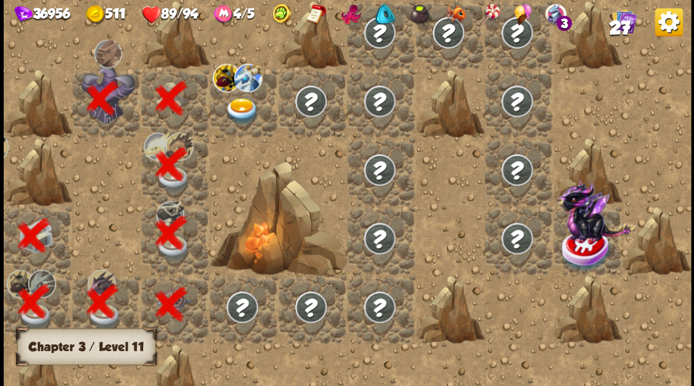
click at [242, 104] on img at bounding box center [242, 111] width 34 height 27
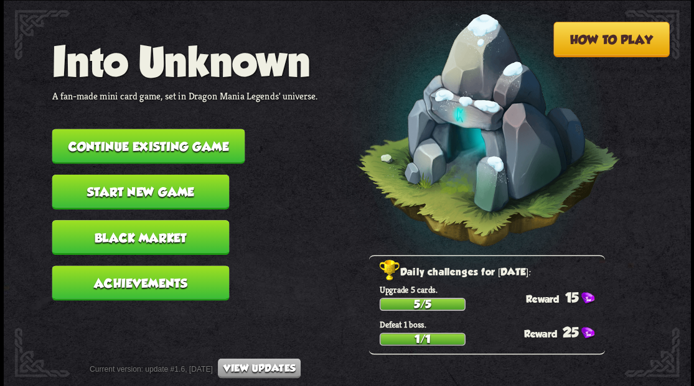
click at [186, 148] on button "Continue existing game" at bounding box center [148, 146] width 193 height 35
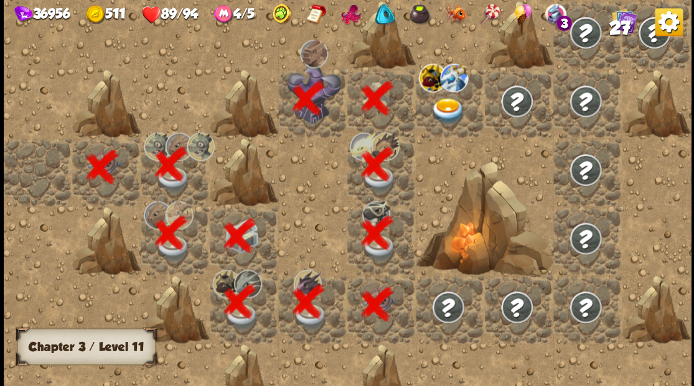
scroll to position [0, 239]
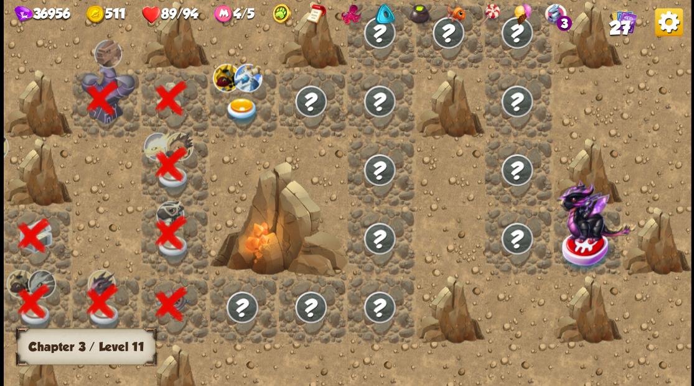
click at [241, 108] on img at bounding box center [242, 111] width 34 height 27
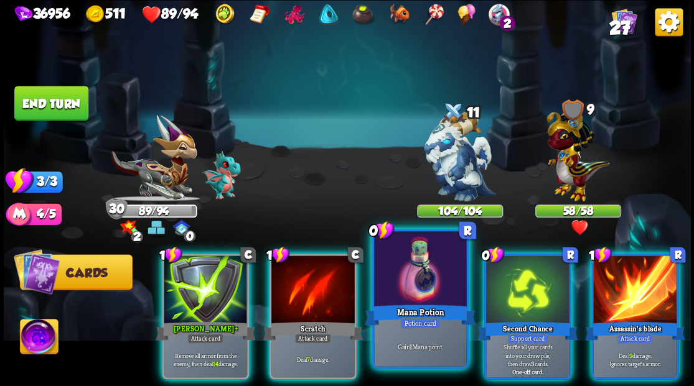
click at [421, 310] on div "Mana Potion" at bounding box center [420, 314] width 111 height 25
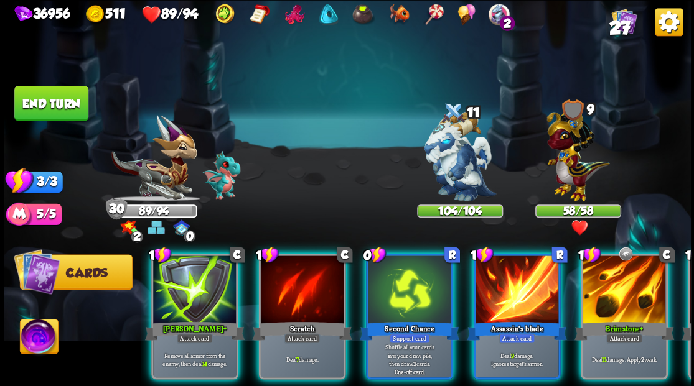
scroll to position [0, 0]
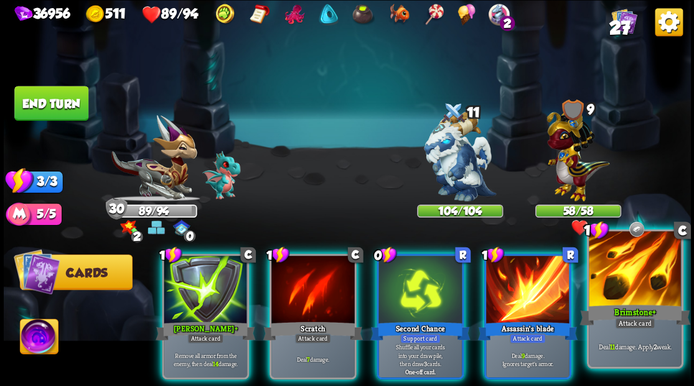
click at [629, 275] on div at bounding box center [635, 270] width 92 height 78
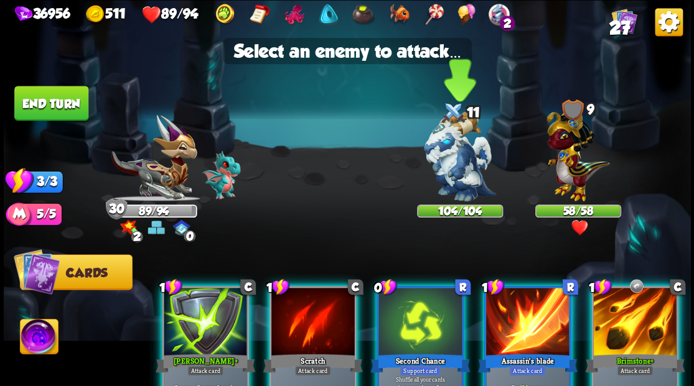
click at [457, 183] on img at bounding box center [460, 156] width 72 height 90
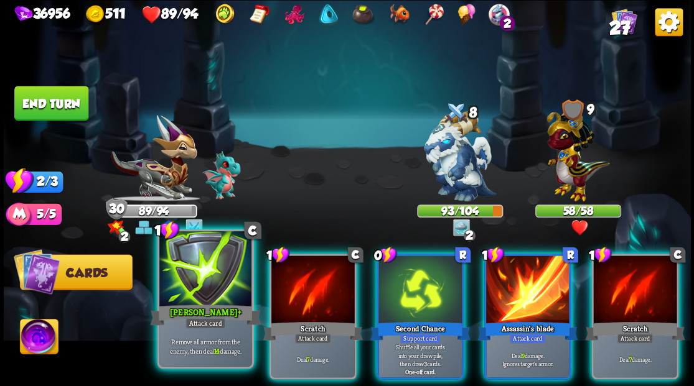
click at [189, 280] on div at bounding box center [205, 270] width 92 height 78
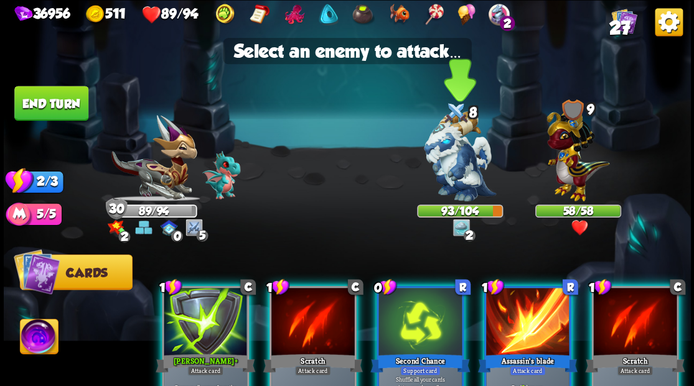
click at [450, 169] on img at bounding box center [460, 156] width 72 height 90
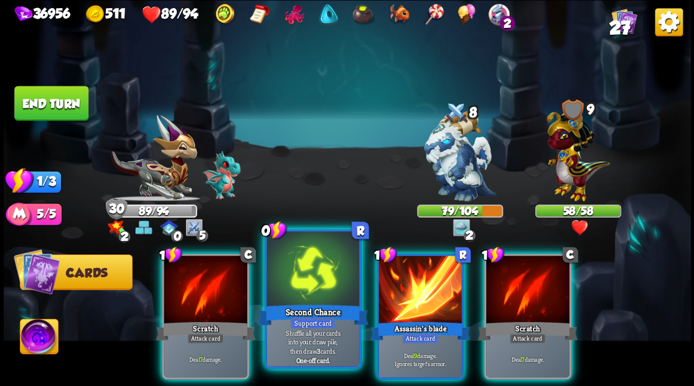
click at [325, 268] on div at bounding box center [312, 270] width 92 height 78
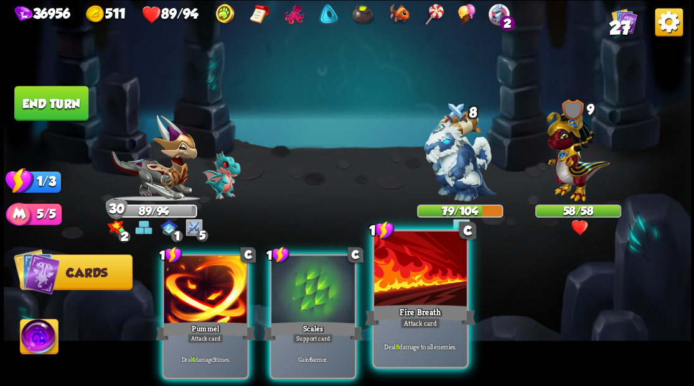
click at [417, 297] on div at bounding box center [420, 270] width 92 height 78
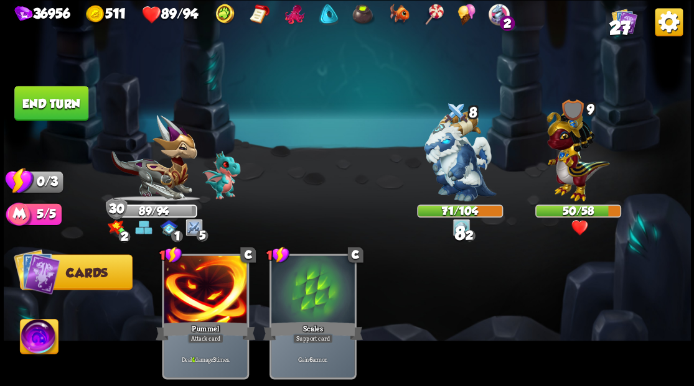
click at [52, 108] on button "End turn" at bounding box center [51, 103] width 74 height 35
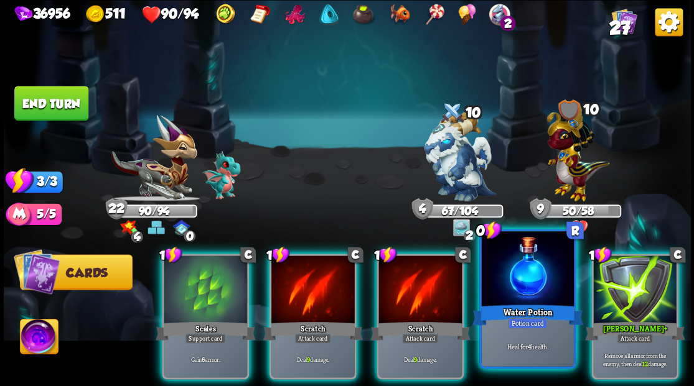
click at [521, 287] on div at bounding box center [527, 270] width 92 height 78
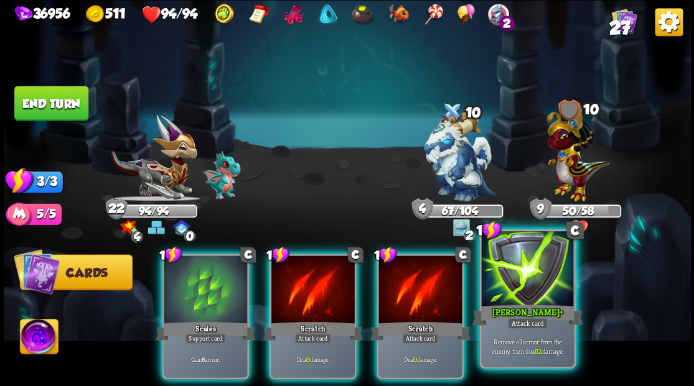
click at [517, 266] on div at bounding box center [527, 270] width 92 height 78
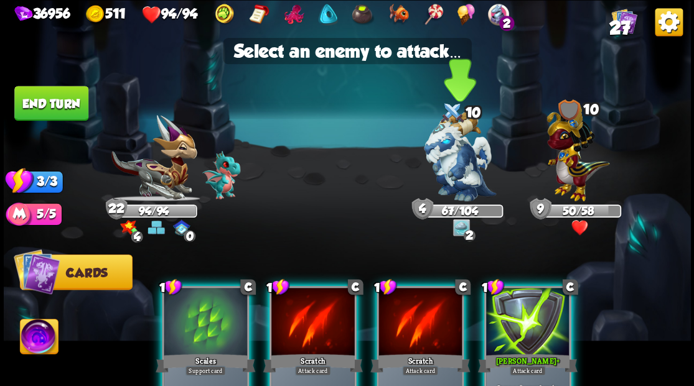
click at [457, 173] on img at bounding box center [460, 156] width 72 height 90
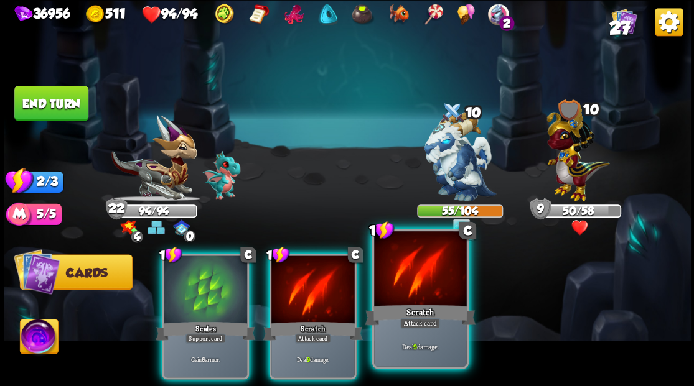
click at [404, 278] on div at bounding box center [420, 270] width 92 height 78
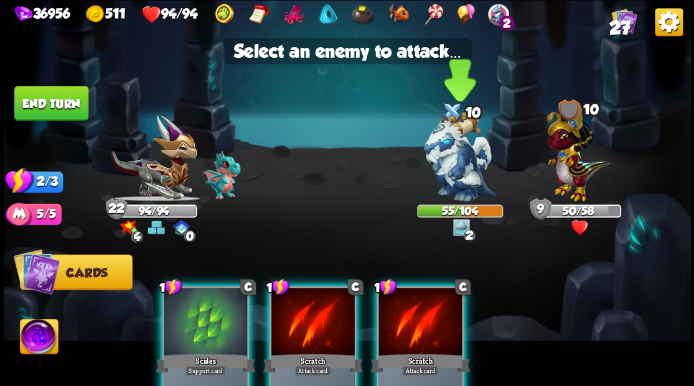
click at [450, 174] on img at bounding box center [460, 156] width 72 height 90
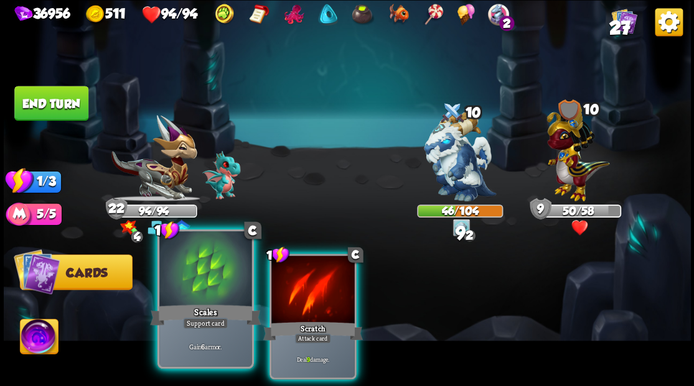
click at [200, 286] on div at bounding box center [205, 270] width 92 height 78
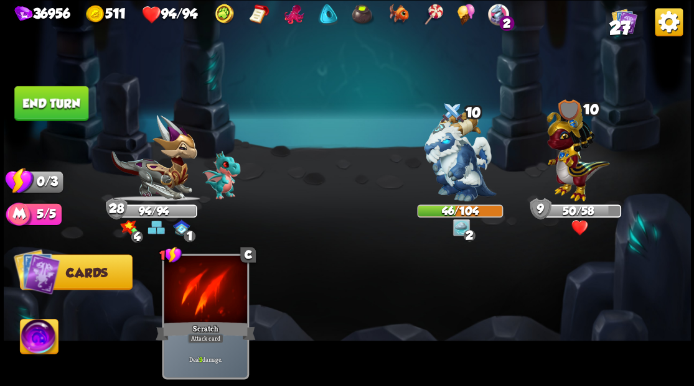
drag, startPoint x: 57, startPoint y: 102, endPoint x: 394, endPoint y: 185, distance: 347.2
click at [57, 103] on button "End turn" at bounding box center [51, 103] width 74 height 35
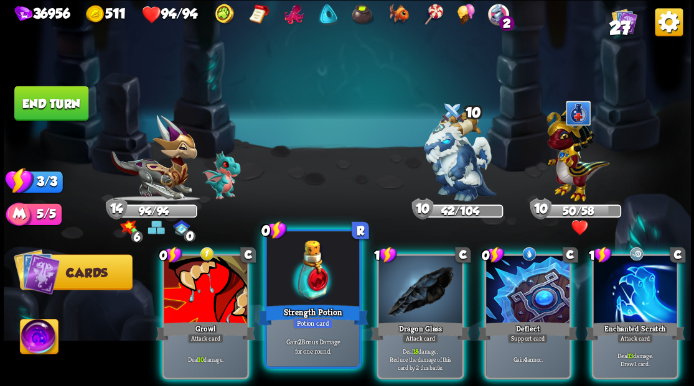
click at [295, 297] on div at bounding box center [312, 270] width 92 height 78
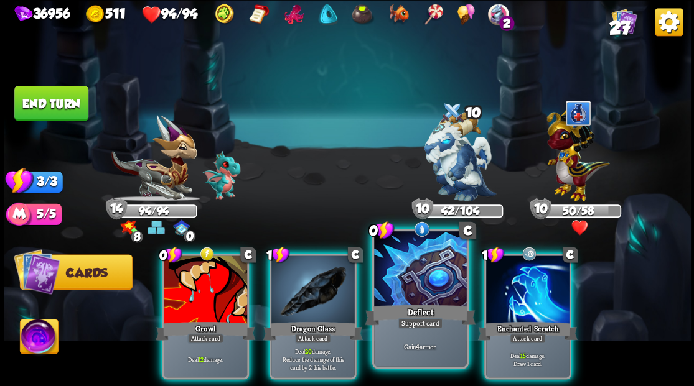
click at [406, 293] on div at bounding box center [420, 270] width 92 height 78
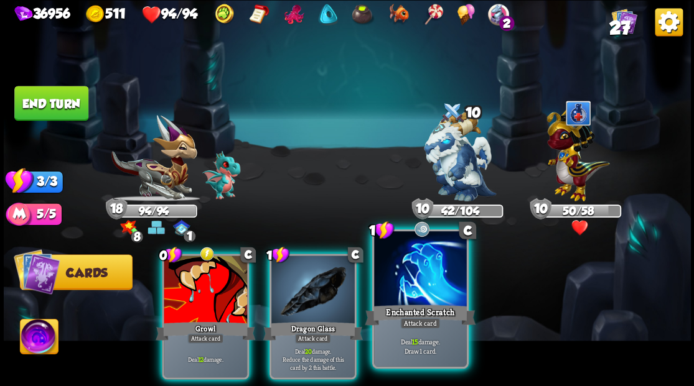
drag, startPoint x: 413, startPoint y: 299, endPoint x: 414, endPoint y: 292, distance: 7.6
click at [413, 299] on div at bounding box center [420, 270] width 92 height 78
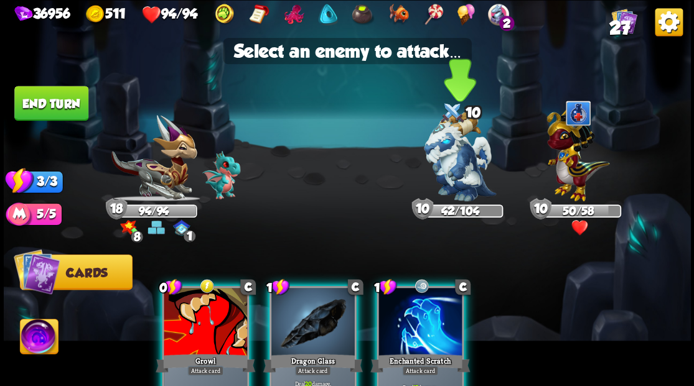
click at [448, 162] on img at bounding box center [460, 156] width 72 height 90
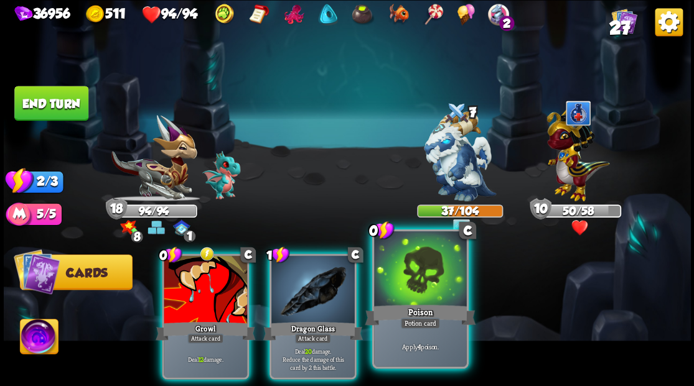
click at [397, 301] on div at bounding box center [420, 270] width 92 height 78
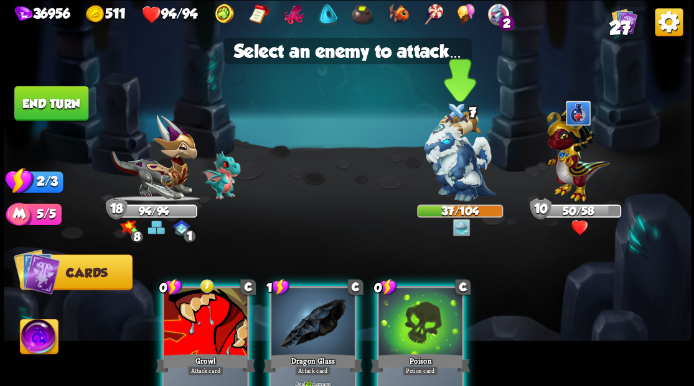
click at [443, 170] on img at bounding box center [460, 156] width 72 height 90
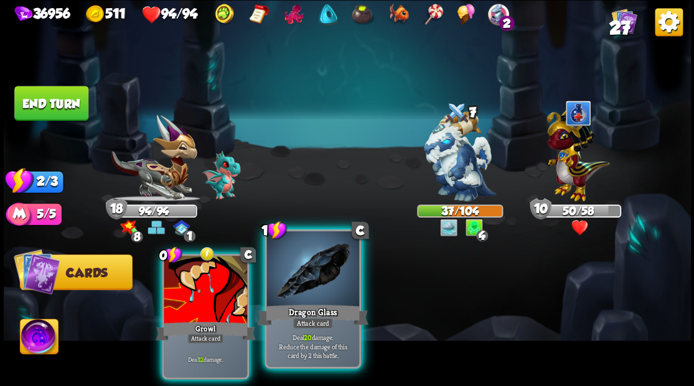
click at [320, 278] on div at bounding box center [312, 270] width 92 height 78
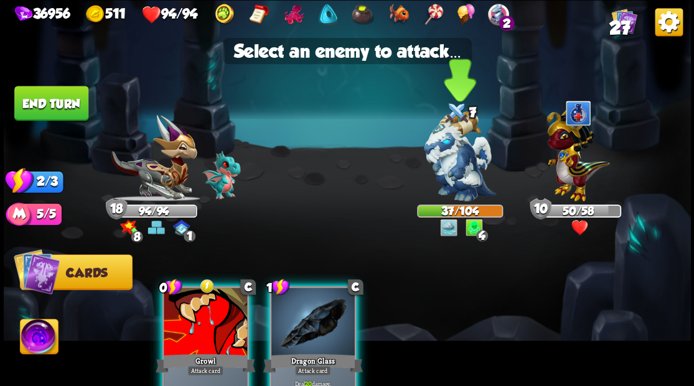
click at [454, 166] on img at bounding box center [460, 156] width 72 height 90
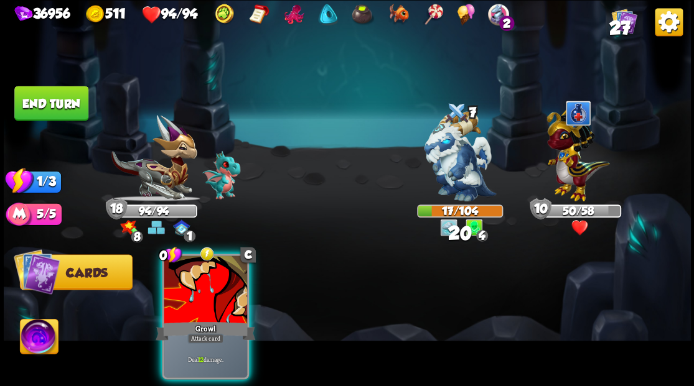
drag, startPoint x: 205, startPoint y: 281, endPoint x: 299, endPoint y: 254, distance: 97.7
click at [206, 281] on div at bounding box center [205, 291] width 83 height 70
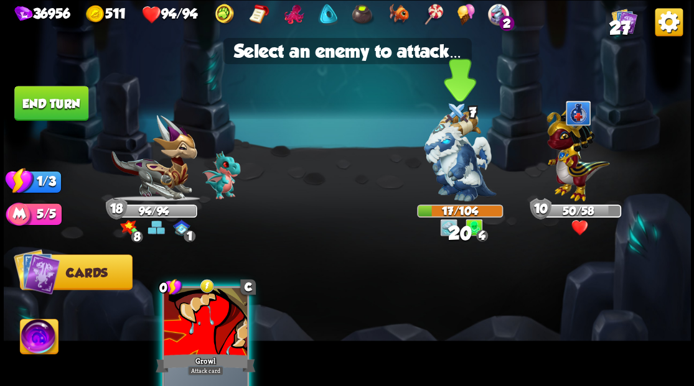
click at [449, 172] on img at bounding box center [460, 156] width 72 height 90
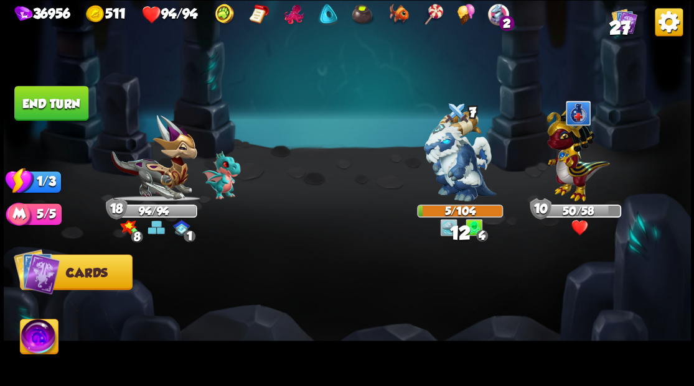
click at [65, 92] on button "End turn" at bounding box center [51, 103] width 74 height 35
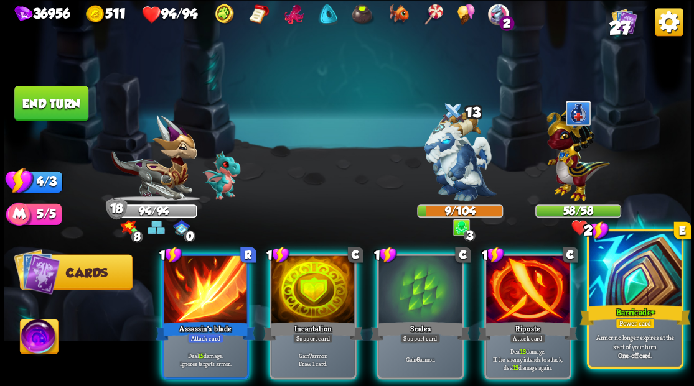
click at [626, 279] on div at bounding box center [635, 270] width 92 height 78
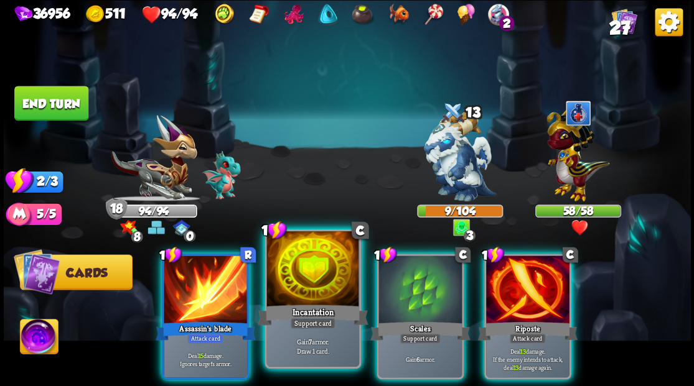
click at [312, 299] on div at bounding box center [312, 270] width 92 height 78
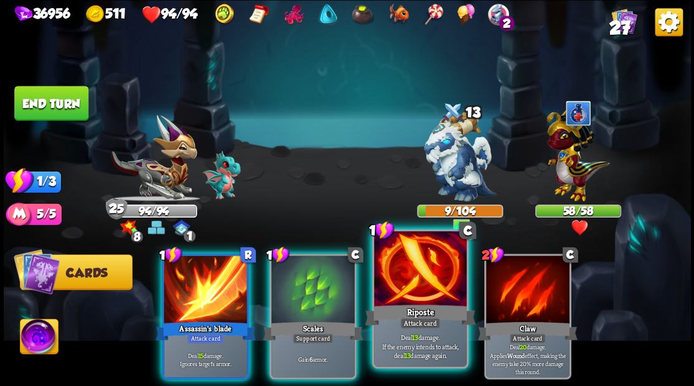
click at [413, 292] on div at bounding box center [420, 270] width 92 height 78
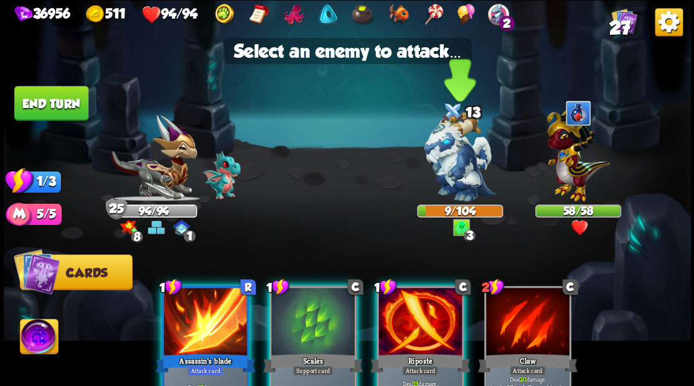
click at [446, 154] on img at bounding box center [460, 156] width 72 height 90
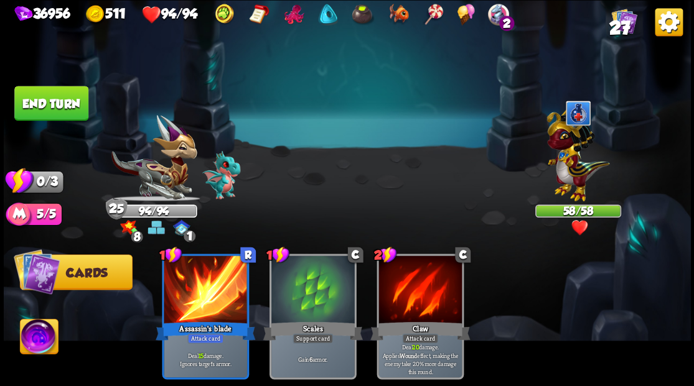
drag, startPoint x: 62, startPoint y: 100, endPoint x: 504, endPoint y: 187, distance: 450.8
click at [62, 100] on button "End turn" at bounding box center [51, 103] width 74 height 35
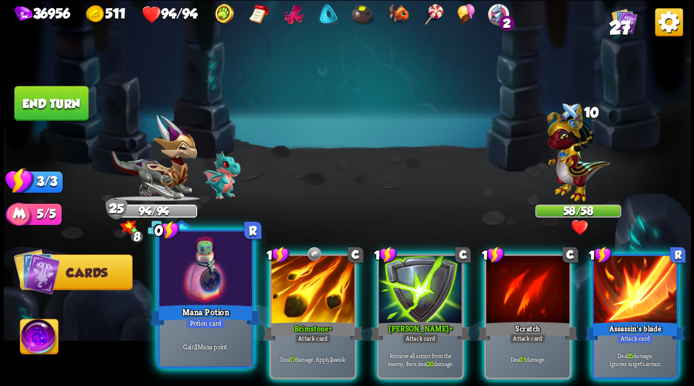
click at [189, 277] on div at bounding box center [205, 270] width 92 height 78
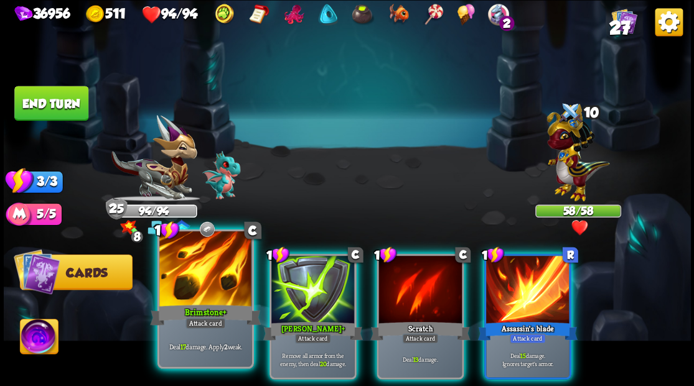
click at [189, 280] on div at bounding box center [205, 270] width 92 height 78
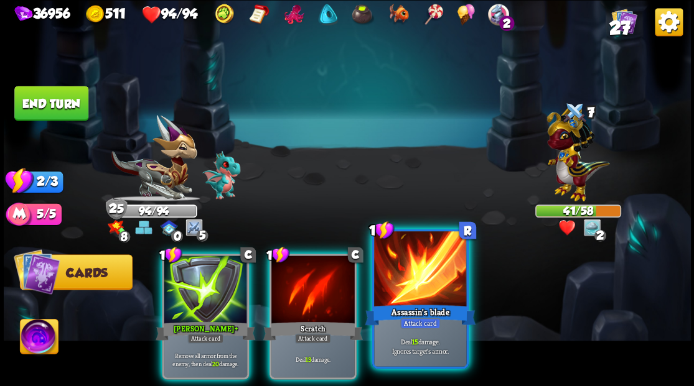
click at [387, 291] on div at bounding box center [420, 270] width 92 height 78
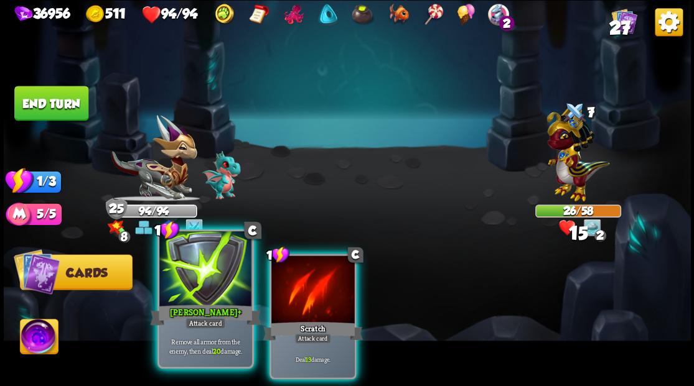
click at [198, 281] on div at bounding box center [205, 270] width 92 height 78
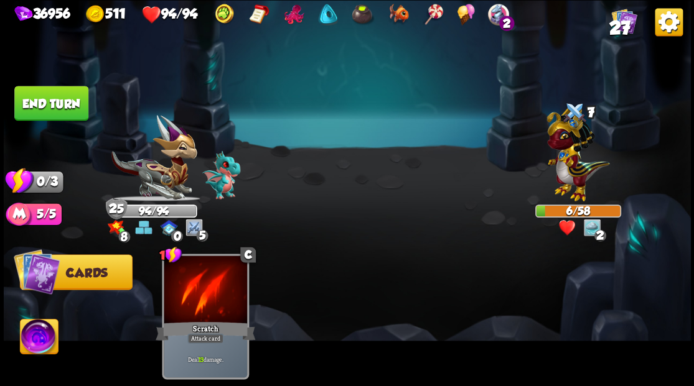
click at [45, 103] on button "End turn" at bounding box center [51, 103] width 74 height 35
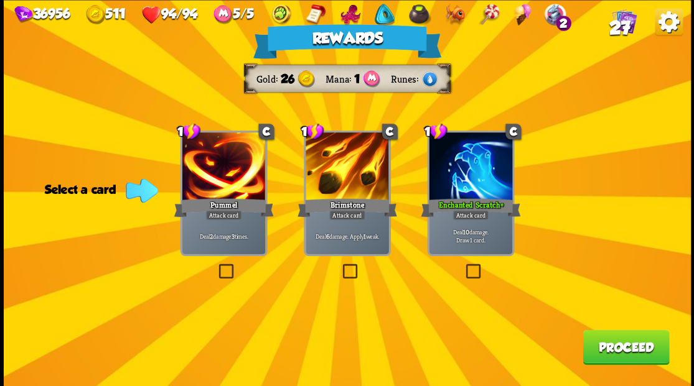
click at [604, 348] on button "Proceed" at bounding box center [625, 347] width 86 height 35
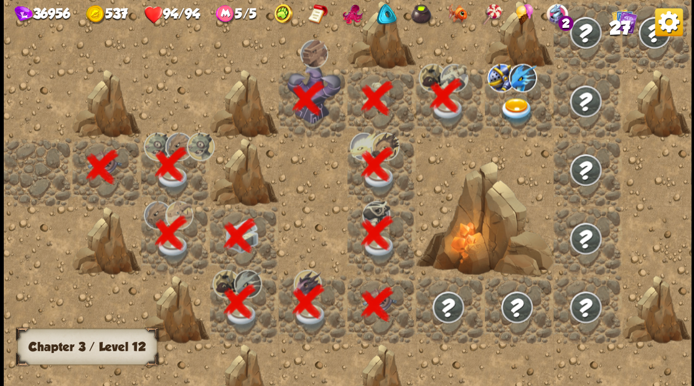
scroll to position [0, 239]
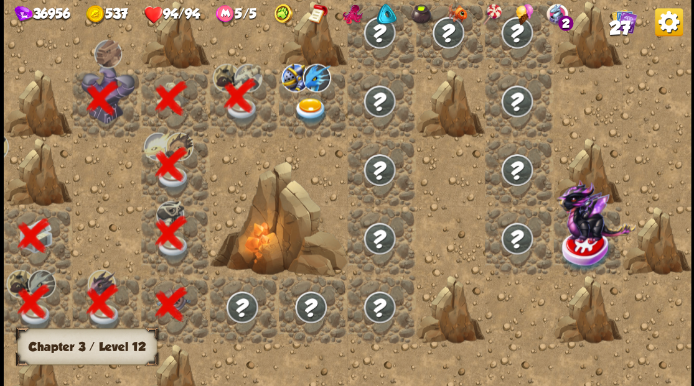
click at [308, 114] on img at bounding box center [310, 111] width 34 height 27
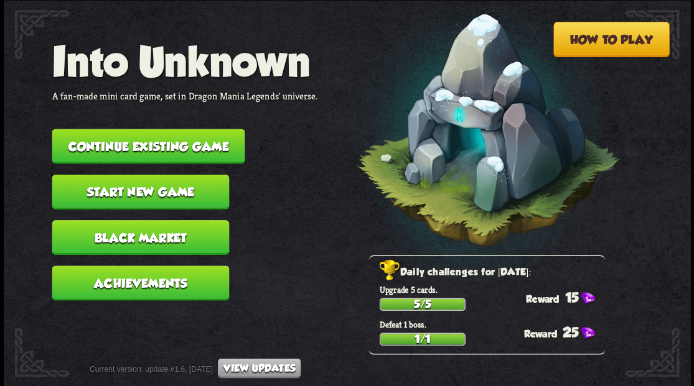
click at [123, 152] on button "Continue existing game" at bounding box center [148, 146] width 193 height 35
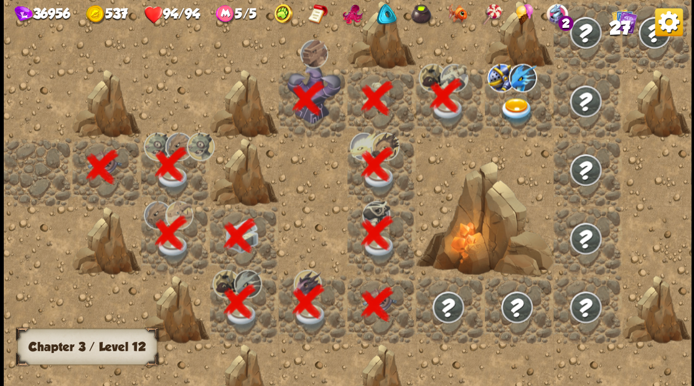
scroll to position [0, 239]
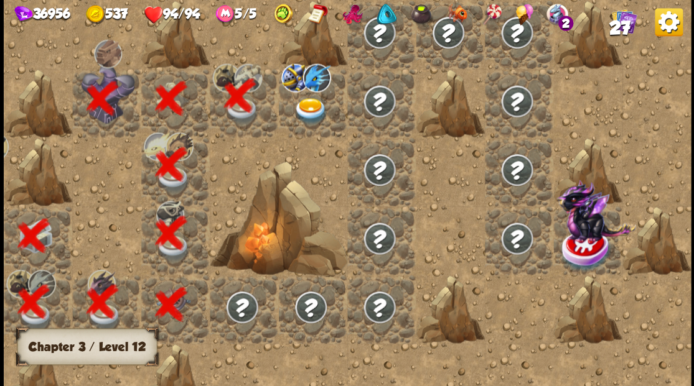
click at [311, 108] on img at bounding box center [310, 111] width 34 height 27
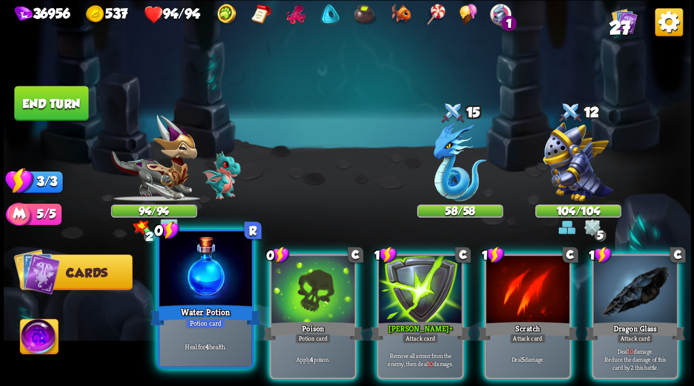
click at [207, 276] on div at bounding box center [205, 270] width 92 height 78
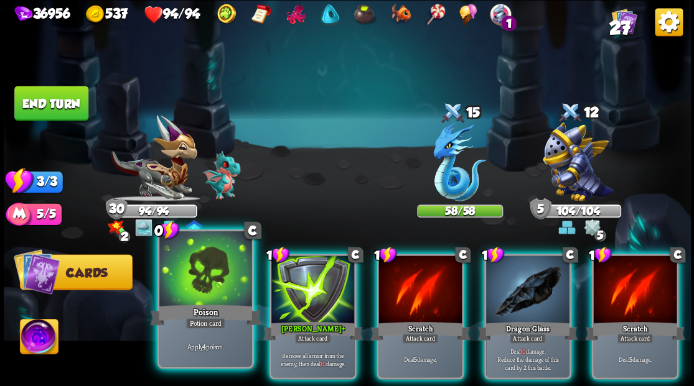
click at [212, 273] on div at bounding box center [205, 270] width 92 height 78
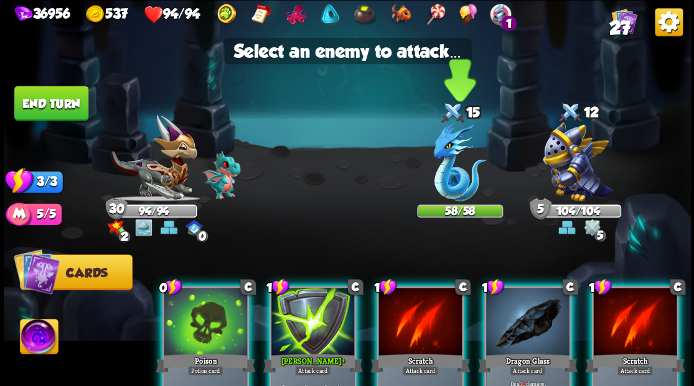
click at [434, 183] on img at bounding box center [459, 162] width 53 height 79
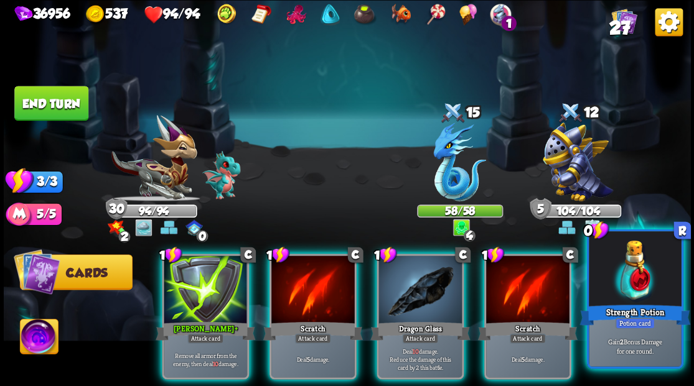
click at [618, 281] on div at bounding box center [635, 270] width 92 height 78
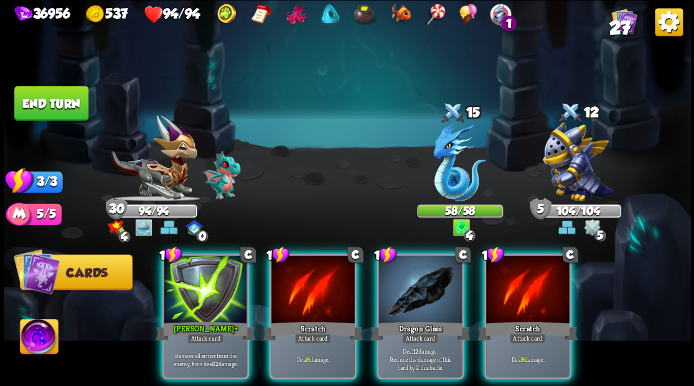
click at [47, 331] on img at bounding box center [39, 338] width 38 height 39
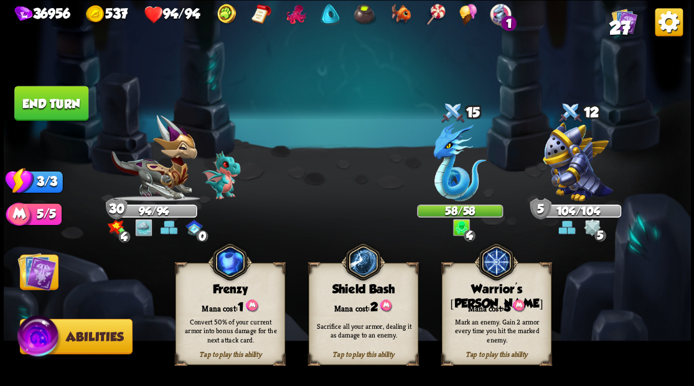
drag, startPoint x: 488, startPoint y: 298, endPoint x: 469, endPoint y: 233, distance: 67.9
click at [478, 285] on div "Tap to play this ability Warrior's [PERSON_NAME] cost: 3 Mark an enemy. Gain 2 …" at bounding box center [496, 314] width 110 height 102
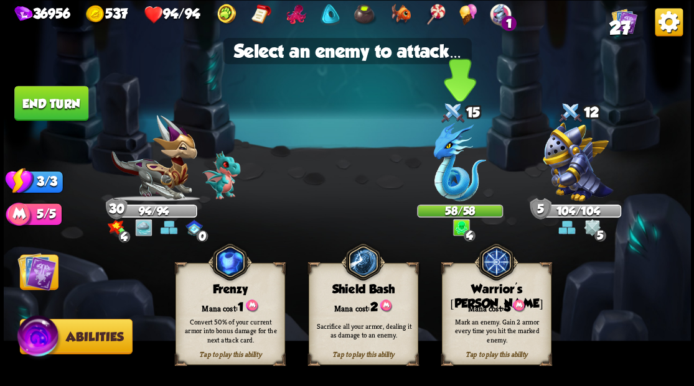
click at [457, 181] on img at bounding box center [459, 162] width 53 height 79
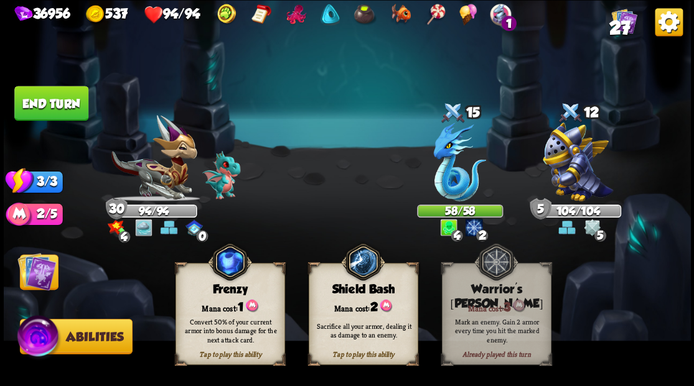
click at [31, 267] on img at bounding box center [36, 271] width 39 height 39
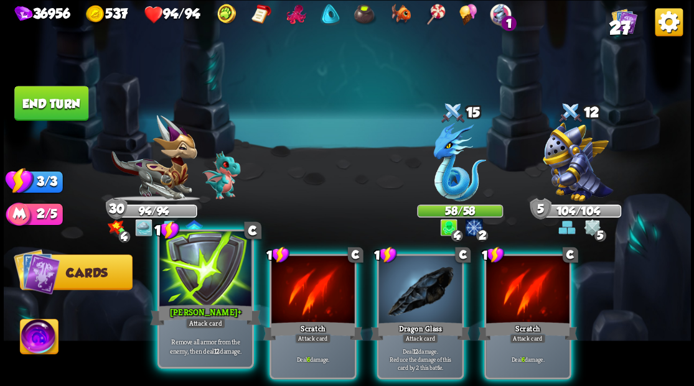
click at [209, 286] on div at bounding box center [205, 270] width 92 height 78
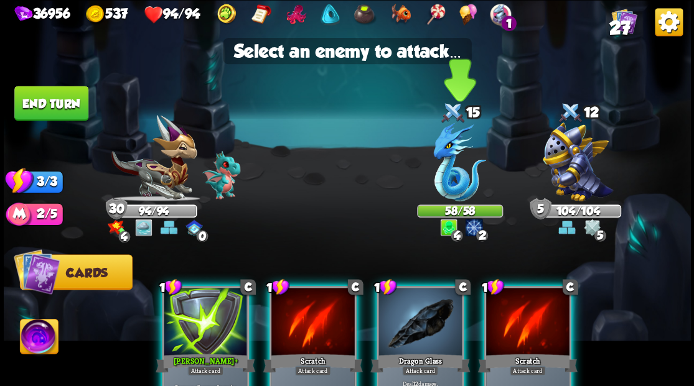
click at [444, 184] on img at bounding box center [459, 162] width 53 height 79
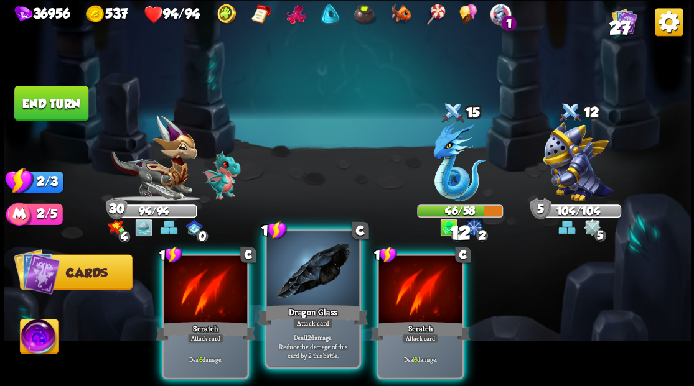
drag, startPoint x: 311, startPoint y: 293, endPoint x: 314, endPoint y: 283, distance: 10.3
click at [312, 287] on div at bounding box center [312, 270] width 92 height 78
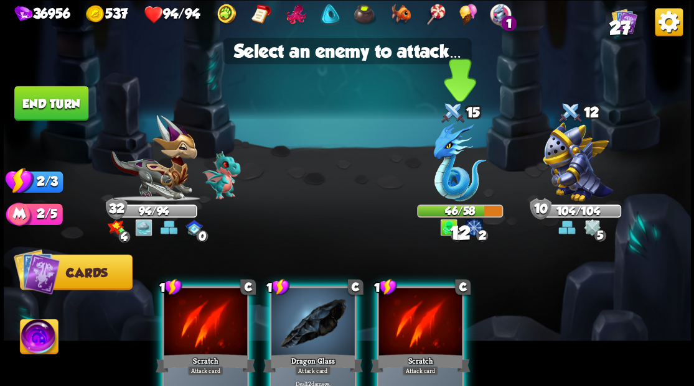
click at [450, 185] on img at bounding box center [459, 162] width 53 height 79
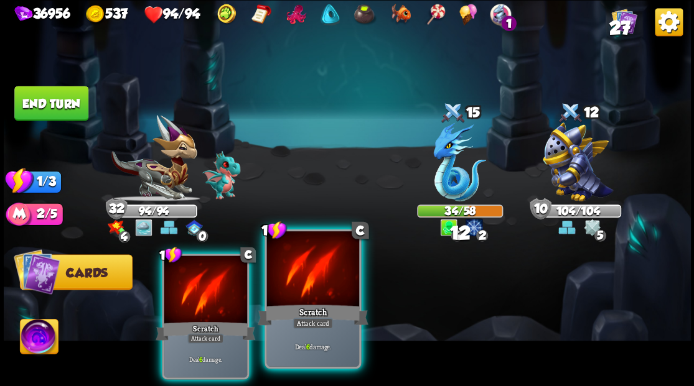
click at [325, 276] on div at bounding box center [312, 270] width 92 height 78
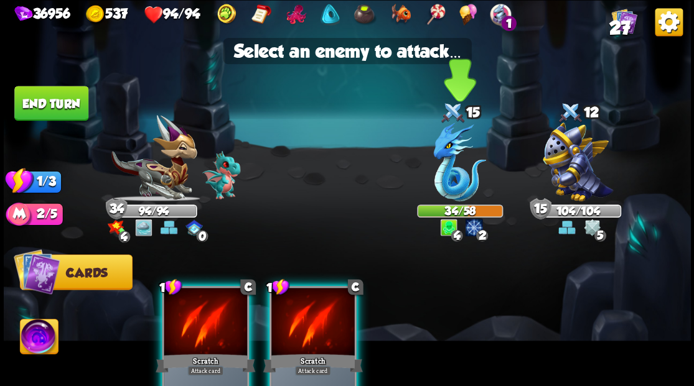
click at [457, 167] on img at bounding box center [459, 162] width 53 height 79
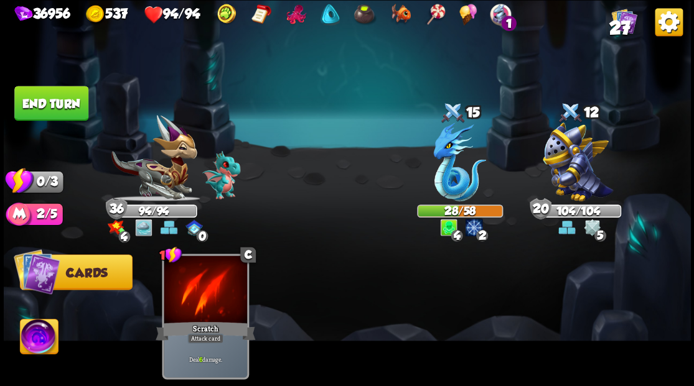
click at [72, 110] on button "End turn" at bounding box center [51, 103] width 74 height 35
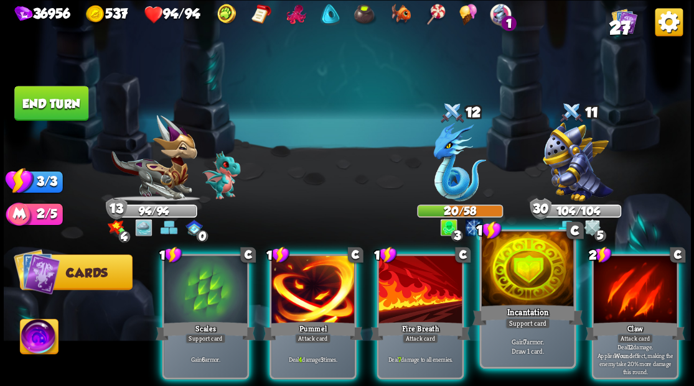
click at [526, 283] on div at bounding box center [527, 270] width 92 height 78
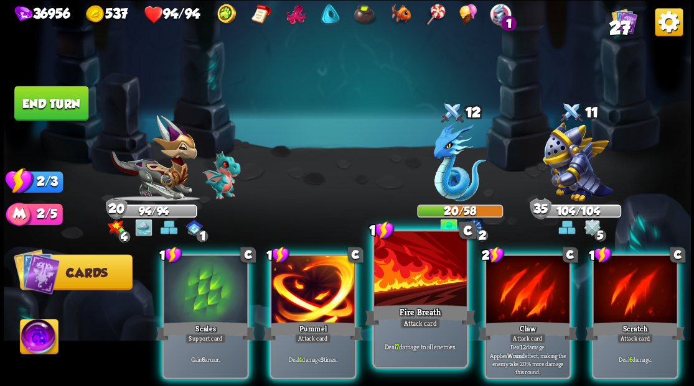
click at [394, 284] on div at bounding box center [420, 270] width 92 height 78
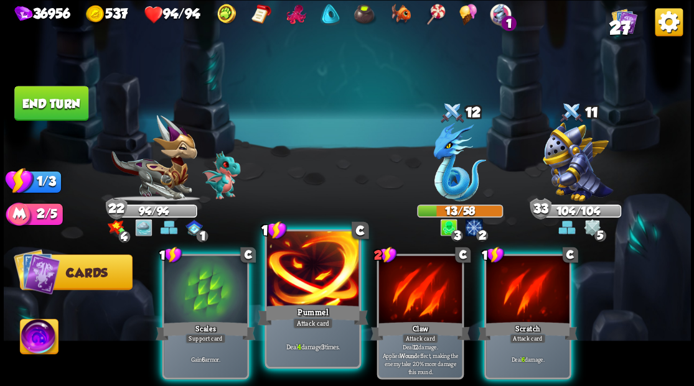
drag, startPoint x: 320, startPoint y: 282, endPoint x: 324, endPoint y: 275, distance: 7.8
click at [320, 282] on div at bounding box center [312, 270] width 92 height 78
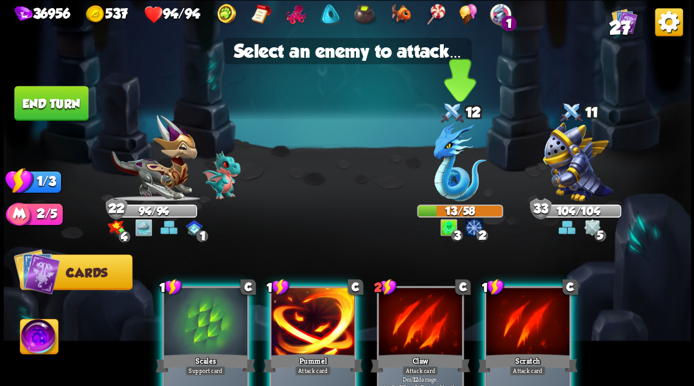
click at [458, 183] on img at bounding box center [459, 162] width 53 height 79
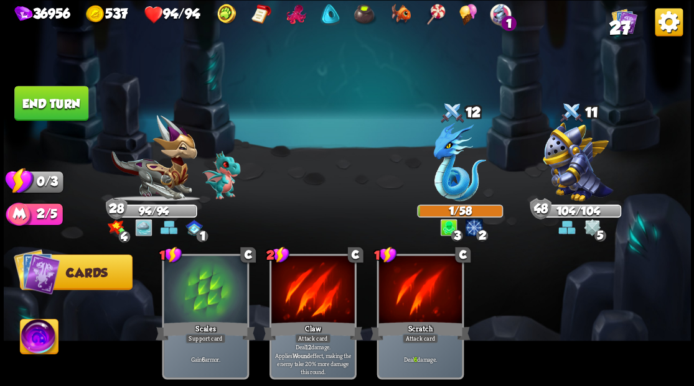
click at [31, 98] on button "End turn" at bounding box center [51, 103] width 74 height 35
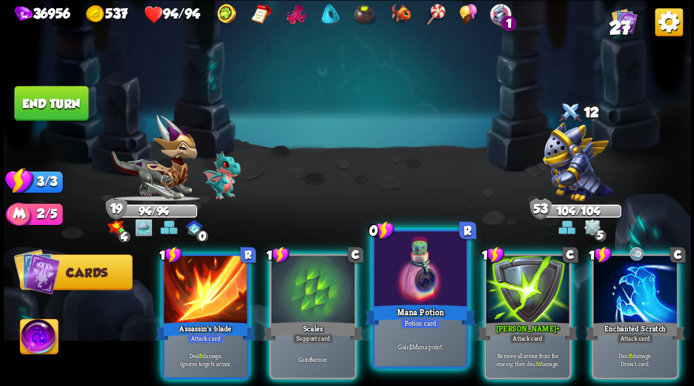
click at [436, 289] on div at bounding box center [420, 270] width 92 height 78
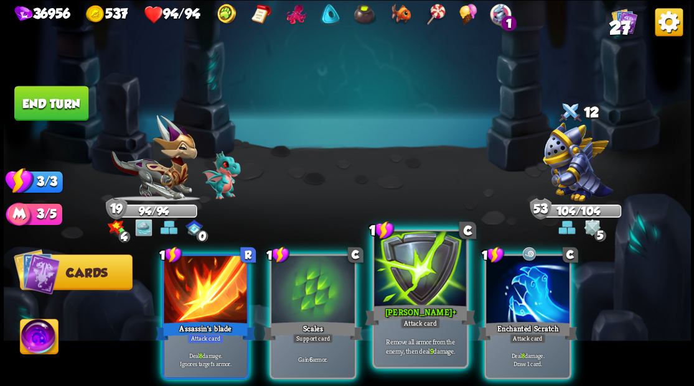
click at [416, 266] on div at bounding box center [420, 270] width 92 height 78
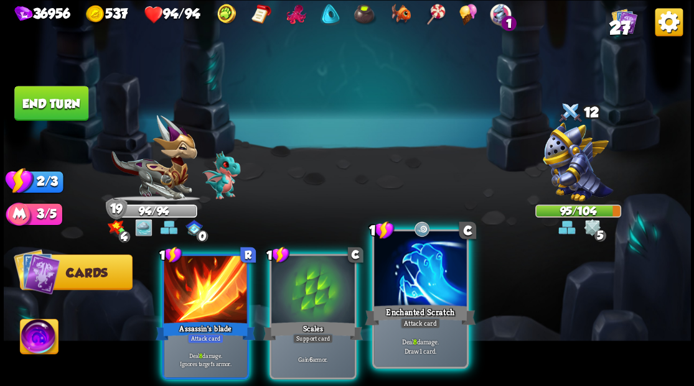
click at [420, 266] on div at bounding box center [420, 270] width 92 height 78
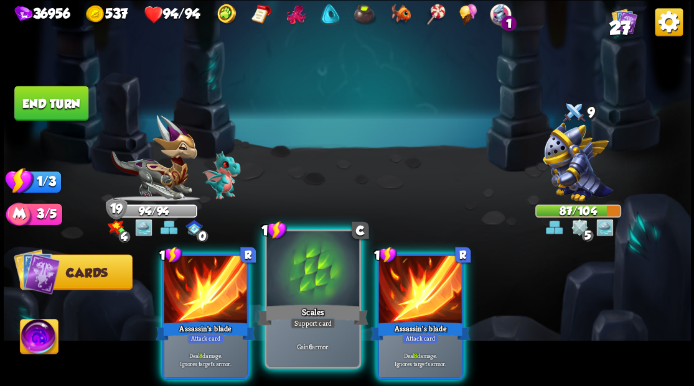
click at [299, 289] on div at bounding box center [312, 270] width 92 height 78
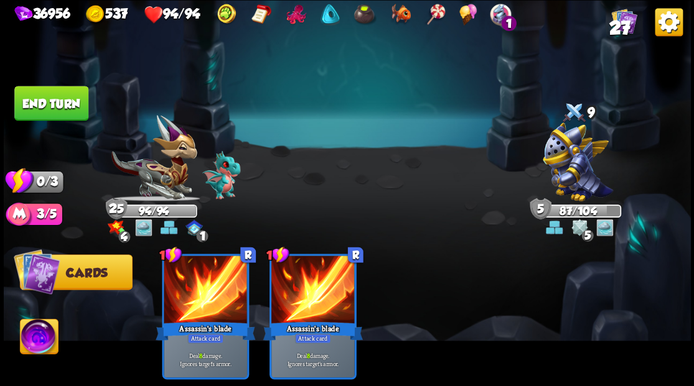
click at [65, 95] on button "End turn" at bounding box center [51, 103] width 74 height 35
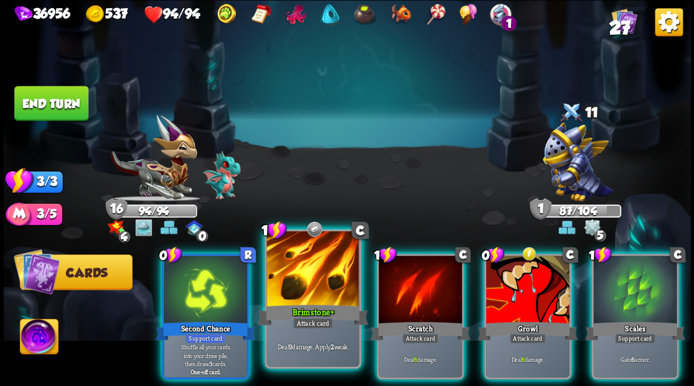
click at [310, 269] on div at bounding box center [312, 270] width 92 height 78
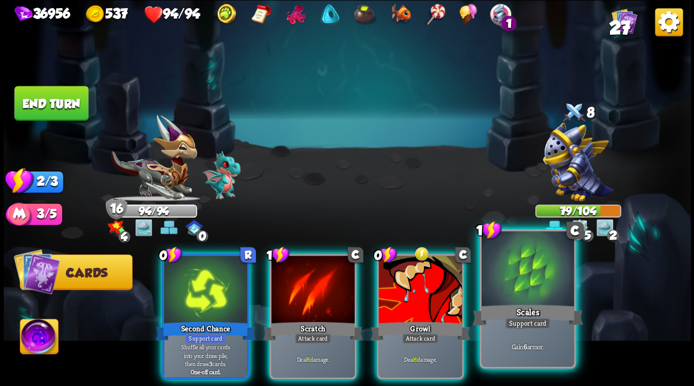
click at [532, 279] on div at bounding box center [527, 270] width 92 height 78
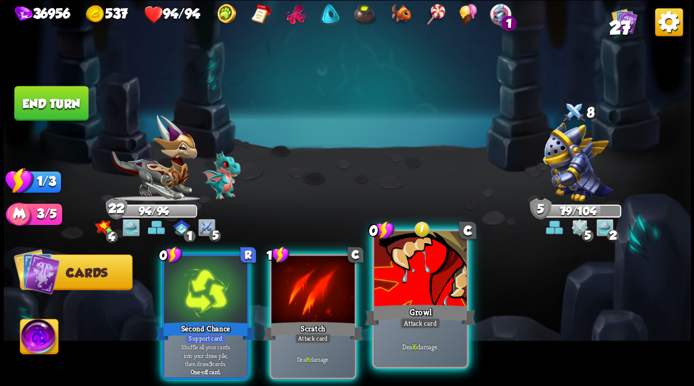
click at [433, 263] on div at bounding box center [420, 270] width 92 height 78
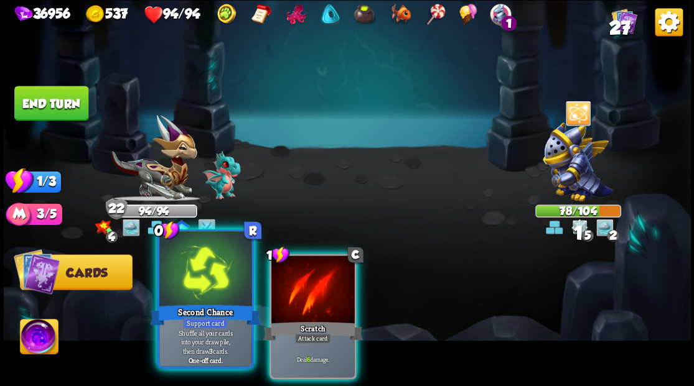
click at [220, 258] on div at bounding box center [205, 270] width 92 height 78
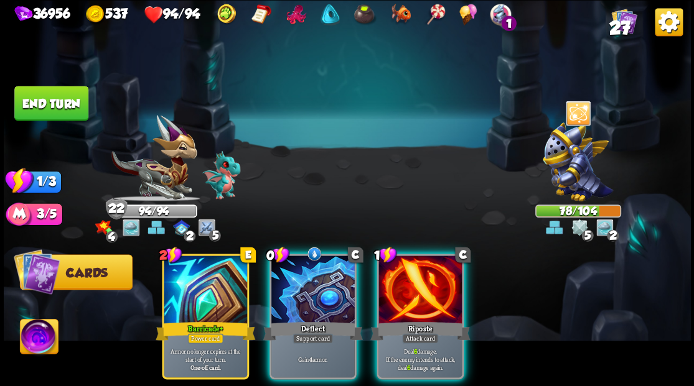
click at [401, 287] on div at bounding box center [419, 291] width 83 height 70
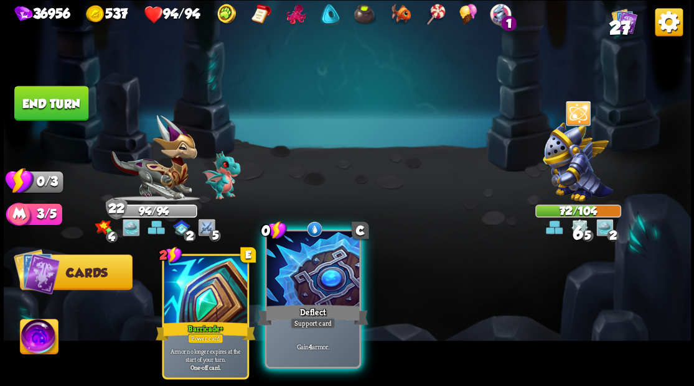
click at [322, 268] on div at bounding box center [312, 270] width 92 height 78
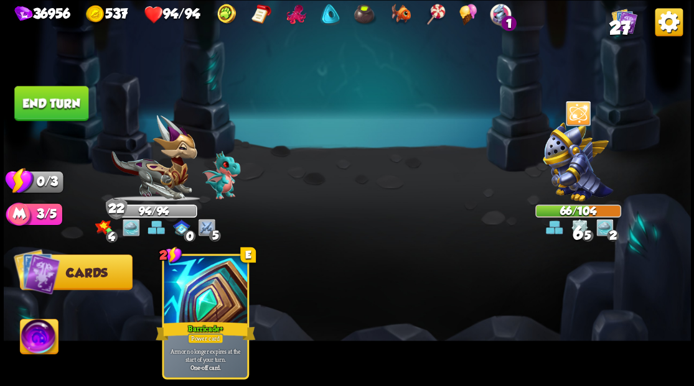
drag, startPoint x: 40, startPoint y: 99, endPoint x: 326, endPoint y: 152, distance: 291.2
click at [46, 99] on button "End turn" at bounding box center [51, 103] width 74 height 35
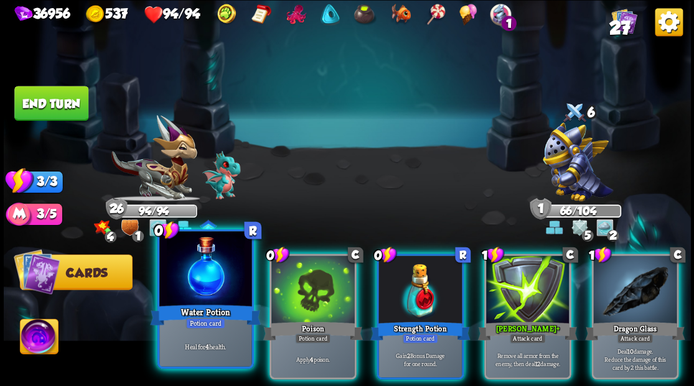
click at [174, 280] on div at bounding box center [205, 270] width 92 height 78
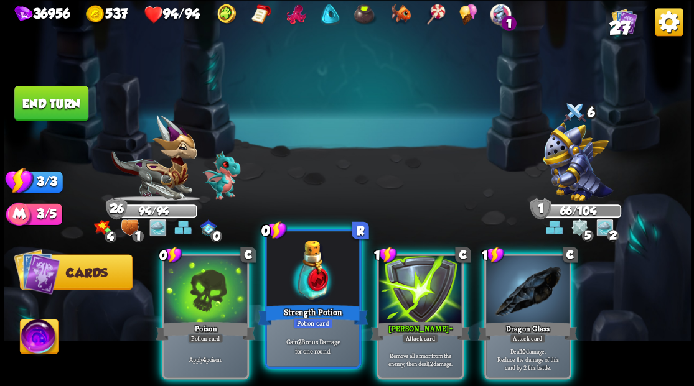
click at [280, 292] on div at bounding box center [312, 270] width 92 height 78
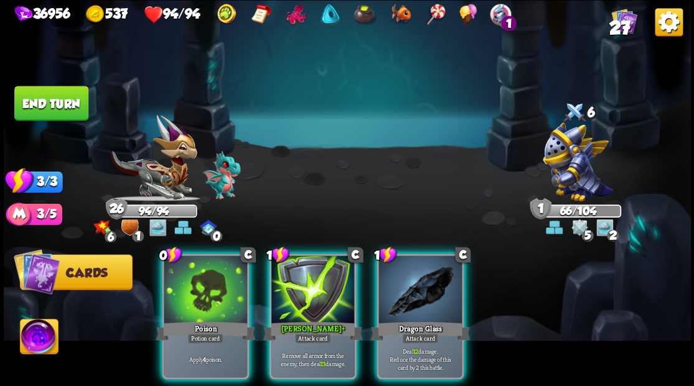
click at [309, 276] on div at bounding box center [312, 291] width 83 height 70
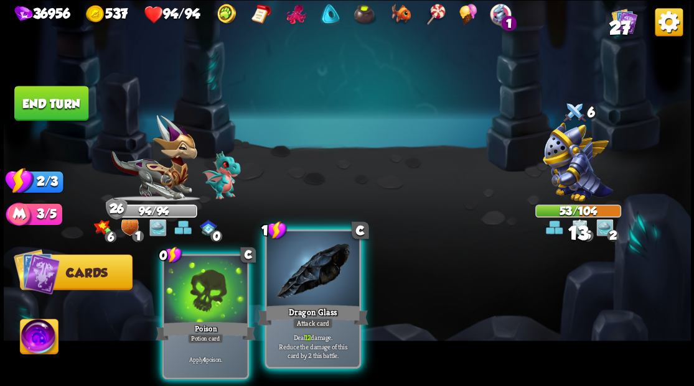
click at [309, 276] on div at bounding box center [312, 270] width 92 height 78
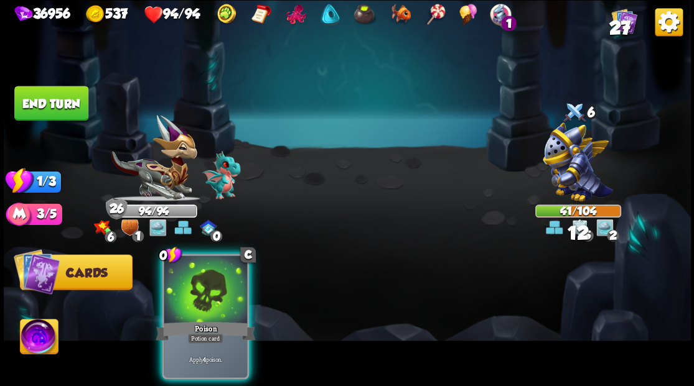
drag, startPoint x: 177, startPoint y: 275, endPoint x: 131, endPoint y: 201, distance: 87.2
click at [177, 274] on div at bounding box center [205, 291] width 83 height 70
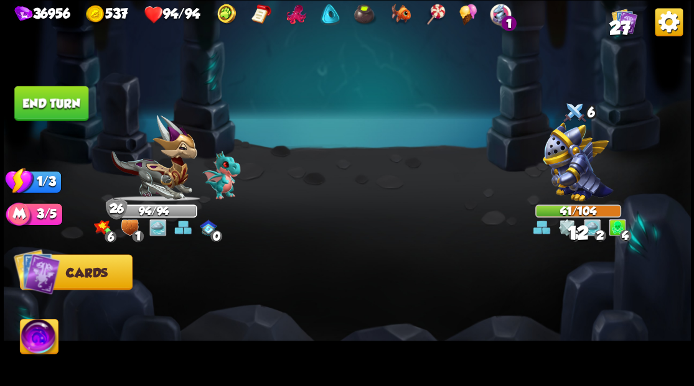
click at [38, 91] on button "End turn" at bounding box center [51, 103] width 74 height 35
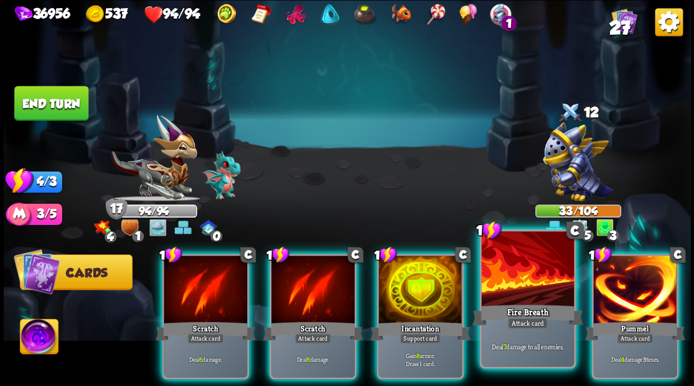
click at [541, 282] on div at bounding box center [527, 270] width 92 height 78
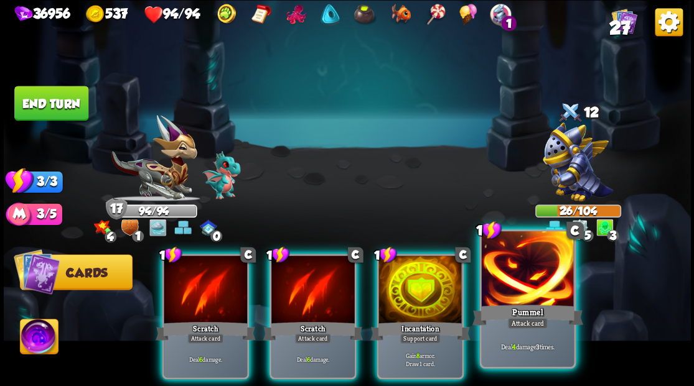
click at [536, 284] on div at bounding box center [527, 270] width 92 height 78
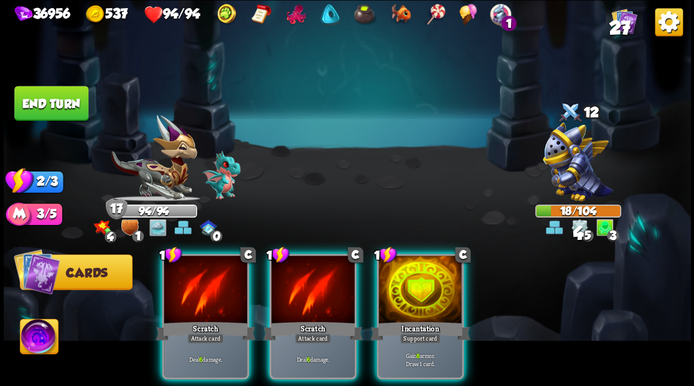
drag, startPoint x: 422, startPoint y: 263, endPoint x: 418, endPoint y: 257, distance: 7.3
click at [419, 259] on div at bounding box center [419, 291] width 83 height 70
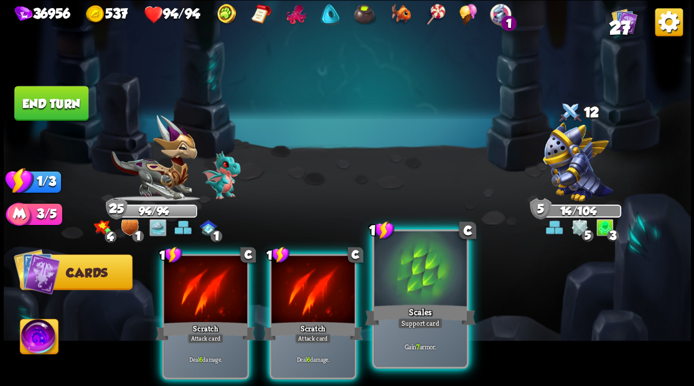
click at [415, 289] on div at bounding box center [420, 270] width 92 height 78
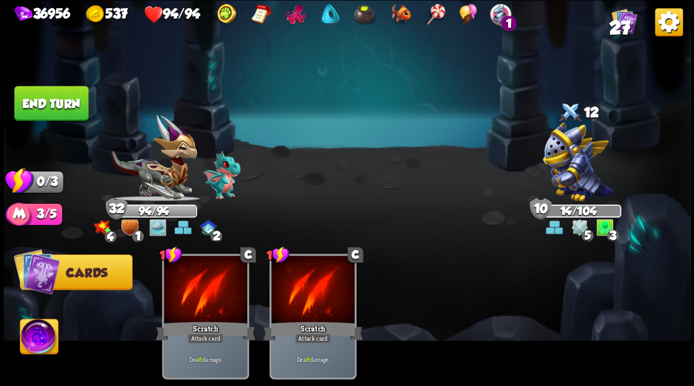
click at [49, 96] on button "End turn" at bounding box center [51, 103] width 74 height 35
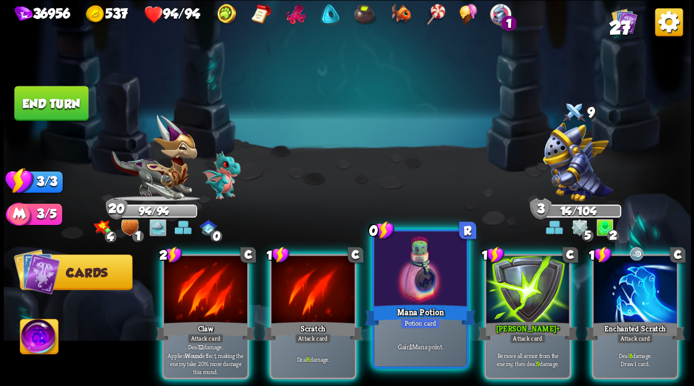
click at [419, 284] on div at bounding box center [420, 270] width 92 height 78
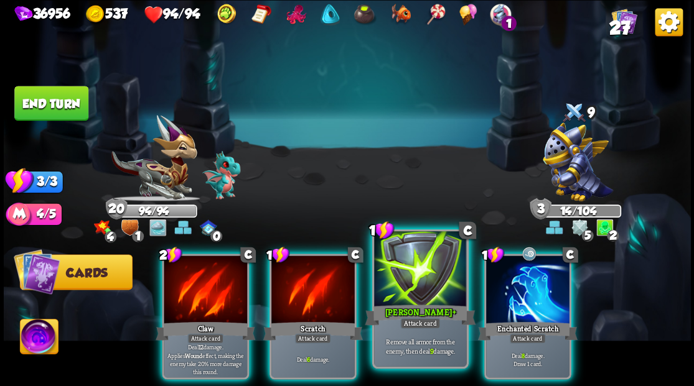
click at [411, 284] on div at bounding box center [420, 270] width 92 height 78
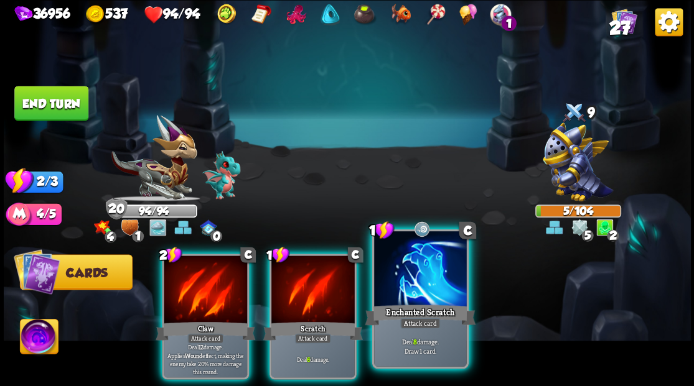
click at [411, 285] on div at bounding box center [420, 270] width 92 height 78
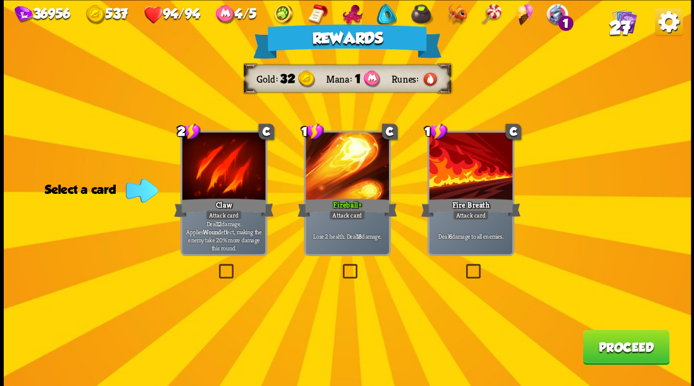
click at [463, 266] on label at bounding box center [463, 266] width 0 height 0
click at [0, 0] on input "checkbox" at bounding box center [0, 0] width 0 height 0
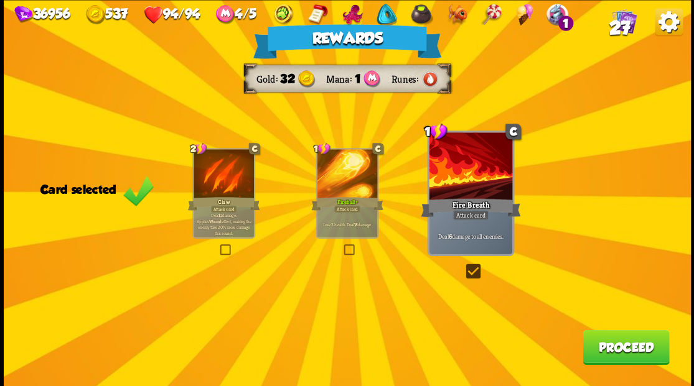
click at [609, 347] on button "Proceed" at bounding box center [625, 347] width 86 height 35
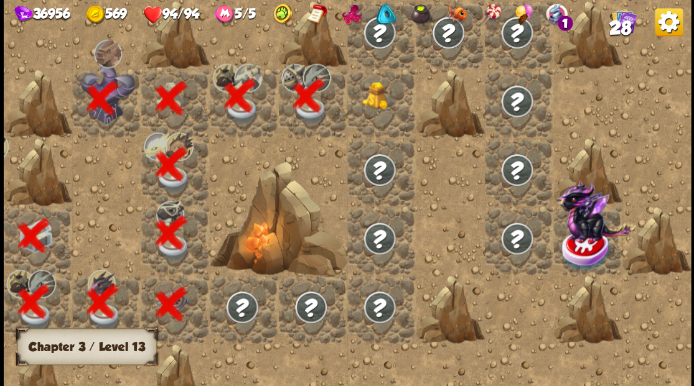
click at [380, 96] on img at bounding box center [379, 96] width 34 height 28
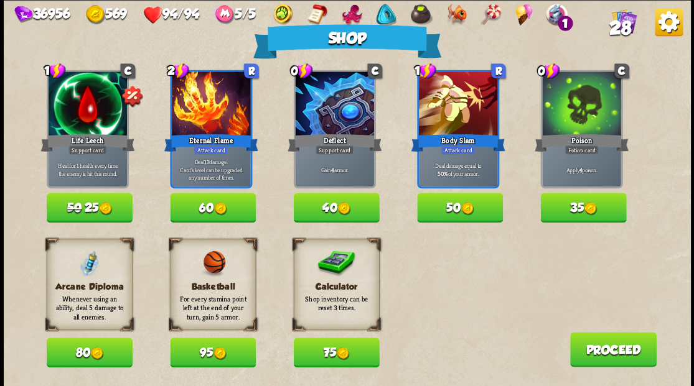
click at [334, 358] on button "75" at bounding box center [336, 353] width 86 height 30
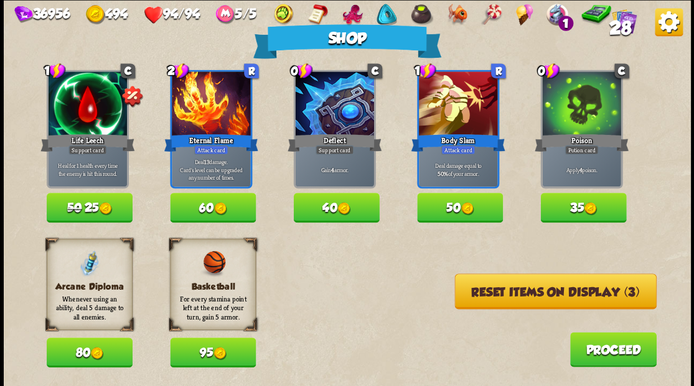
click at [554, 288] on button "Reset items on display (3)" at bounding box center [555, 291] width 202 height 35
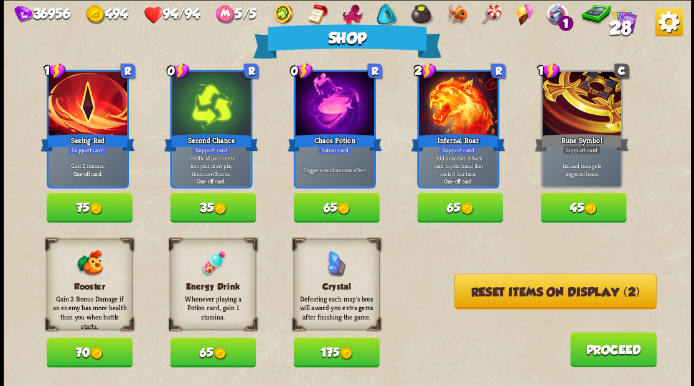
drag, startPoint x: 199, startPoint y: 350, endPoint x: 176, endPoint y: 352, distance: 23.2
click at [195, 352] on button "65" at bounding box center [213, 353] width 86 height 30
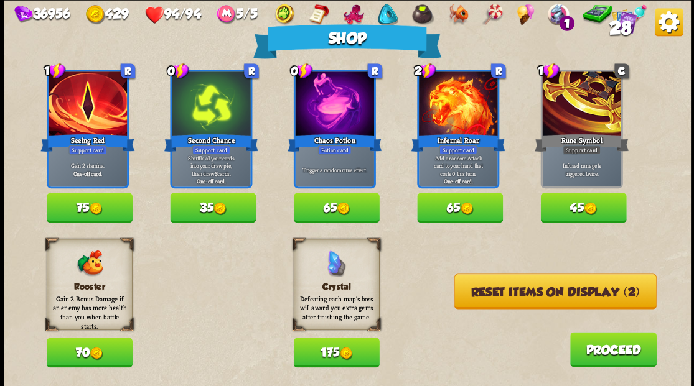
click at [70, 350] on button "70" at bounding box center [90, 353] width 86 height 30
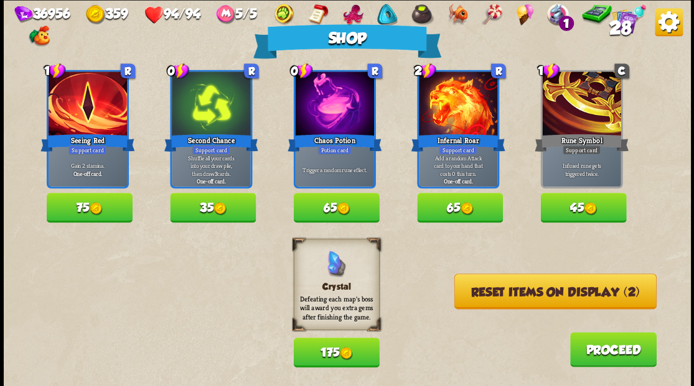
click at [315, 209] on button "65" at bounding box center [336, 208] width 86 height 30
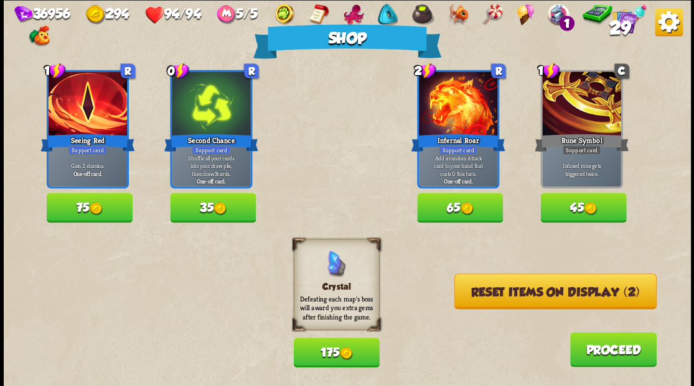
click at [538, 296] on button "Reset items on display (2)" at bounding box center [555, 291] width 202 height 35
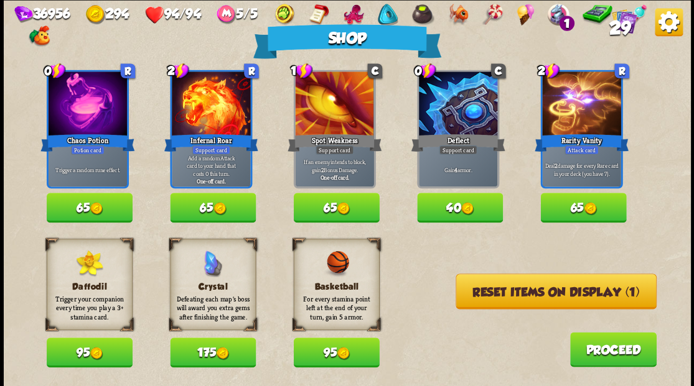
click at [523, 301] on button "Reset items on display (1)" at bounding box center [555, 291] width 201 height 35
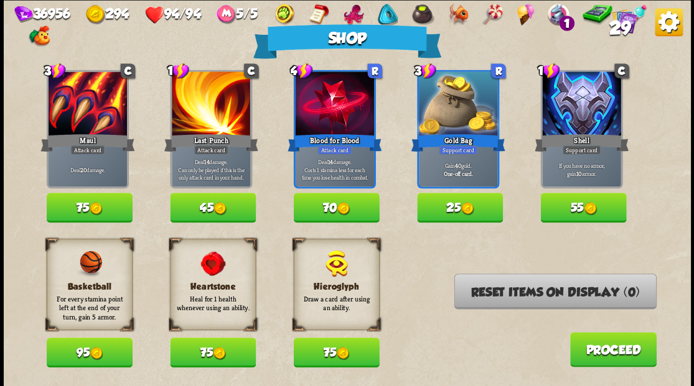
click at [602, 352] on button "Proceed" at bounding box center [612, 349] width 86 height 35
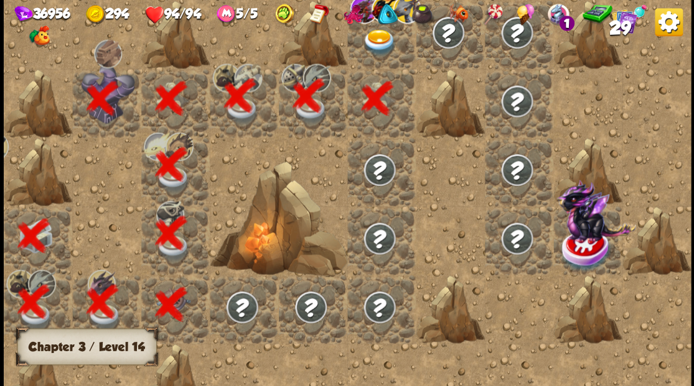
click at [371, 54] on img at bounding box center [379, 42] width 34 height 27
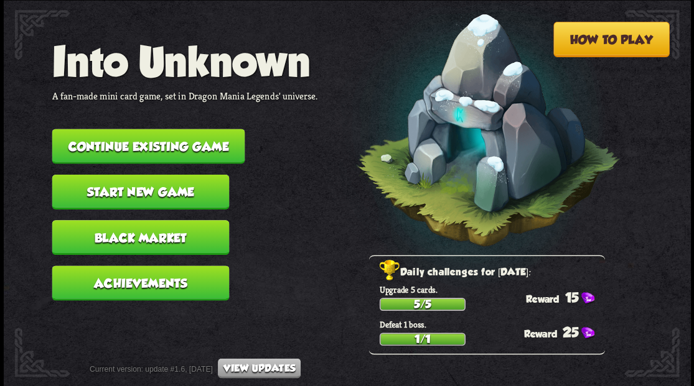
click at [104, 139] on button "Continue existing game" at bounding box center [148, 146] width 193 height 35
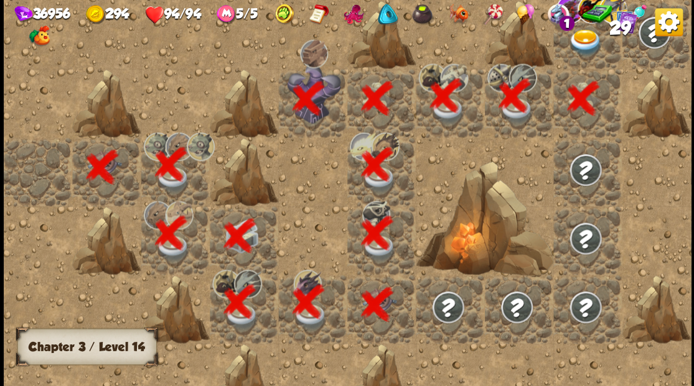
scroll to position [0, 239]
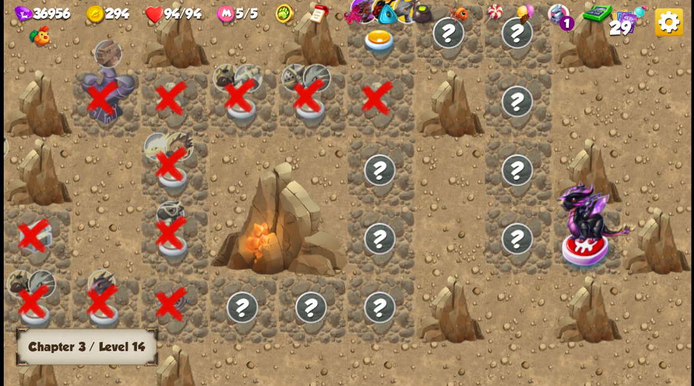
click at [371, 46] on div "36956 294 94/94 5/5 1 29" at bounding box center [347, 23] width 687 height 47
click at [376, 46] on div "36956 294 94/94 5/5 1 29" at bounding box center [347, 23] width 687 height 47
click at [397, 57] on div at bounding box center [381, 34] width 68 height 68
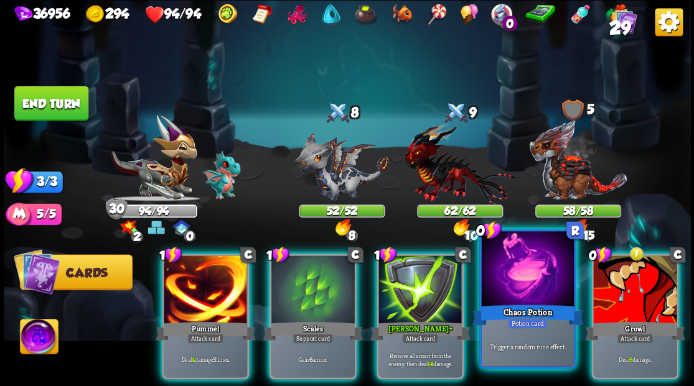
click at [516, 279] on div at bounding box center [527, 270] width 92 height 78
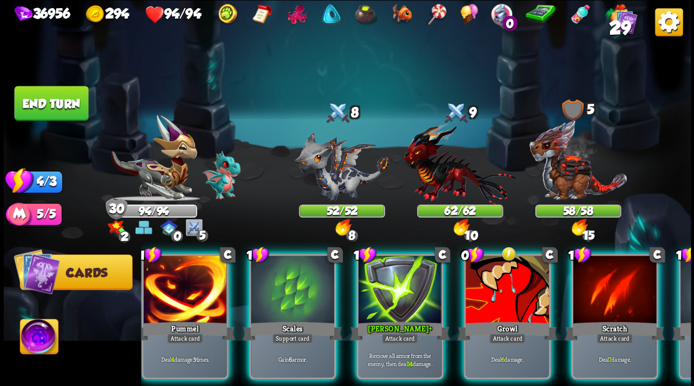
scroll to position [0, 22]
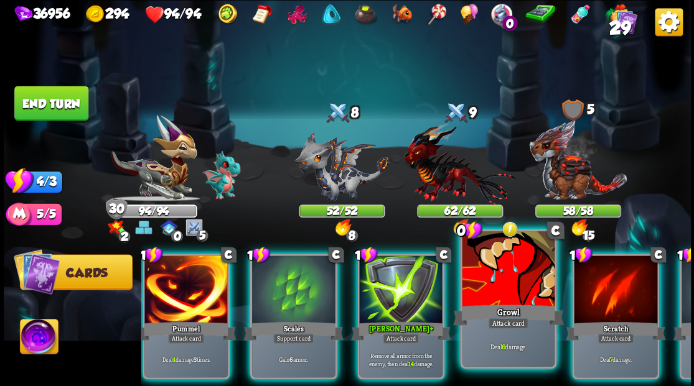
click at [523, 282] on div at bounding box center [508, 270] width 92 height 78
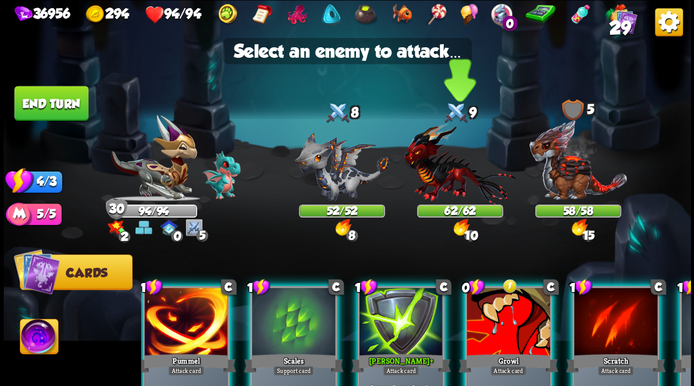
click at [445, 177] on img at bounding box center [459, 164] width 111 height 82
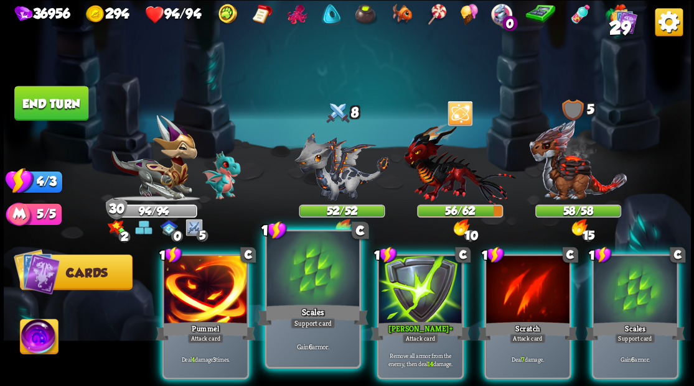
click at [291, 299] on div at bounding box center [312, 270] width 92 height 78
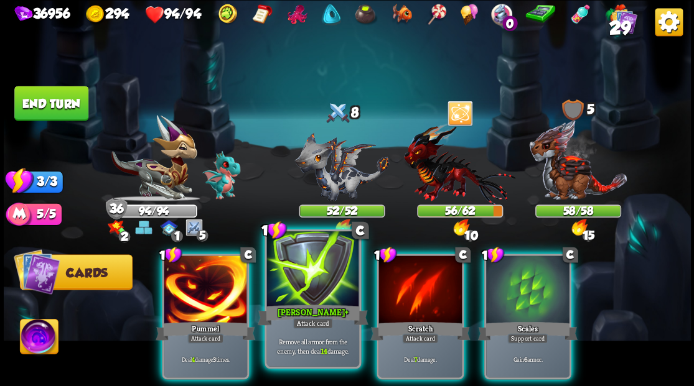
click at [290, 287] on div at bounding box center [312, 270] width 92 height 78
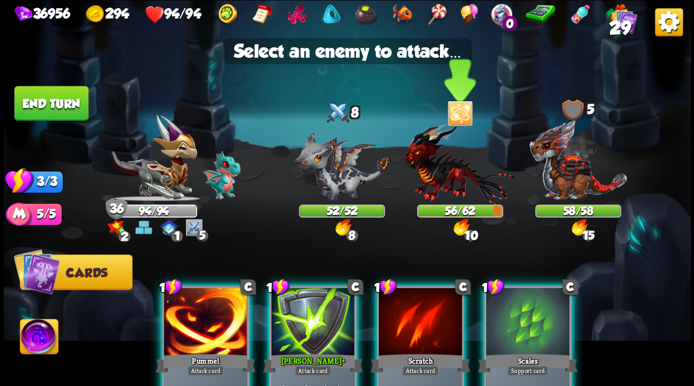
click at [432, 168] on img at bounding box center [459, 164] width 111 height 82
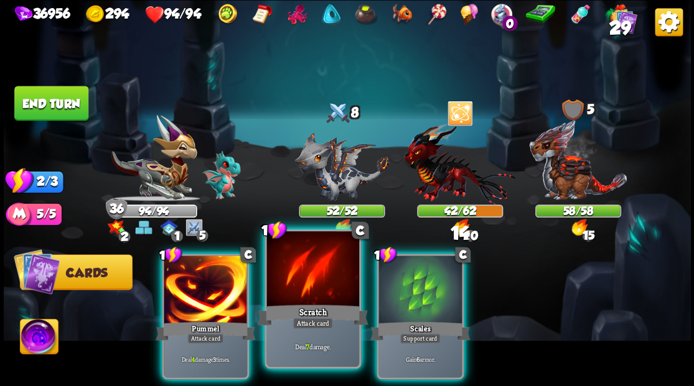
click at [306, 282] on div at bounding box center [312, 270] width 92 height 78
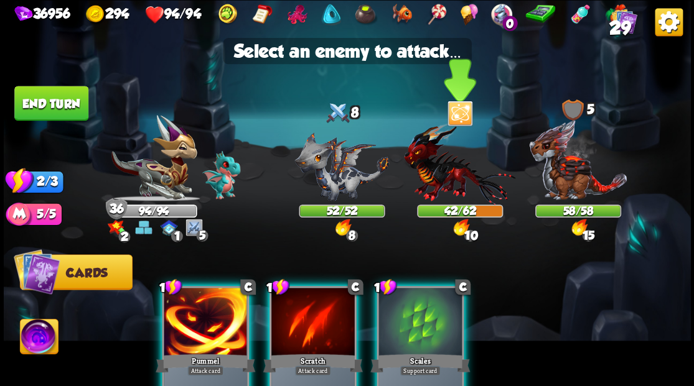
click at [463, 179] on img at bounding box center [459, 164] width 111 height 82
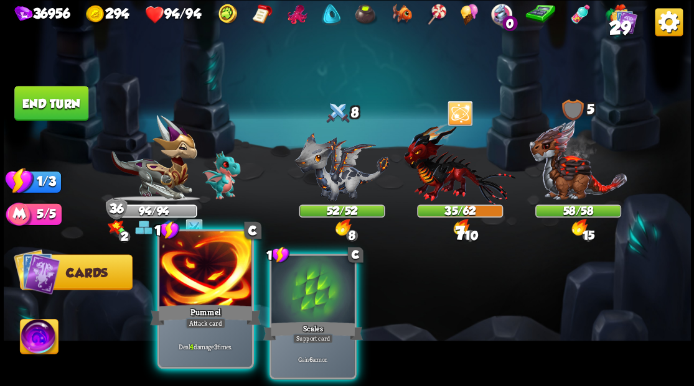
click at [232, 288] on div at bounding box center [205, 270] width 92 height 78
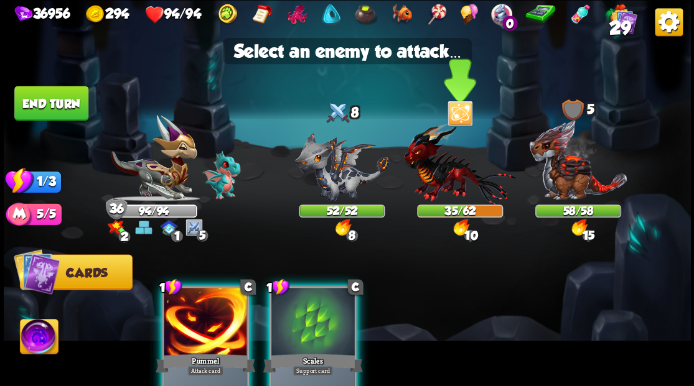
click at [433, 180] on img at bounding box center [459, 164] width 111 height 82
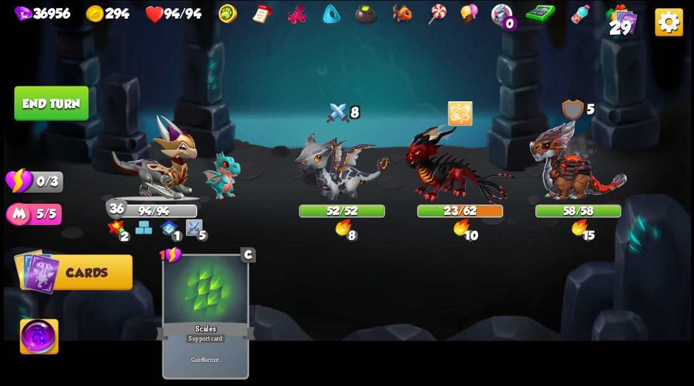
click at [48, 117] on button "End turn" at bounding box center [51, 103] width 74 height 35
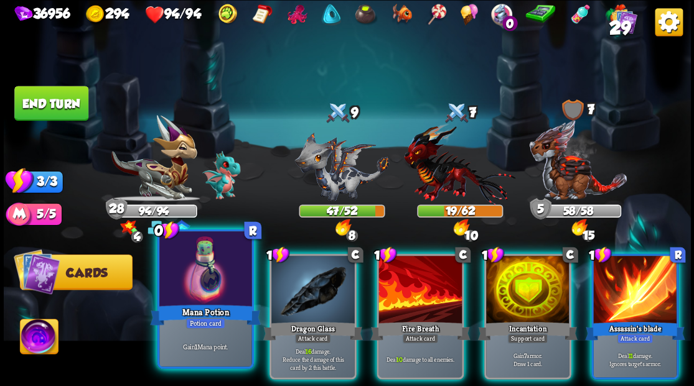
click at [213, 278] on div at bounding box center [205, 270] width 92 height 78
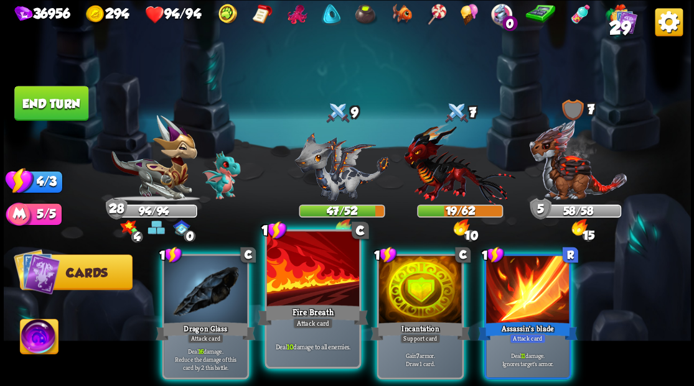
click at [307, 289] on div at bounding box center [312, 270] width 92 height 78
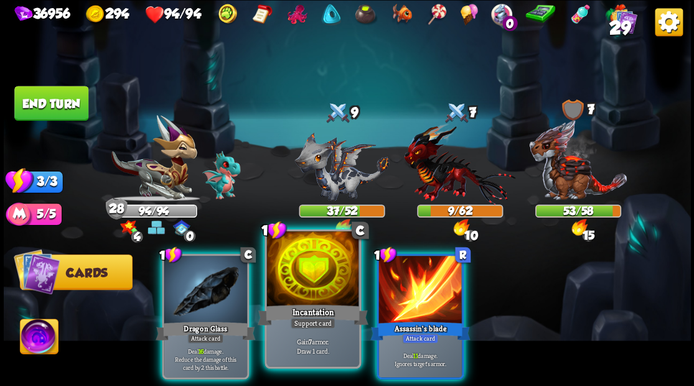
click at [307, 294] on div at bounding box center [312, 270] width 92 height 78
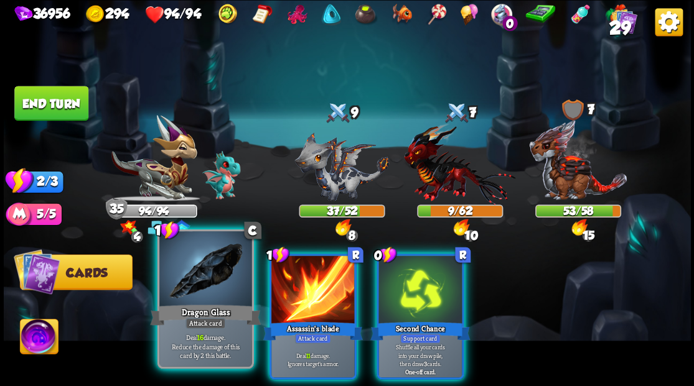
click at [205, 296] on div at bounding box center [205, 270] width 92 height 78
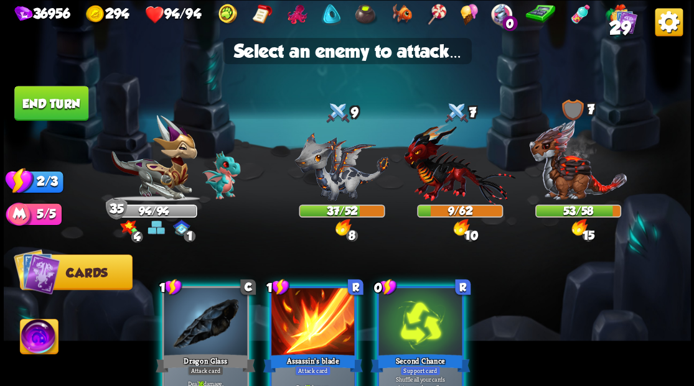
click at [215, 319] on div at bounding box center [205, 323] width 83 height 70
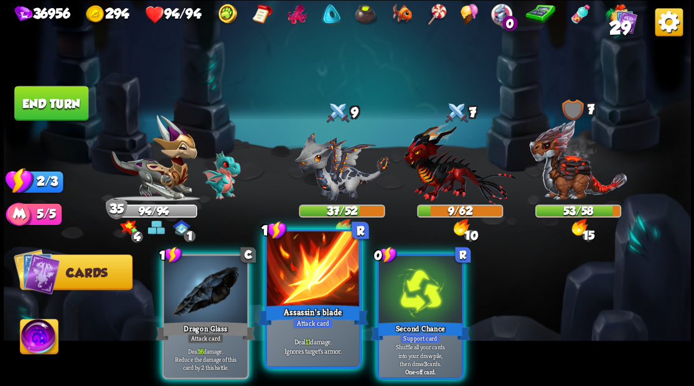
click at [304, 302] on div "Assassin's blade" at bounding box center [312, 314] width 111 height 25
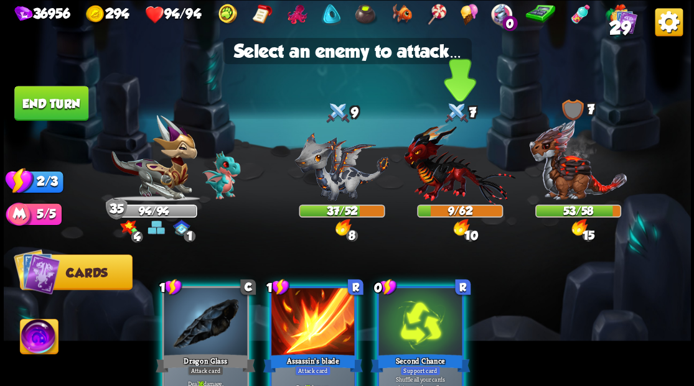
click at [455, 179] on img at bounding box center [459, 164] width 111 height 82
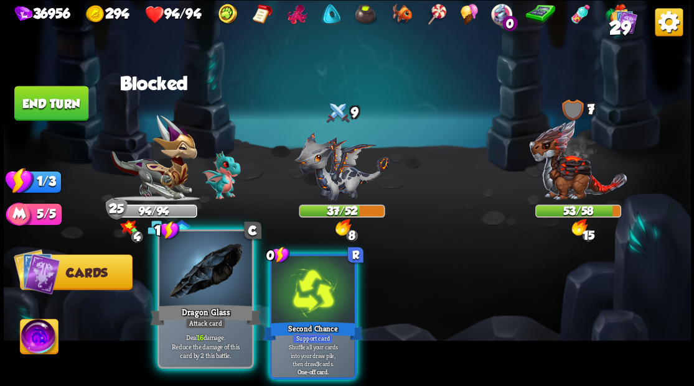
click at [222, 290] on div at bounding box center [205, 270] width 92 height 78
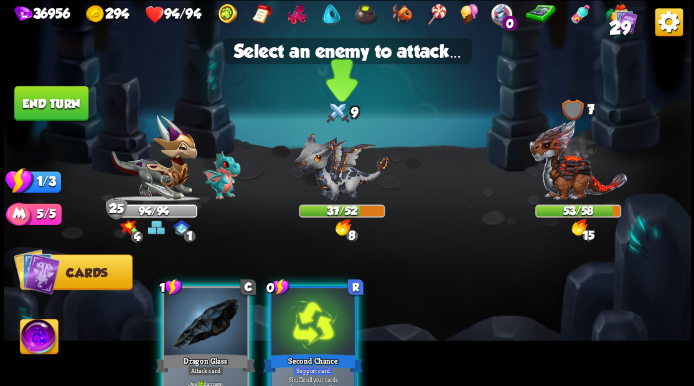
click at [325, 190] on img at bounding box center [341, 166] width 95 height 69
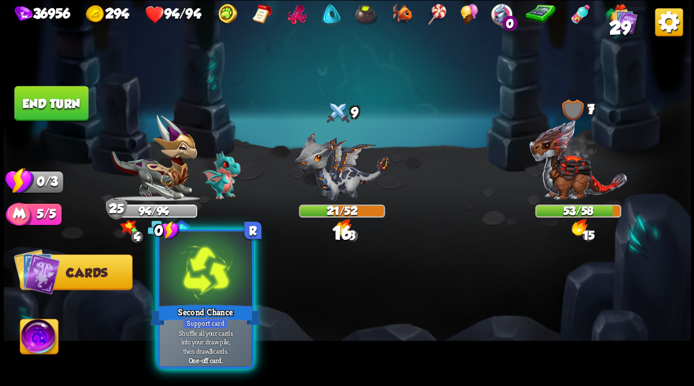
click at [234, 286] on div at bounding box center [205, 270] width 92 height 78
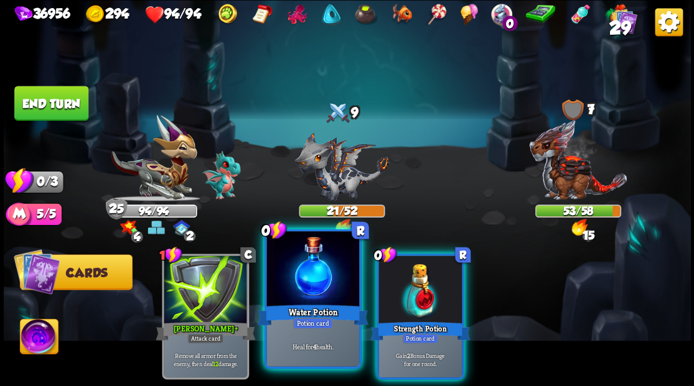
click at [286, 286] on div at bounding box center [312, 270] width 92 height 78
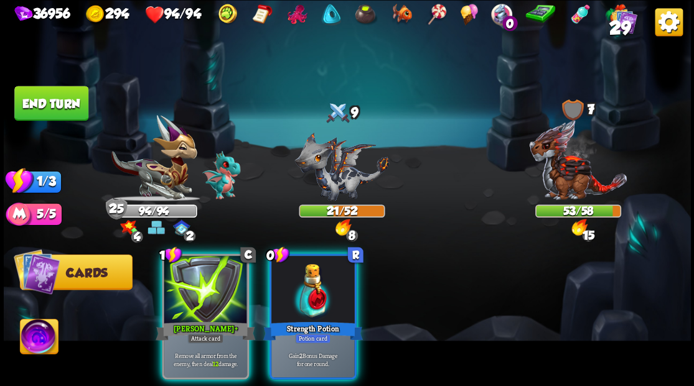
drag, startPoint x: 297, startPoint y: 284, endPoint x: 287, endPoint y: 285, distance: 10.0
click at [289, 285] on div at bounding box center [312, 291] width 83 height 70
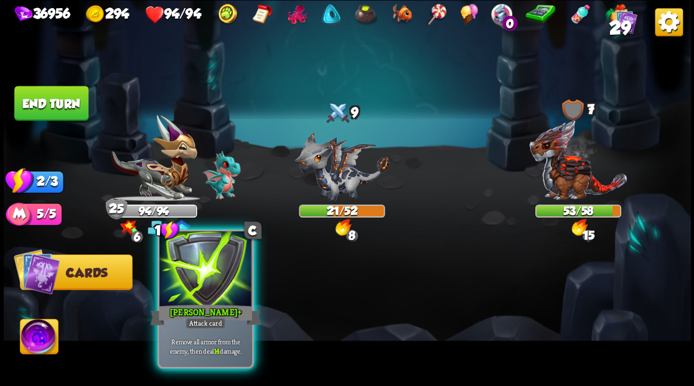
click at [220, 288] on div at bounding box center [205, 270] width 92 height 78
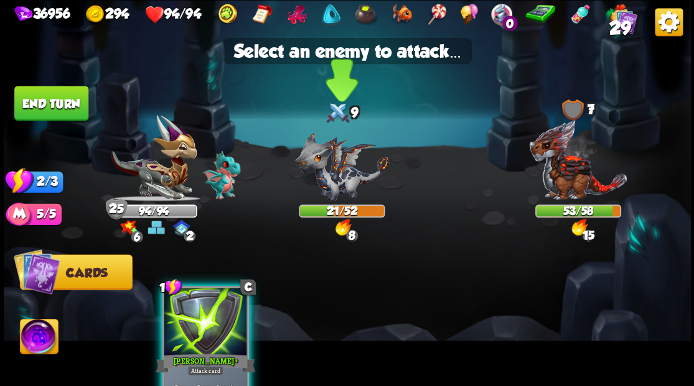
click at [340, 174] on img at bounding box center [341, 166] width 95 height 69
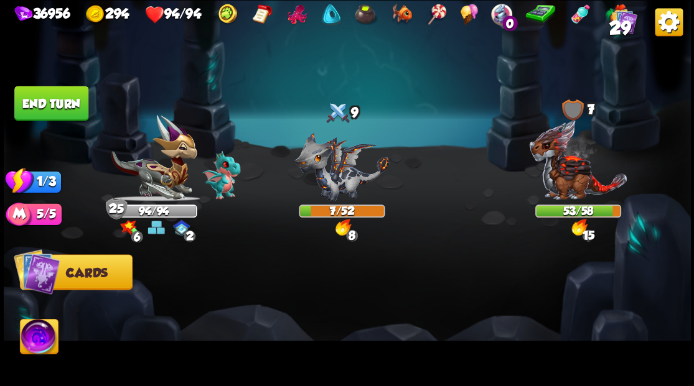
click at [47, 97] on button "End turn" at bounding box center [51, 103] width 74 height 35
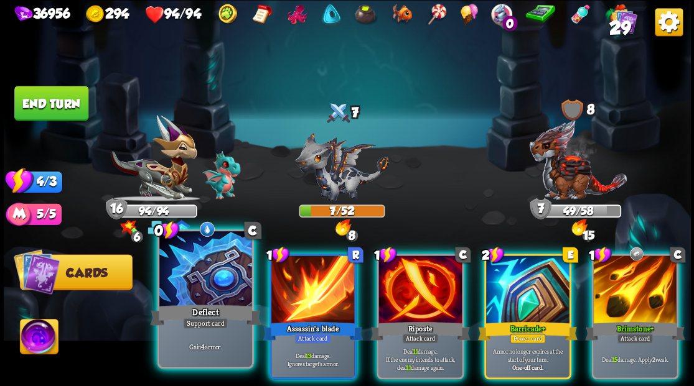
click at [198, 271] on div at bounding box center [205, 270] width 92 height 78
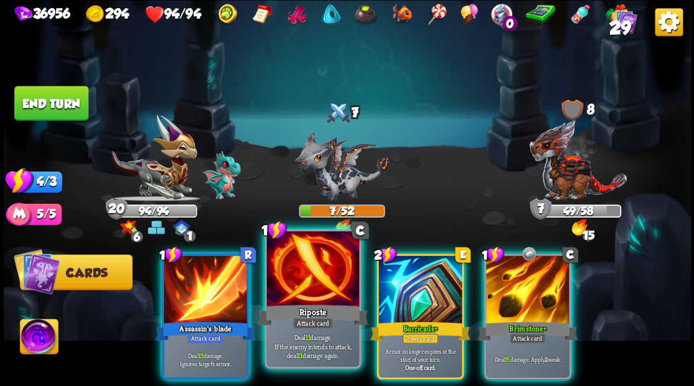
click at [317, 266] on div at bounding box center [312, 270] width 92 height 78
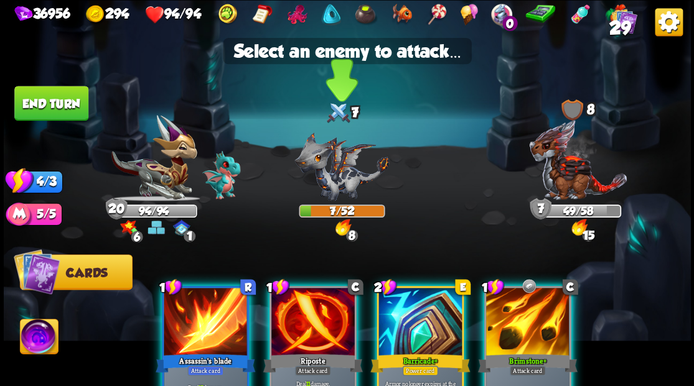
click at [334, 182] on img at bounding box center [341, 166] width 95 height 69
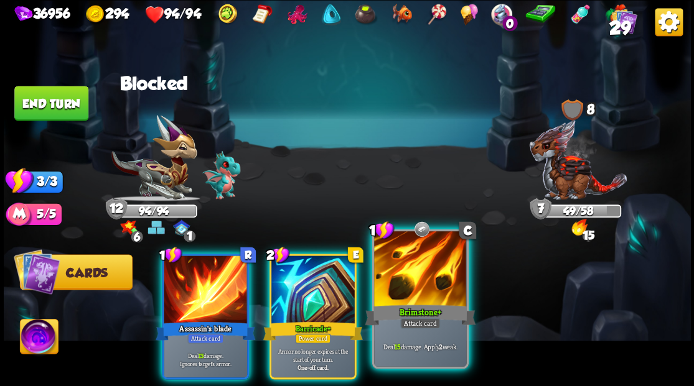
click at [413, 289] on div at bounding box center [420, 270] width 92 height 78
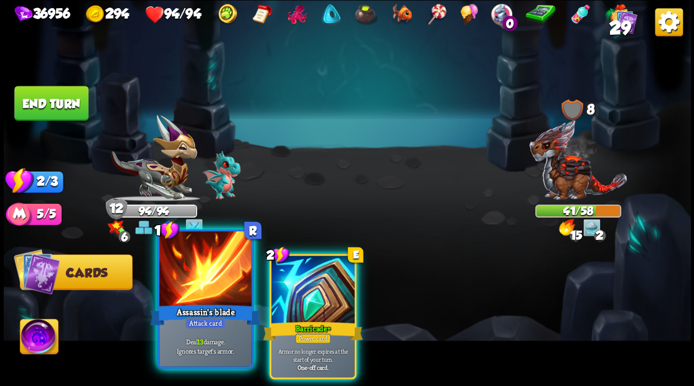
click at [200, 281] on div at bounding box center [205, 270] width 92 height 78
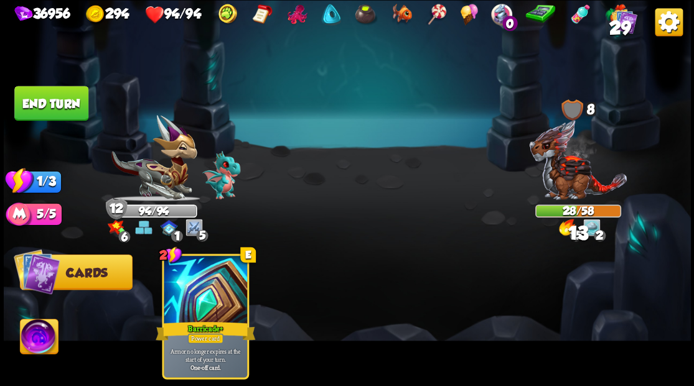
click at [79, 97] on button "End turn" at bounding box center [51, 103] width 75 height 35
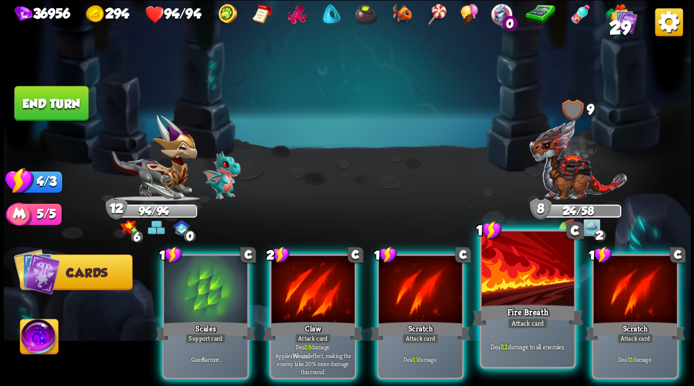
click at [528, 286] on div at bounding box center [527, 270] width 92 height 78
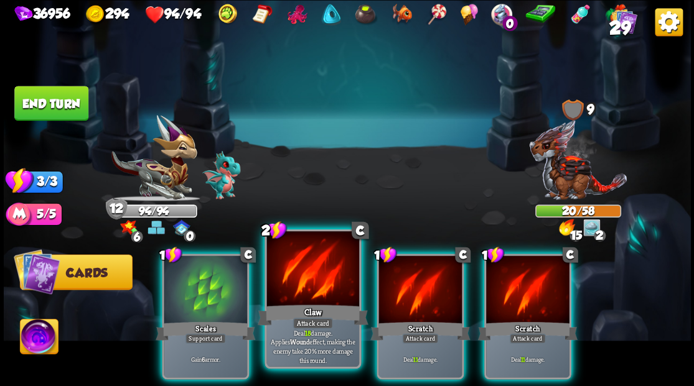
click at [327, 289] on div at bounding box center [312, 270] width 92 height 78
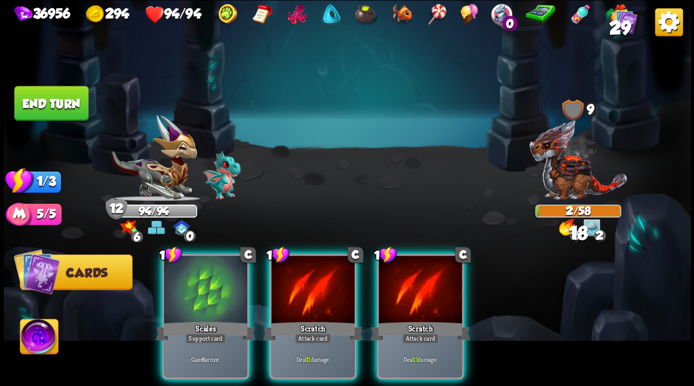
click at [327, 289] on div at bounding box center [312, 291] width 83 height 70
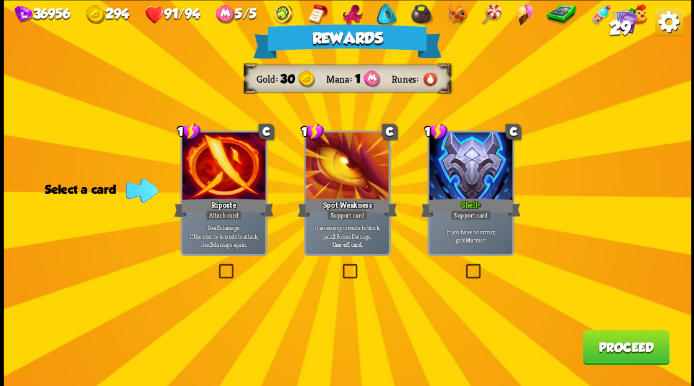
click at [614, 353] on button "Proceed" at bounding box center [625, 347] width 86 height 35
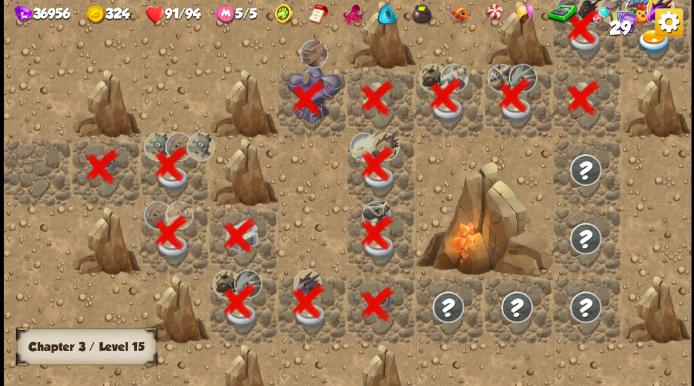
scroll to position [0, 239]
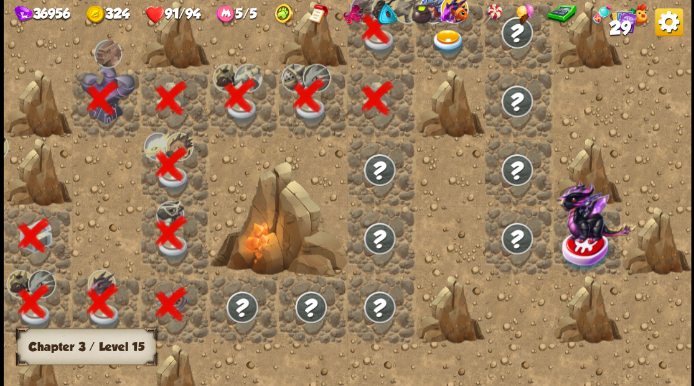
click at [459, 56] on div at bounding box center [450, 34] width 68 height 68
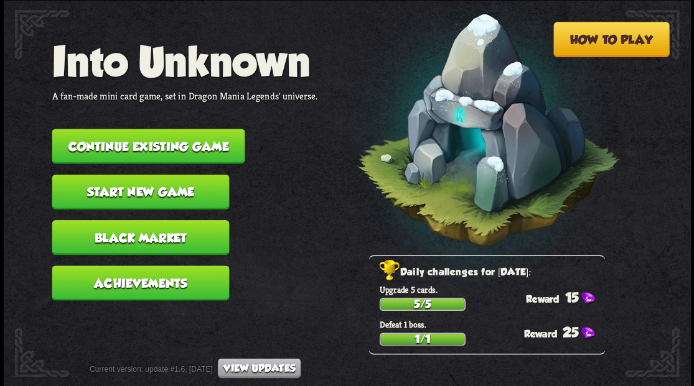
click at [167, 155] on button "Continue existing game" at bounding box center [148, 146] width 193 height 35
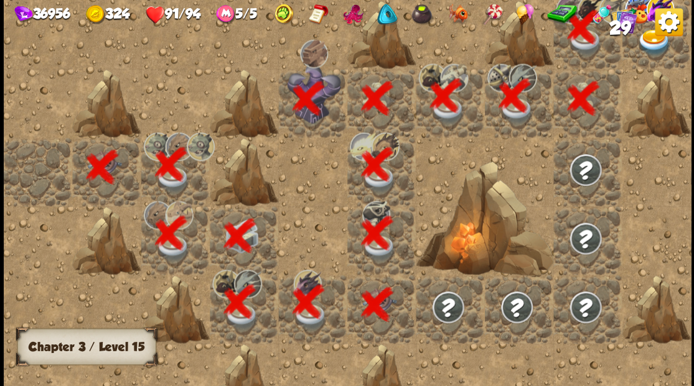
scroll to position [0, 239]
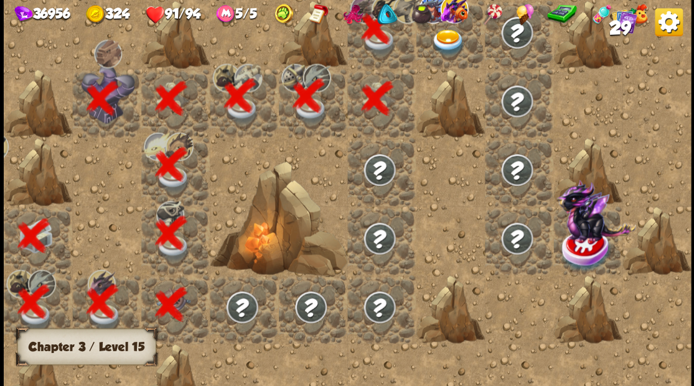
click at [457, 57] on div at bounding box center [450, 34] width 68 height 68
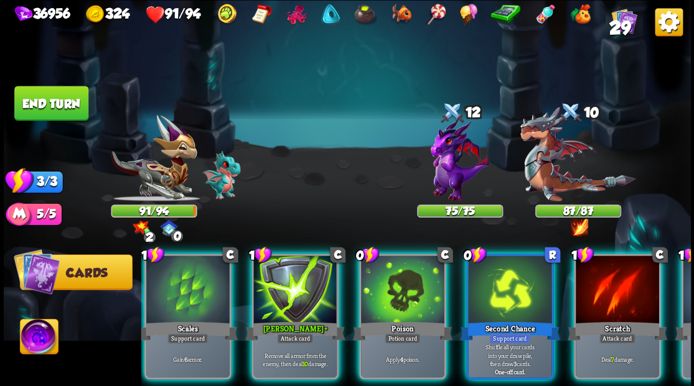
scroll to position [0, 0]
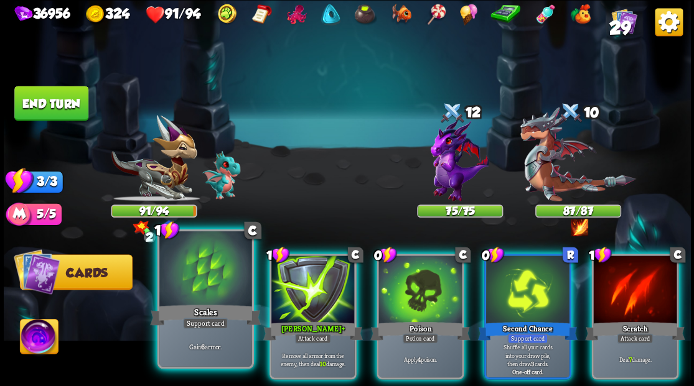
click at [199, 312] on div "Scales" at bounding box center [205, 314] width 111 height 25
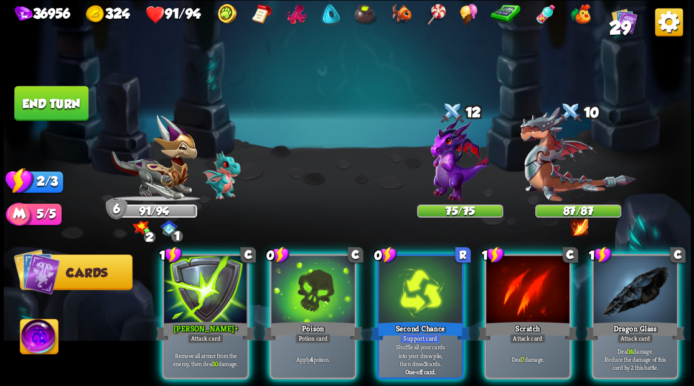
click at [47, 337] on img at bounding box center [39, 338] width 38 height 39
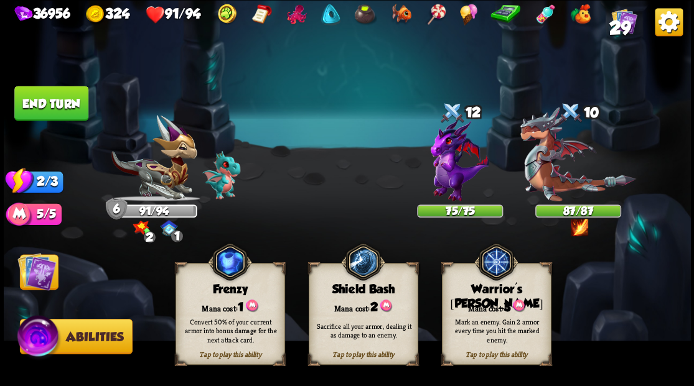
drag, startPoint x: 505, startPoint y: 306, endPoint x: 504, endPoint y: 278, distance: 28.6
click at [504, 303] on span "3" at bounding box center [506, 307] width 7 height 14
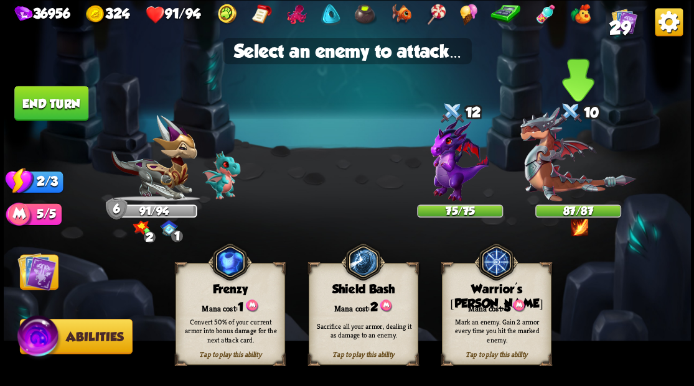
click at [556, 180] on img at bounding box center [578, 154] width 116 height 95
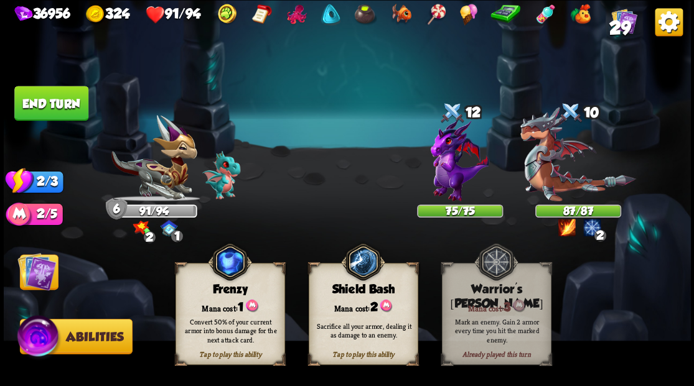
click at [41, 274] on img at bounding box center [36, 271] width 39 height 39
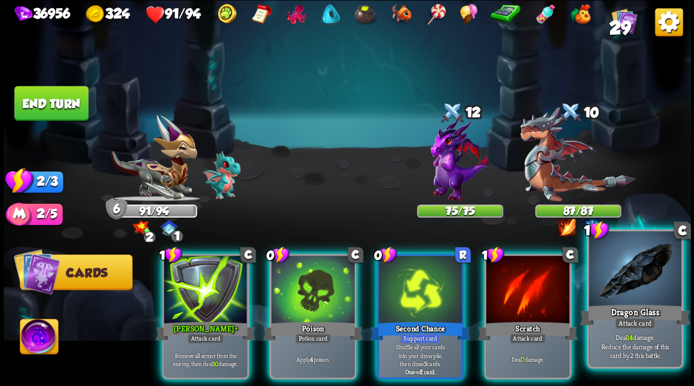
click at [643, 311] on div "Dragon Glass" at bounding box center [634, 314] width 111 height 25
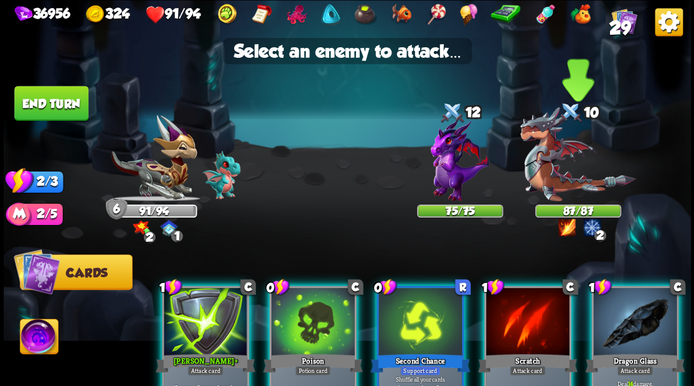
drag, startPoint x: 556, startPoint y: 177, endPoint x: 564, endPoint y: 197, distance: 22.1
click at [557, 177] on img at bounding box center [578, 154] width 116 height 95
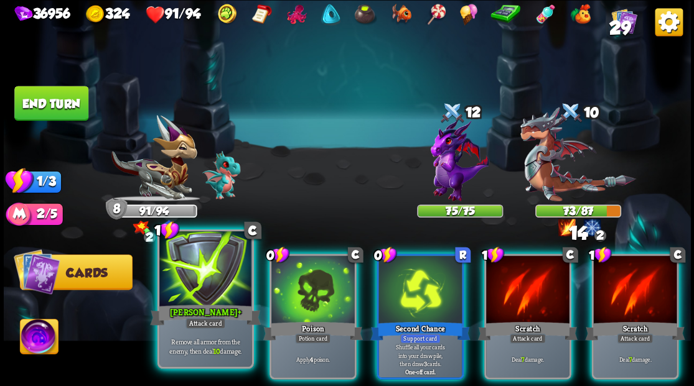
click at [182, 315] on div "[PERSON_NAME] +" at bounding box center [205, 314] width 111 height 25
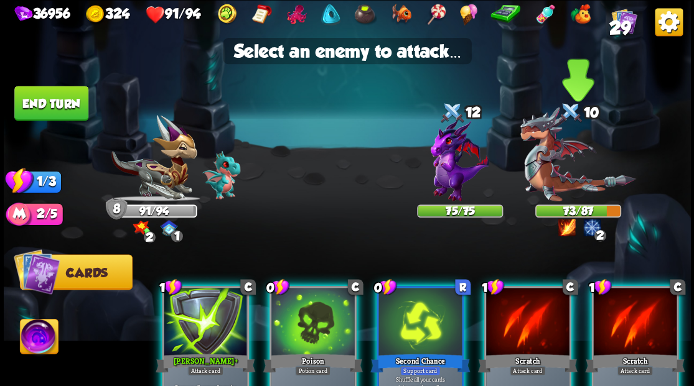
click at [560, 174] on img at bounding box center [578, 154] width 116 height 95
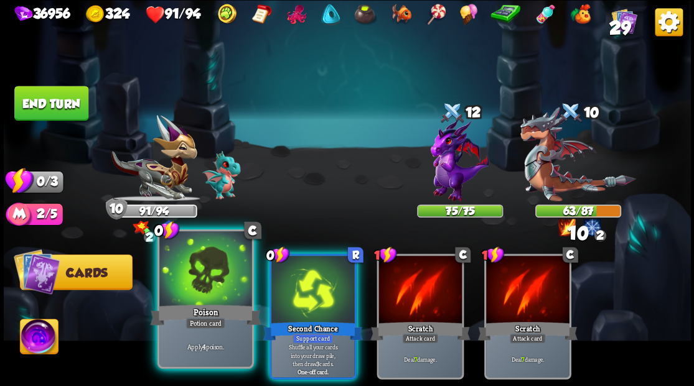
click at [203, 283] on div at bounding box center [205, 270] width 92 height 78
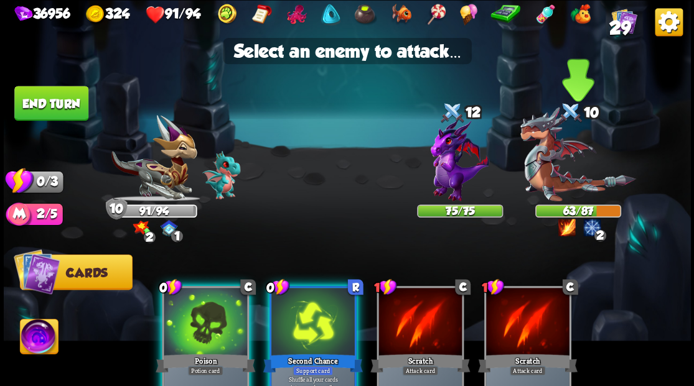
click at [559, 180] on img at bounding box center [578, 154] width 116 height 95
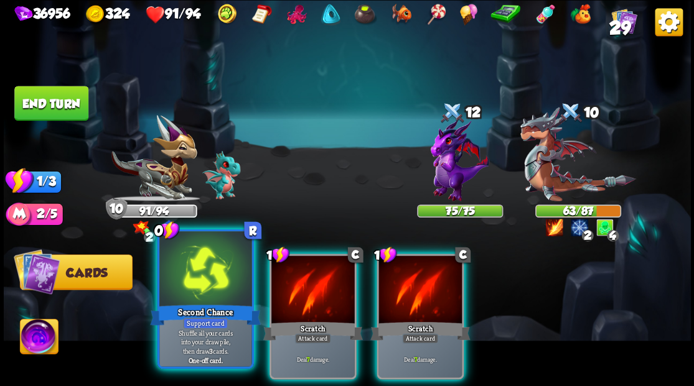
click at [218, 294] on div at bounding box center [205, 270] width 92 height 78
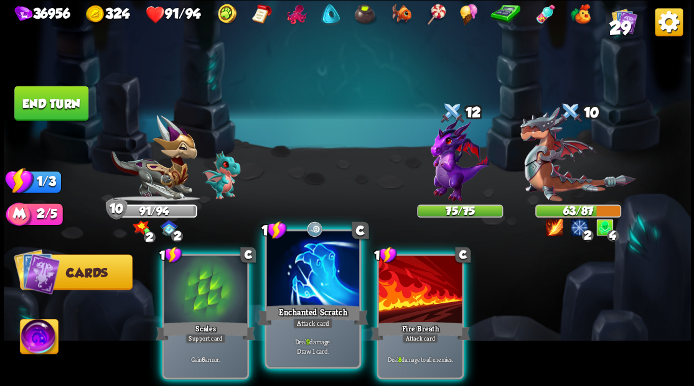
click at [314, 304] on div "Enchanted Scratch" at bounding box center [312, 314] width 111 height 25
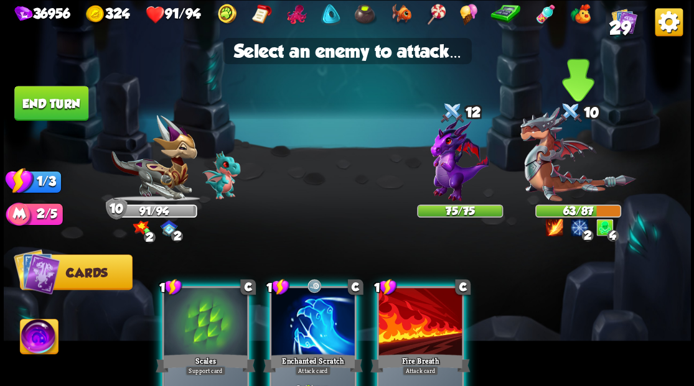
click at [556, 178] on img at bounding box center [578, 154] width 116 height 95
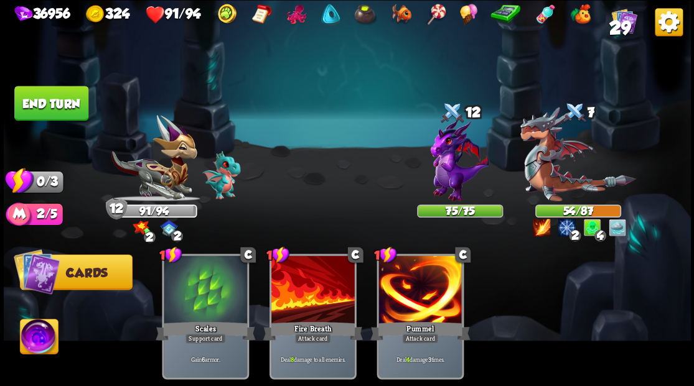
click at [36, 106] on button "End turn" at bounding box center [51, 103] width 74 height 35
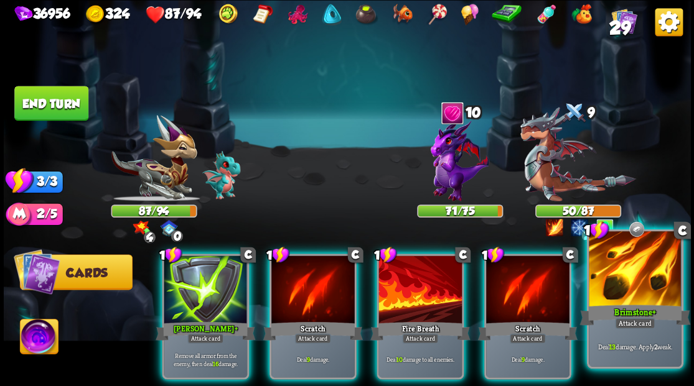
click at [639, 297] on div at bounding box center [635, 270] width 92 height 78
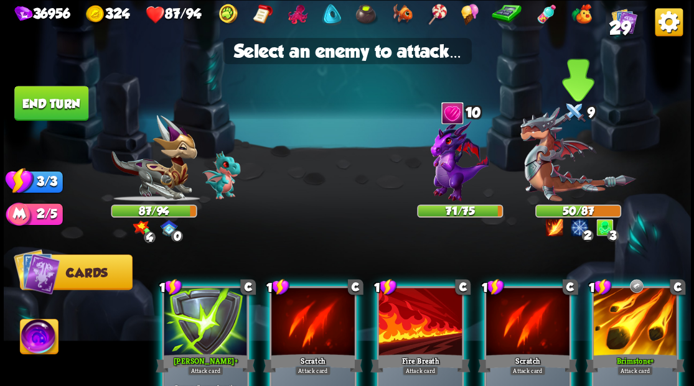
click at [555, 180] on img at bounding box center [578, 154] width 116 height 95
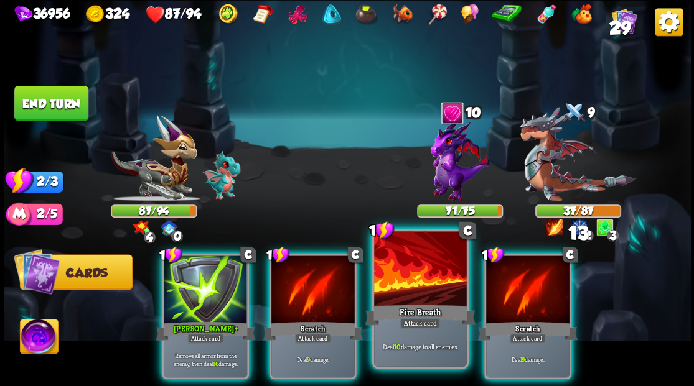
click at [414, 295] on div at bounding box center [420, 270] width 92 height 78
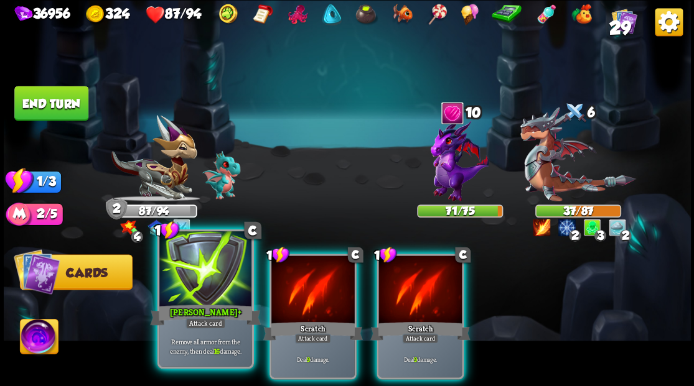
click at [214, 288] on div at bounding box center [205, 270] width 92 height 78
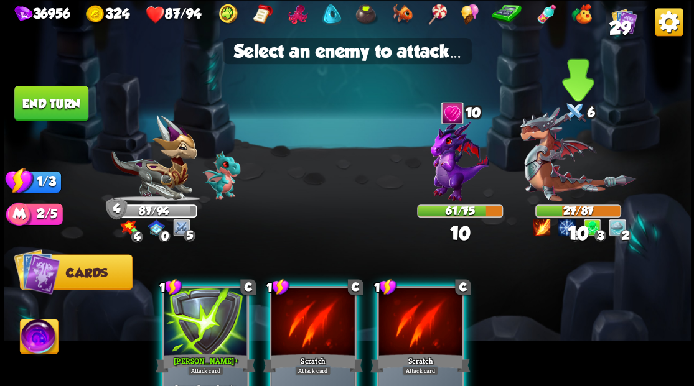
click at [548, 184] on img at bounding box center [578, 154] width 116 height 95
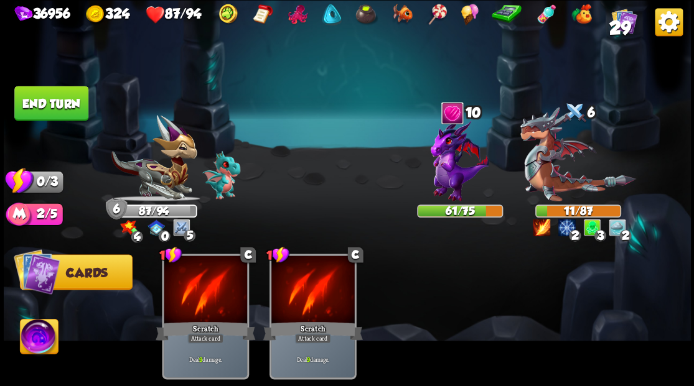
click at [73, 106] on button "End turn" at bounding box center [51, 103] width 74 height 35
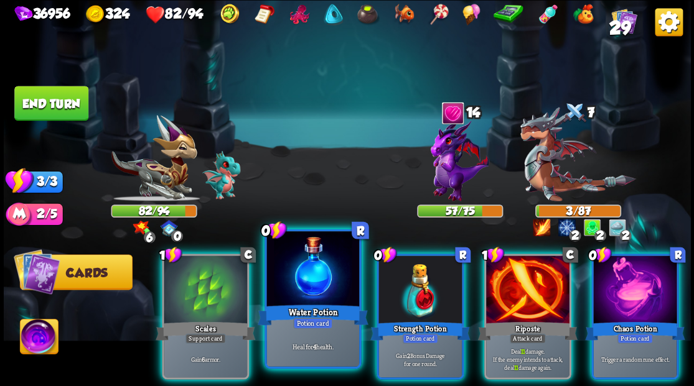
click at [289, 294] on div at bounding box center [312, 270] width 92 height 78
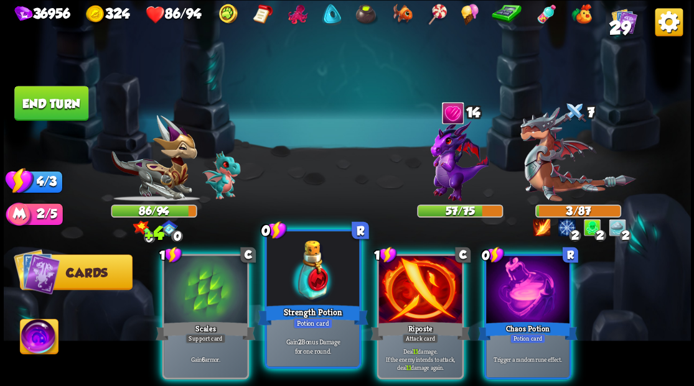
click at [306, 276] on div at bounding box center [312, 270] width 92 height 78
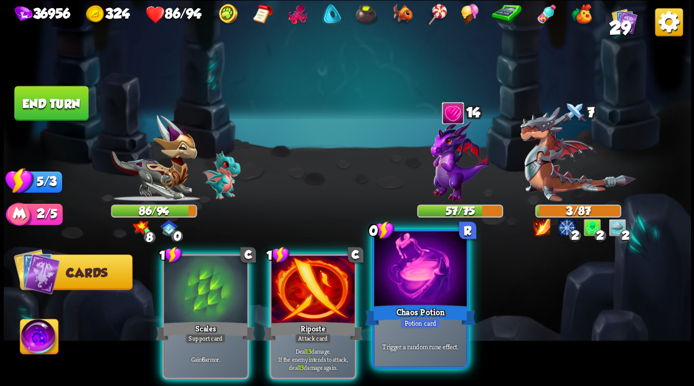
click at [417, 300] on div at bounding box center [420, 270] width 92 height 78
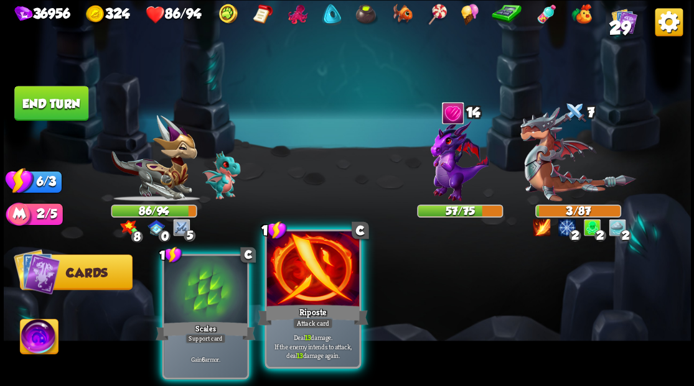
click at [317, 284] on div at bounding box center [312, 270] width 92 height 78
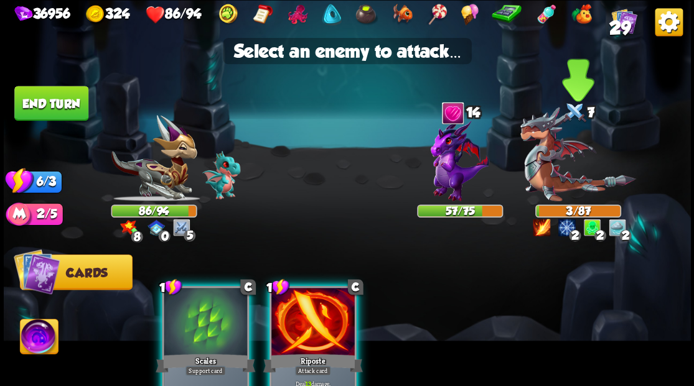
click at [569, 180] on img at bounding box center [578, 154] width 116 height 95
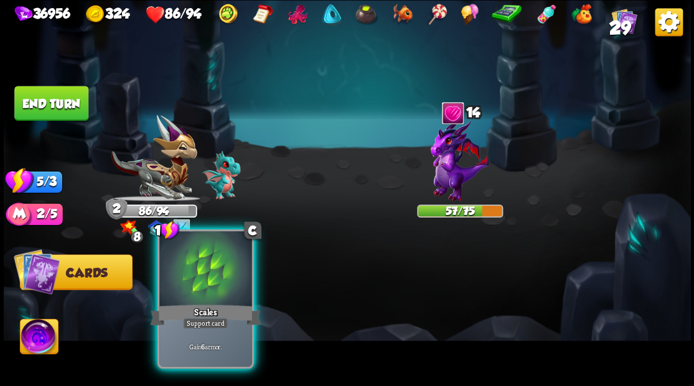
click at [213, 295] on div at bounding box center [205, 270] width 92 height 78
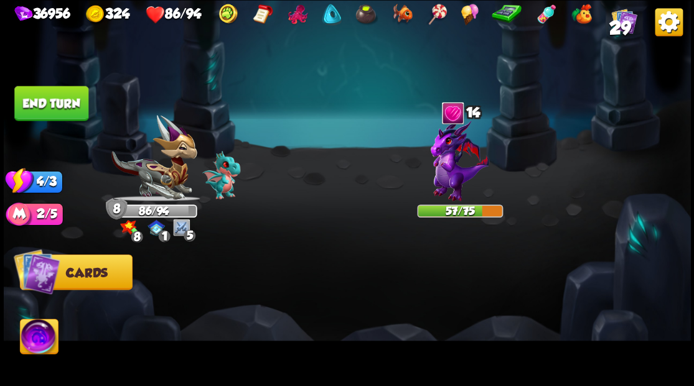
click at [81, 100] on button "End turn" at bounding box center [51, 103] width 74 height 35
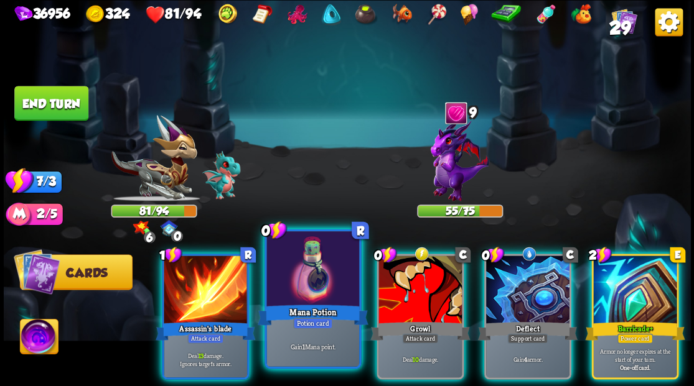
click at [303, 277] on div at bounding box center [312, 270] width 92 height 78
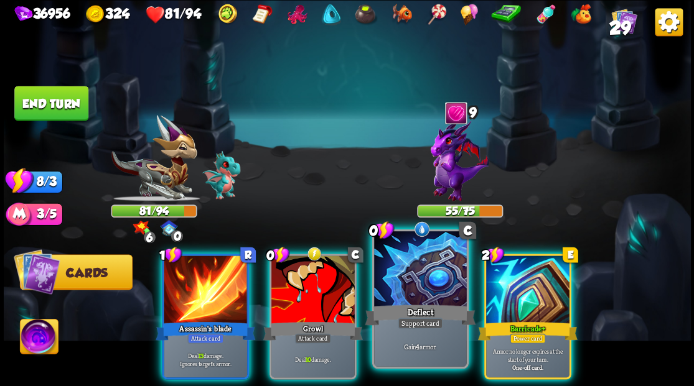
click at [398, 288] on div at bounding box center [420, 270] width 92 height 78
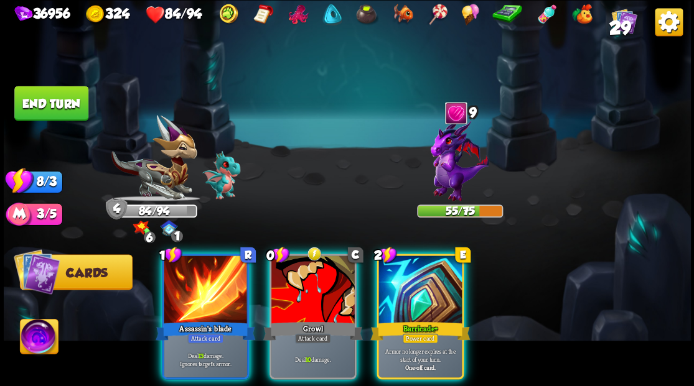
click at [454, 169] on img at bounding box center [460, 160] width 58 height 83
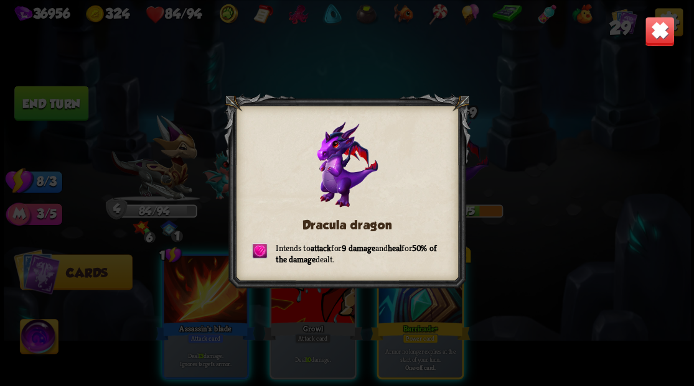
click at [661, 34] on img at bounding box center [659, 31] width 30 height 30
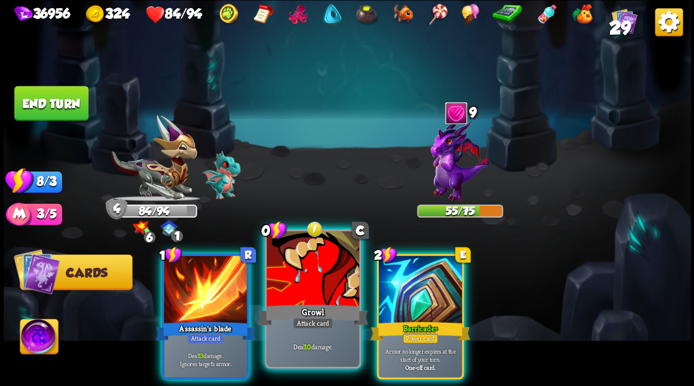
click at [317, 276] on div at bounding box center [312, 270] width 92 height 78
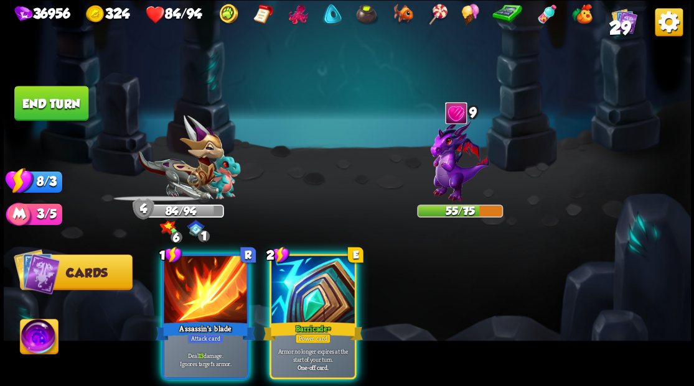
click at [318, 276] on div at bounding box center [312, 291] width 83 height 70
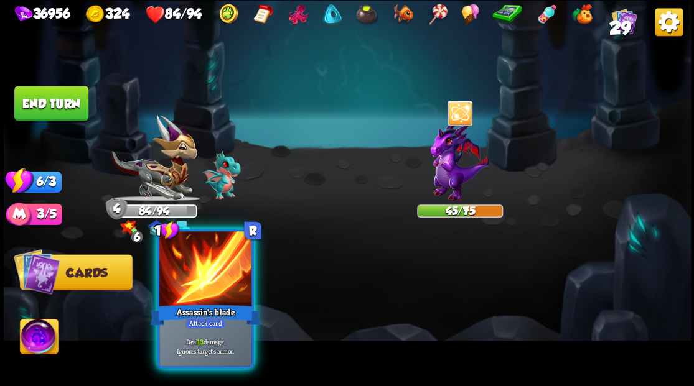
click at [210, 278] on div at bounding box center [205, 270] width 92 height 78
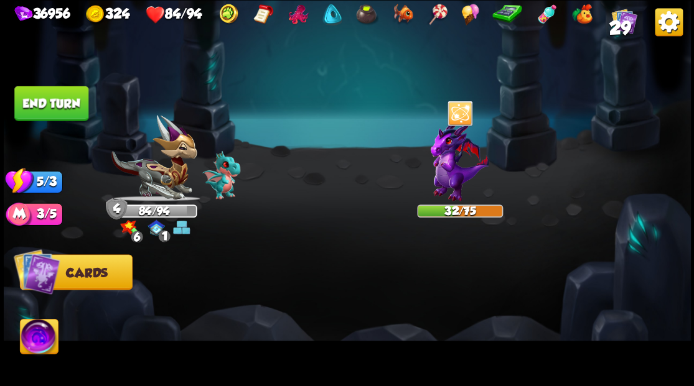
click at [68, 104] on button "End turn" at bounding box center [51, 103] width 74 height 35
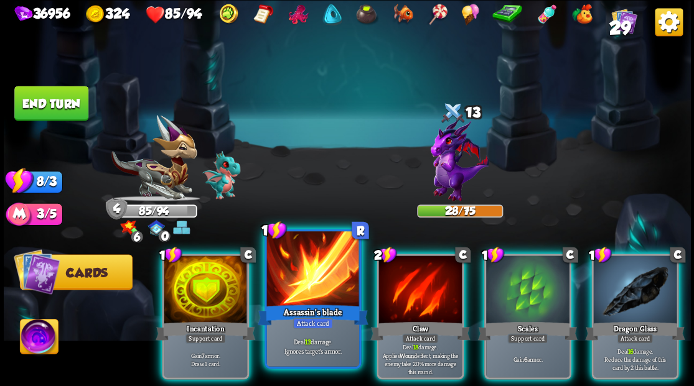
click at [309, 295] on div at bounding box center [312, 270] width 92 height 78
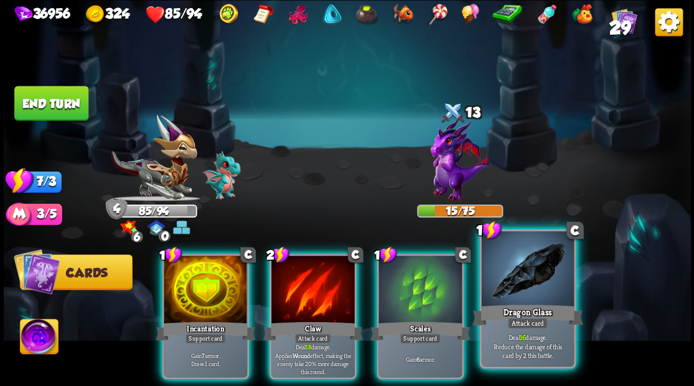
click at [513, 299] on div at bounding box center [527, 270] width 92 height 78
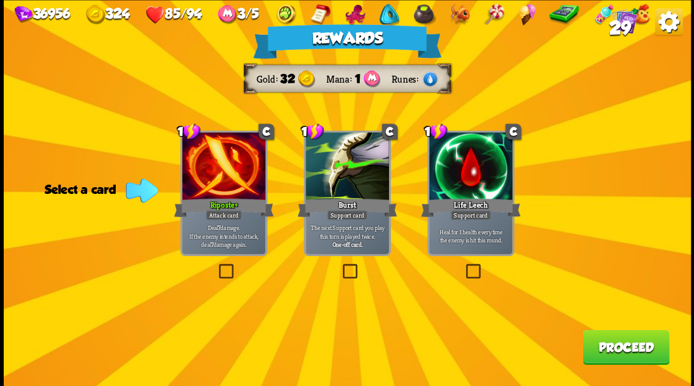
click at [613, 350] on button "Proceed" at bounding box center [625, 347] width 86 height 35
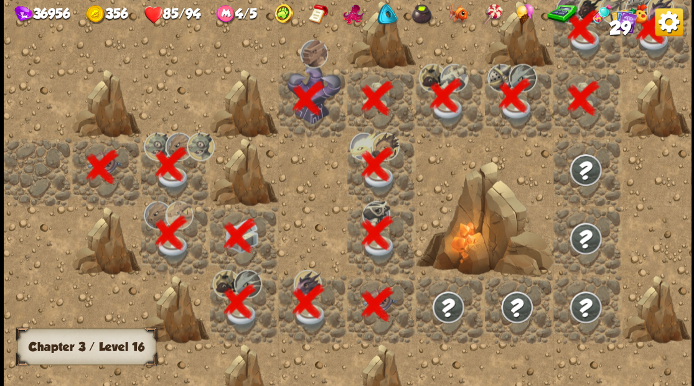
scroll to position [0, 239]
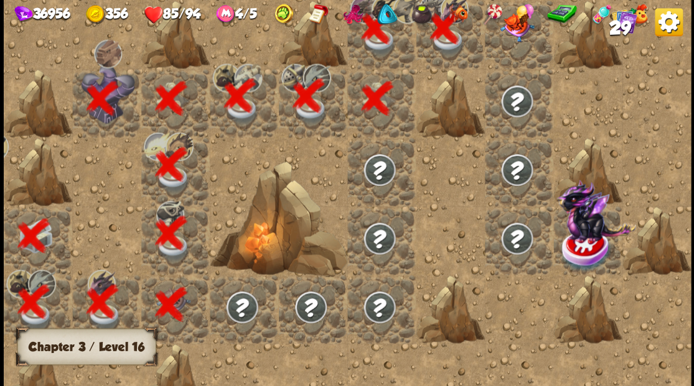
click at [529, 54] on div at bounding box center [518, 34] width 68 height 68
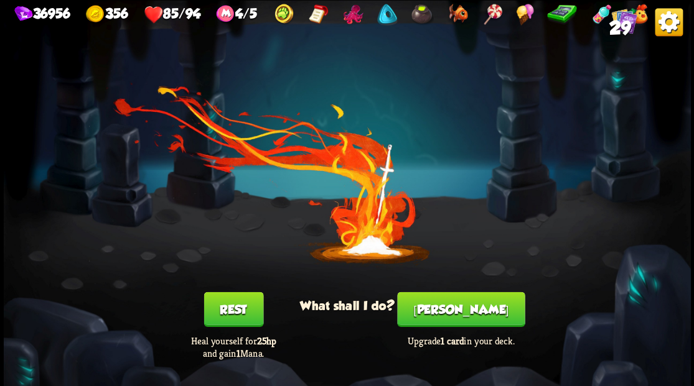
click at [463, 319] on button "Smith" at bounding box center [461, 309] width 128 height 35
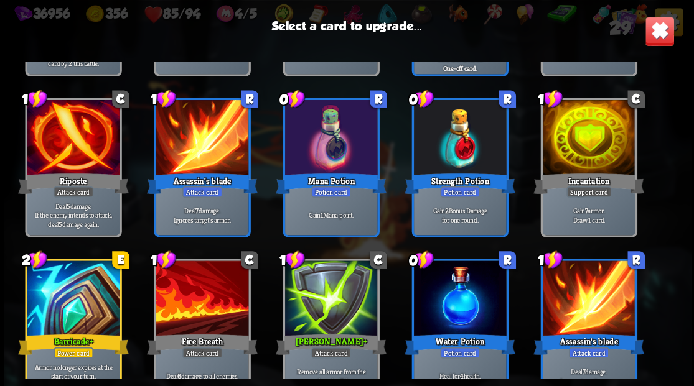
scroll to position [581, 0]
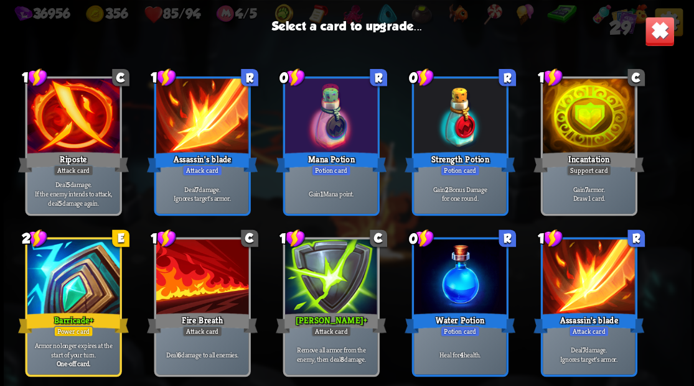
click at [180, 299] on div at bounding box center [202, 279] width 92 height 78
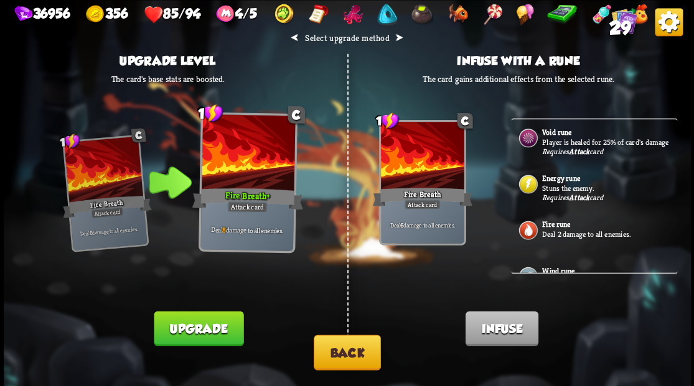
click at [189, 331] on button "Upgrade" at bounding box center [199, 328] width 90 height 35
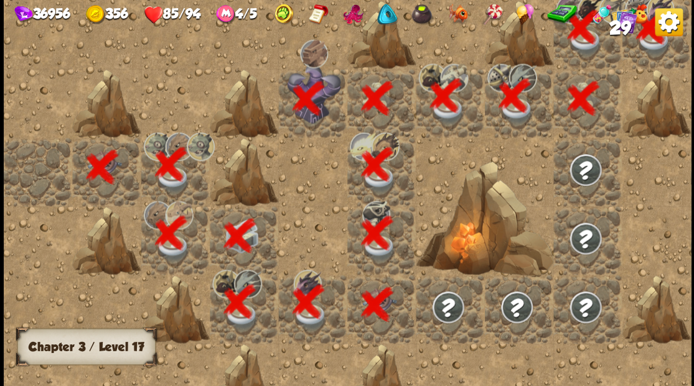
scroll to position [0, 239]
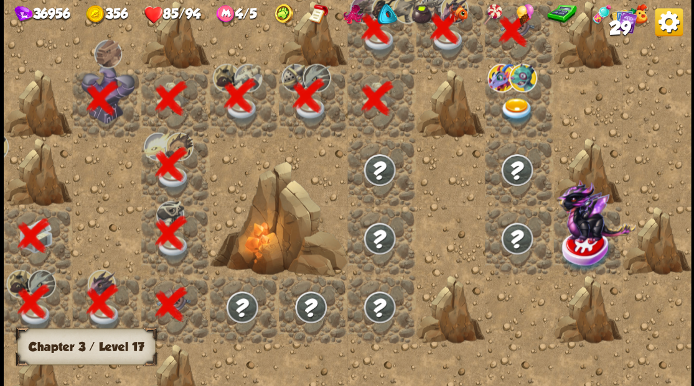
click at [508, 112] on img at bounding box center [516, 111] width 34 height 27
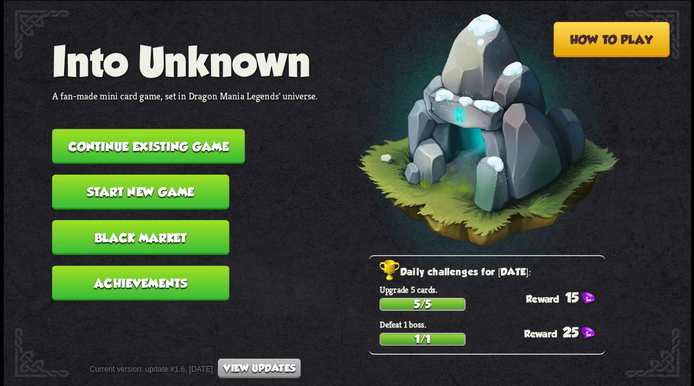
click at [128, 130] on button "Continue existing game" at bounding box center [148, 146] width 193 height 35
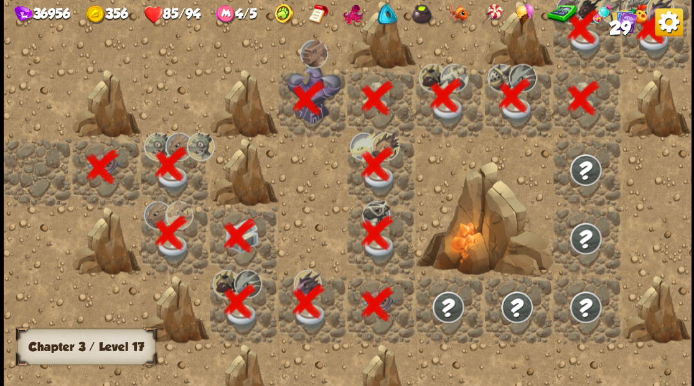
scroll to position [0, 239]
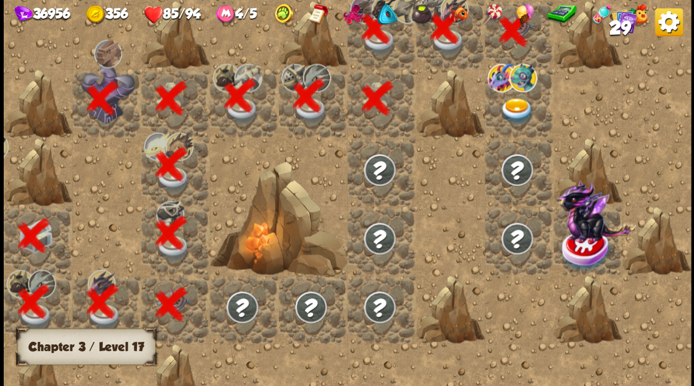
click at [517, 108] on img at bounding box center [516, 111] width 34 height 27
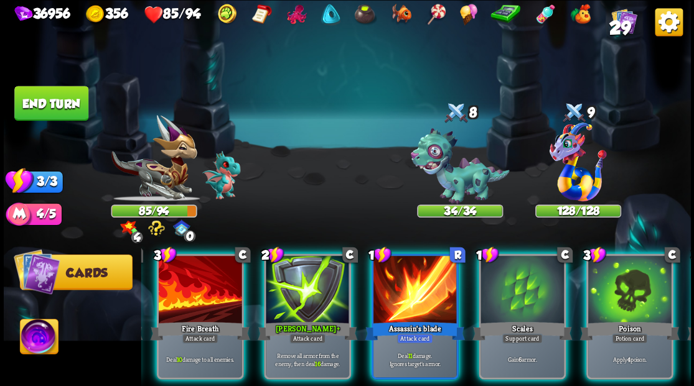
scroll to position [0, 0]
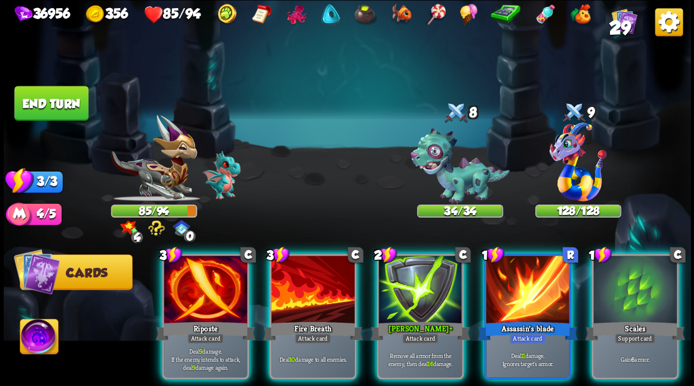
click at [34, 339] on img at bounding box center [39, 338] width 38 height 39
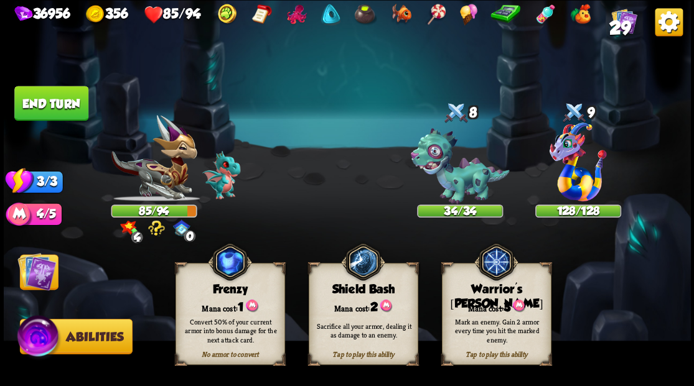
drag, startPoint x: 501, startPoint y: 296, endPoint x: 480, endPoint y: 281, distance: 25.0
click at [500, 296] on div "Tap to play this ability Warrior's [PERSON_NAME] cost: 3 Mark an enemy. Gain 2 …" at bounding box center [496, 314] width 110 height 102
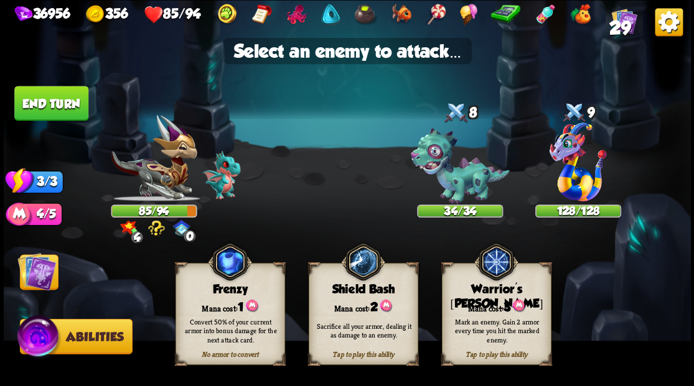
drag, startPoint x: 27, startPoint y: 284, endPoint x: 38, endPoint y: 282, distance: 11.5
click at [27, 284] on img at bounding box center [36, 271] width 39 height 39
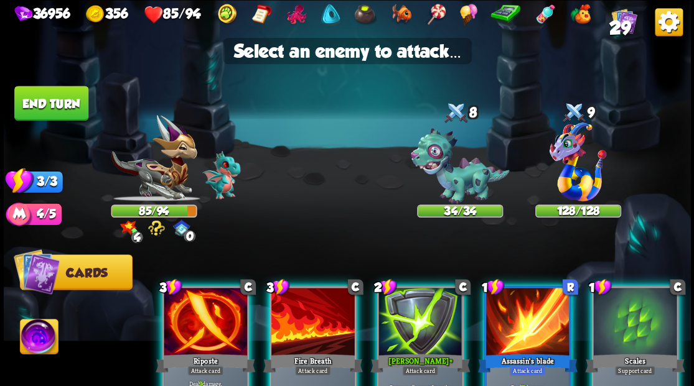
click at [30, 336] on img at bounding box center [39, 338] width 38 height 39
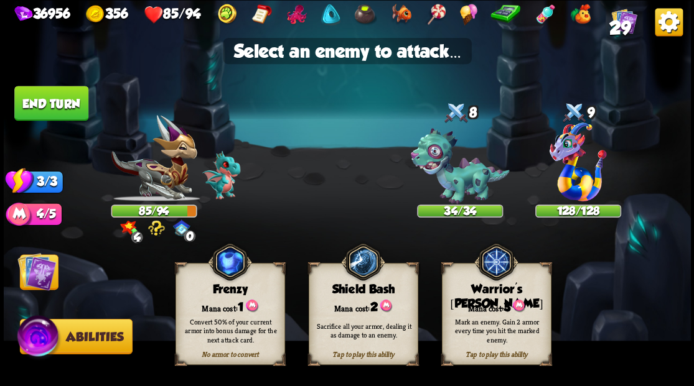
click at [470, 305] on div "Mana cost: 3" at bounding box center [496, 307] width 108 height 16
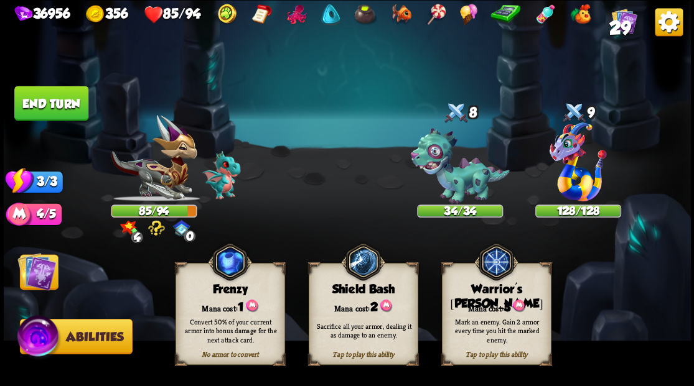
click at [446, 185] on img at bounding box center [459, 166] width 99 height 77
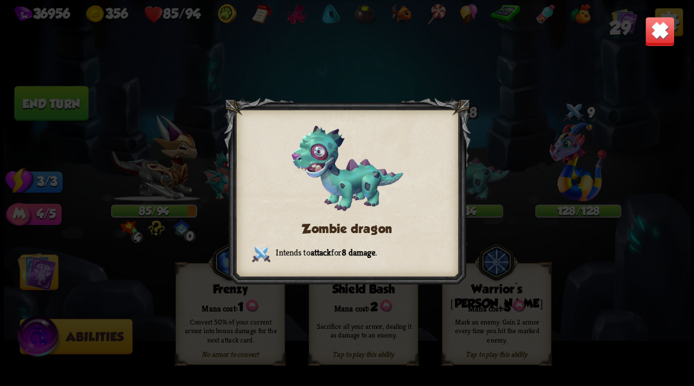
click at [650, 32] on img at bounding box center [659, 31] width 30 height 30
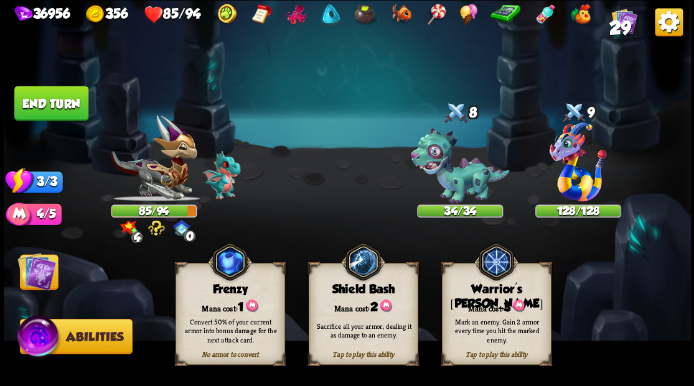
click at [483, 312] on div "Mark an enemy. Gain 2 armor every time you hit the marked enemy." at bounding box center [497, 330] width 110 height 43
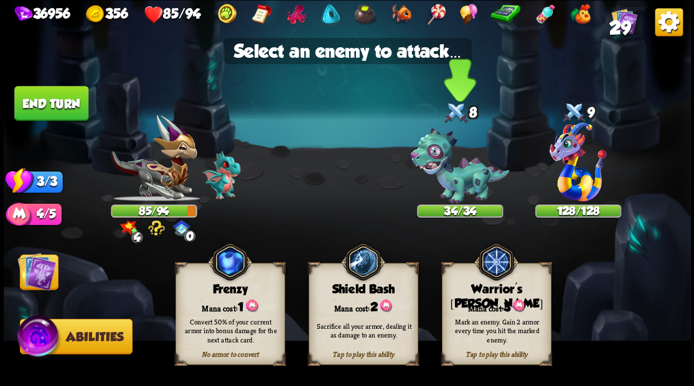
click at [465, 178] on img at bounding box center [459, 166] width 99 height 77
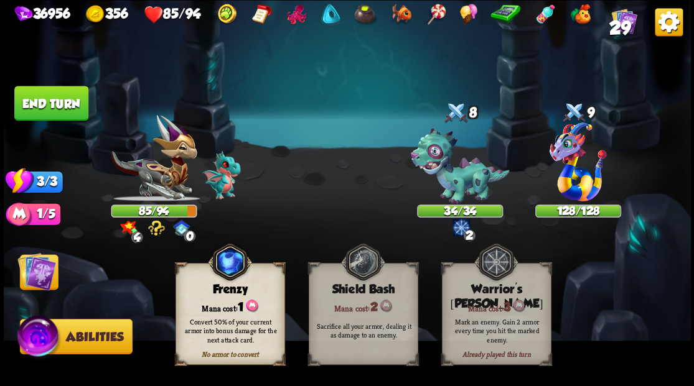
click at [49, 280] on img at bounding box center [36, 271] width 39 height 39
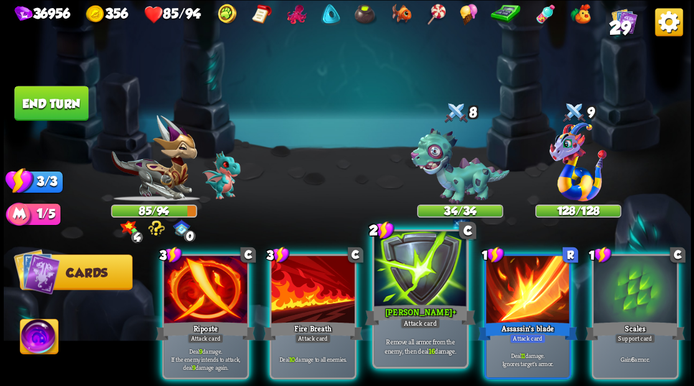
click at [396, 297] on div at bounding box center [420, 270] width 92 height 78
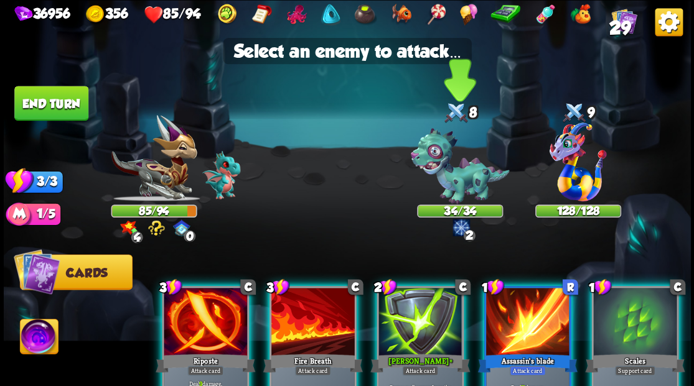
click at [443, 175] on img at bounding box center [459, 166] width 99 height 77
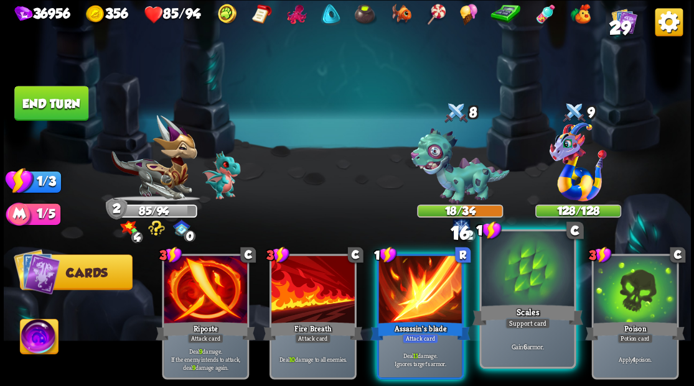
click at [527, 291] on div at bounding box center [527, 270] width 92 height 78
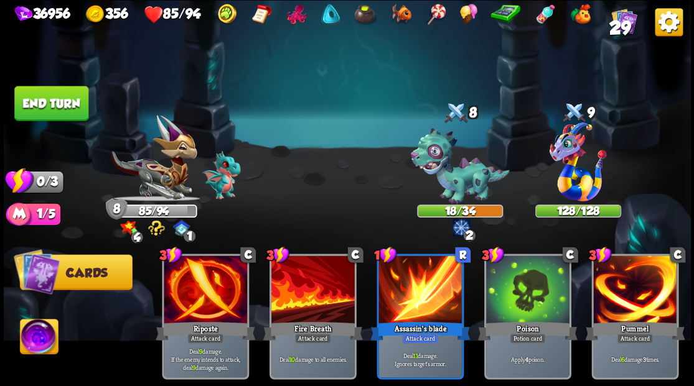
click at [29, 111] on button "End turn" at bounding box center [51, 103] width 74 height 35
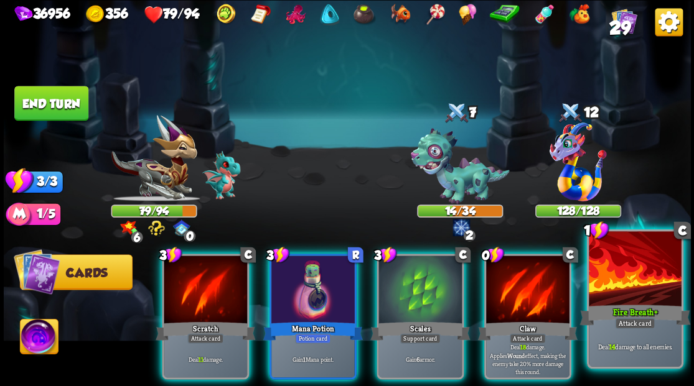
click at [626, 296] on div at bounding box center [635, 270] width 92 height 78
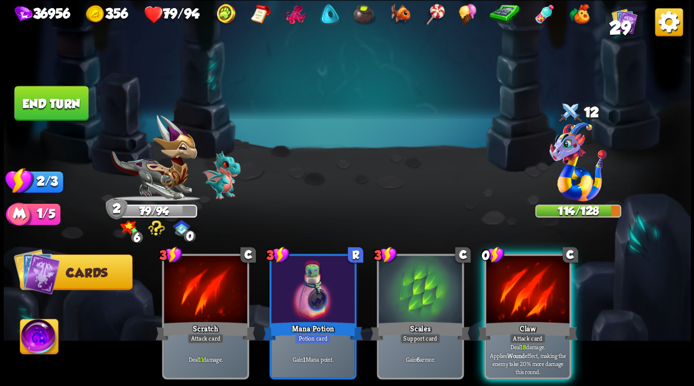
drag, startPoint x: 511, startPoint y: 286, endPoint x: 510, endPoint y: 261, distance: 24.3
click at [513, 286] on div at bounding box center [527, 291] width 83 height 70
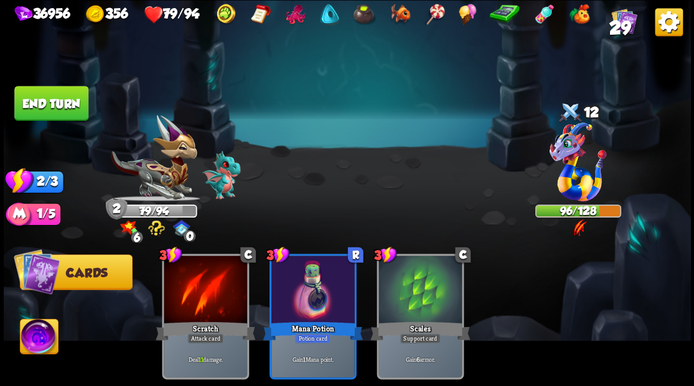
click at [35, 343] on img at bounding box center [39, 338] width 38 height 39
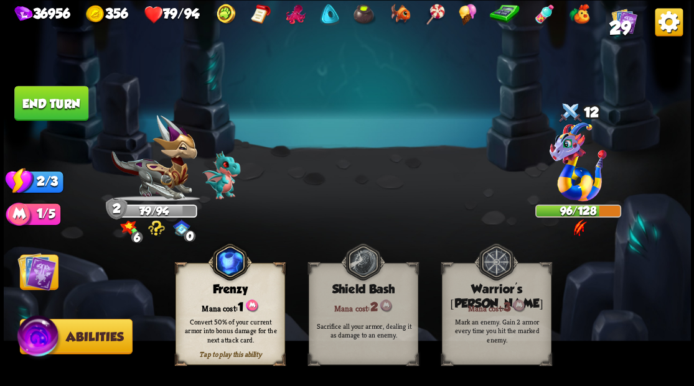
click at [28, 277] on img at bounding box center [36, 271] width 39 height 39
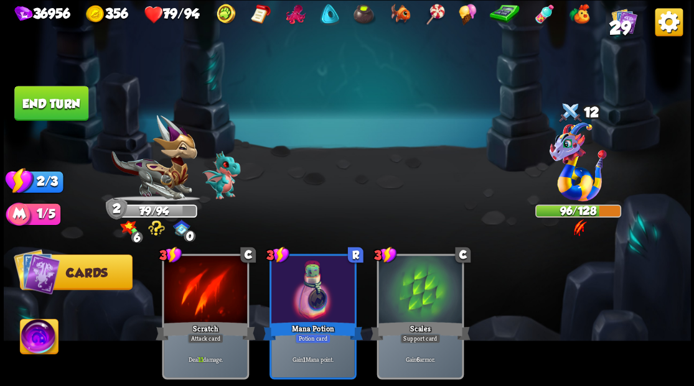
click at [39, 101] on button "End turn" at bounding box center [51, 103] width 74 height 35
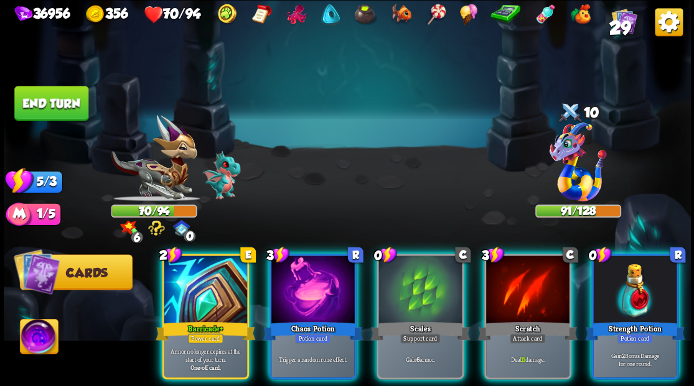
drag, startPoint x: 628, startPoint y: 294, endPoint x: 657, endPoint y: 269, distance: 38.4
click at [628, 294] on div at bounding box center [634, 291] width 83 height 70
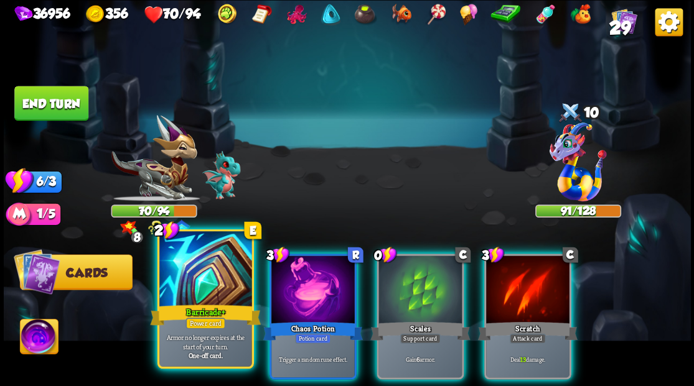
click at [188, 280] on div at bounding box center [205, 270] width 92 height 78
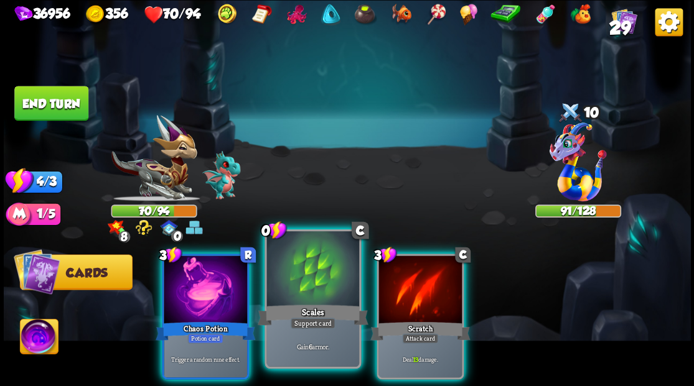
click at [318, 287] on div at bounding box center [312, 270] width 92 height 78
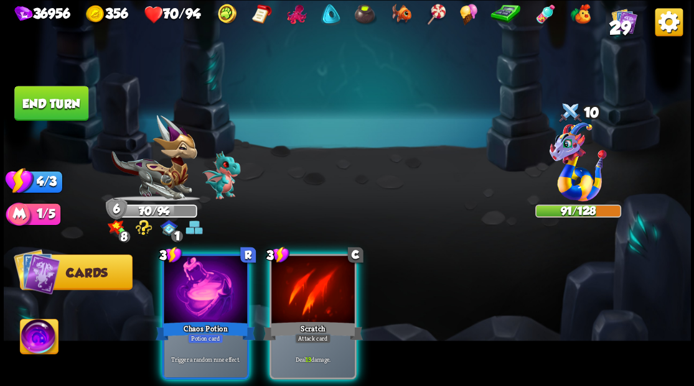
click at [318, 287] on div at bounding box center [312, 291] width 83 height 70
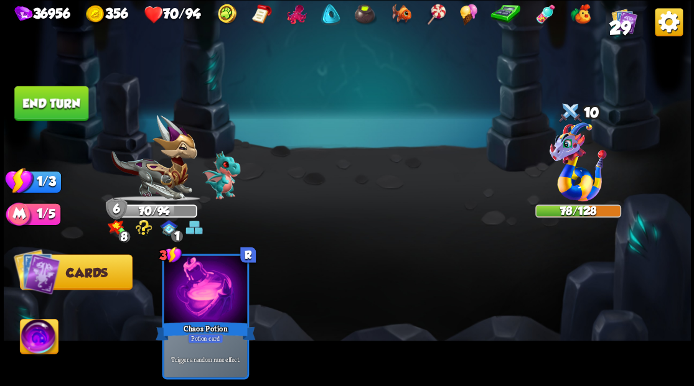
click at [44, 108] on button "End turn" at bounding box center [51, 103] width 74 height 35
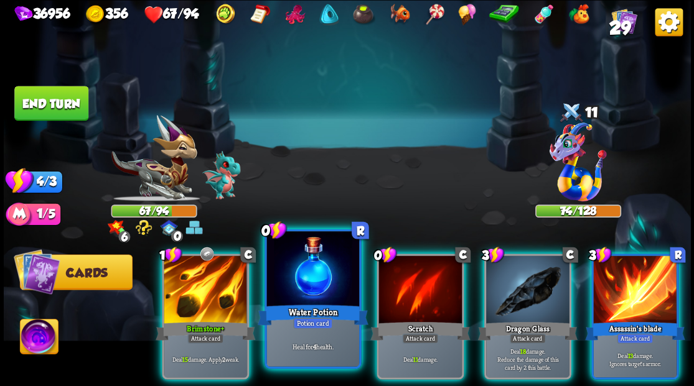
click at [296, 293] on div at bounding box center [312, 270] width 92 height 78
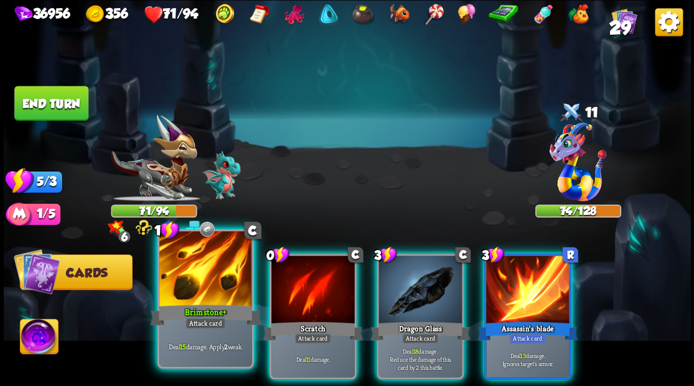
click at [184, 309] on div "Brimstone +" at bounding box center [205, 314] width 111 height 25
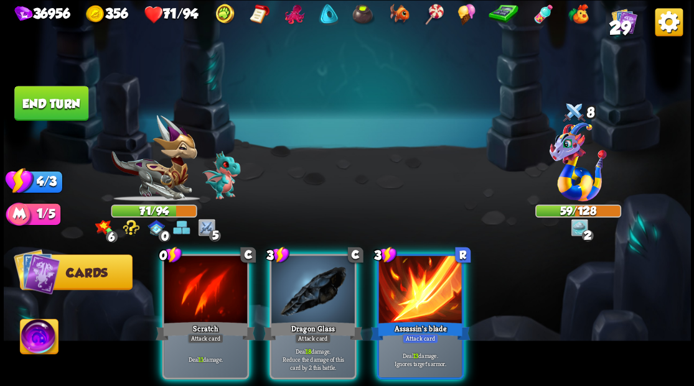
click at [184, 320] on div "Scratch" at bounding box center [206, 331] width 100 height 22
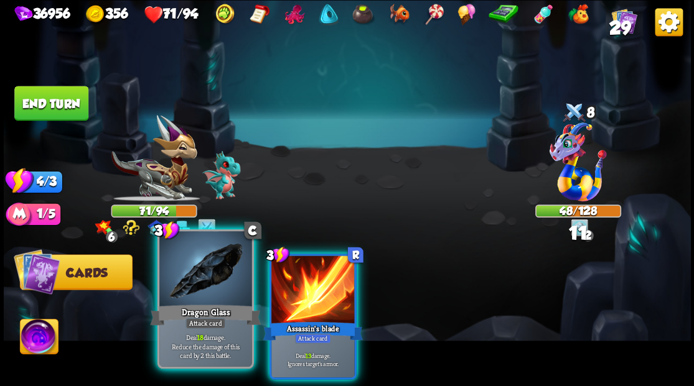
click at [185, 305] on div "Dragon Glass" at bounding box center [205, 314] width 111 height 25
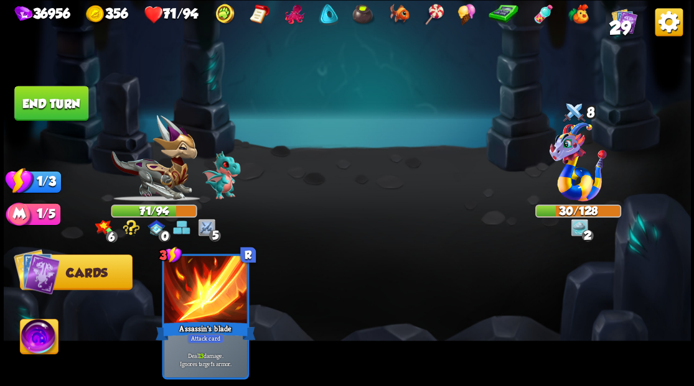
click at [57, 98] on button "End turn" at bounding box center [51, 103] width 74 height 35
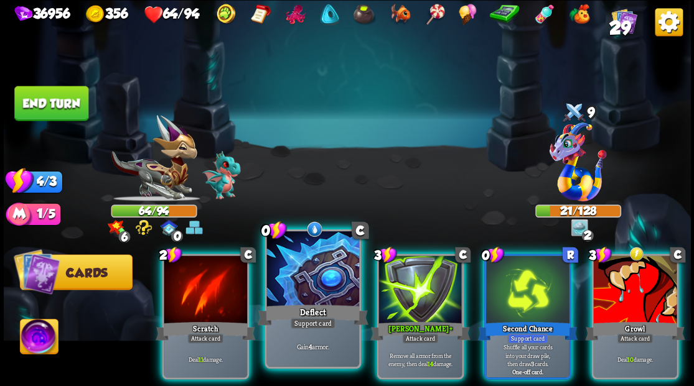
click at [311, 290] on div at bounding box center [312, 270] width 92 height 78
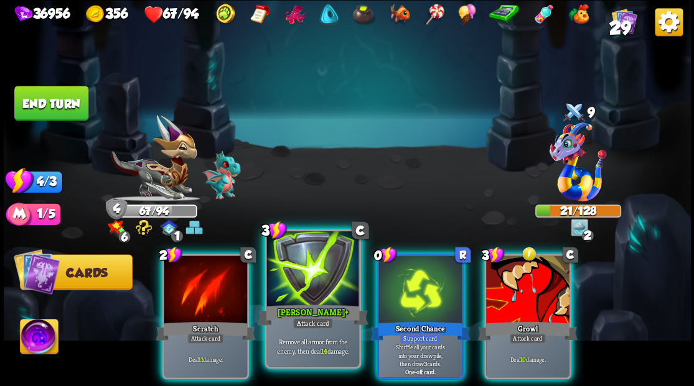
click at [310, 290] on div at bounding box center [312, 270] width 92 height 78
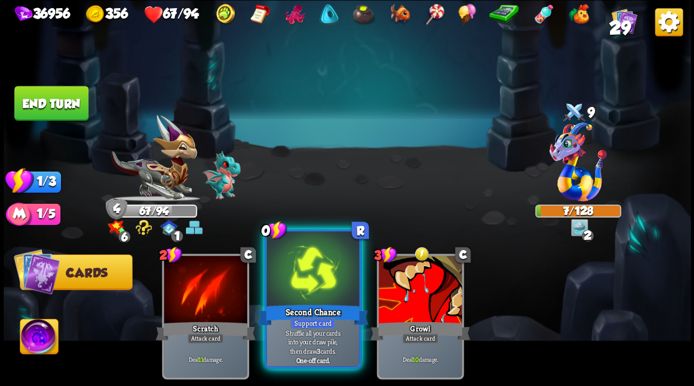
click at [306, 289] on div at bounding box center [312, 270] width 92 height 78
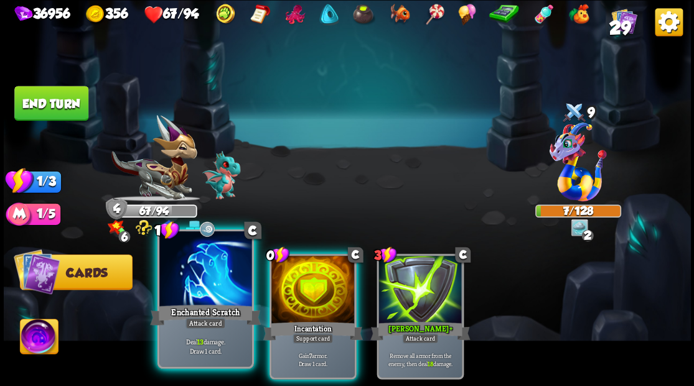
click at [188, 287] on div at bounding box center [205, 270] width 92 height 78
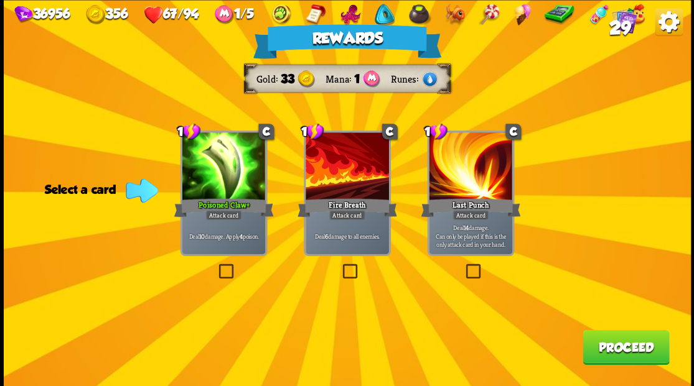
click at [340, 266] on label at bounding box center [340, 266] width 0 height 0
click at [0, 0] on input "checkbox" at bounding box center [0, 0] width 0 height 0
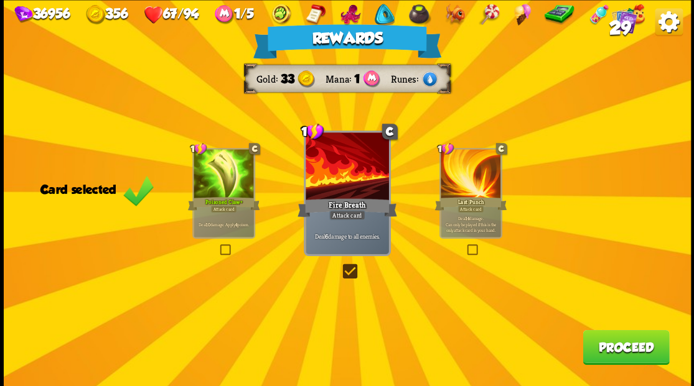
drag, startPoint x: 624, startPoint y: 350, endPoint x: 615, endPoint y: 348, distance: 8.9
click at [615, 348] on button "Proceed" at bounding box center [625, 347] width 86 height 35
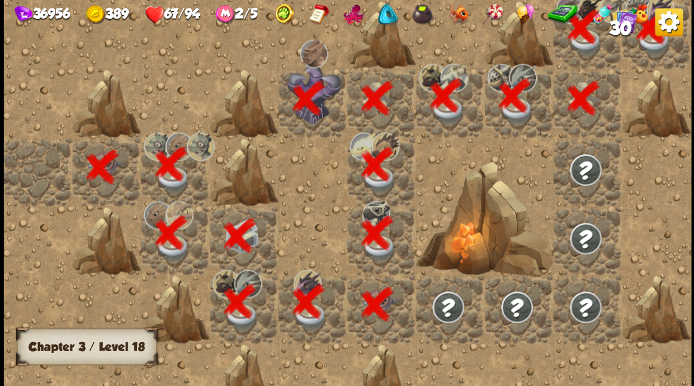
scroll to position [0, 239]
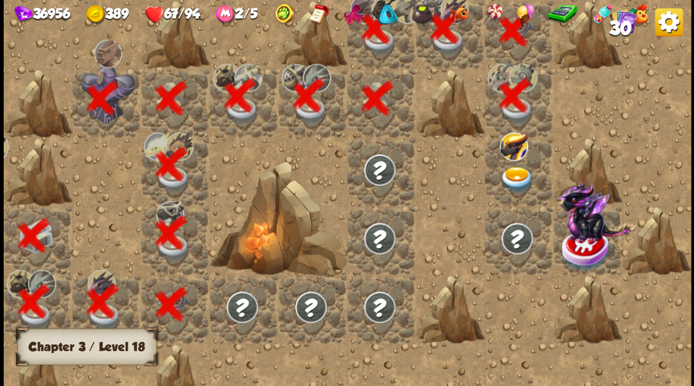
click at [518, 177] on img at bounding box center [516, 179] width 34 height 27
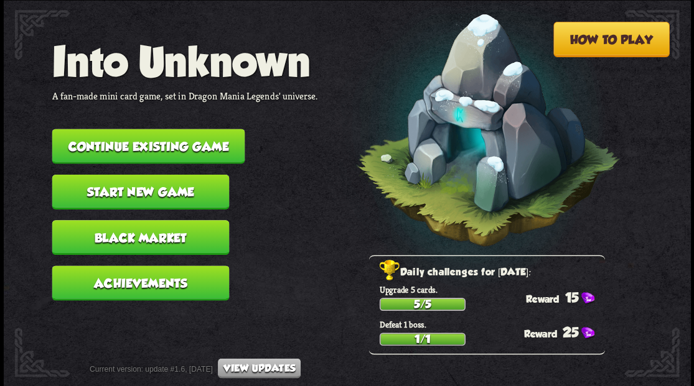
click at [194, 143] on button "Continue existing game" at bounding box center [148, 146] width 193 height 35
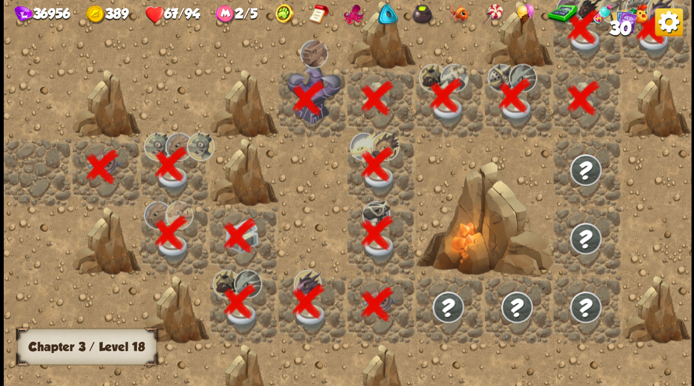
scroll to position [0, 239]
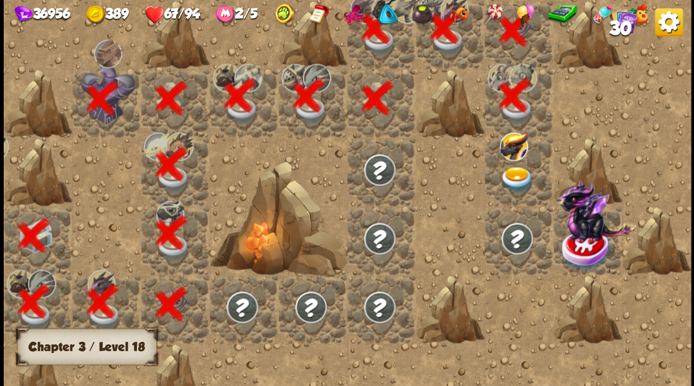
click at [511, 182] on img at bounding box center [516, 179] width 34 height 27
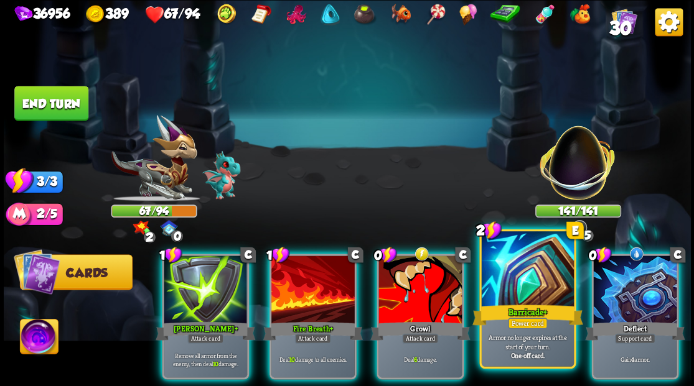
click at [506, 290] on div at bounding box center [527, 270] width 92 height 78
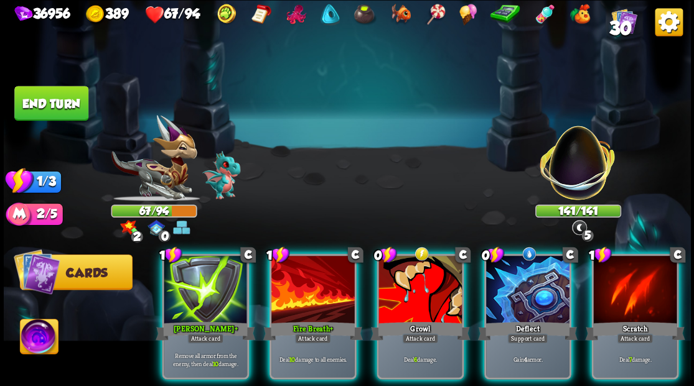
click at [506, 290] on div at bounding box center [527, 291] width 83 height 70
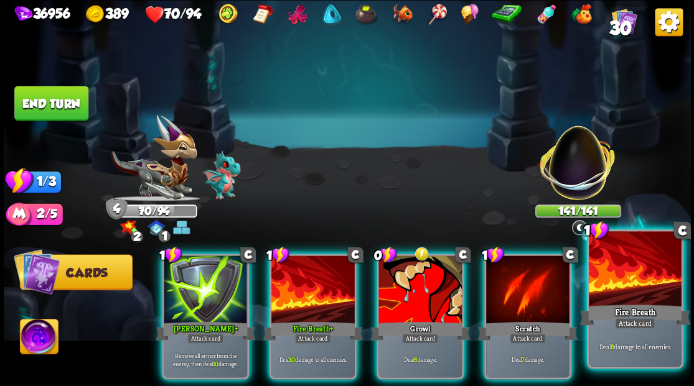
click at [622, 293] on div at bounding box center [635, 270] width 92 height 78
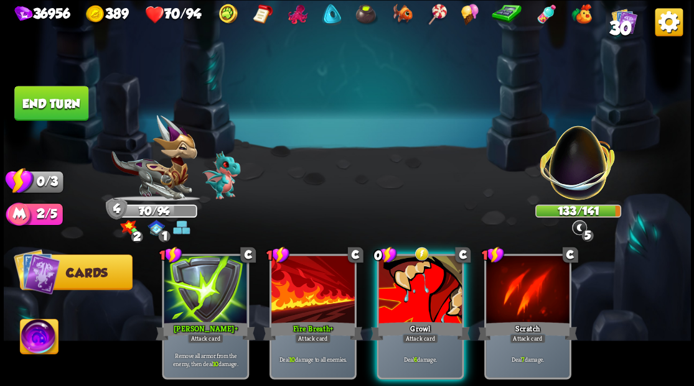
click at [49, 100] on button "End turn" at bounding box center [51, 103] width 74 height 35
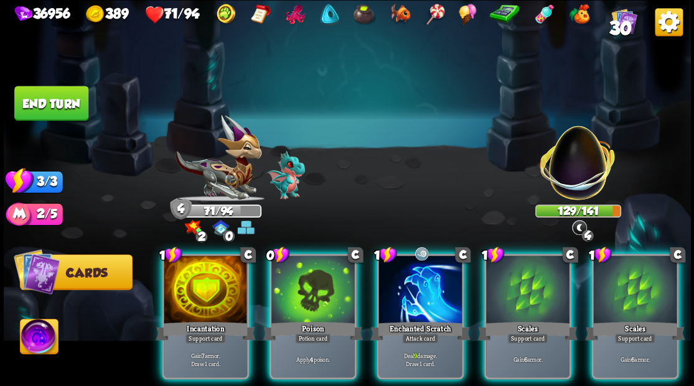
drag, startPoint x: 418, startPoint y: 264, endPoint x: 345, endPoint y: 230, distance: 80.2
click at [416, 263] on div at bounding box center [419, 291] width 83 height 70
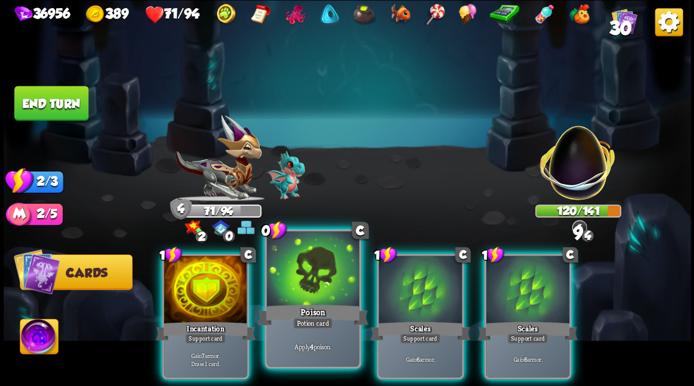
click at [290, 274] on div at bounding box center [312, 270] width 92 height 78
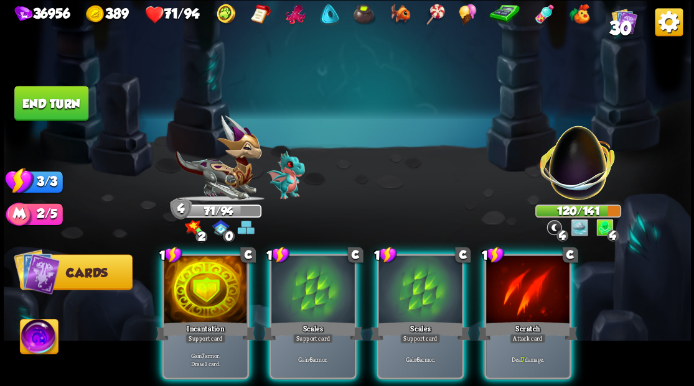
drag, startPoint x: 536, startPoint y: 299, endPoint x: 515, endPoint y: 243, distance: 59.1
click at [533, 291] on div at bounding box center [527, 291] width 83 height 70
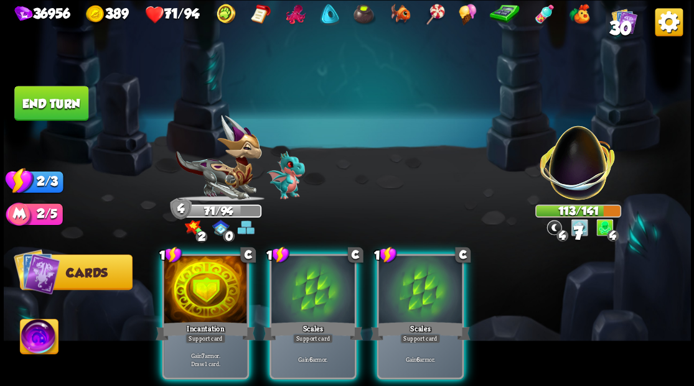
drag, startPoint x: 180, startPoint y: 292, endPoint x: 269, endPoint y: 187, distance: 138.1
click at [181, 287] on div at bounding box center [205, 291] width 83 height 70
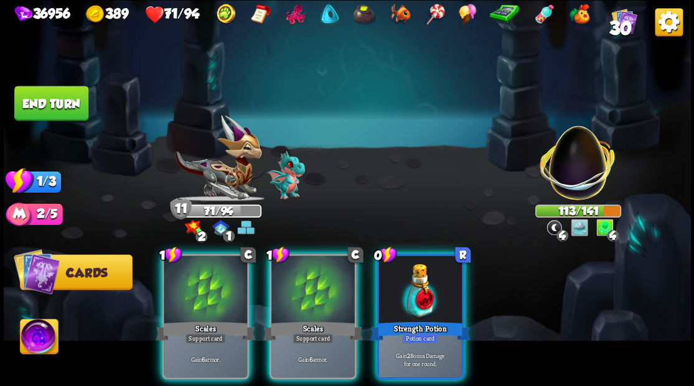
click at [409, 291] on div at bounding box center [419, 291] width 83 height 70
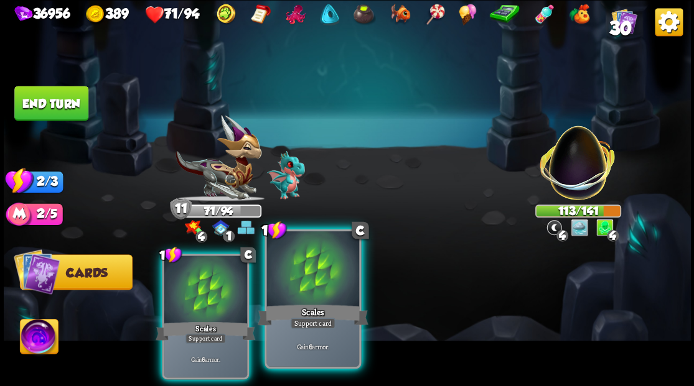
click at [299, 299] on div at bounding box center [312, 270] width 92 height 78
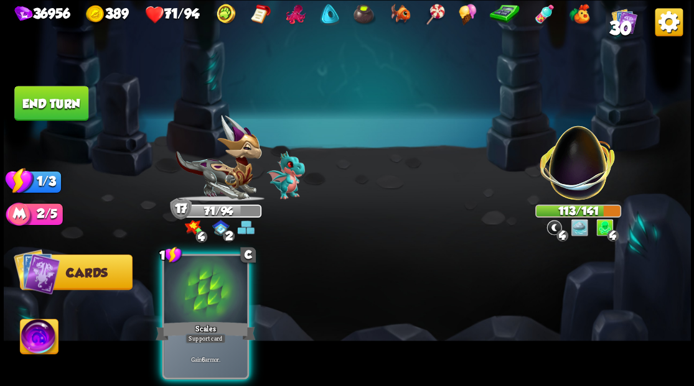
click at [178, 261] on div at bounding box center [205, 291] width 83 height 70
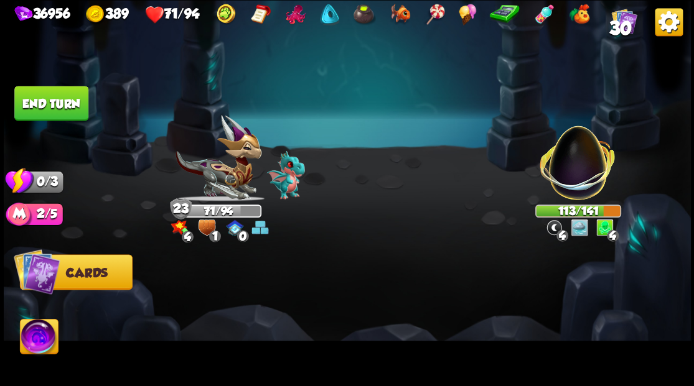
click at [67, 102] on button "End turn" at bounding box center [51, 103] width 74 height 35
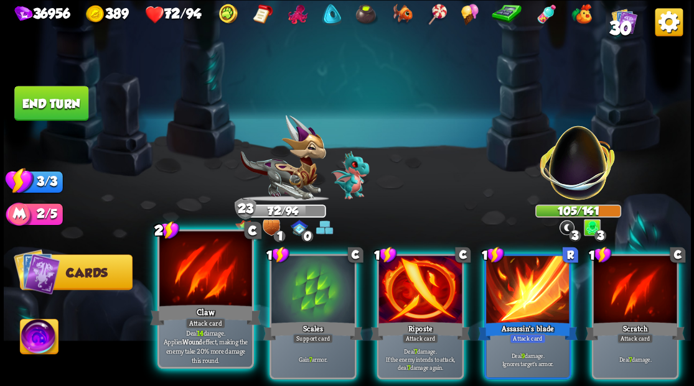
click at [190, 293] on div at bounding box center [205, 270] width 92 height 78
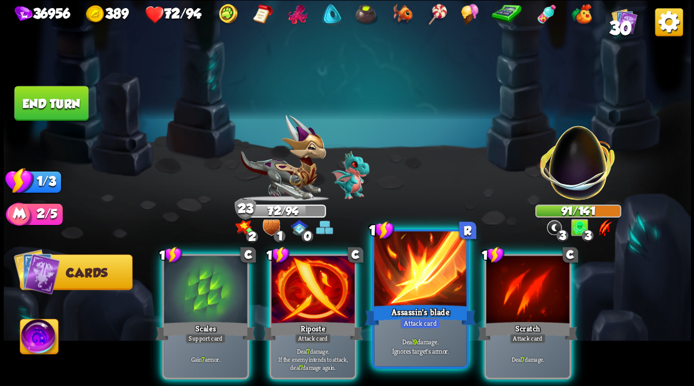
click at [413, 284] on div at bounding box center [420, 270] width 92 height 78
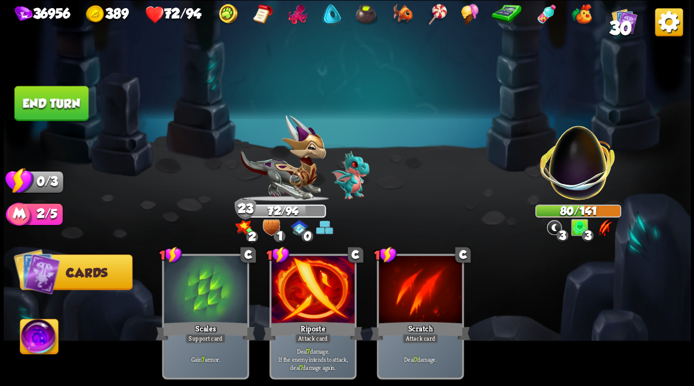
click at [61, 118] on button "End turn" at bounding box center [51, 103] width 74 height 35
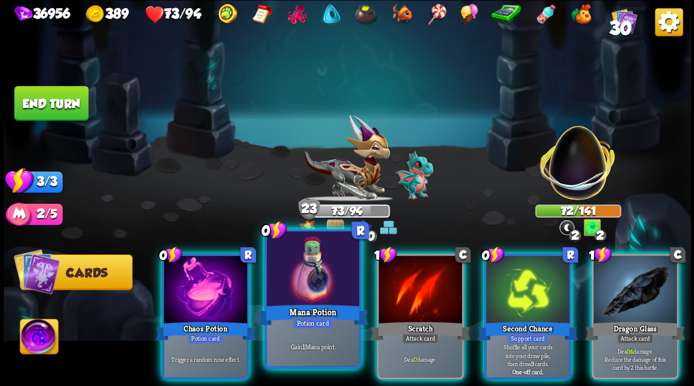
click at [301, 281] on div at bounding box center [312, 270] width 92 height 78
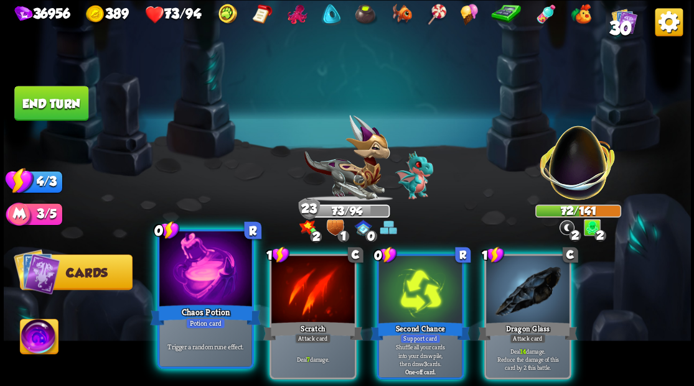
click at [203, 265] on div at bounding box center [205, 270] width 92 height 78
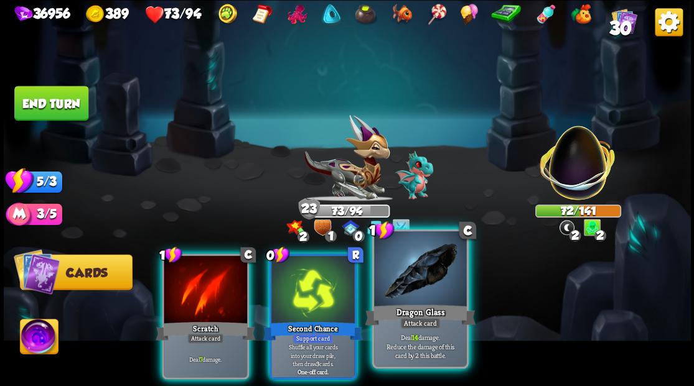
click at [412, 297] on div at bounding box center [420, 270] width 92 height 78
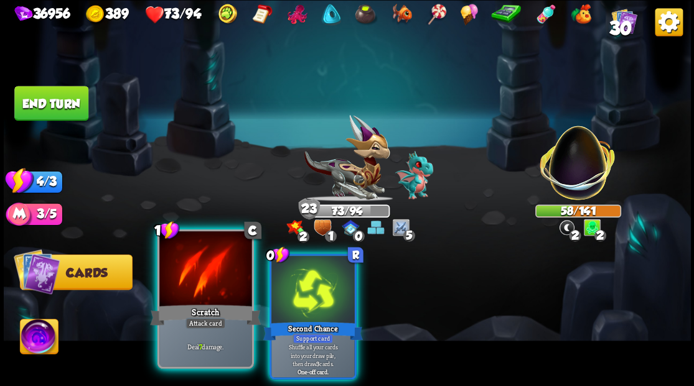
click at [205, 290] on div at bounding box center [205, 270] width 92 height 78
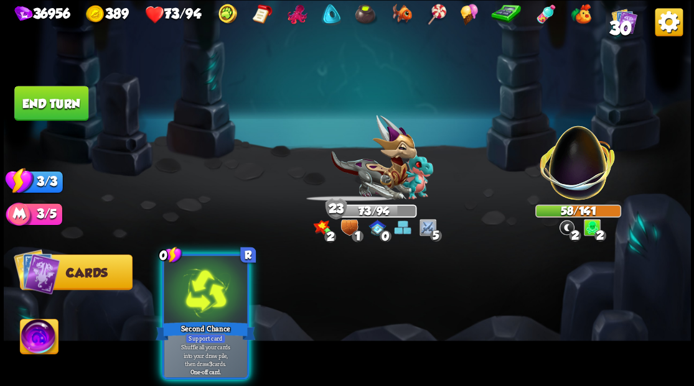
click at [205, 290] on div at bounding box center [205, 291] width 83 height 70
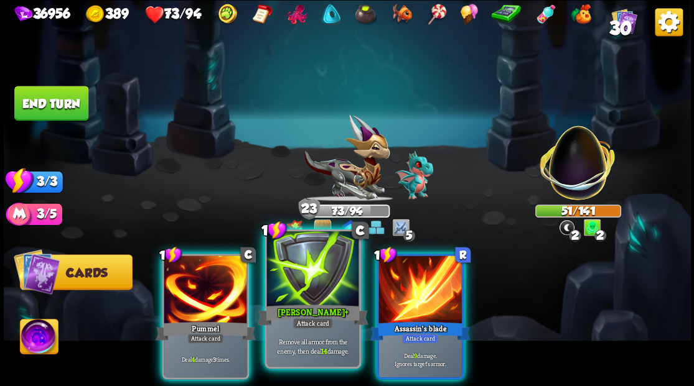
click at [321, 280] on div at bounding box center [312, 270] width 92 height 78
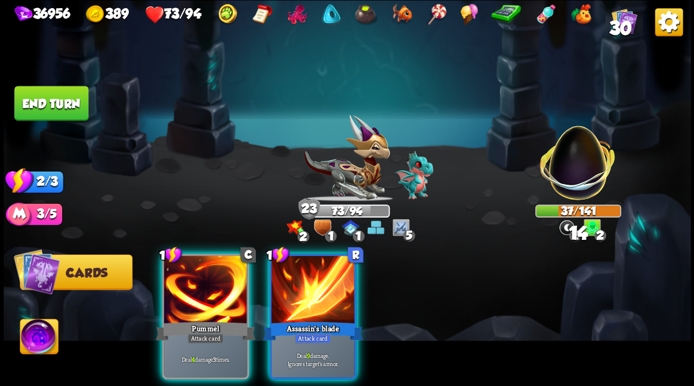
click at [321, 280] on div at bounding box center [312, 291] width 83 height 70
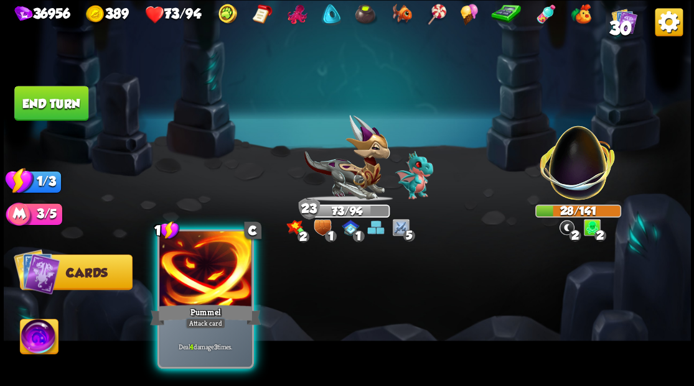
click at [205, 282] on div at bounding box center [205, 270] width 92 height 78
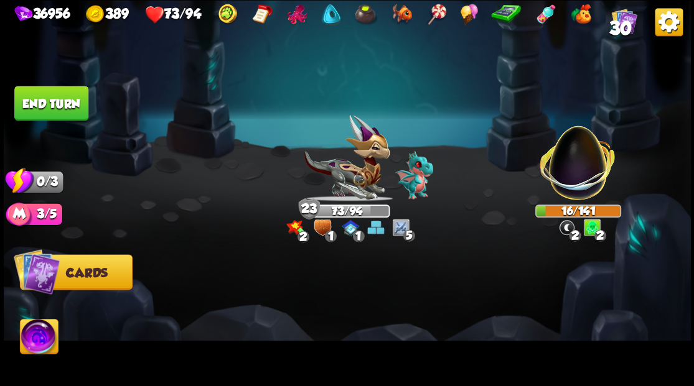
click at [40, 103] on button "End turn" at bounding box center [51, 103] width 74 height 35
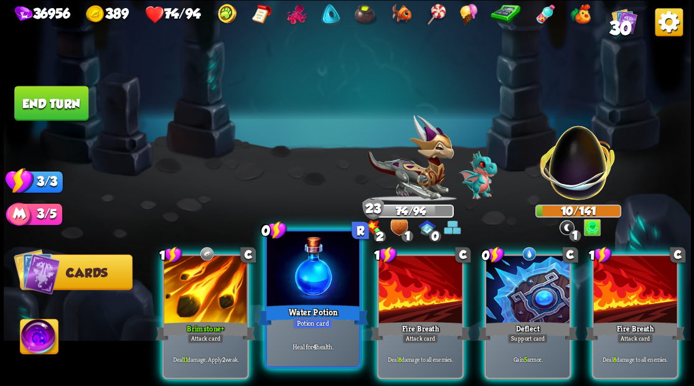
click at [298, 280] on div at bounding box center [312, 270] width 92 height 78
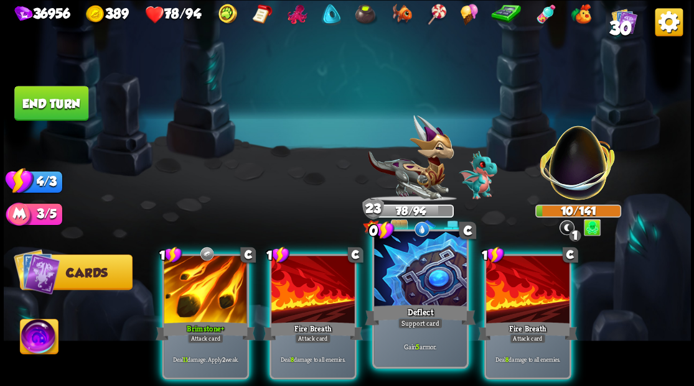
click at [398, 296] on div at bounding box center [420, 270] width 92 height 78
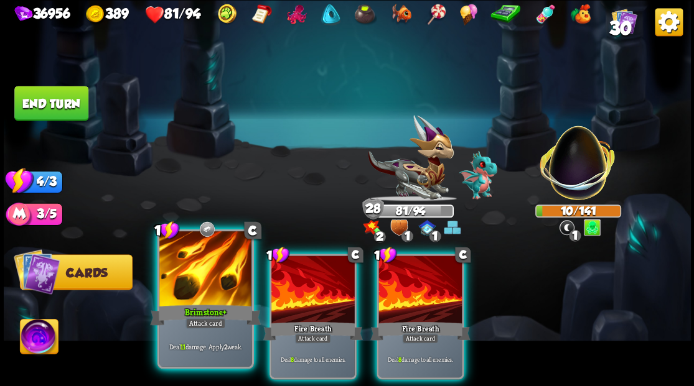
click at [195, 301] on div at bounding box center [205, 270] width 92 height 78
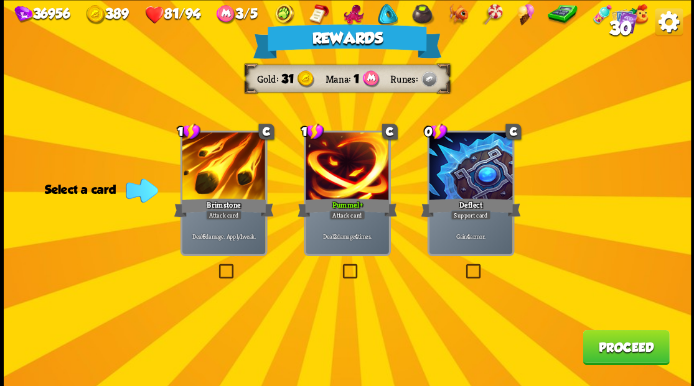
click at [627, 354] on button "Proceed" at bounding box center [625, 347] width 86 height 35
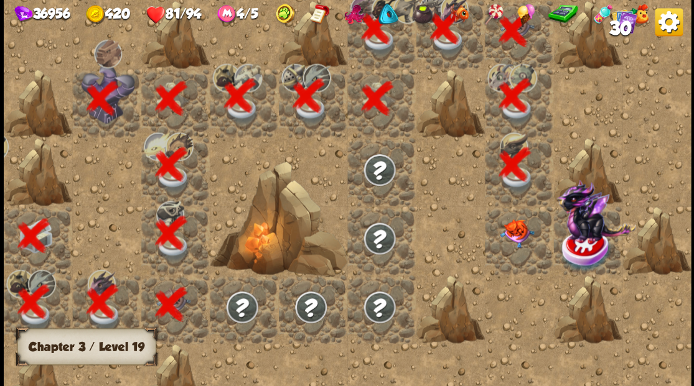
click at [517, 228] on img at bounding box center [516, 233] width 34 height 29
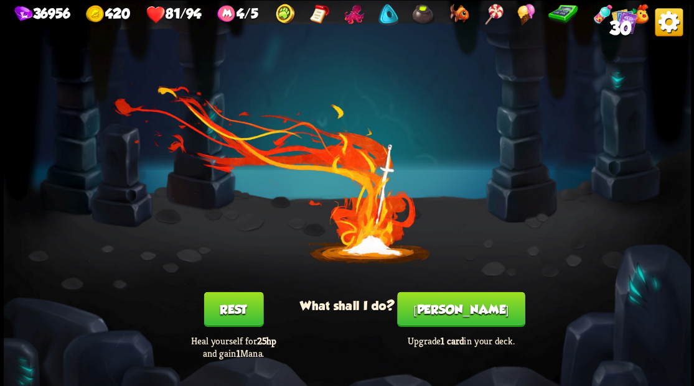
click at [460, 319] on button "Smith" at bounding box center [461, 309] width 128 height 35
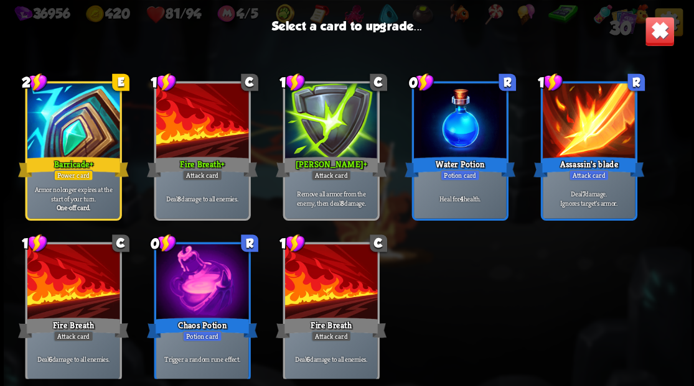
scroll to position [765, 0]
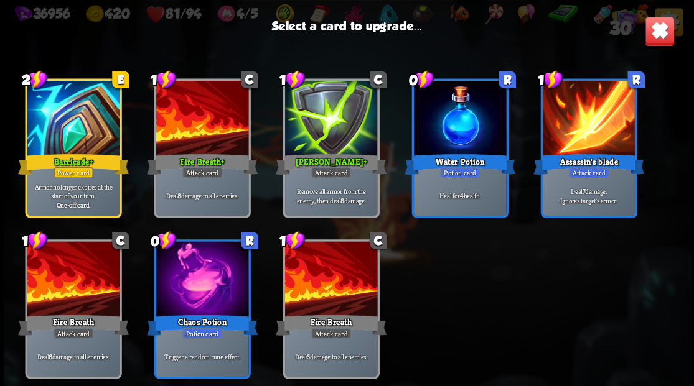
click at [323, 289] on div at bounding box center [330, 280] width 92 height 78
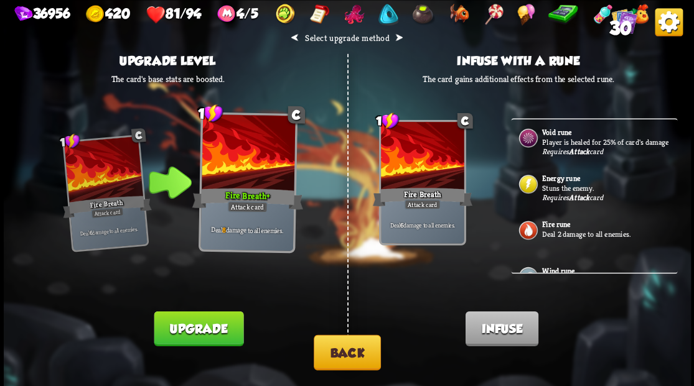
click at [207, 329] on button "Upgrade" at bounding box center [199, 328] width 90 height 35
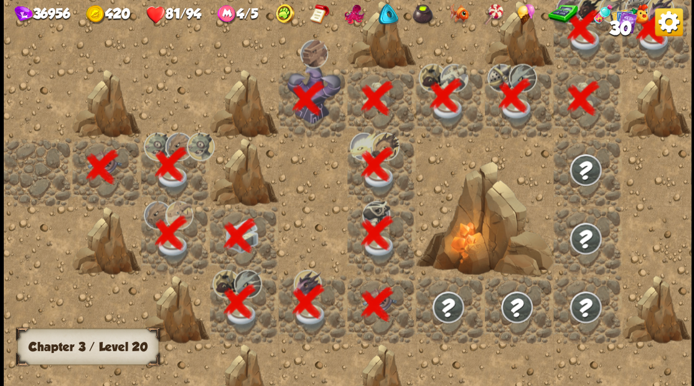
scroll to position [0, 239]
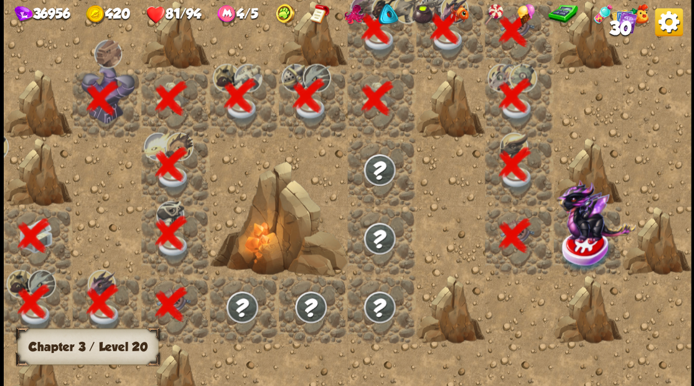
click at [579, 244] on div at bounding box center [587, 240] width 68 height 68
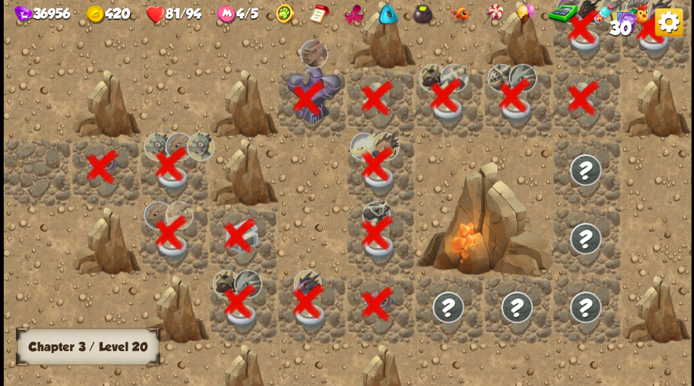
scroll to position [0, 239]
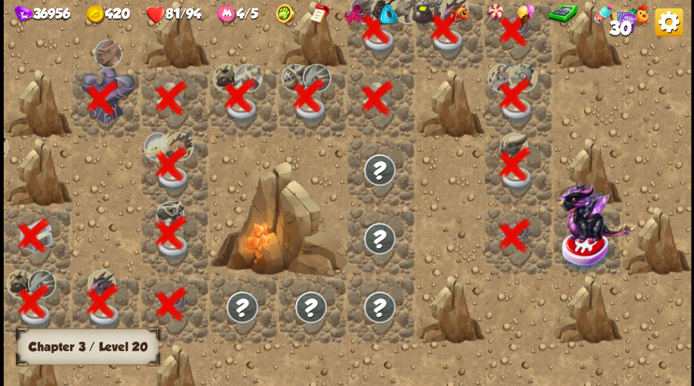
click at [589, 253] on img at bounding box center [587, 250] width 52 height 45
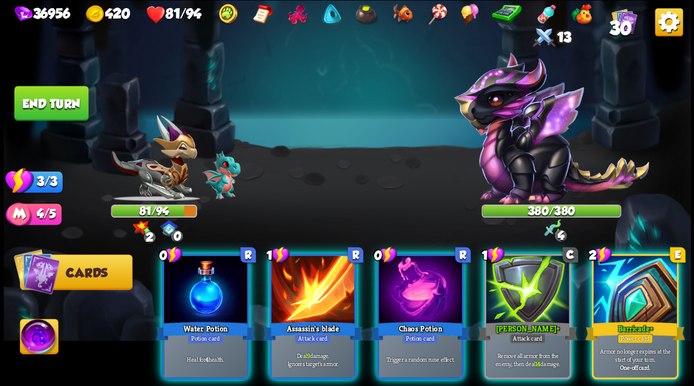
click at [33, 343] on img at bounding box center [39, 338] width 38 height 39
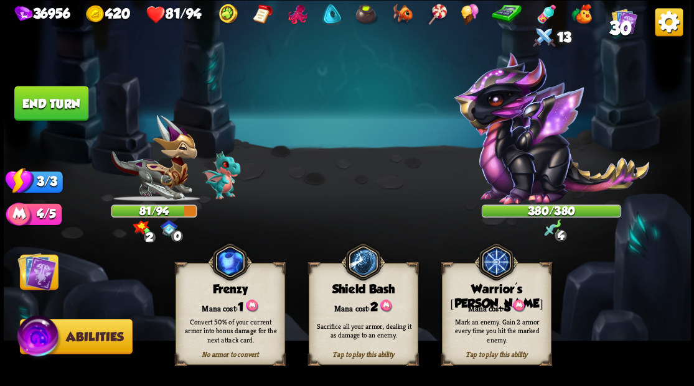
click at [515, 292] on div "Warrior's [PERSON_NAME]" at bounding box center [496, 296] width 108 height 29
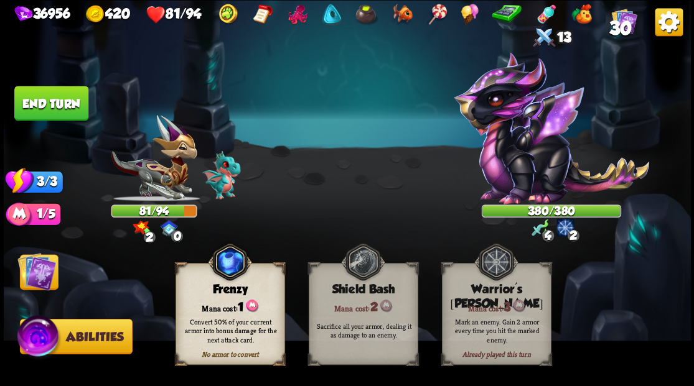
click at [44, 278] on img at bounding box center [36, 271] width 39 height 39
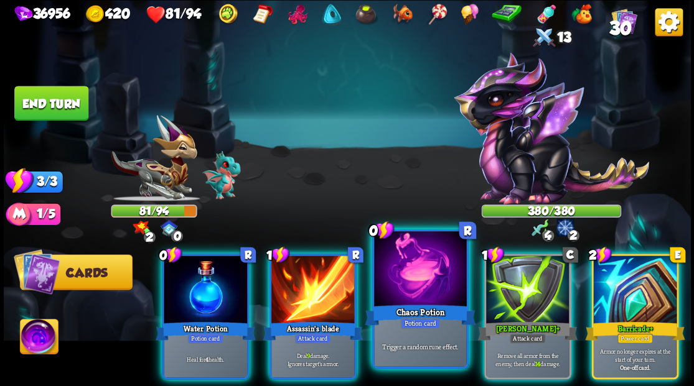
click at [427, 276] on div at bounding box center [420, 270] width 92 height 78
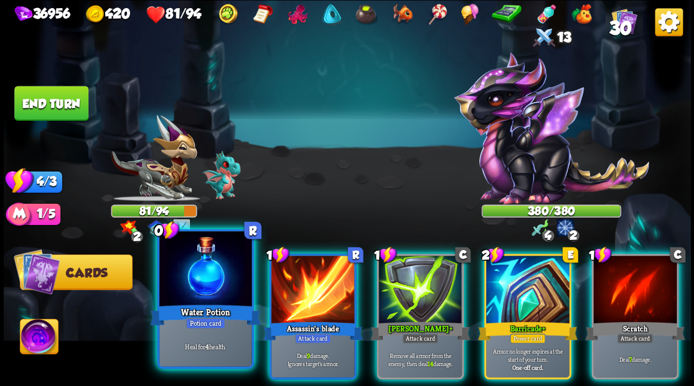
click at [180, 281] on div at bounding box center [205, 270] width 92 height 78
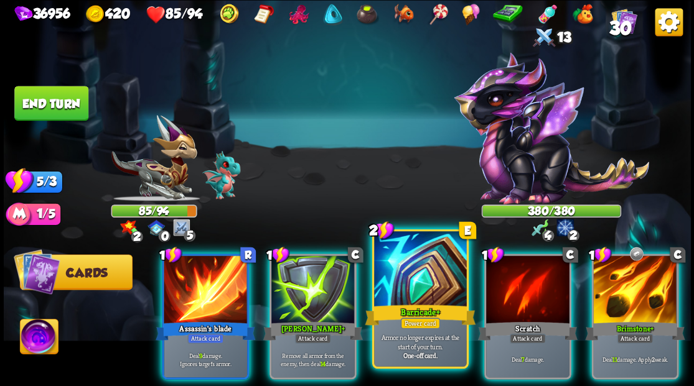
click at [413, 284] on div at bounding box center [420, 270] width 92 height 78
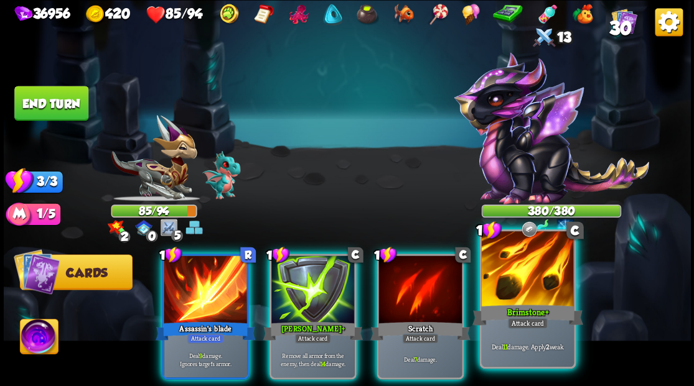
click at [524, 294] on div at bounding box center [527, 270] width 92 height 78
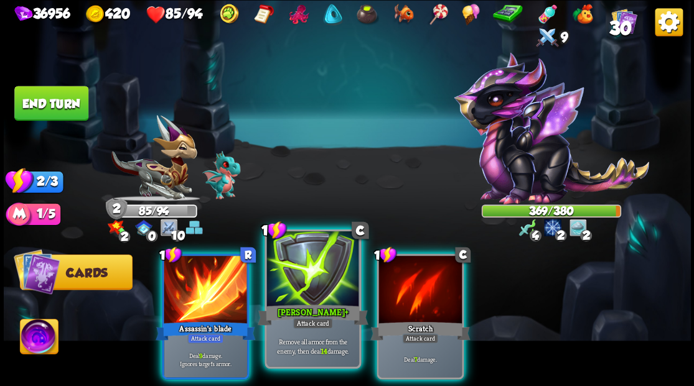
click at [324, 278] on div at bounding box center [312, 270] width 92 height 78
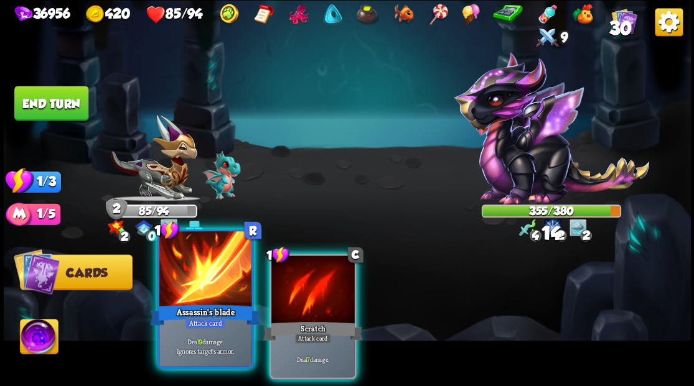
click at [221, 281] on div at bounding box center [205, 270] width 92 height 78
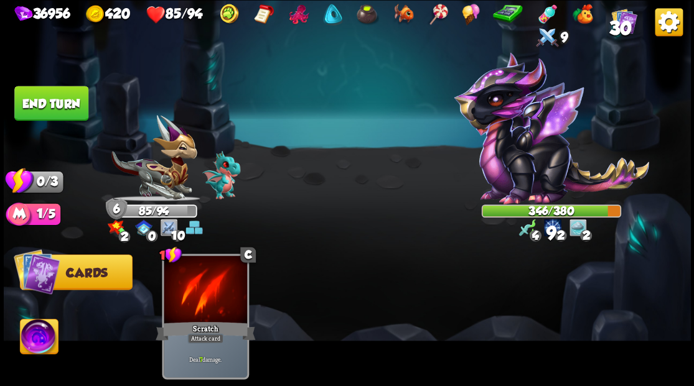
drag, startPoint x: 62, startPoint y: 90, endPoint x: 238, endPoint y: 116, distance: 178.5
click at [62, 91] on button "End turn" at bounding box center [51, 103] width 74 height 35
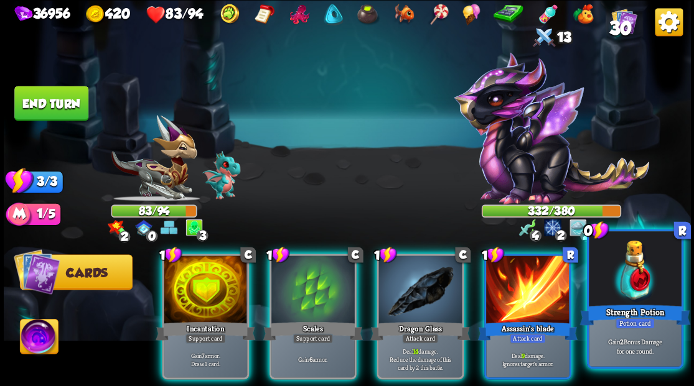
click at [655, 281] on div at bounding box center [635, 270] width 92 height 78
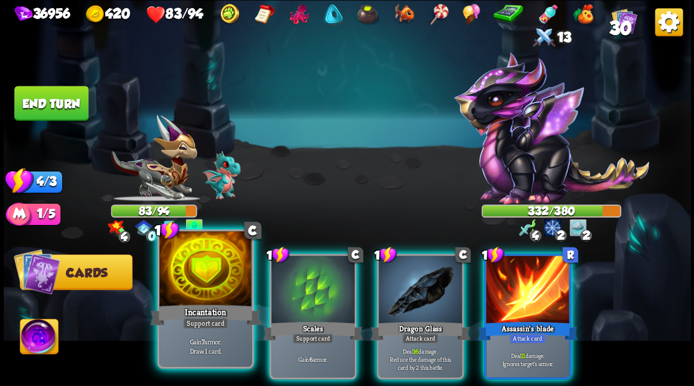
click at [200, 258] on div at bounding box center [205, 270] width 92 height 78
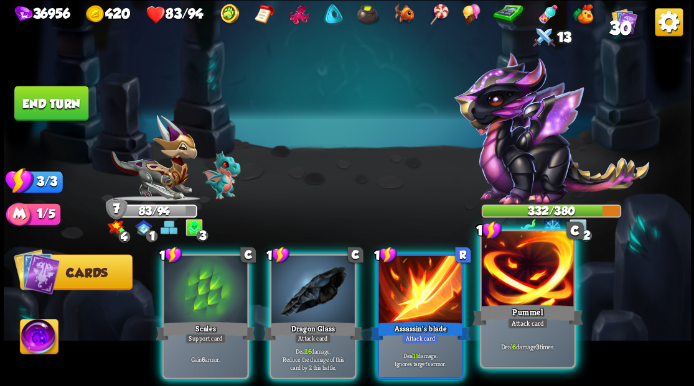
click at [514, 299] on div at bounding box center [527, 270] width 92 height 78
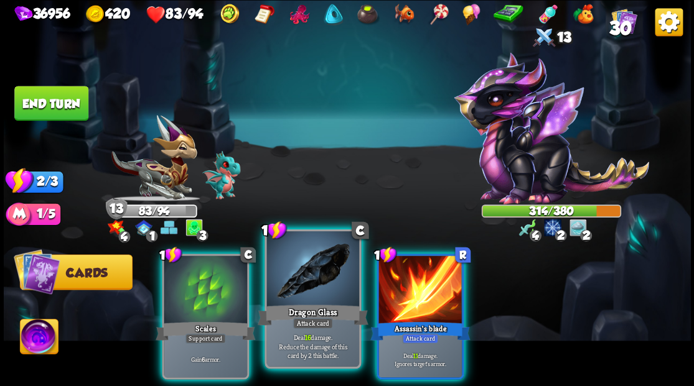
click at [332, 276] on div at bounding box center [312, 270] width 92 height 78
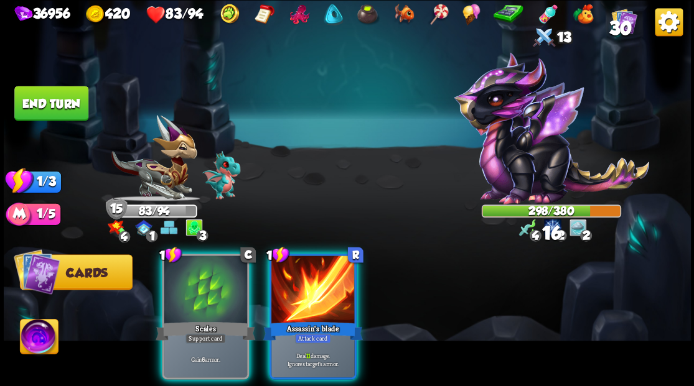
click at [332, 276] on div at bounding box center [312, 291] width 83 height 70
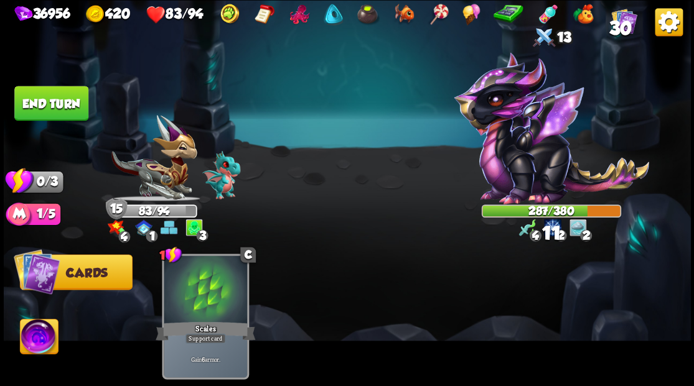
click at [35, 100] on button "End turn" at bounding box center [51, 103] width 74 height 35
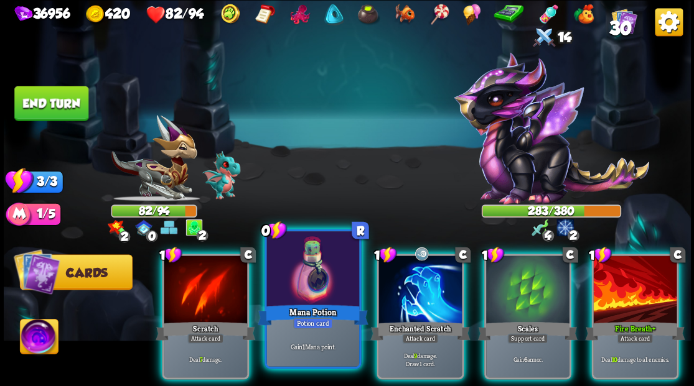
click at [332, 255] on div at bounding box center [312, 270] width 92 height 78
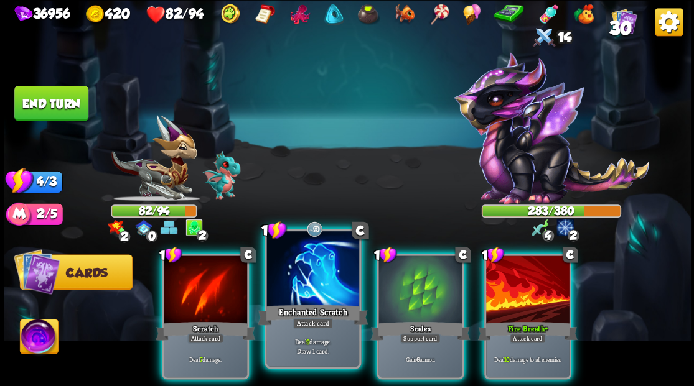
click at [296, 269] on div at bounding box center [312, 270] width 92 height 78
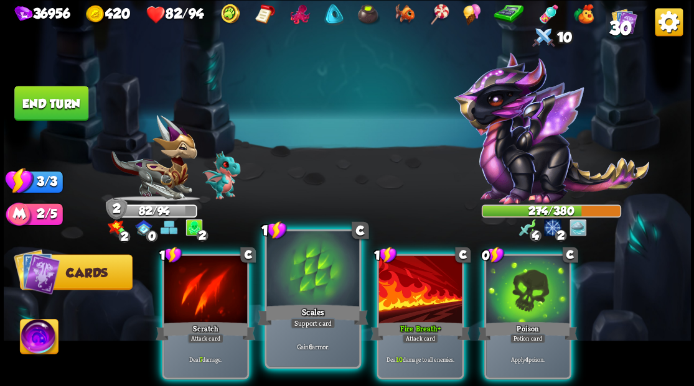
click at [297, 269] on div at bounding box center [312, 270] width 92 height 78
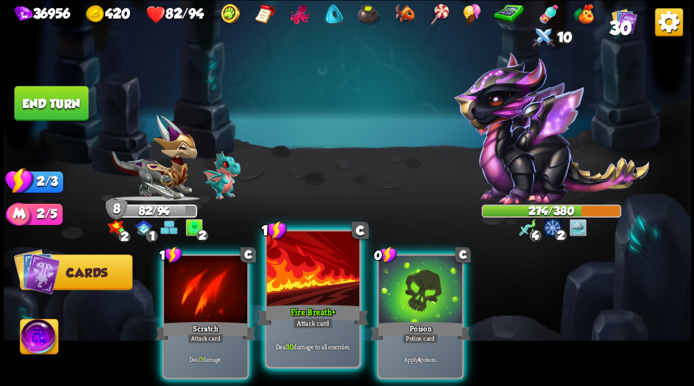
click at [304, 268] on div at bounding box center [312, 270] width 92 height 78
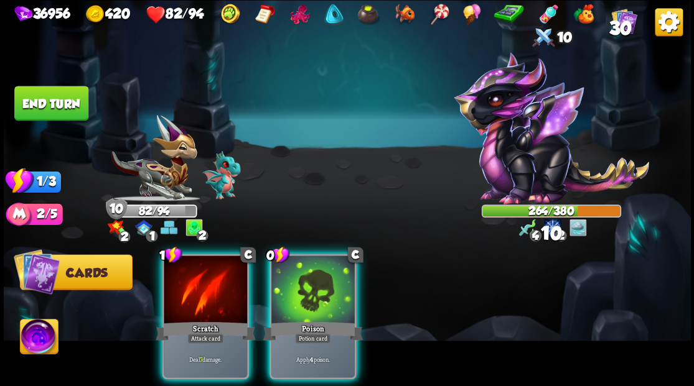
click at [304, 268] on div at bounding box center [312, 291] width 83 height 70
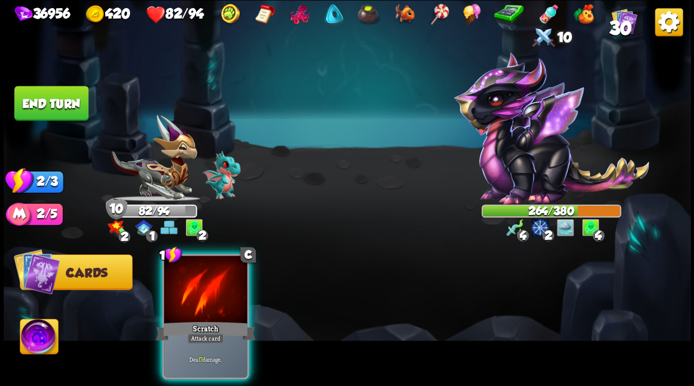
click at [194, 291] on div at bounding box center [205, 291] width 83 height 70
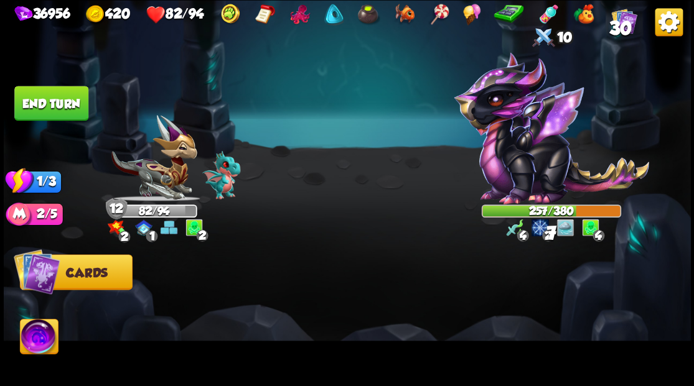
drag, startPoint x: 54, startPoint y: 99, endPoint x: 295, endPoint y: 54, distance: 245.5
click at [56, 99] on button "End turn" at bounding box center [51, 103] width 74 height 35
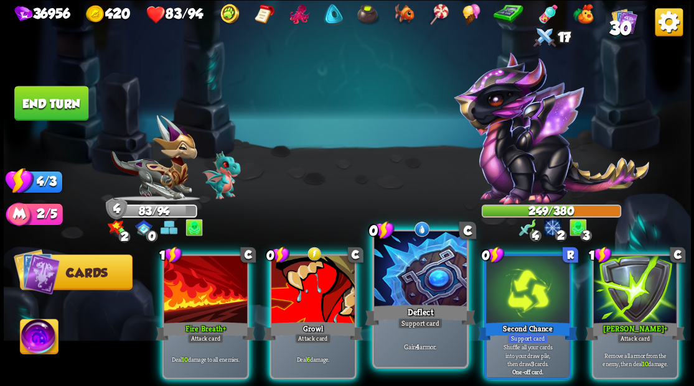
click at [421, 268] on div at bounding box center [420, 270] width 92 height 78
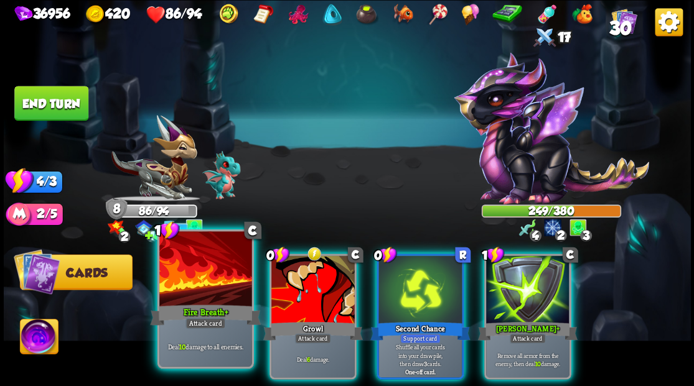
click at [200, 277] on div at bounding box center [205, 270] width 92 height 78
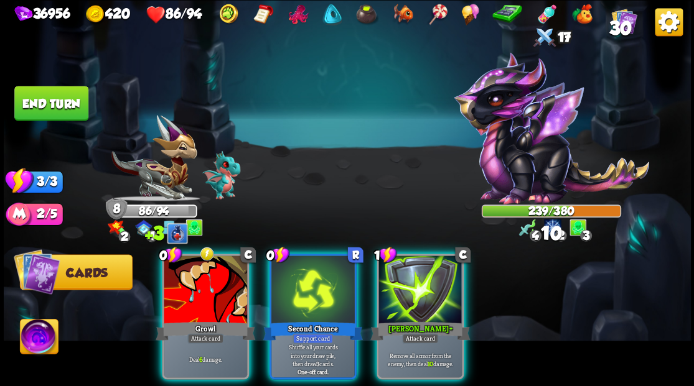
click at [200, 277] on div at bounding box center [205, 291] width 83 height 70
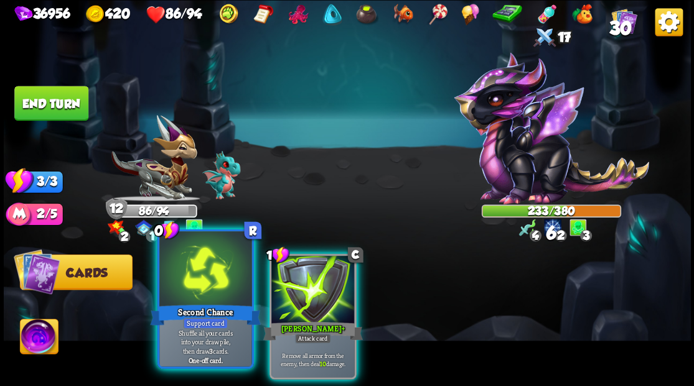
drag, startPoint x: 316, startPoint y: 281, endPoint x: 236, endPoint y: 284, distance: 79.7
click at [316, 279] on div at bounding box center [312, 291] width 83 height 70
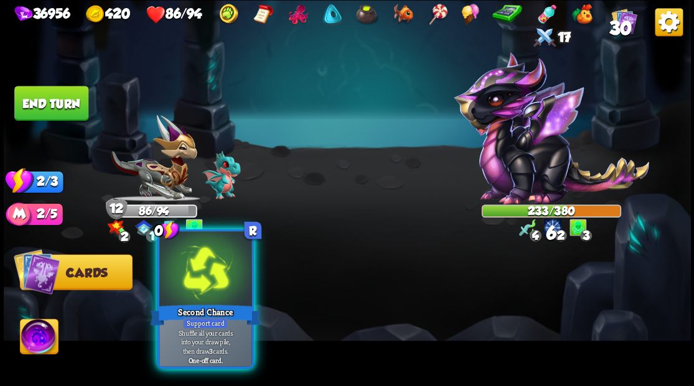
click at [215, 286] on div at bounding box center [205, 270] width 92 height 78
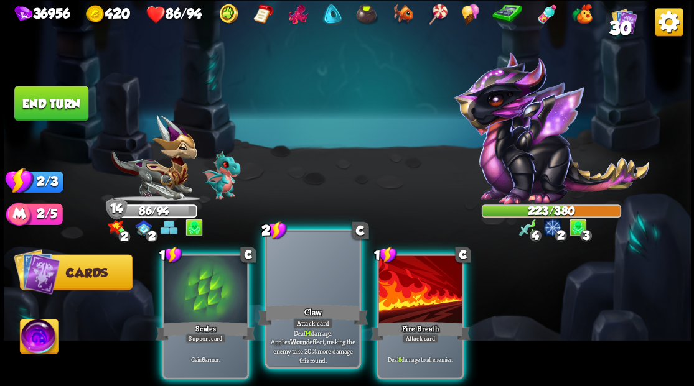
click at [310, 284] on div at bounding box center [312, 270] width 92 height 78
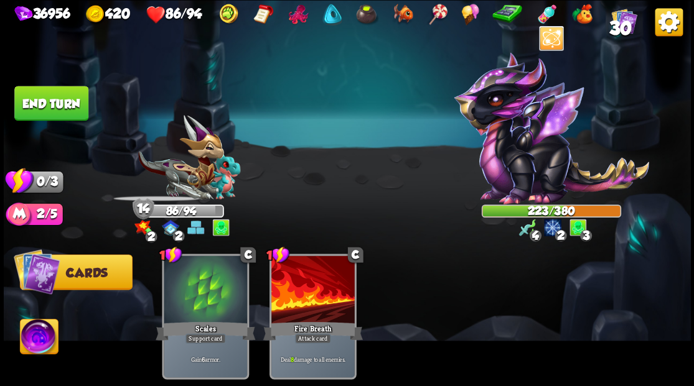
click at [310, 284] on div at bounding box center [312, 291] width 83 height 70
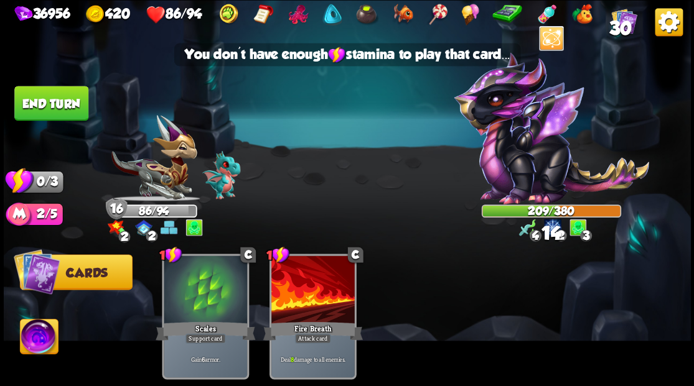
click at [39, 80] on img at bounding box center [347, 193] width 687 height 386
click at [46, 105] on button "End turn" at bounding box center [51, 103] width 74 height 35
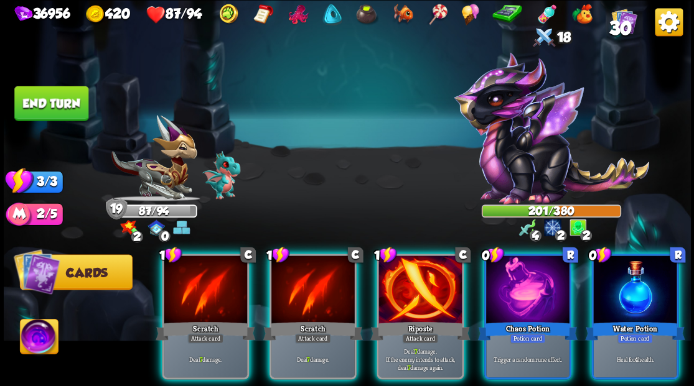
drag, startPoint x: 648, startPoint y: 271, endPoint x: 636, endPoint y: 270, distance: 12.5
click at [648, 270] on div at bounding box center [634, 291] width 83 height 70
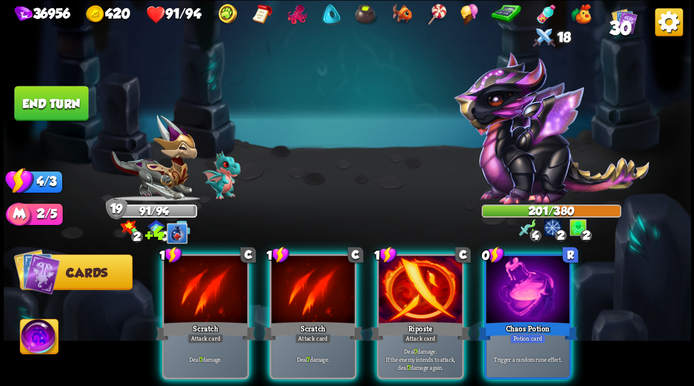
drag, startPoint x: 544, startPoint y: 274, endPoint x: 530, endPoint y: 274, distance: 14.3
click at [536, 274] on div at bounding box center [527, 291] width 83 height 70
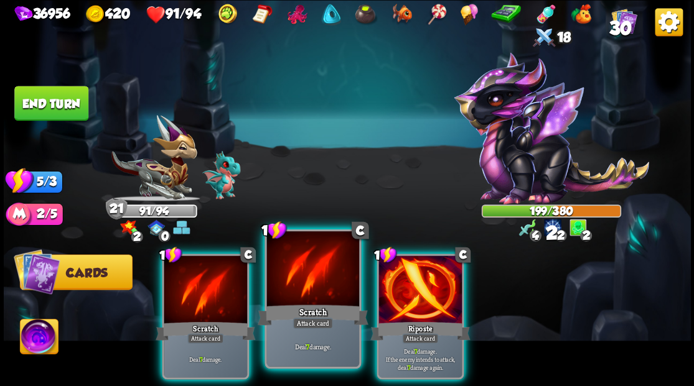
drag, startPoint x: 415, startPoint y: 279, endPoint x: 316, endPoint y: 287, distance: 99.3
click at [413, 278] on div at bounding box center [419, 291] width 83 height 70
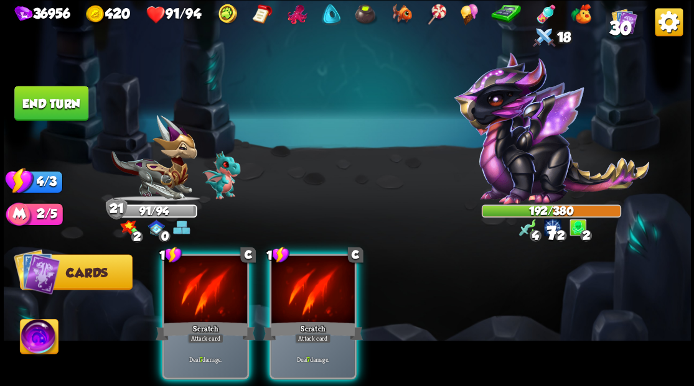
drag, startPoint x: 315, startPoint y: 286, endPoint x: 250, endPoint y: 278, distance: 65.3
click at [305, 284] on div at bounding box center [312, 291] width 83 height 70
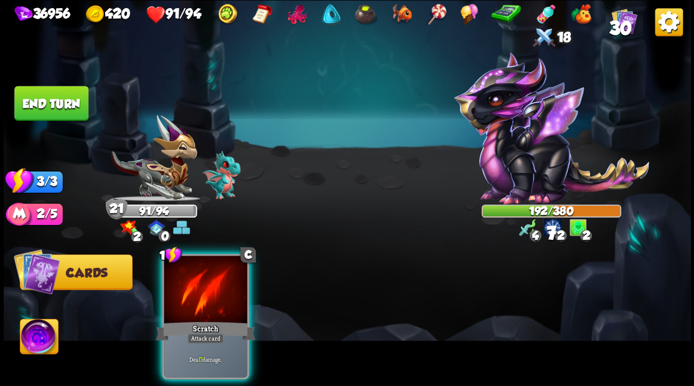
click at [217, 264] on div at bounding box center [205, 291] width 83 height 70
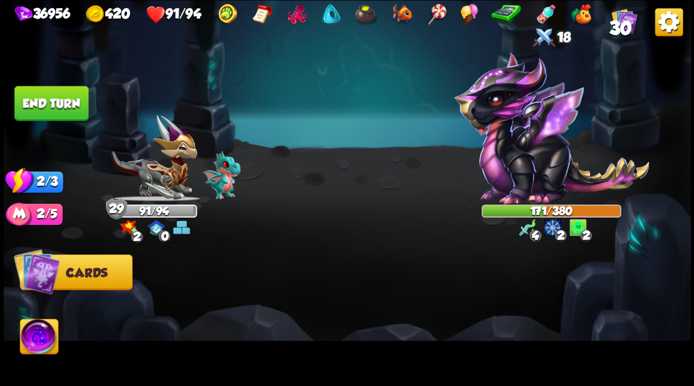
click at [44, 102] on button "End turn" at bounding box center [51, 103] width 74 height 35
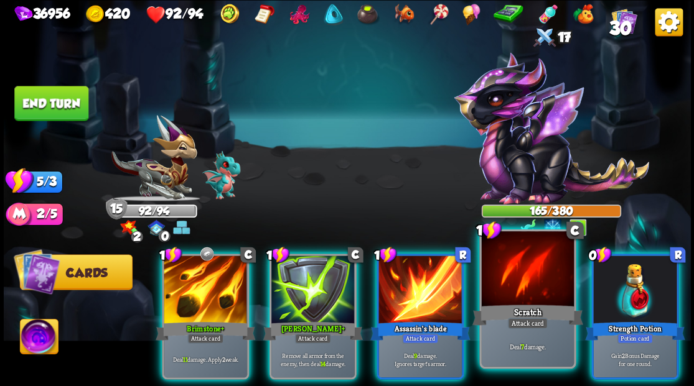
drag, startPoint x: 632, startPoint y: 287, endPoint x: 574, endPoint y: 248, distance: 69.9
click at [633, 286] on div at bounding box center [634, 291] width 83 height 70
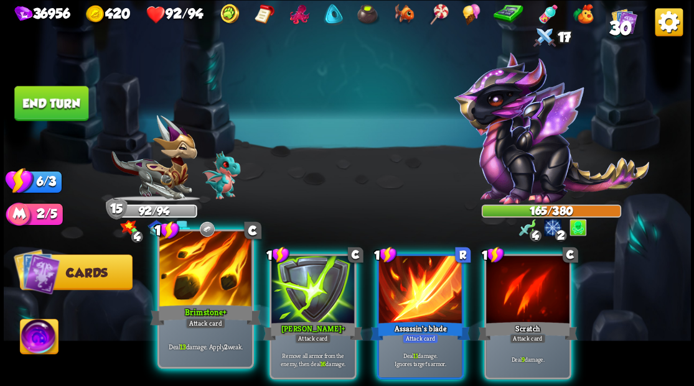
click at [218, 279] on div at bounding box center [205, 270] width 92 height 78
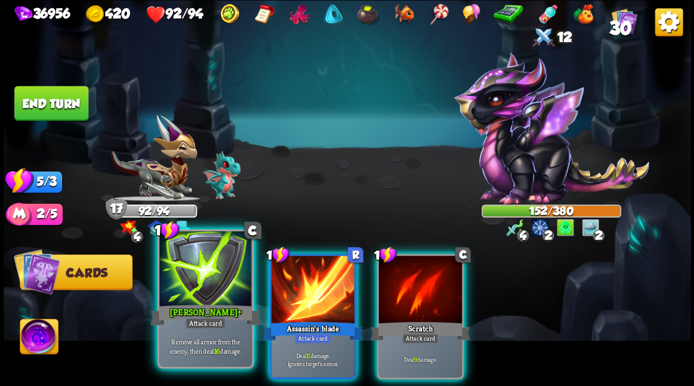
drag, startPoint x: 297, startPoint y: 278, endPoint x: 233, endPoint y: 281, distance: 64.2
click at [297, 278] on div at bounding box center [312, 291] width 83 height 70
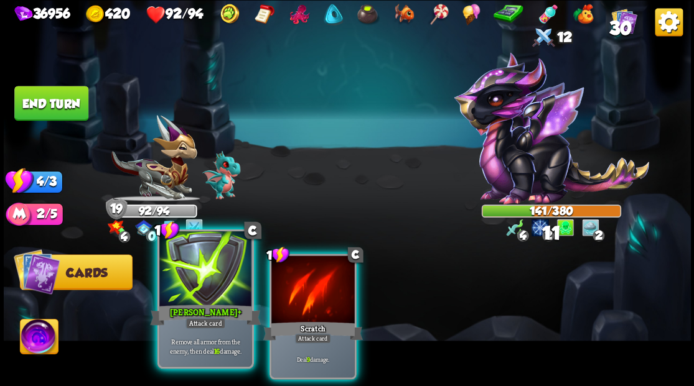
click at [217, 280] on div at bounding box center [205, 270] width 92 height 78
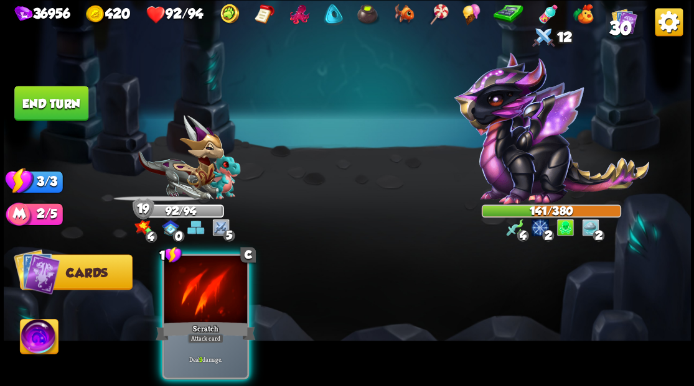
click at [217, 280] on div at bounding box center [205, 291] width 83 height 70
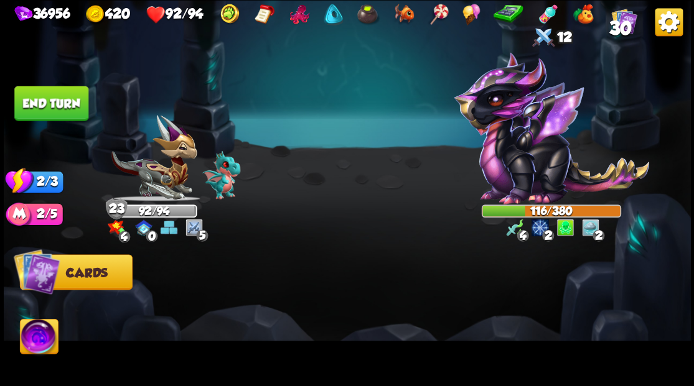
drag, startPoint x: 52, startPoint y: 114, endPoint x: 298, endPoint y: 204, distance: 262.2
click at [52, 114] on button "End turn" at bounding box center [51, 103] width 74 height 35
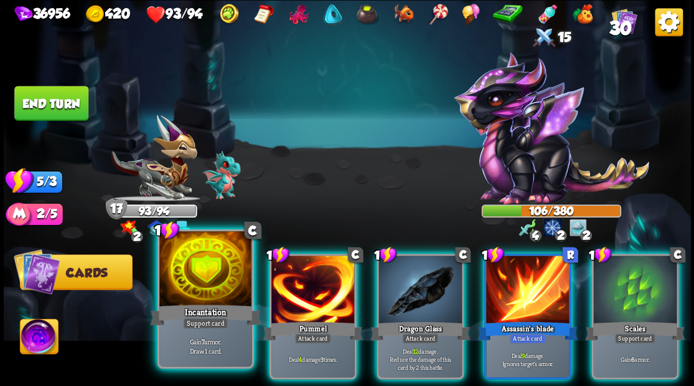
click at [218, 291] on div at bounding box center [205, 270] width 92 height 78
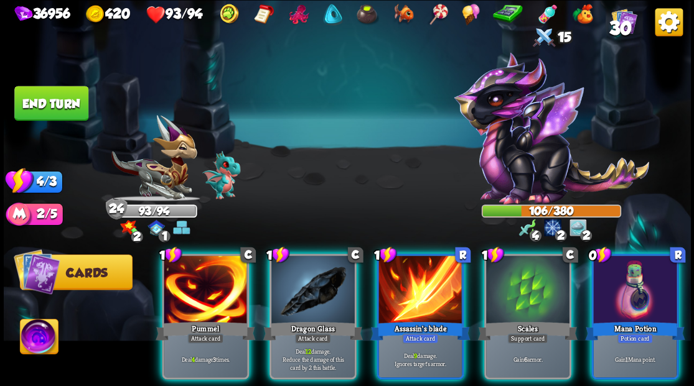
click at [642, 297] on div at bounding box center [634, 291] width 83 height 70
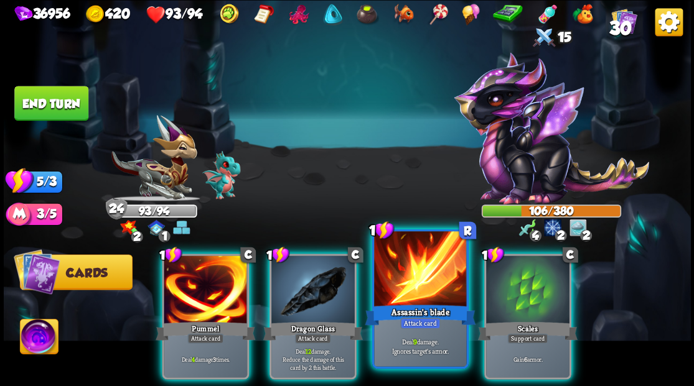
click at [432, 282] on div at bounding box center [420, 270] width 92 height 78
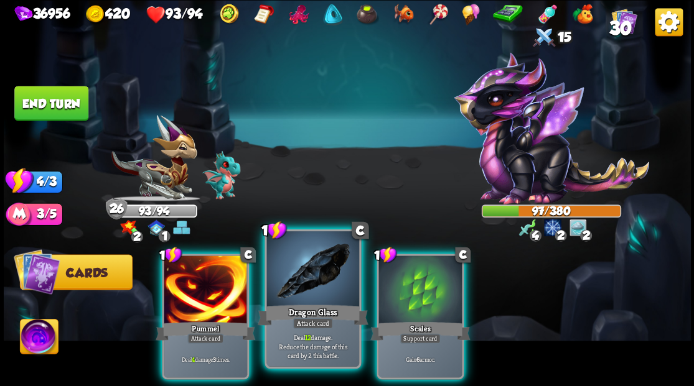
click at [312, 279] on div at bounding box center [312, 270] width 92 height 78
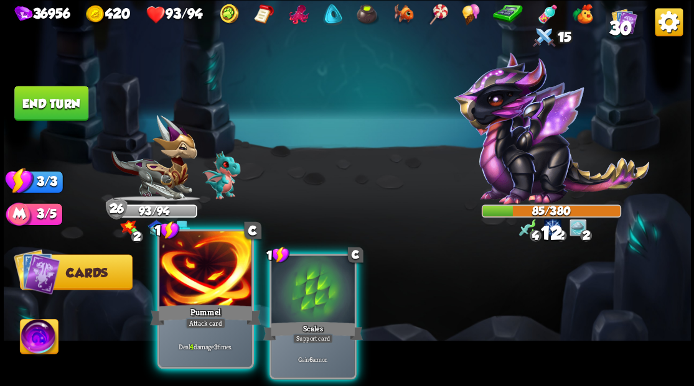
click at [227, 282] on div at bounding box center [205, 270] width 92 height 78
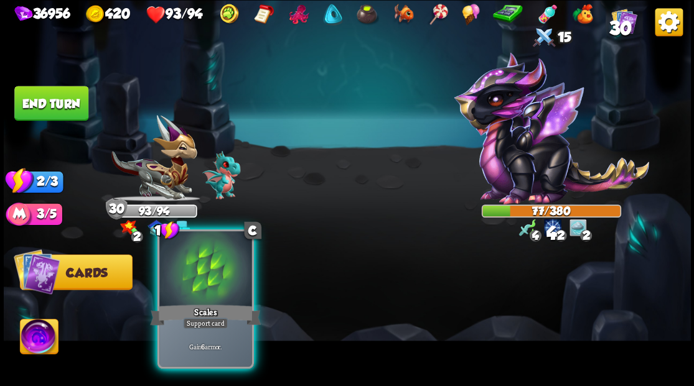
click at [202, 299] on div at bounding box center [205, 270] width 92 height 78
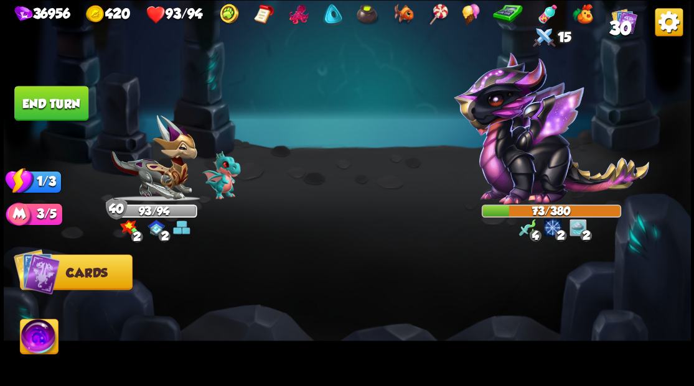
drag, startPoint x: 55, startPoint y: 98, endPoint x: 345, endPoint y: 151, distance: 294.6
click at [55, 99] on button "End turn" at bounding box center [51, 103] width 74 height 35
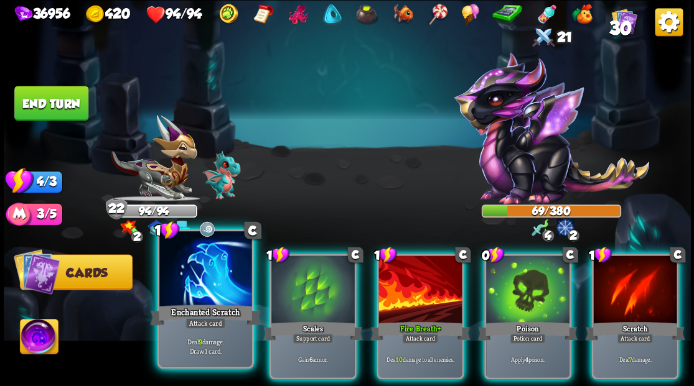
click at [203, 283] on div at bounding box center [205, 270] width 92 height 78
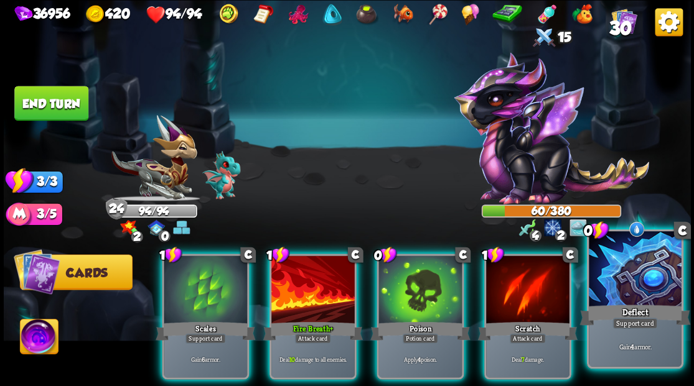
click at [637, 305] on div "Deflect" at bounding box center [634, 314] width 111 height 25
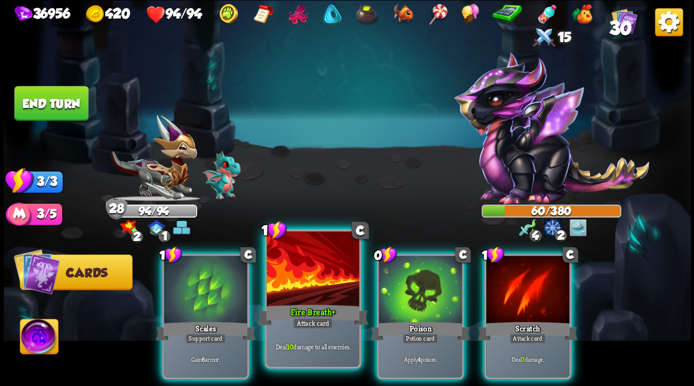
click at [308, 306] on div "Fire Breath +" at bounding box center [312, 314] width 111 height 25
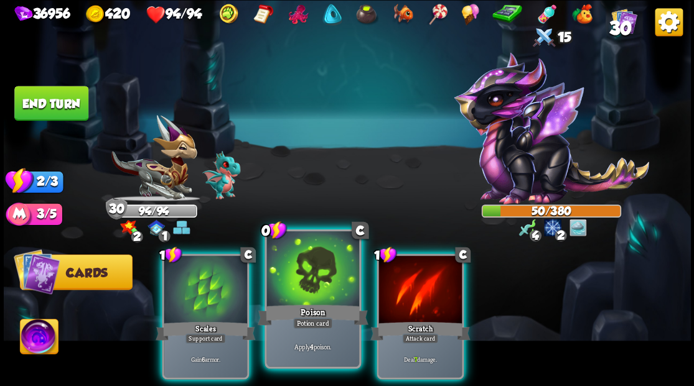
click at [312, 291] on div at bounding box center [312, 270] width 92 height 78
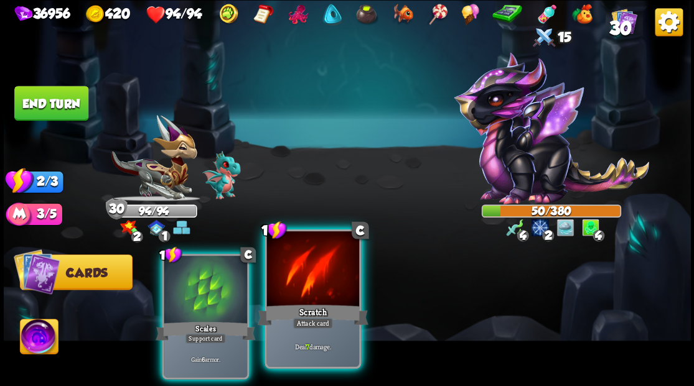
click at [318, 290] on div at bounding box center [312, 270] width 92 height 78
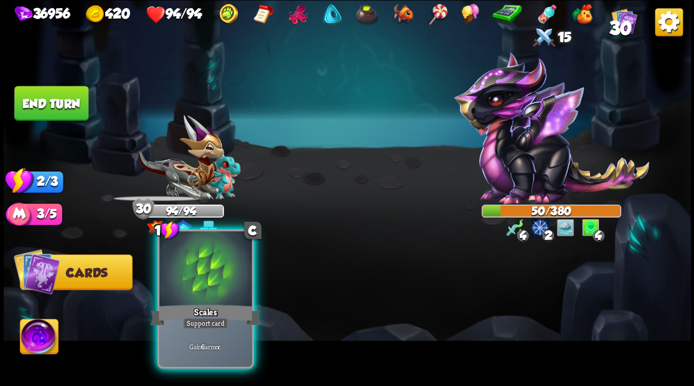
drag, startPoint x: 198, startPoint y: 268, endPoint x: 25, endPoint y: 101, distance: 240.3
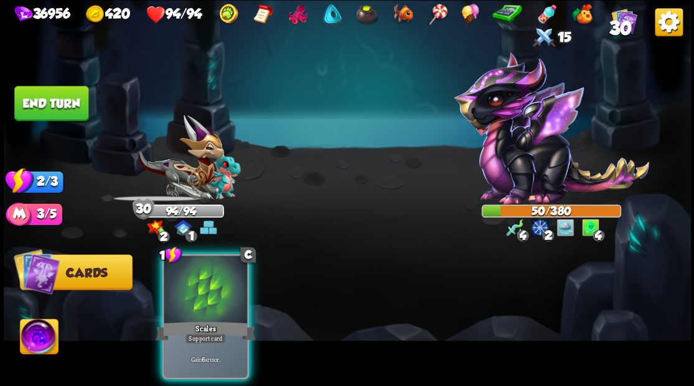
click at [195, 256] on div at bounding box center [205, 291] width 83 height 70
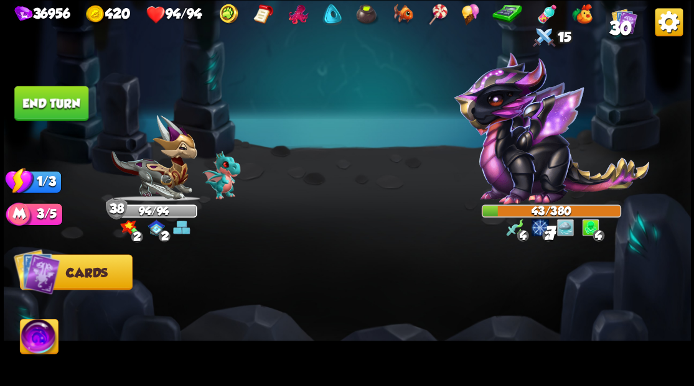
click at [54, 102] on button "End turn" at bounding box center [51, 103] width 74 height 35
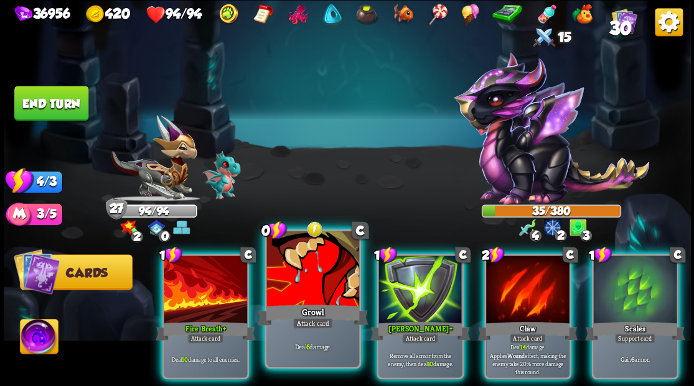
click at [309, 267] on div at bounding box center [312, 270] width 92 height 78
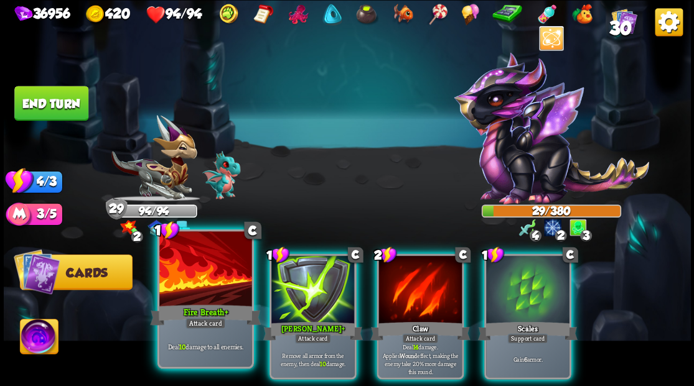
click at [206, 280] on div at bounding box center [205, 270] width 92 height 78
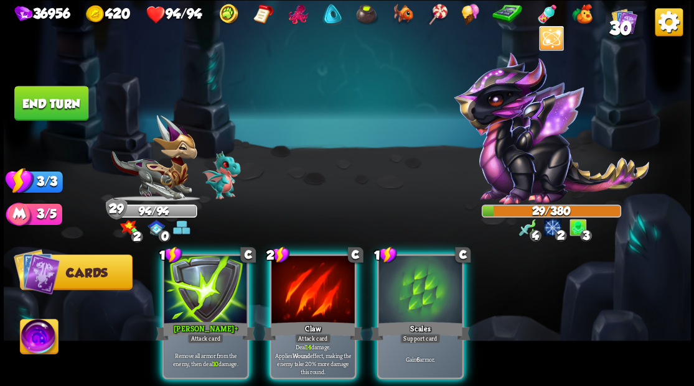
click at [206, 280] on div at bounding box center [205, 291] width 83 height 70
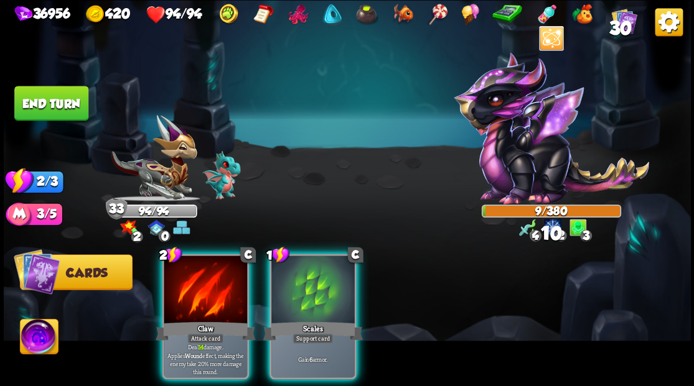
click at [206, 280] on div at bounding box center [205, 291] width 83 height 70
